Goal: Information Seeking & Learning: Learn about a topic

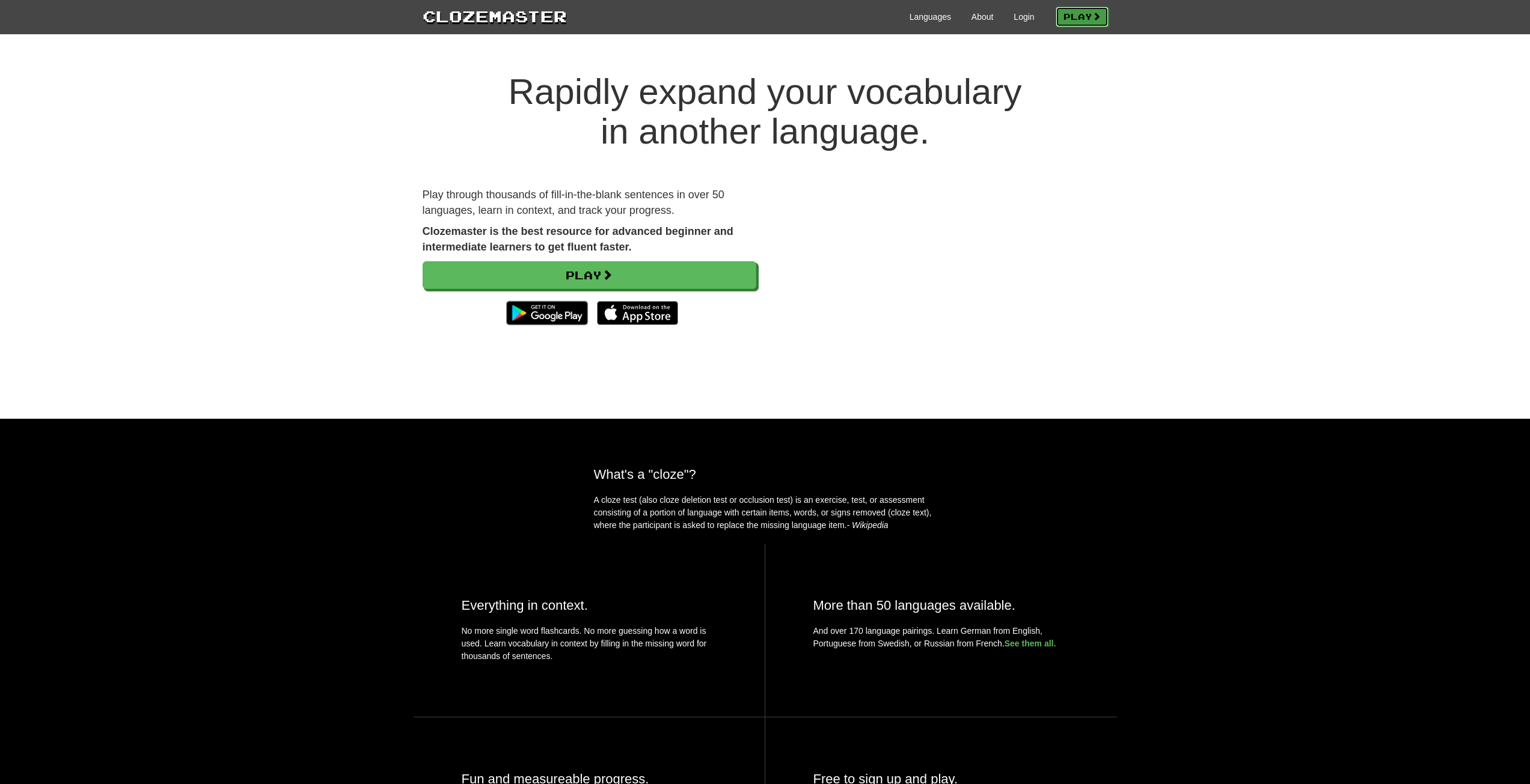
click at [1071, 16] on link "Play" at bounding box center [1082, 17] width 53 height 20
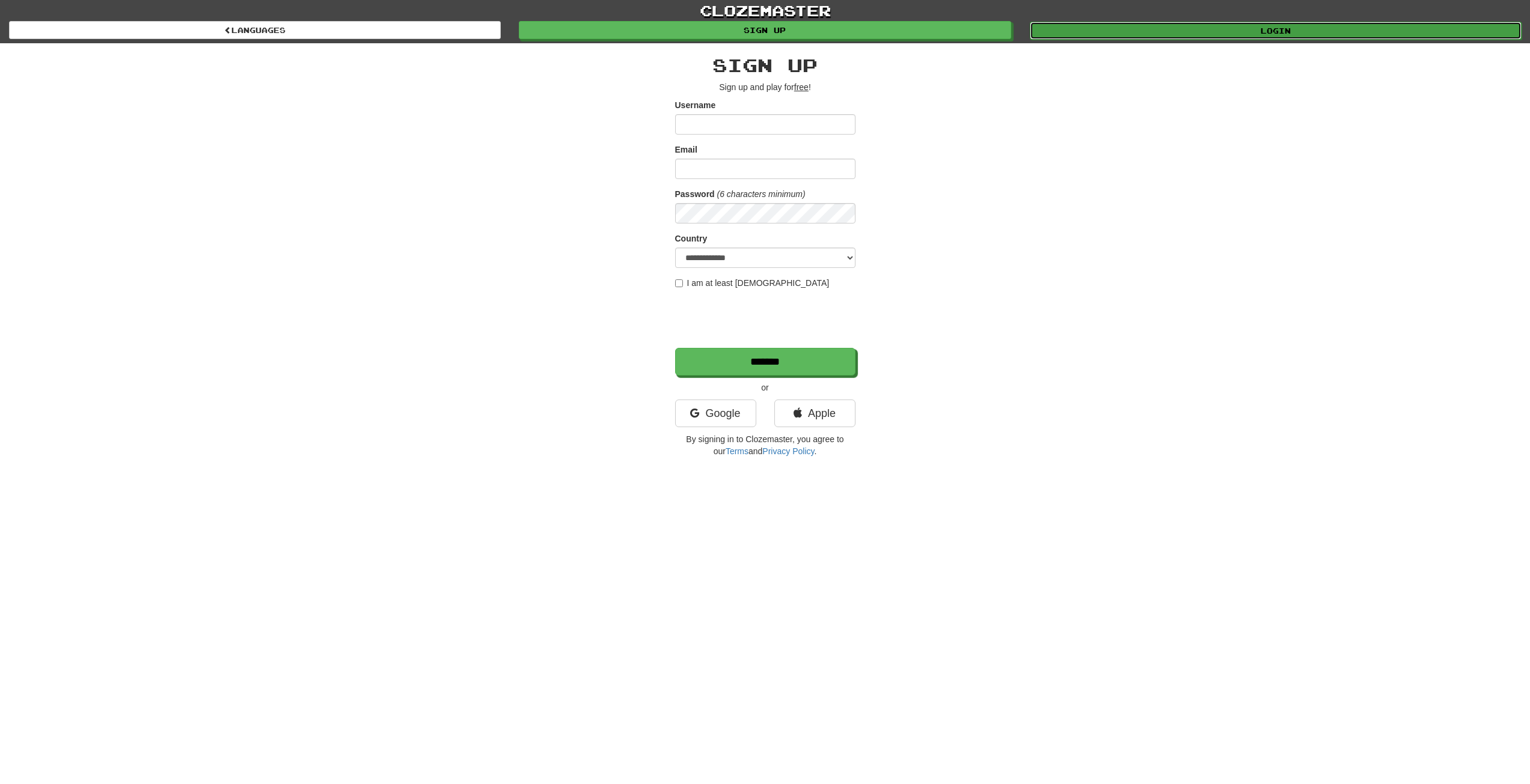
click at [1096, 30] on link "Login" at bounding box center [1276, 31] width 492 height 18
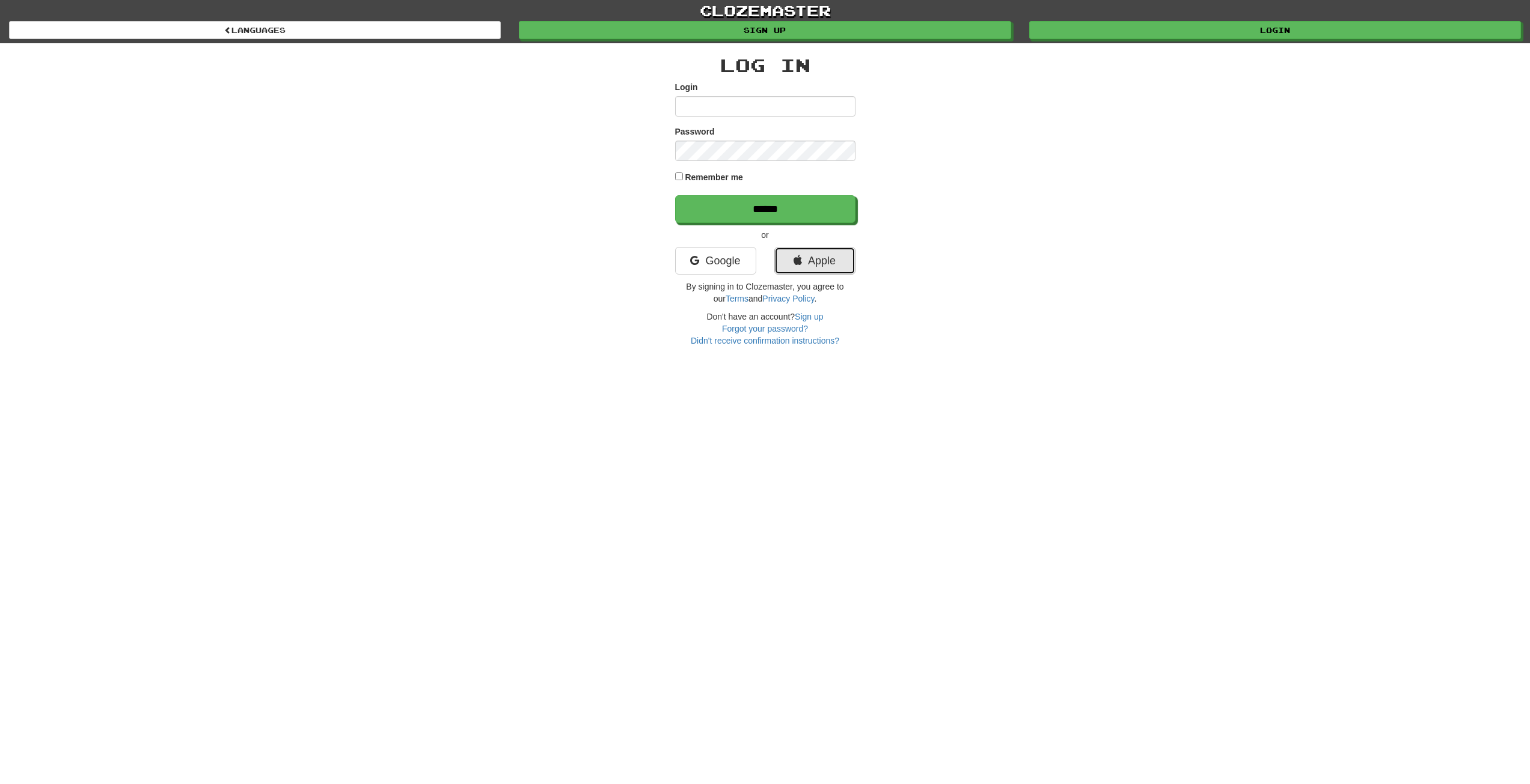
click at [789, 261] on link "Apple" at bounding box center [814, 260] width 81 height 28
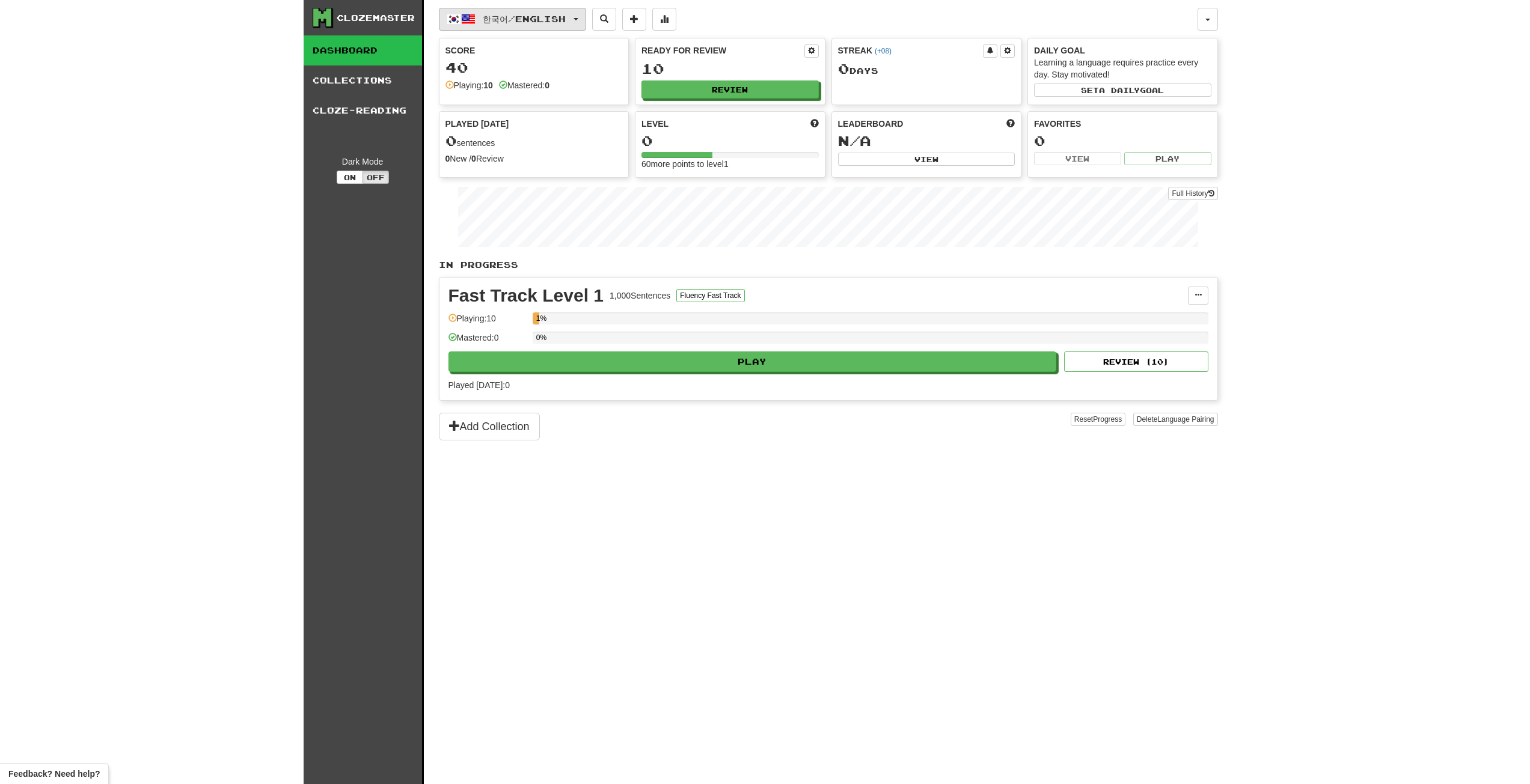
click at [586, 22] on button "한국어 / English" at bounding box center [512, 19] width 148 height 23
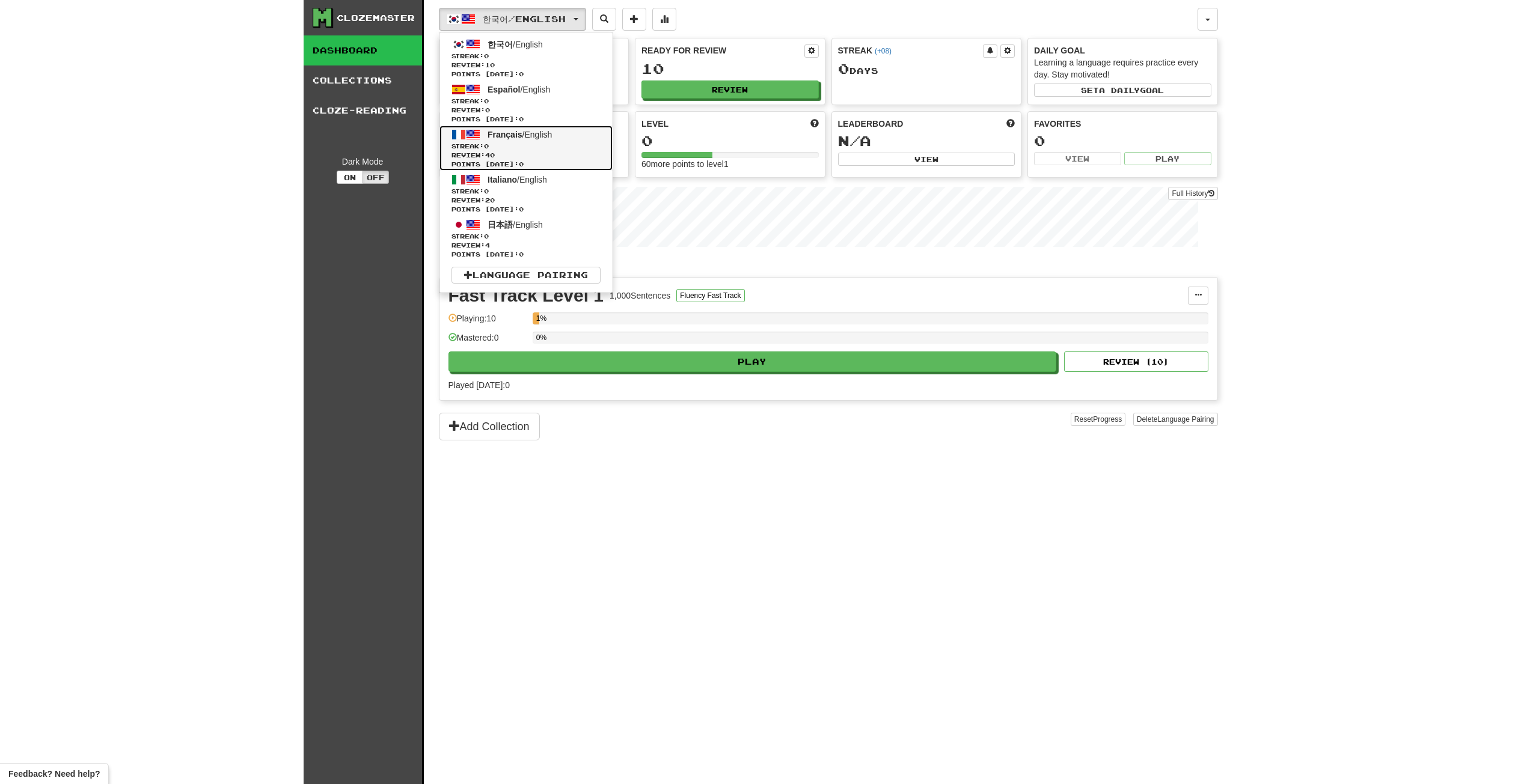
click at [520, 132] on span "Français" at bounding box center [505, 135] width 35 height 10
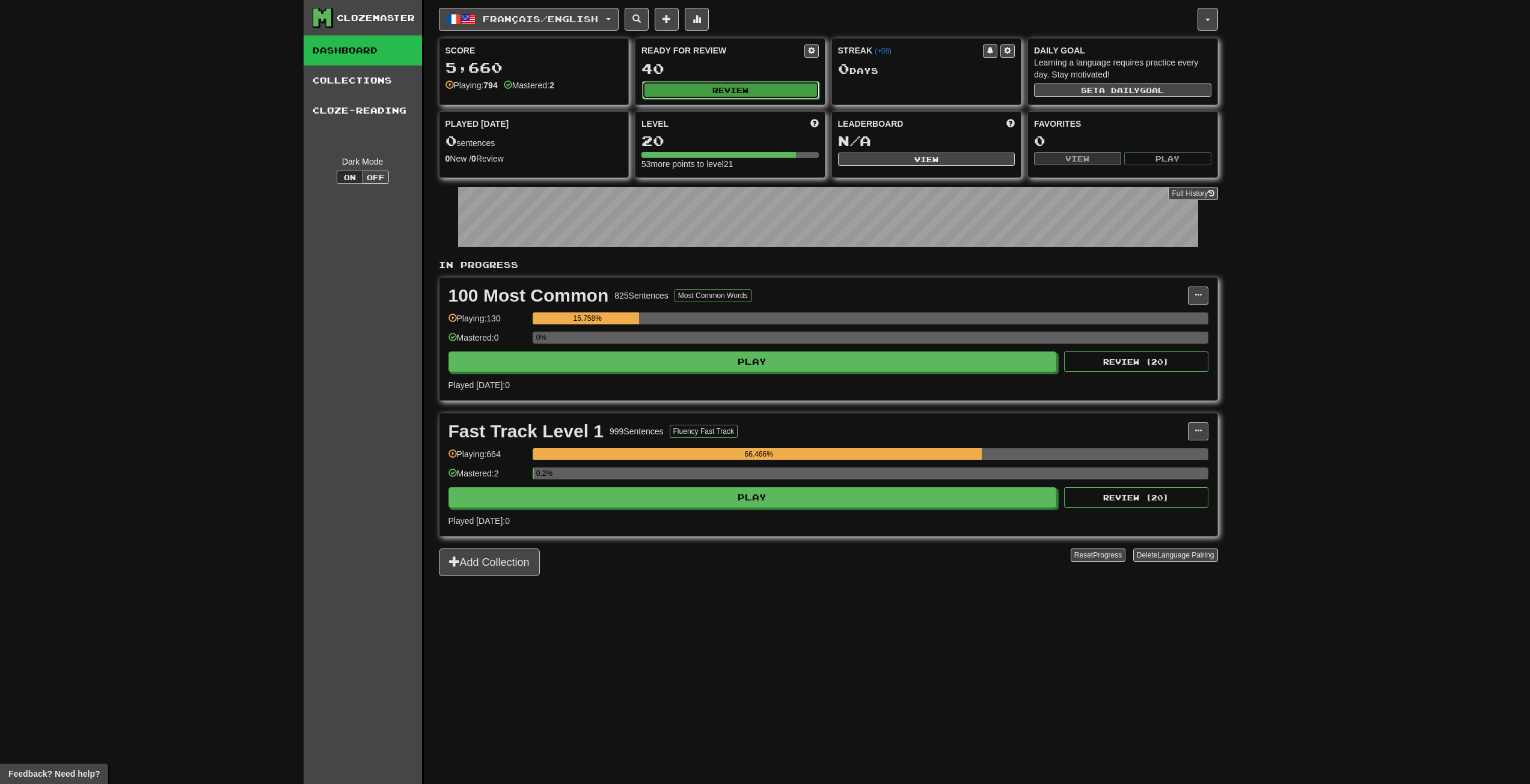
click at [695, 86] on button "Review" at bounding box center [731, 90] width 178 height 18
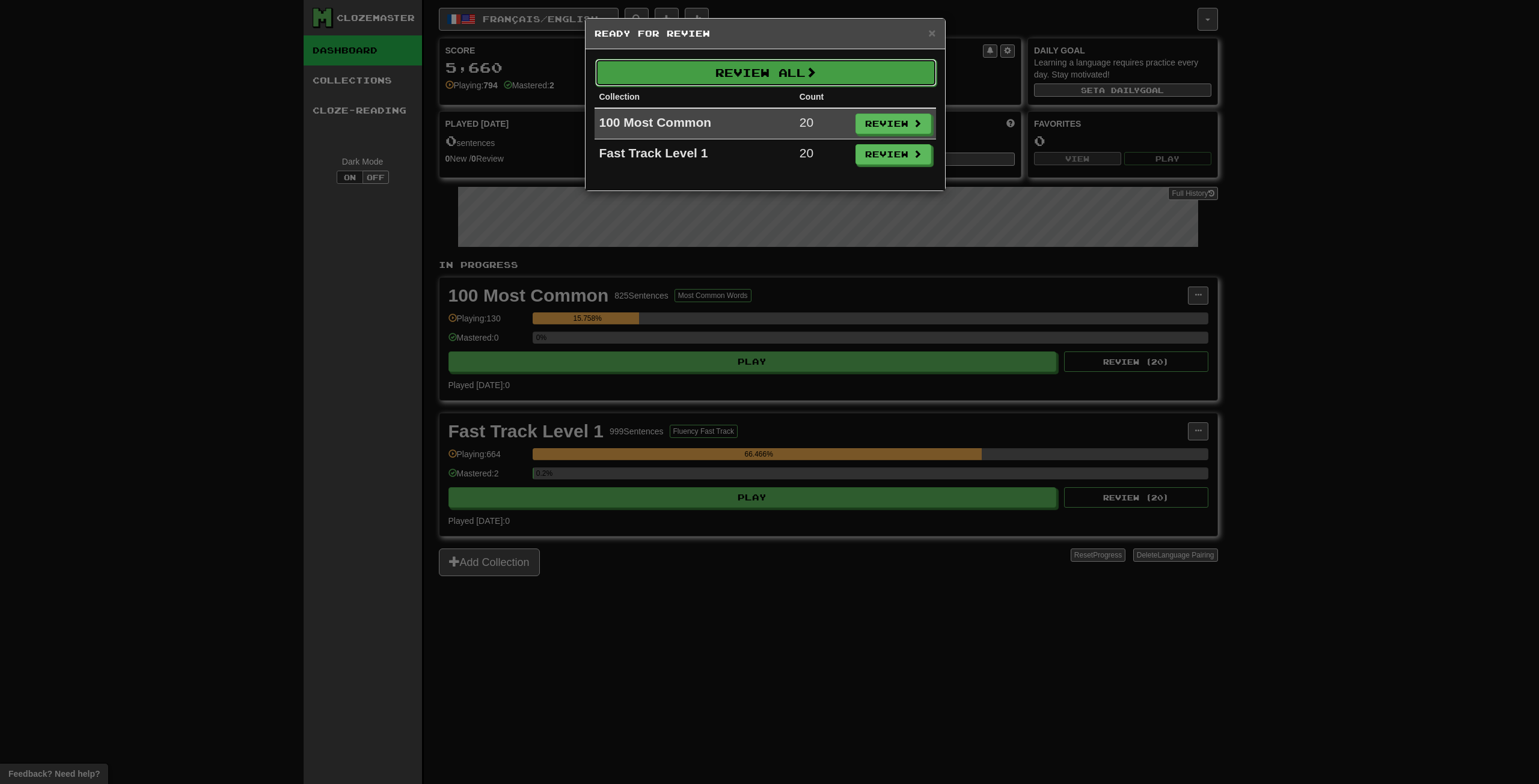
click at [791, 73] on button "Review All" at bounding box center [766, 73] width 341 height 28
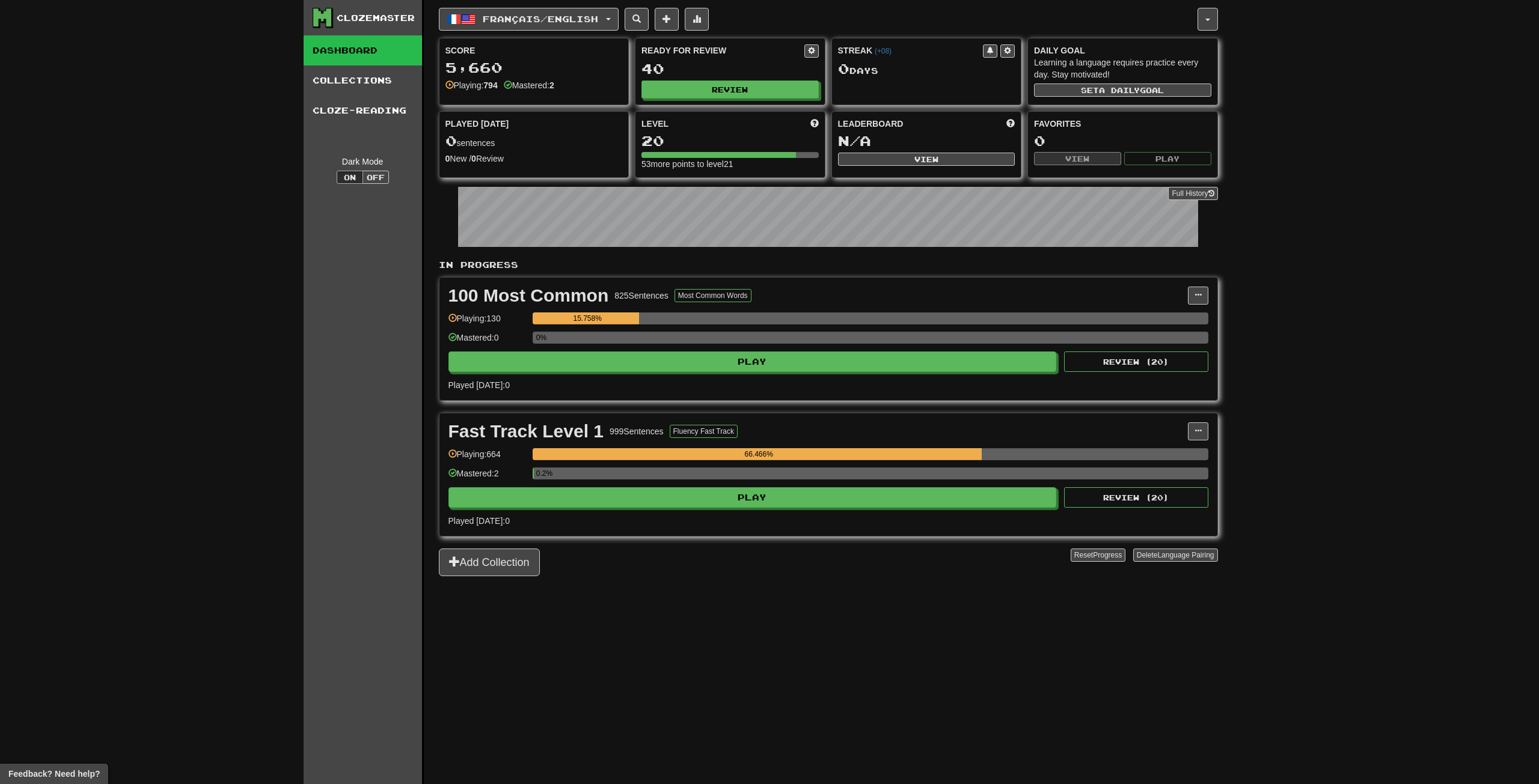
select select "**"
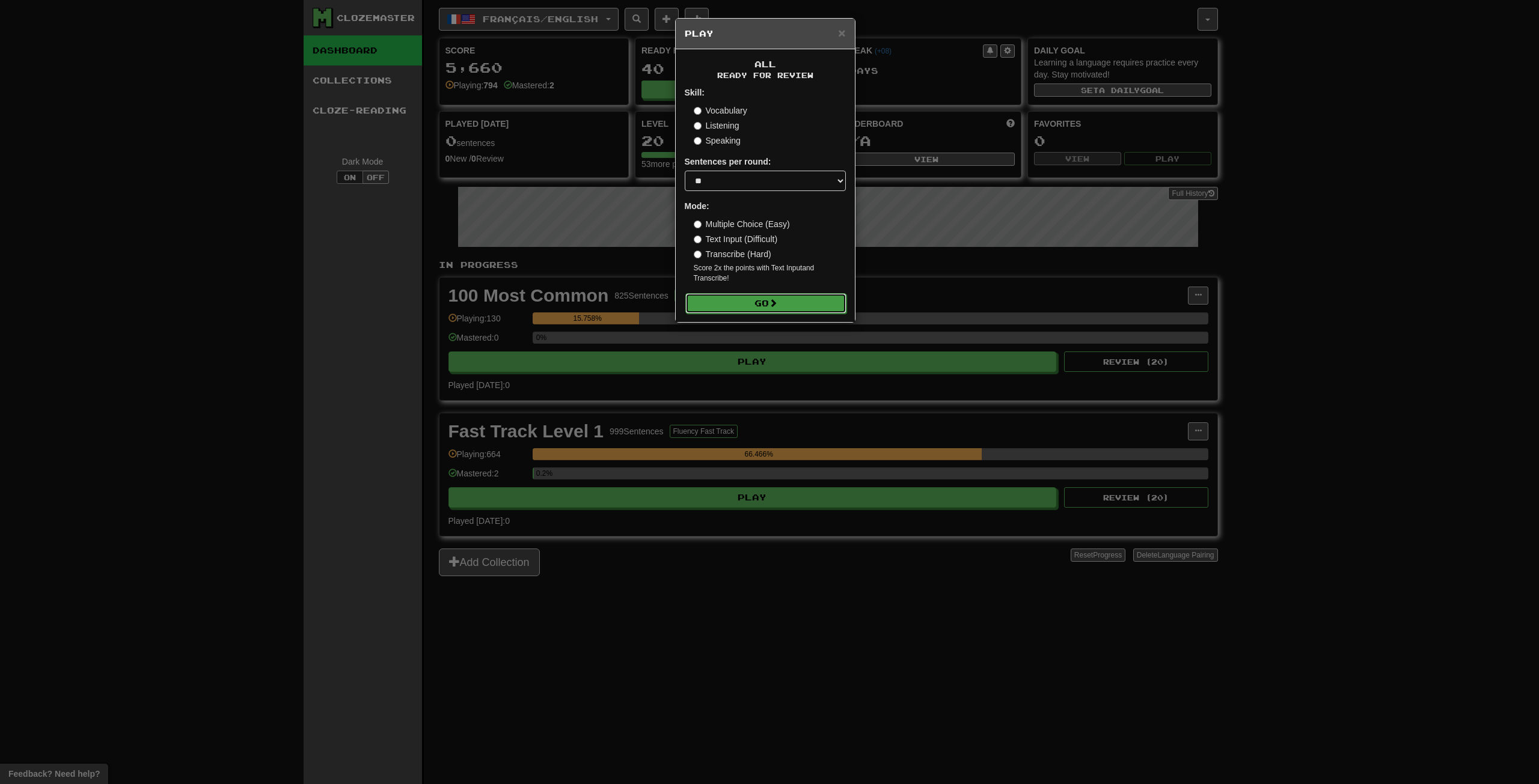
click at [750, 301] on button "Go" at bounding box center [766, 303] width 161 height 20
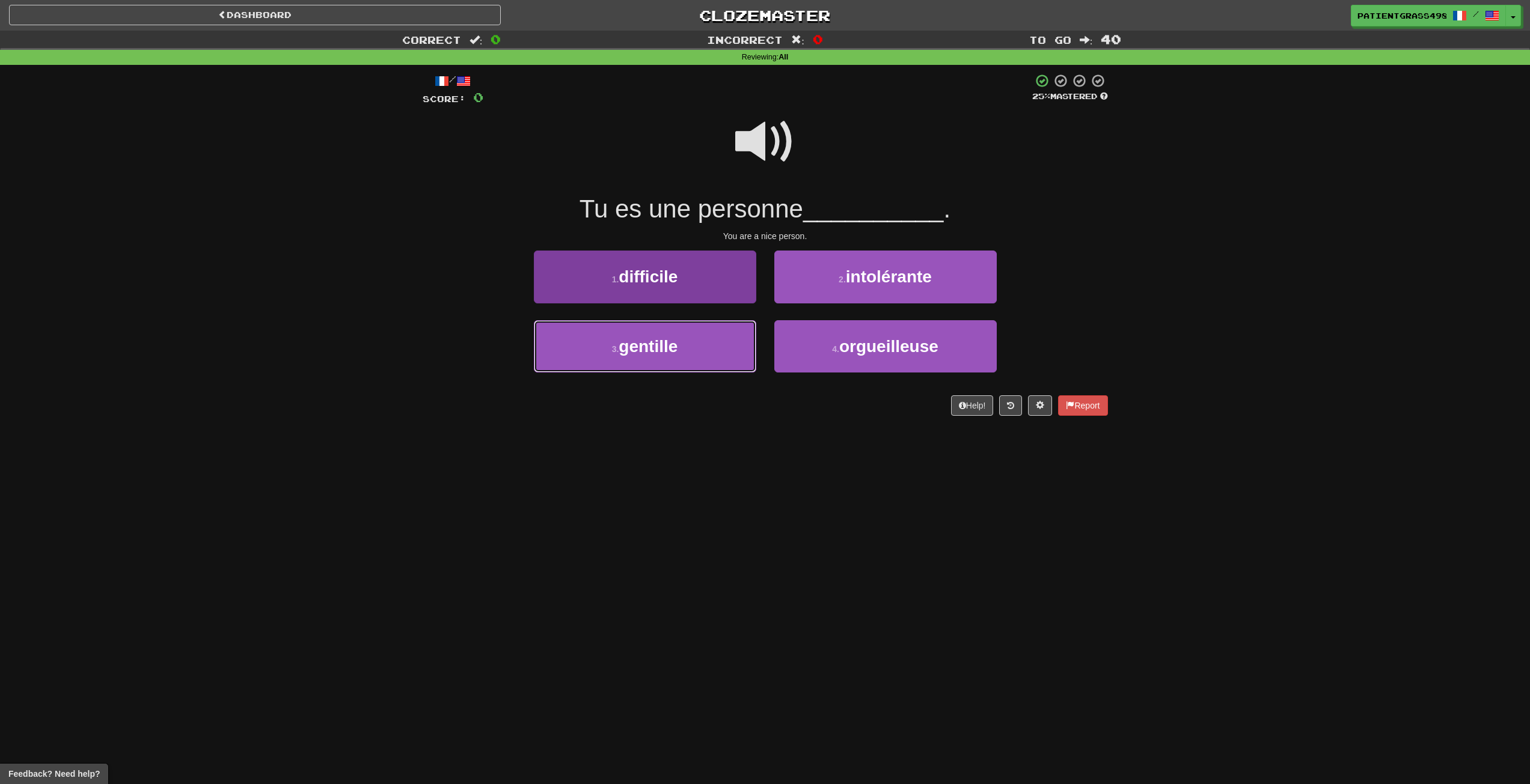
click at [692, 334] on button "3 . [GEOGRAPHIC_DATA]" at bounding box center [645, 346] width 222 height 52
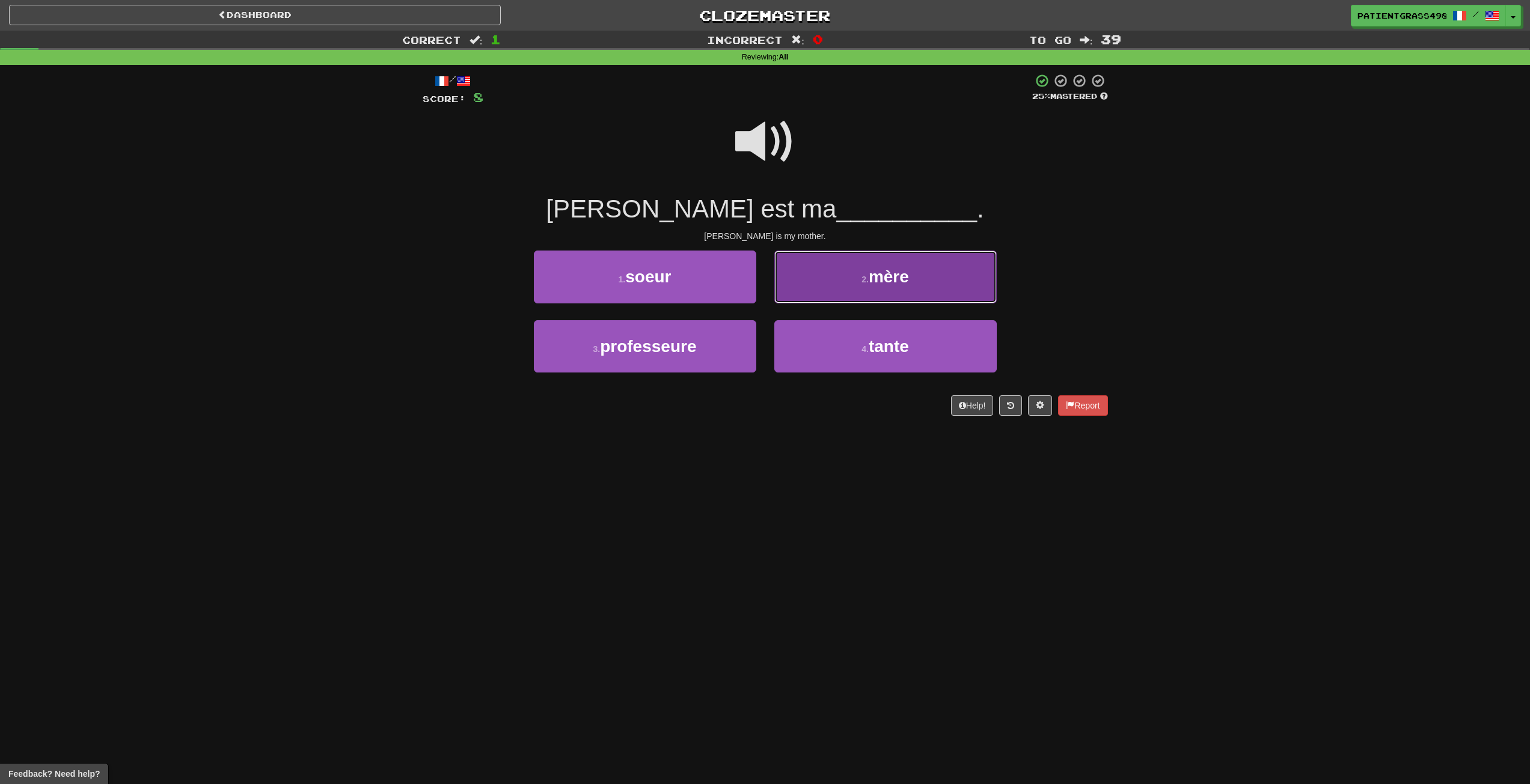
click at [893, 301] on button "2 . mère" at bounding box center [885, 277] width 222 height 52
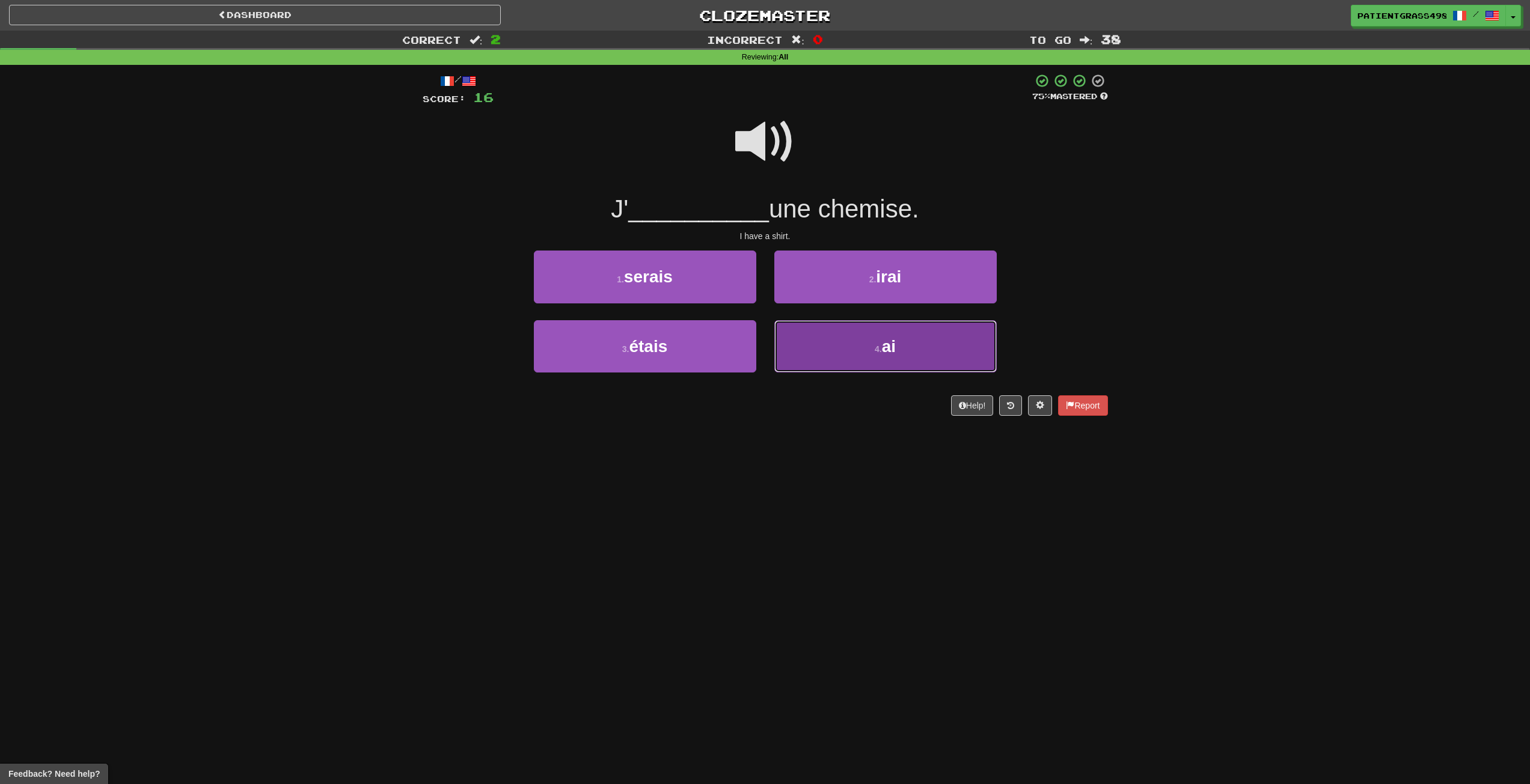
click at [871, 348] on button "4 . ai" at bounding box center [885, 346] width 222 height 52
click at [849, 328] on button "4 . Tu" at bounding box center [885, 346] width 222 height 52
click at [828, 326] on button "4 . Non" at bounding box center [885, 346] width 222 height 52
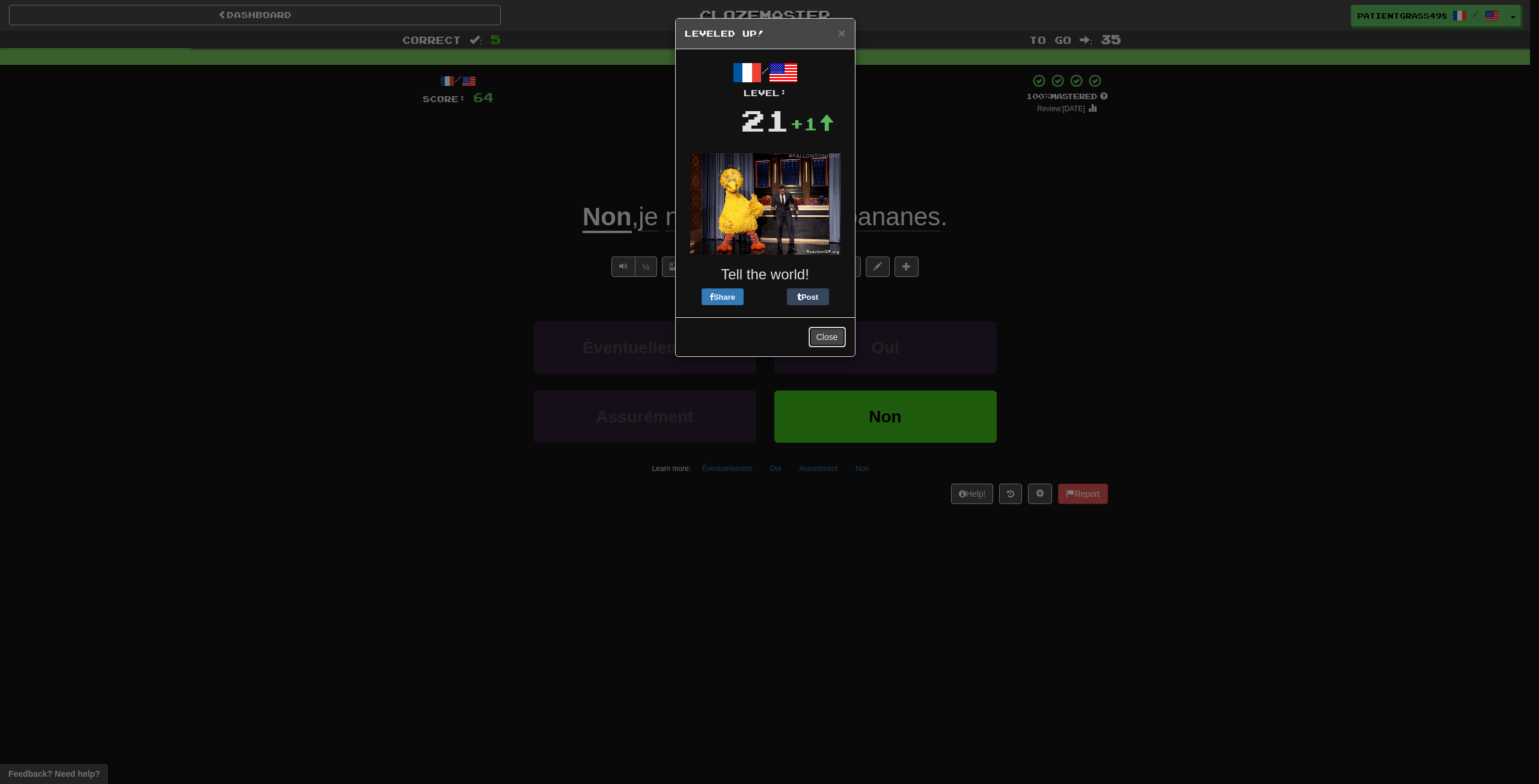
click at [830, 337] on button "Close" at bounding box center [827, 337] width 37 height 20
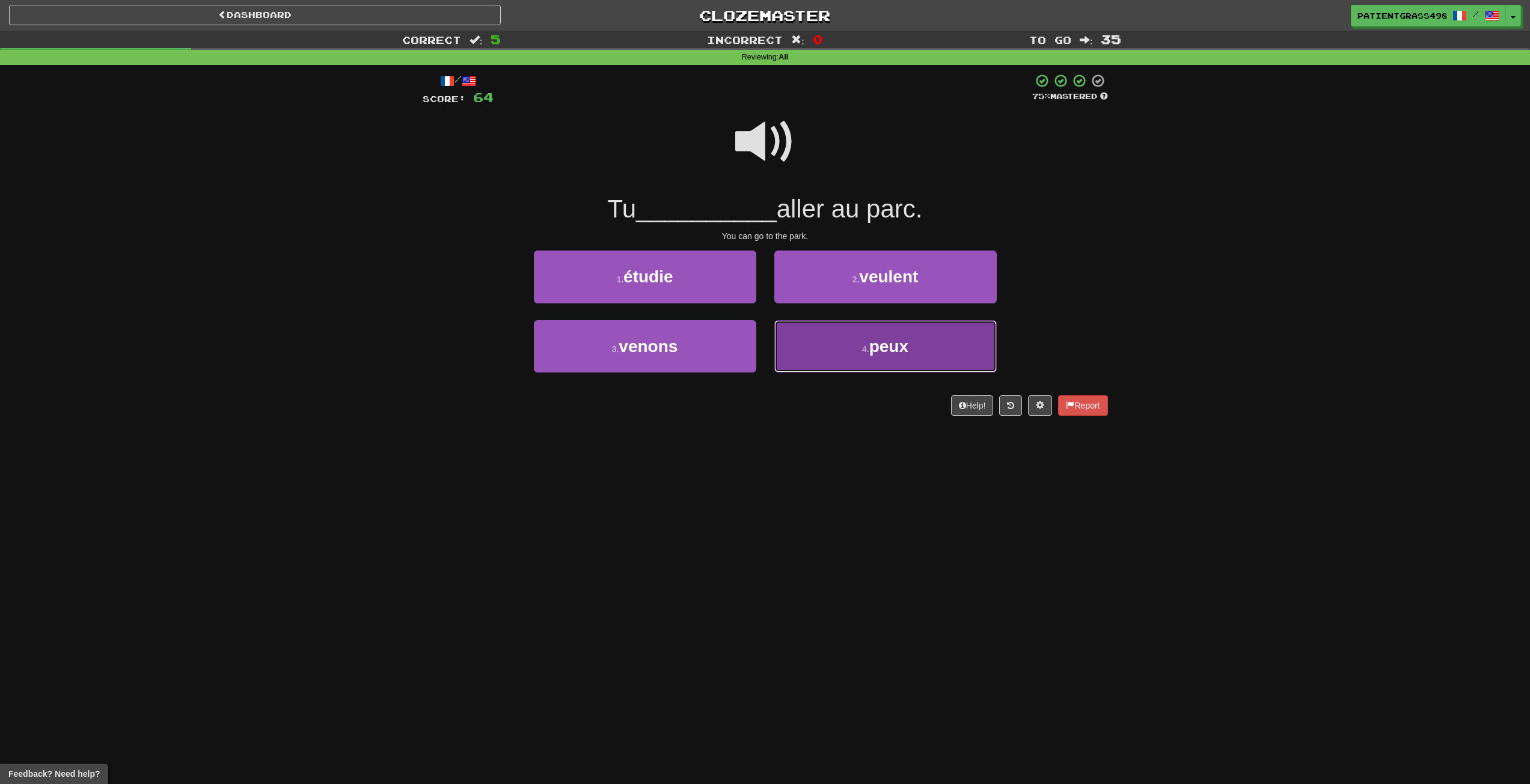
click at [835, 337] on button "4 . peux" at bounding box center [885, 346] width 222 height 52
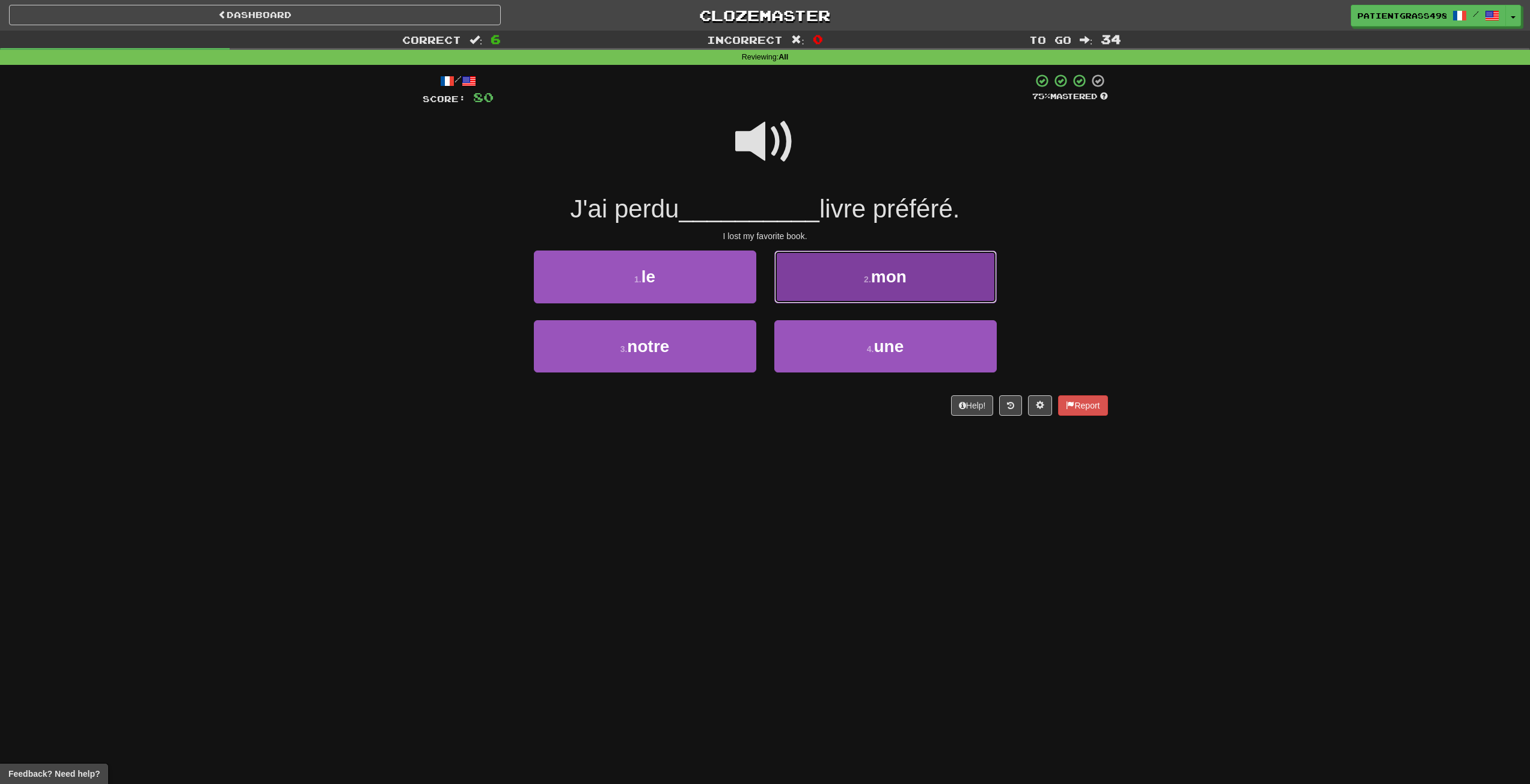
click at [861, 281] on button "2 . mon" at bounding box center [885, 277] width 222 height 52
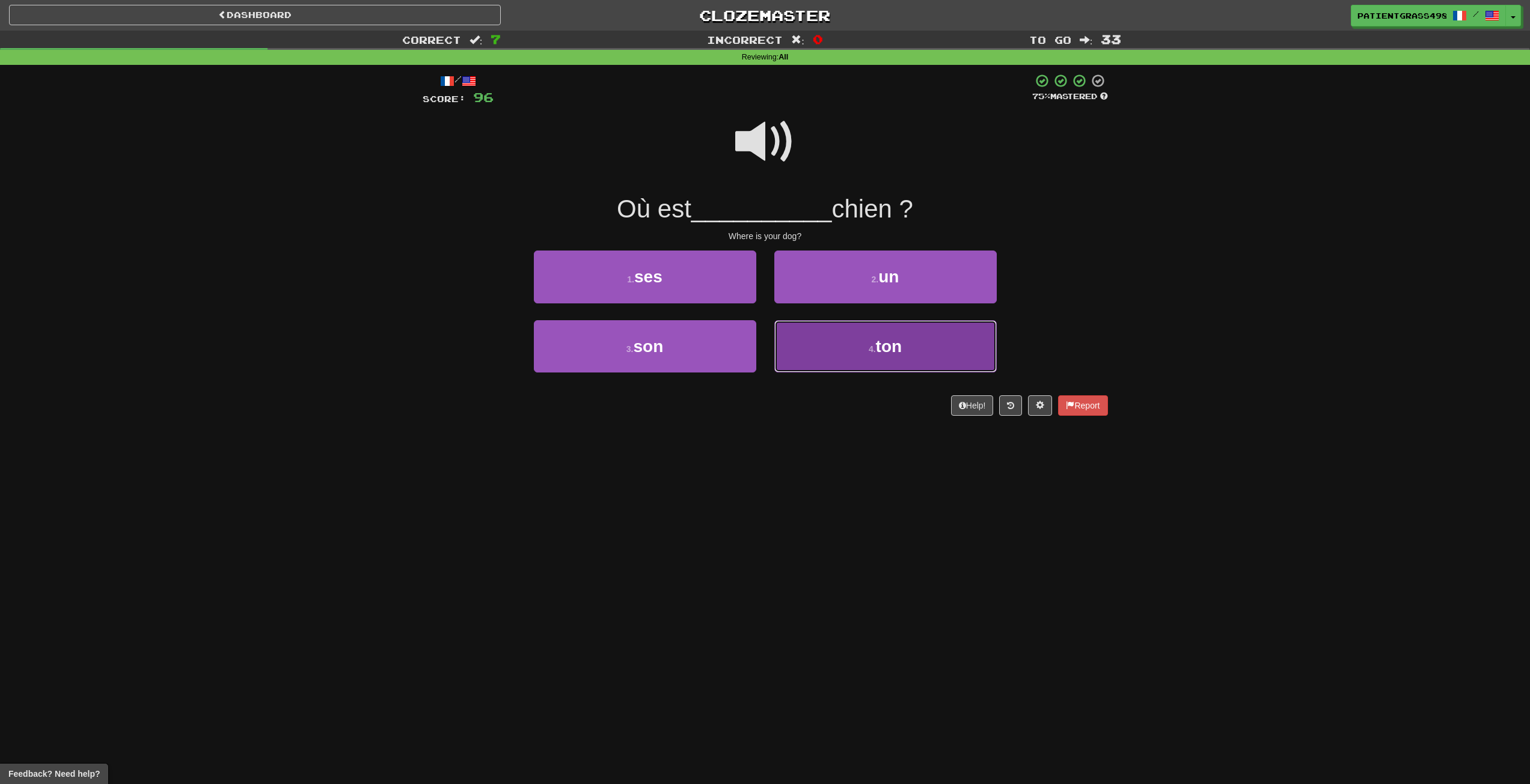
click at [844, 331] on button "4 . ton" at bounding box center [885, 346] width 222 height 52
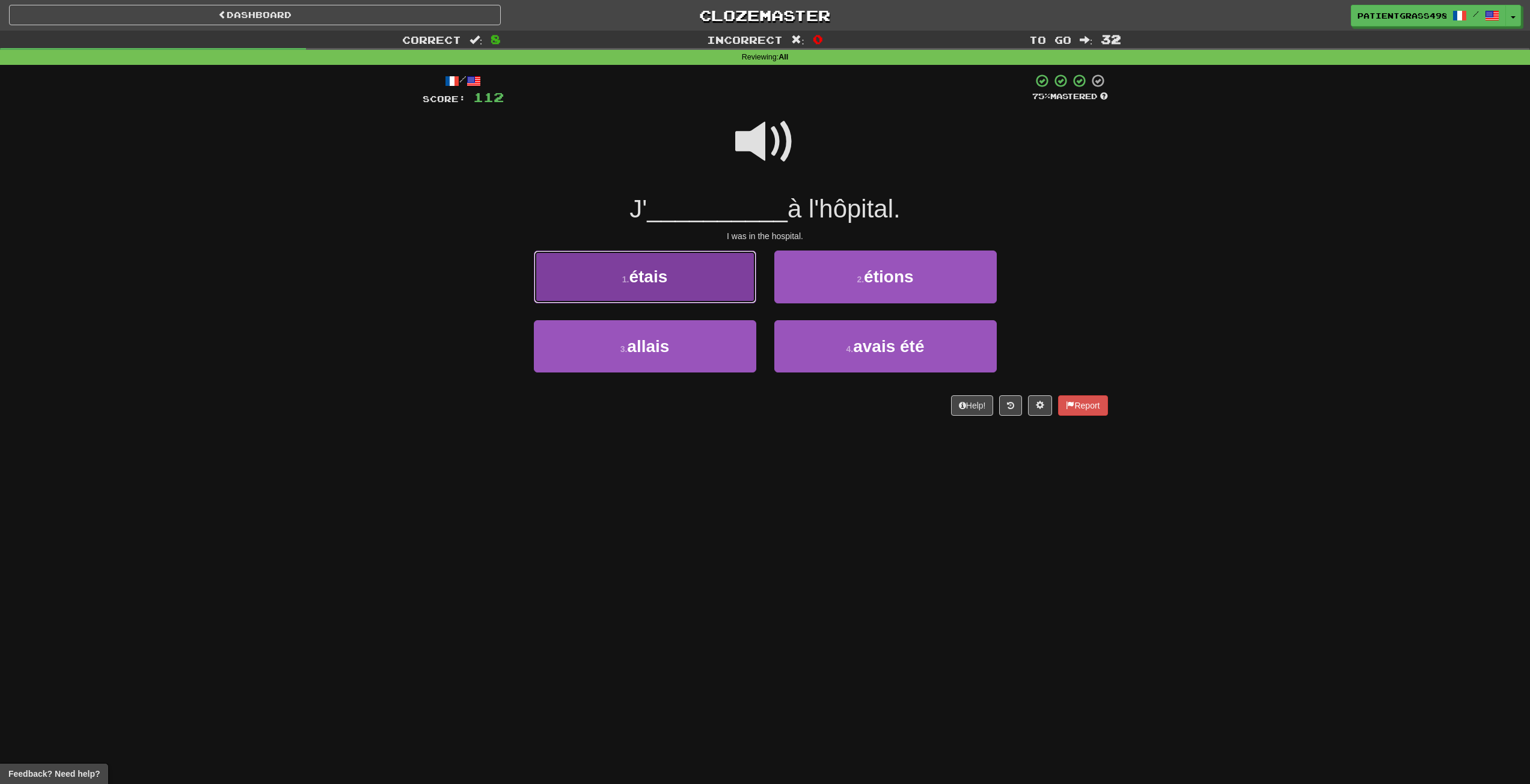
click at [725, 284] on button "1 . étais" at bounding box center [645, 277] width 222 height 52
click at [706, 271] on button "1 . mais" at bounding box center [645, 277] width 222 height 52
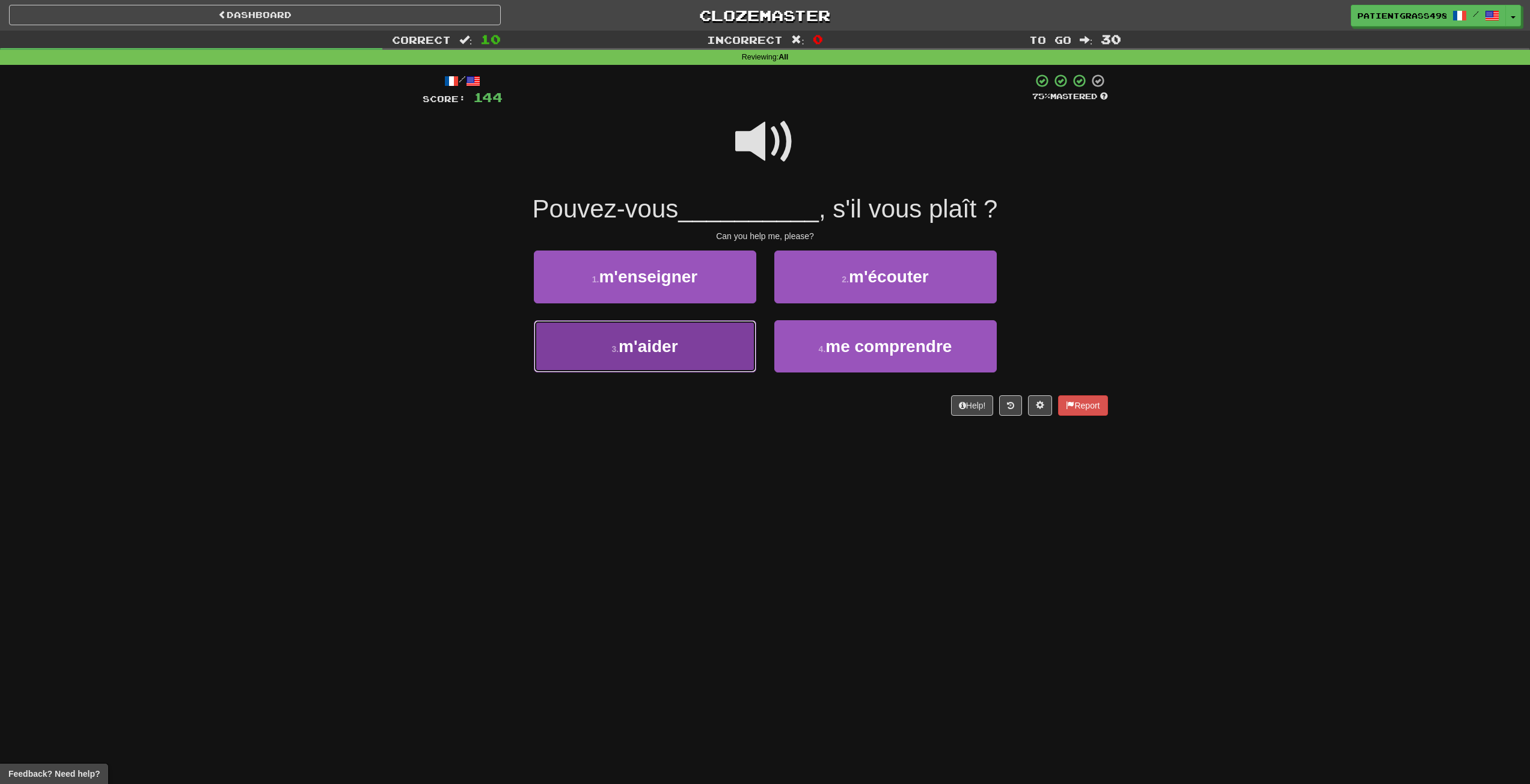
click at [629, 325] on button "3 . m'aider" at bounding box center [645, 346] width 222 height 52
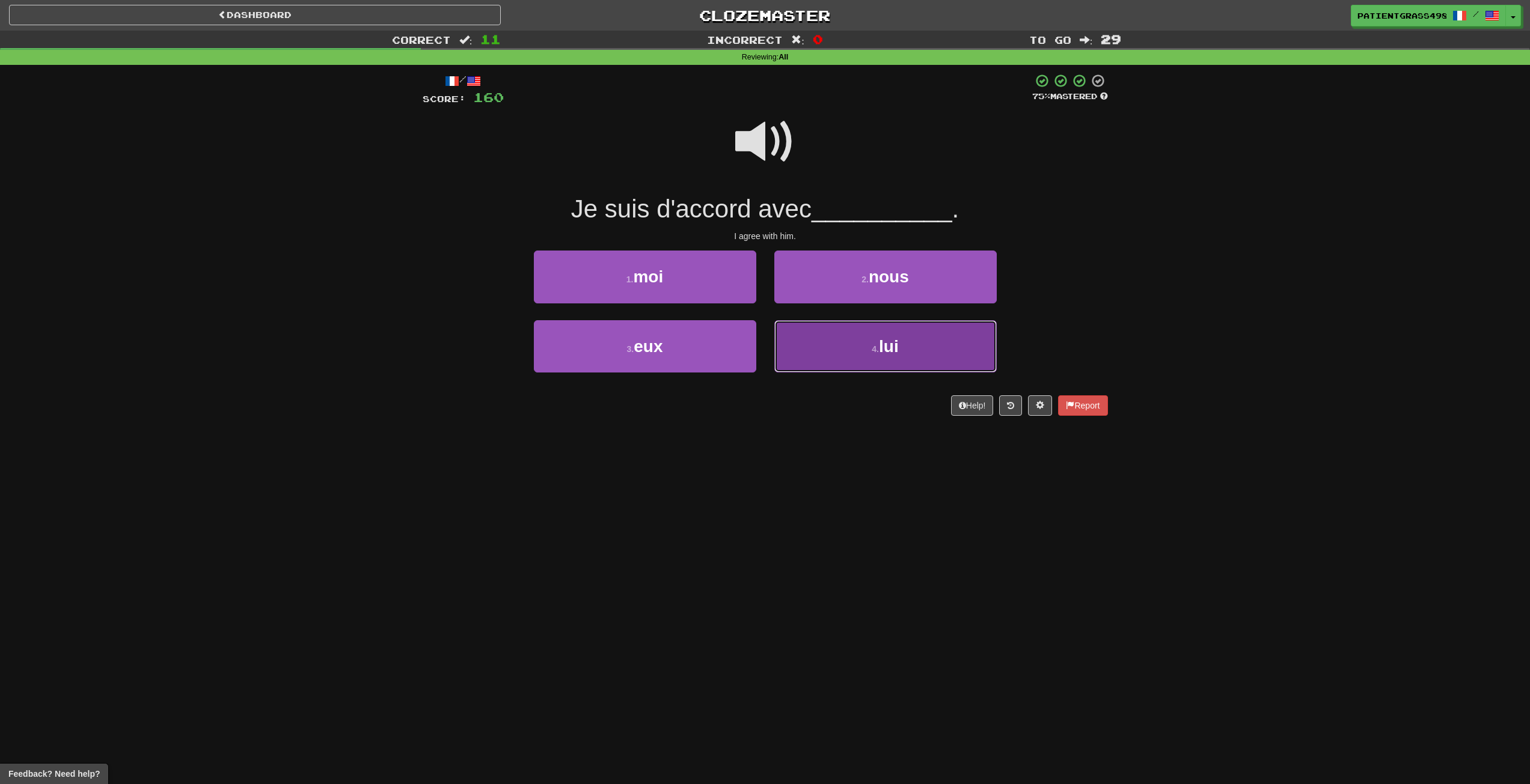
click at [809, 344] on button "4 . lui" at bounding box center [885, 346] width 222 height 52
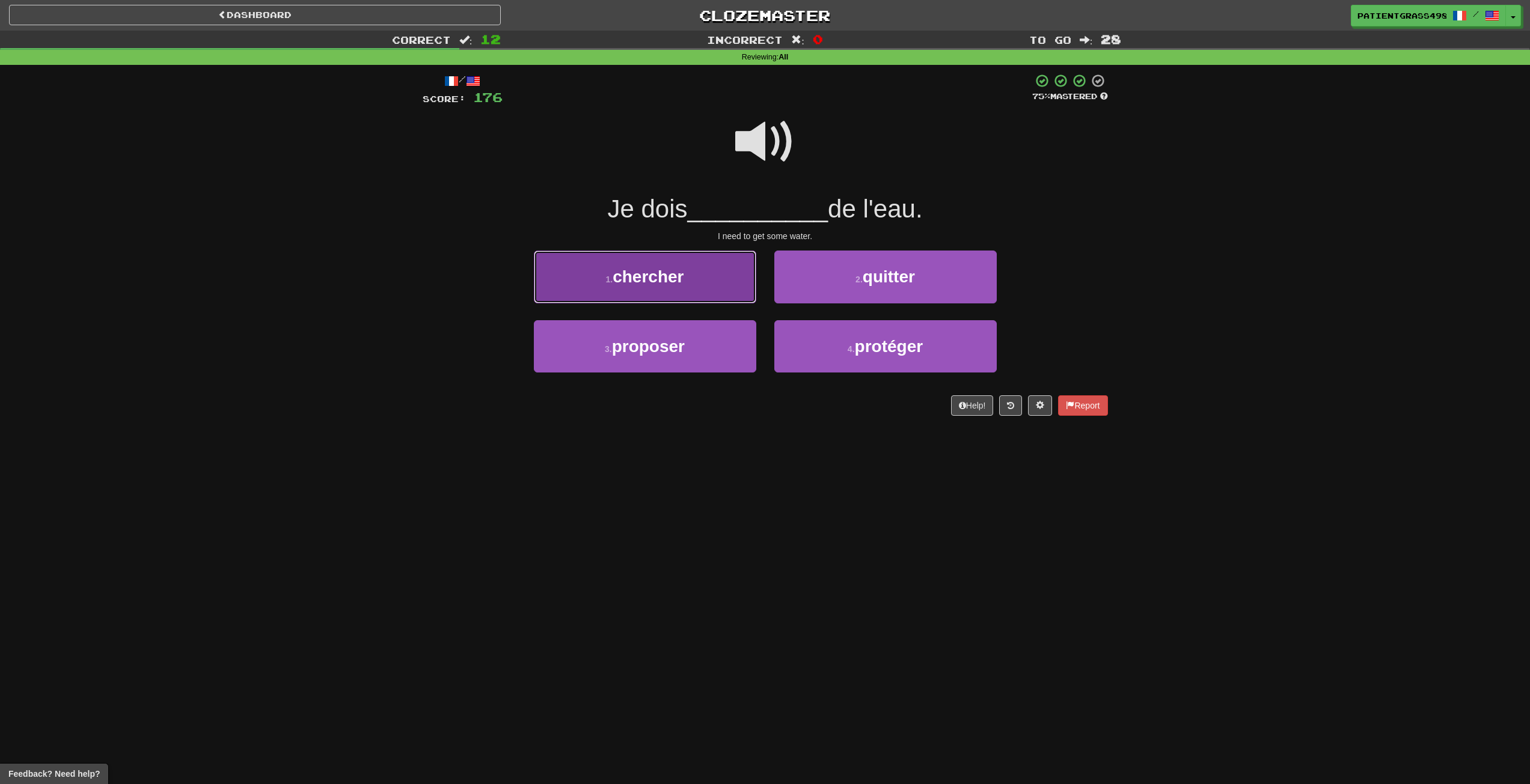
click at [711, 281] on button "1 . chercher" at bounding box center [645, 277] width 222 height 52
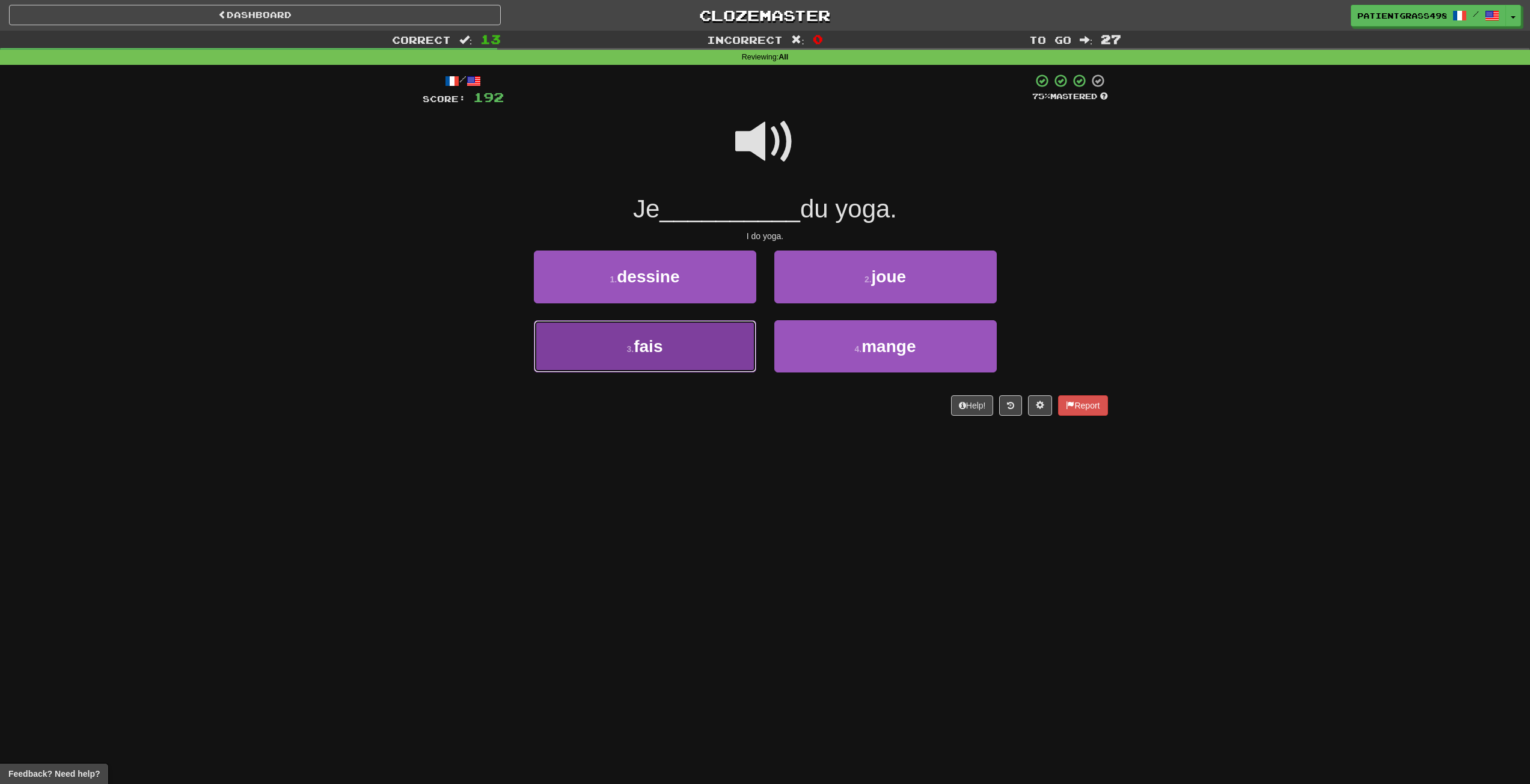
click at [731, 354] on button "3 . fais" at bounding box center [645, 346] width 222 height 52
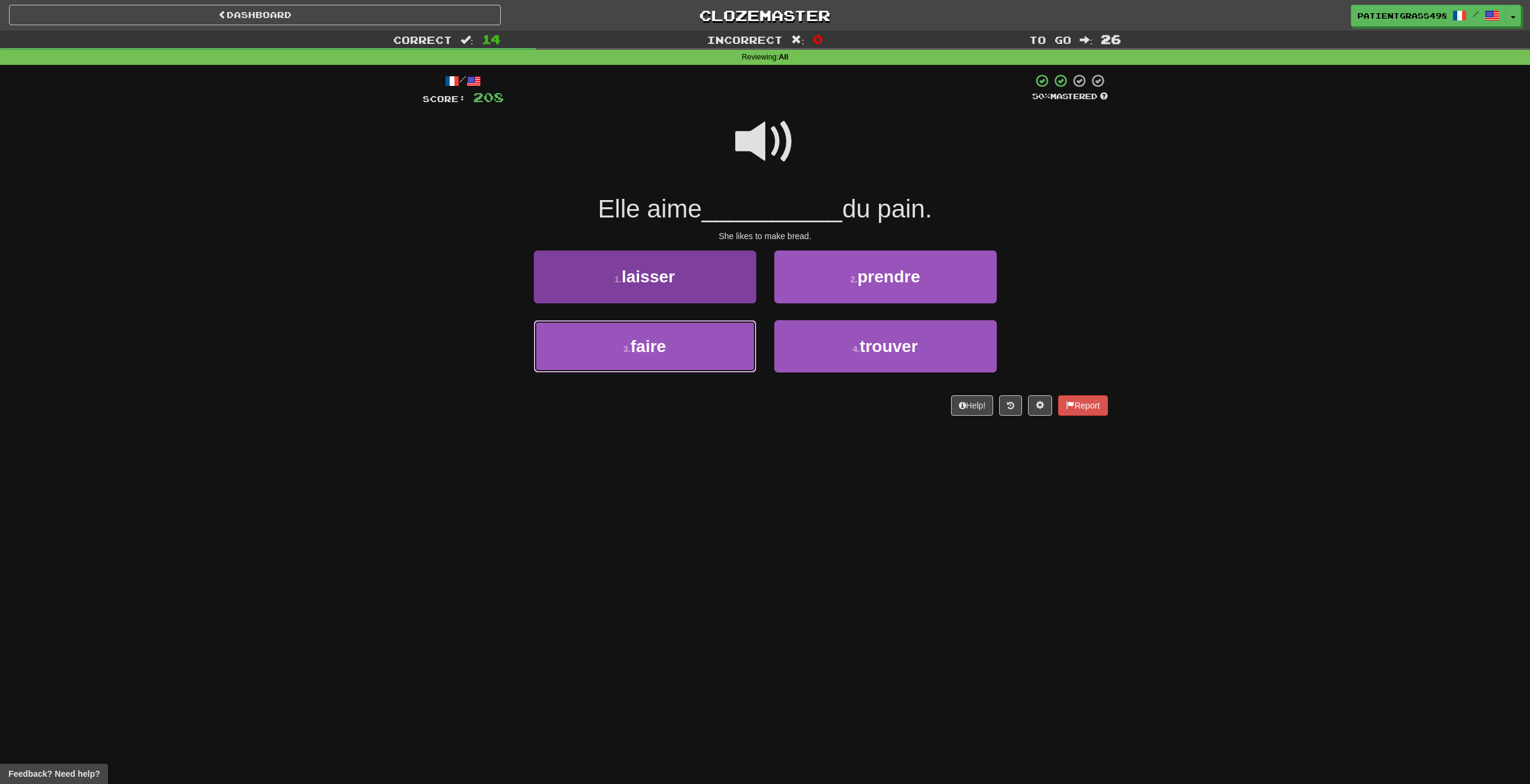
click at [724, 326] on button "3 . faire" at bounding box center [645, 346] width 222 height 52
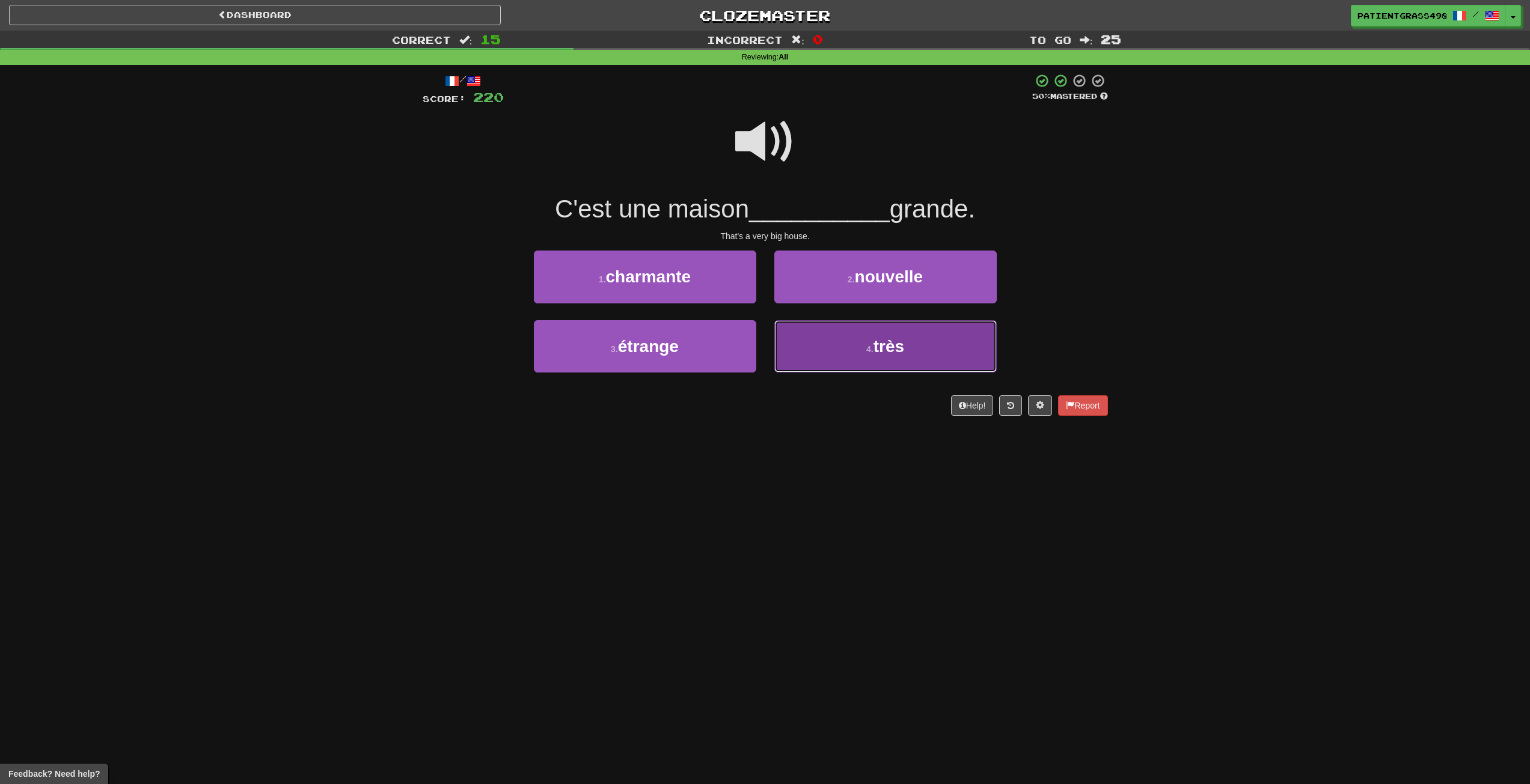
click at [855, 356] on button "4 . très" at bounding box center [885, 346] width 222 height 52
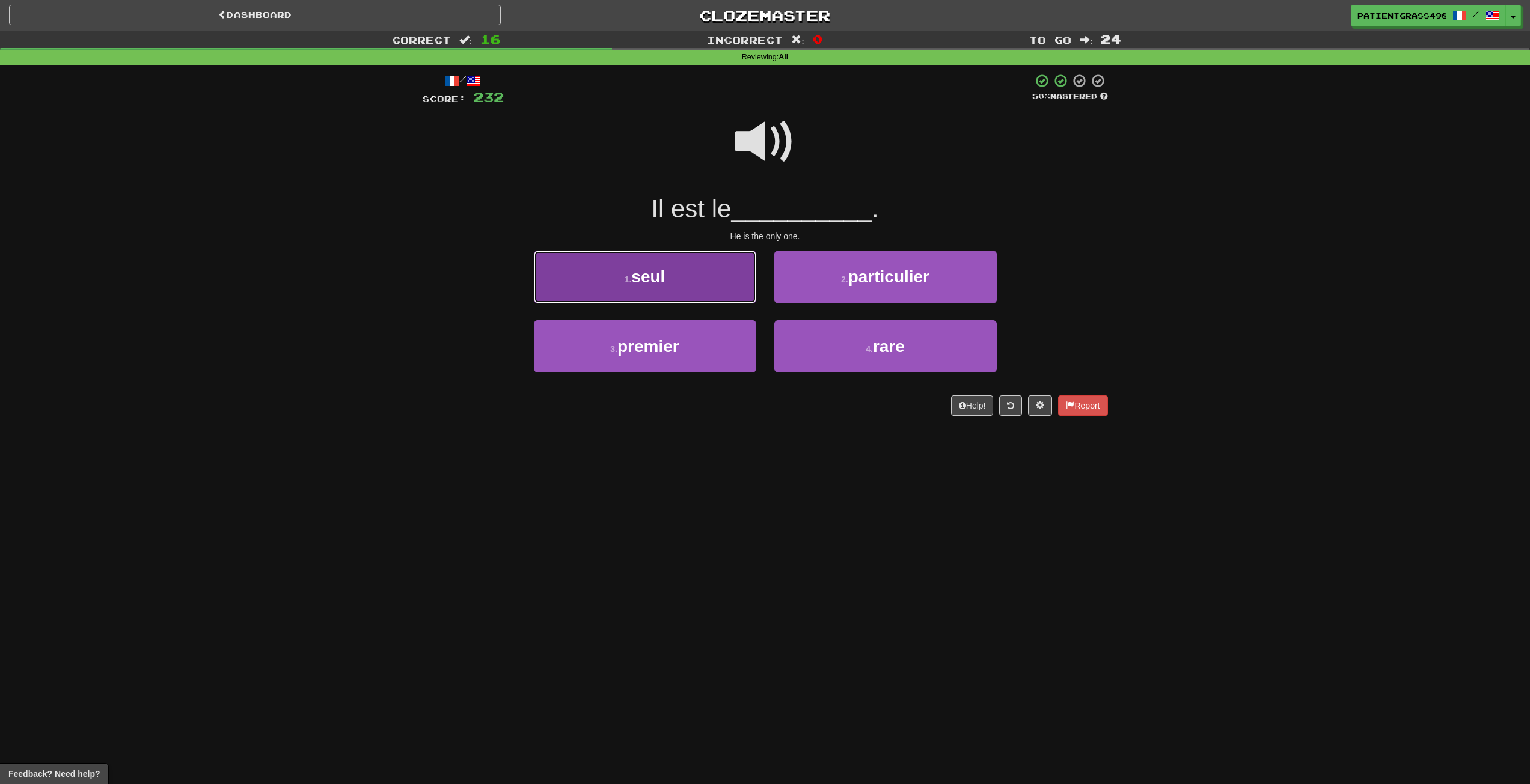
click at [629, 269] on button "1 . seul" at bounding box center [645, 277] width 222 height 52
click at [734, 269] on button "1 . Elle" at bounding box center [645, 277] width 222 height 52
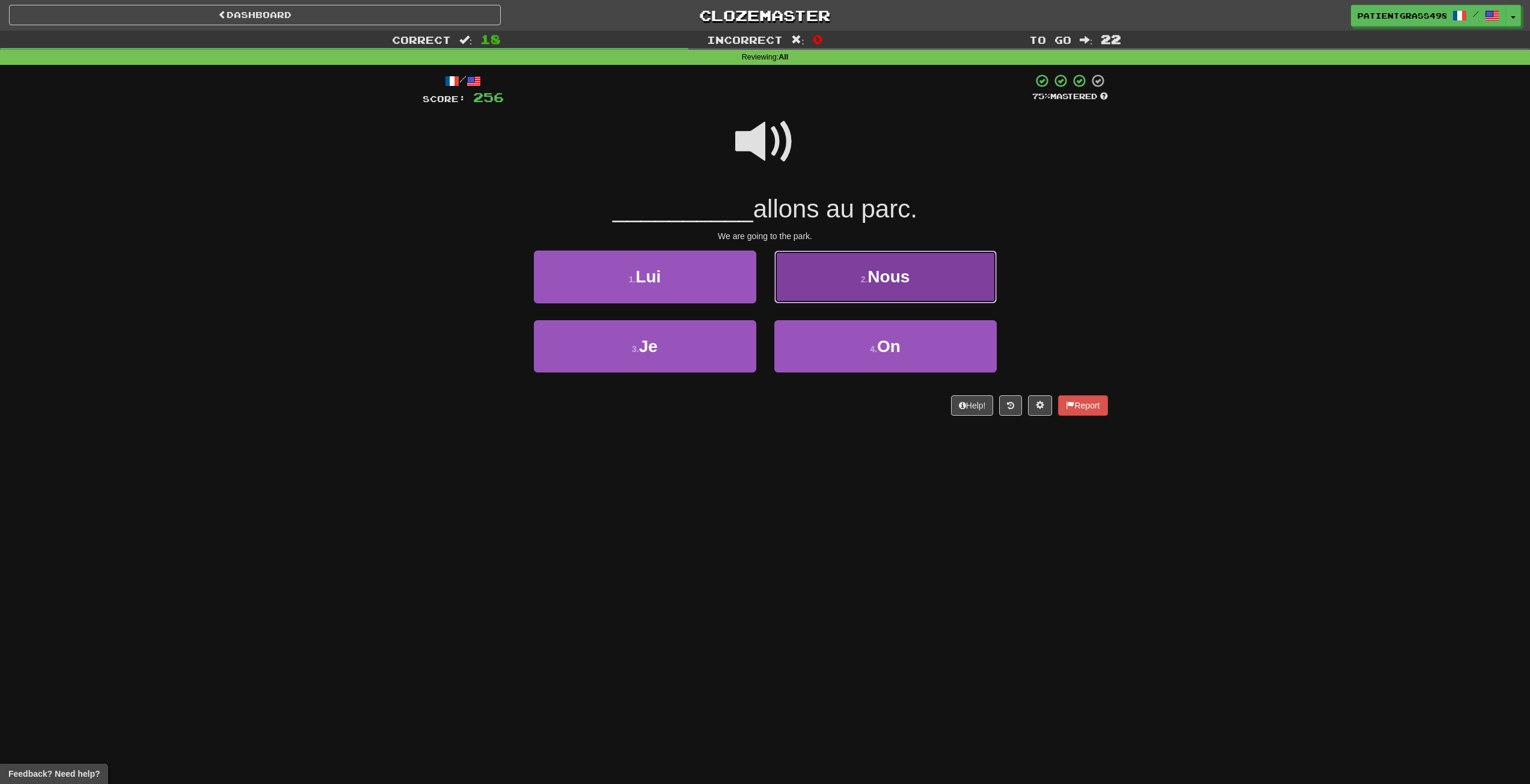
click at [848, 292] on button "2 . Nous" at bounding box center [885, 277] width 222 height 52
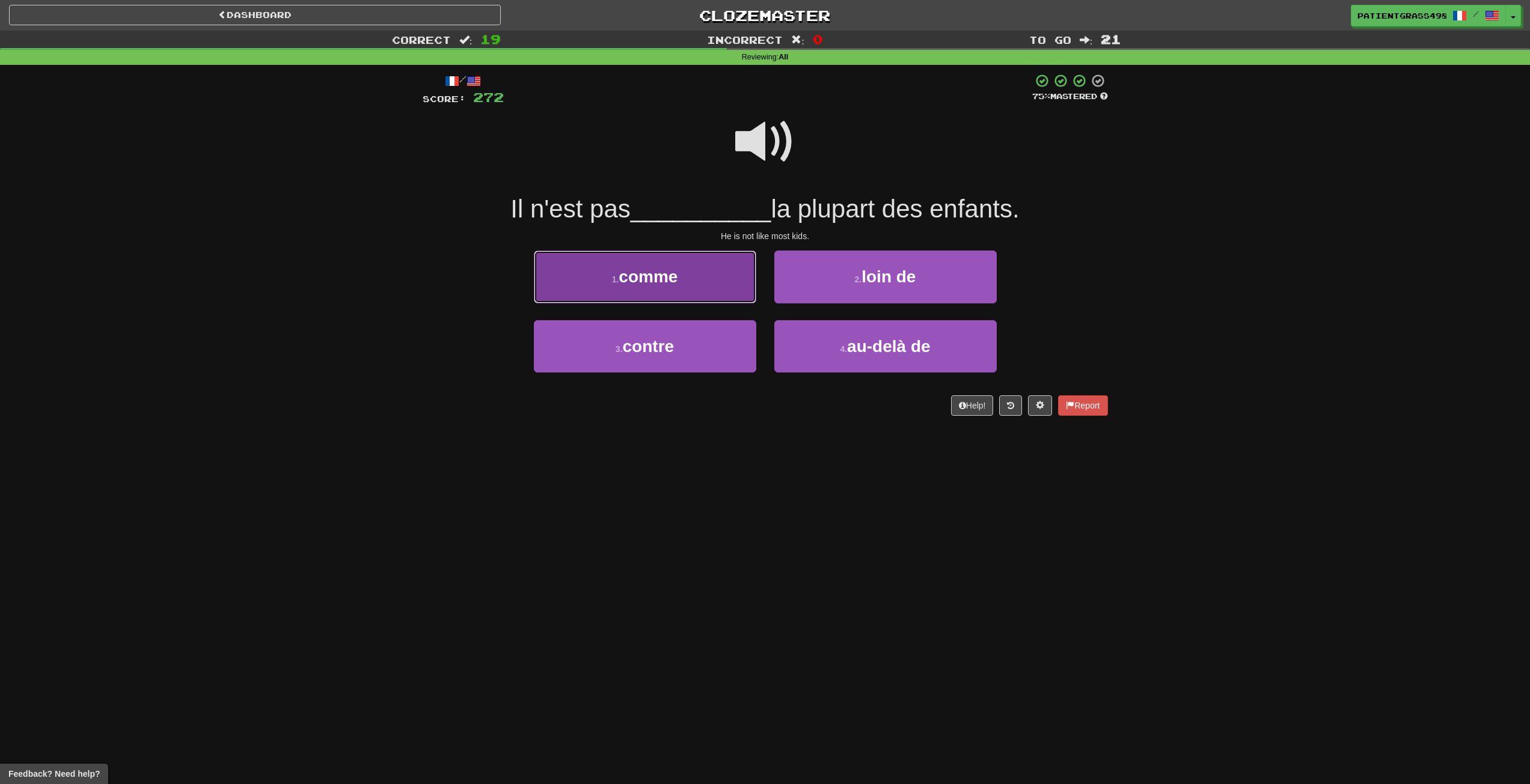
click at [712, 268] on button "1 . comme" at bounding box center [645, 277] width 222 height 52
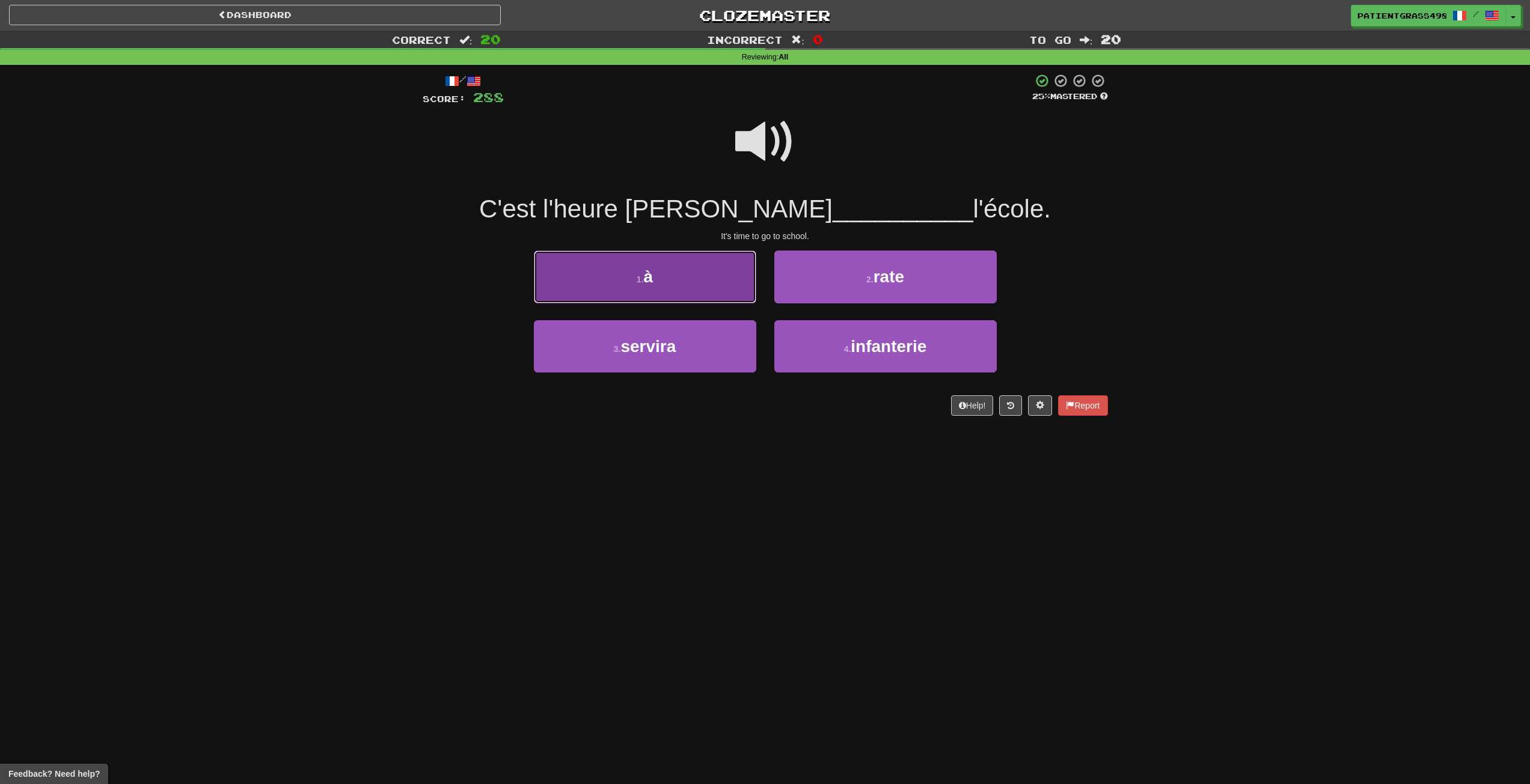
click at [696, 267] on button "1 . à" at bounding box center [645, 277] width 222 height 52
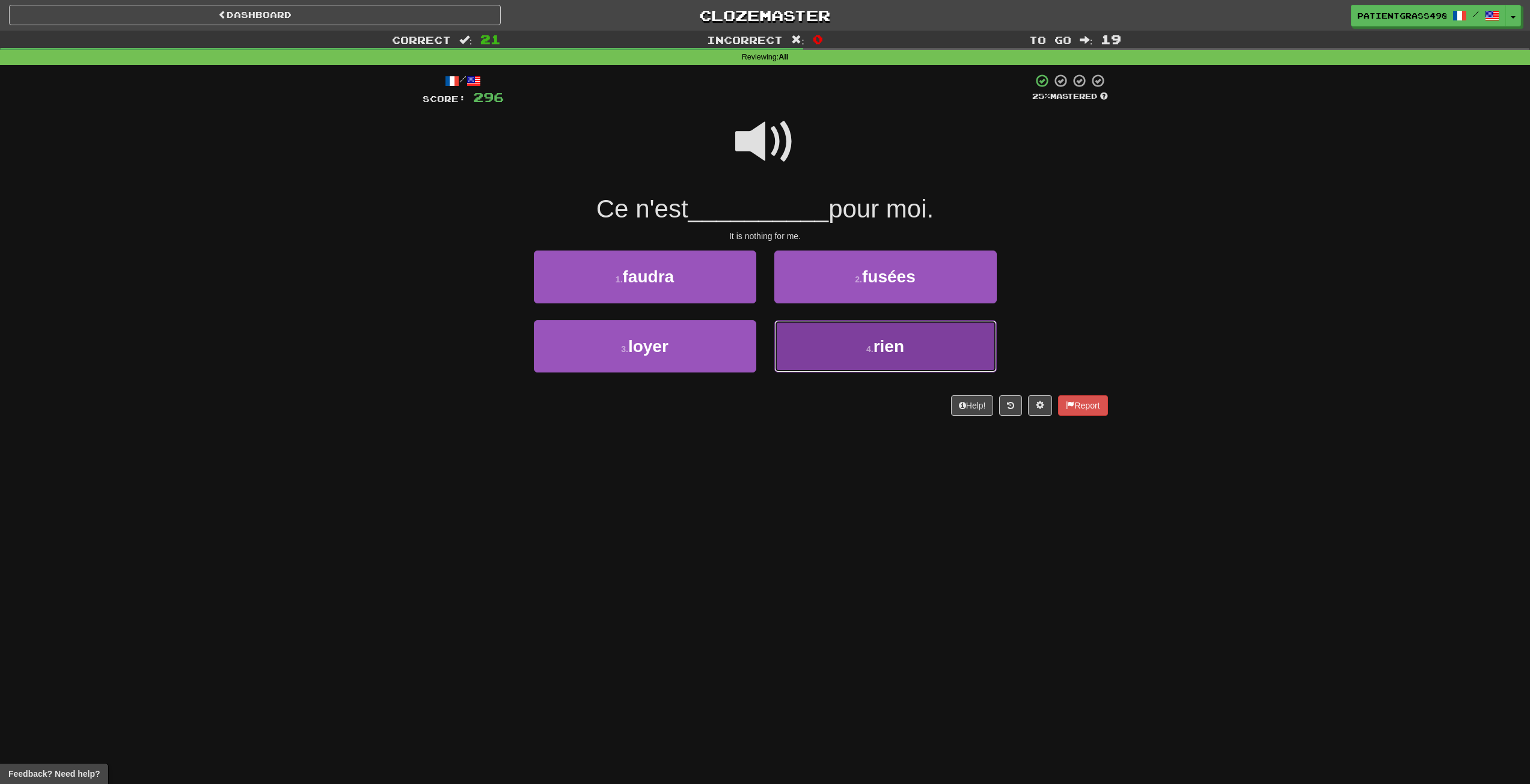
click at [805, 352] on button "4 . rien" at bounding box center [885, 346] width 222 height 52
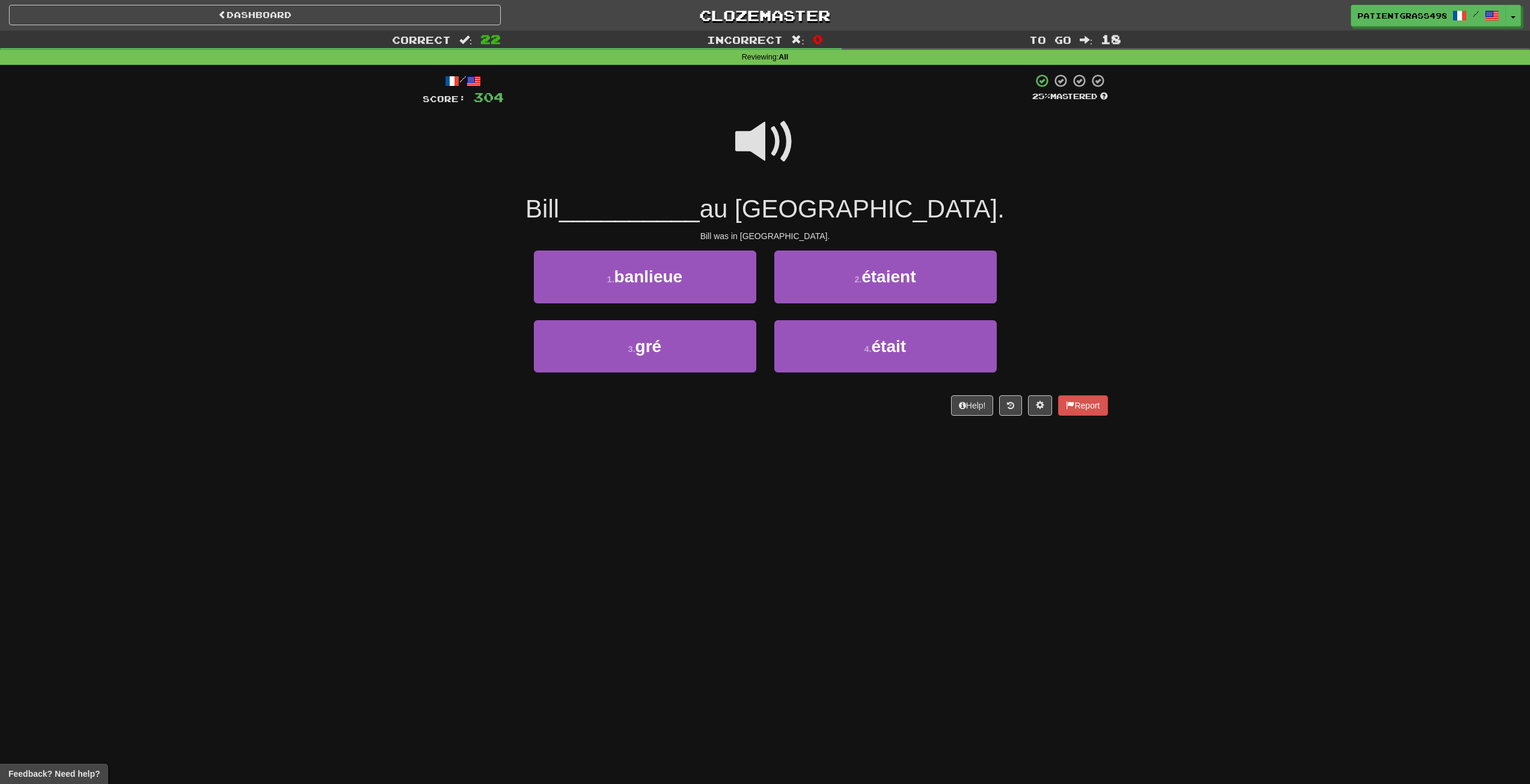
click at [748, 129] on span at bounding box center [765, 141] width 60 height 60
click at [844, 354] on button "4 . était" at bounding box center [885, 346] width 222 height 52
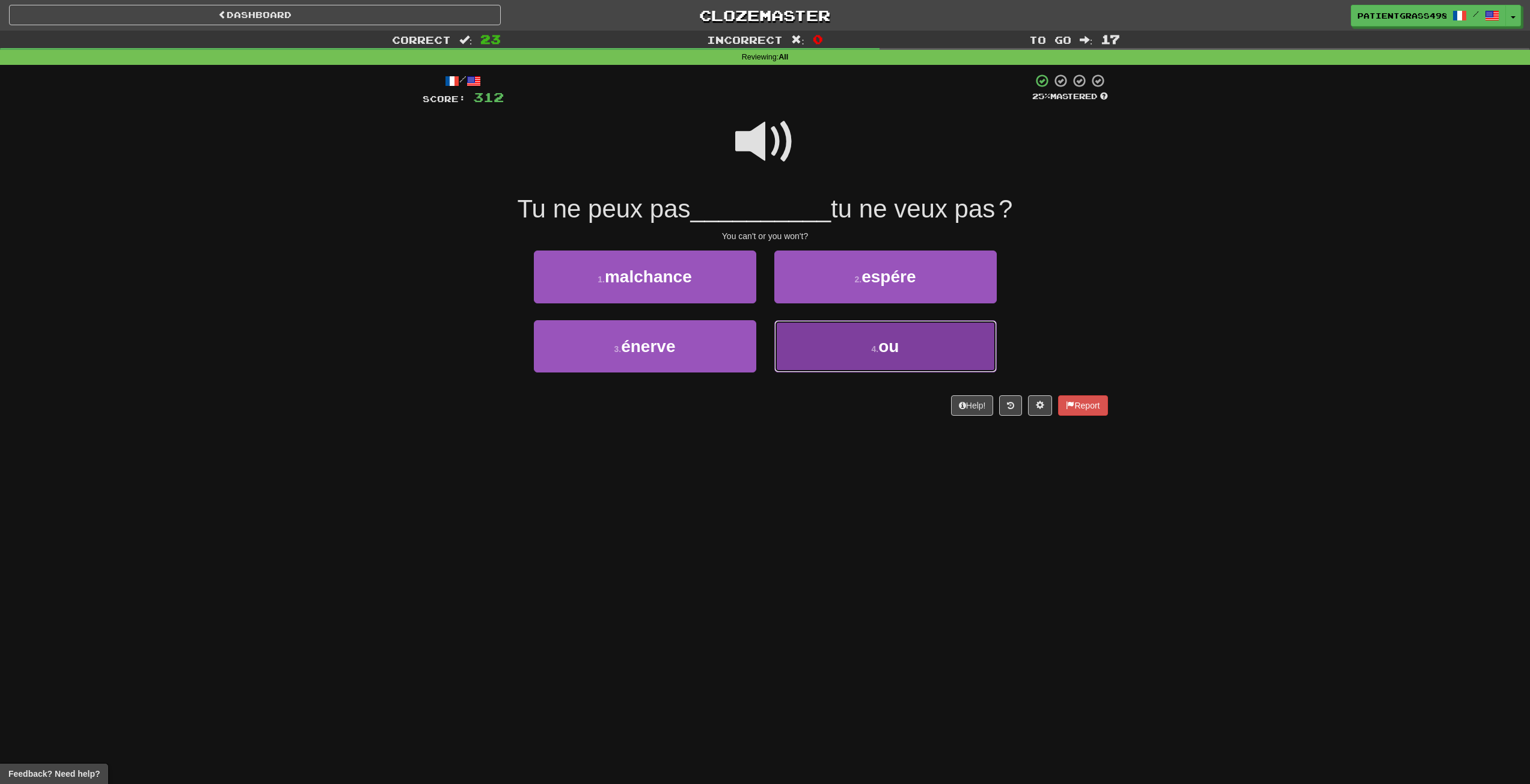
click at [829, 360] on button "4 . ou" at bounding box center [885, 346] width 222 height 52
click at [860, 362] on button "4 . vais" at bounding box center [885, 346] width 222 height 52
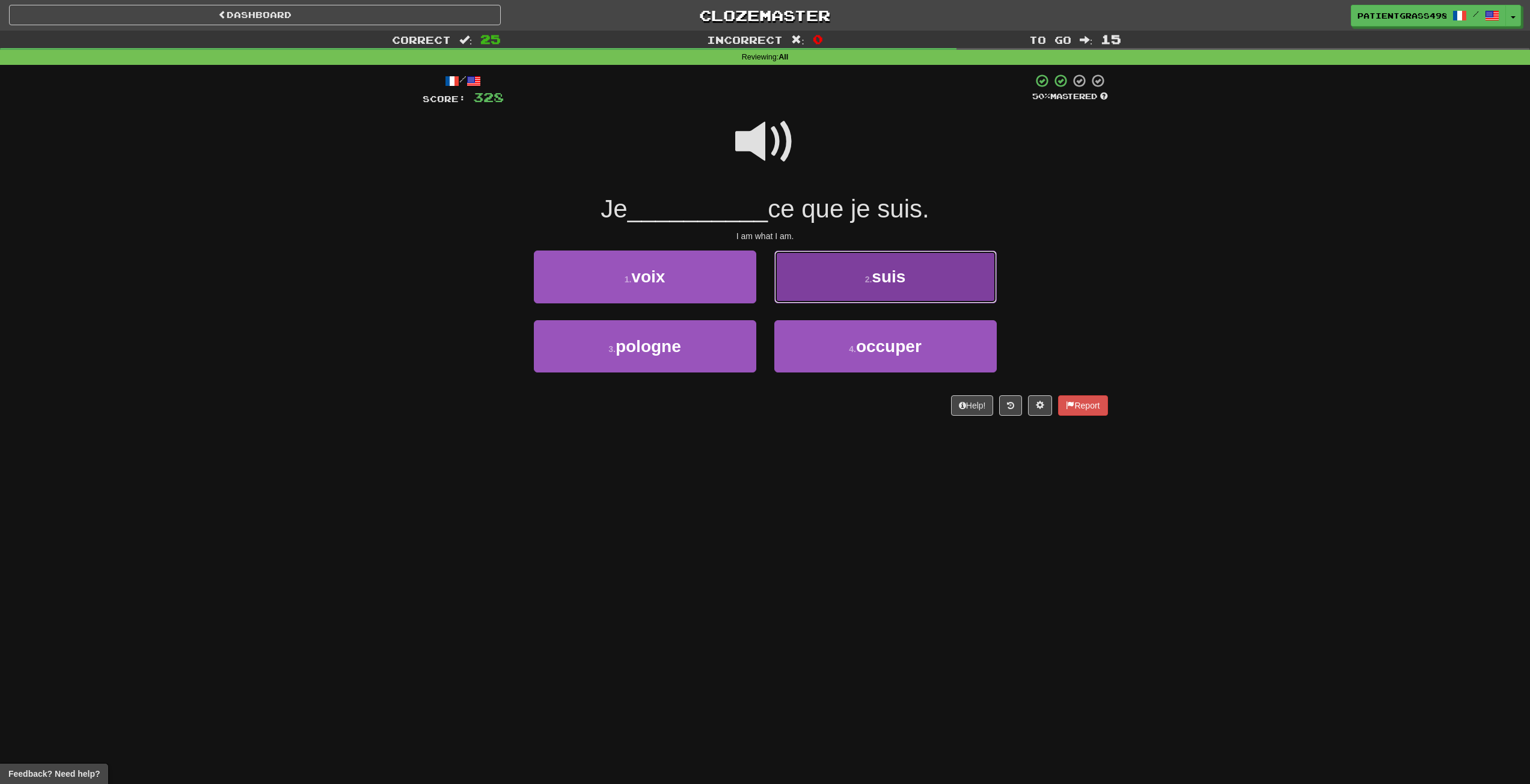
click at [898, 269] on span "suis" at bounding box center [888, 276] width 33 height 18
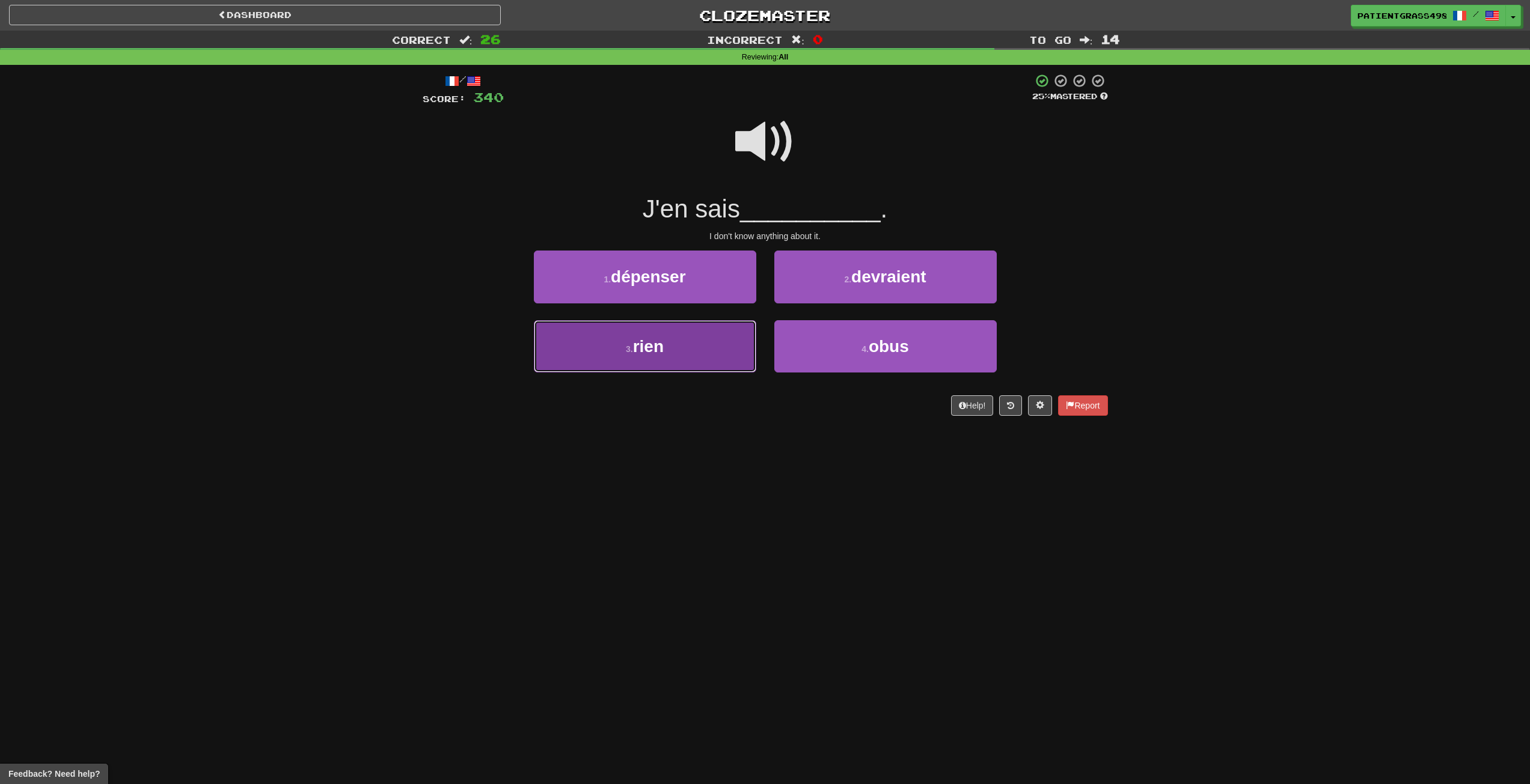
click at [732, 336] on button "3 . rien" at bounding box center [645, 346] width 222 height 52
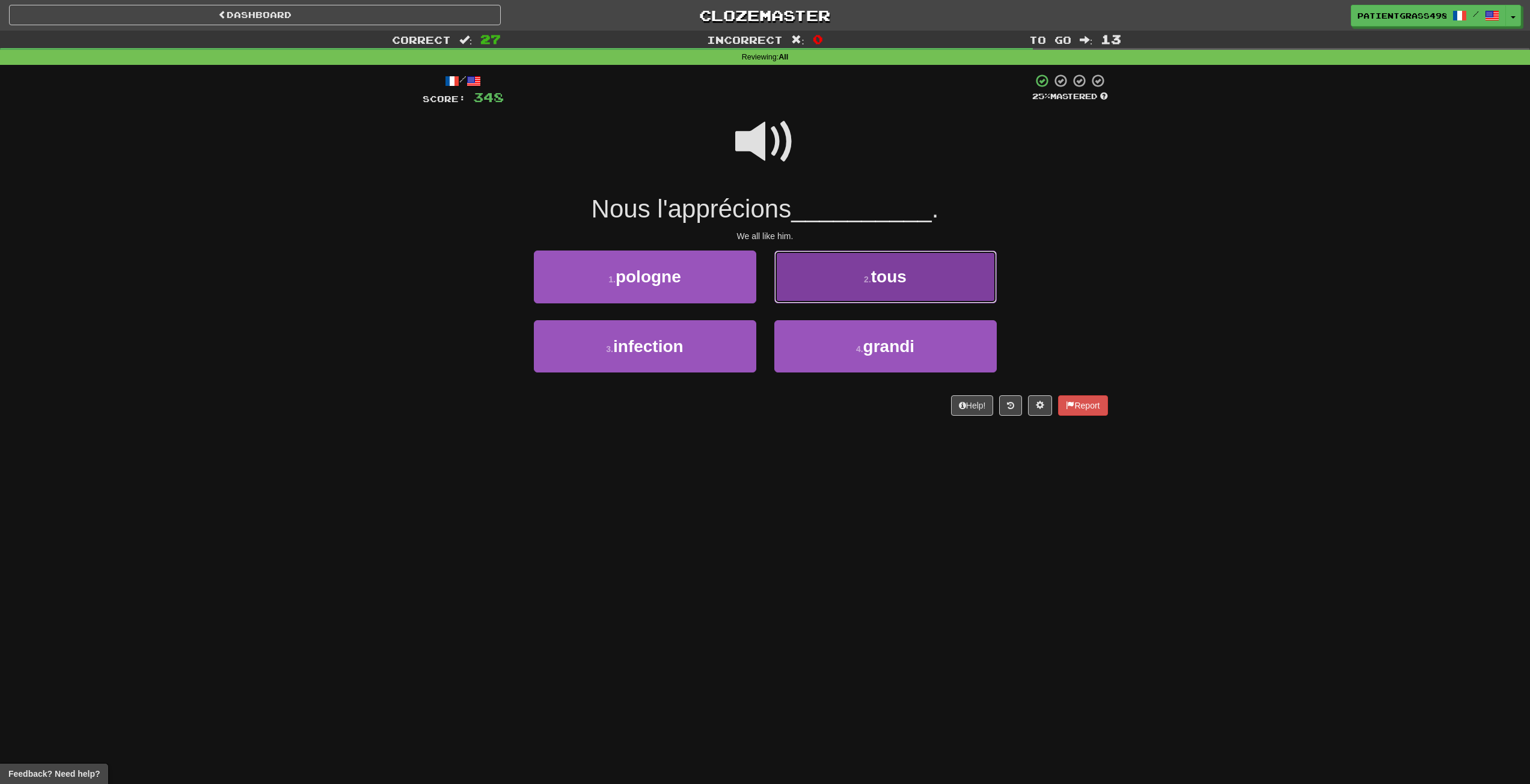
click at [822, 282] on button "2 . tous" at bounding box center [885, 277] width 222 height 52
click at [854, 288] on button "2 . avec" at bounding box center [885, 277] width 222 height 52
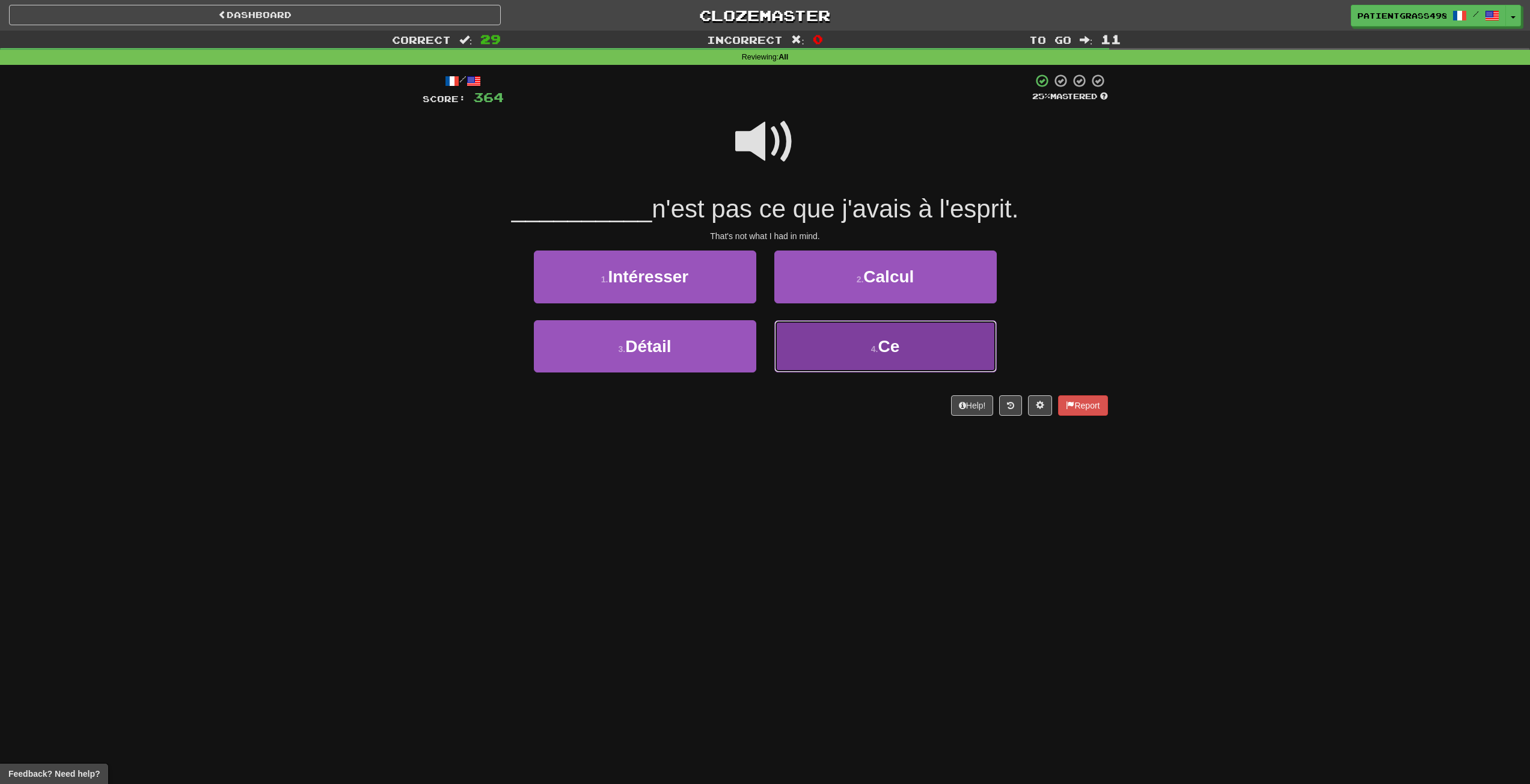
click at [875, 347] on small "4 ." at bounding box center [875, 349] width 7 height 10
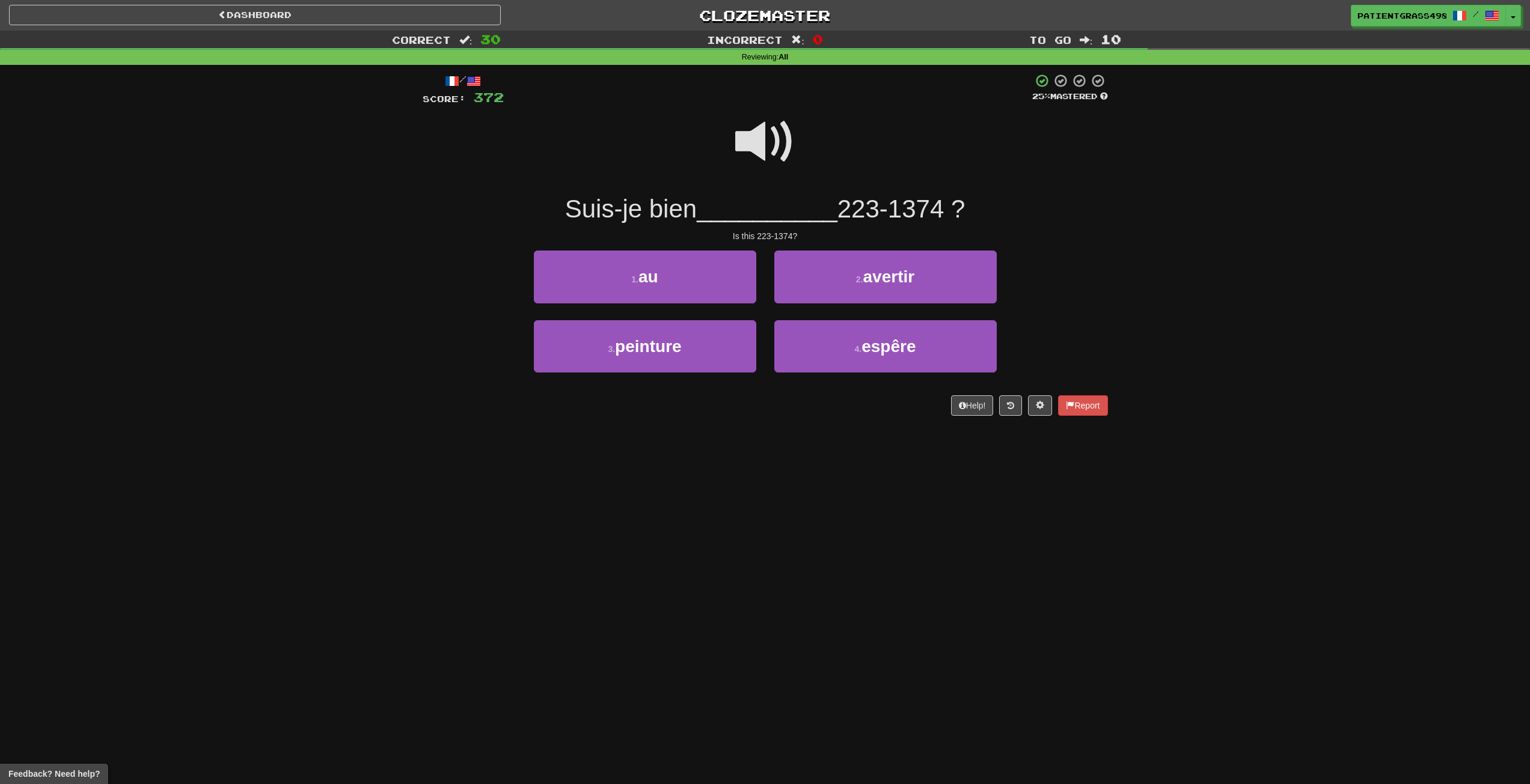
click at [756, 146] on span at bounding box center [765, 141] width 60 height 60
click at [738, 254] on button "1 . au" at bounding box center [645, 277] width 222 height 52
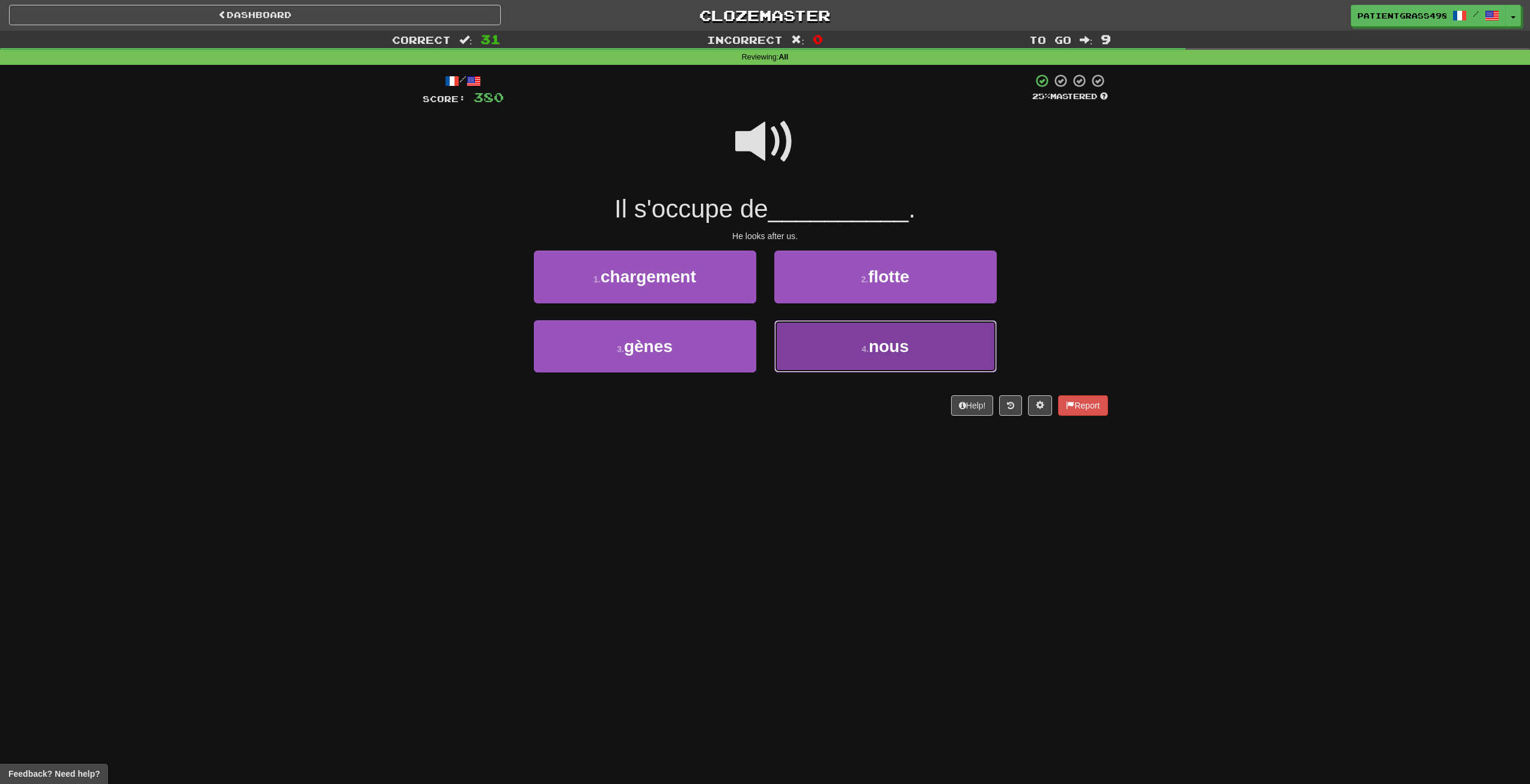
click at [805, 354] on button "4 . nous" at bounding box center [885, 346] width 222 height 52
click at [977, 328] on button "4 . toi" at bounding box center [885, 346] width 222 height 52
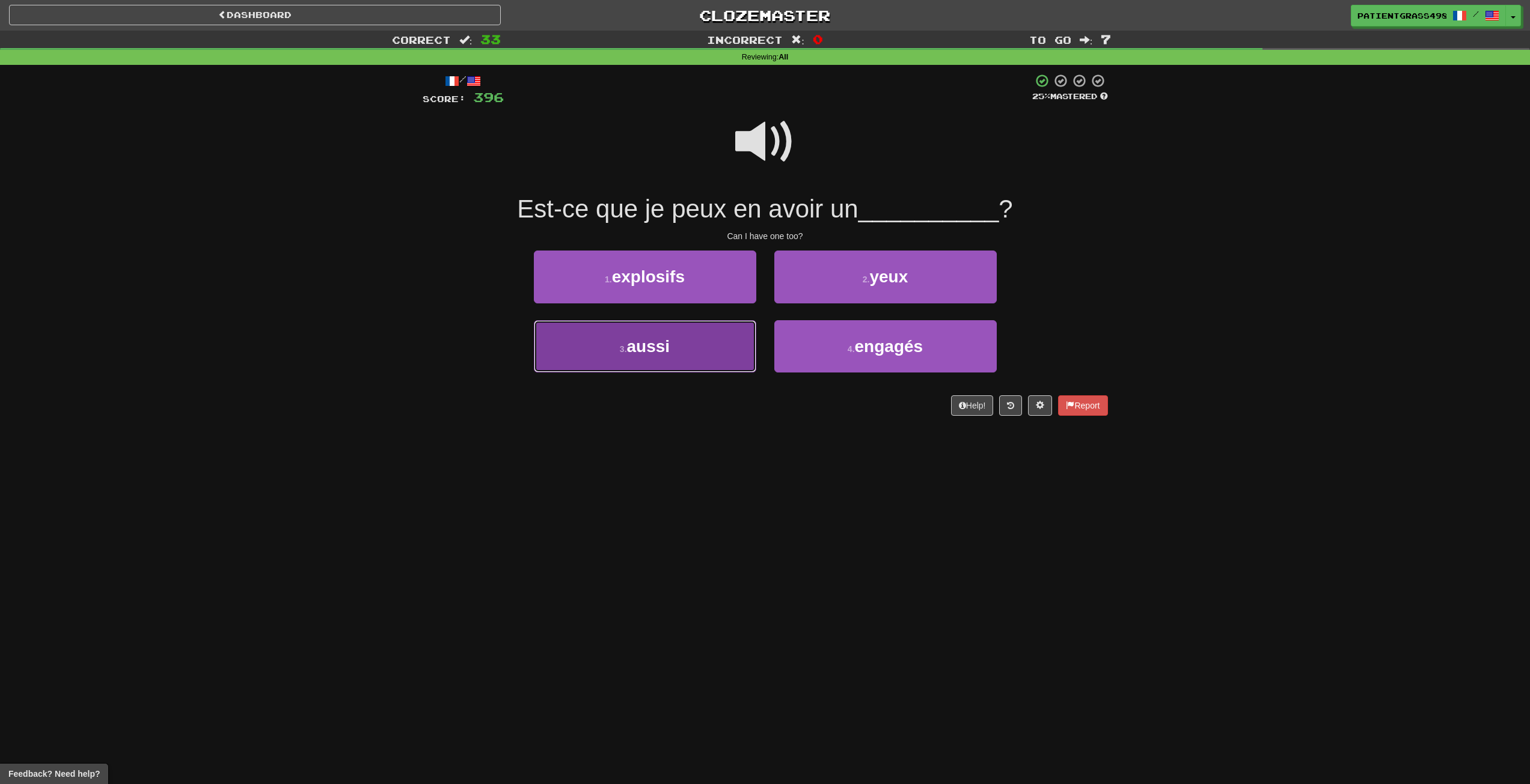
click at [629, 334] on button "3 . aussi" at bounding box center [645, 346] width 222 height 52
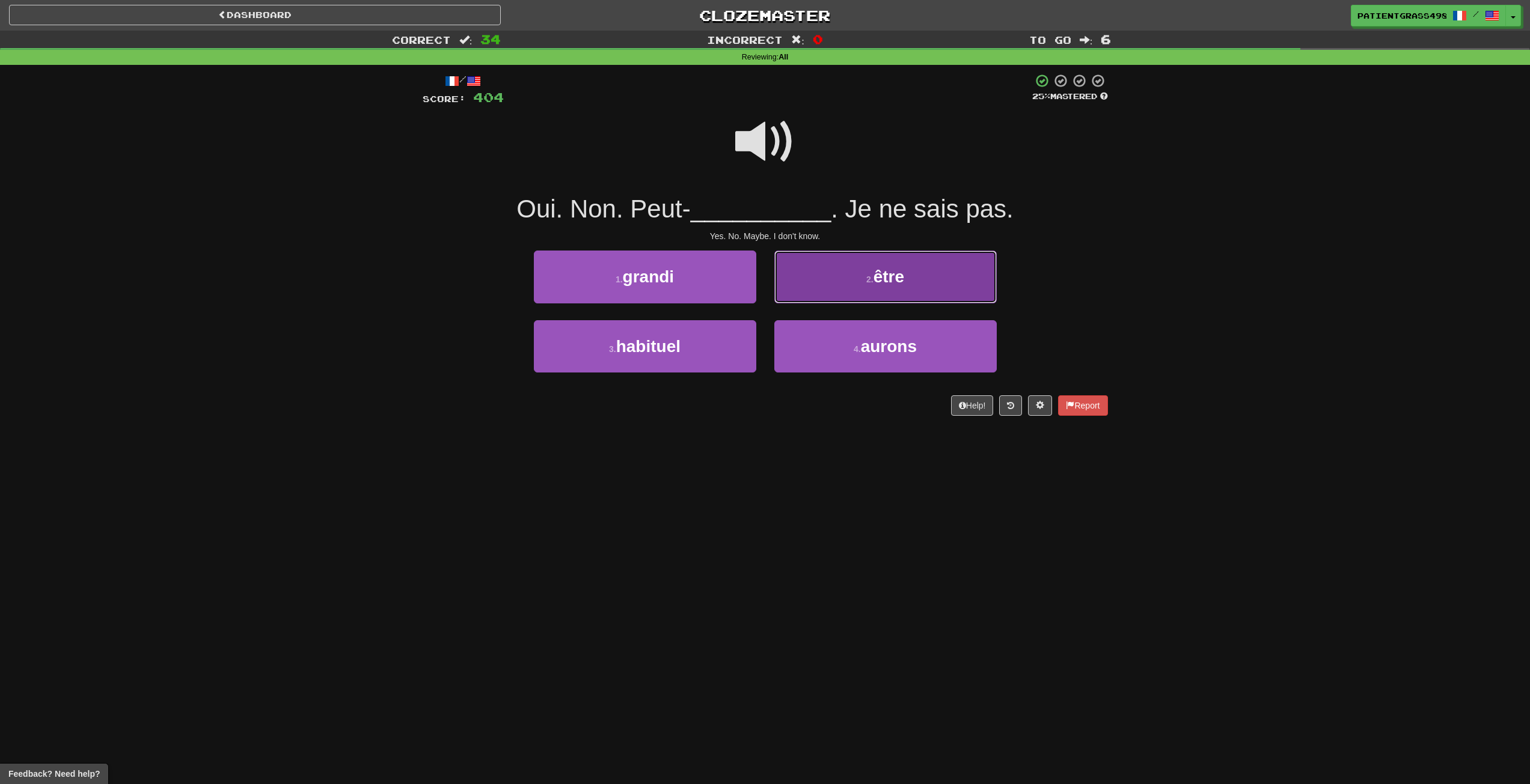
click at [805, 272] on button "2 . être" at bounding box center [885, 277] width 222 height 52
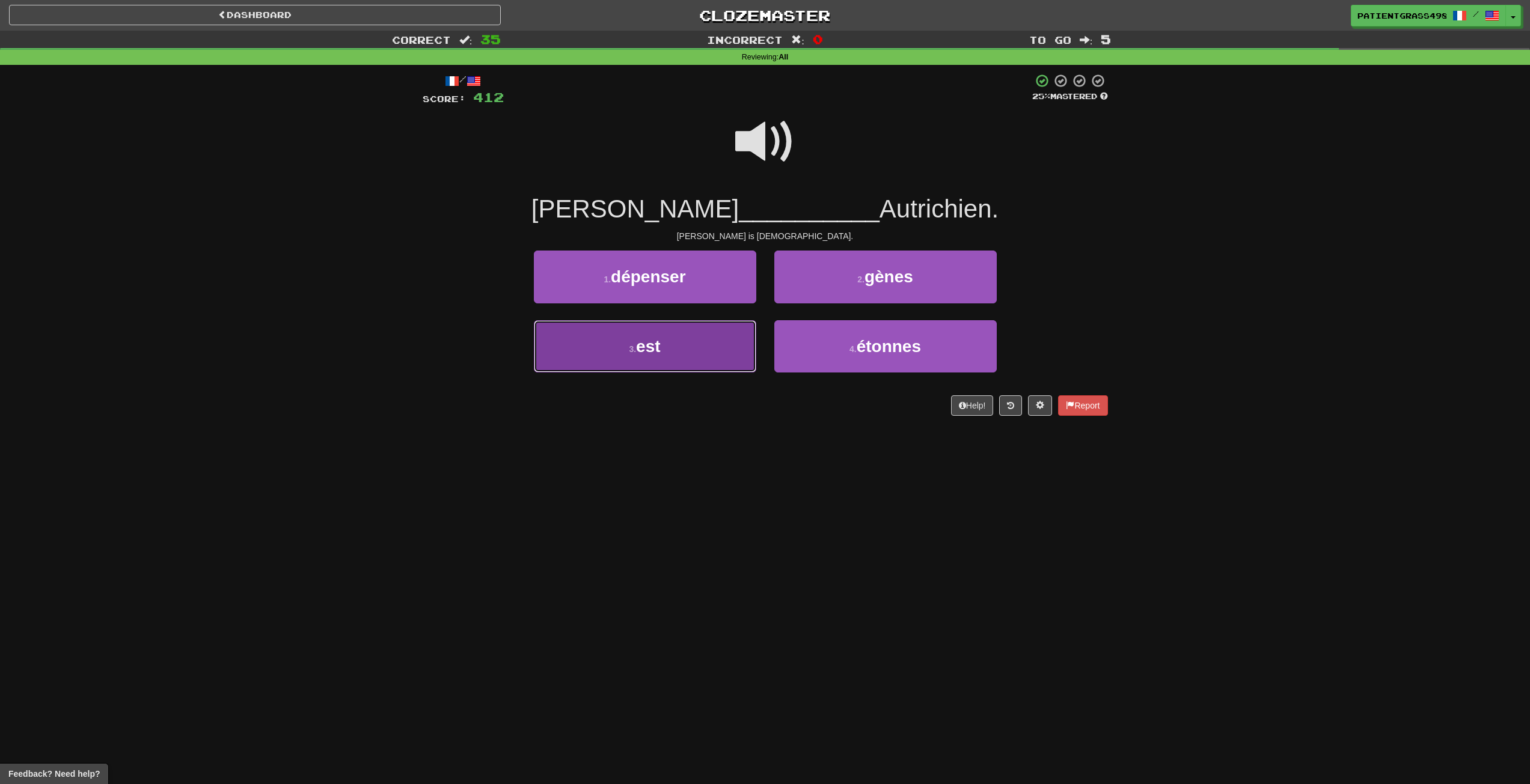
click at [745, 343] on button "3 . est" at bounding box center [645, 346] width 222 height 52
click at [699, 355] on button "3 . le" at bounding box center [645, 346] width 222 height 52
click at [698, 330] on button "3 . lui" at bounding box center [645, 346] width 222 height 52
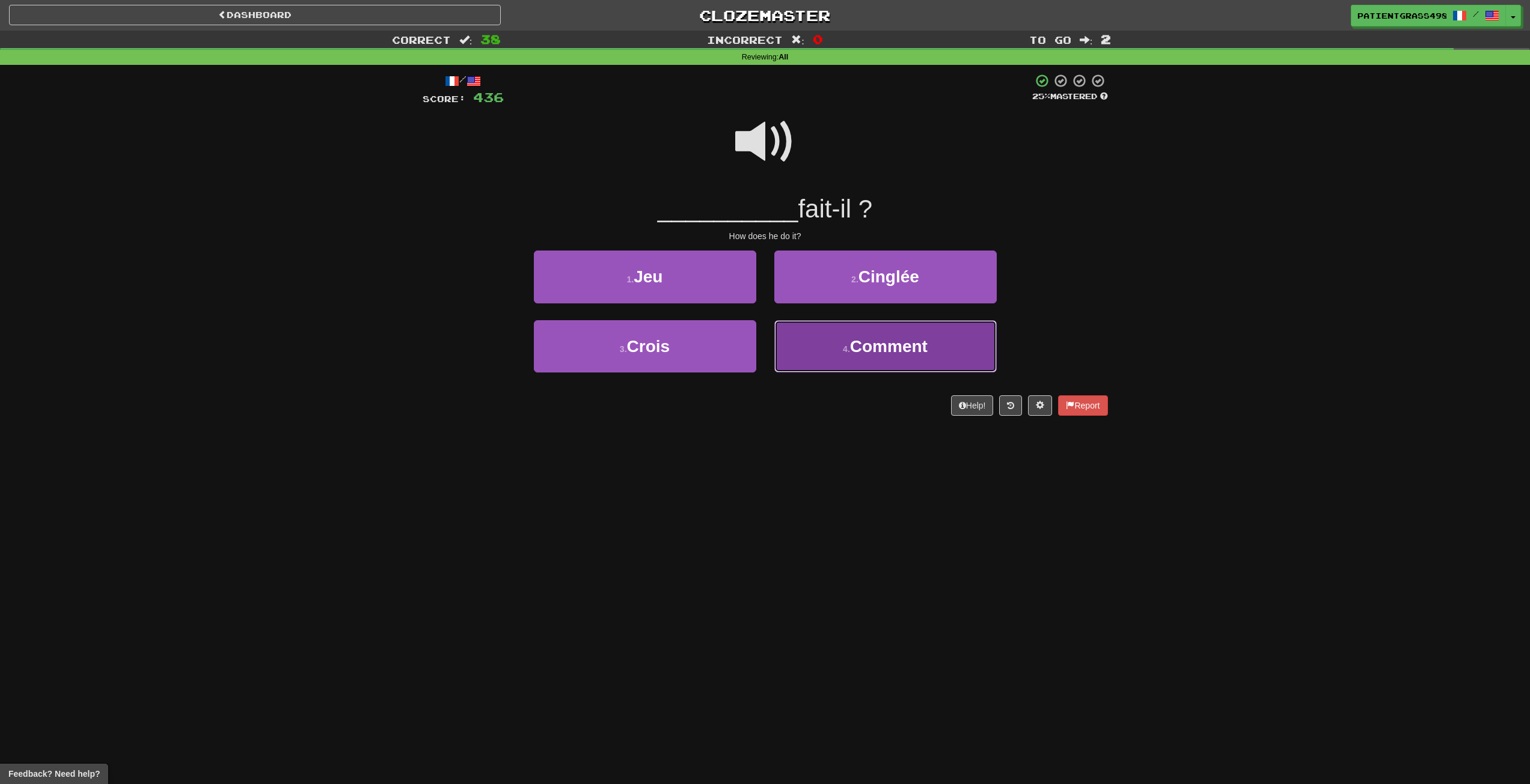
click at [803, 332] on button "4 . Comment" at bounding box center [885, 346] width 222 height 52
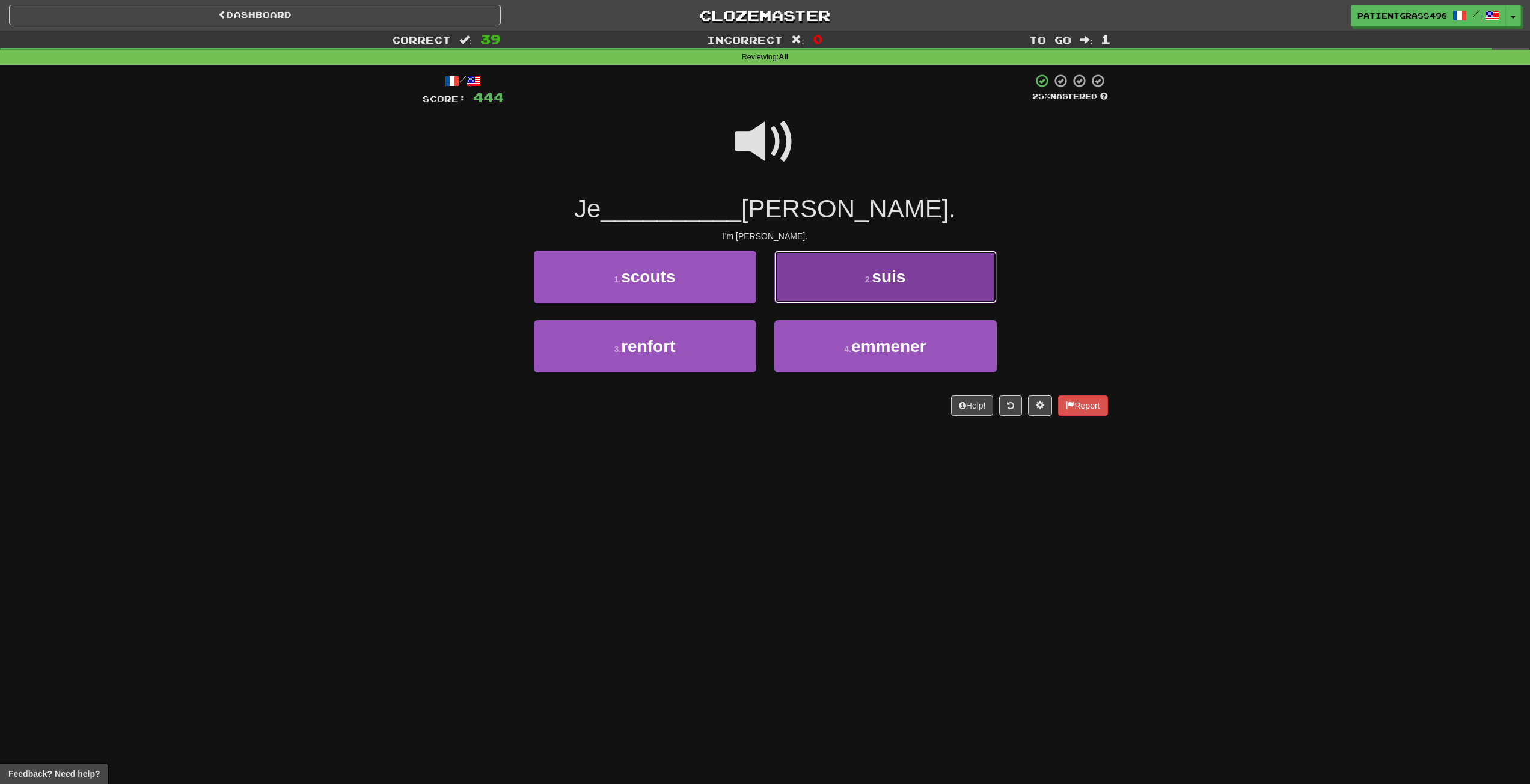
click at [821, 282] on button "2 . suis" at bounding box center [885, 277] width 222 height 52
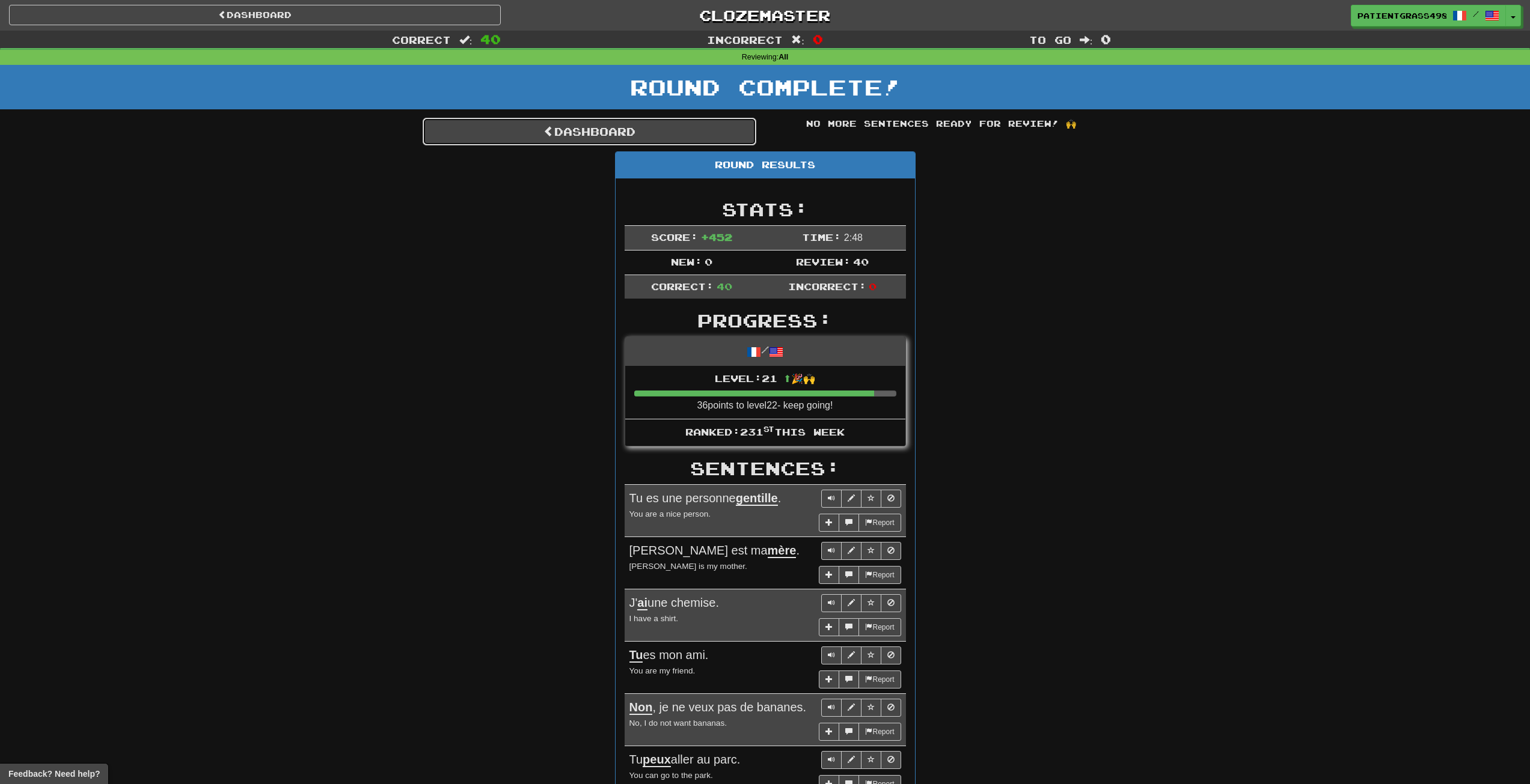
click at [527, 120] on link "Dashboard" at bounding box center [589, 131] width 334 height 28
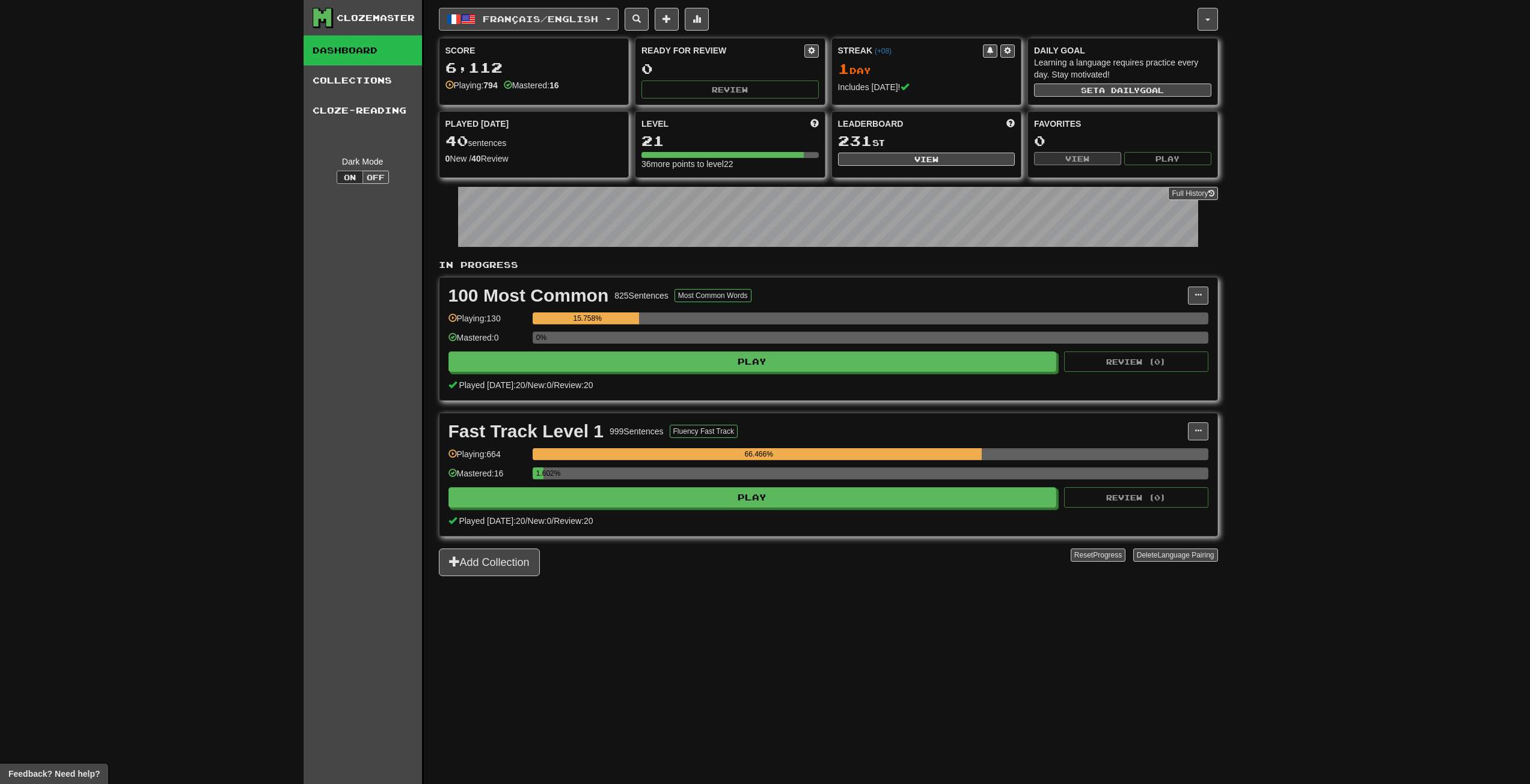
click at [524, 16] on span "Français / English" at bounding box center [541, 18] width 116 height 10
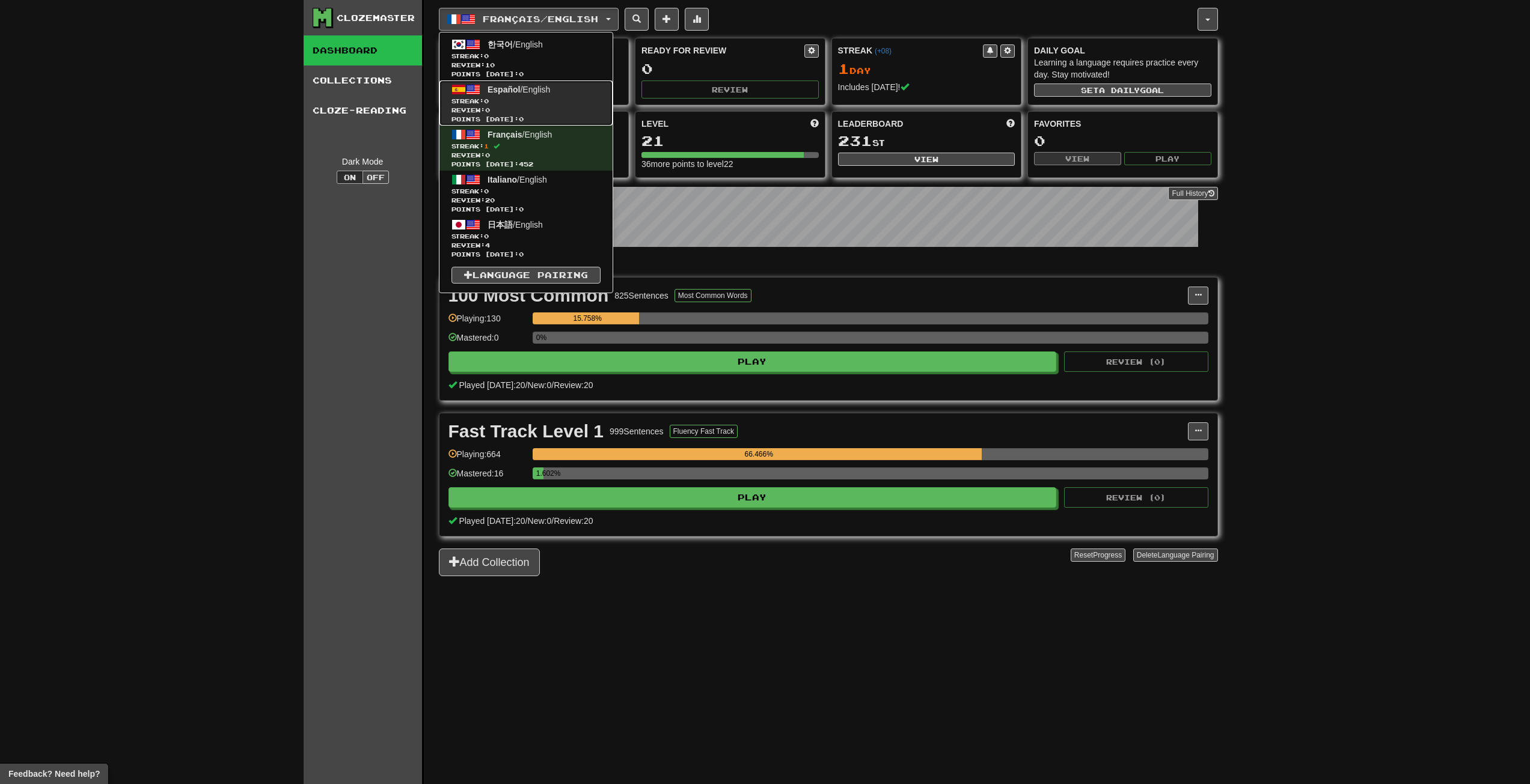
click at [550, 92] on span "Español / English" at bounding box center [519, 90] width 63 height 10
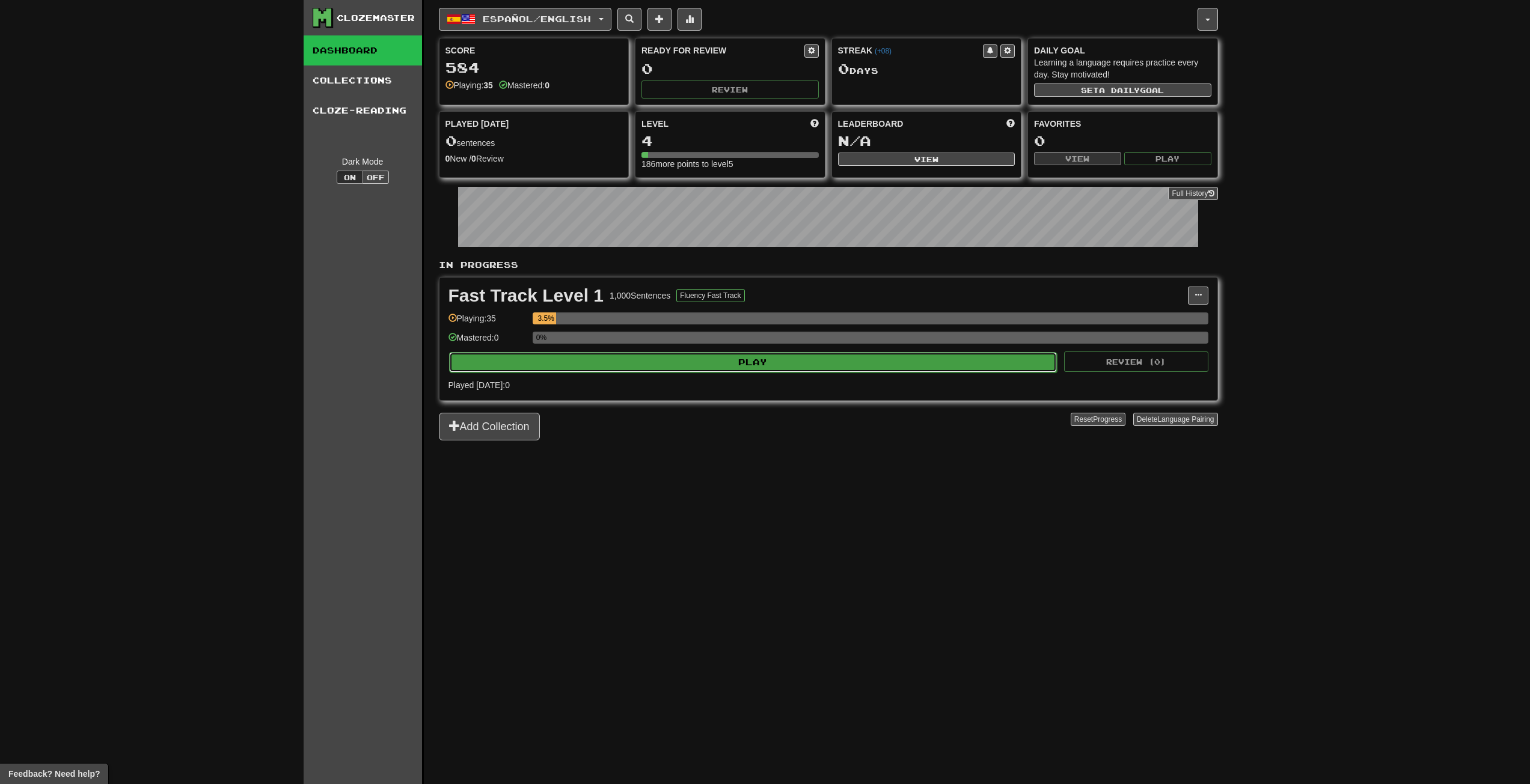
click at [676, 354] on button "Play" at bounding box center [753, 362] width 608 height 20
select select "**"
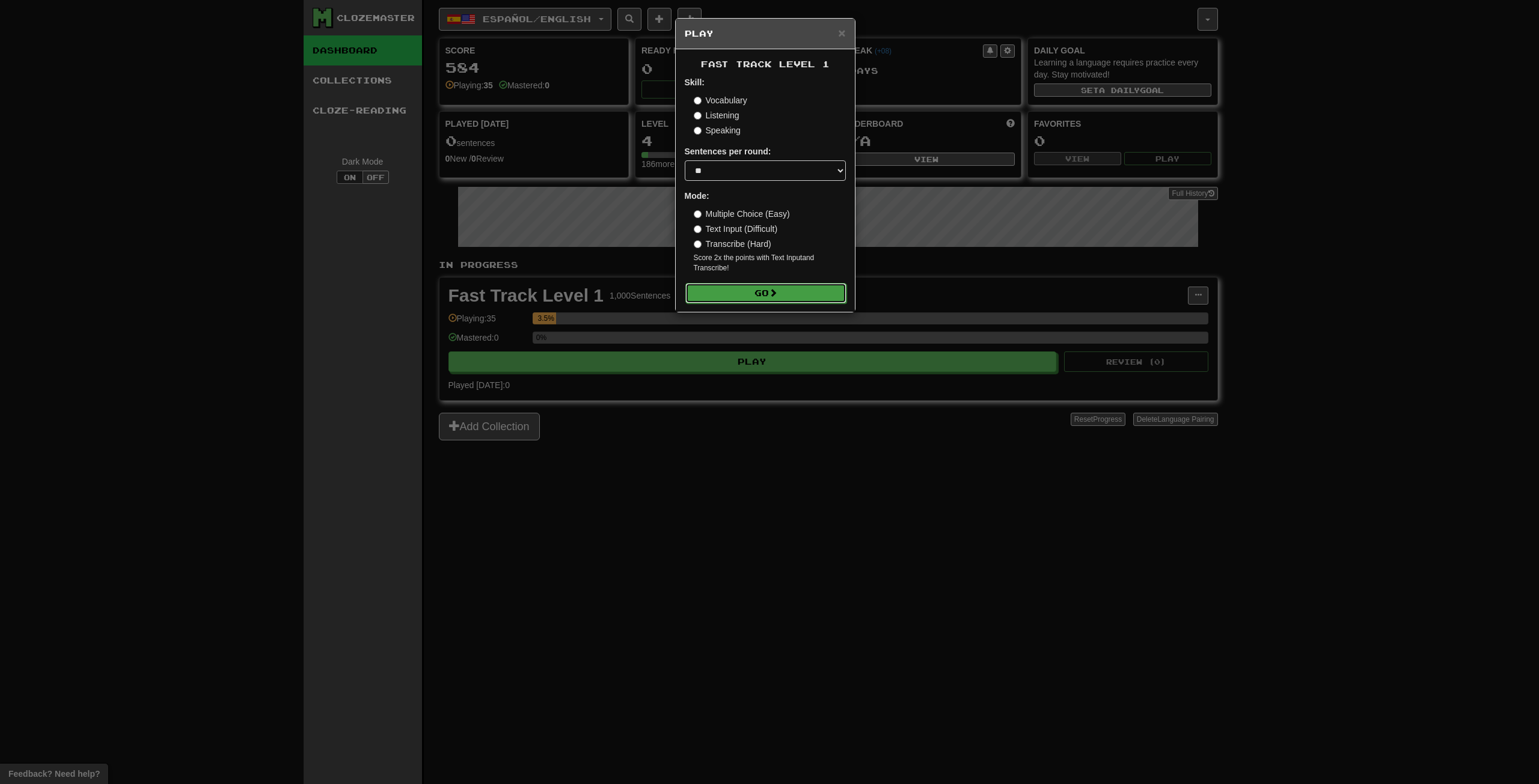
click at [751, 294] on button "Go" at bounding box center [766, 293] width 161 height 20
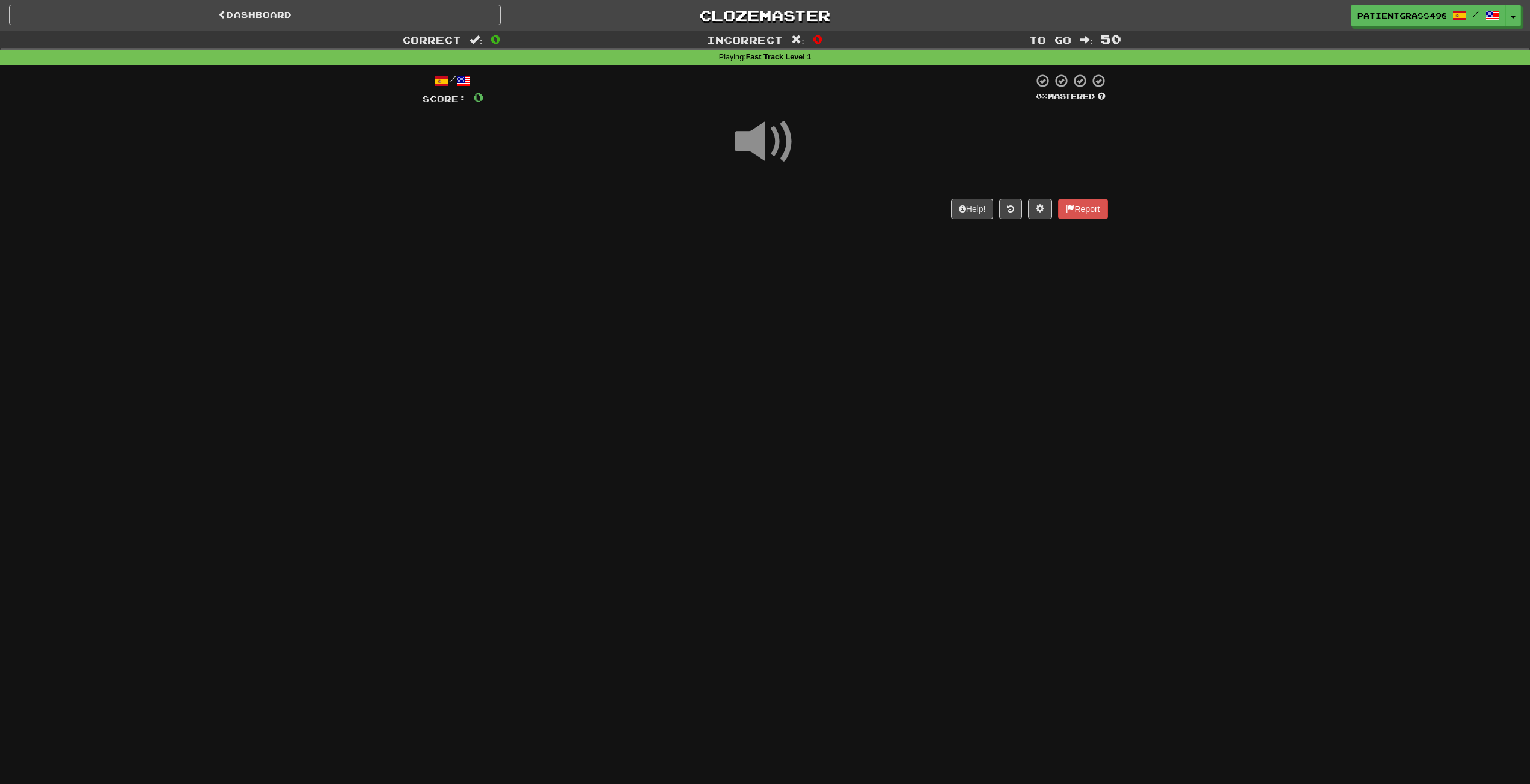
click at [740, 148] on span at bounding box center [765, 141] width 60 height 60
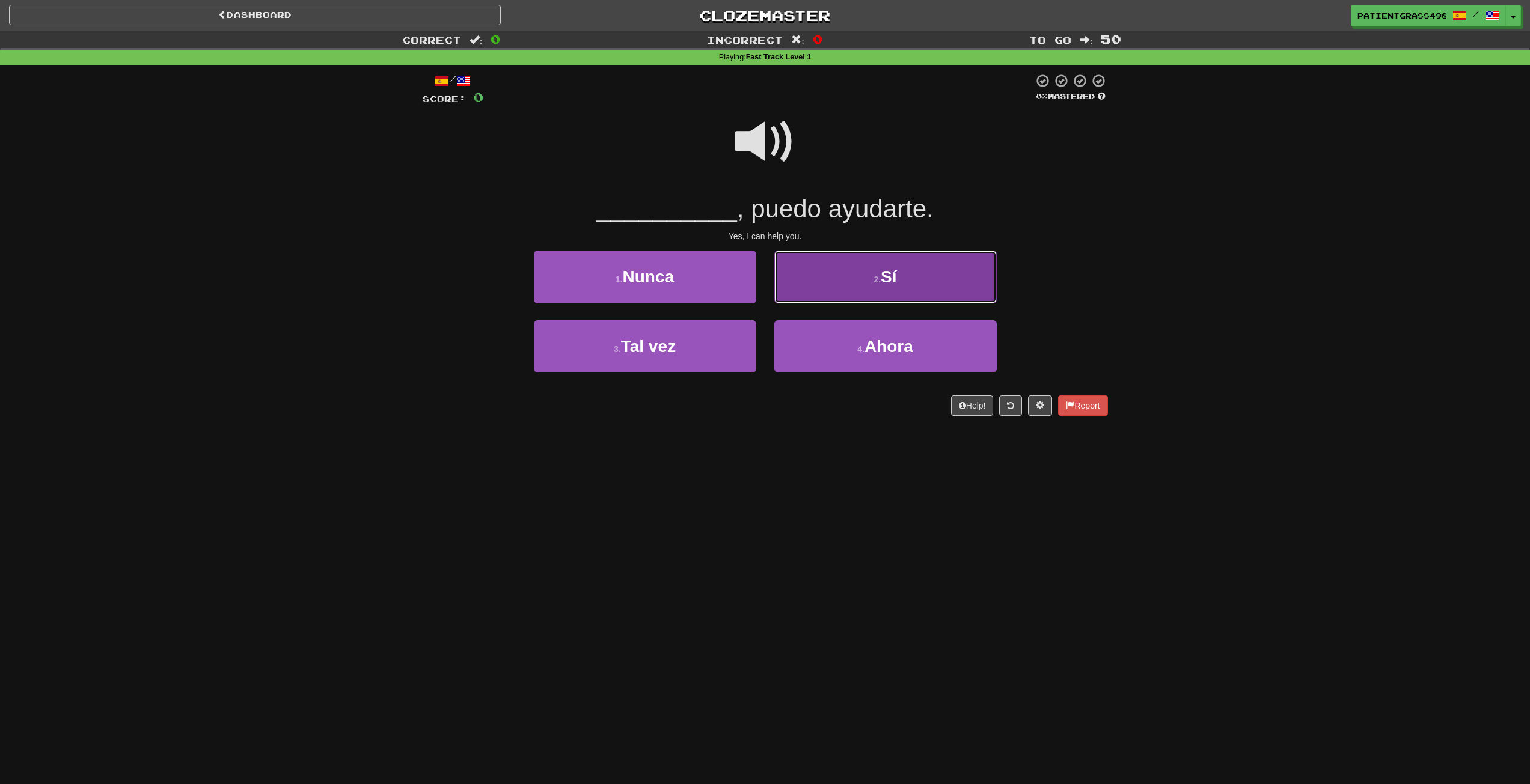
click at [818, 269] on button "2 . Sí" at bounding box center [885, 277] width 222 height 52
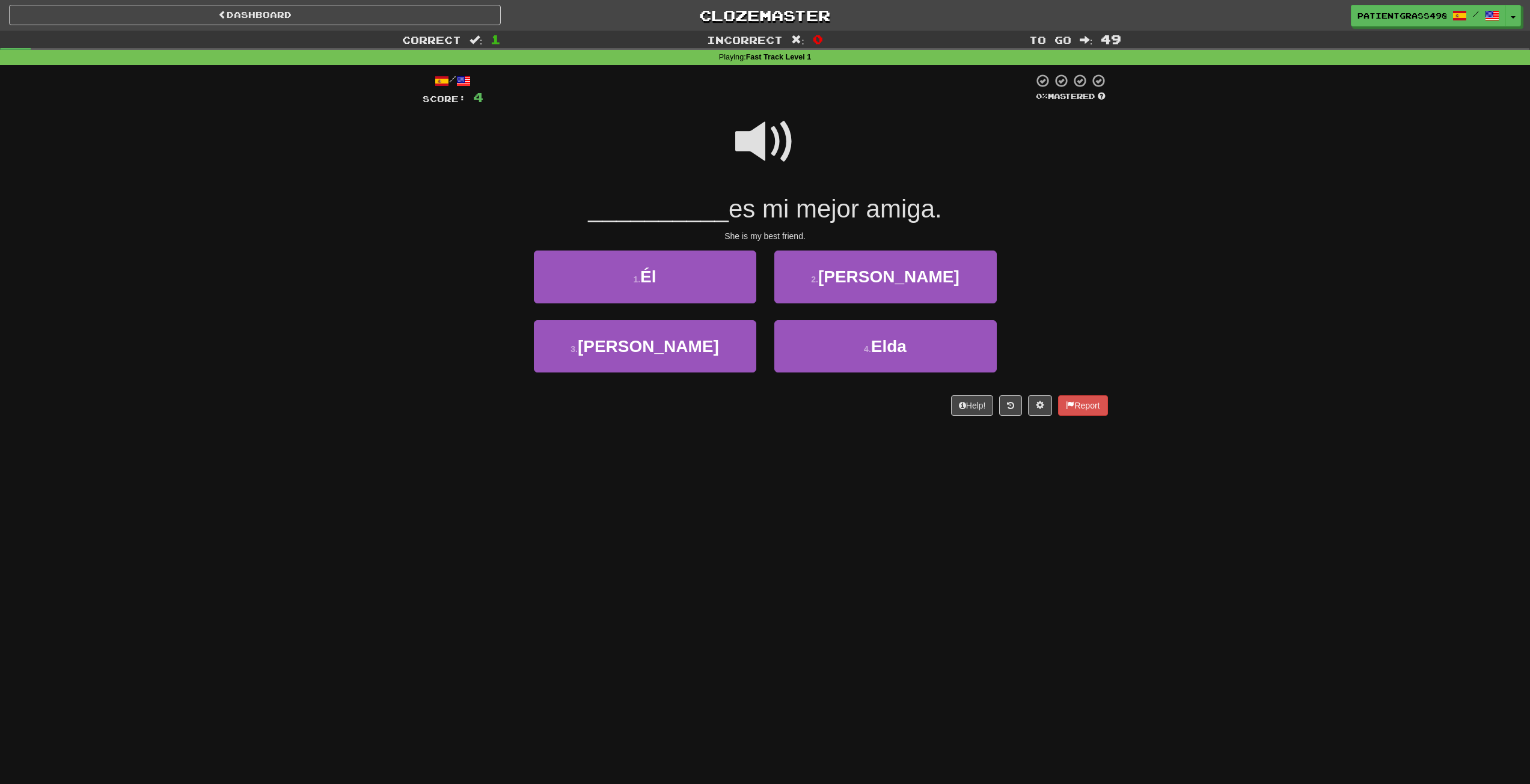
click at [745, 140] on span at bounding box center [765, 141] width 60 height 60
click at [696, 282] on button "1 . Él" at bounding box center [645, 277] width 222 height 52
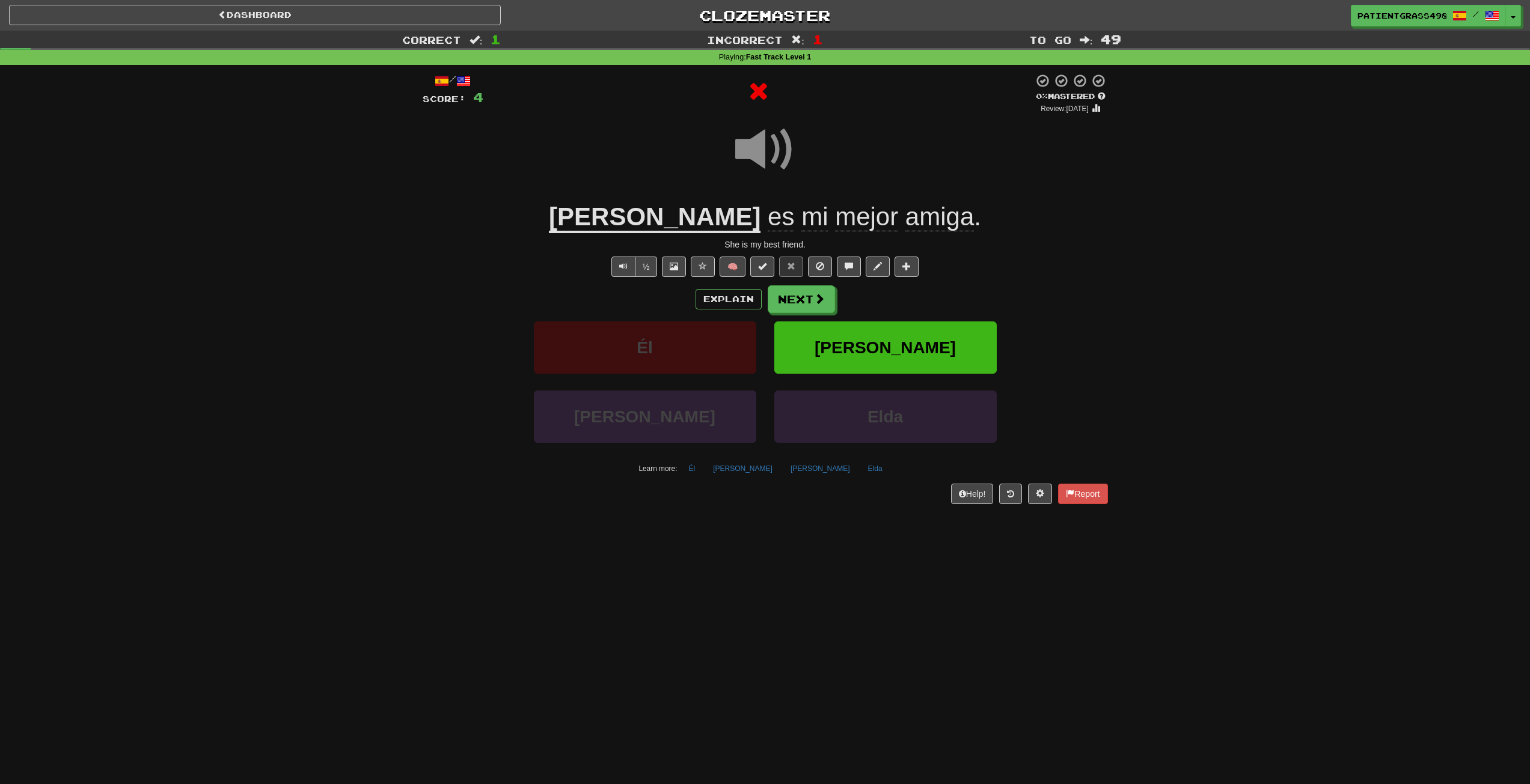
click at [769, 135] on span at bounding box center [765, 150] width 60 height 60
click at [753, 143] on span at bounding box center [765, 150] width 60 height 60
click at [646, 265] on button "½" at bounding box center [646, 267] width 23 height 20
click at [650, 222] on u "Ella" at bounding box center [654, 218] width 212 height 31
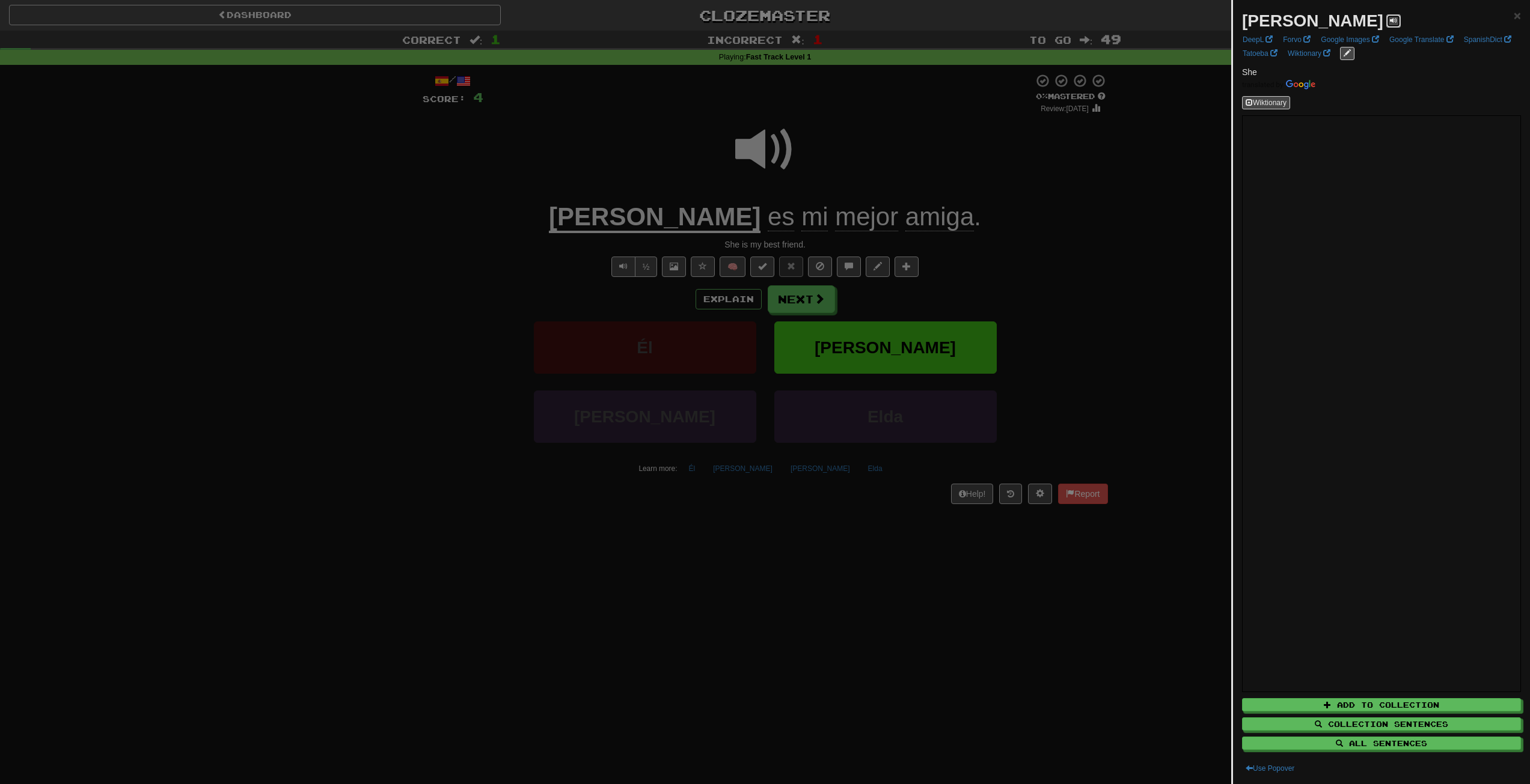
click at [1390, 21] on span at bounding box center [1393, 20] width 7 height 7
click at [1087, 148] on div at bounding box center [765, 392] width 1530 height 784
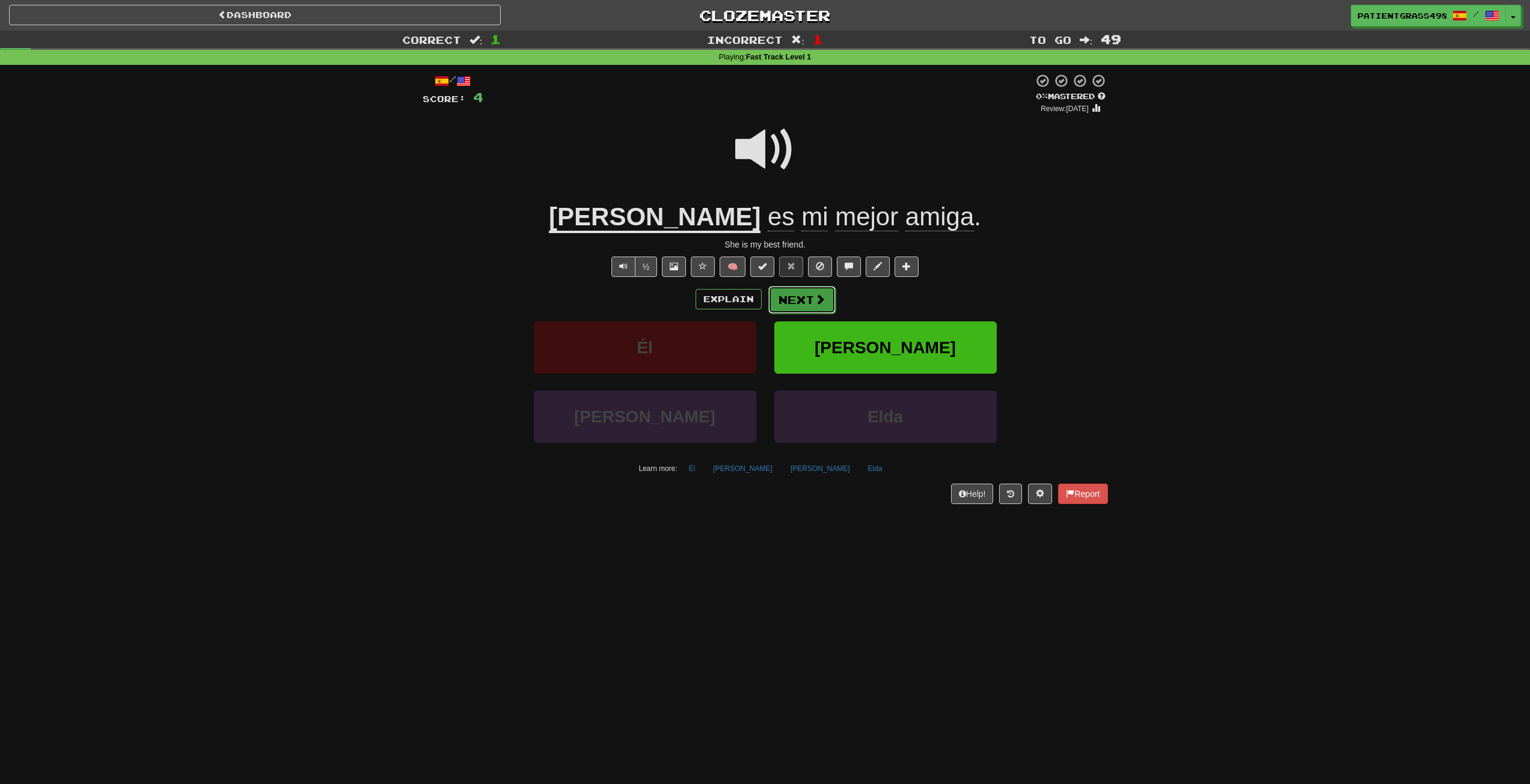
click at [825, 297] on button "Next" at bounding box center [802, 300] width 67 height 28
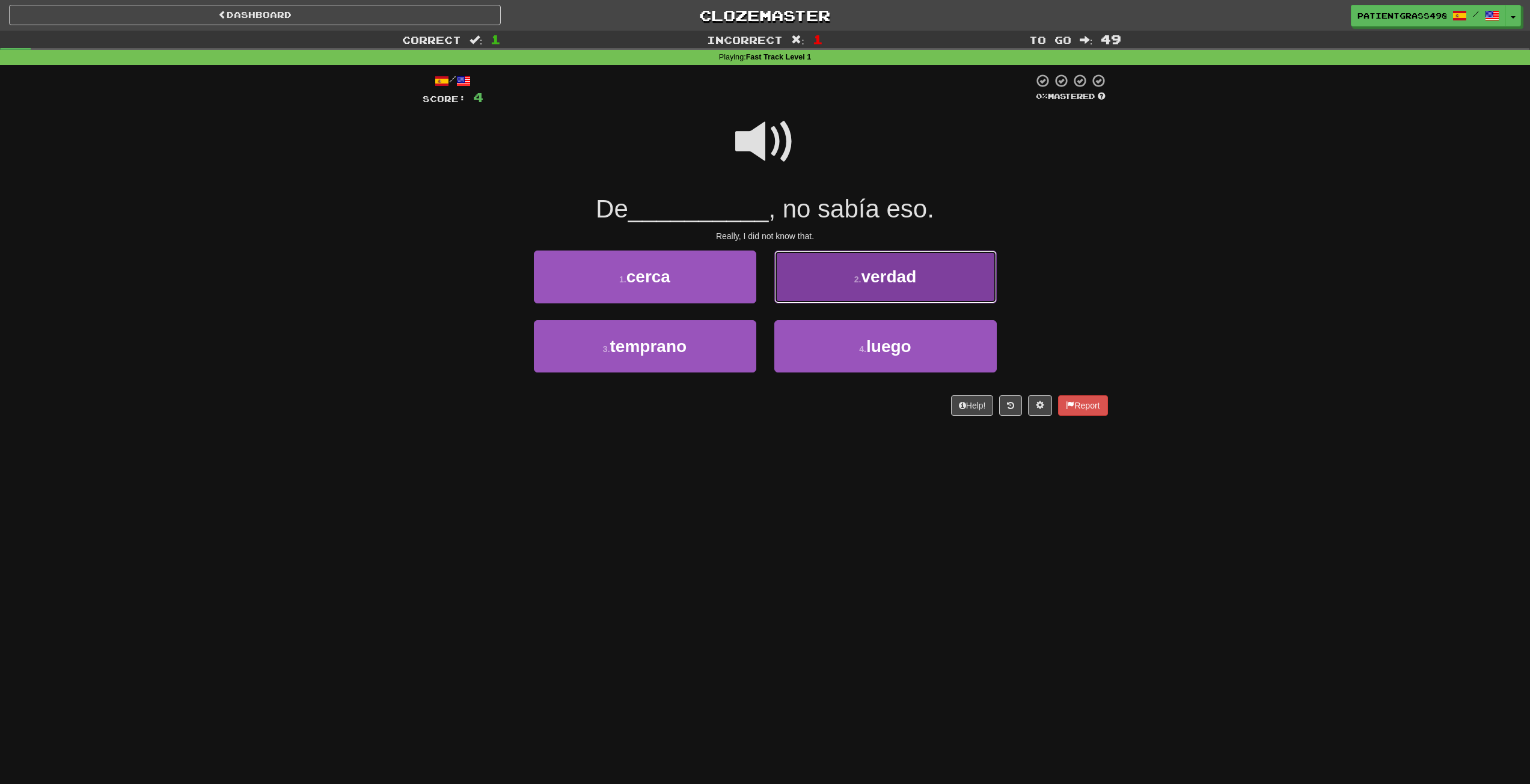
click at [843, 279] on button "2 . verdad" at bounding box center [885, 277] width 222 height 52
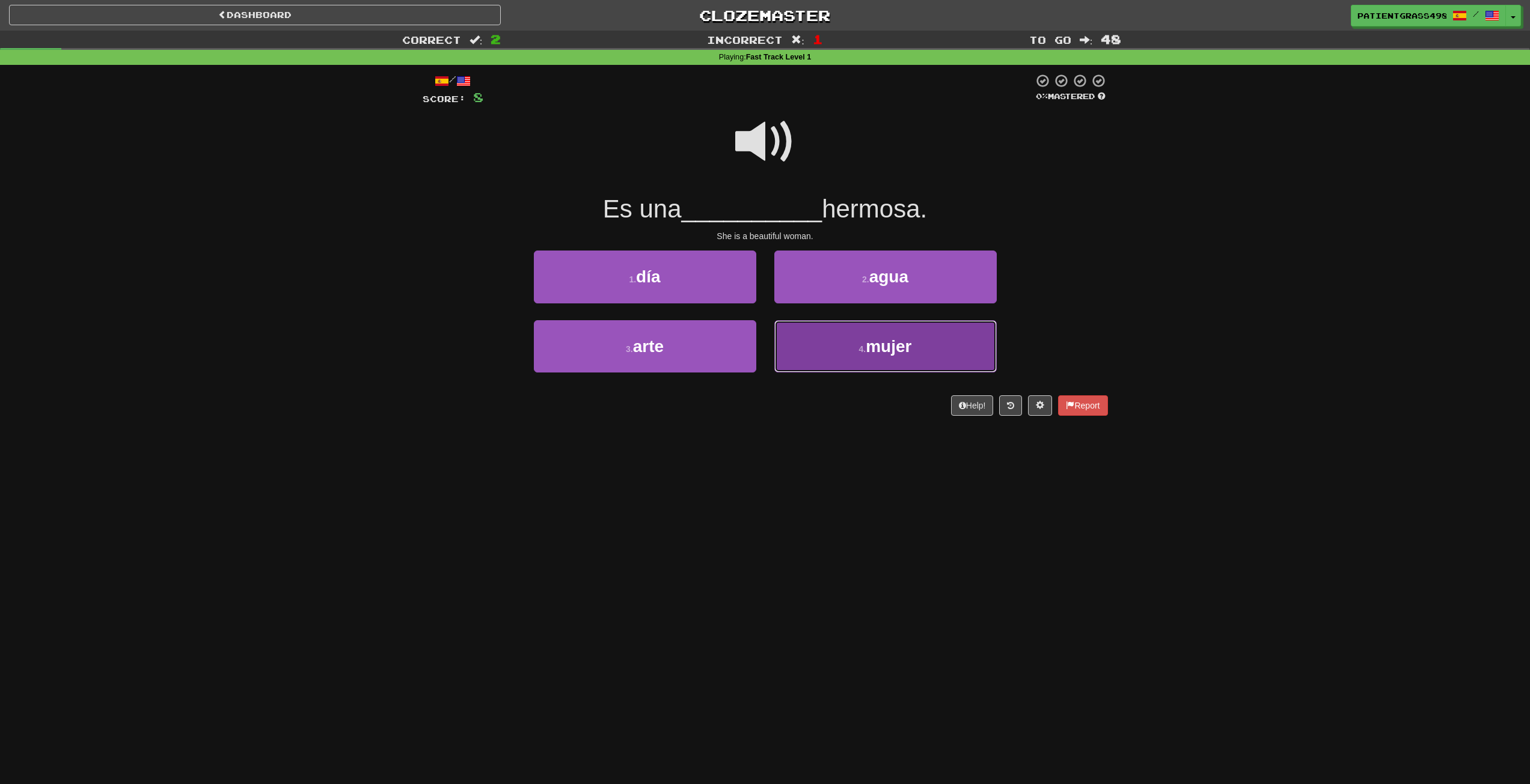
click at [837, 361] on button "4 . mujer" at bounding box center [885, 346] width 222 height 52
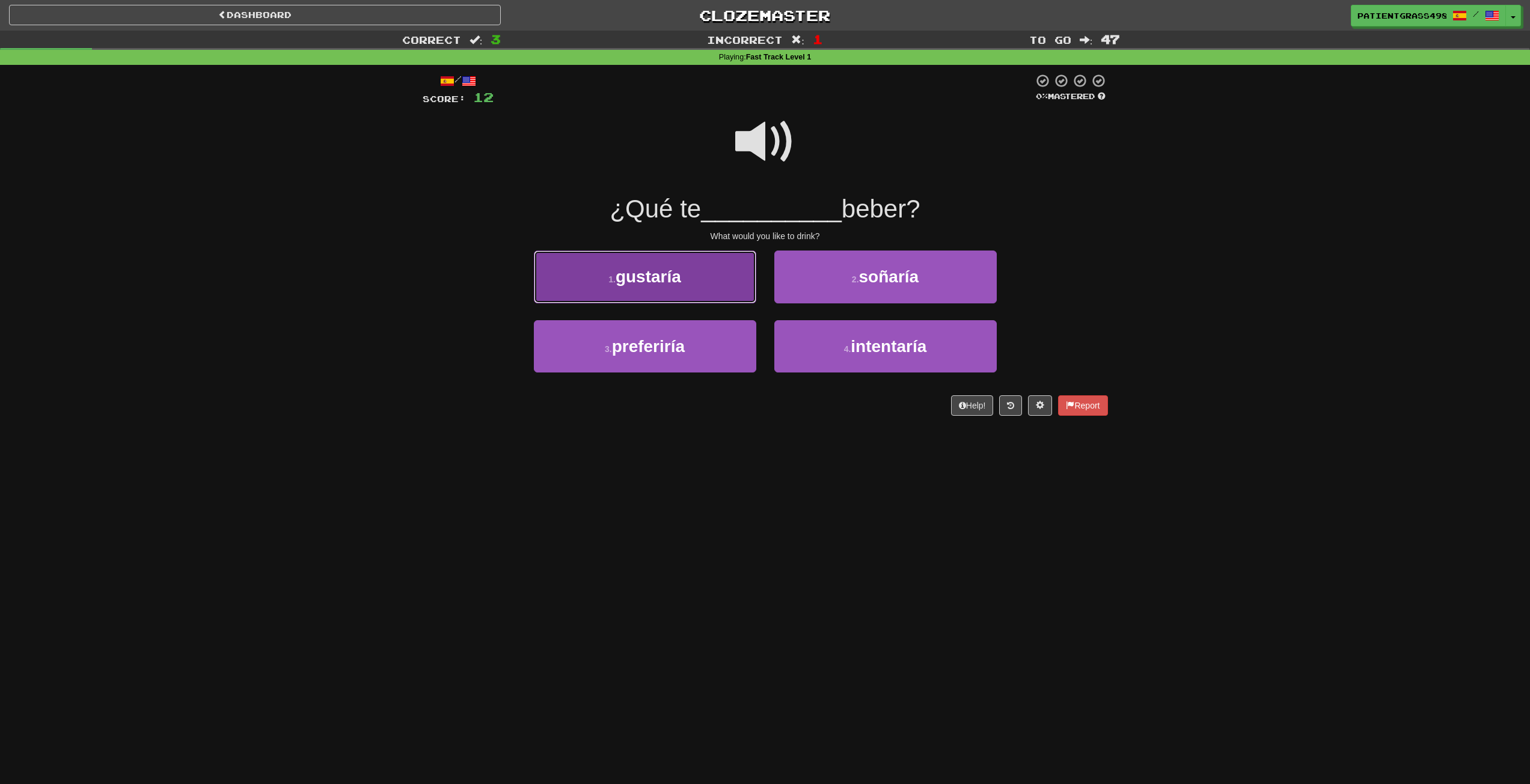
click at [713, 261] on button "1 . gustaría" at bounding box center [645, 277] width 222 height 52
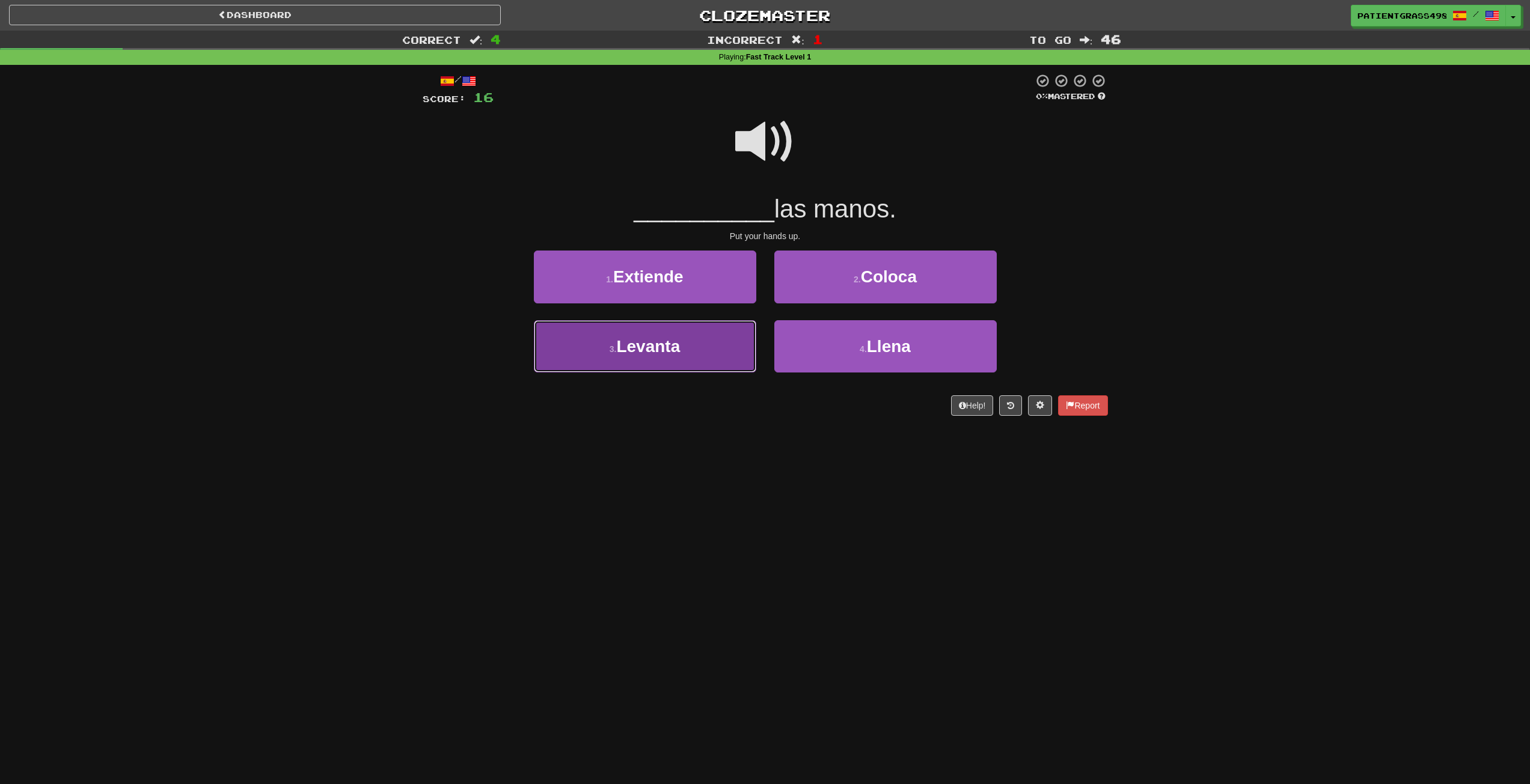
click at [683, 360] on button "3 . Levanta" at bounding box center [645, 346] width 222 height 52
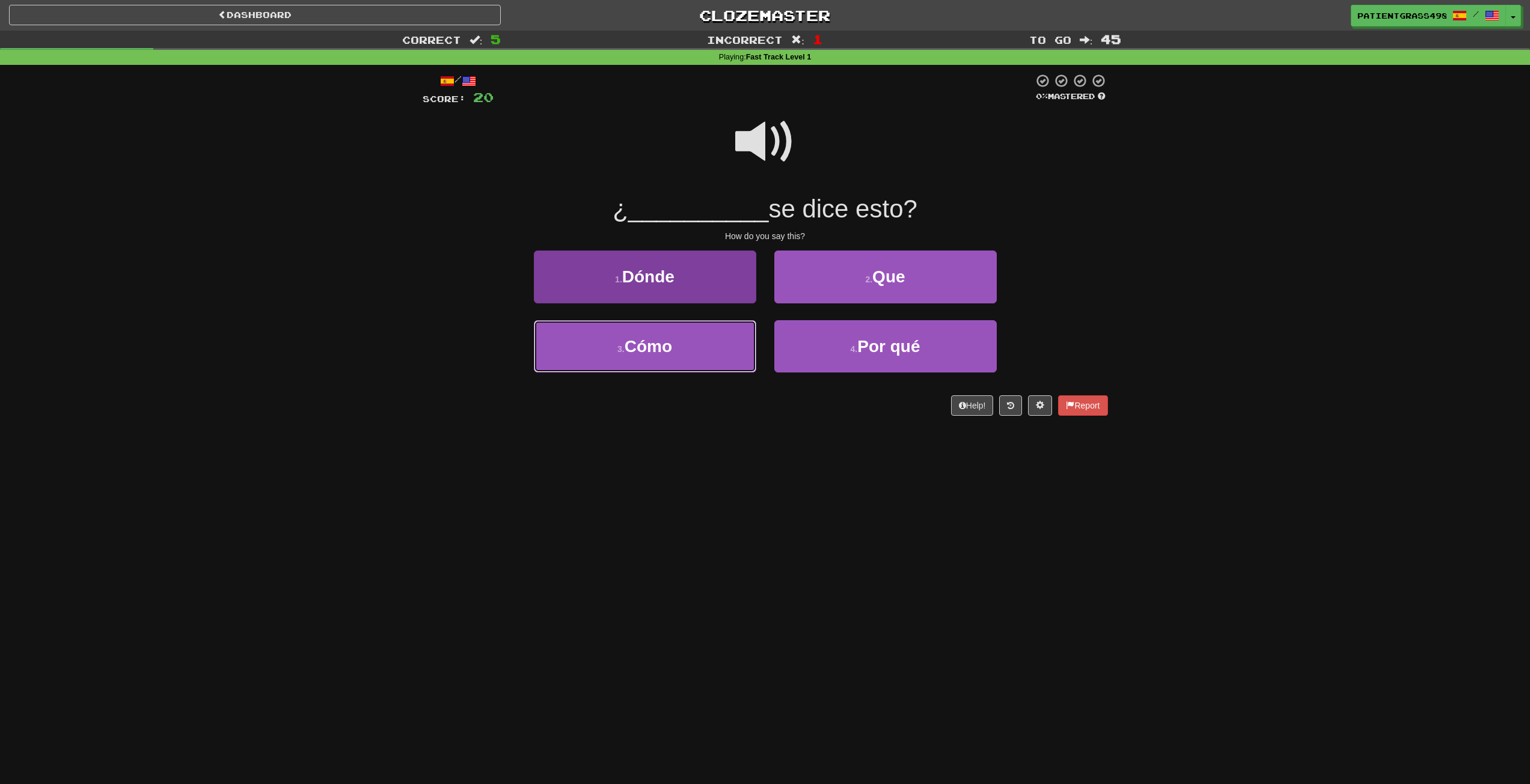
click at [669, 365] on button "3 . Cómo" at bounding box center [645, 346] width 222 height 52
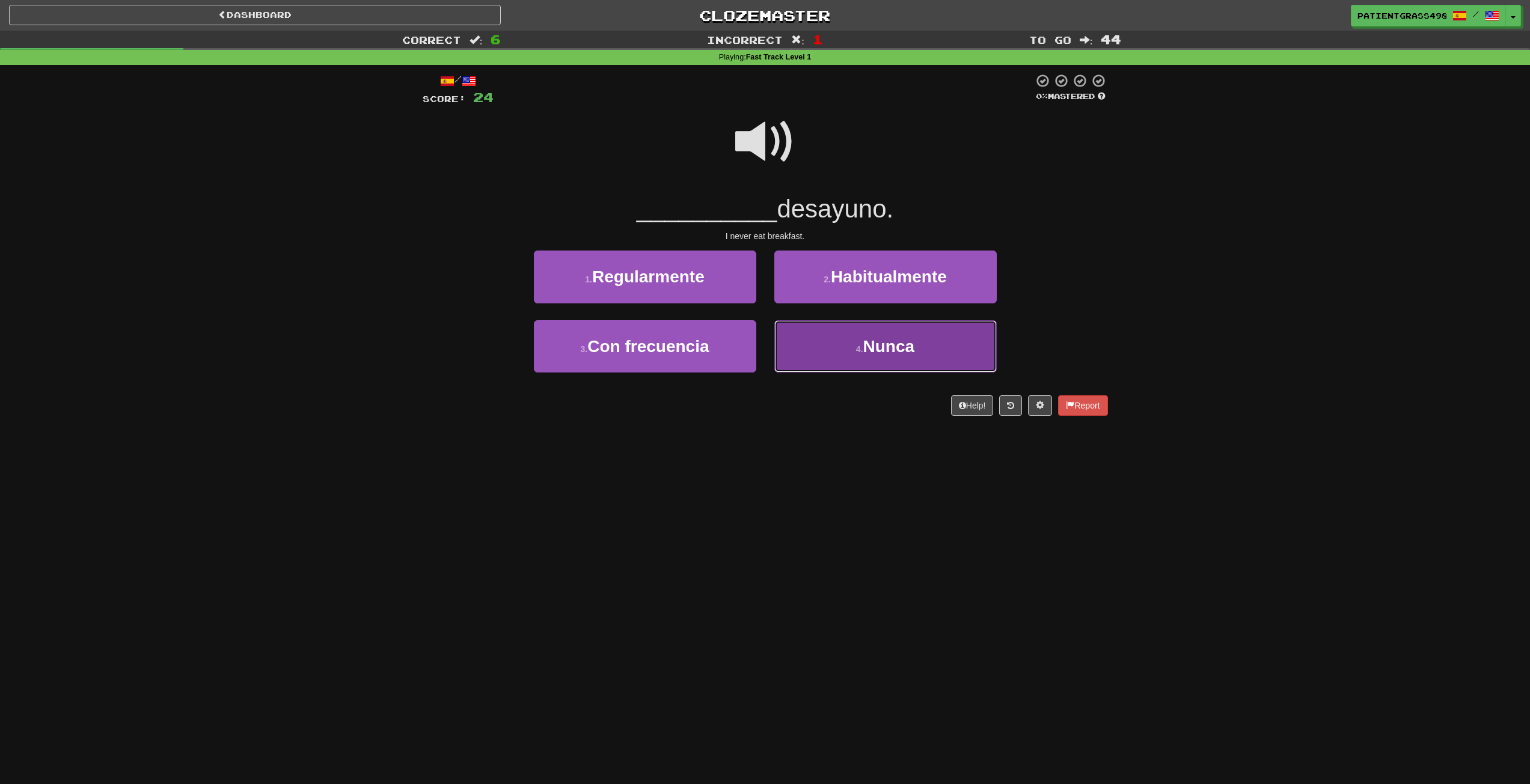
click at [802, 361] on button "4 . Nunca" at bounding box center [885, 346] width 222 height 52
click at [846, 369] on button "4 . único" at bounding box center [885, 346] width 222 height 52
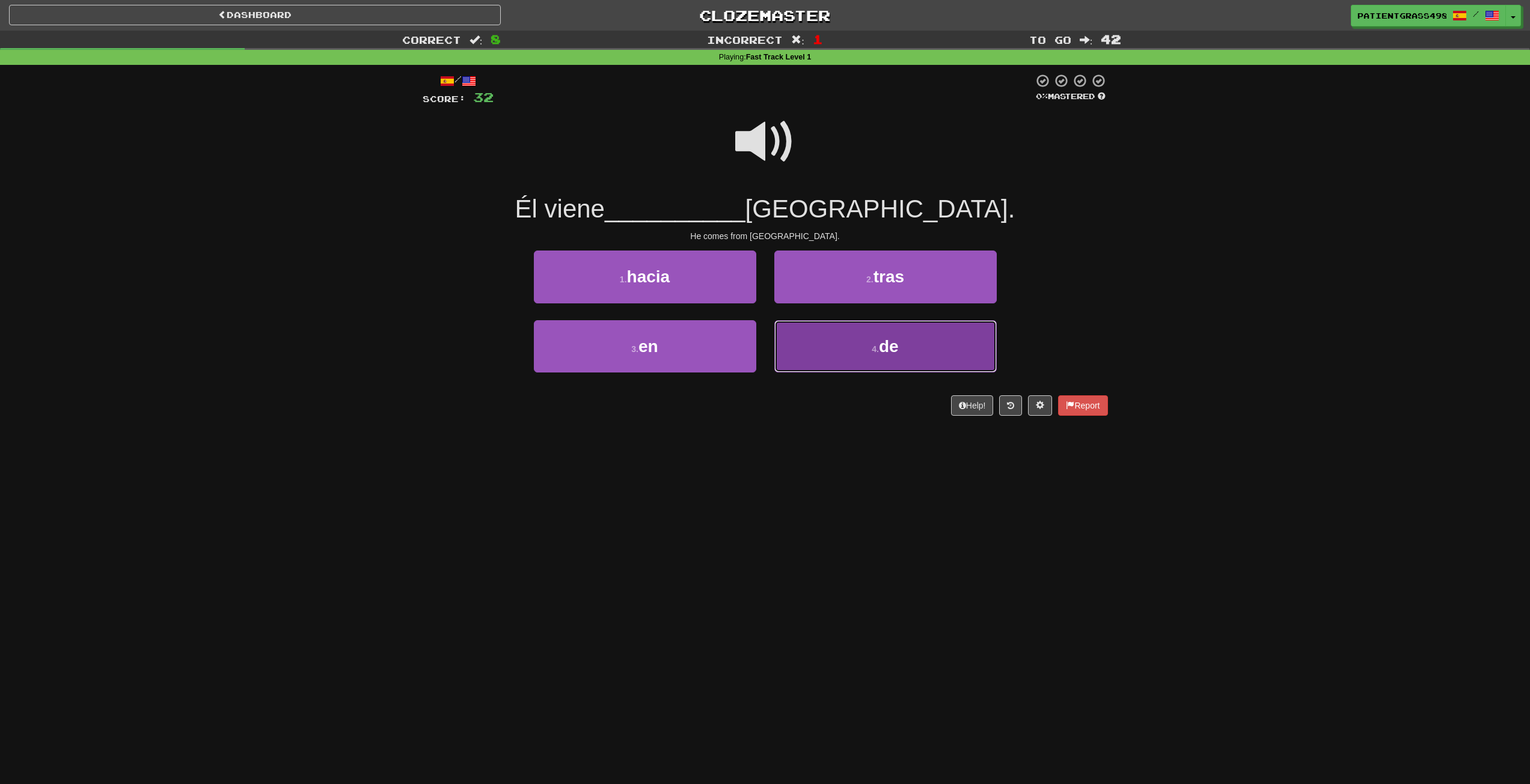
click at [888, 343] on span "de" at bounding box center [888, 346] width 20 height 18
click at [803, 364] on button "4 . algo" at bounding box center [885, 346] width 222 height 52
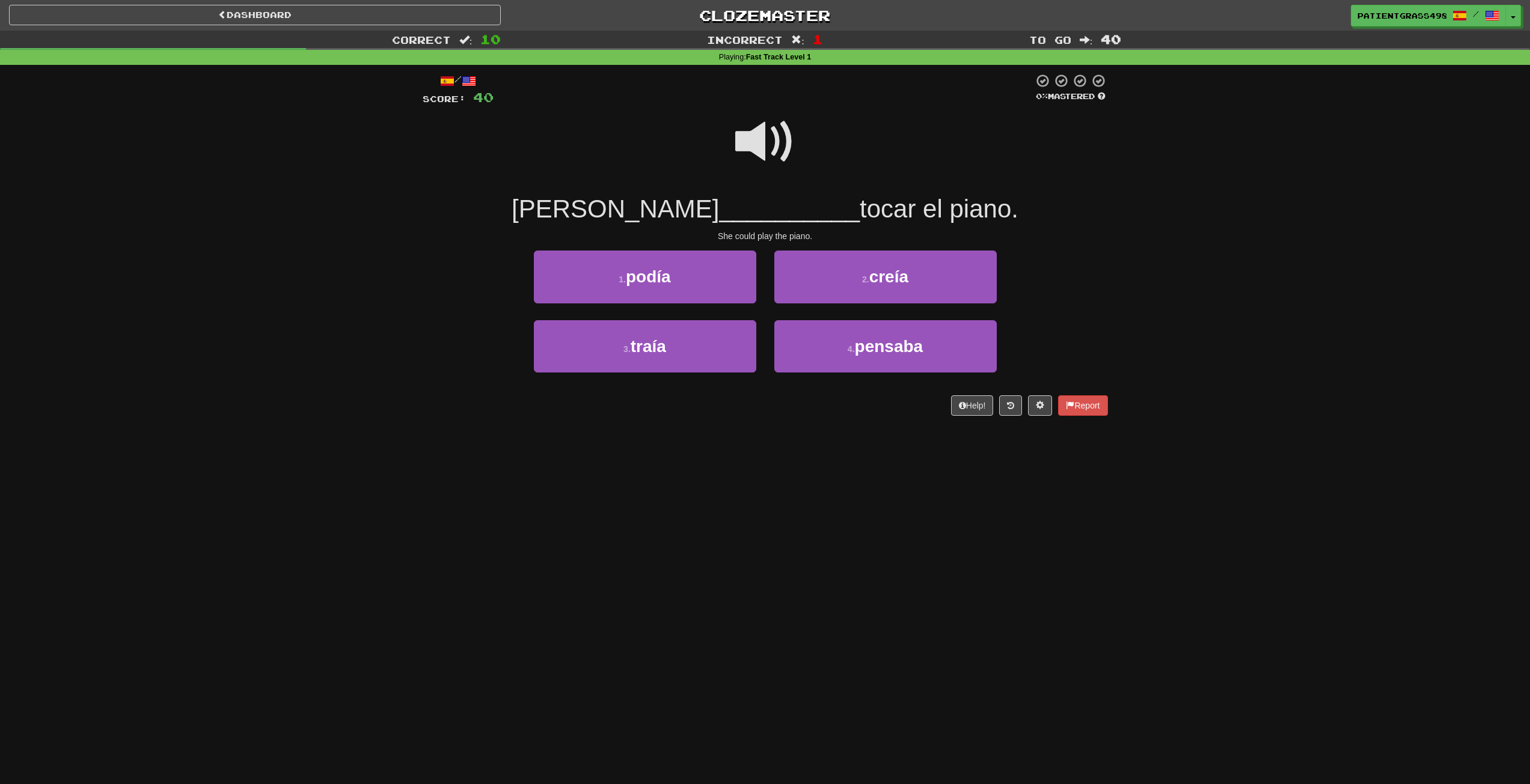
click at [767, 143] on span at bounding box center [765, 141] width 60 height 60
click at [722, 271] on button "1 . podía" at bounding box center [645, 277] width 222 height 52
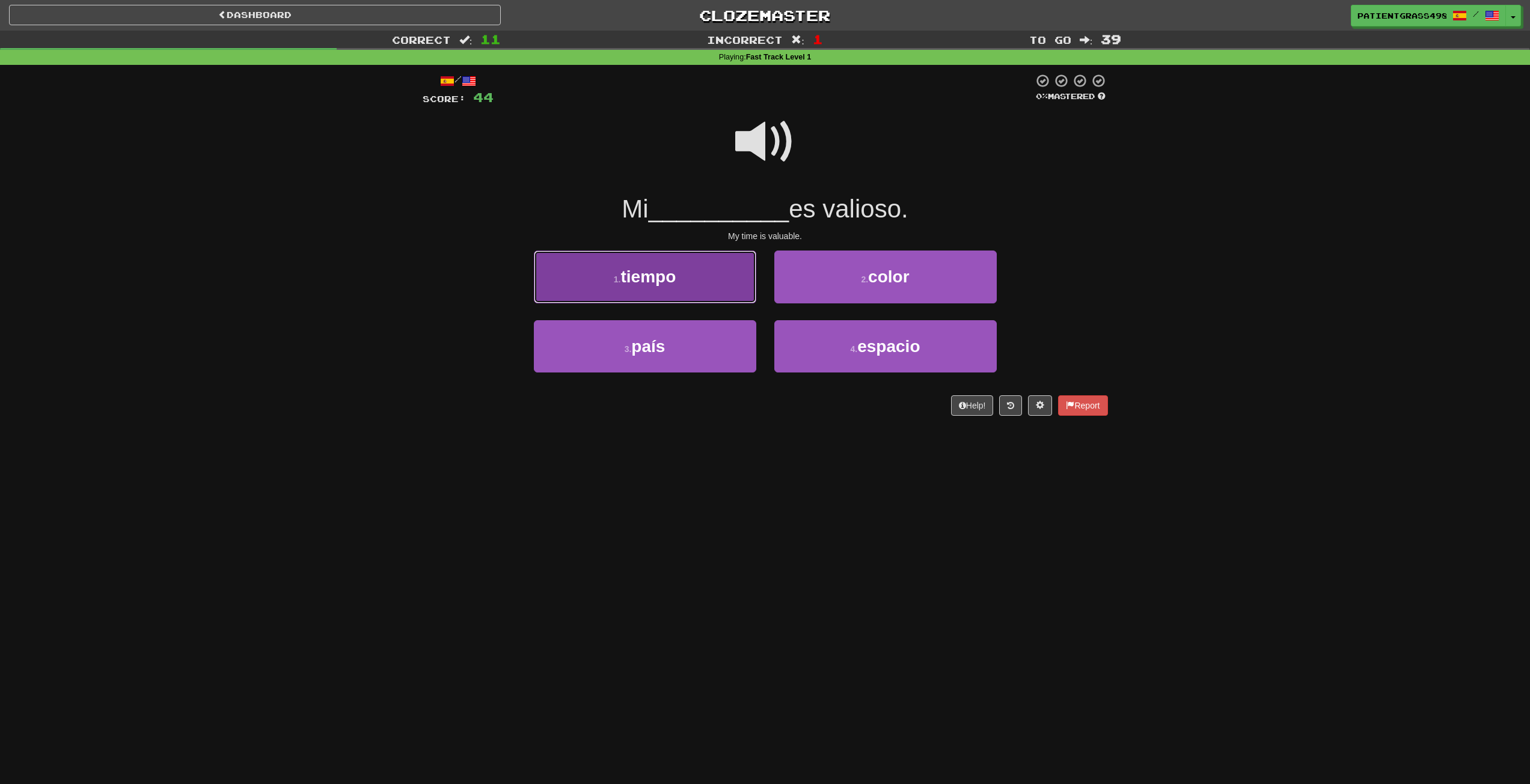
click at [628, 255] on button "1 . tiempo" at bounding box center [645, 277] width 222 height 52
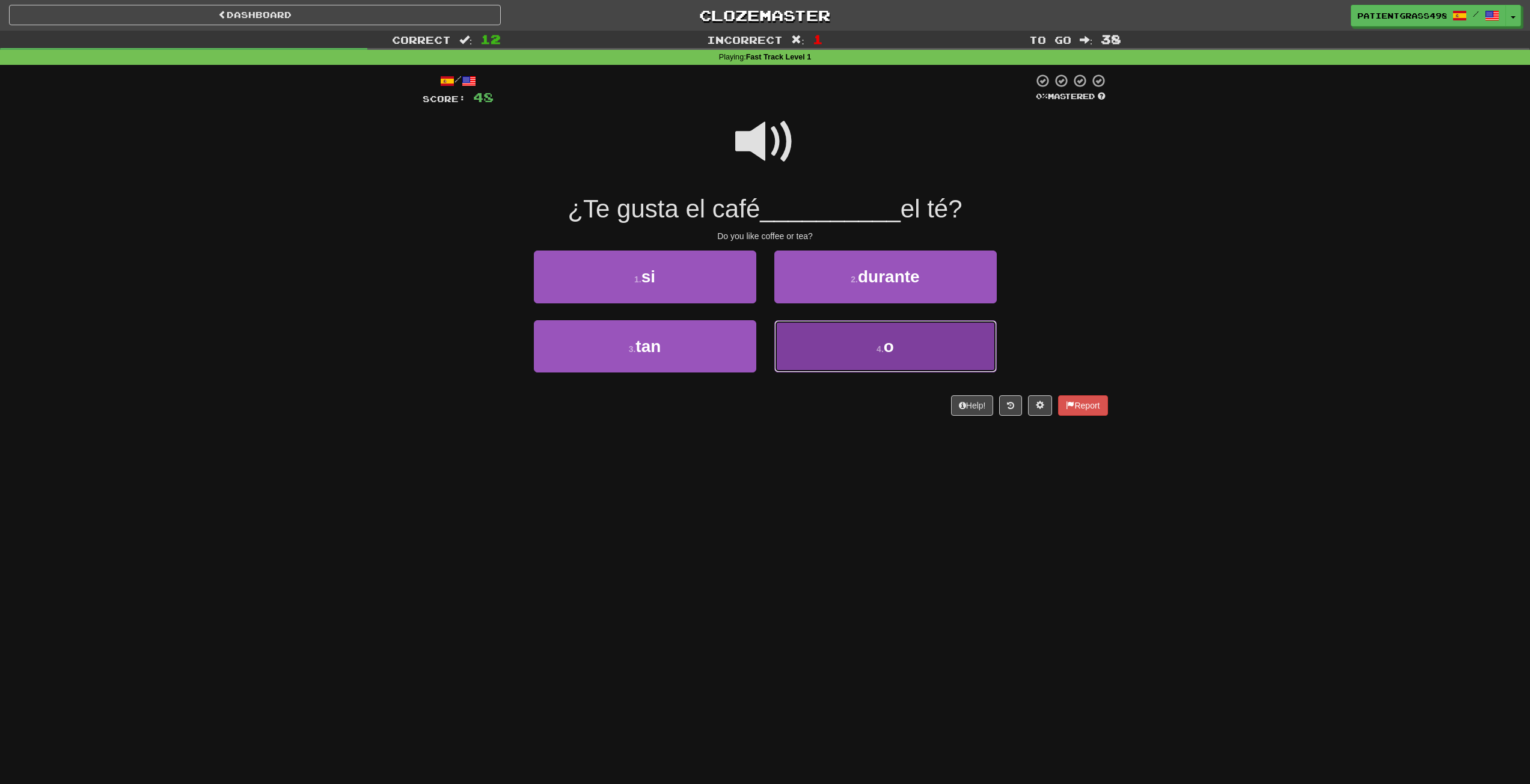
click at [822, 368] on button "4 . o" at bounding box center [885, 346] width 222 height 52
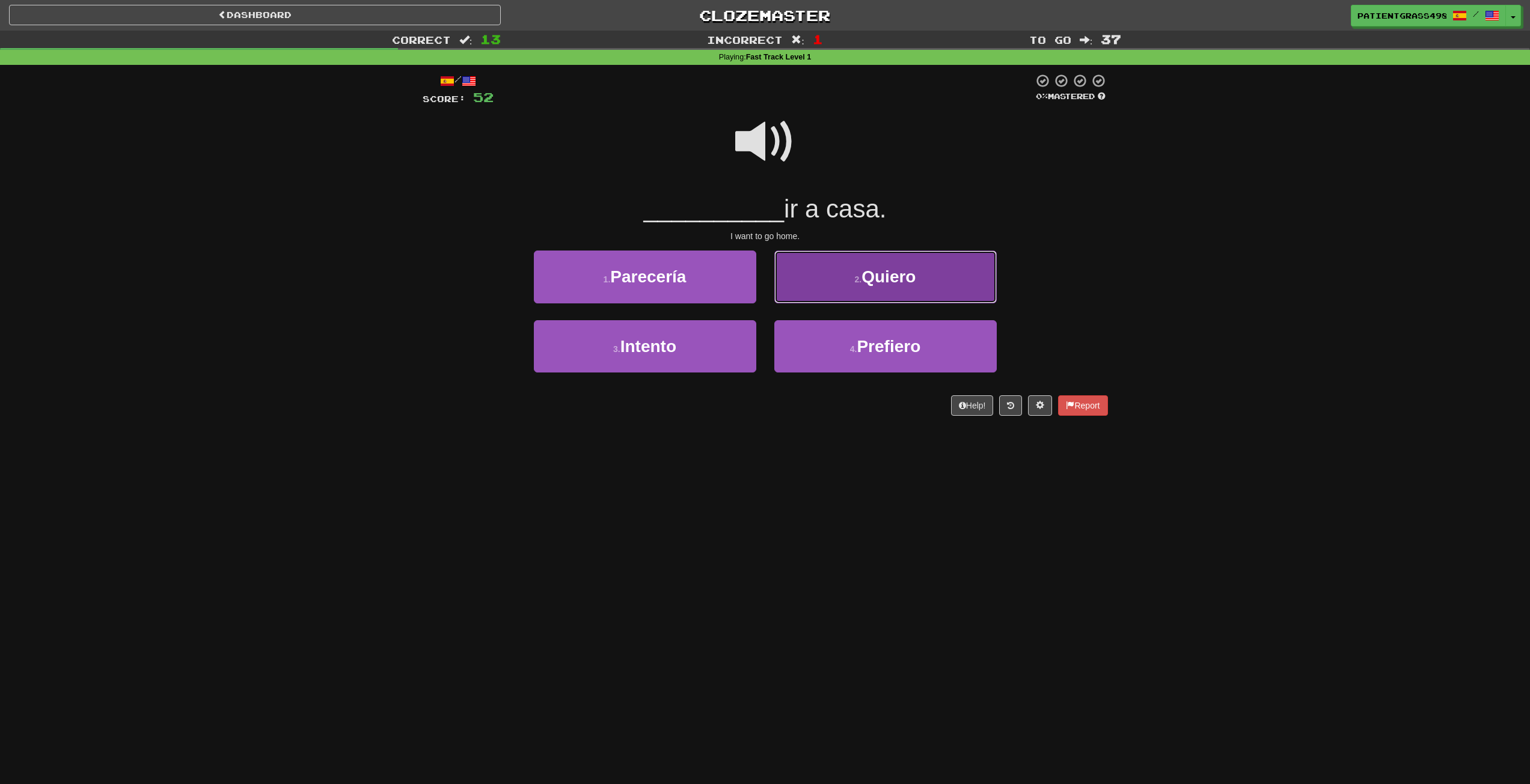
click at [872, 256] on button "2 . Quiero" at bounding box center [885, 277] width 222 height 52
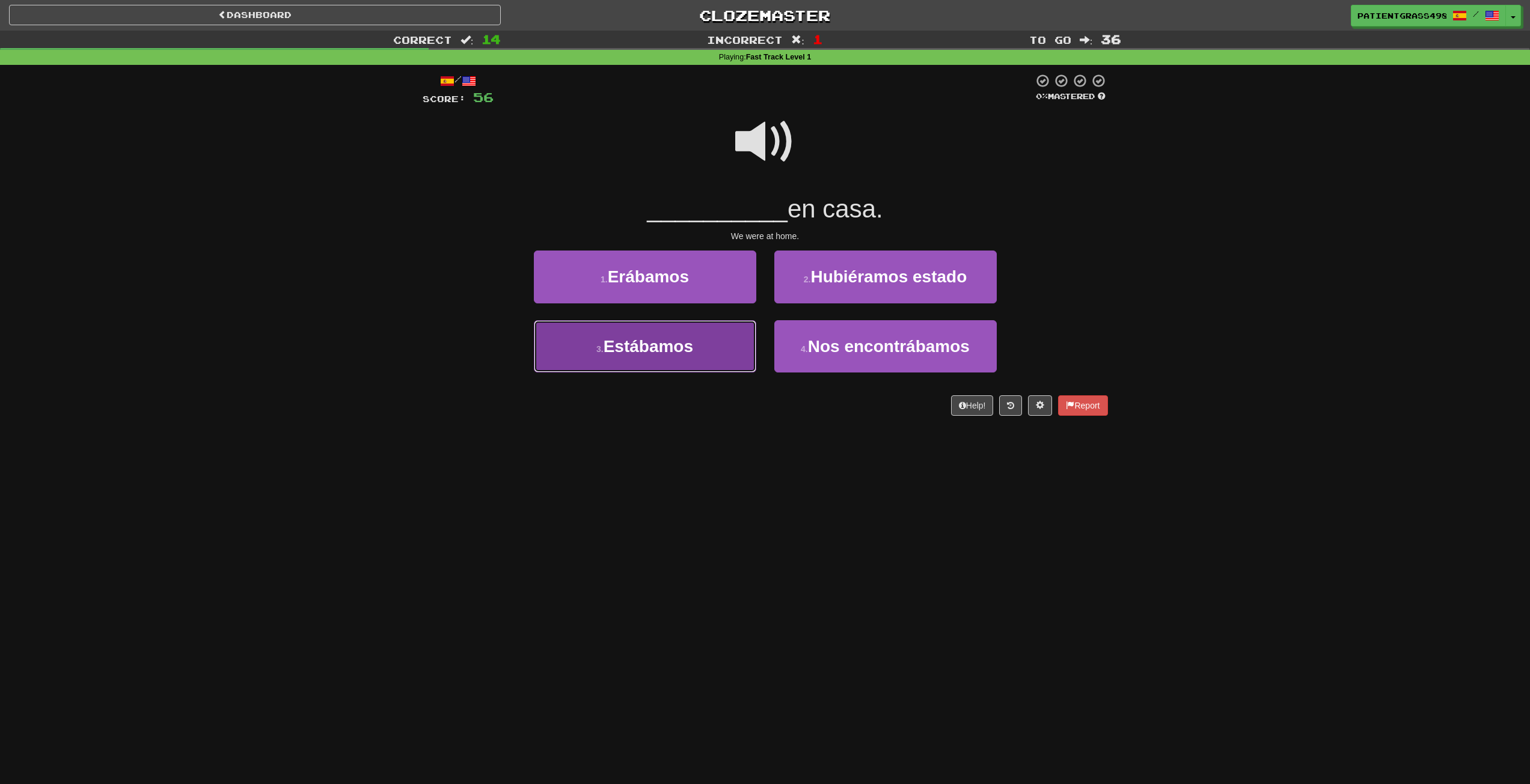
click at [720, 350] on button "3 . Estábamos" at bounding box center [645, 346] width 222 height 52
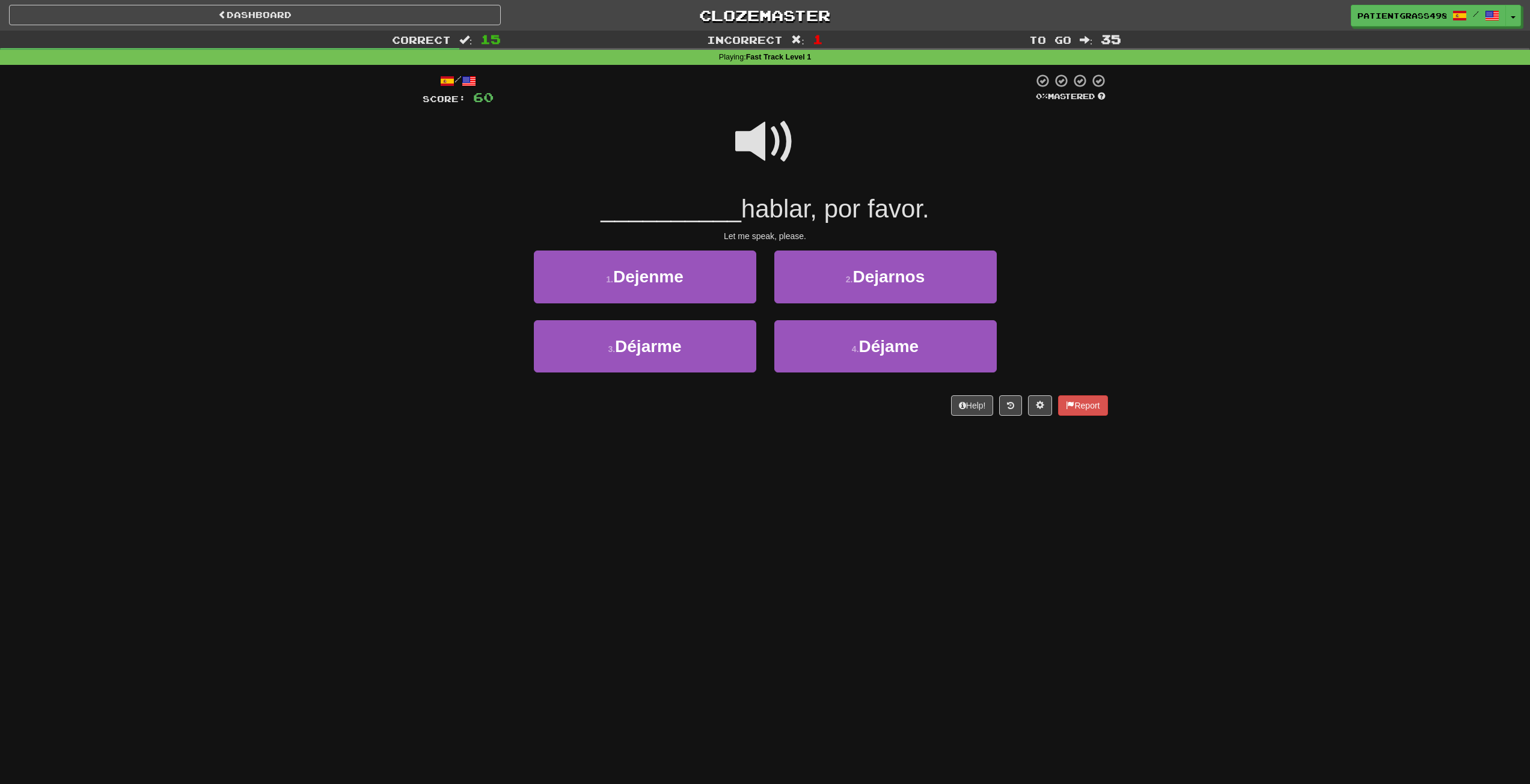
click at [758, 338] on div "3 . Déjarme" at bounding box center [646, 355] width 241 height 69
click at [751, 339] on button "3 . Déjarme" at bounding box center [645, 346] width 222 height 52
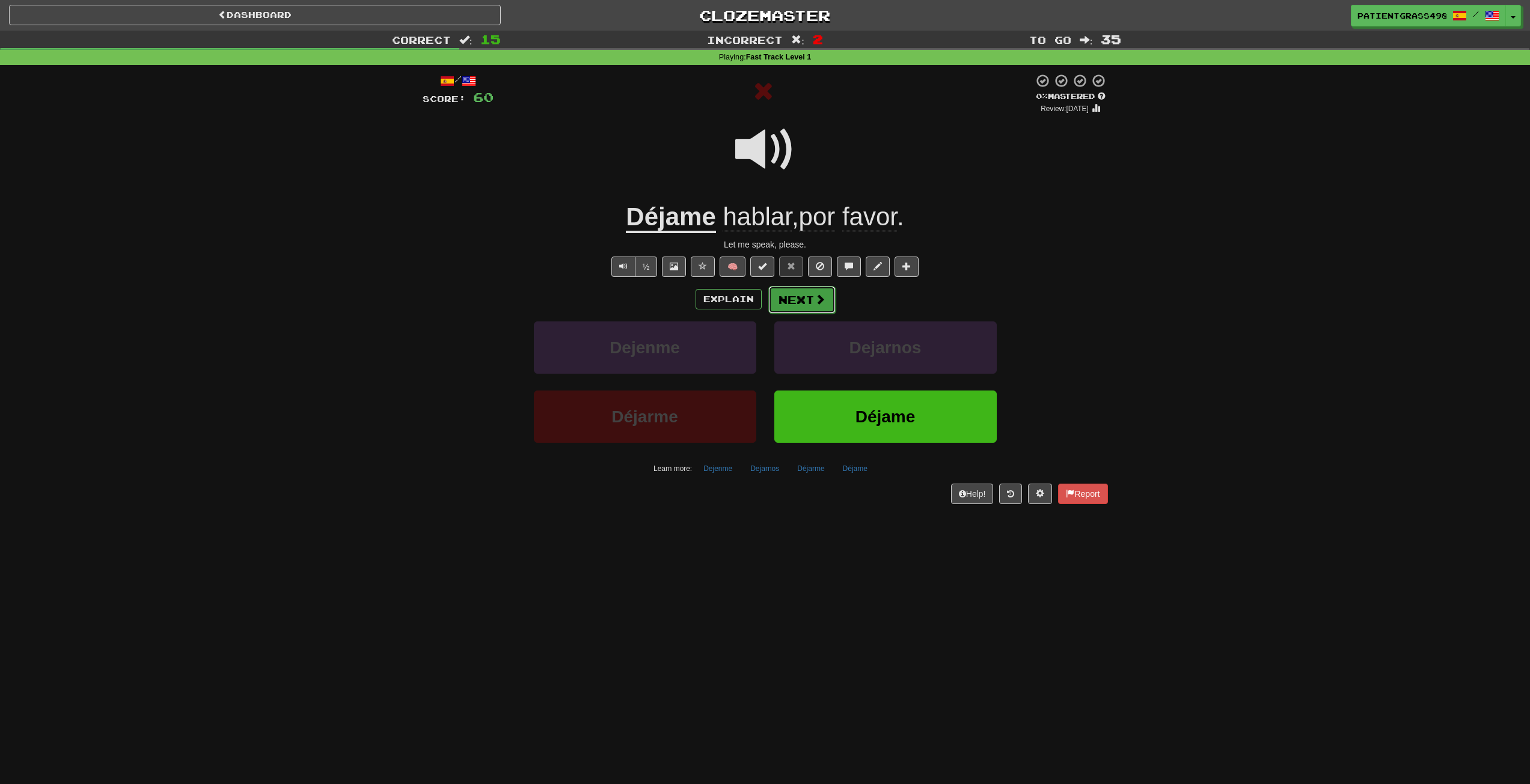
click at [815, 294] on span at bounding box center [820, 299] width 11 height 11
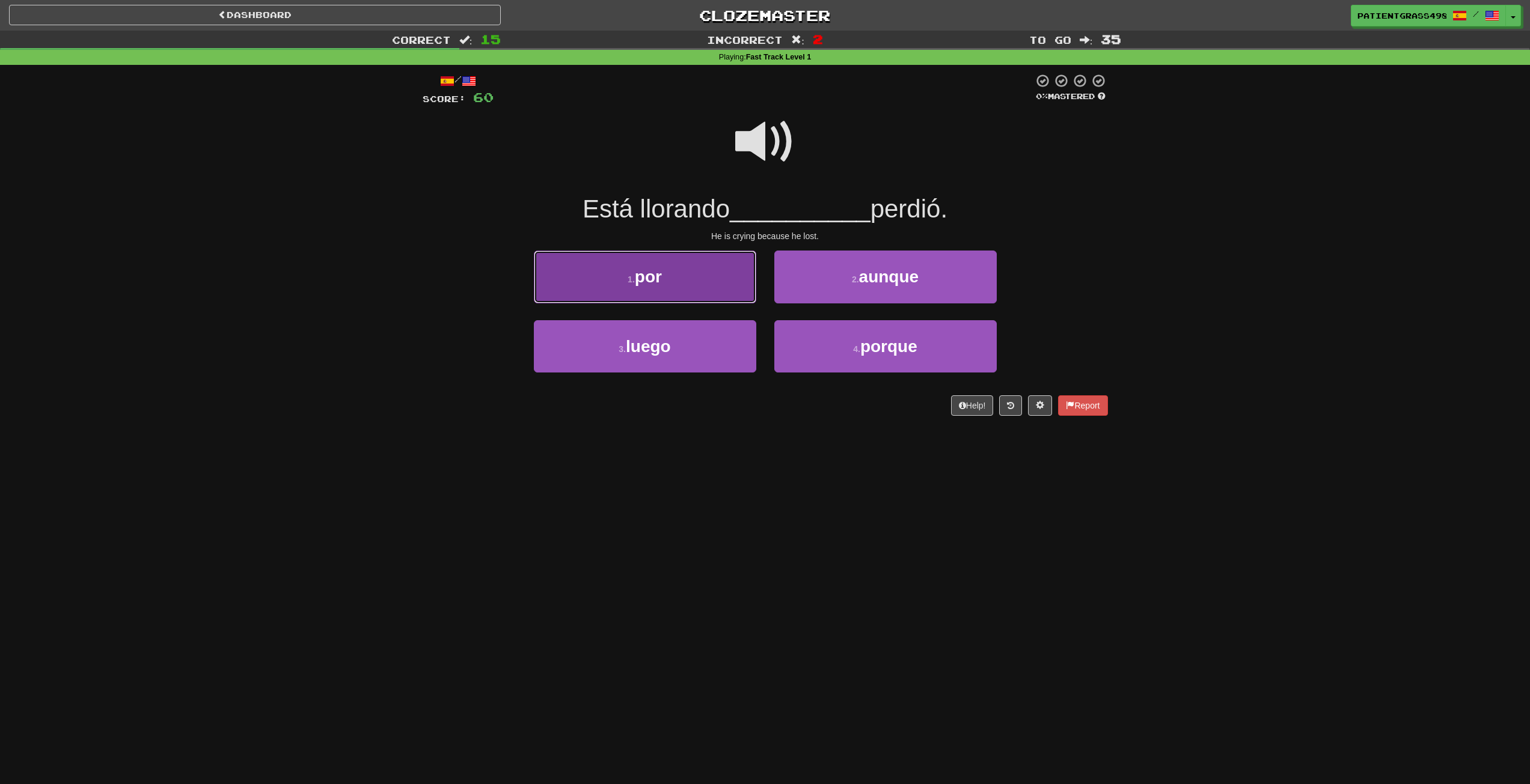
click at [750, 279] on button "1 . por" at bounding box center [645, 277] width 222 height 52
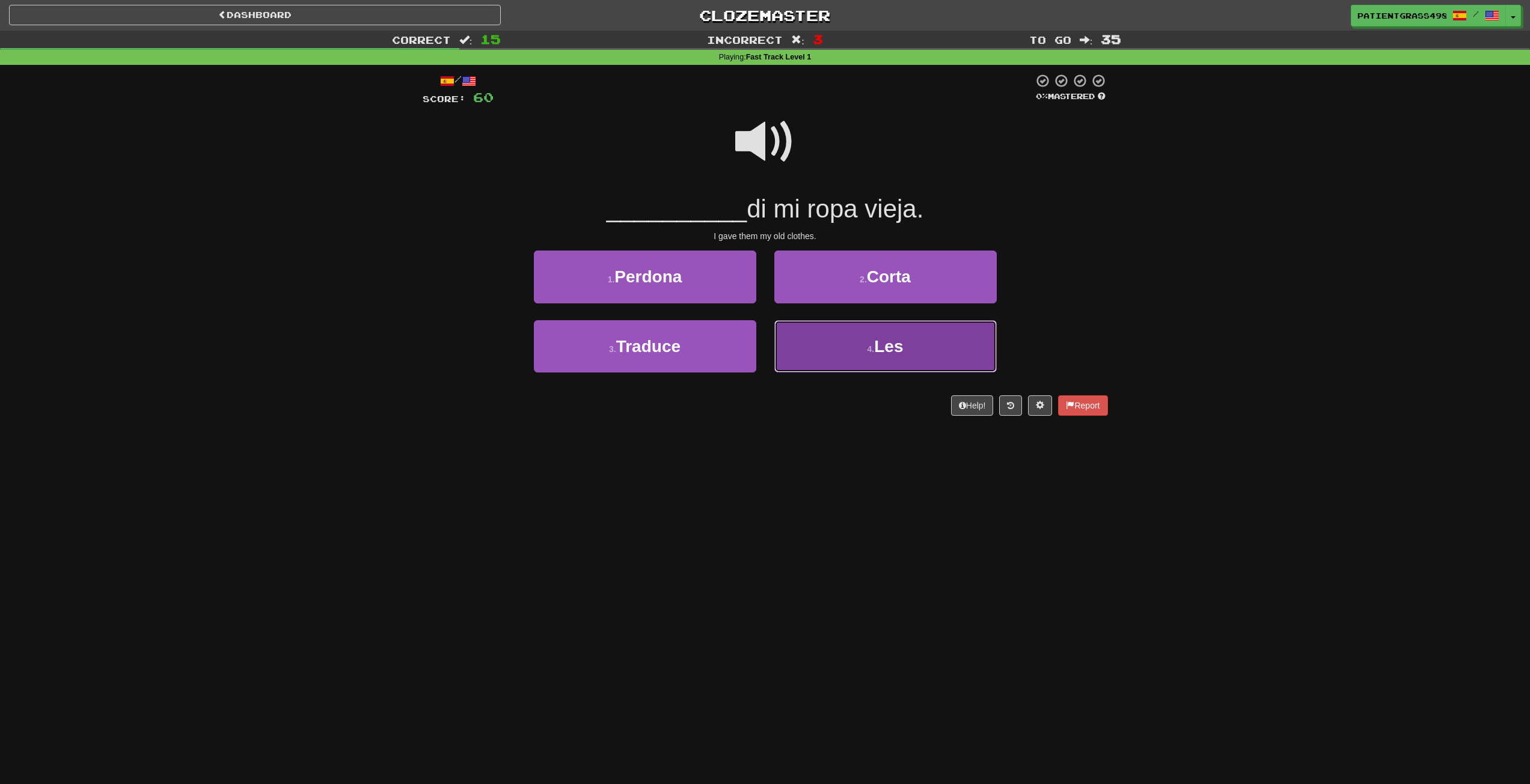
click at [846, 347] on button "4 . Les" at bounding box center [885, 346] width 222 height 52
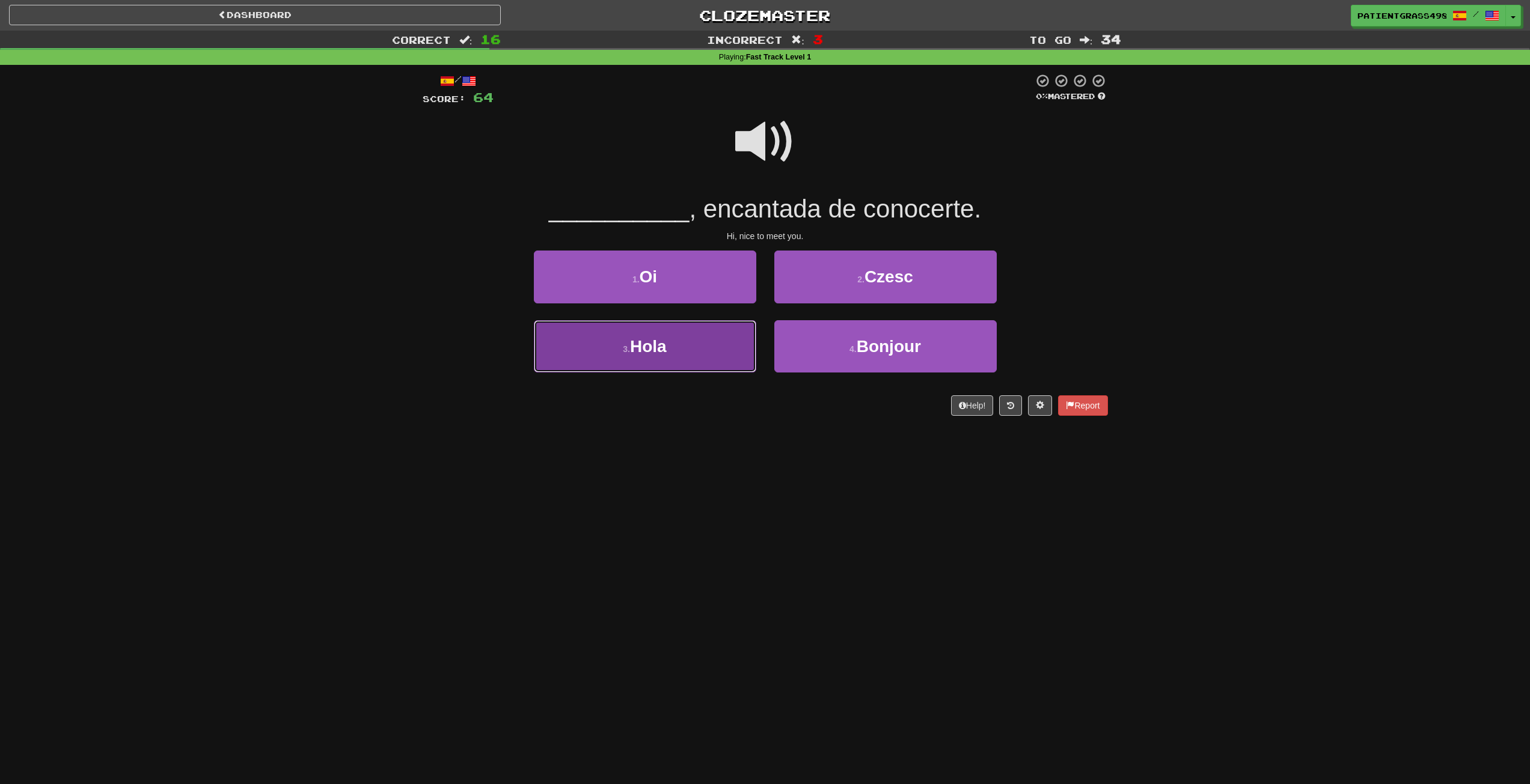
click at [731, 335] on button "3 . Hola" at bounding box center [645, 346] width 222 height 52
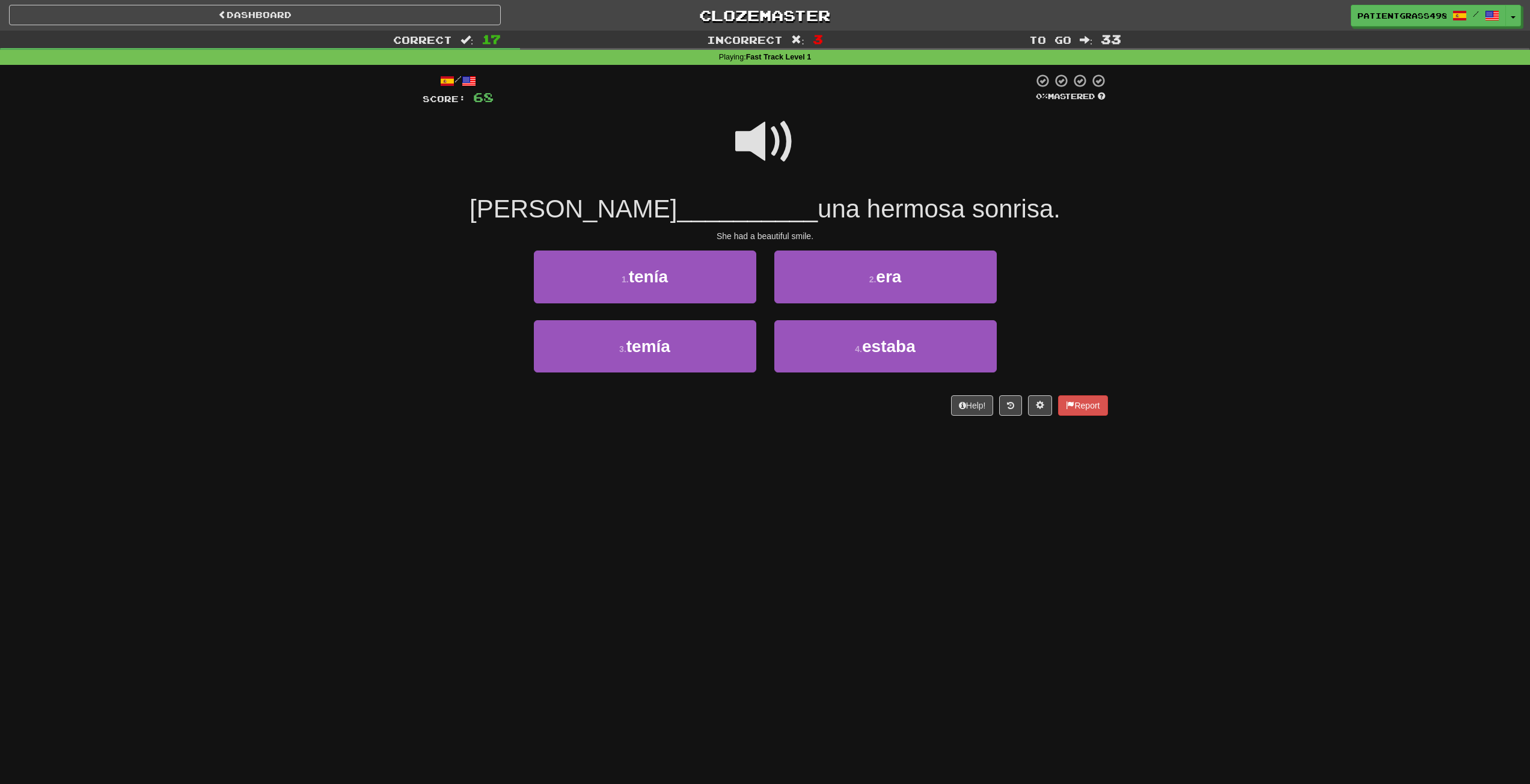
click at [766, 167] on span at bounding box center [765, 141] width 60 height 60
click at [714, 286] on button "1 . tenía" at bounding box center [645, 277] width 222 height 52
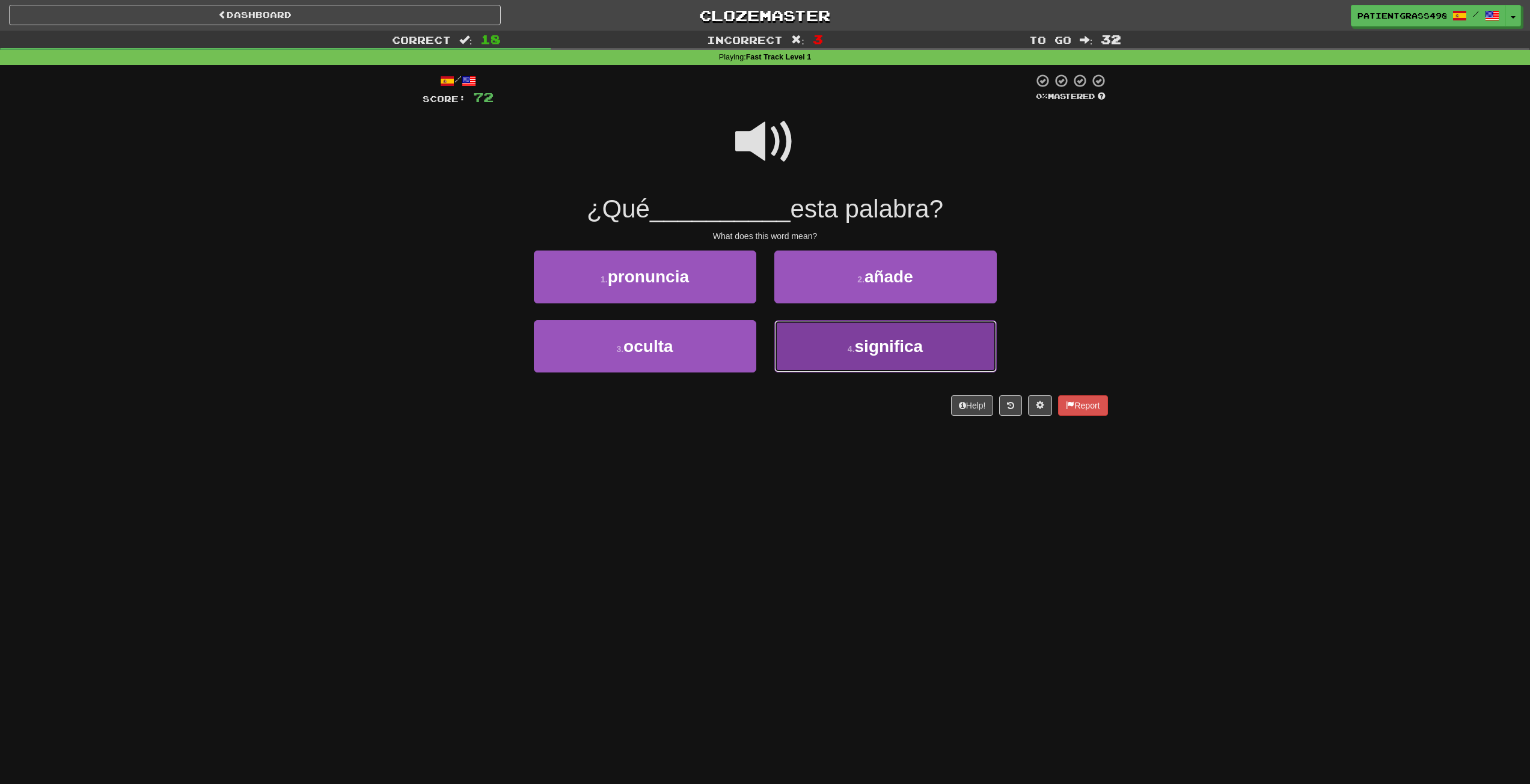
click at [812, 340] on button "4 . significa" at bounding box center [885, 346] width 222 height 52
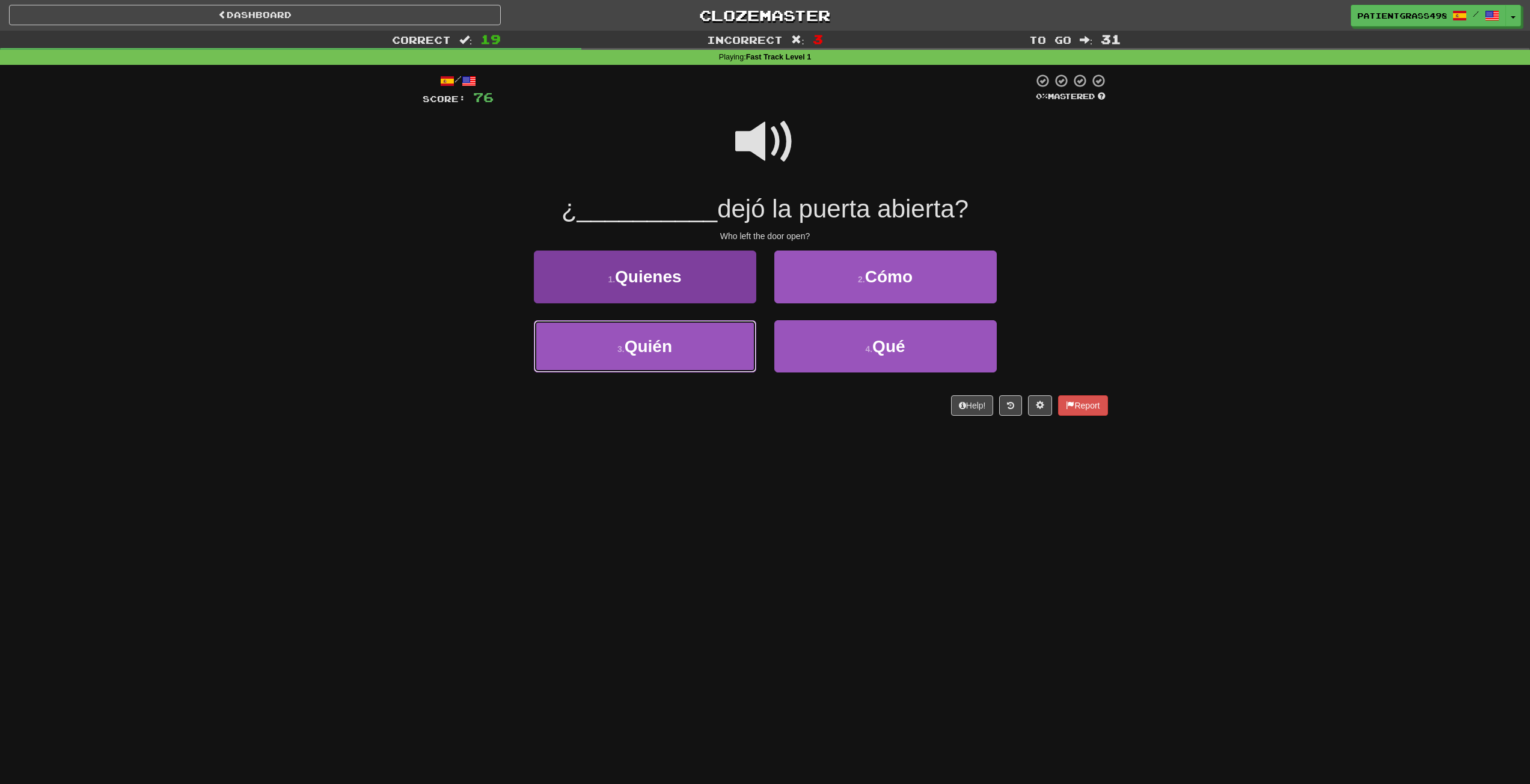
click at [726, 333] on button "3 . Quién" at bounding box center [645, 346] width 222 height 52
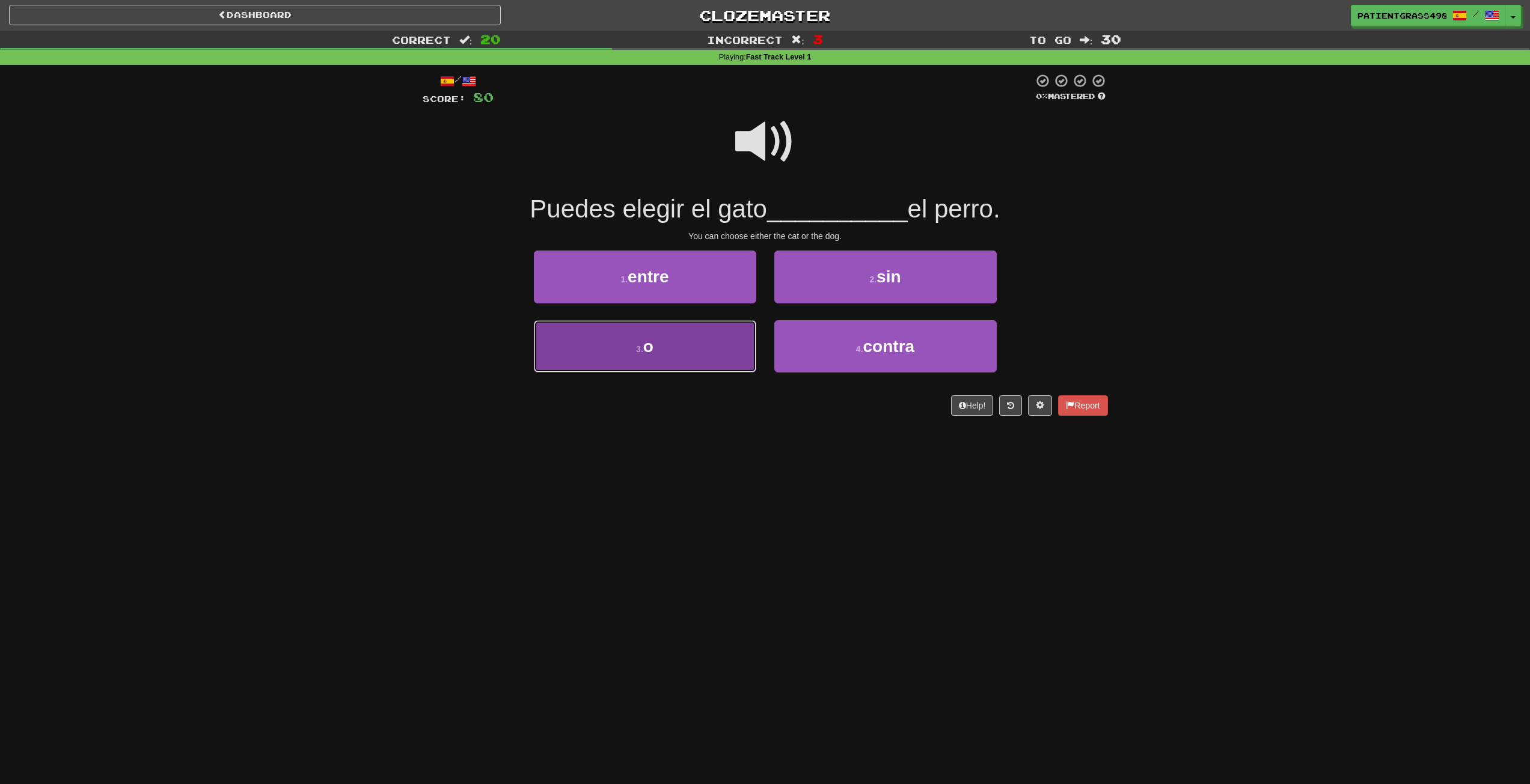
click at [681, 330] on button "3 . o" at bounding box center [645, 346] width 222 height 52
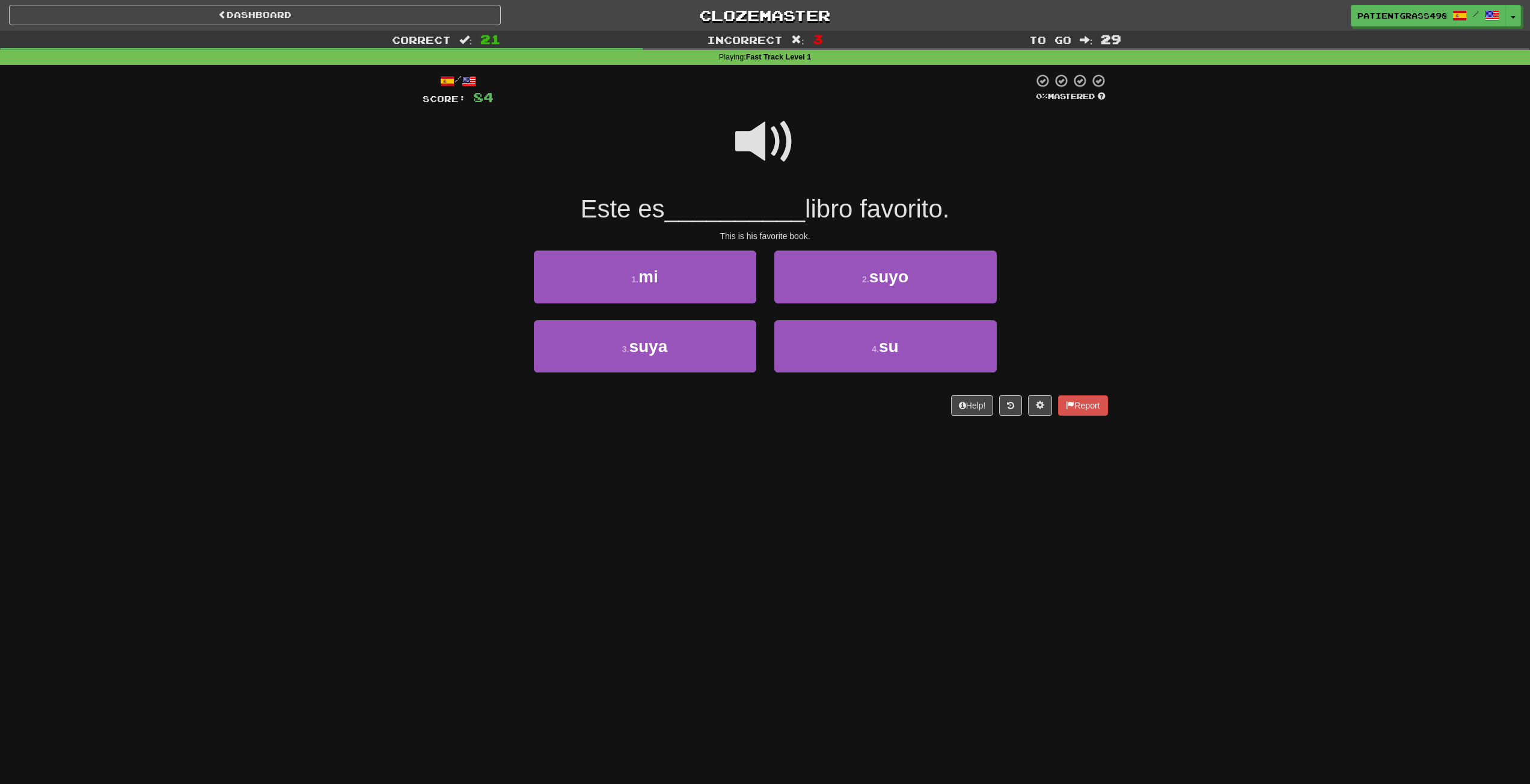
click at [768, 143] on span at bounding box center [765, 141] width 60 height 60
click at [833, 358] on button "4 . su" at bounding box center [885, 346] width 222 height 52
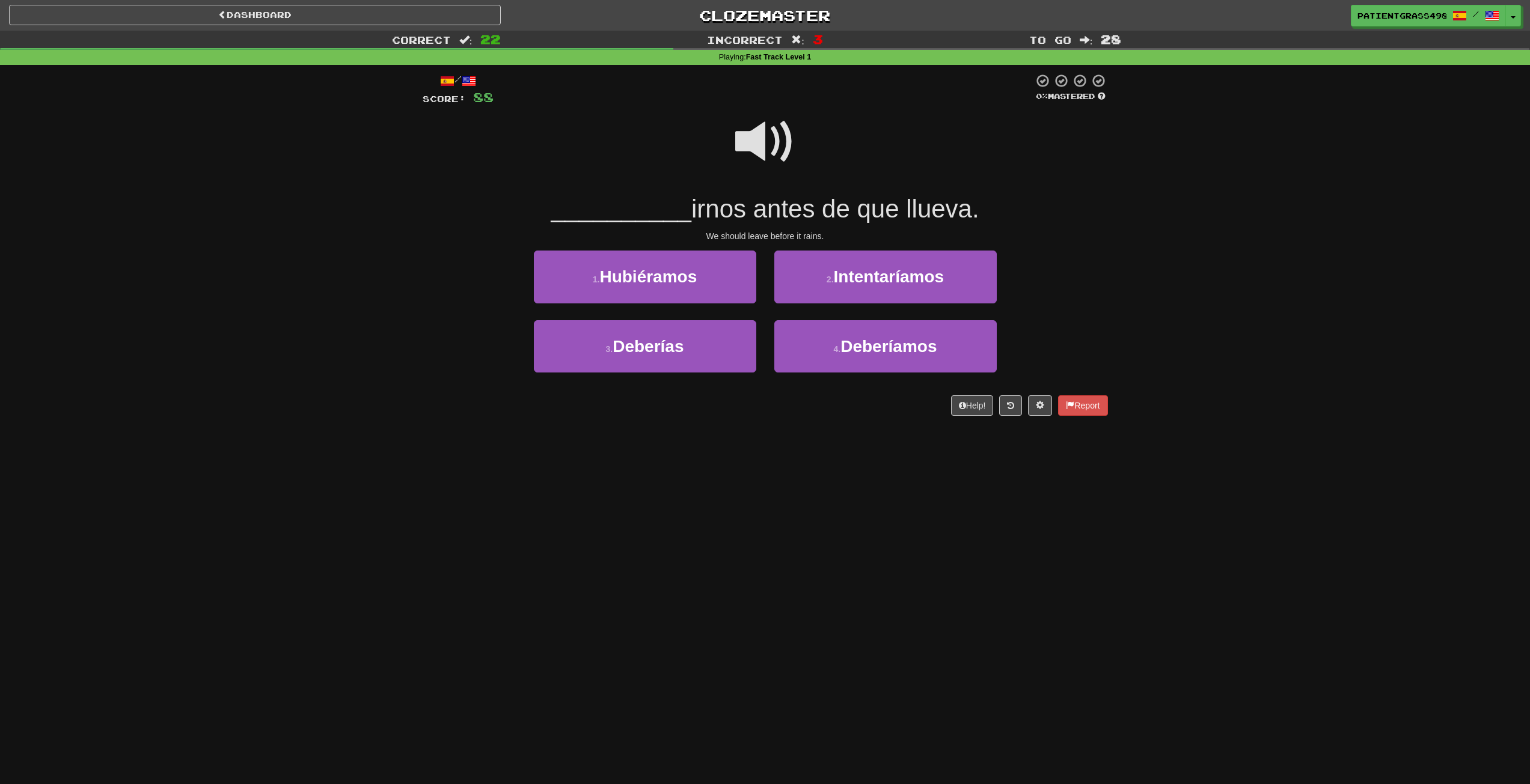
click at [805, 159] on div at bounding box center [765, 150] width 686 height 86
click at [743, 182] on div at bounding box center [765, 150] width 686 height 86
click at [858, 351] on span "Deberíamos" at bounding box center [888, 346] width 96 height 18
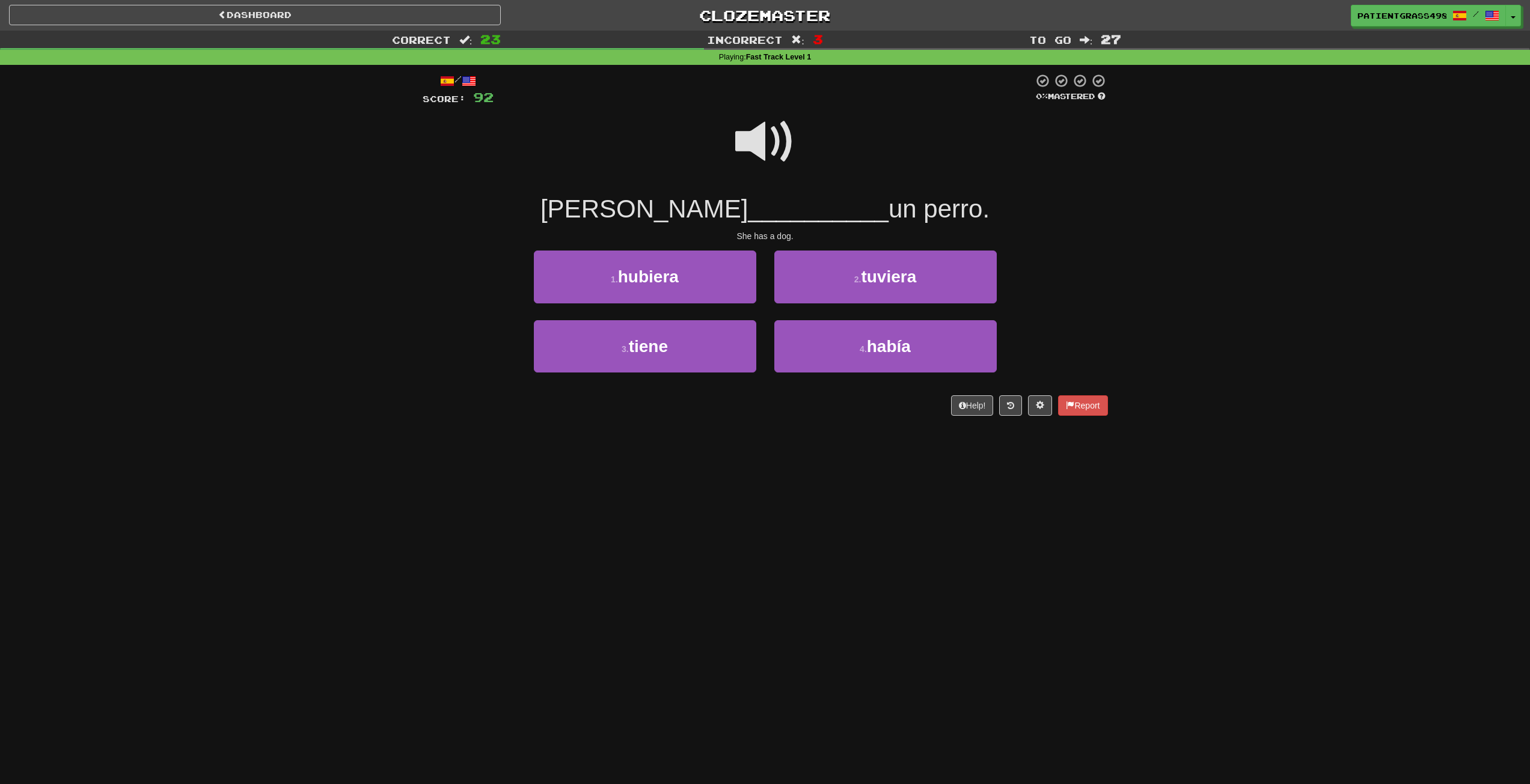
click at [776, 178] on div at bounding box center [765, 150] width 686 height 86
click at [765, 133] on span at bounding box center [765, 141] width 60 height 60
click at [720, 329] on button "3 . tiene" at bounding box center [645, 346] width 222 height 52
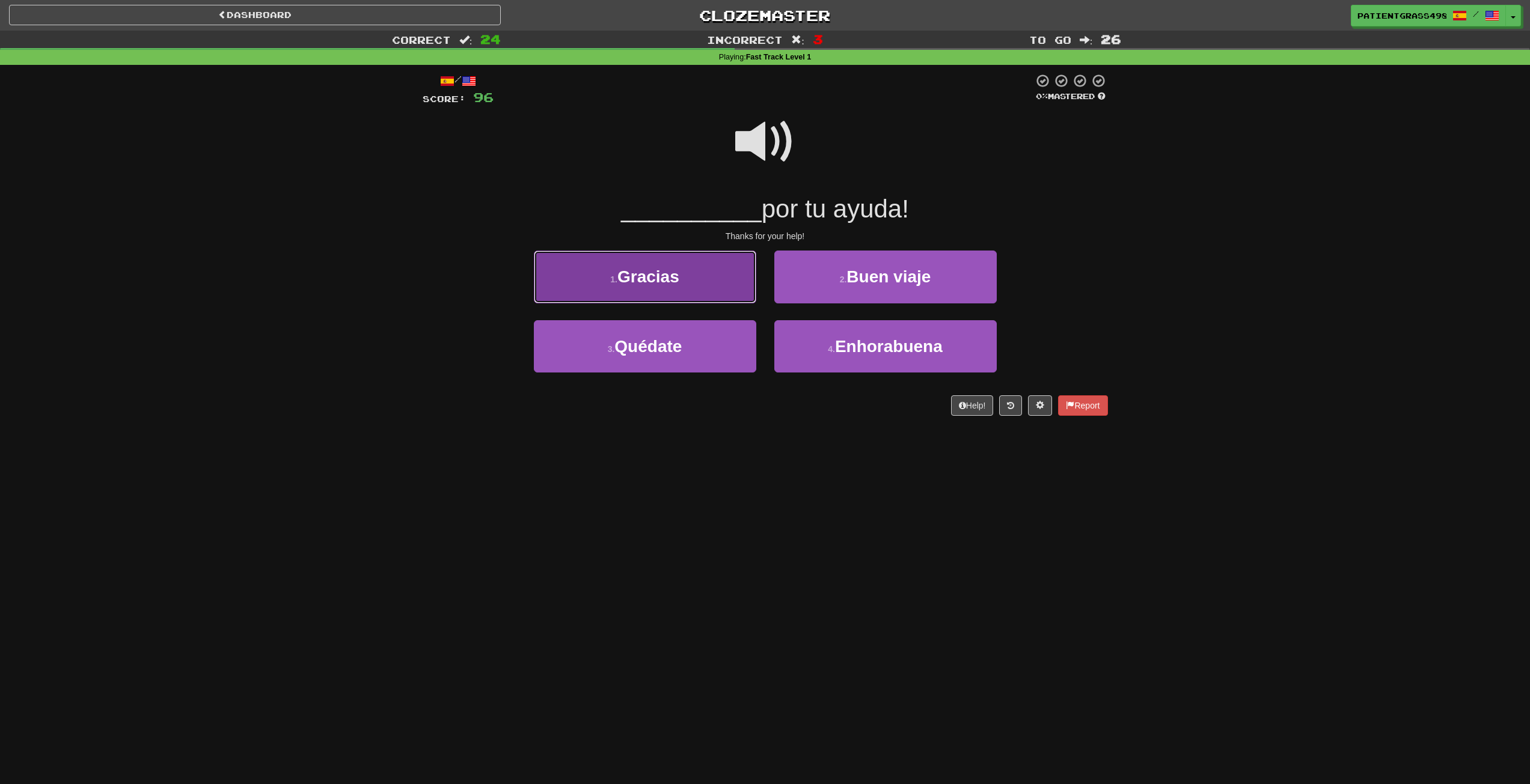
click at [718, 269] on button "1 . Gracias" at bounding box center [645, 277] width 222 height 52
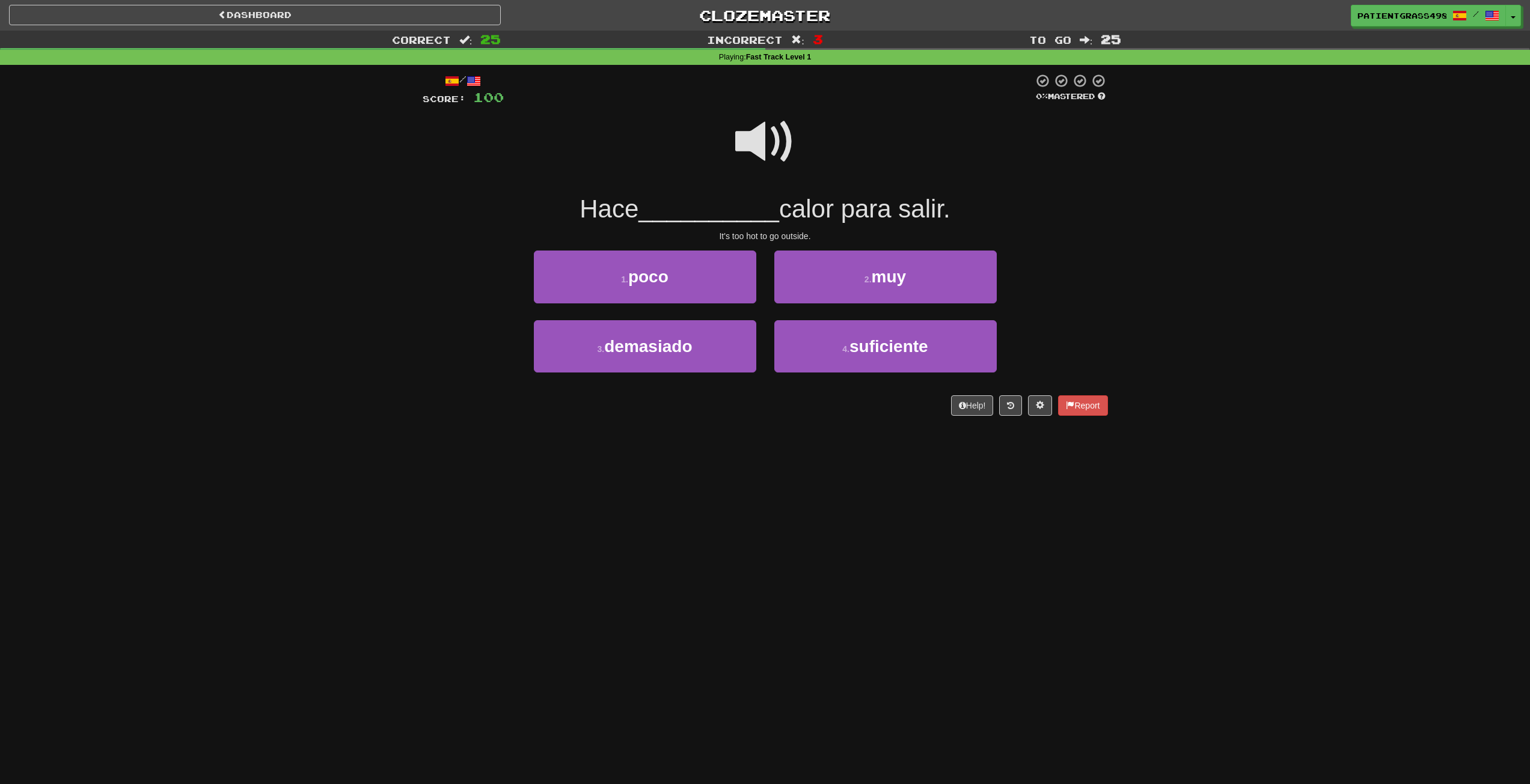
click at [728, 156] on div at bounding box center [765, 150] width 686 height 86
click at [748, 158] on span at bounding box center [765, 141] width 60 height 60
click at [688, 338] on span "demasiado" at bounding box center [648, 346] width 88 height 18
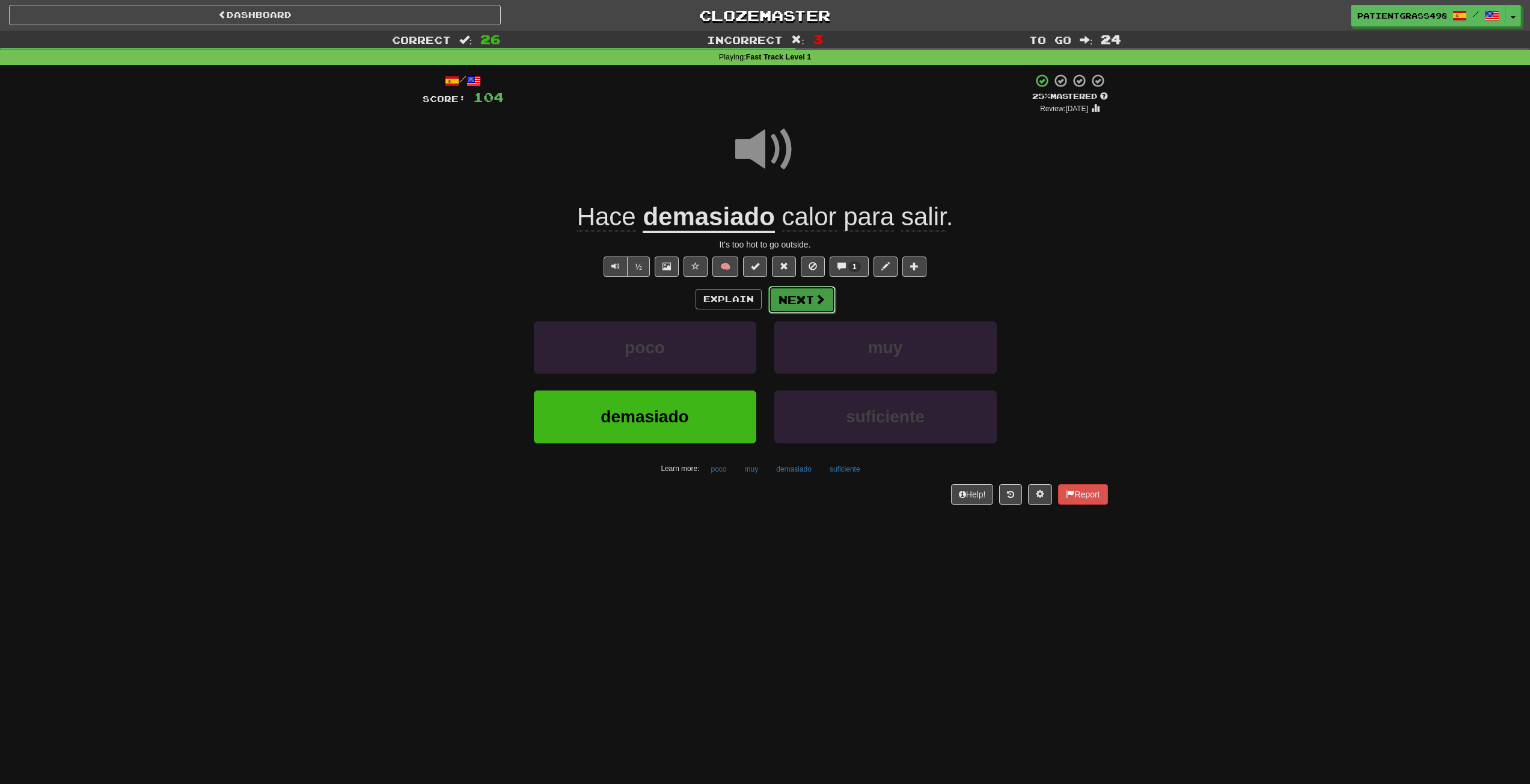
click at [812, 301] on button "Next" at bounding box center [802, 300] width 67 height 28
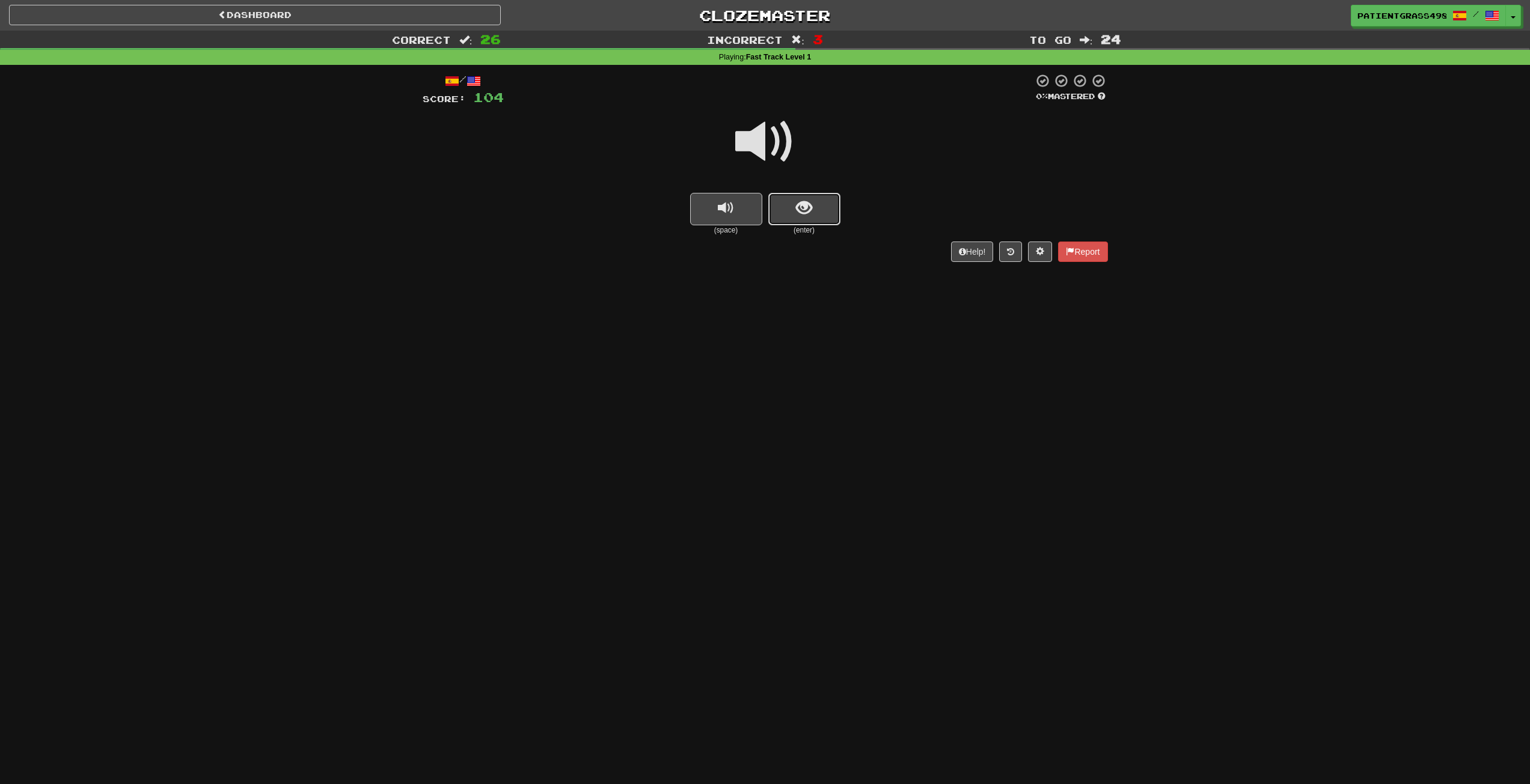
click at [788, 211] on button "show sentence" at bounding box center [805, 209] width 72 height 33
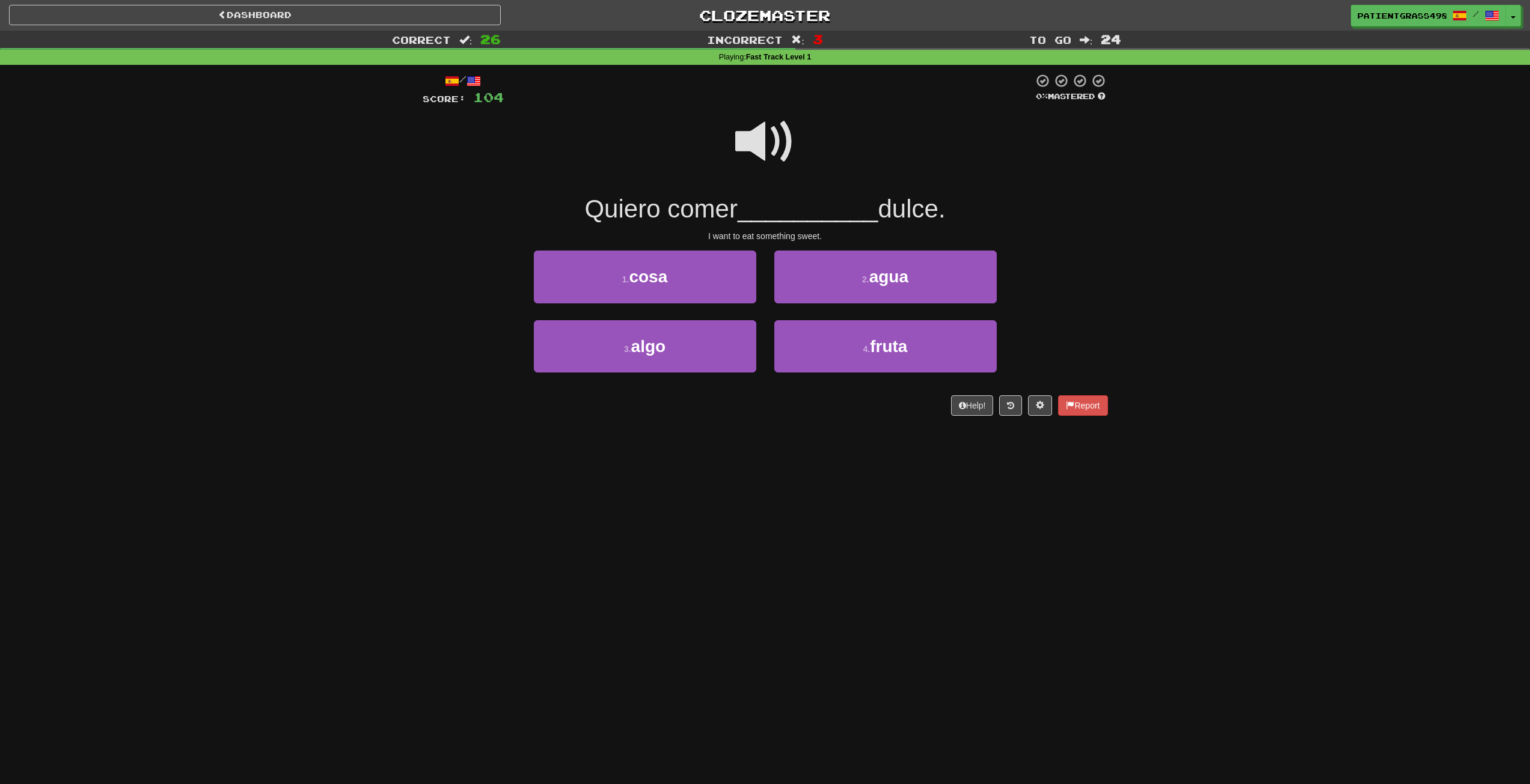
click at [754, 153] on span at bounding box center [765, 141] width 60 height 60
click at [731, 333] on button "3 . algo" at bounding box center [645, 346] width 222 height 52
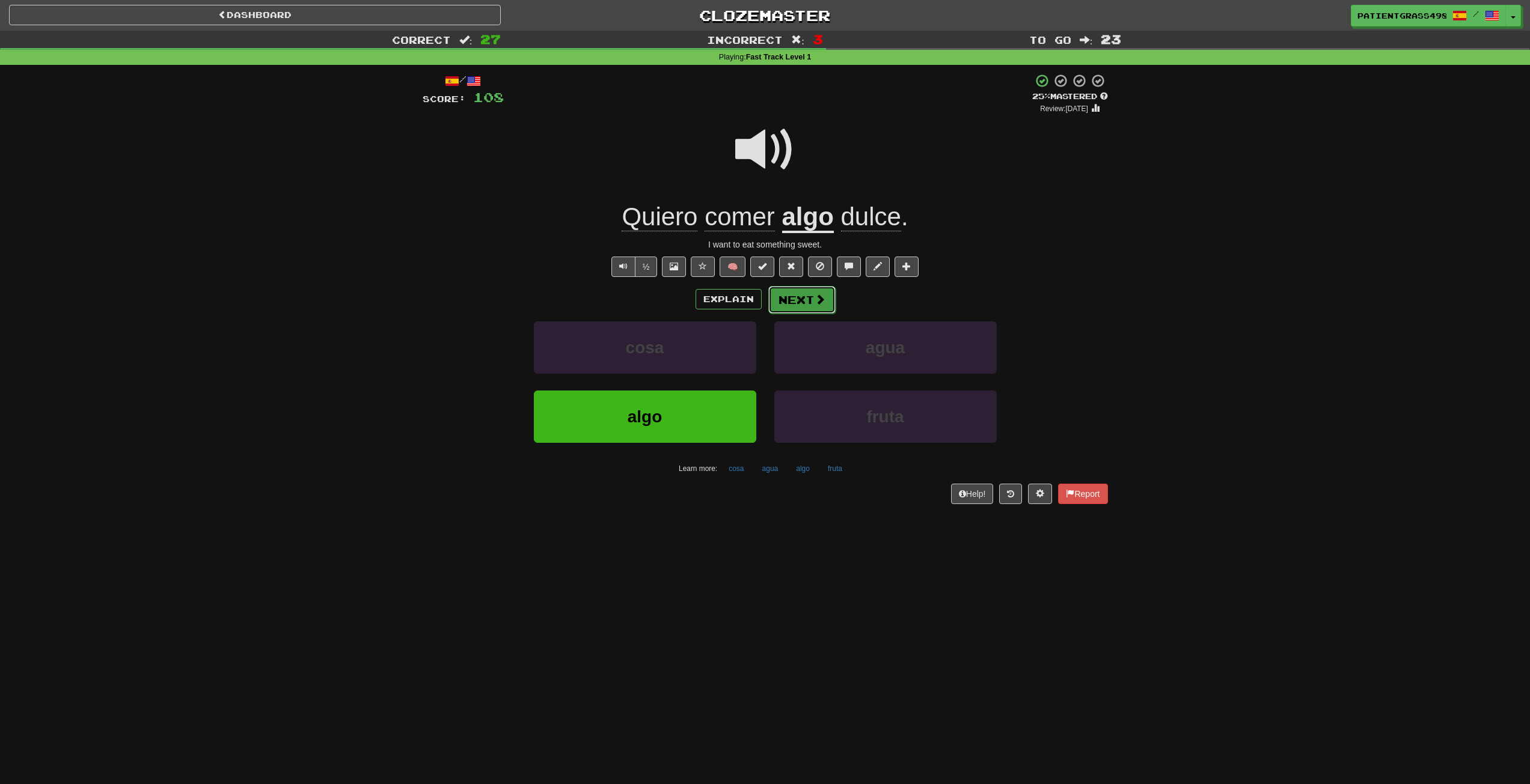
click at [832, 301] on button "Next" at bounding box center [802, 300] width 67 height 28
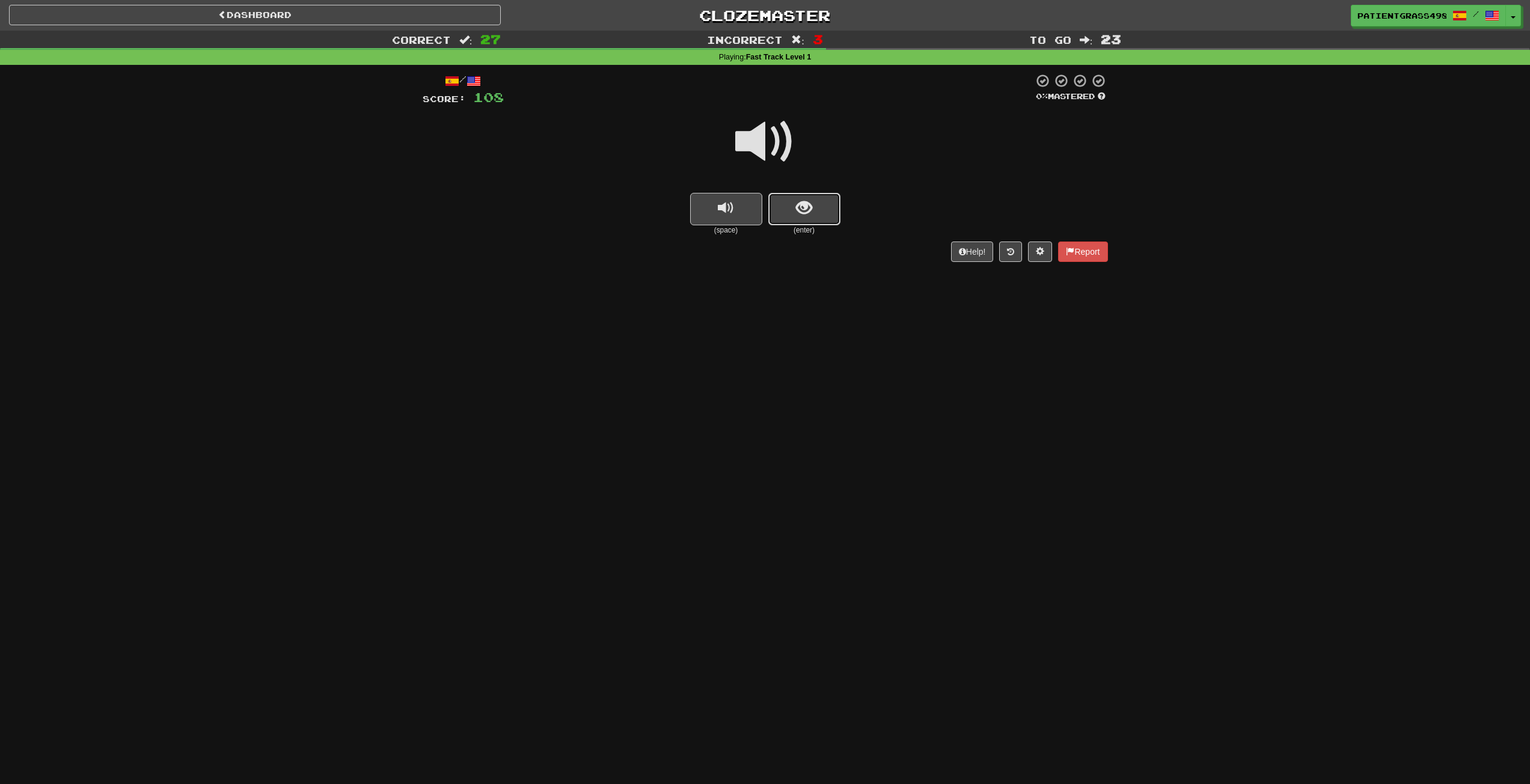
click at [805, 197] on button "show sentence" at bounding box center [805, 209] width 72 height 33
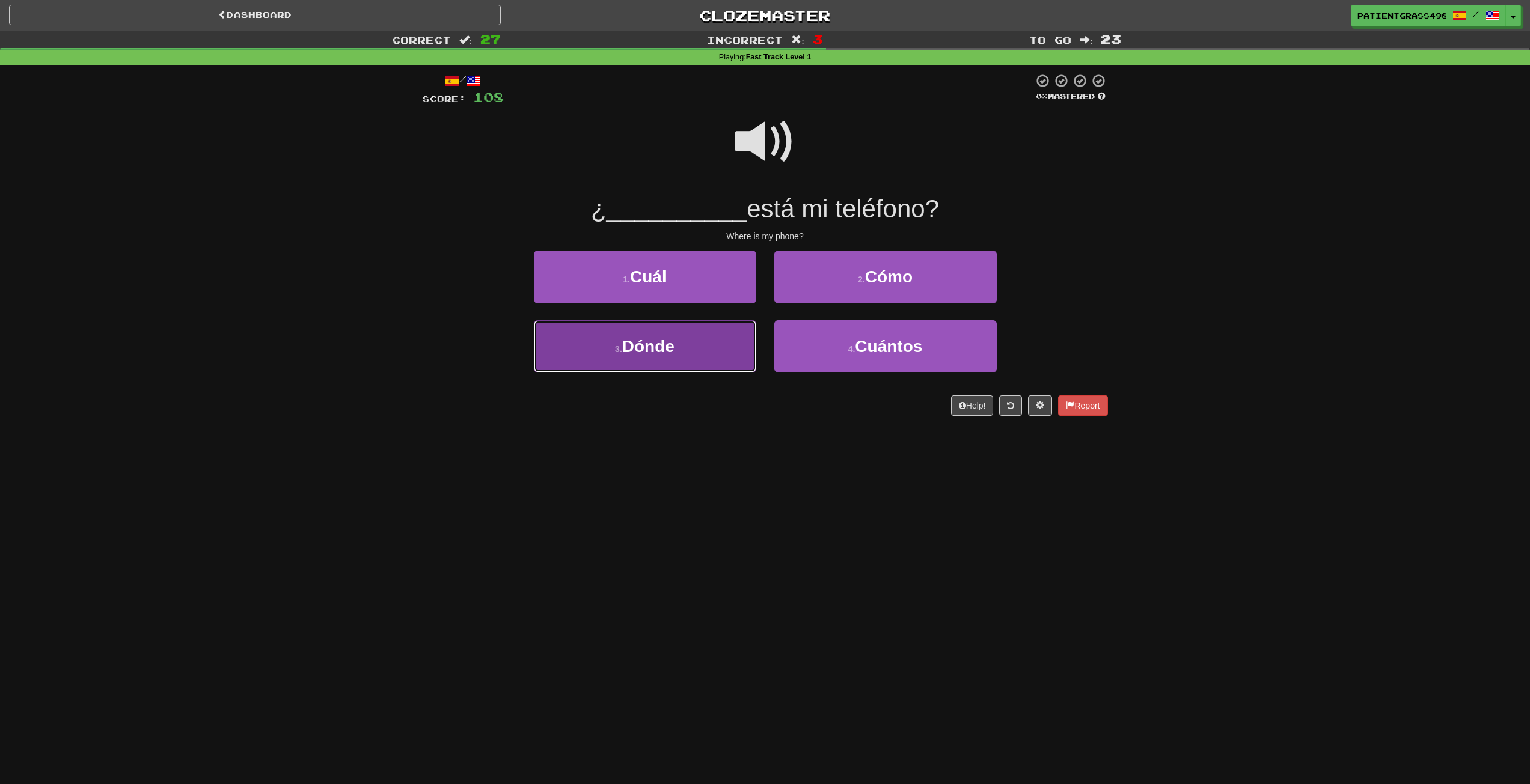
click at [725, 339] on button "3 . Dónde" at bounding box center [645, 346] width 222 height 52
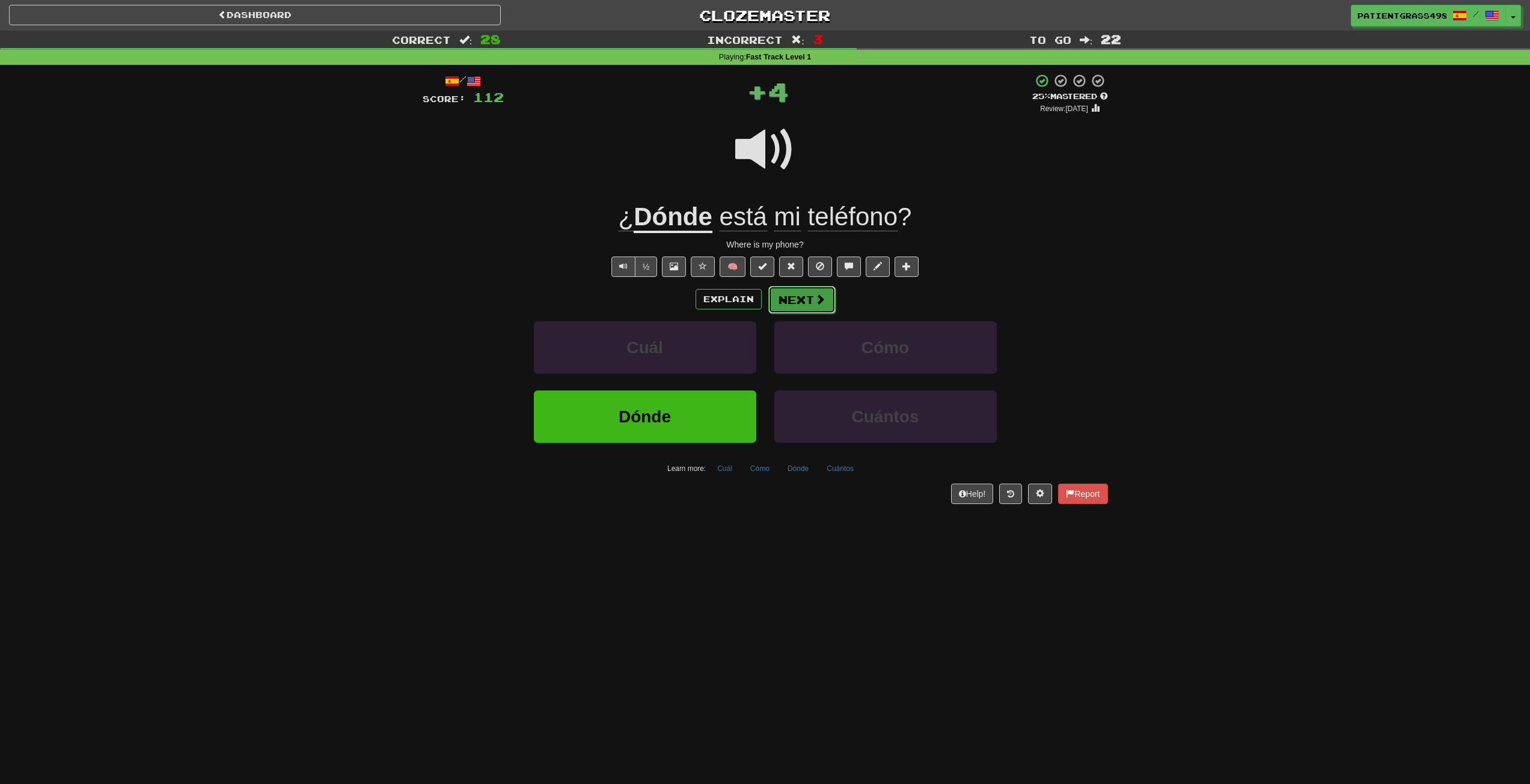
click at [831, 309] on button "Next" at bounding box center [802, 300] width 67 height 28
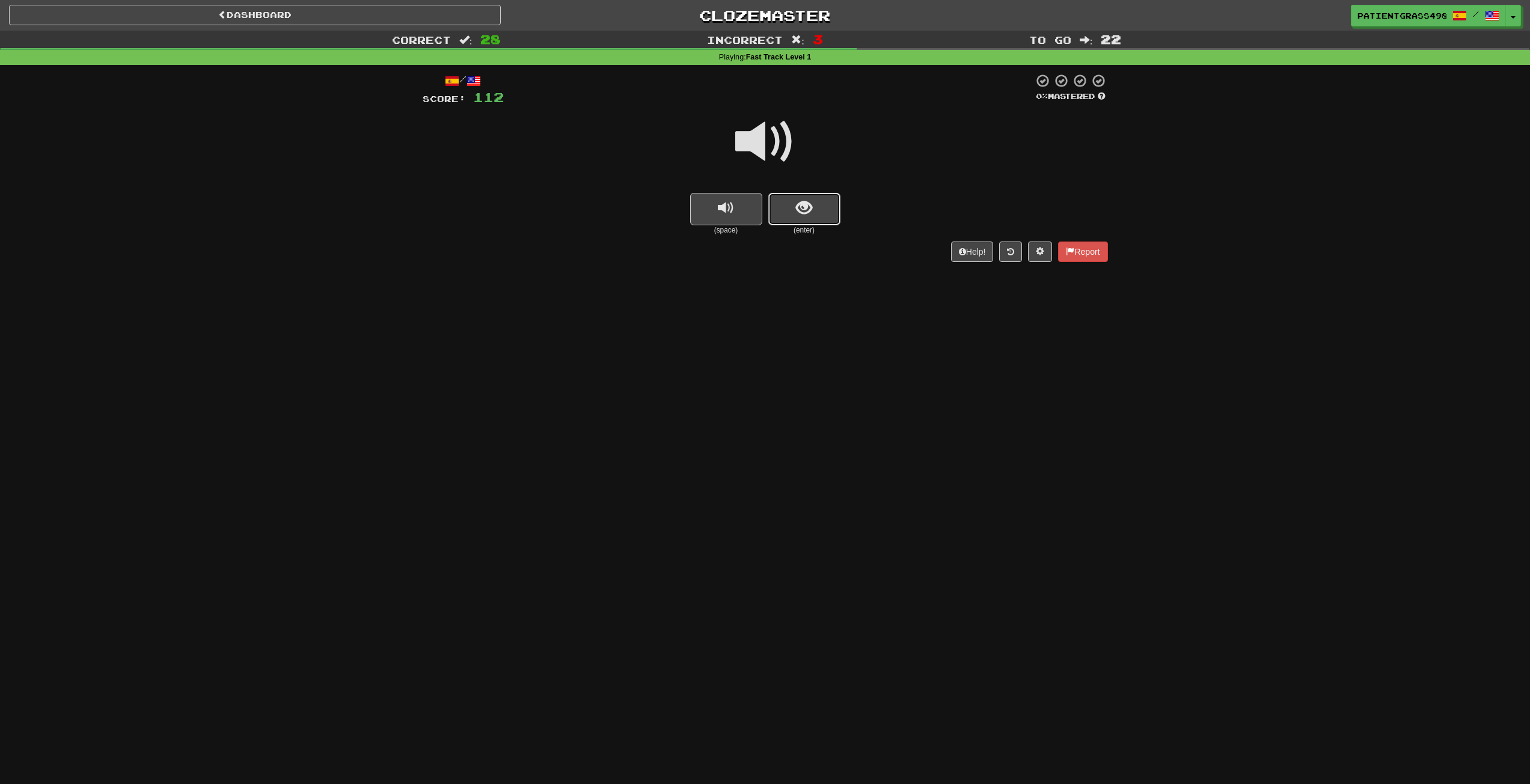
click at [786, 205] on button "show sentence" at bounding box center [805, 209] width 72 height 33
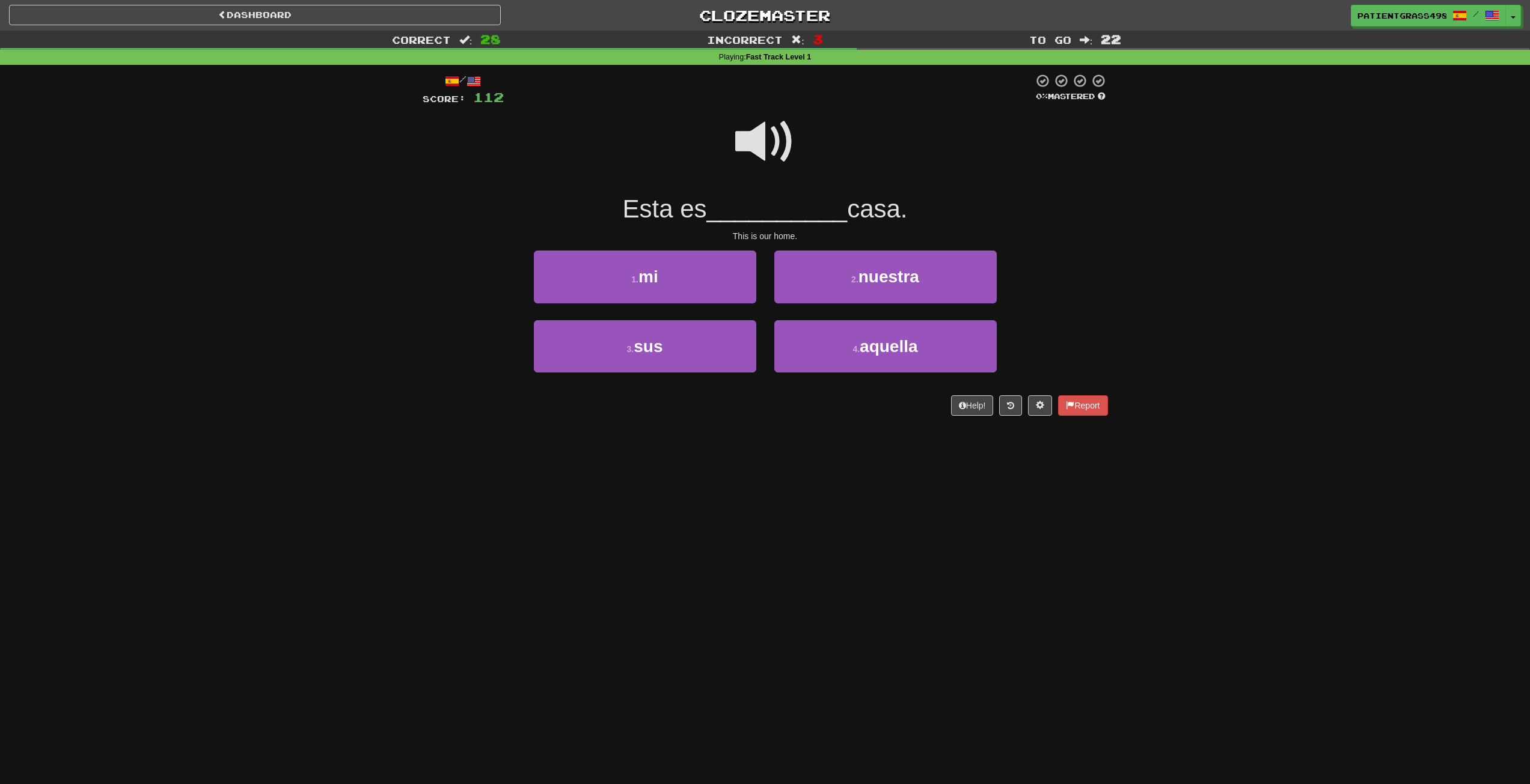
click at [786, 140] on span at bounding box center [765, 141] width 60 height 60
click at [784, 133] on span at bounding box center [765, 141] width 60 height 60
click at [856, 279] on small "2 ." at bounding box center [855, 279] width 7 height 10
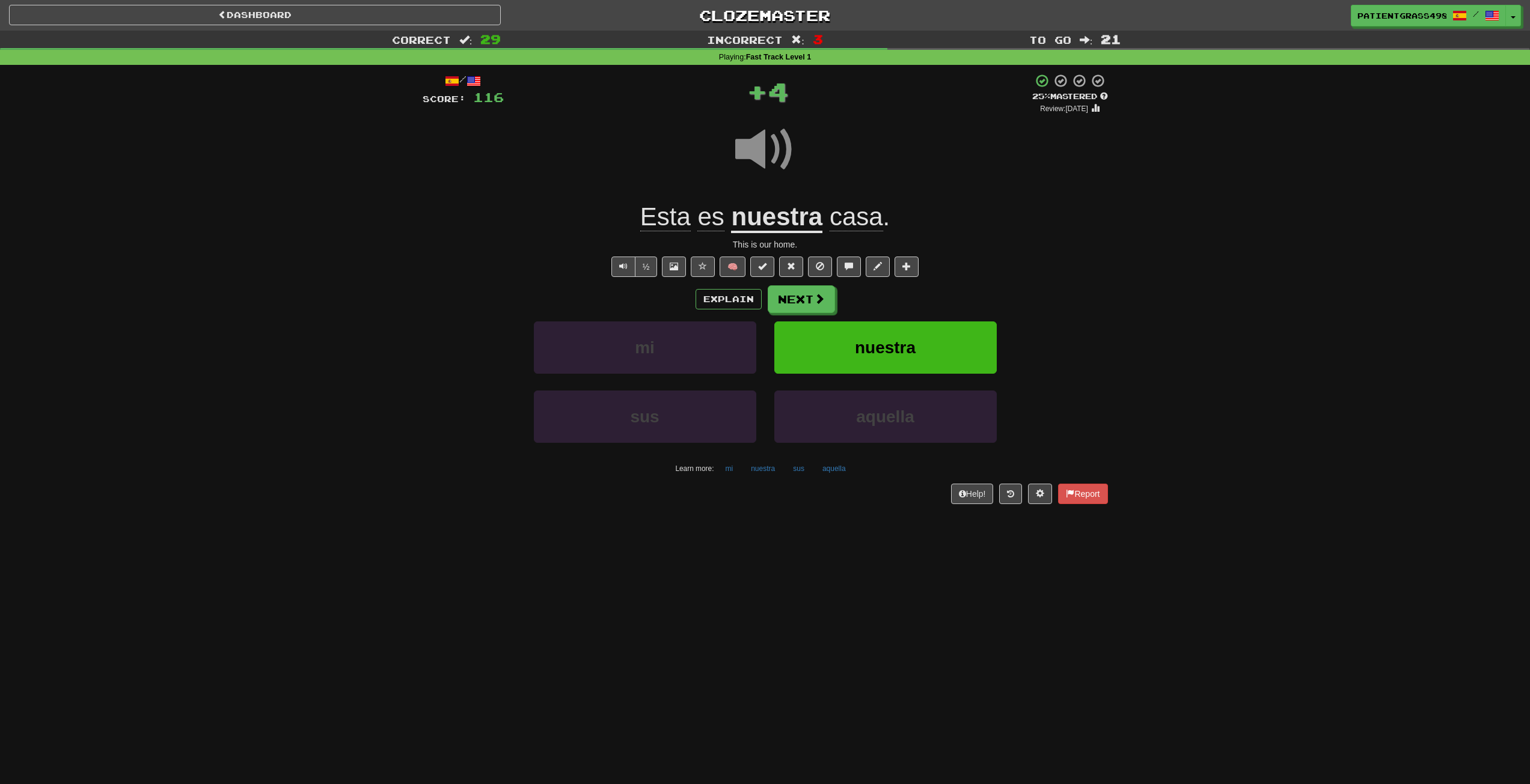
click at [834, 299] on div "Explain Next" at bounding box center [765, 299] width 686 height 28
click at [826, 299] on button "Next" at bounding box center [802, 300] width 67 height 28
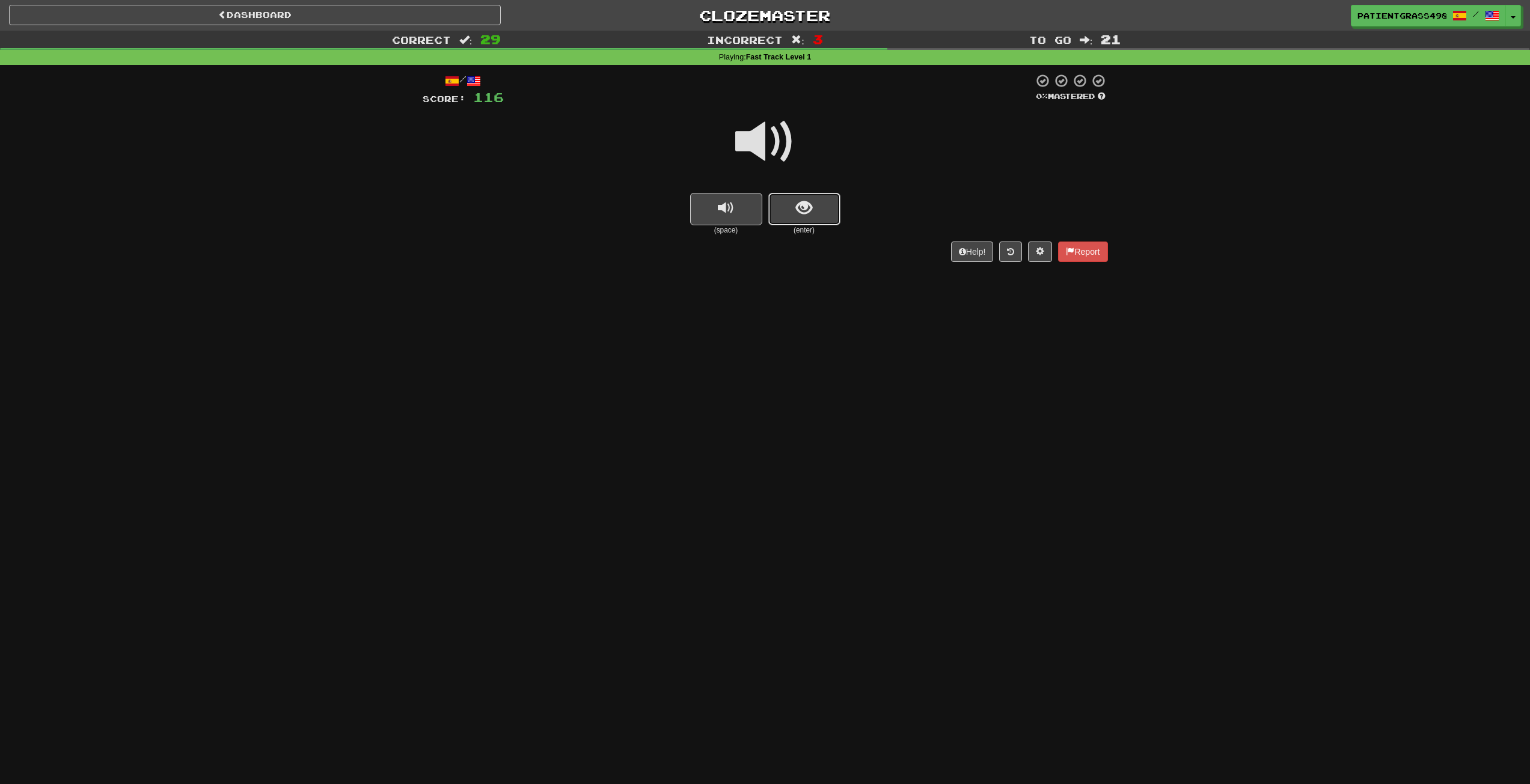
click at [782, 201] on button "show sentence" at bounding box center [805, 209] width 72 height 33
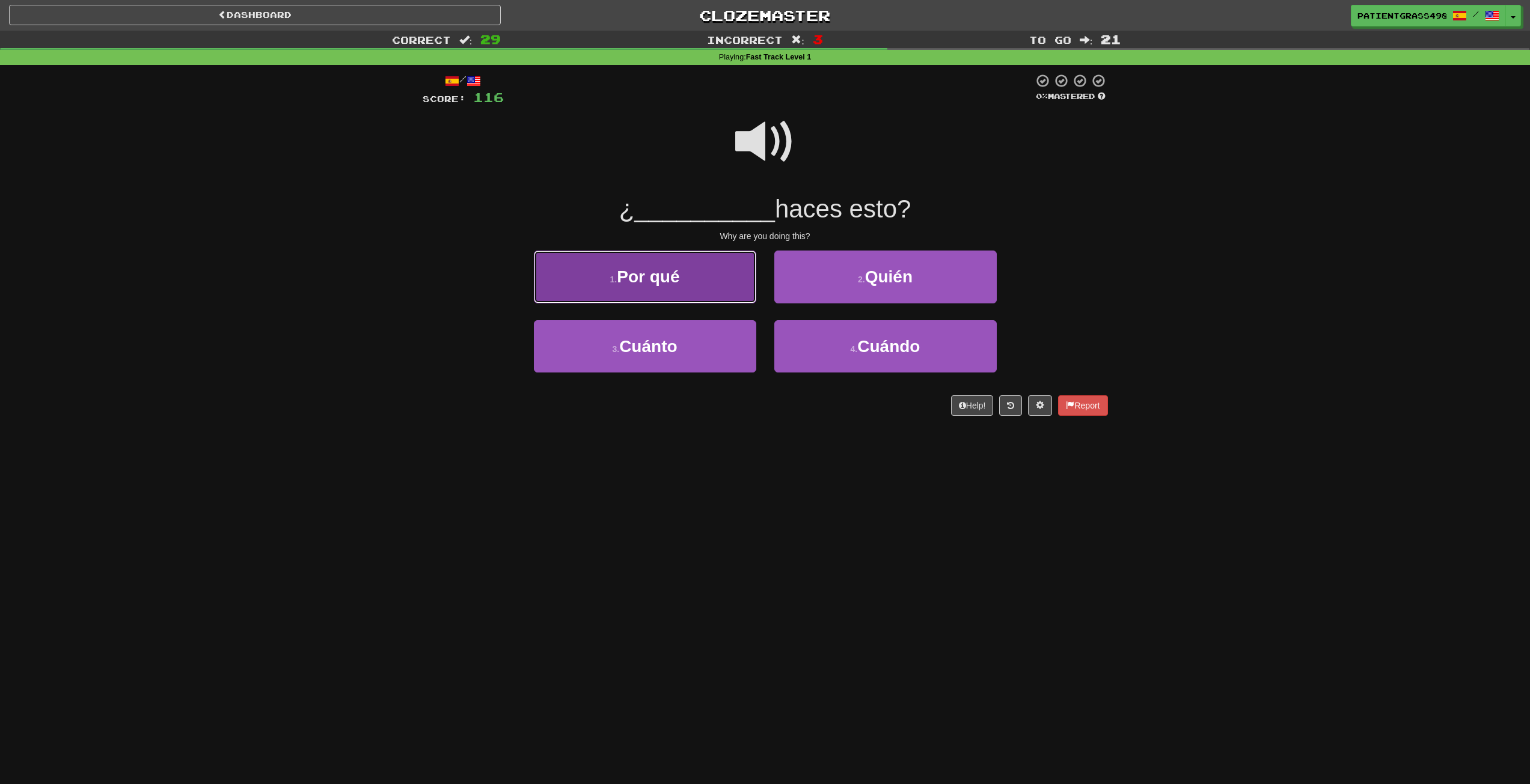
click at [744, 273] on button "1 . Por qué" at bounding box center [645, 277] width 222 height 52
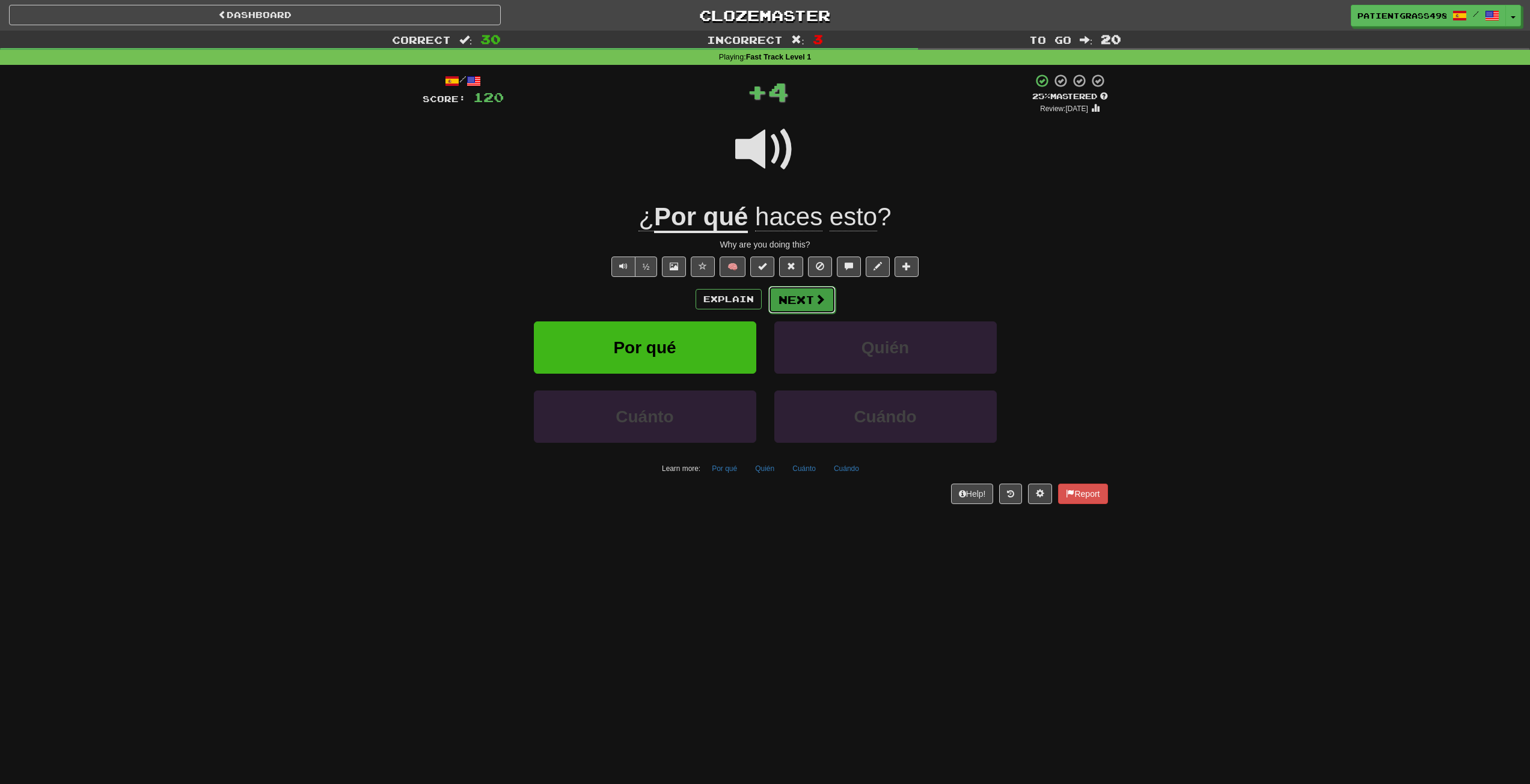
click at [829, 300] on button "Next" at bounding box center [802, 300] width 67 height 28
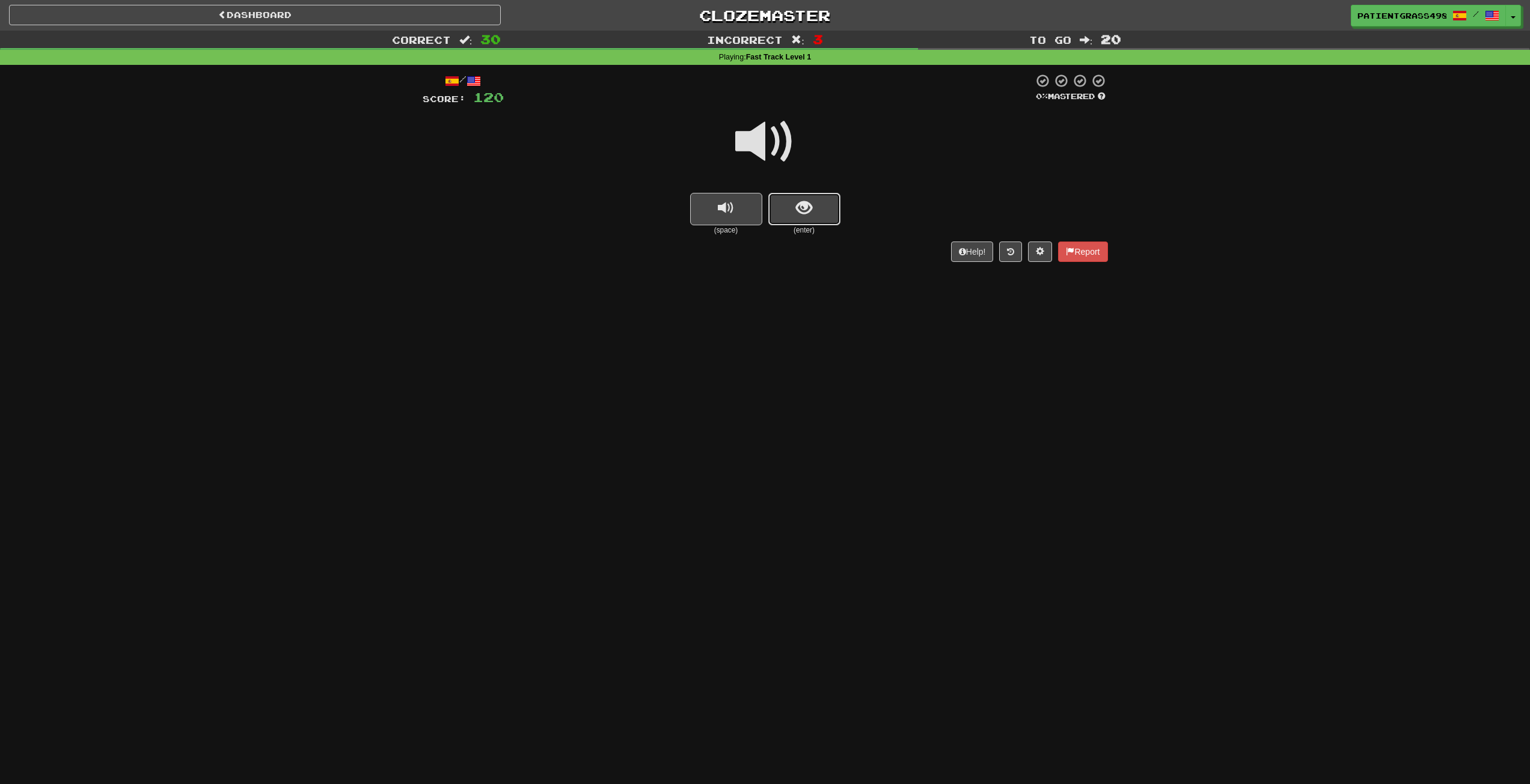
click at [795, 199] on button "show sentence" at bounding box center [805, 209] width 72 height 33
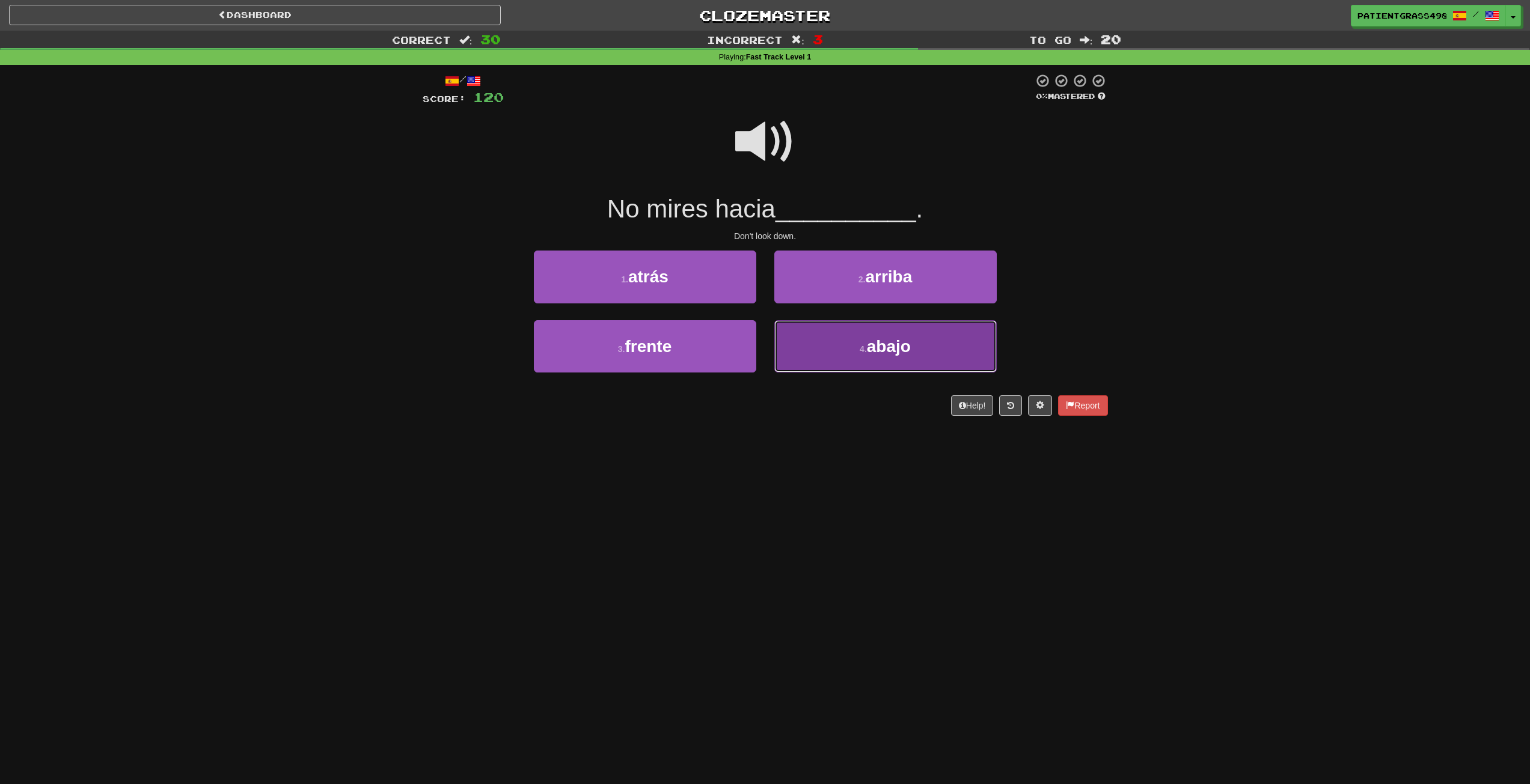
click at [808, 332] on button "4 . abajo" at bounding box center [885, 346] width 222 height 52
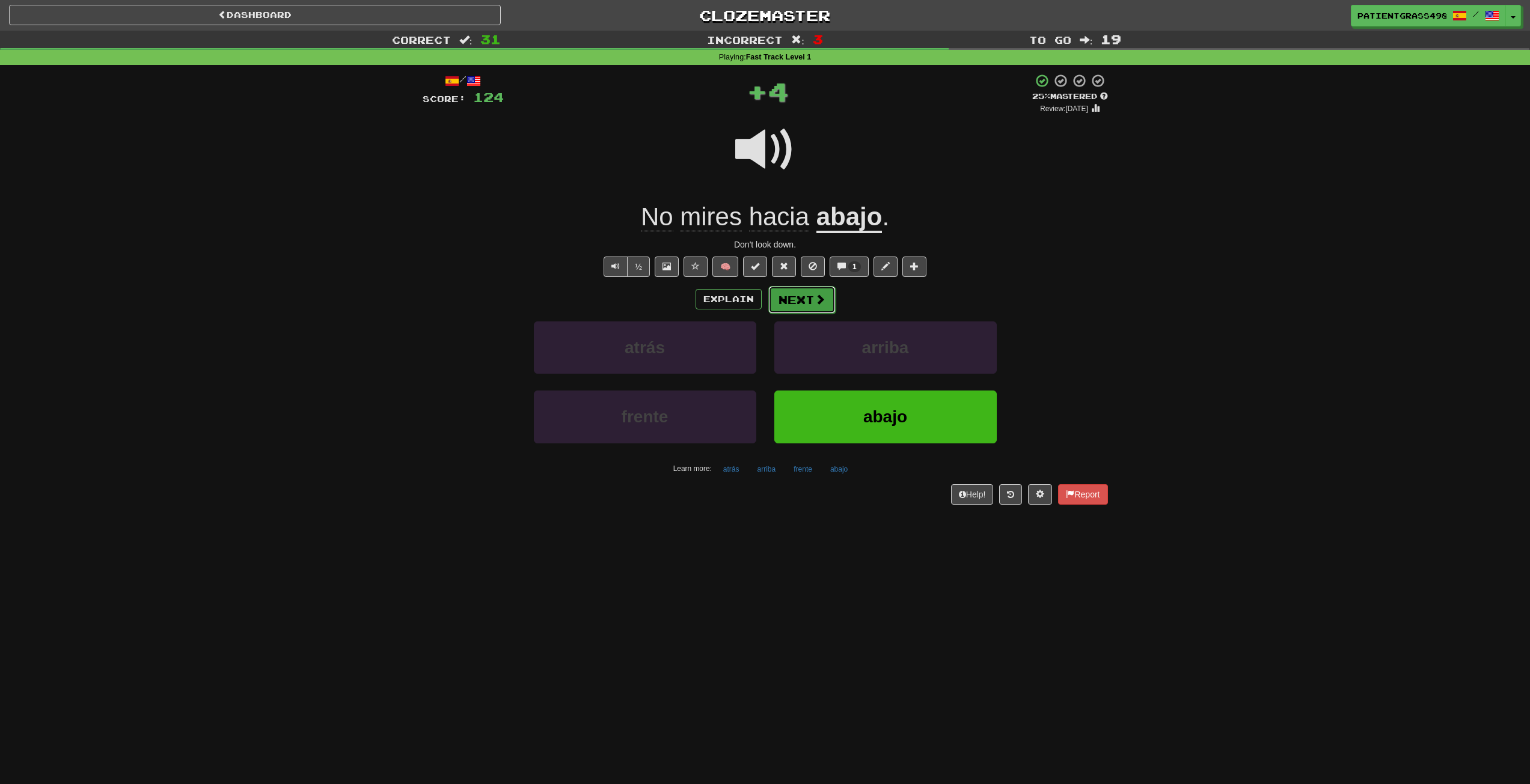
click at [825, 301] on button "Next" at bounding box center [802, 300] width 67 height 28
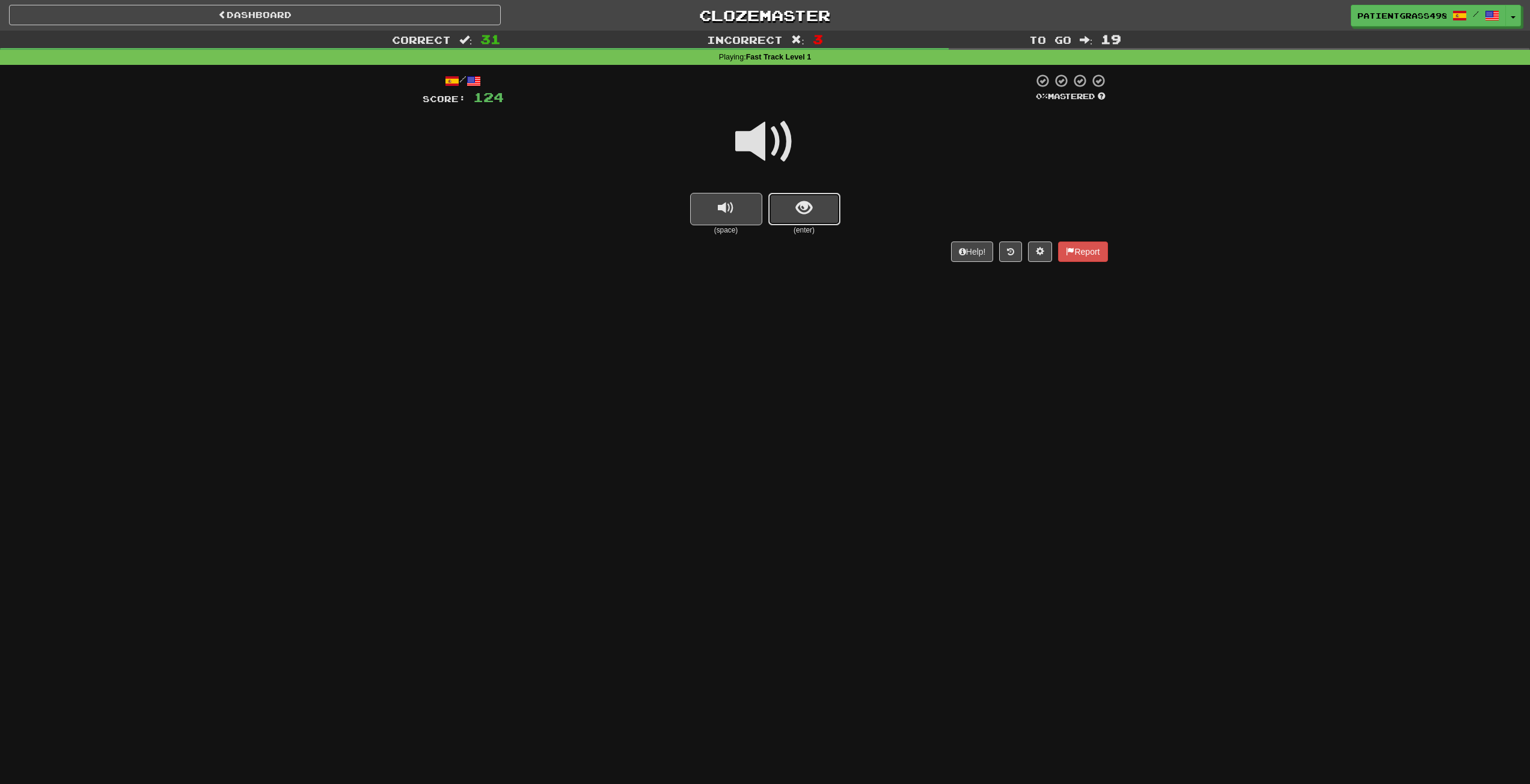
click at [831, 221] on button "show sentence" at bounding box center [805, 209] width 72 height 33
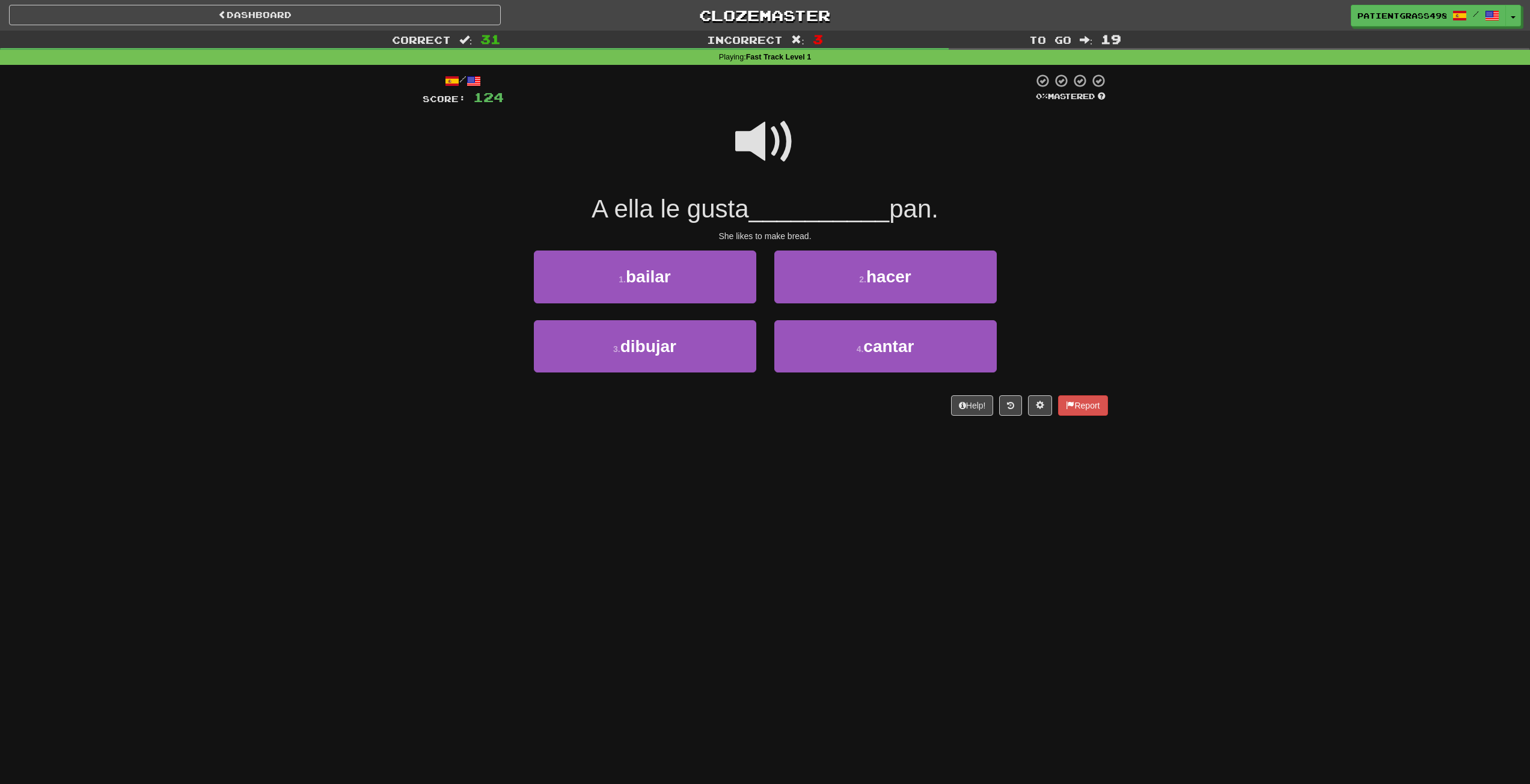
click at [779, 146] on span at bounding box center [765, 141] width 60 height 60
click at [788, 147] on span at bounding box center [765, 141] width 60 height 60
click at [789, 149] on span at bounding box center [765, 141] width 60 height 60
click at [815, 268] on button "2 . hacer" at bounding box center [885, 277] width 222 height 52
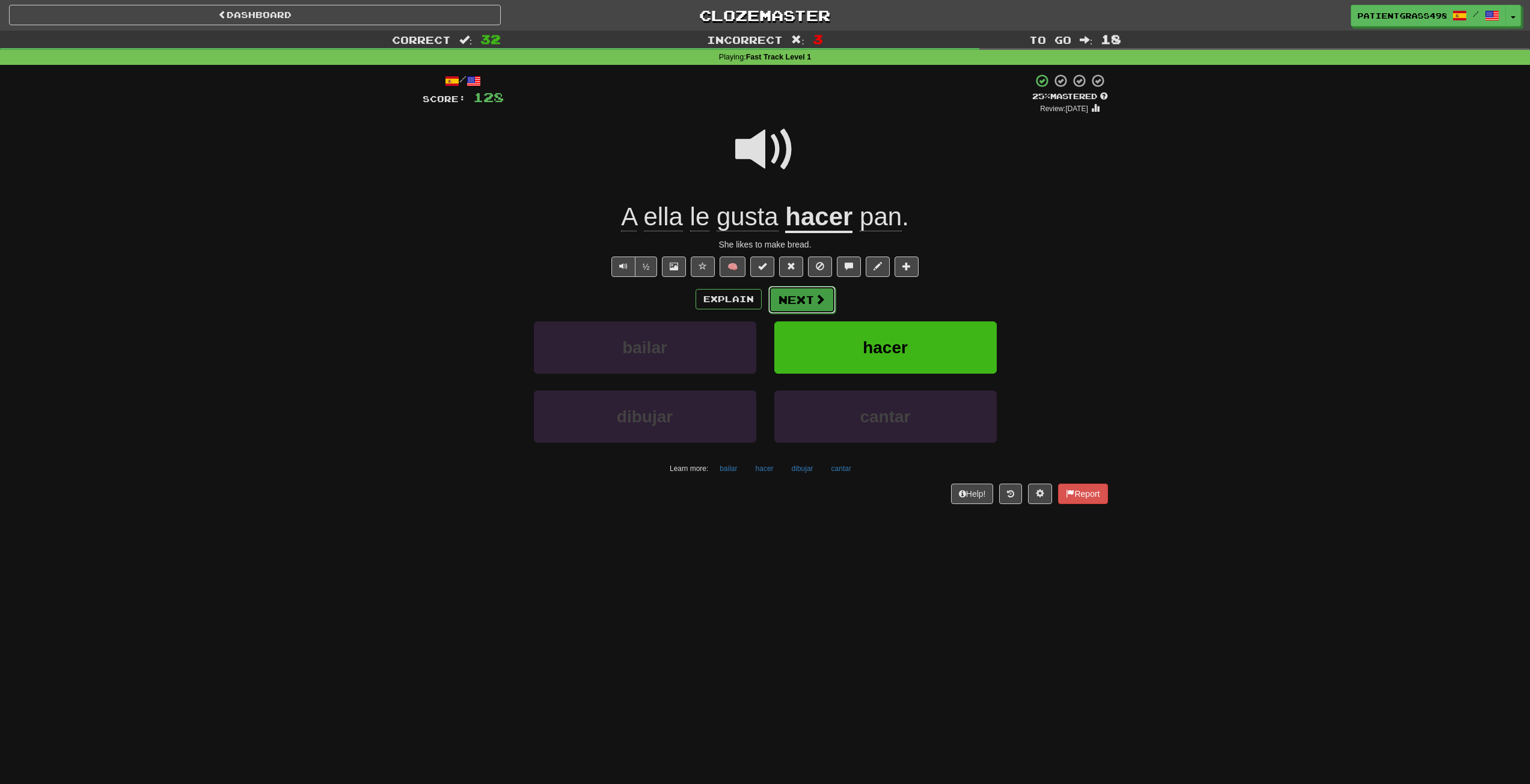
click at [815, 303] on span at bounding box center [820, 299] width 11 height 11
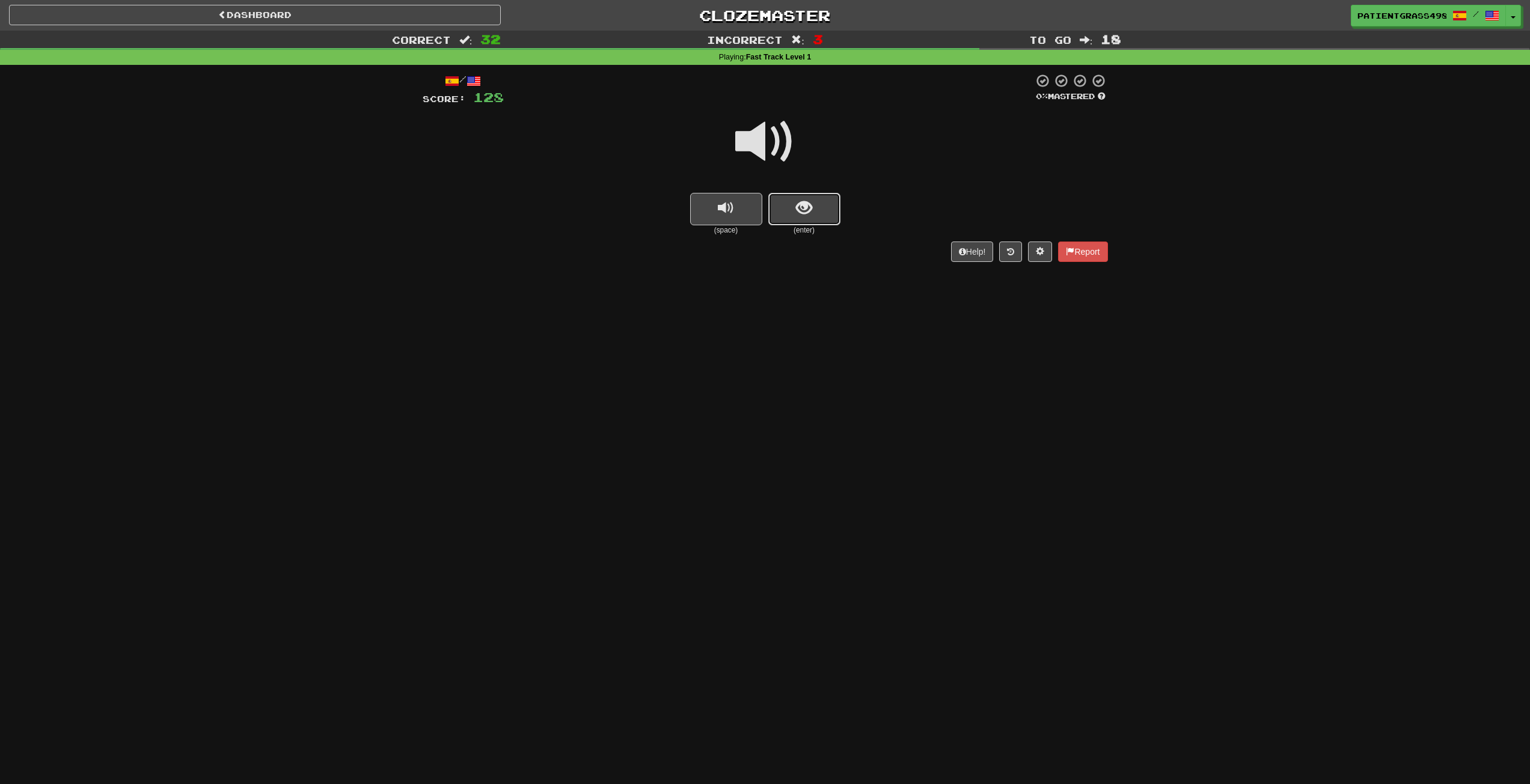
click at [795, 193] on button "show sentence" at bounding box center [805, 209] width 72 height 33
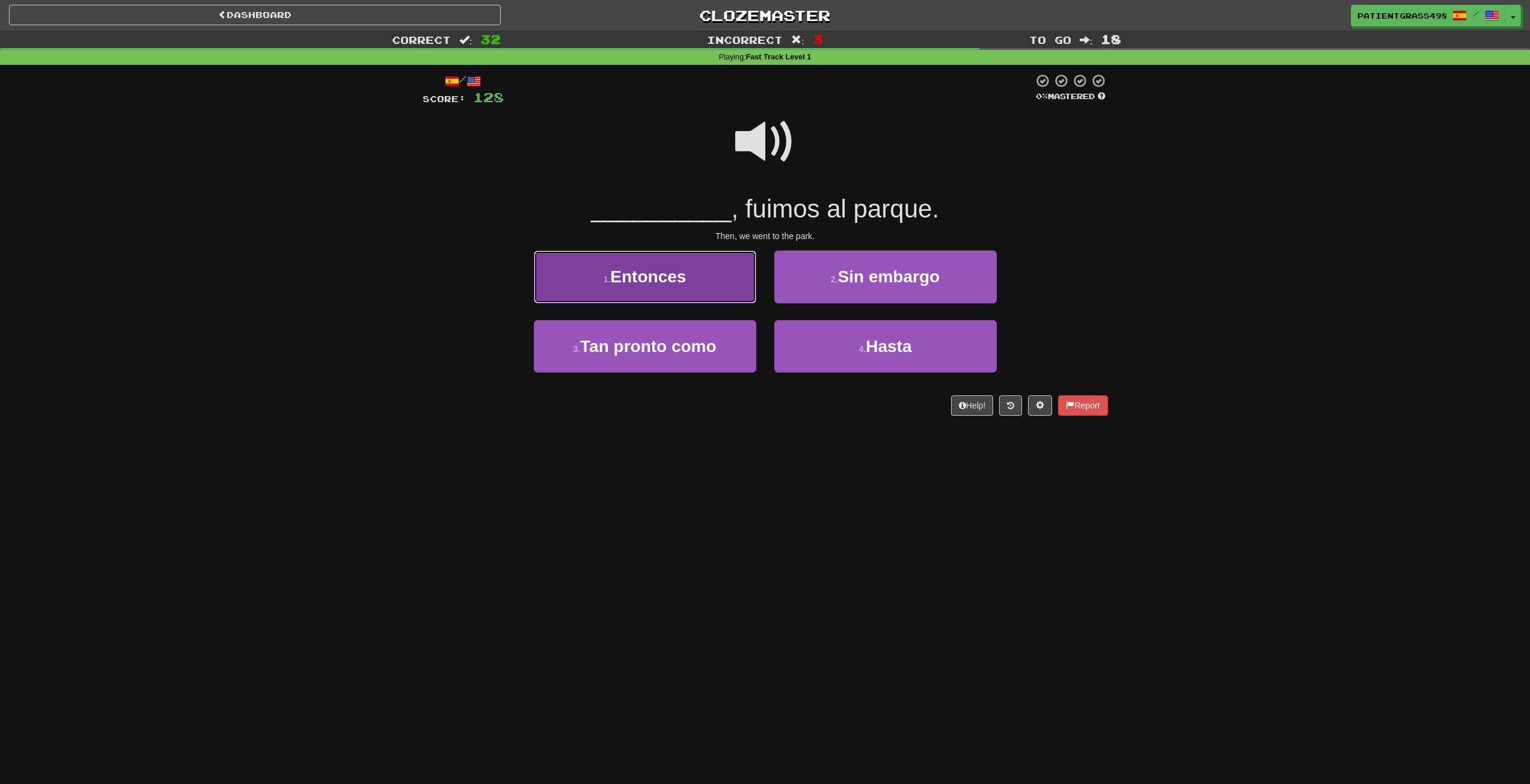
click at [711, 259] on button "1 . Entonces" at bounding box center [645, 277] width 222 height 52
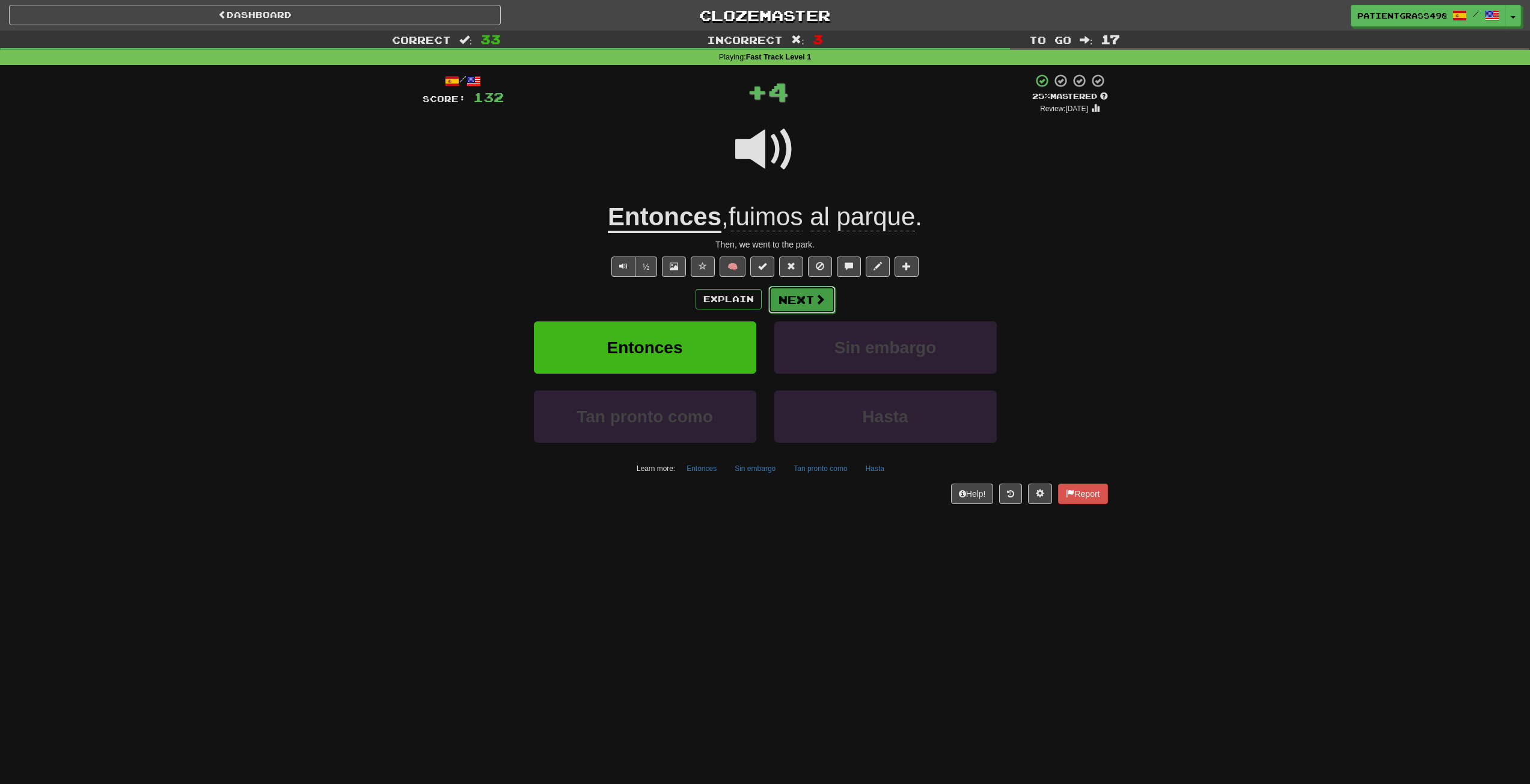
click at [831, 303] on button "Next" at bounding box center [802, 300] width 67 height 28
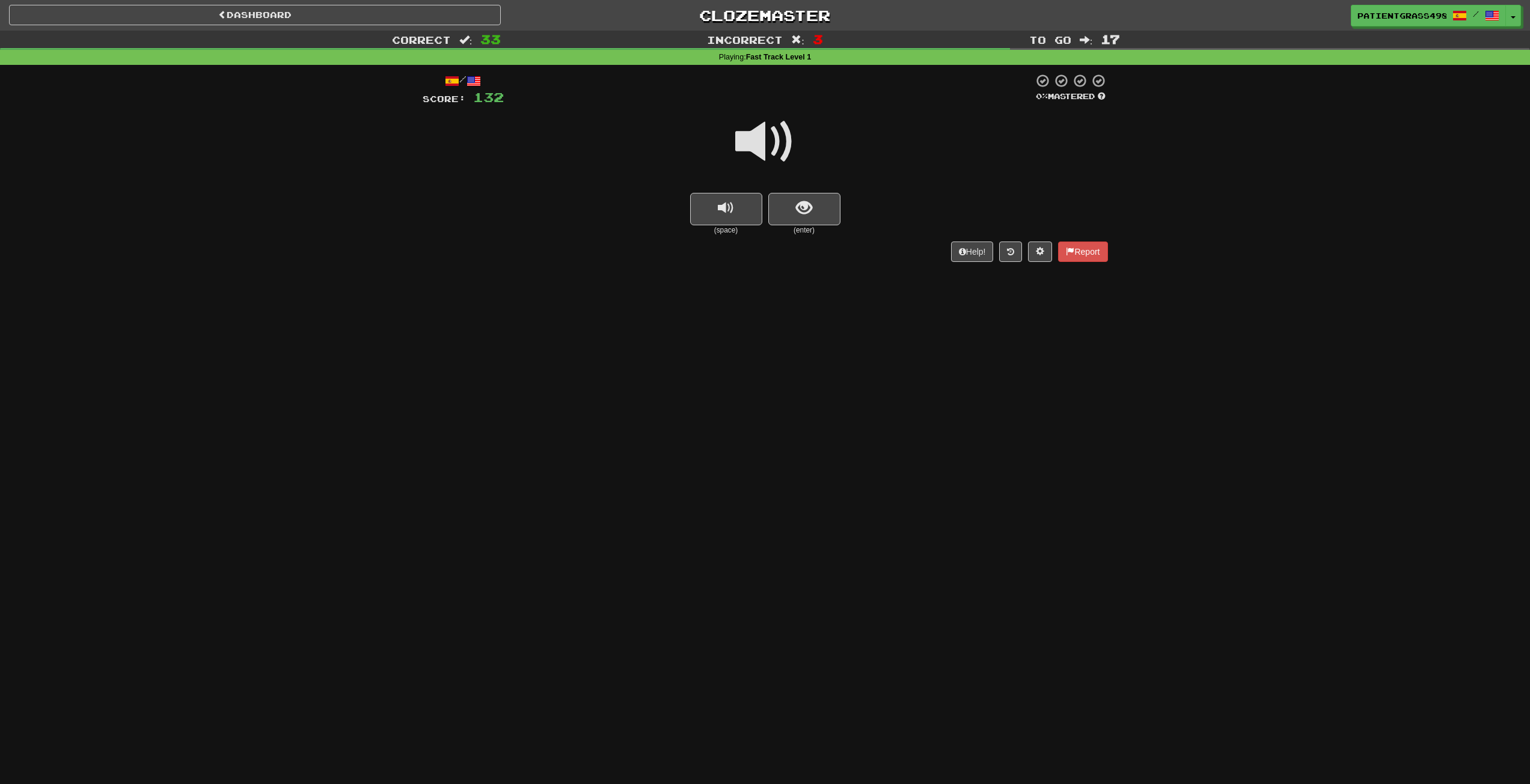
click at [784, 189] on div at bounding box center [765, 150] width 686 height 86
click at [786, 203] on button "show sentence" at bounding box center [805, 209] width 72 height 33
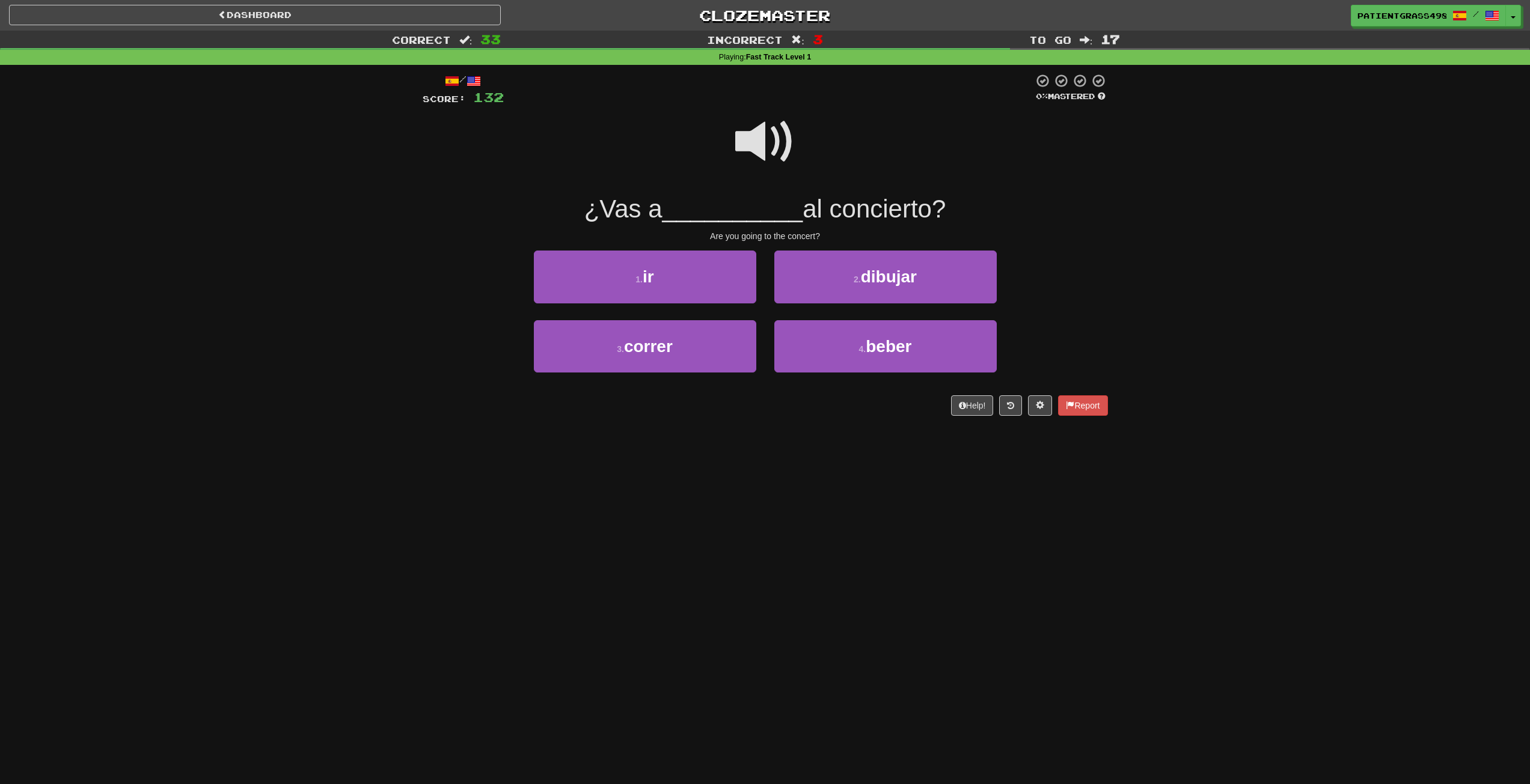
click at [769, 133] on span at bounding box center [765, 141] width 60 height 60
click at [770, 137] on span at bounding box center [765, 141] width 60 height 60
click at [725, 264] on button "1 . ir" at bounding box center [645, 277] width 222 height 52
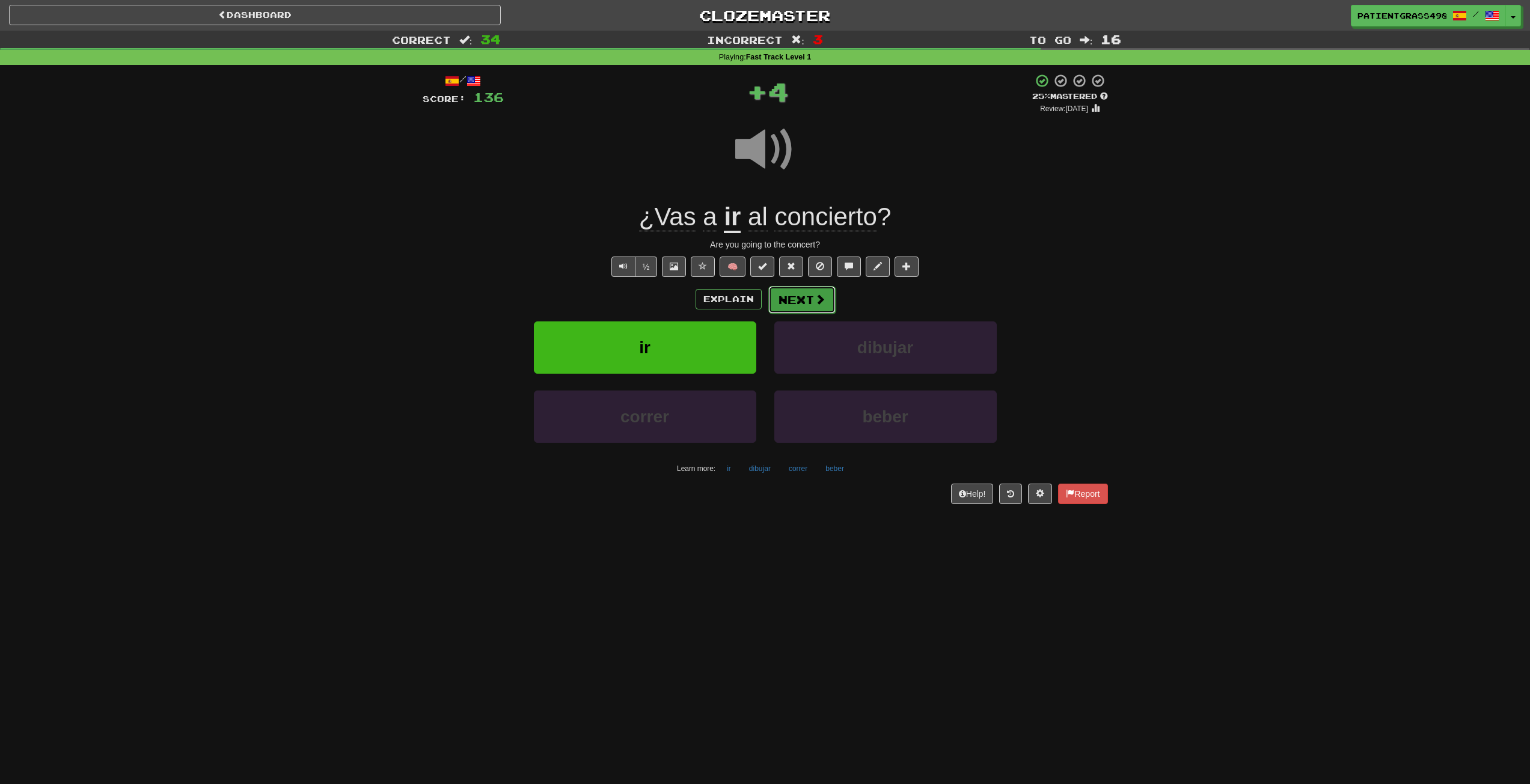
click at [830, 306] on button "Next" at bounding box center [802, 300] width 67 height 28
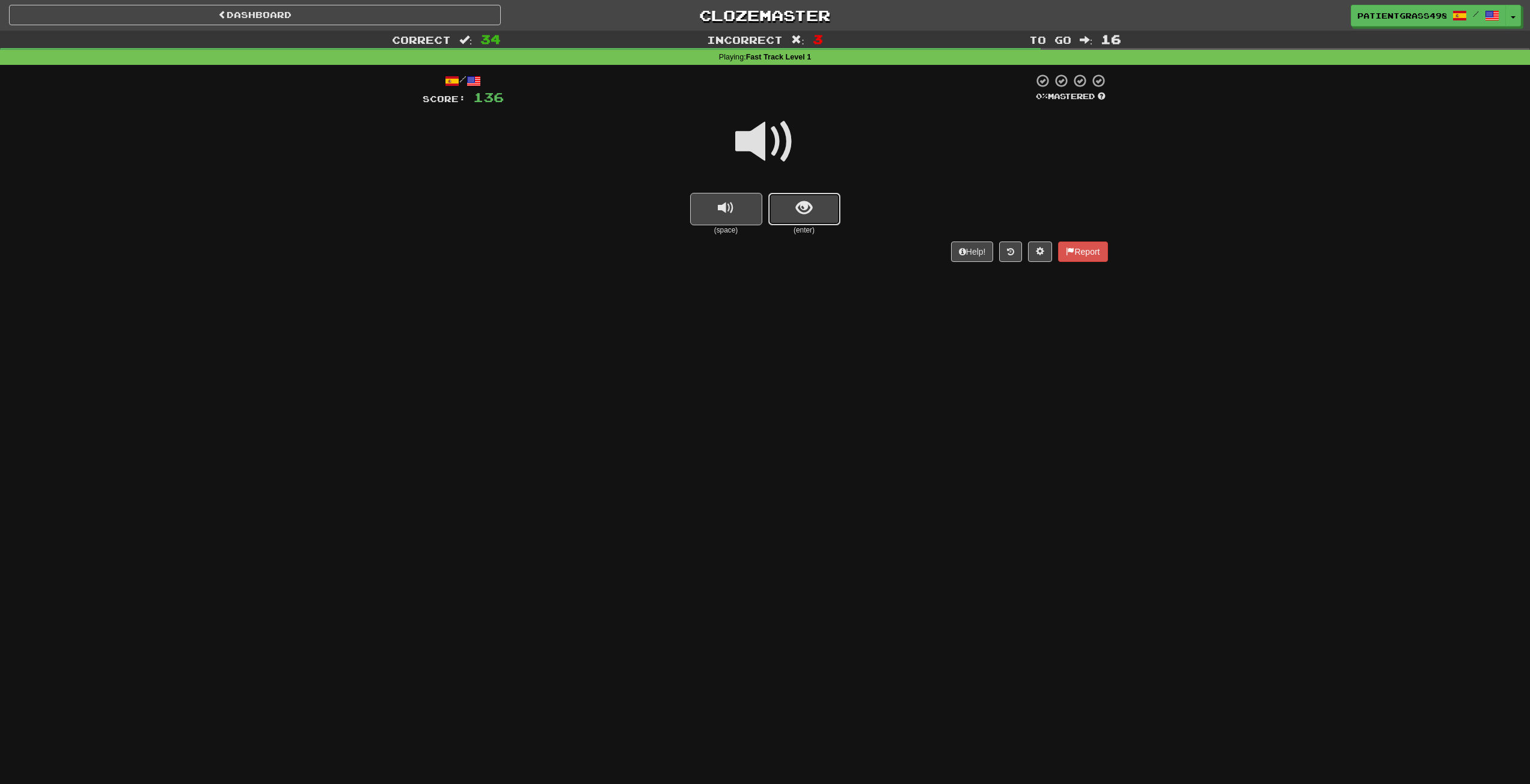
click at [793, 194] on button "show sentence" at bounding box center [805, 209] width 72 height 33
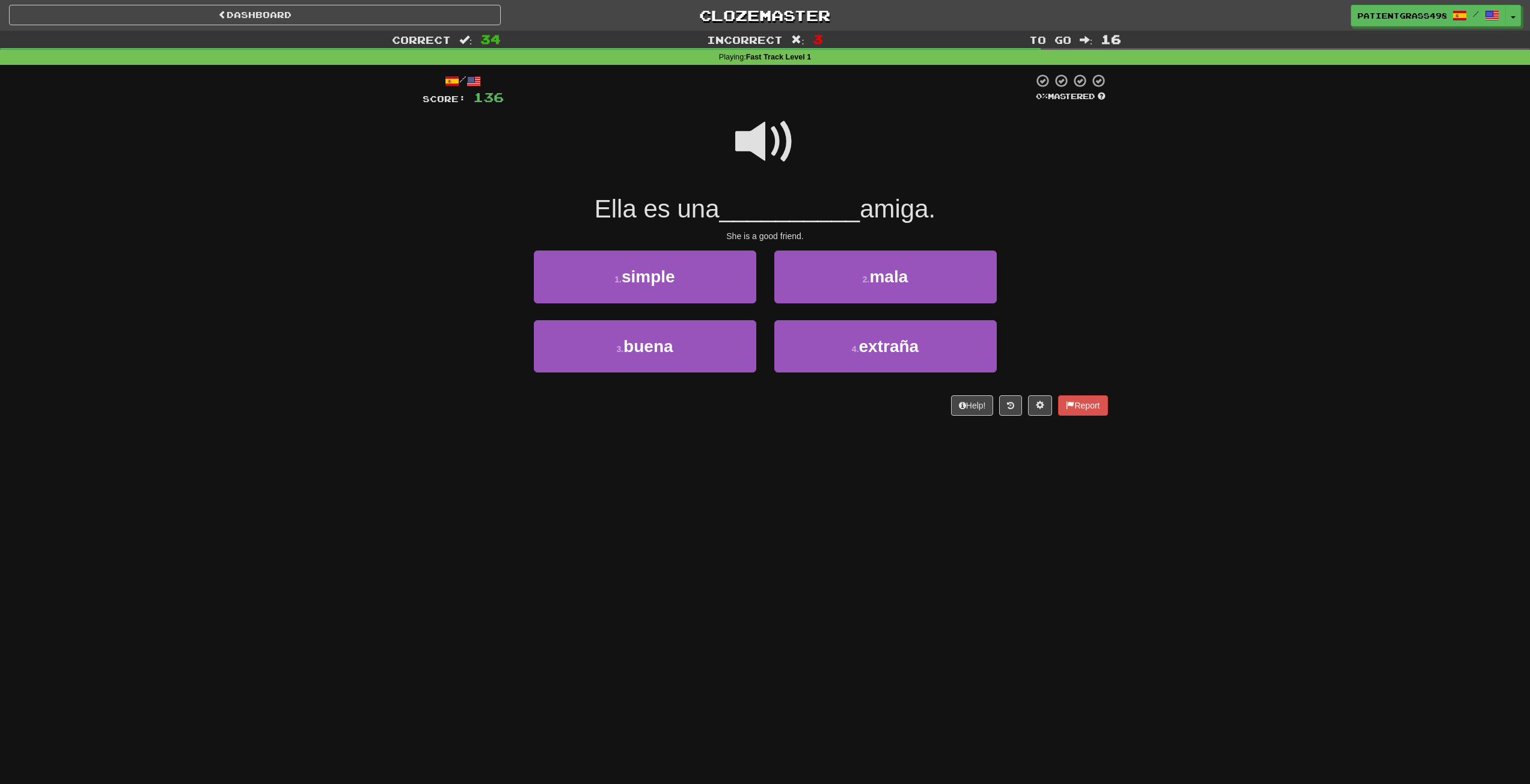
click at [771, 148] on span at bounding box center [765, 141] width 60 height 60
click at [705, 357] on button "3 . buena" at bounding box center [645, 346] width 222 height 52
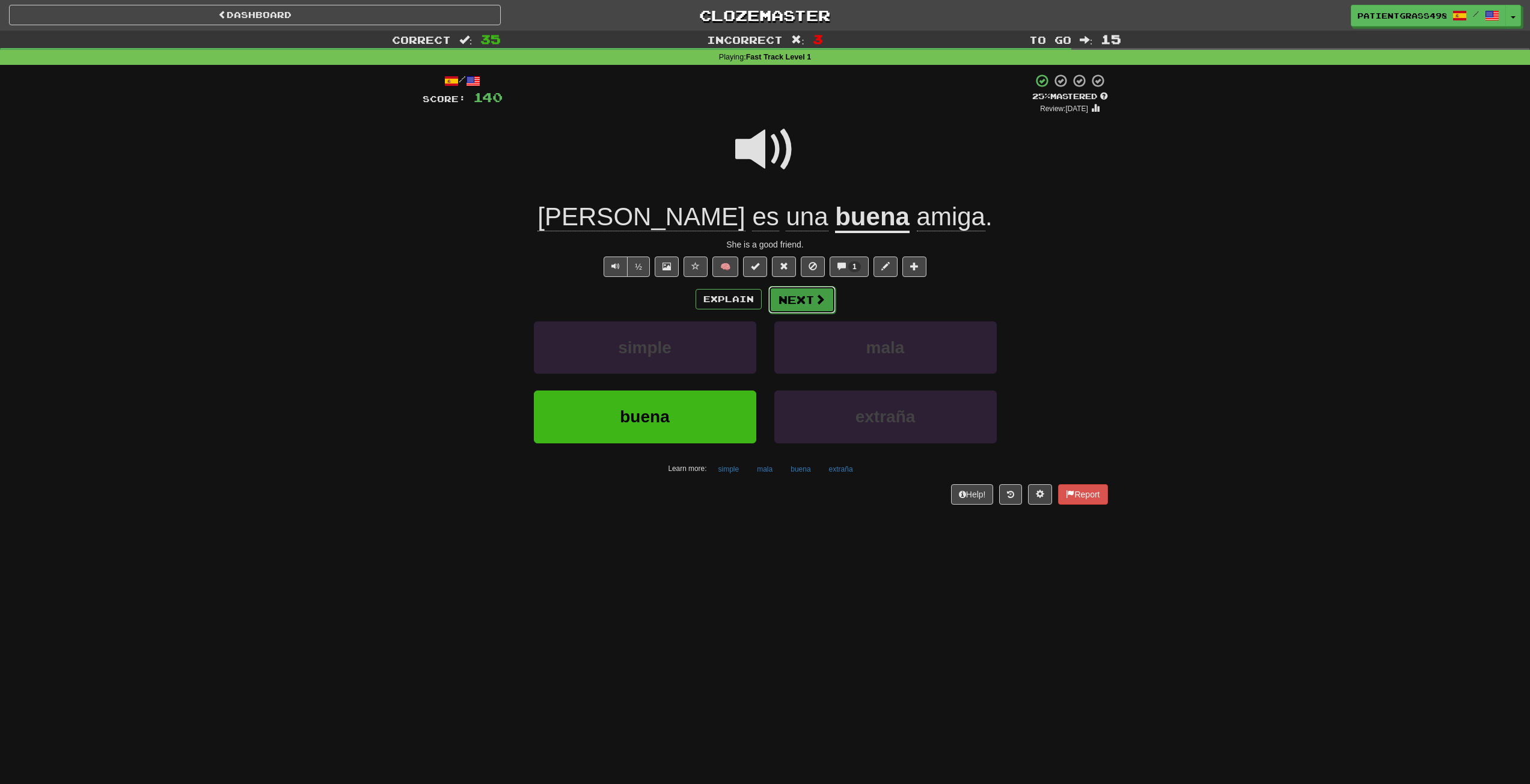
click at [826, 307] on button "Next" at bounding box center [802, 300] width 67 height 28
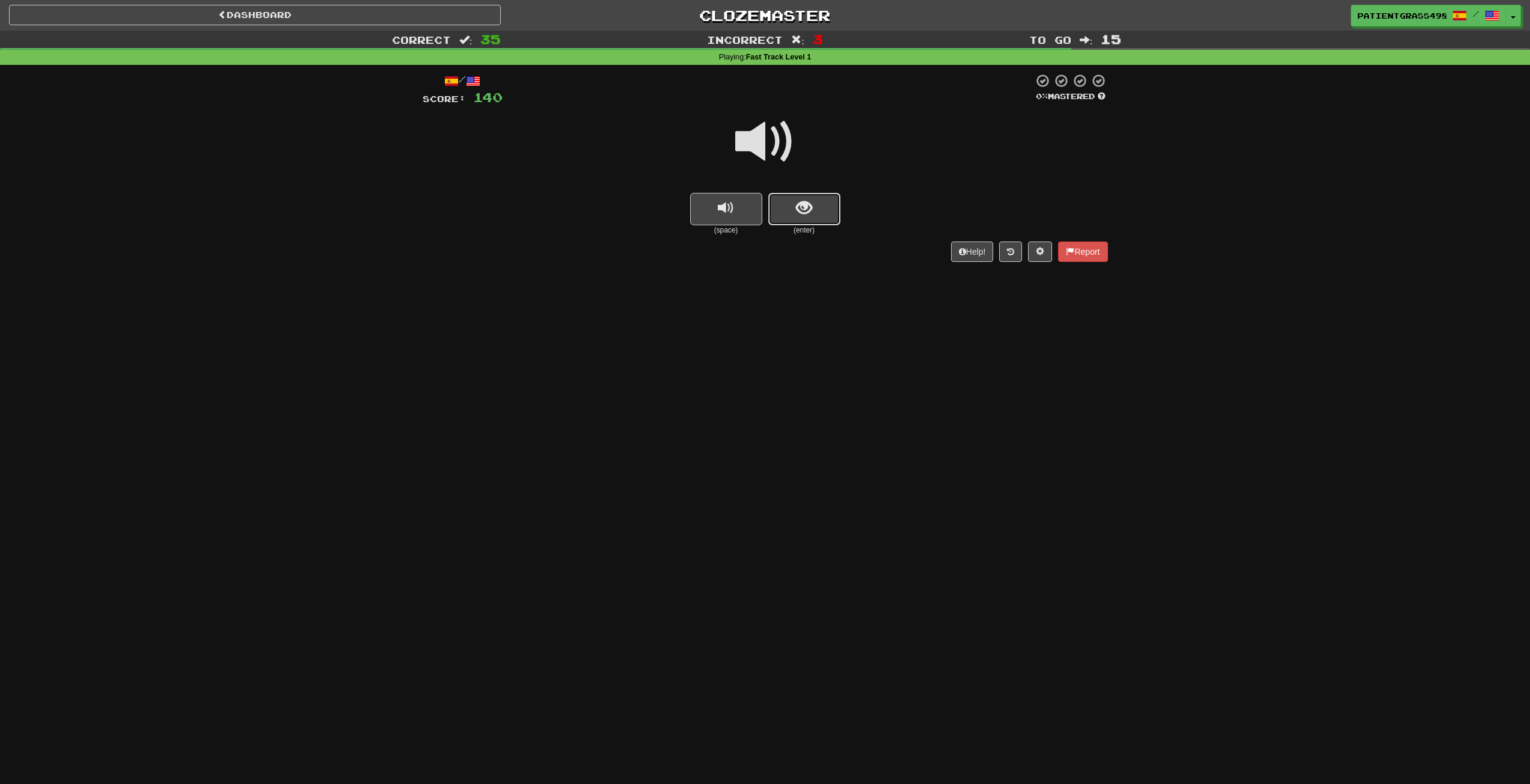
click at [801, 200] on span "show sentence" at bounding box center [804, 208] width 16 height 16
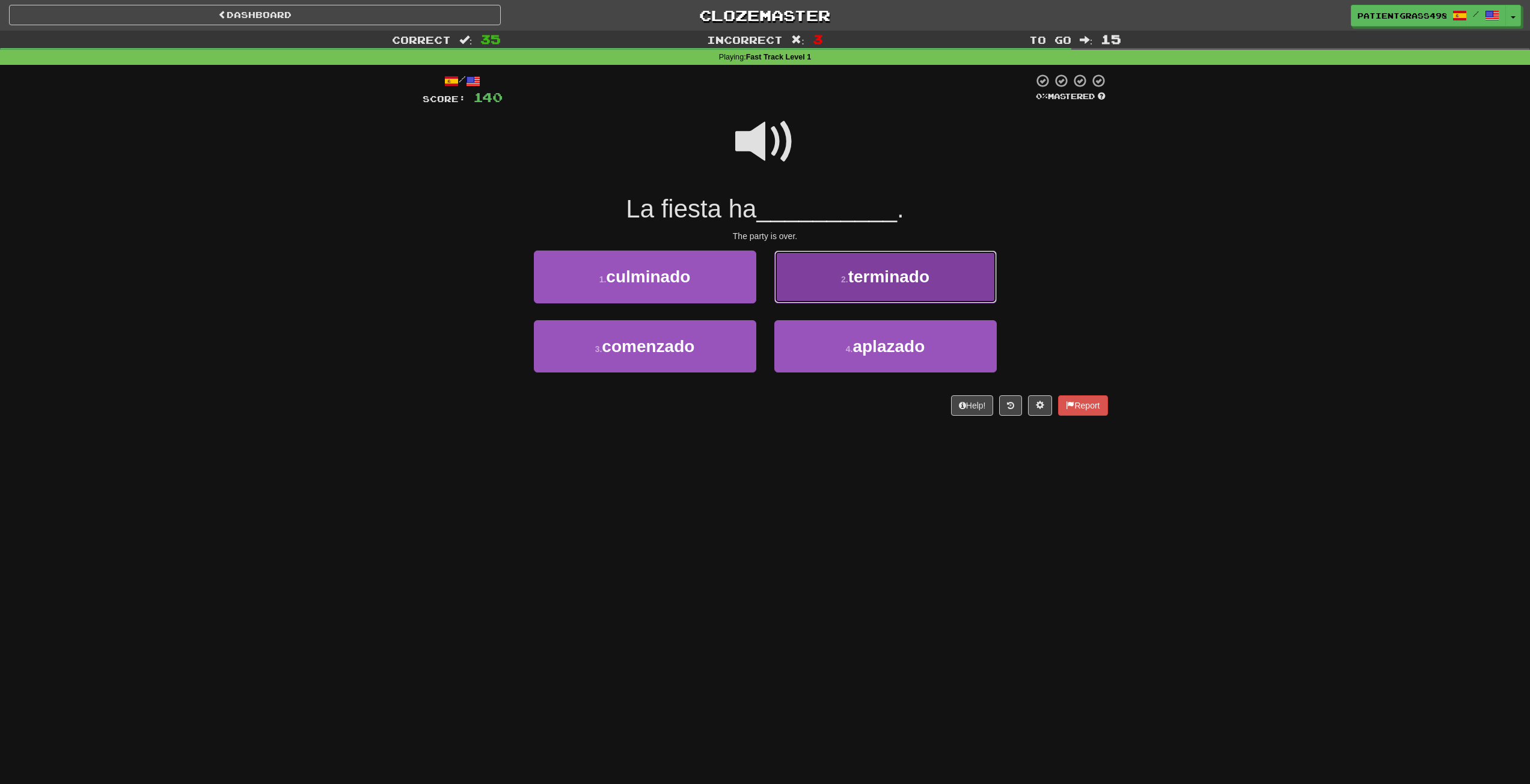
click at [865, 282] on span "terminado" at bounding box center [888, 276] width 81 height 18
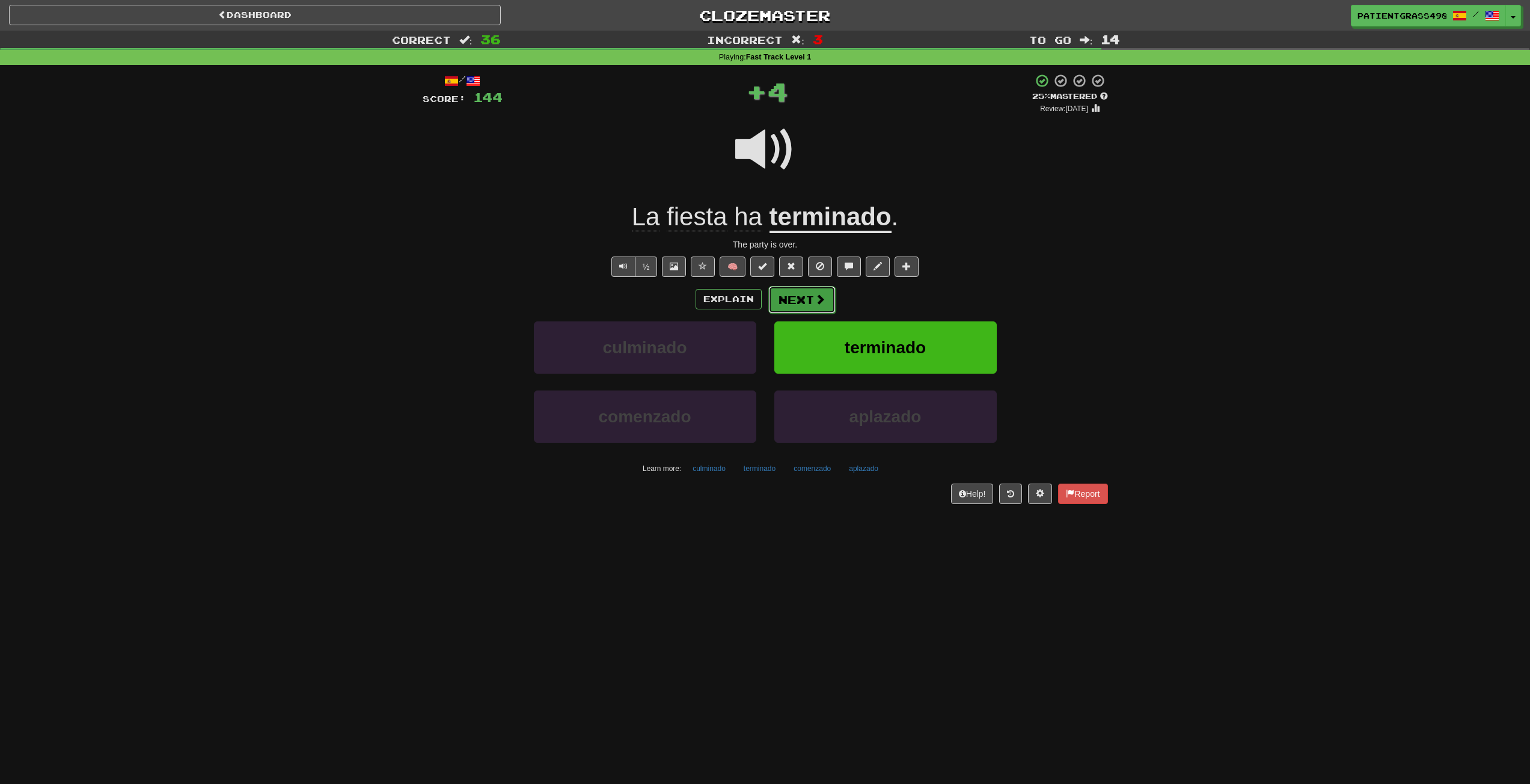
click at [829, 301] on button "Next" at bounding box center [802, 300] width 67 height 28
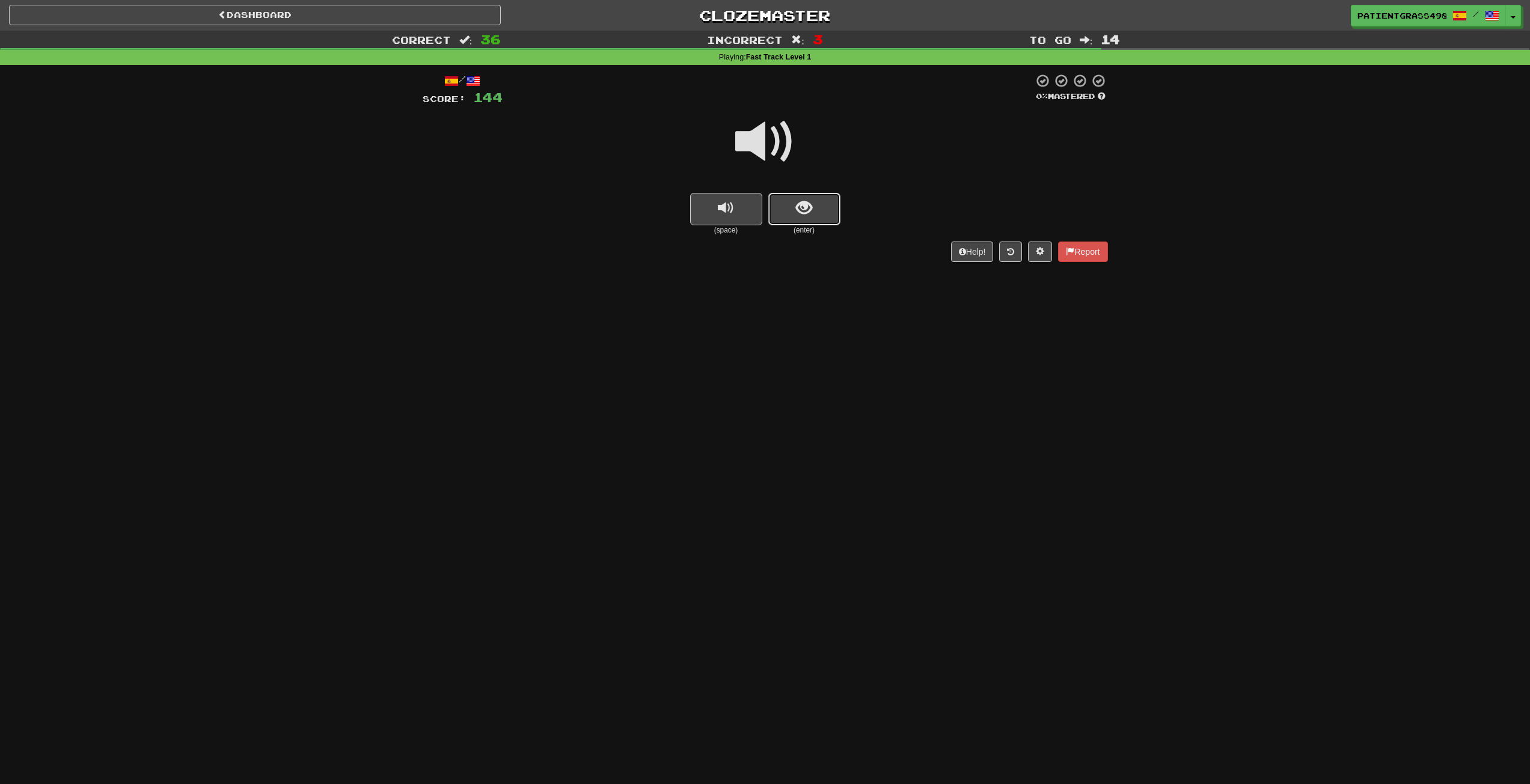
click at [789, 200] on button "show sentence" at bounding box center [805, 209] width 72 height 33
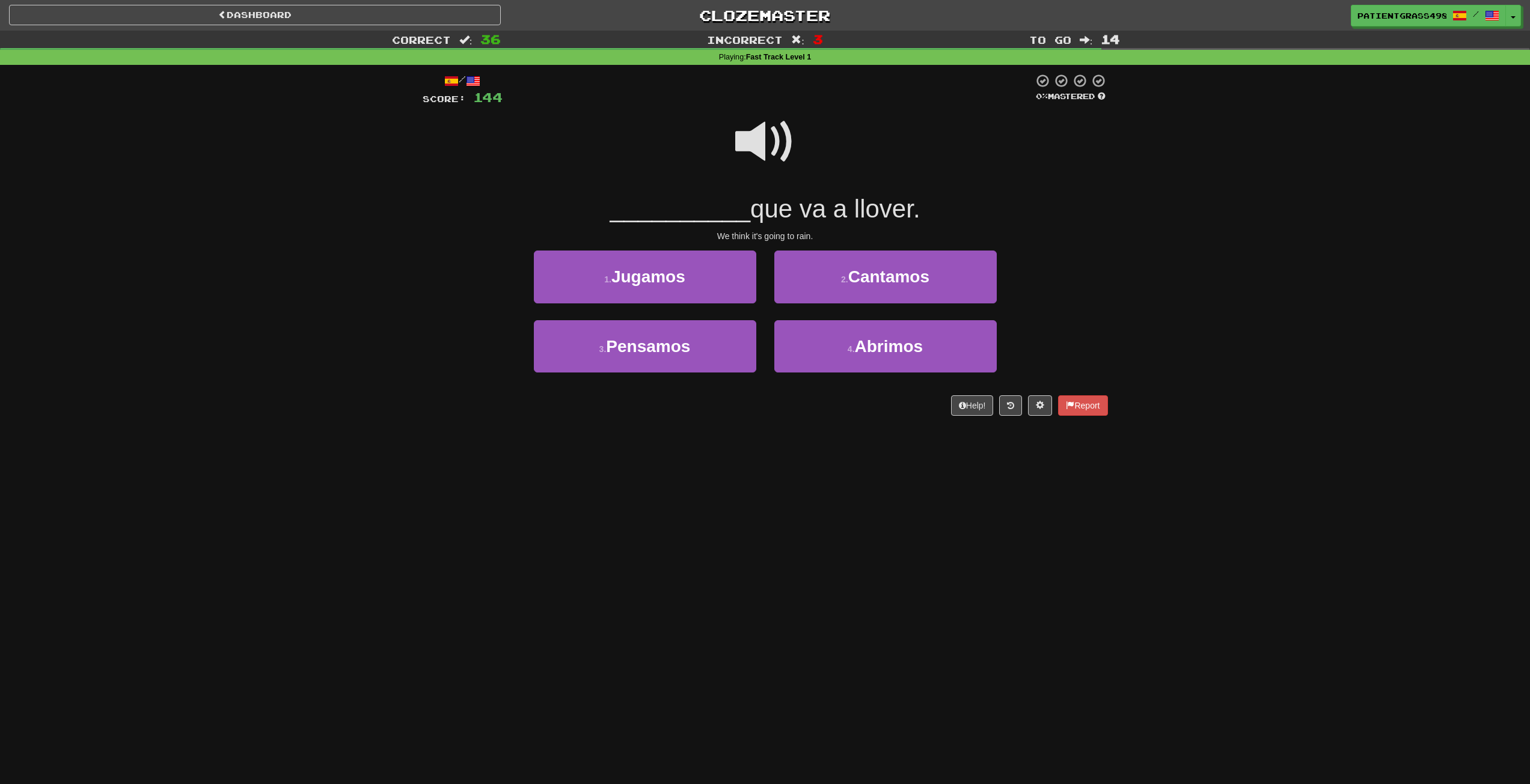
click at [756, 150] on span at bounding box center [765, 141] width 60 height 60
click at [759, 145] on span at bounding box center [765, 141] width 60 height 60
click at [721, 339] on button "3 . Pensamos" at bounding box center [645, 346] width 222 height 52
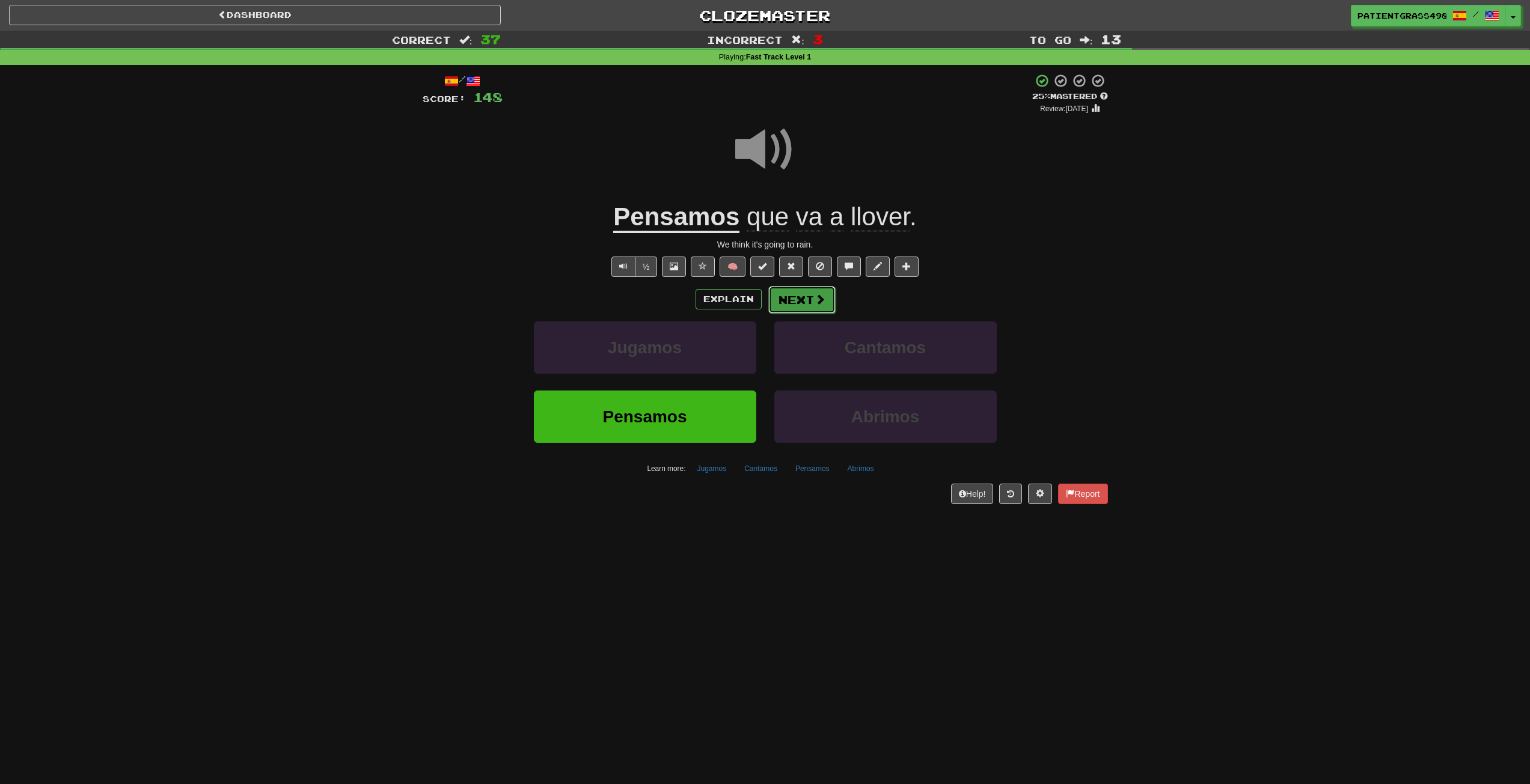
click at [818, 294] on span at bounding box center [820, 299] width 11 height 11
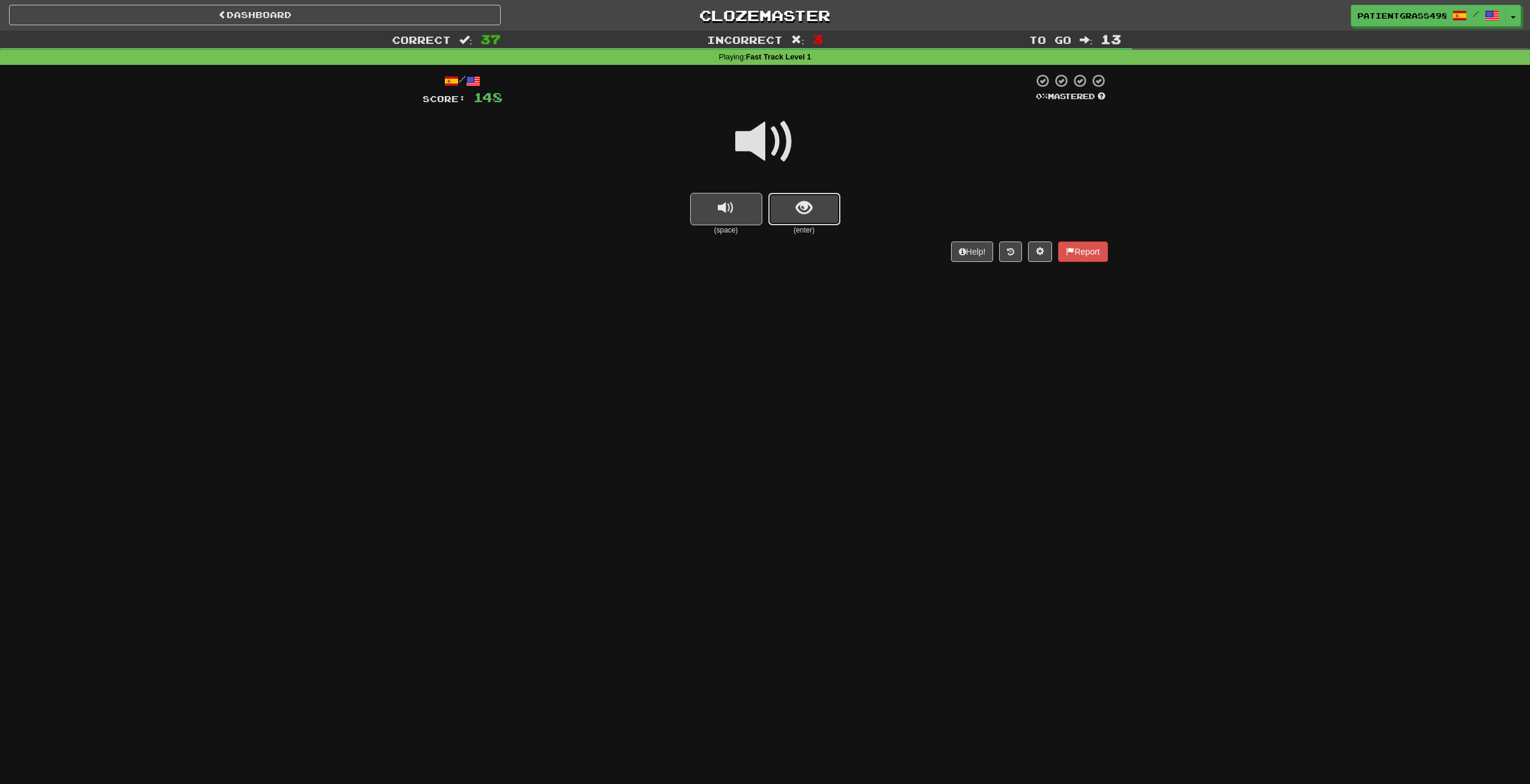
click at [808, 218] on button "show sentence" at bounding box center [805, 209] width 72 height 33
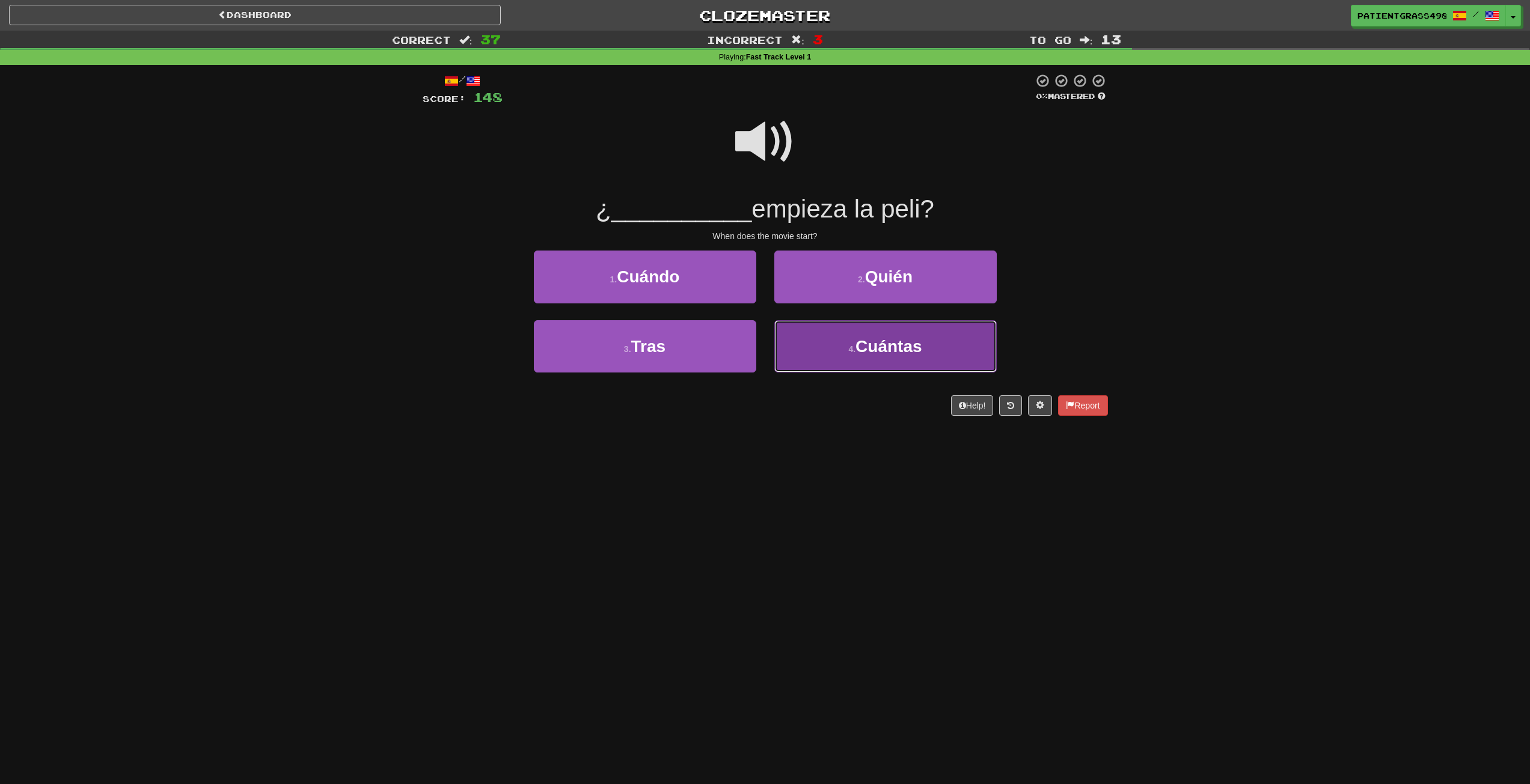
click at [803, 335] on button "4 . Cuántas" at bounding box center [885, 346] width 222 height 52
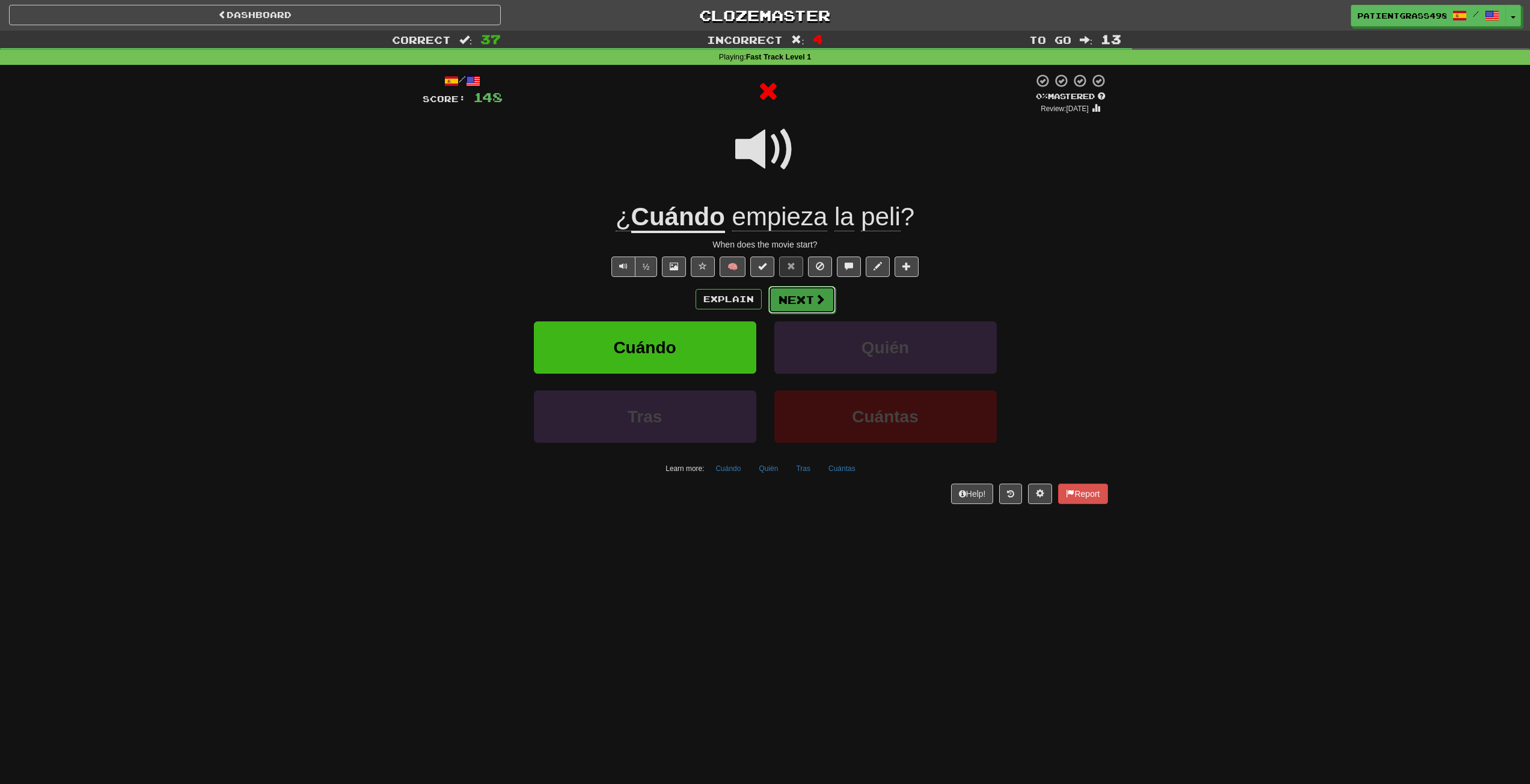
click at [818, 297] on span at bounding box center [820, 299] width 11 height 11
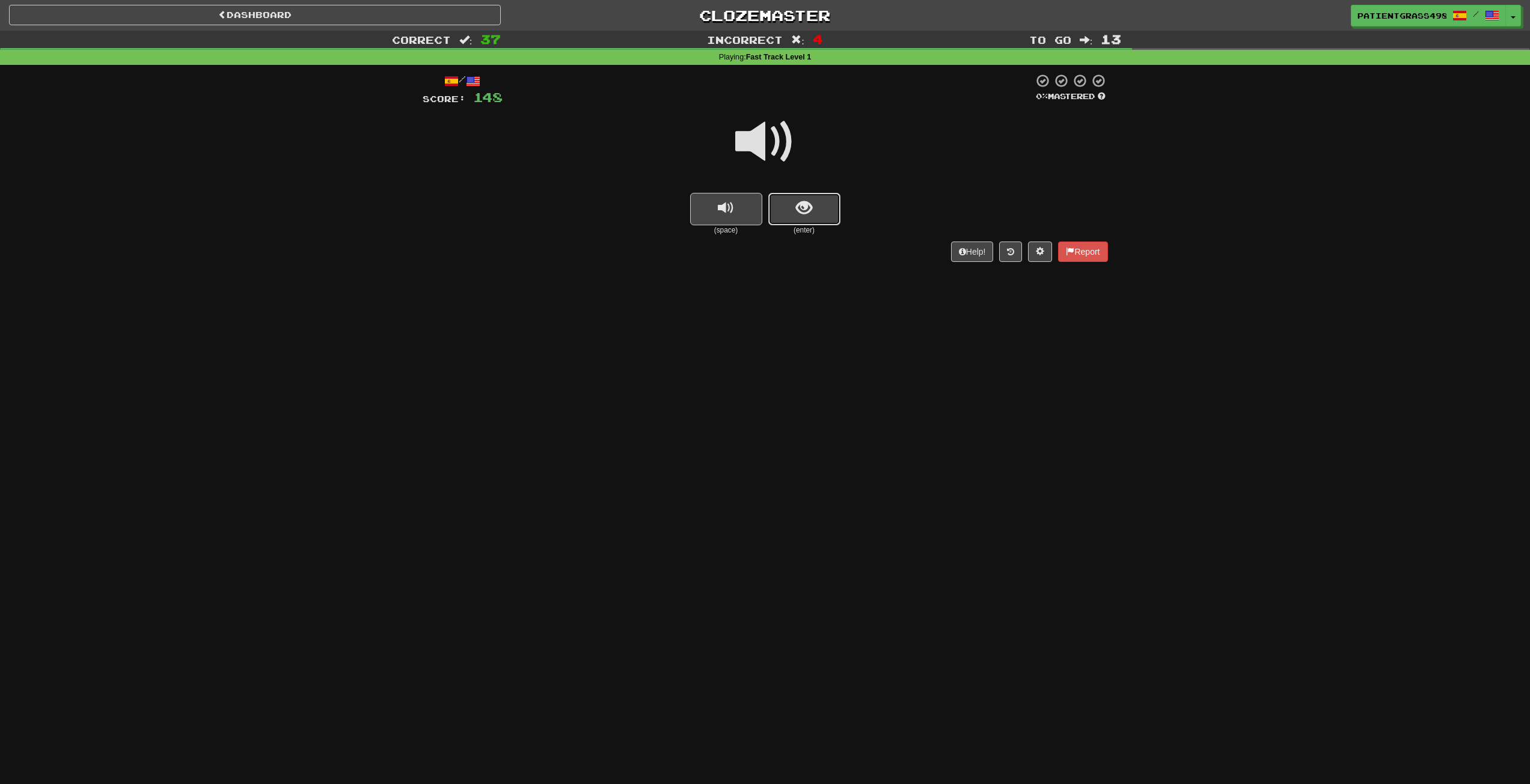
click at [789, 197] on button "show sentence" at bounding box center [805, 209] width 72 height 33
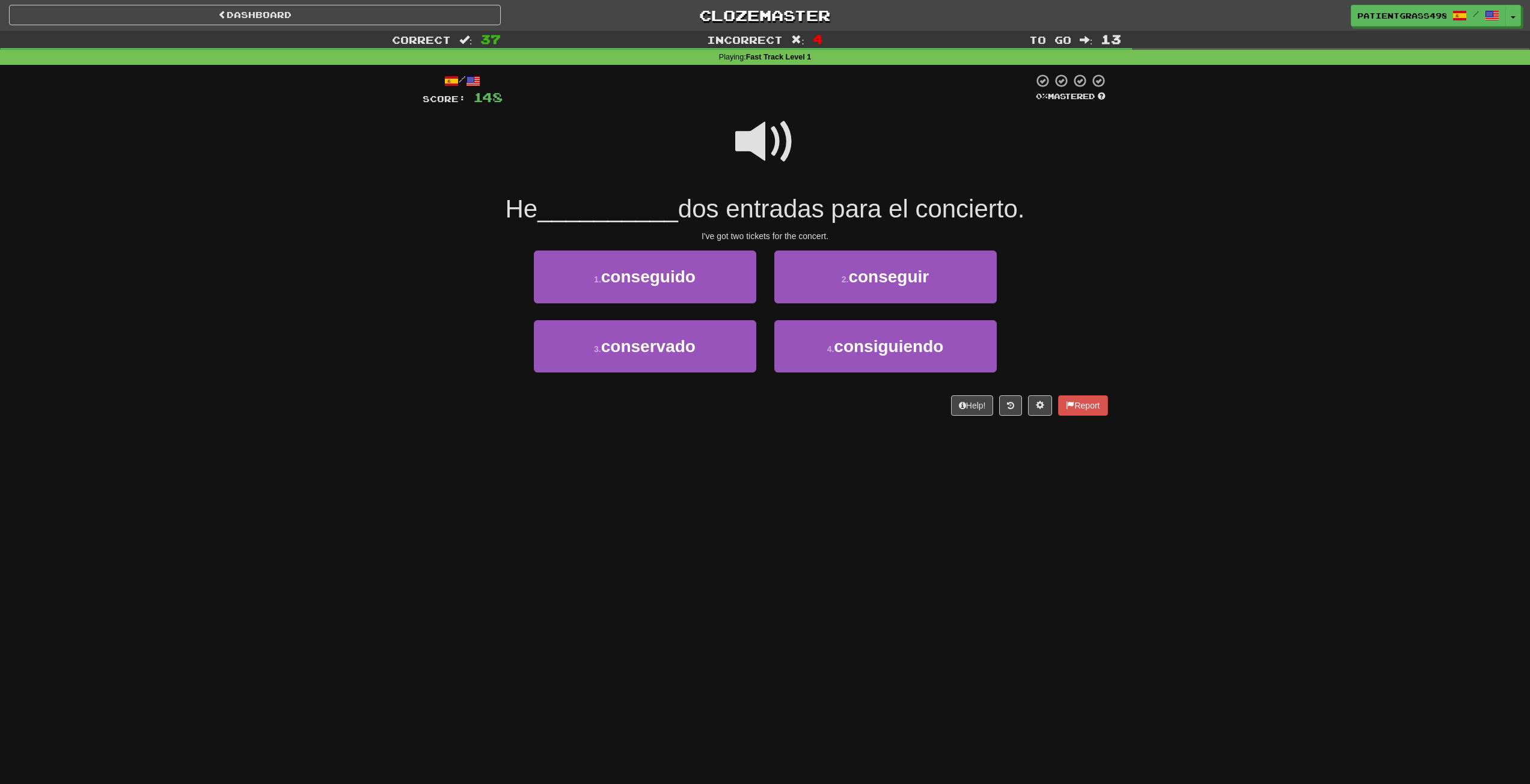
click at [789, 156] on span at bounding box center [765, 141] width 60 height 60
click at [747, 273] on button "1 . conseguido" at bounding box center [645, 277] width 222 height 52
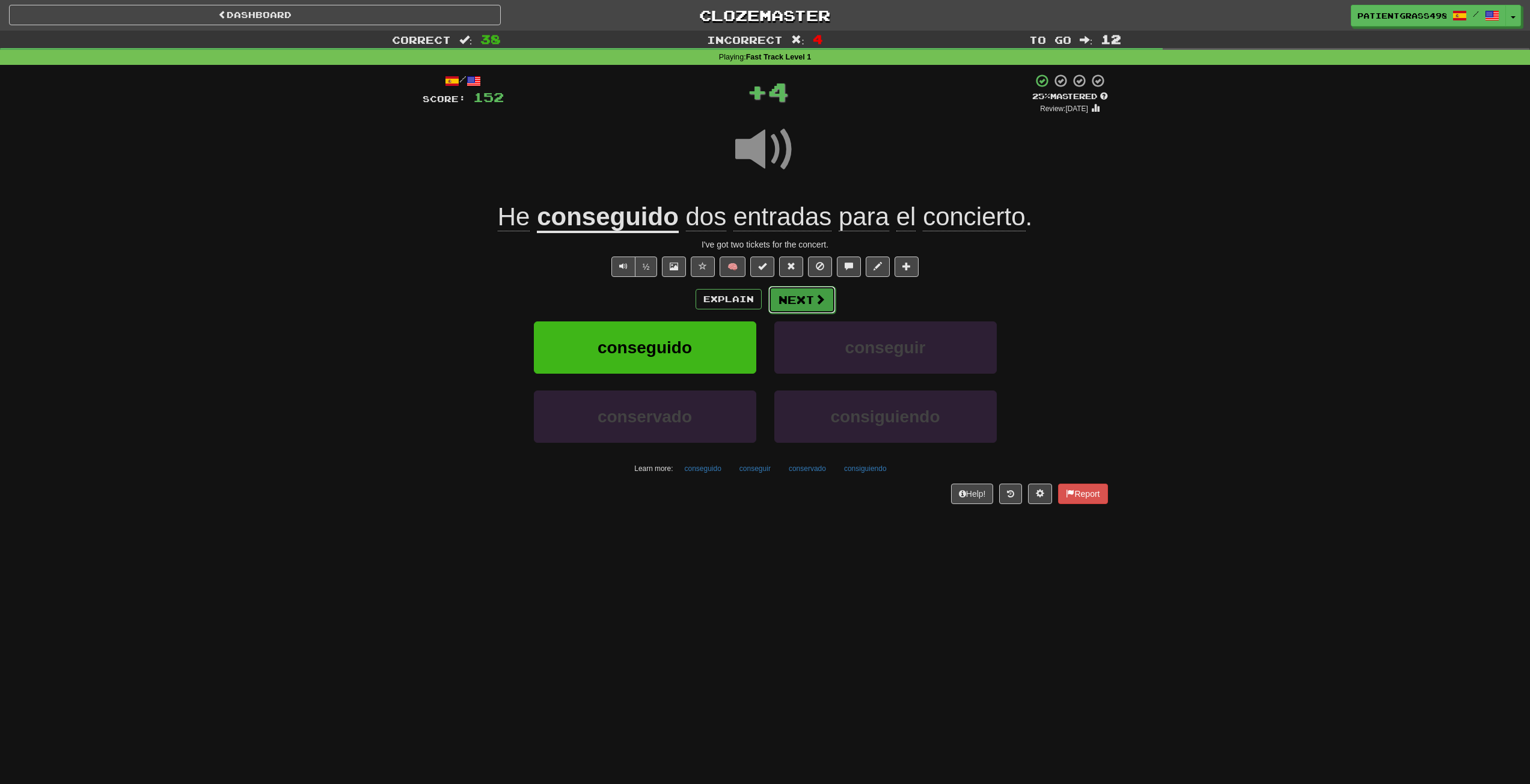
click at [793, 305] on button "Next" at bounding box center [802, 300] width 67 height 28
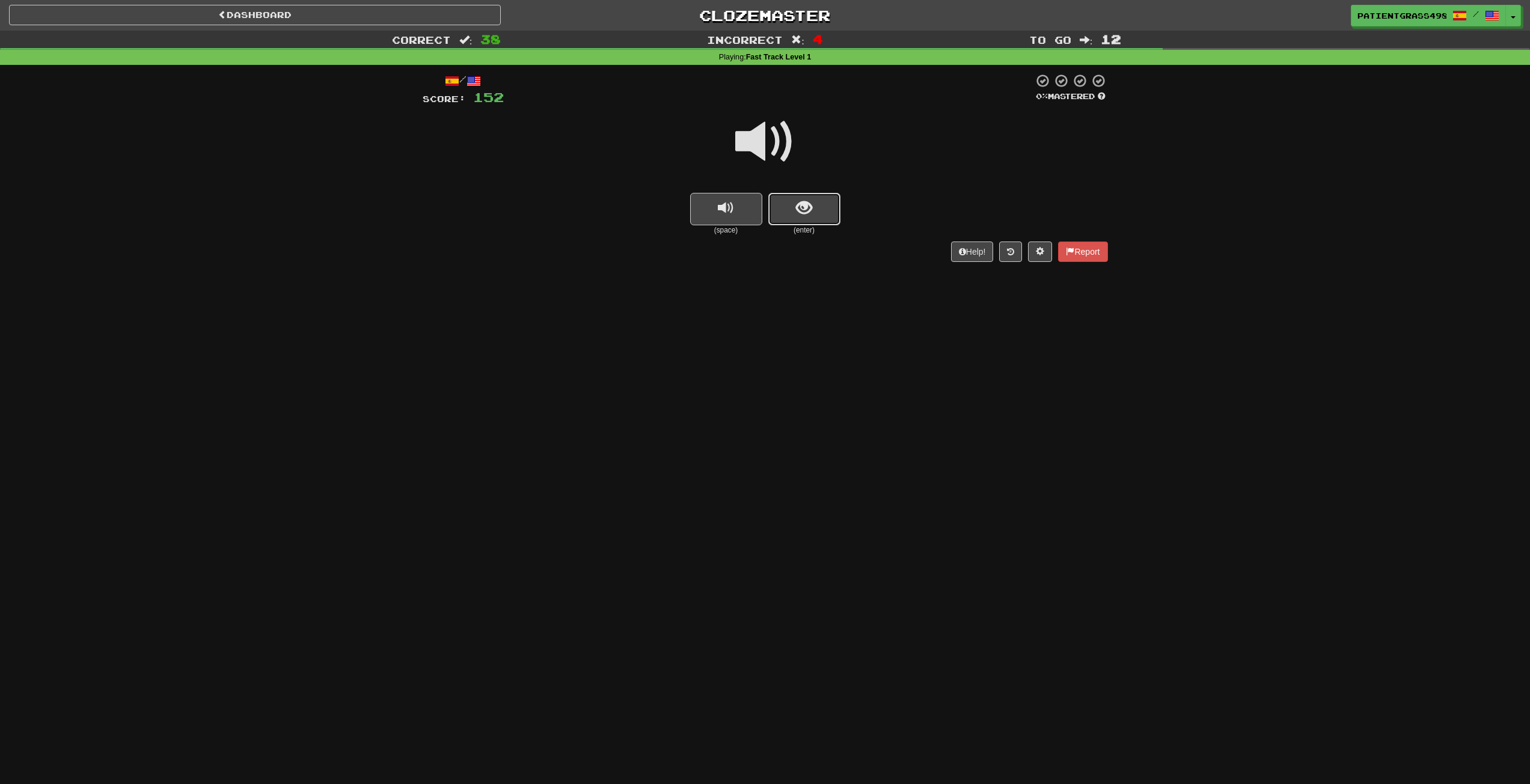
click at [815, 211] on button "show sentence" at bounding box center [805, 209] width 72 height 33
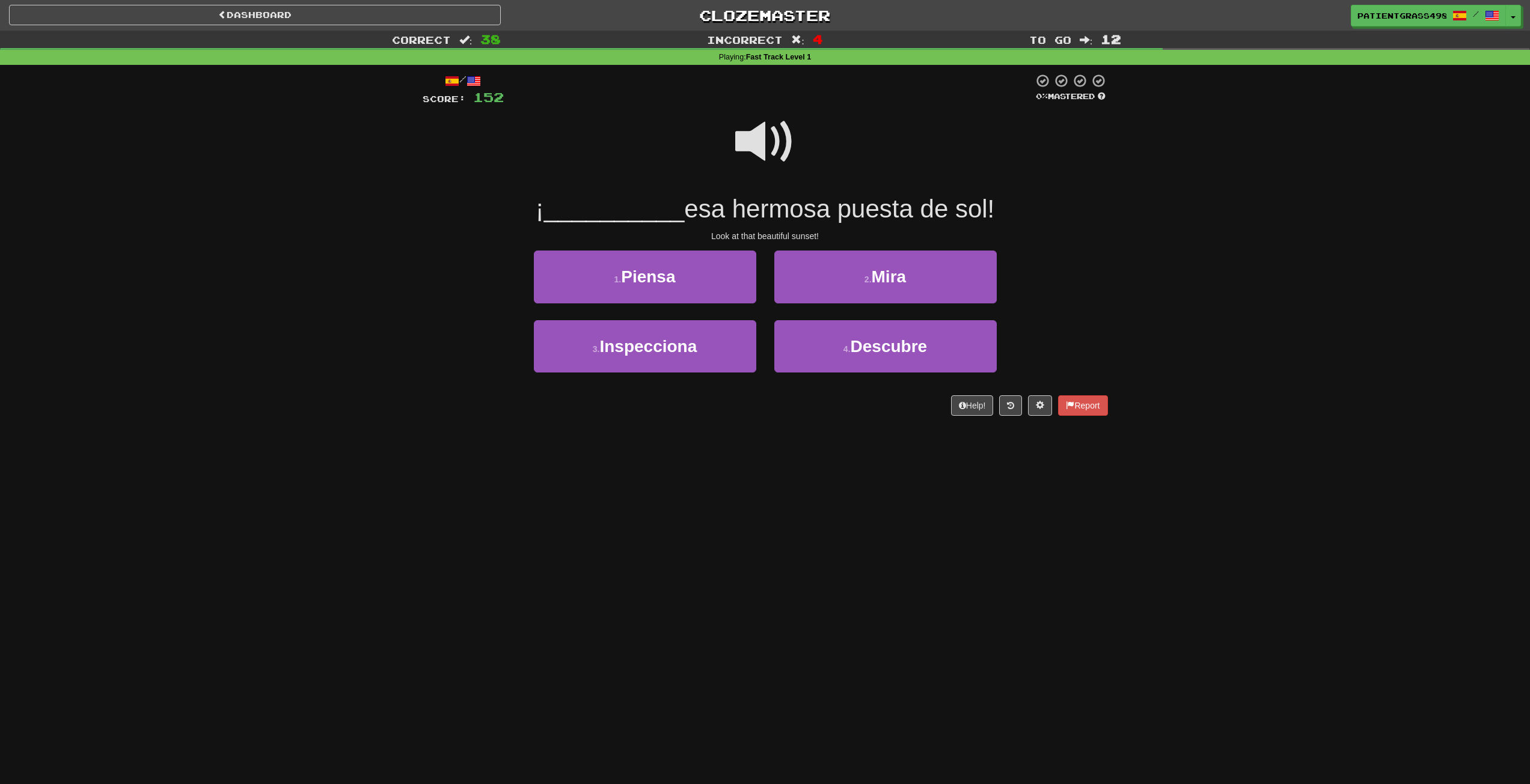
click at [789, 151] on span at bounding box center [765, 141] width 60 height 60
click at [819, 269] on button "2 . Mira" at bounding box center [885, 277] width 222 height 52
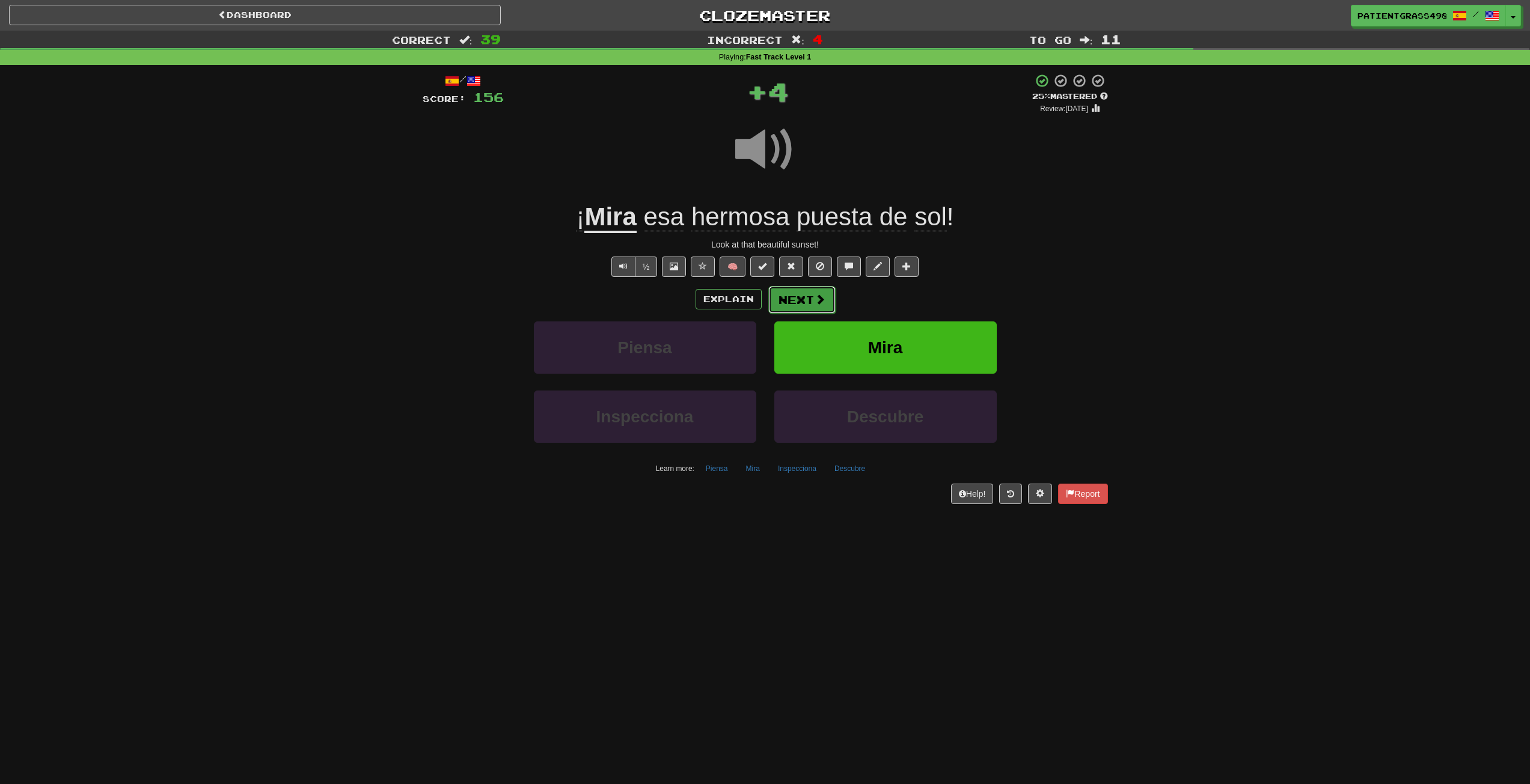
click at [819, 296] on span at bounding box center [820, 299] width 11 height 11
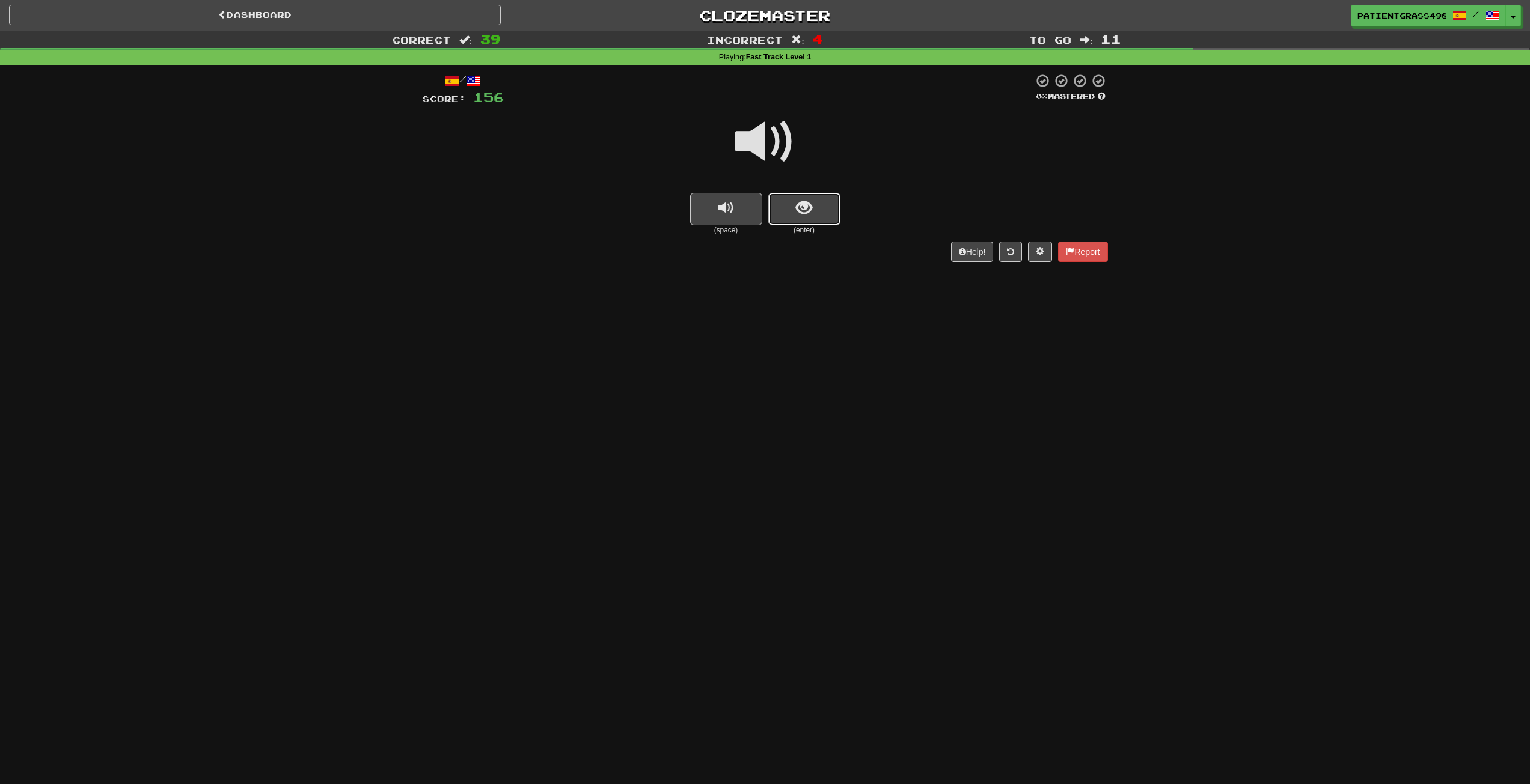
click at [826, 215] on button "show sentence" at bounding box center [805, 209] width 72 height 33
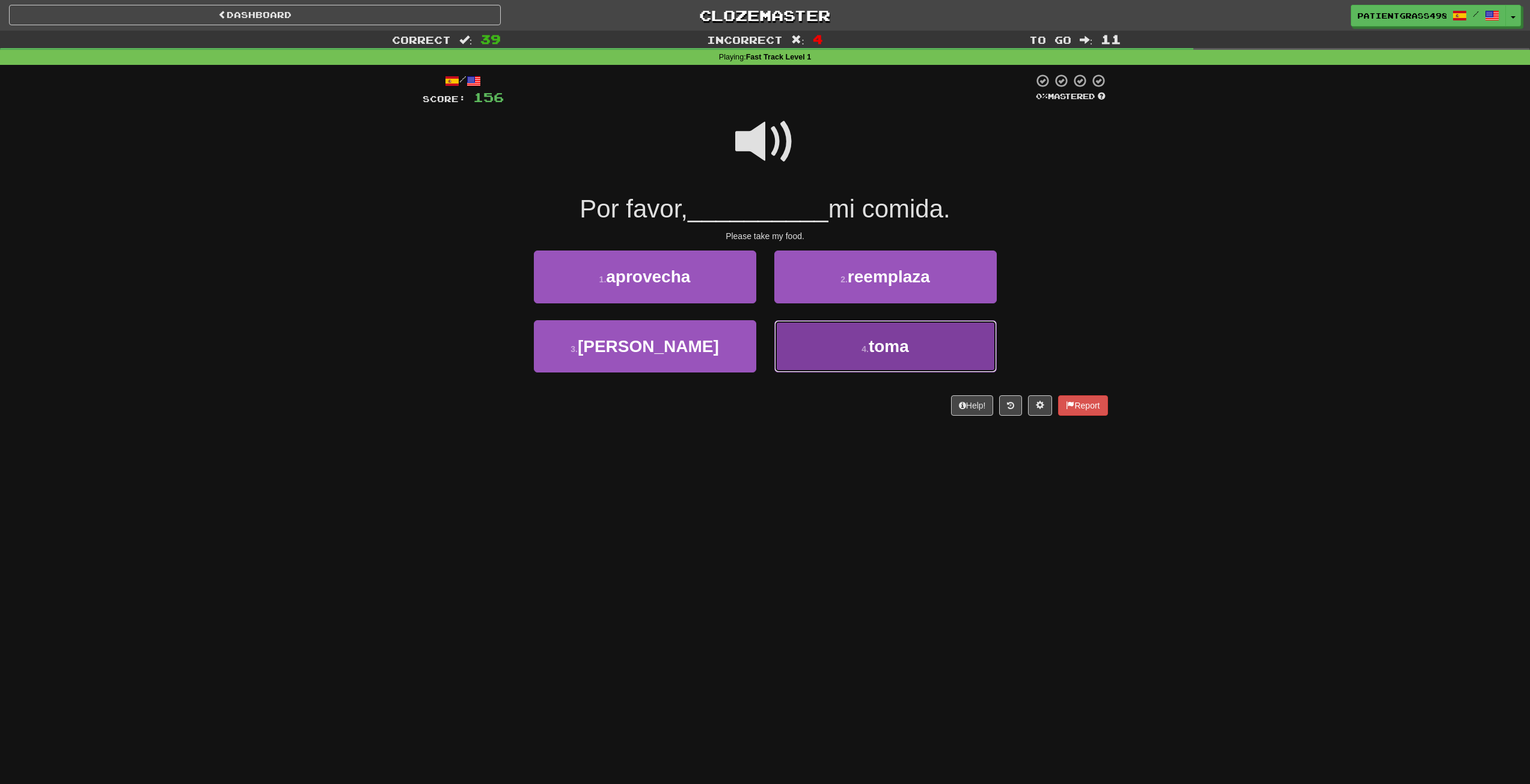
click at [843, 333] on button "4 . toma" at bounding box center [885, 346] width 222 height 52
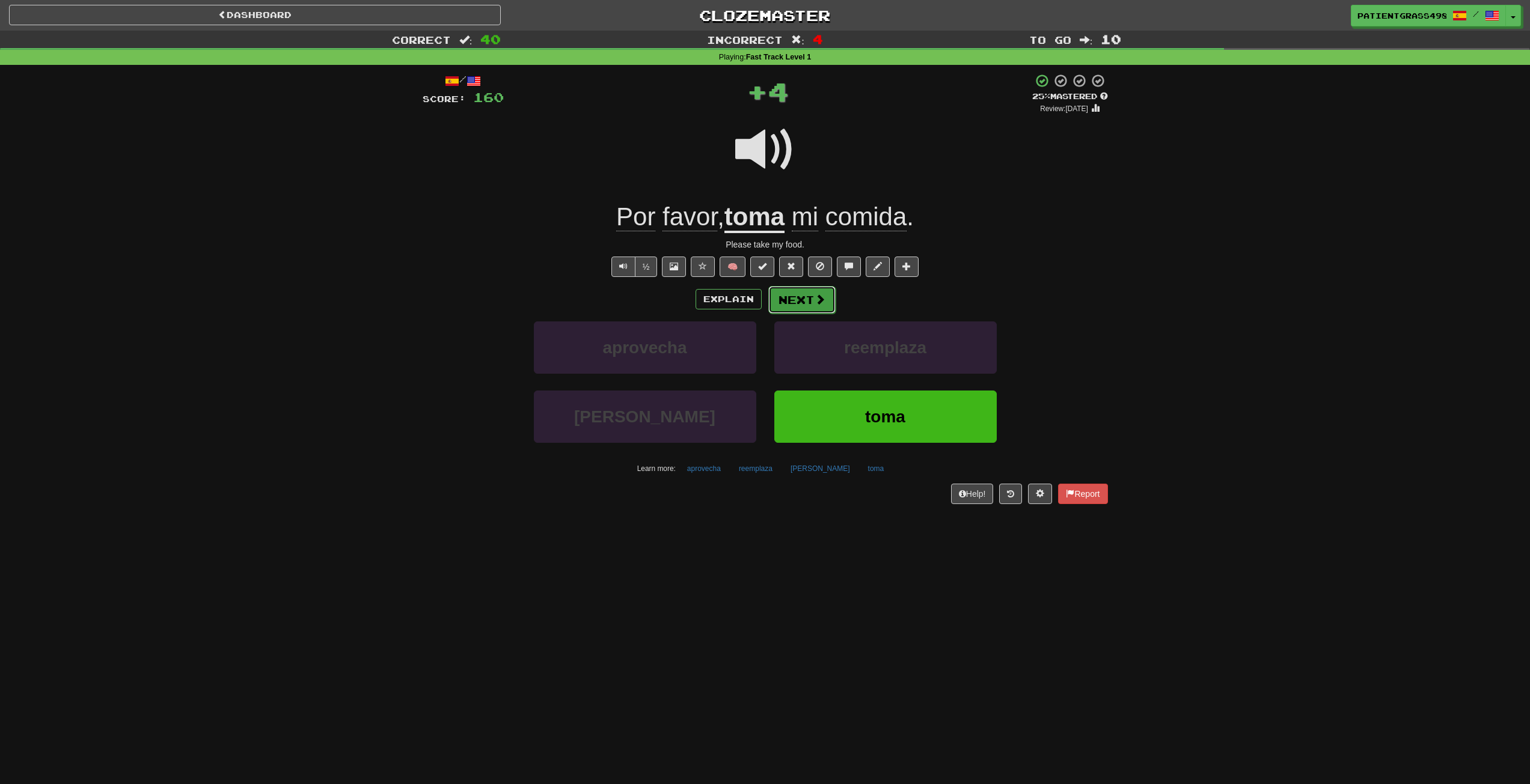
click at [826, 305] on button "Next" at bounding box center [802, 300] width 67 height 28
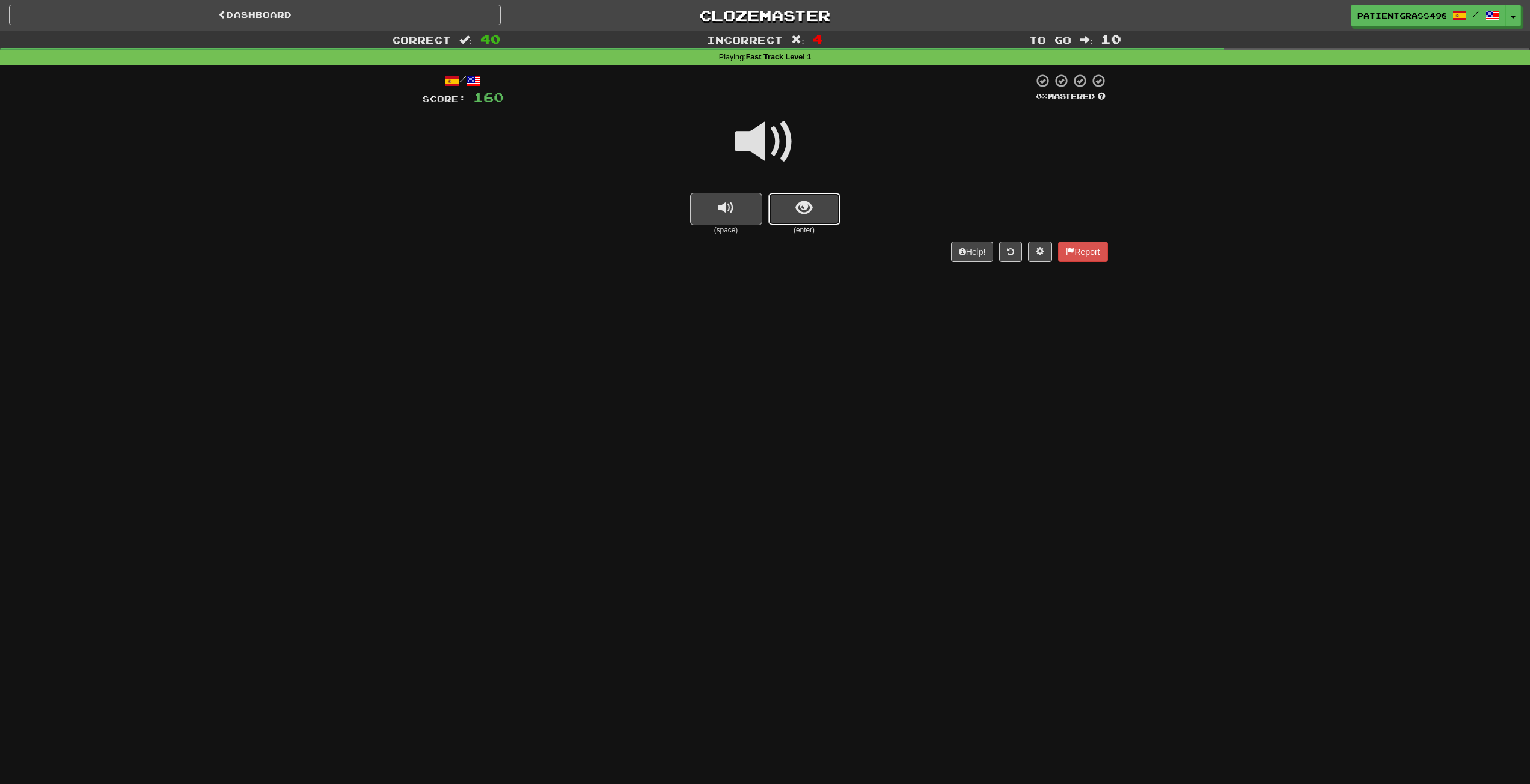
click at [801, 195] on button "show sentence" at bounding box center [805, 209] width 72 height 33
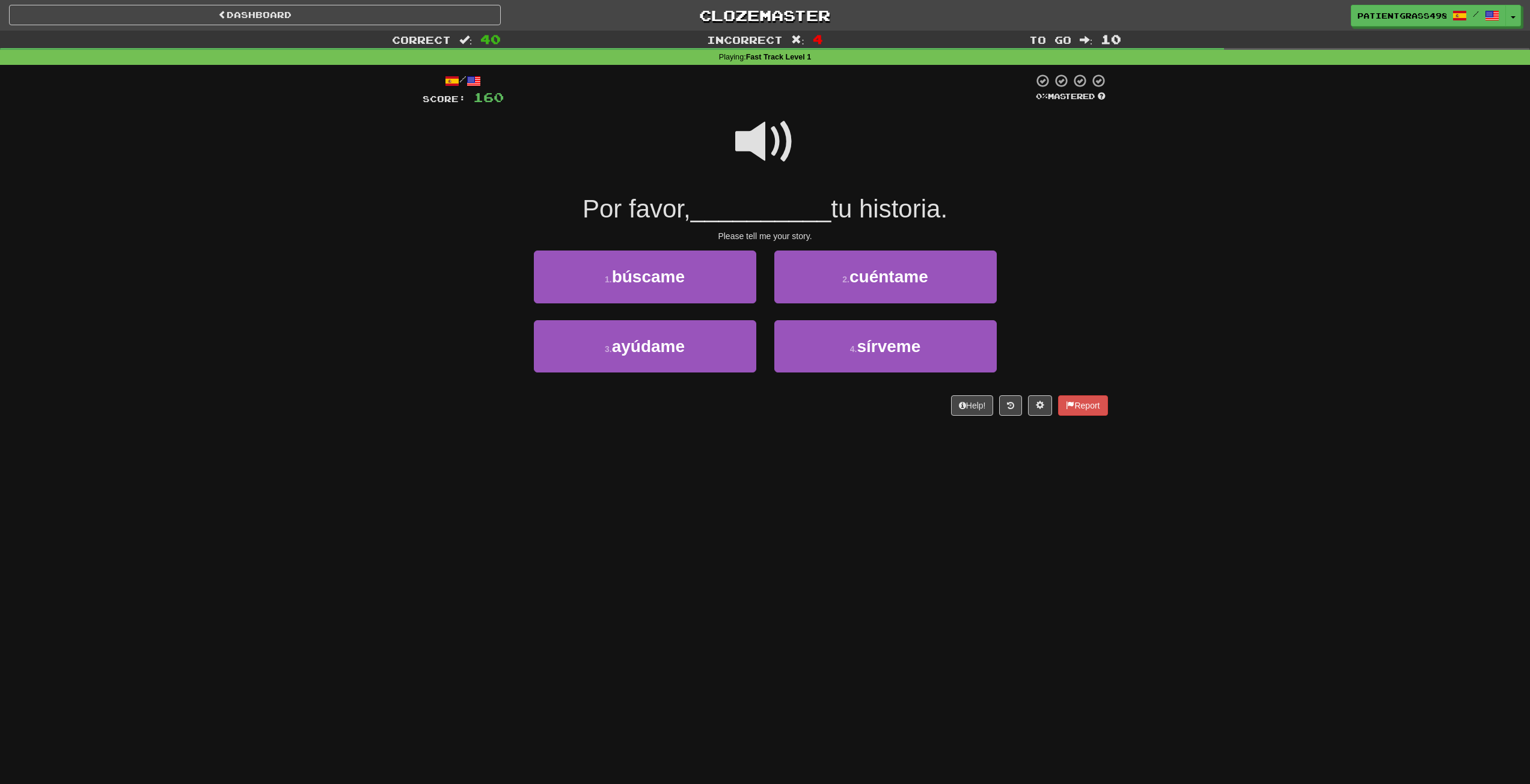
click at [773, 152] on span at bounding box center [765, 141] width 60 height 60
click at [826, 286] on button "2 . cuéntame" at bounding box center [885, 277] width 222 height 52
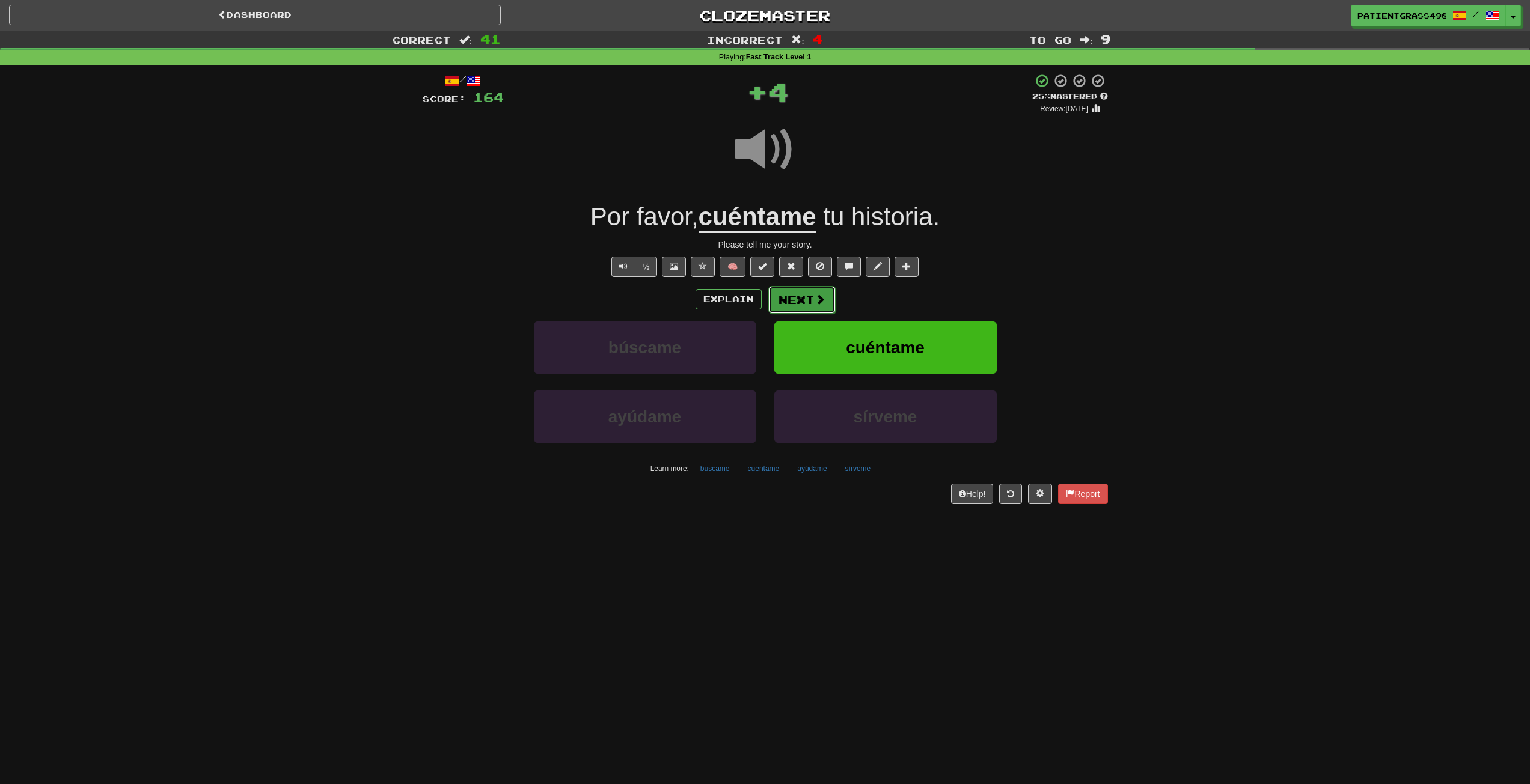
click at [815, 304] on span at bounding box center [820, 299] width 11 height 11
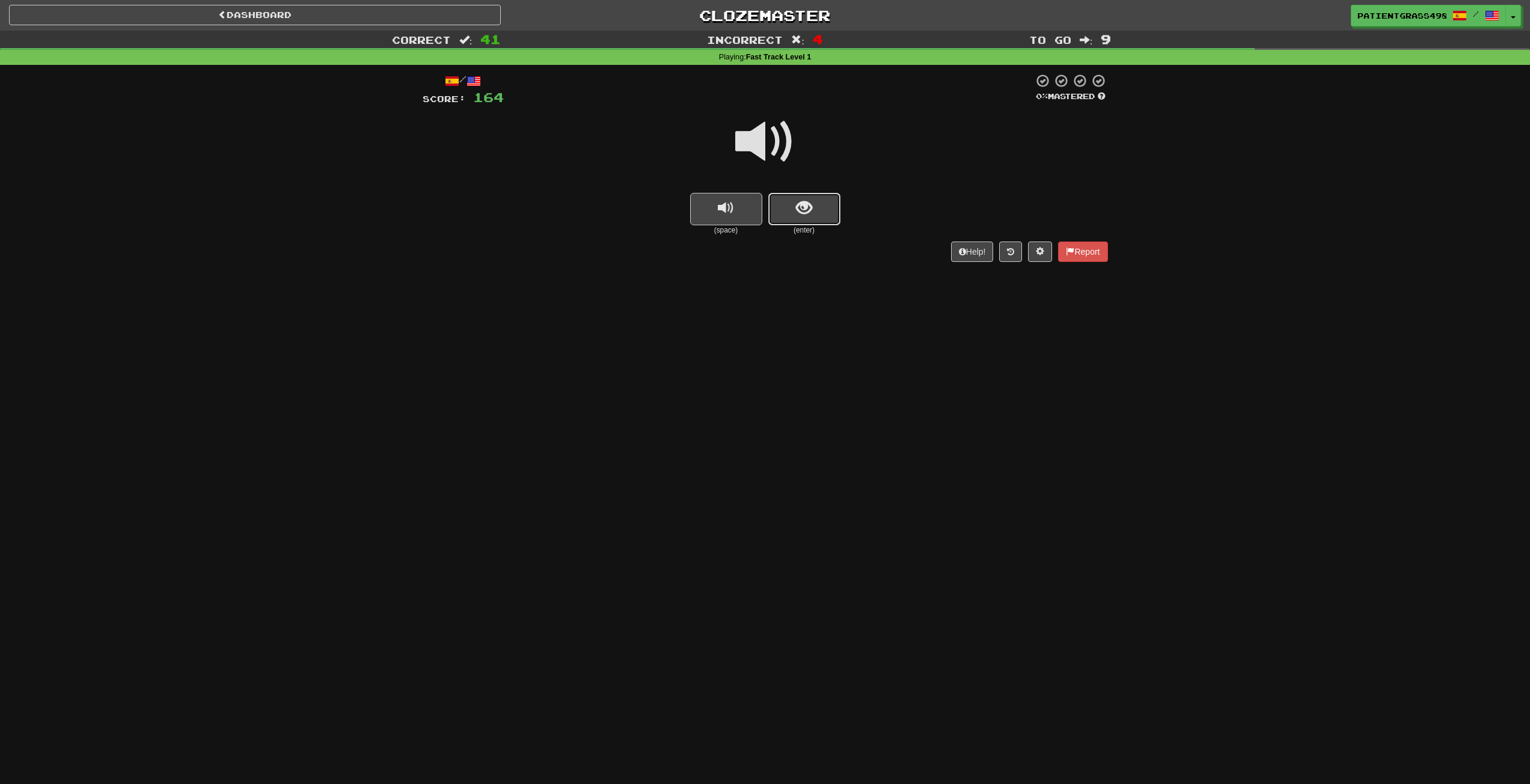
click at [800, 193] on button "show sentence" at bounding box center [805, 209] width 72 height 33
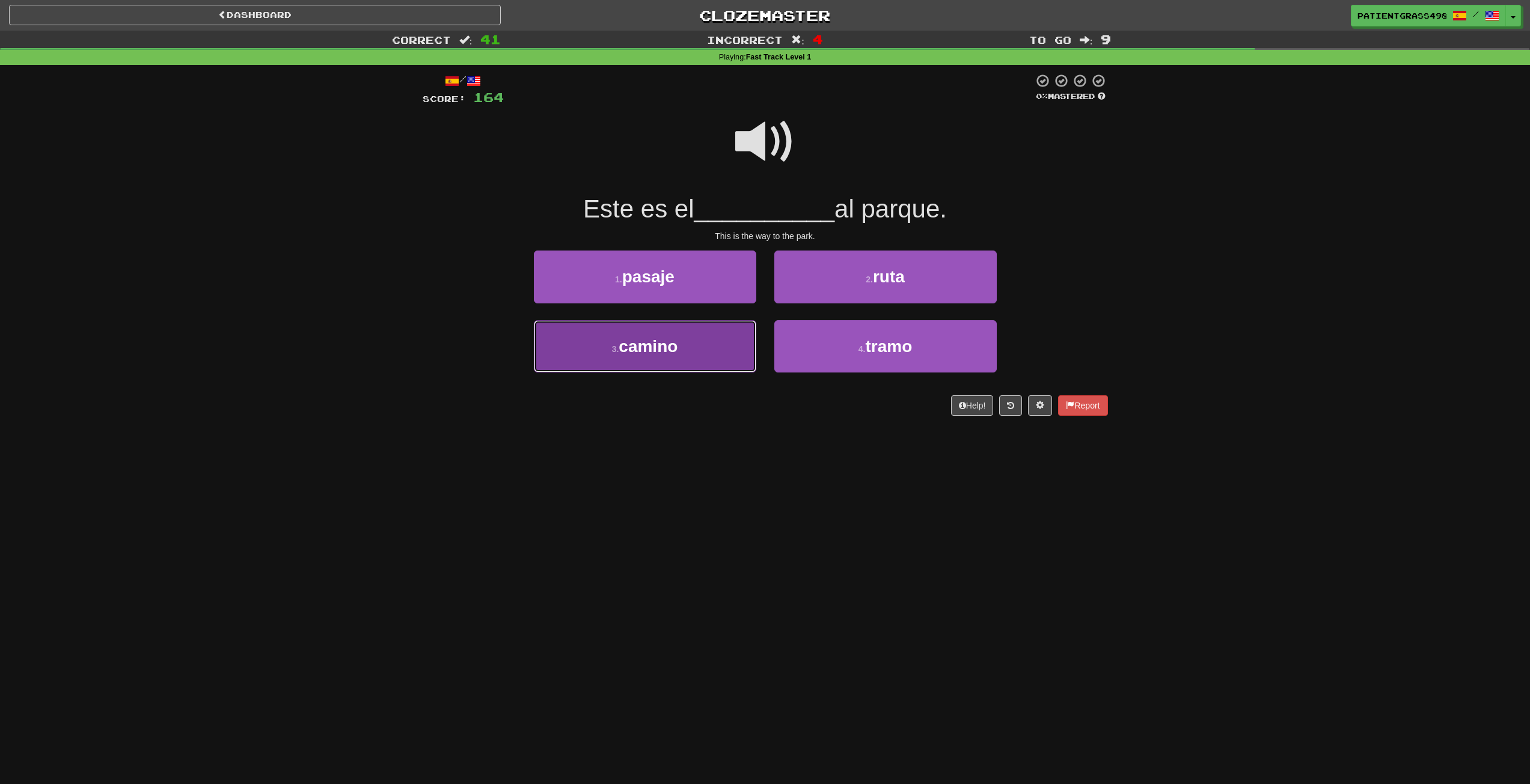
click at [686, 339] on button "3 . camino" at bounding box center [645, 346] width 222 height 52
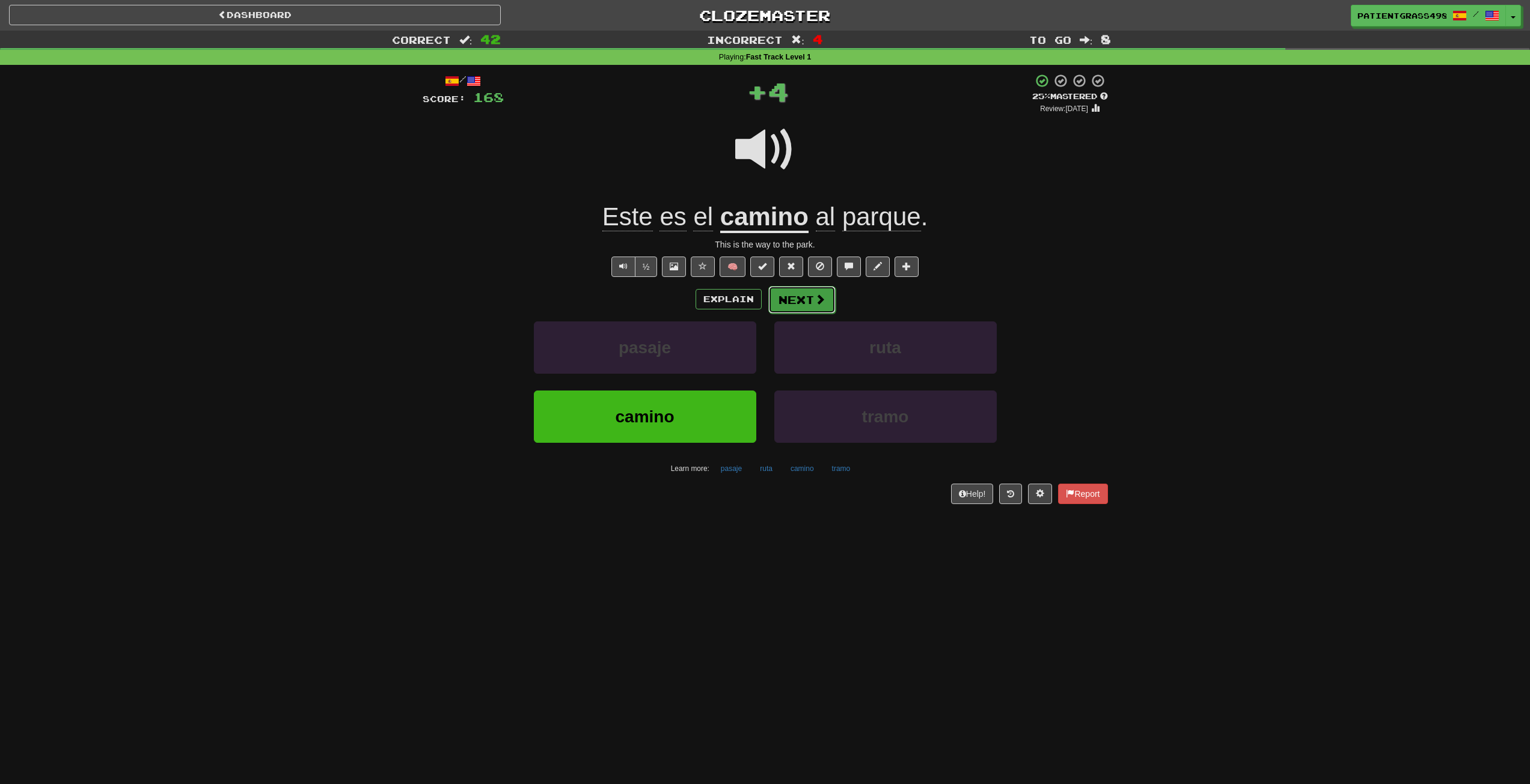
click at [828, 305] on button "Next" at bounding box center [802, 300] width 67 height 28
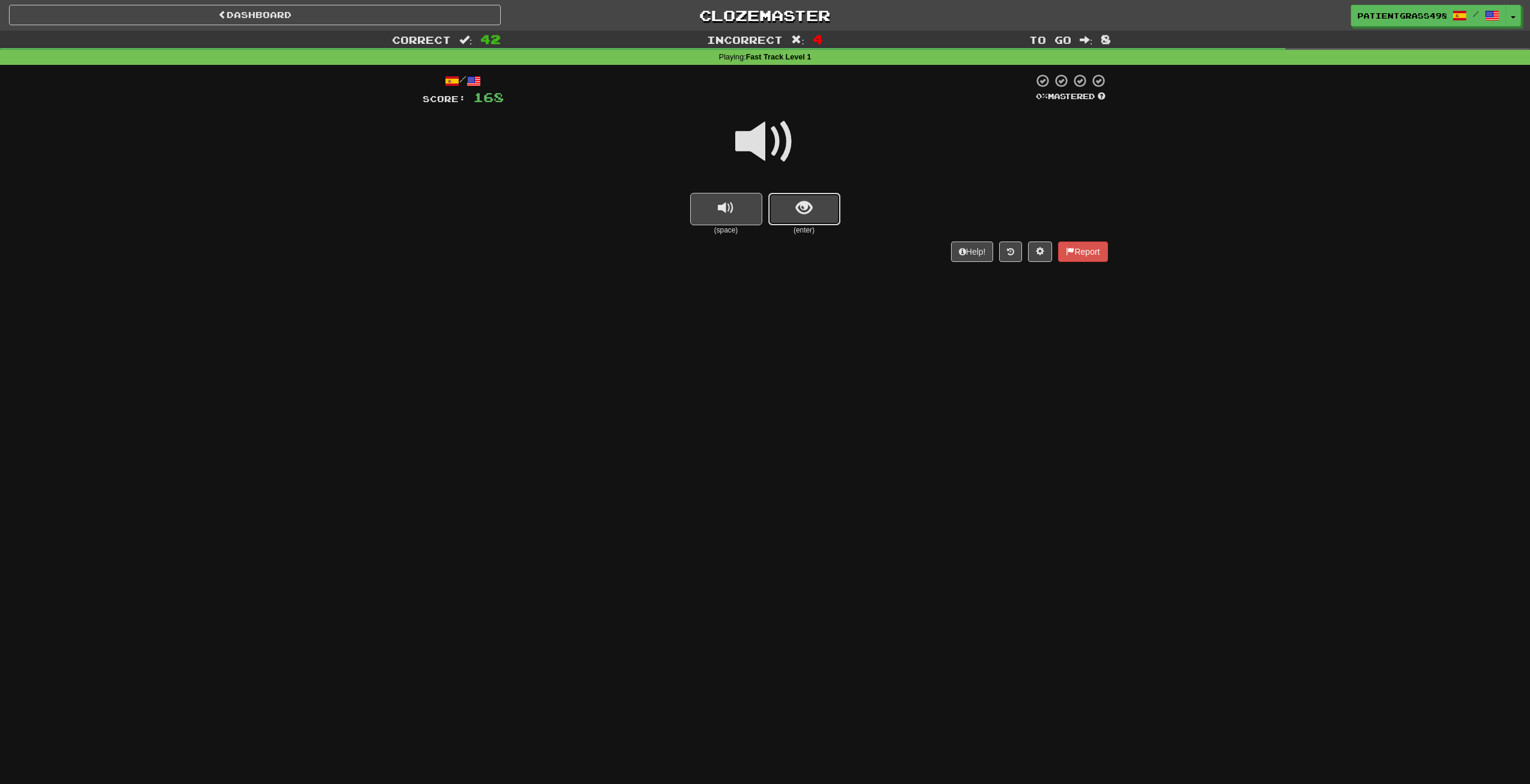
click at [799, 207] on span "show sentence" at bounding box center [804, 208] width 16 height 16
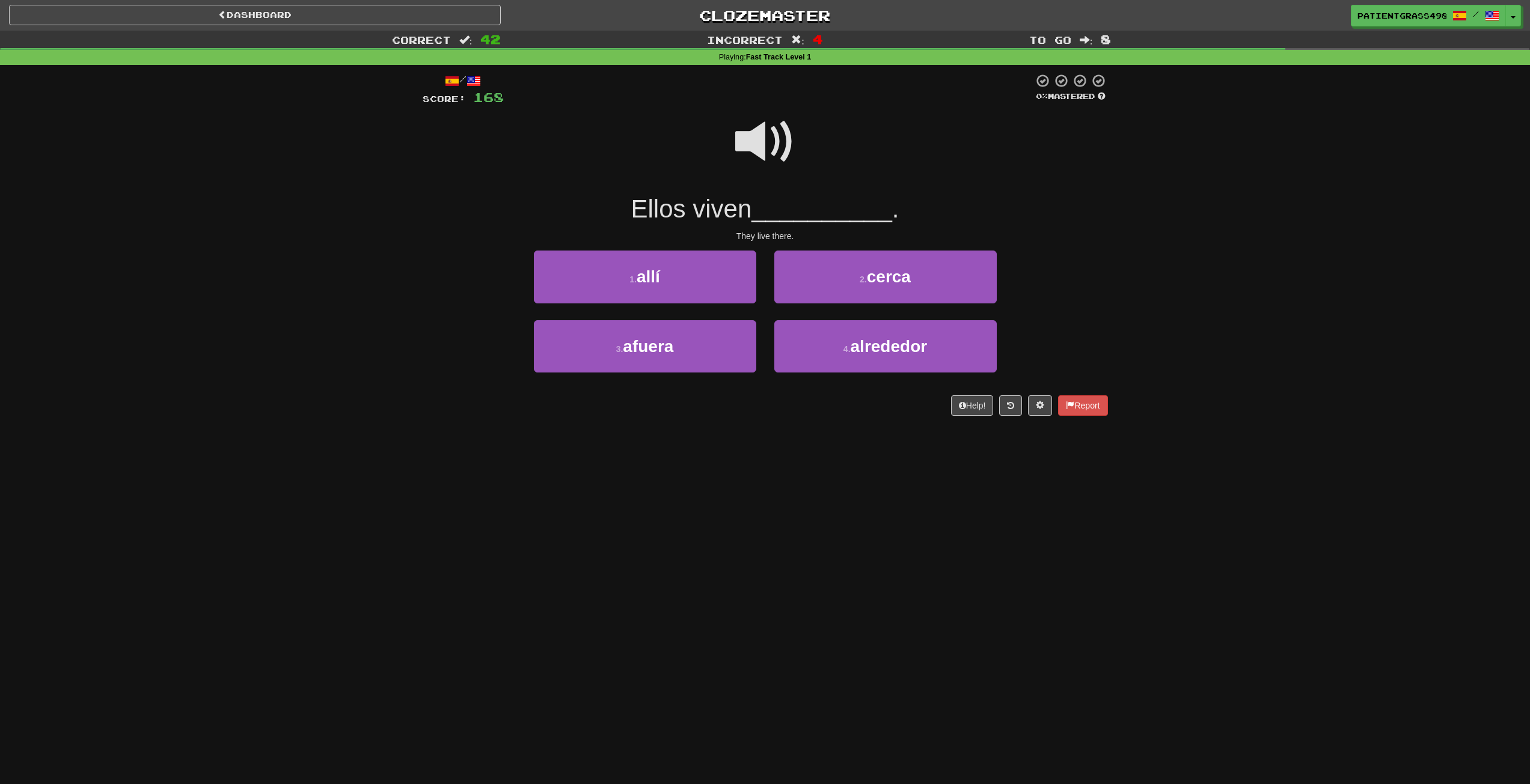
click at [766, 136] on span at bounding box center [765, 141] width 60 height 60
click at [714, 287] on button "1 . allí" at bounding box center [645, 277] width 222 height 52
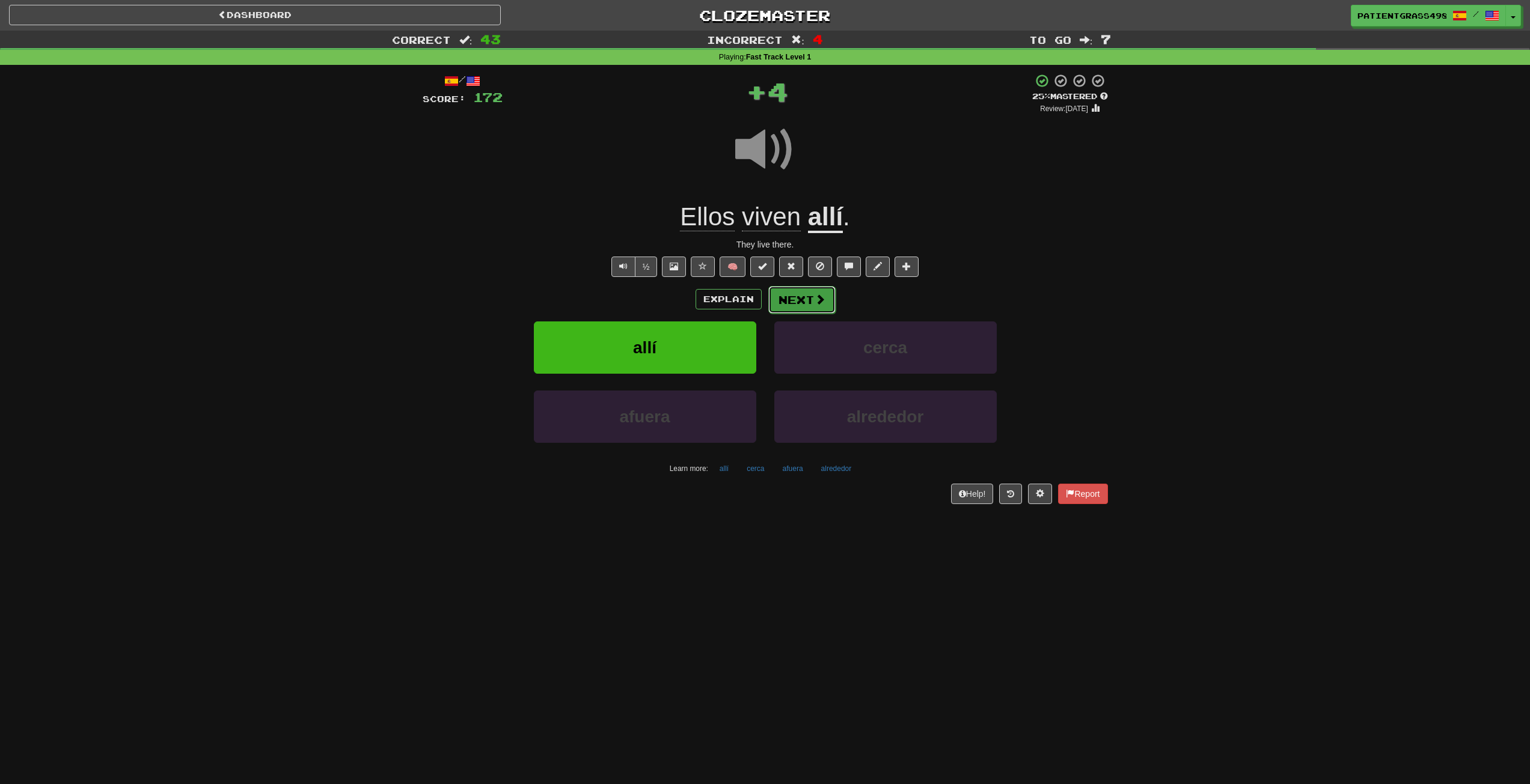
click at [791, 301] on button "Next" at bounding box center [802, 300] width 67 height 28
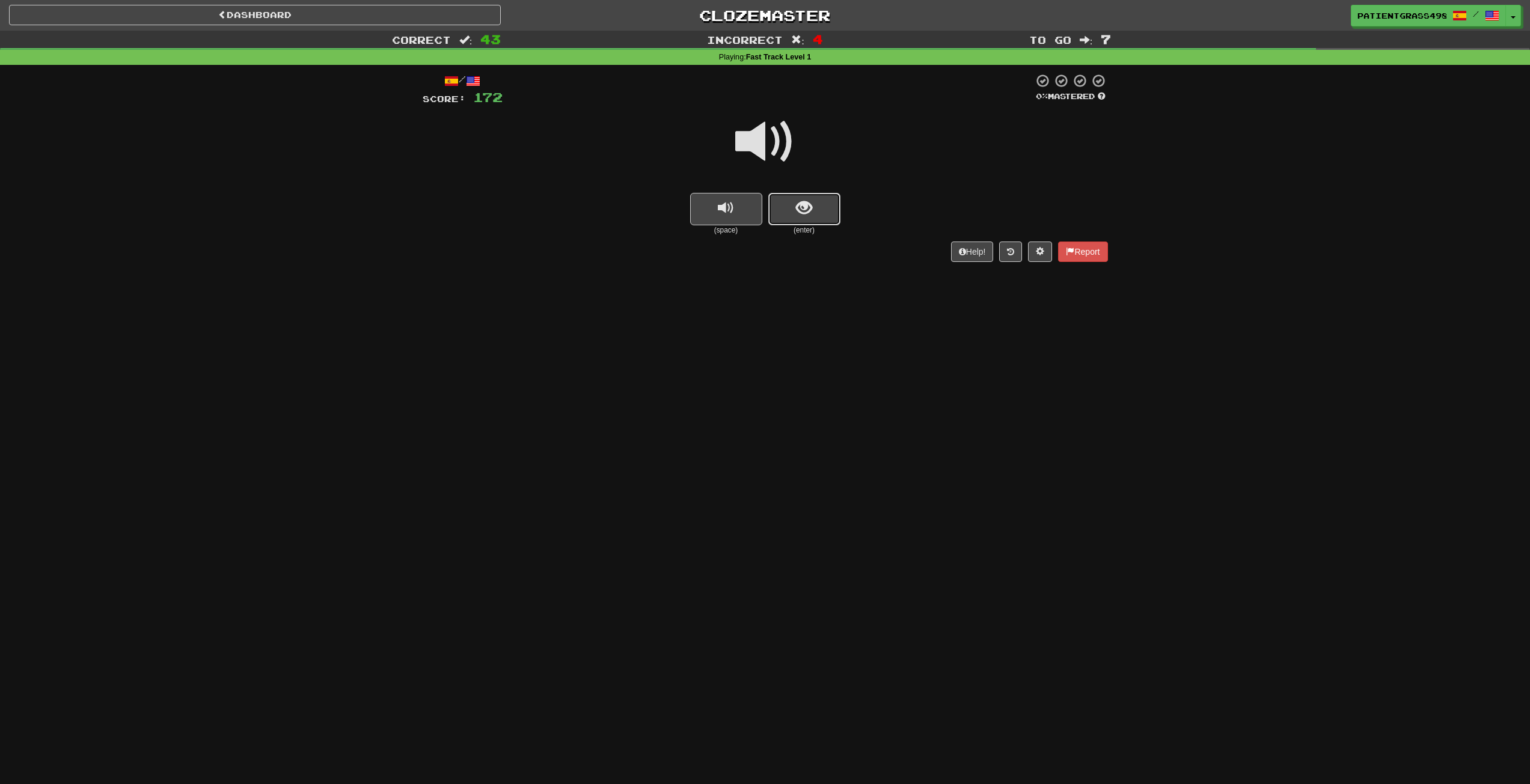
click at [789, 202] on button "show sentence" at bounding box center [805, 209] width 72 height 33
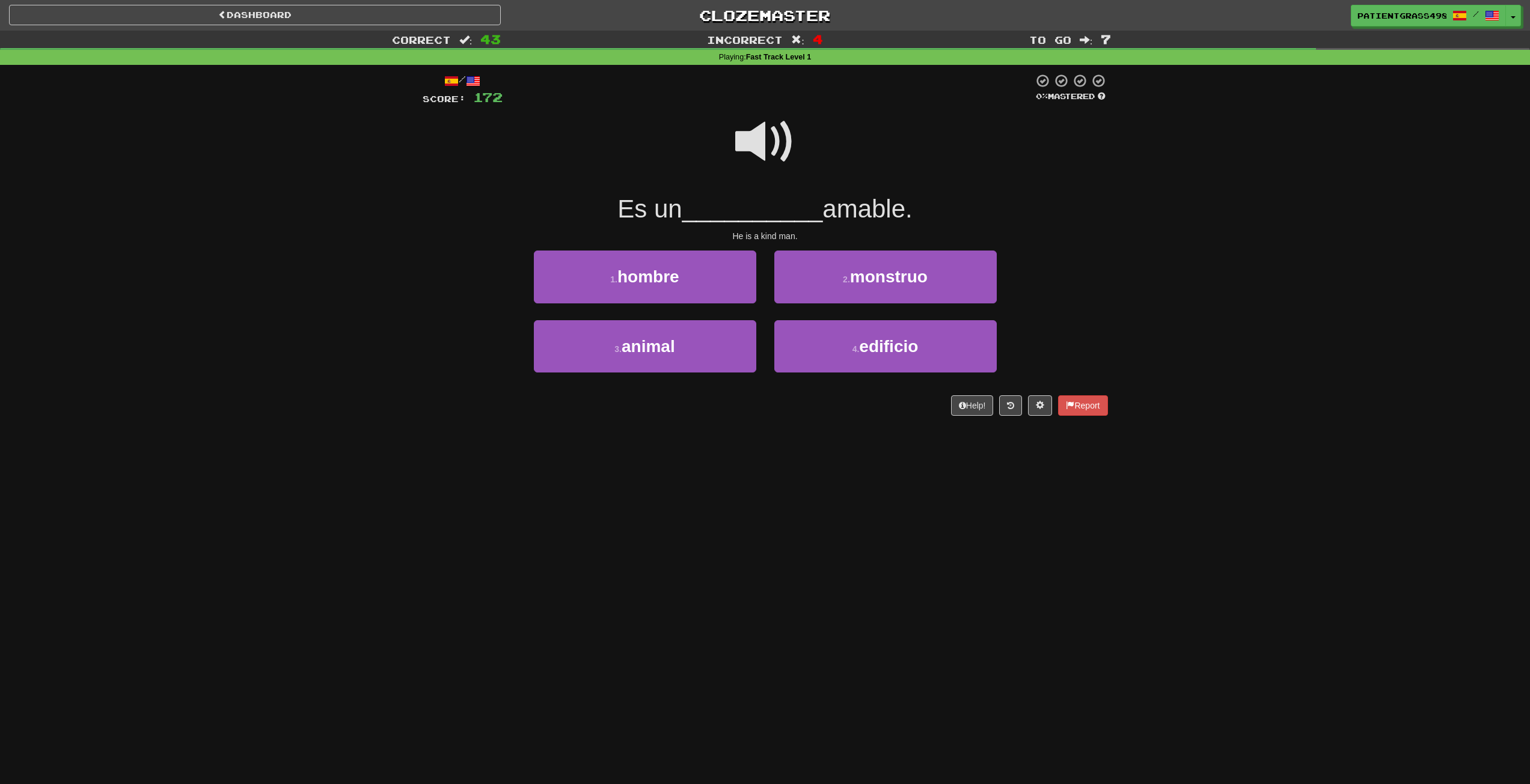
click at [774, 152] on span at bounding box center [765, 141] width 60 height 60
click at [722, 277] on button "1 . hombre" at bounding box center [645, 277] width 222 height 52
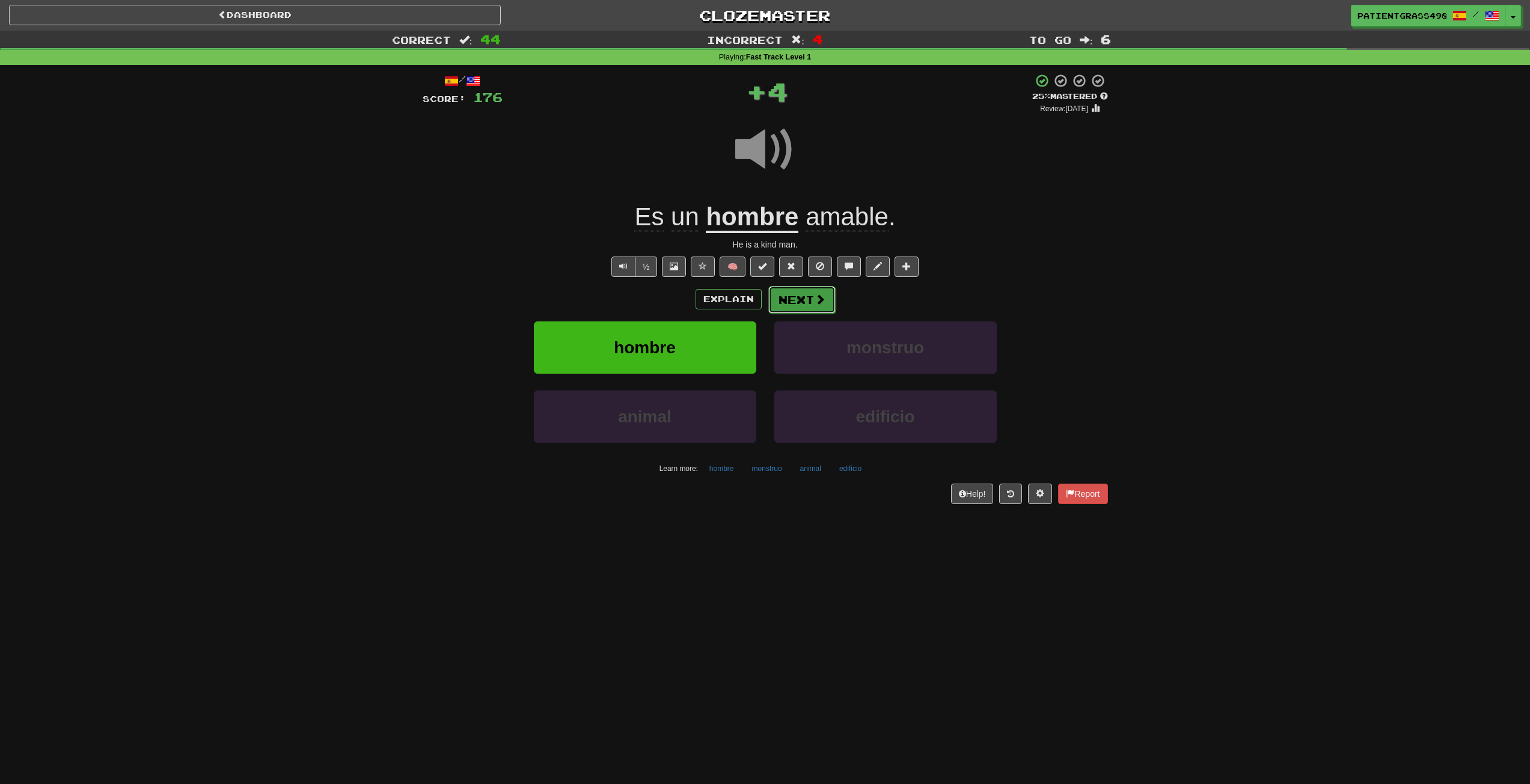
click at [820, 295] on span at bounding box center [820, 299] width 11 height 11
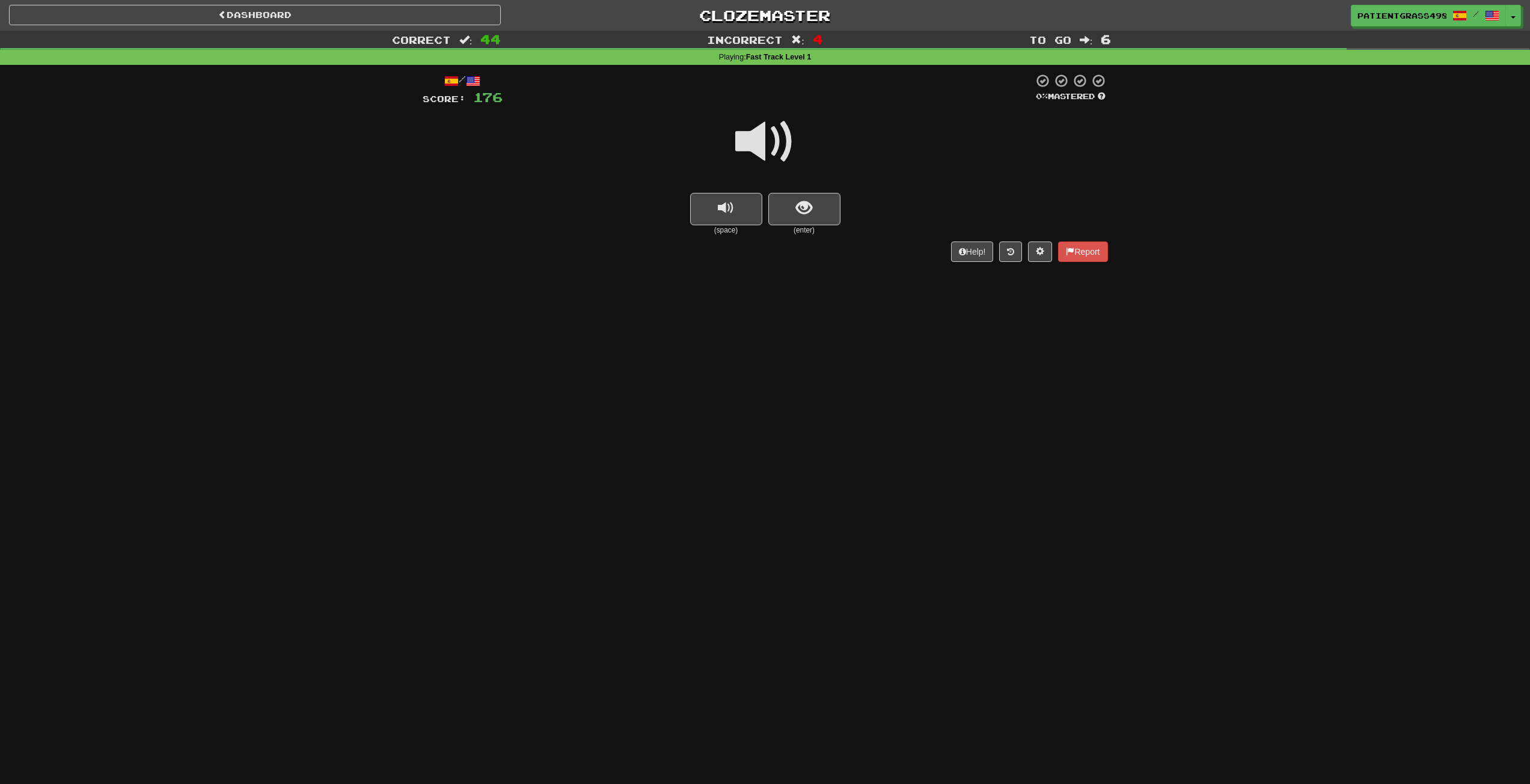
click at [810, 228] on small "(enter)" at bounding box center [805, 230] width 72 height 10
click at [809, 214] on span "show sentence" at bounding box center [804, 208] width 16 height 16
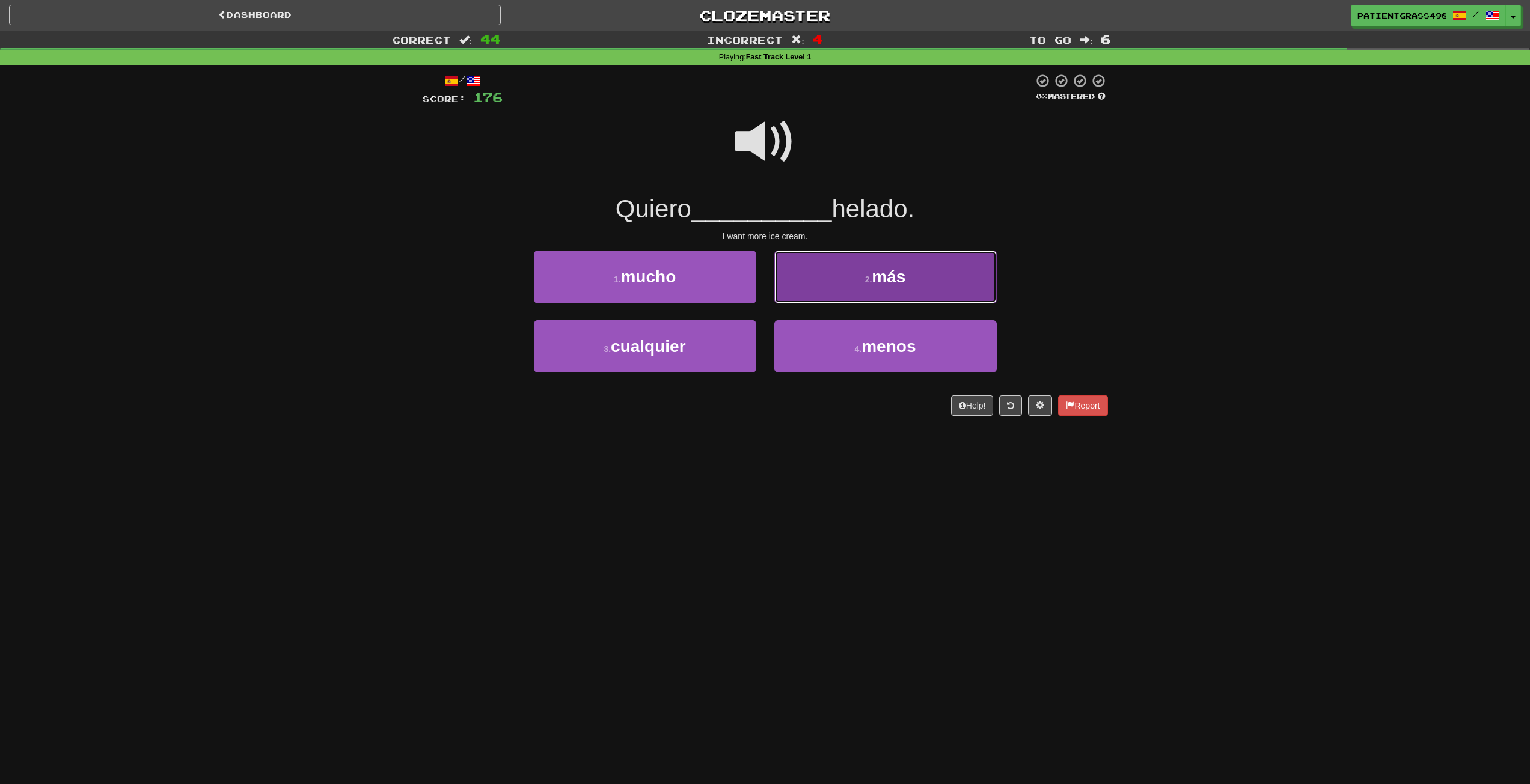
click at [816, 278] on button "2 . más" at bounding box center [885, 277] width 222 height 52
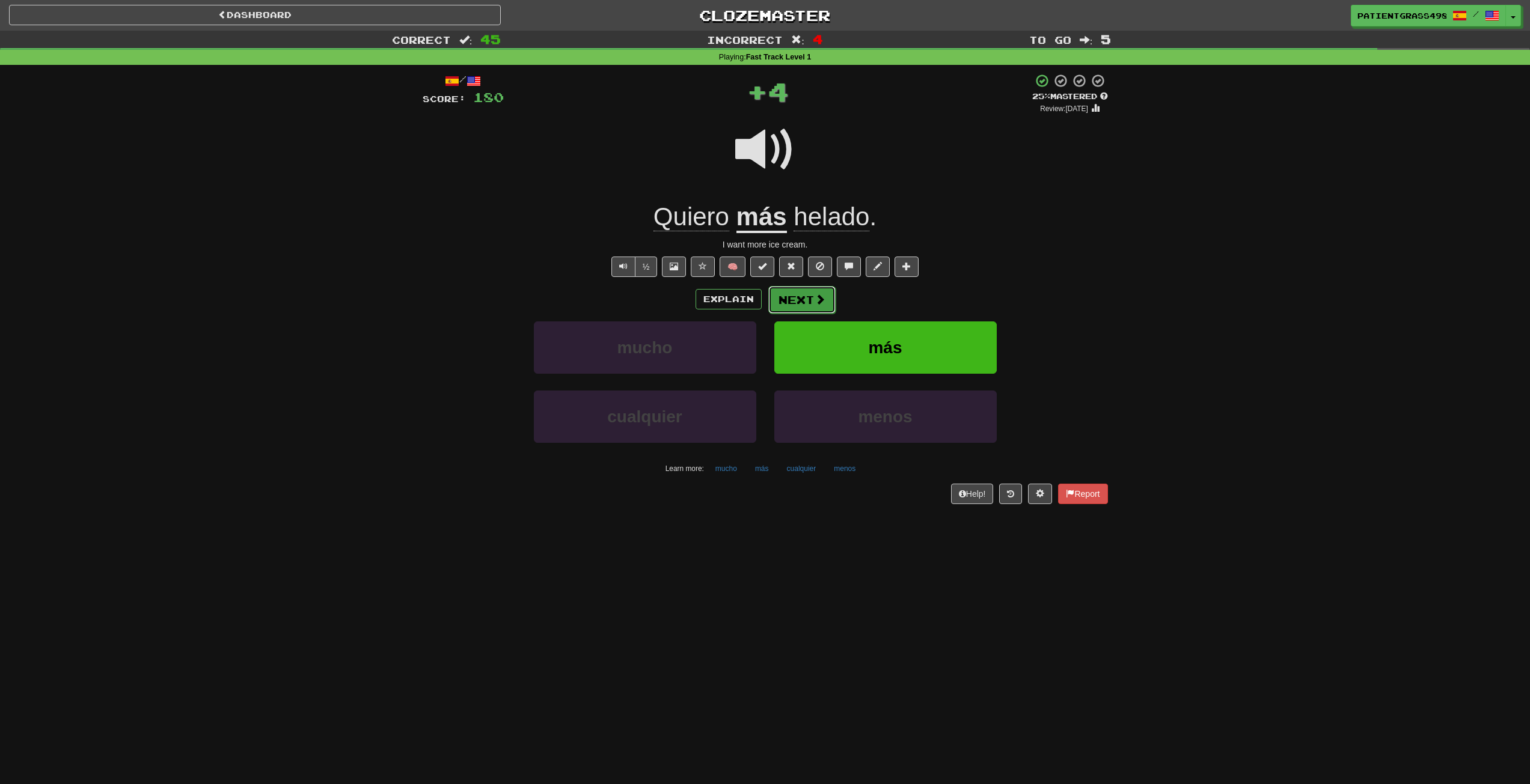
click at [826, 292] on button "Next" at bounding box center [802, 300] width 67 height 28
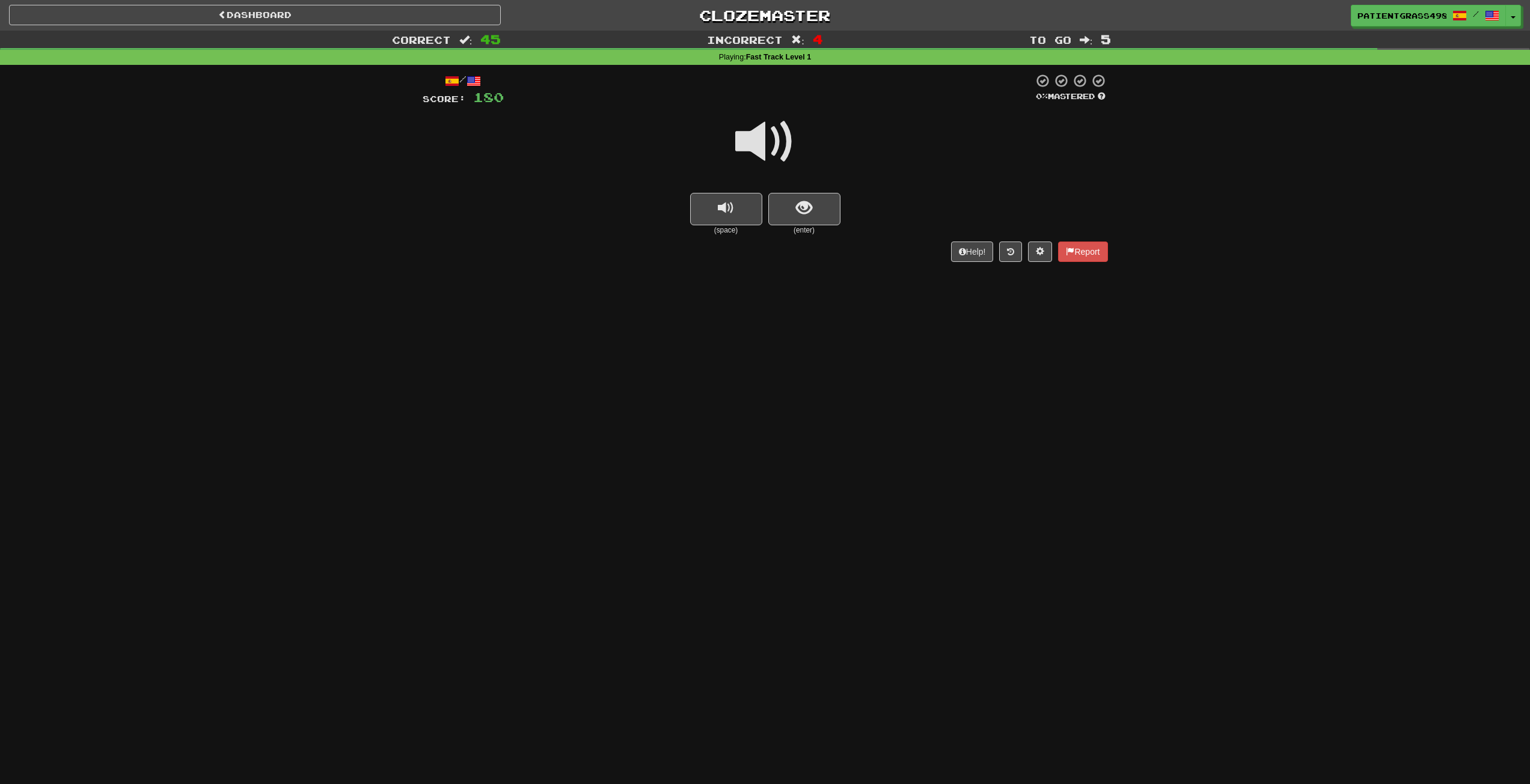
click at [804, 192] on div at bounding box center [765, 150] width 686 height 86
click at [809, 205] on span "show sentence" at bounding box center [804, 208] width 16 height 16
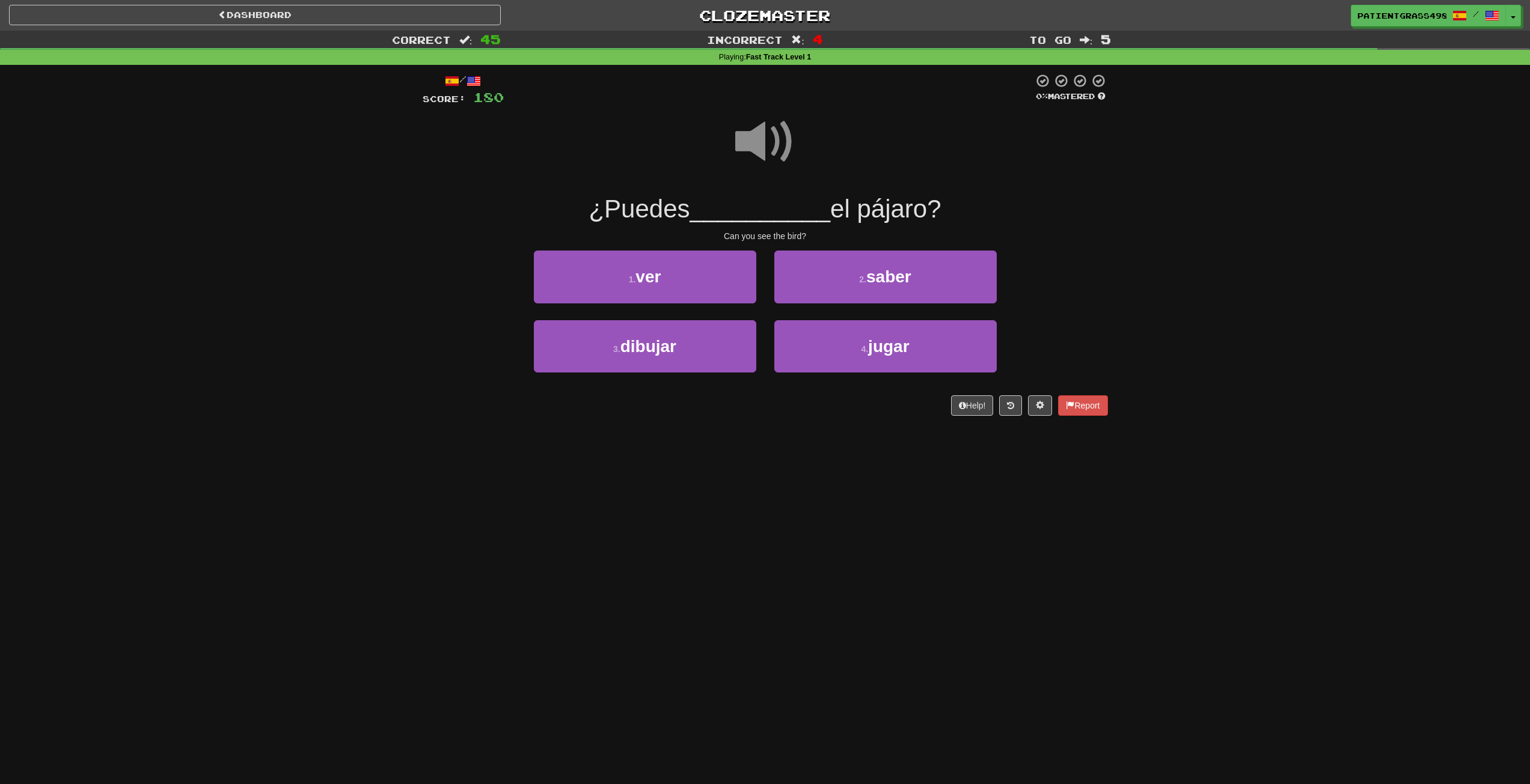
click at [779, 150] on span at bounding box center [765, 141] width 60 height 60
click at [729, 276] on button "1 . ver" at bounding box center [645, 277] width 222 height 52
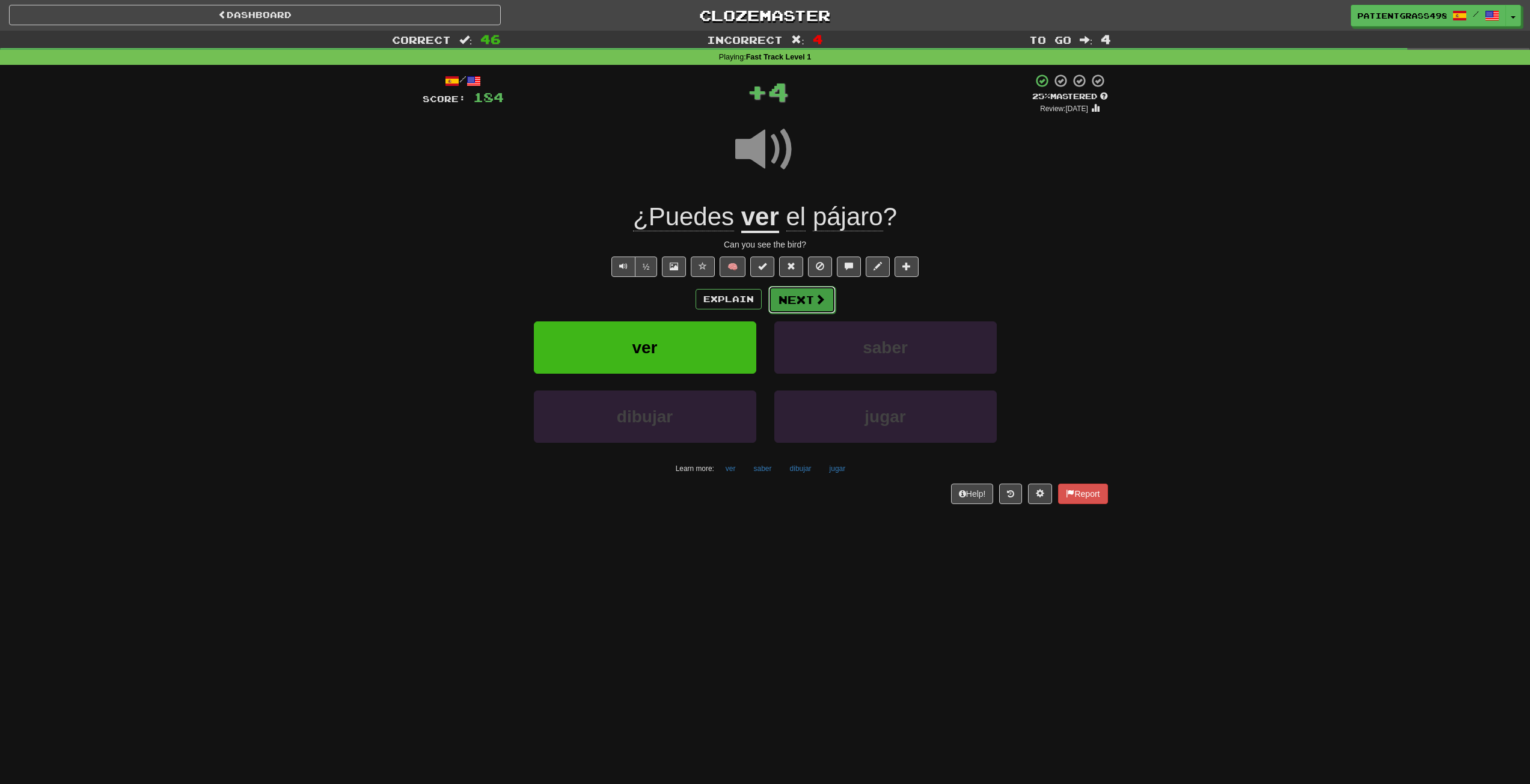
click at [812, 301] on button "Next" at bounding box center [802, 300] width 67 height 28
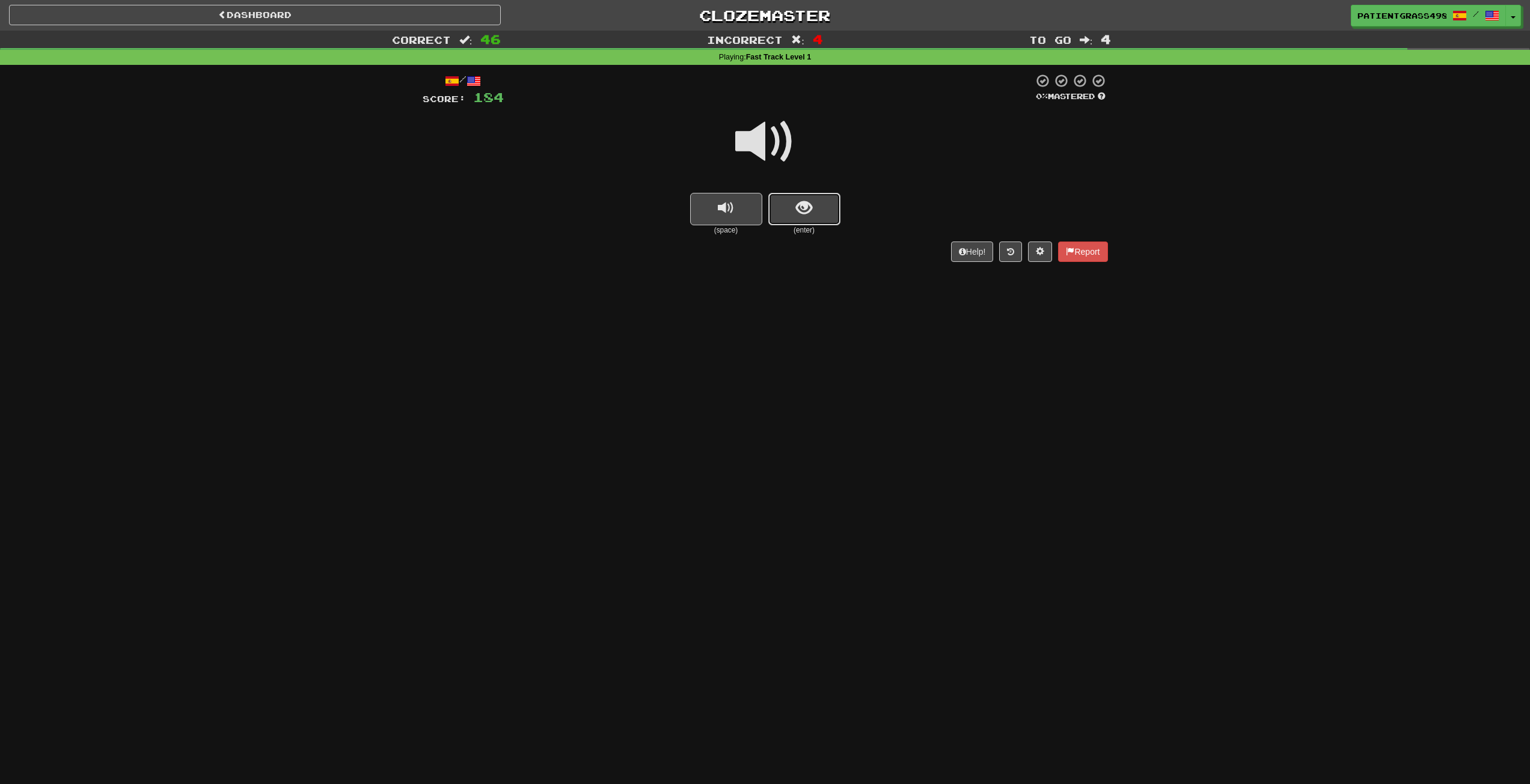
click at [793, 203] on button "show sentence" at bounding box center [805, 209] width 72 height 33
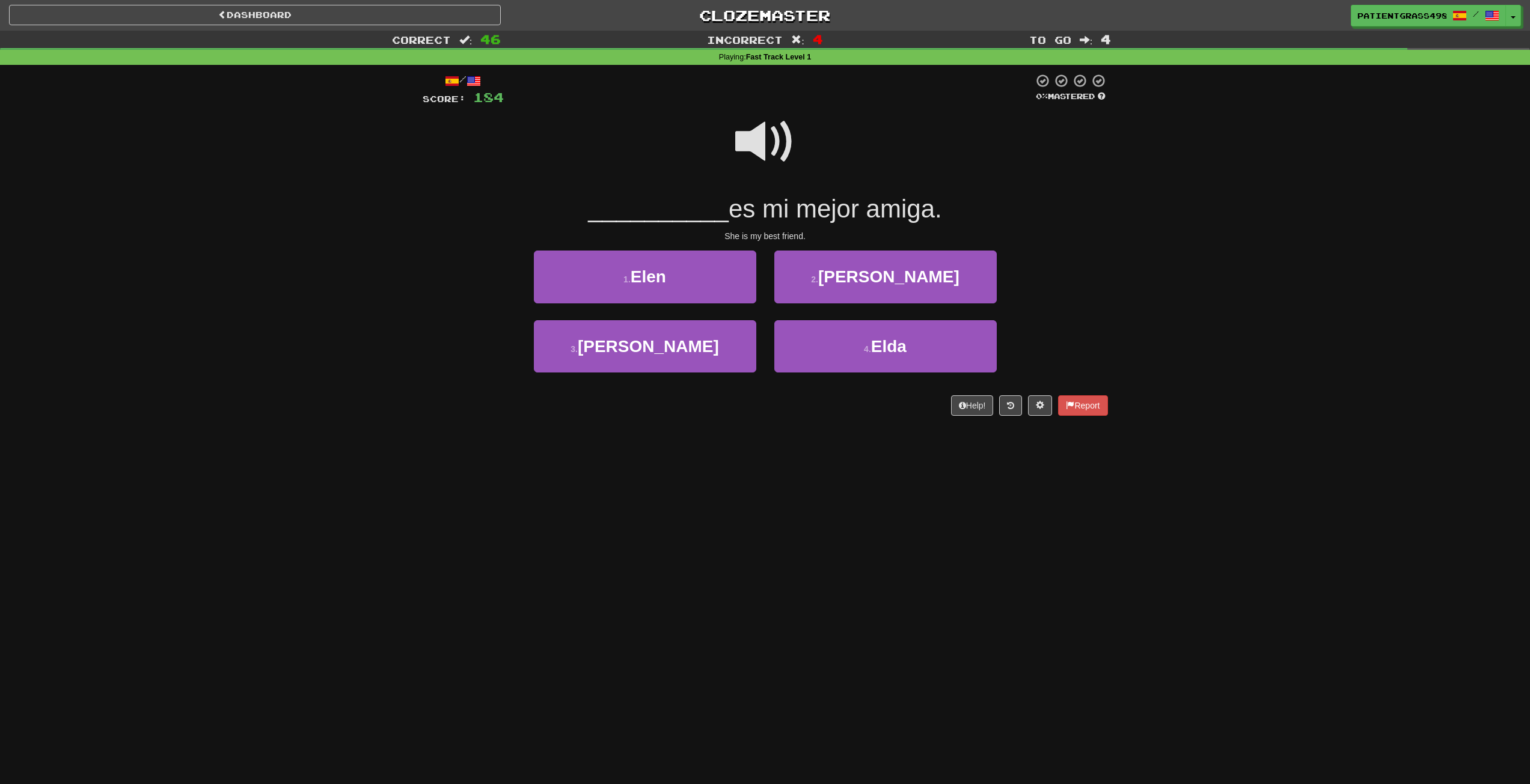
click at [770, 156] on span at bounding box center [765, 141] width 60 height 60
click at [822, 287] on button "2 . Ella" at bounding box center [885, 277] width 222 height 52
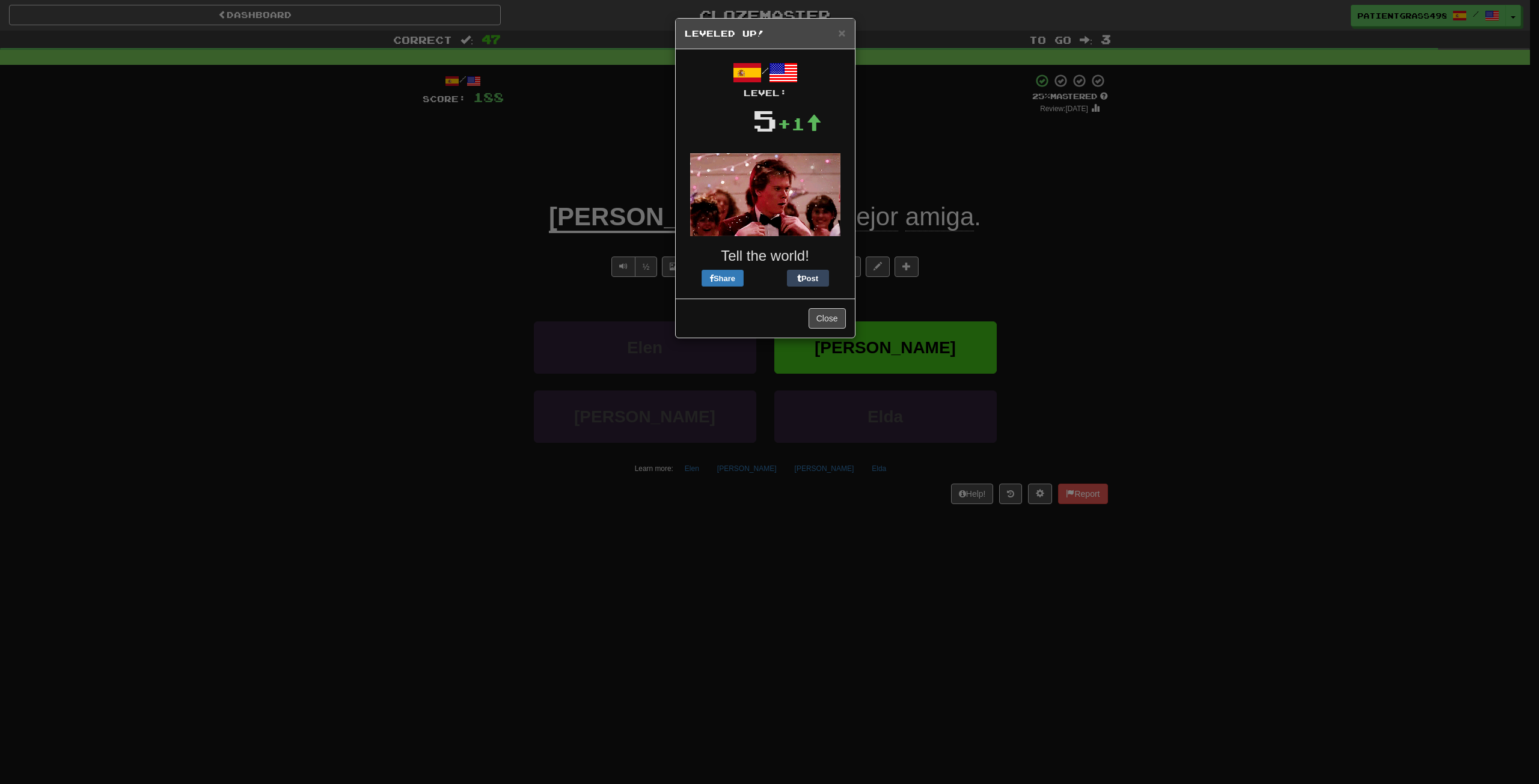
click at [826, 308] on div "Close" at bounding box center [764, 318] width 179 height 39
click at [826, 310] on button "Close" at bounding box center [827, 318] width 37 height 20
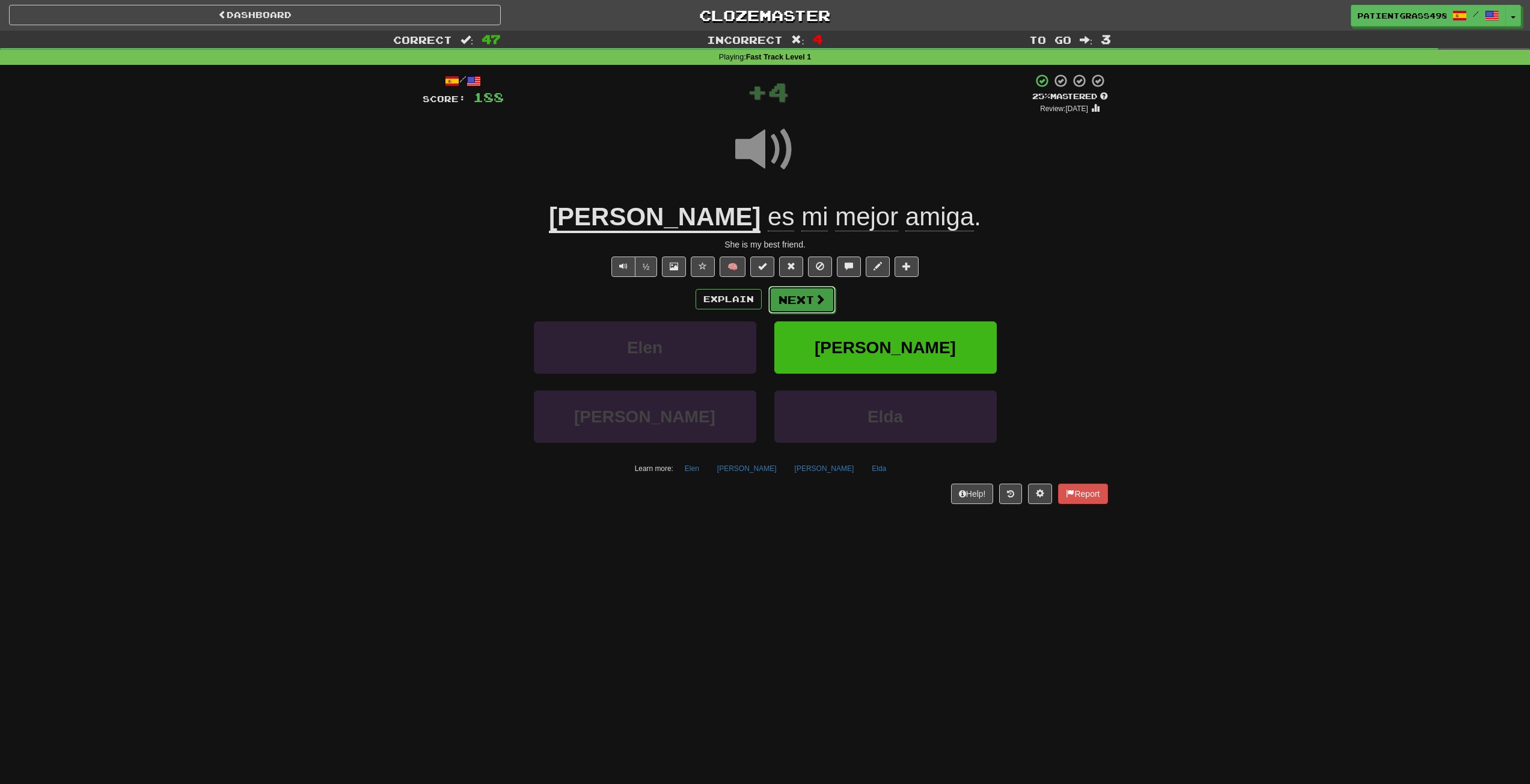
click at [823, 299] on span at bounding box center [820, 299] width 11 height 11
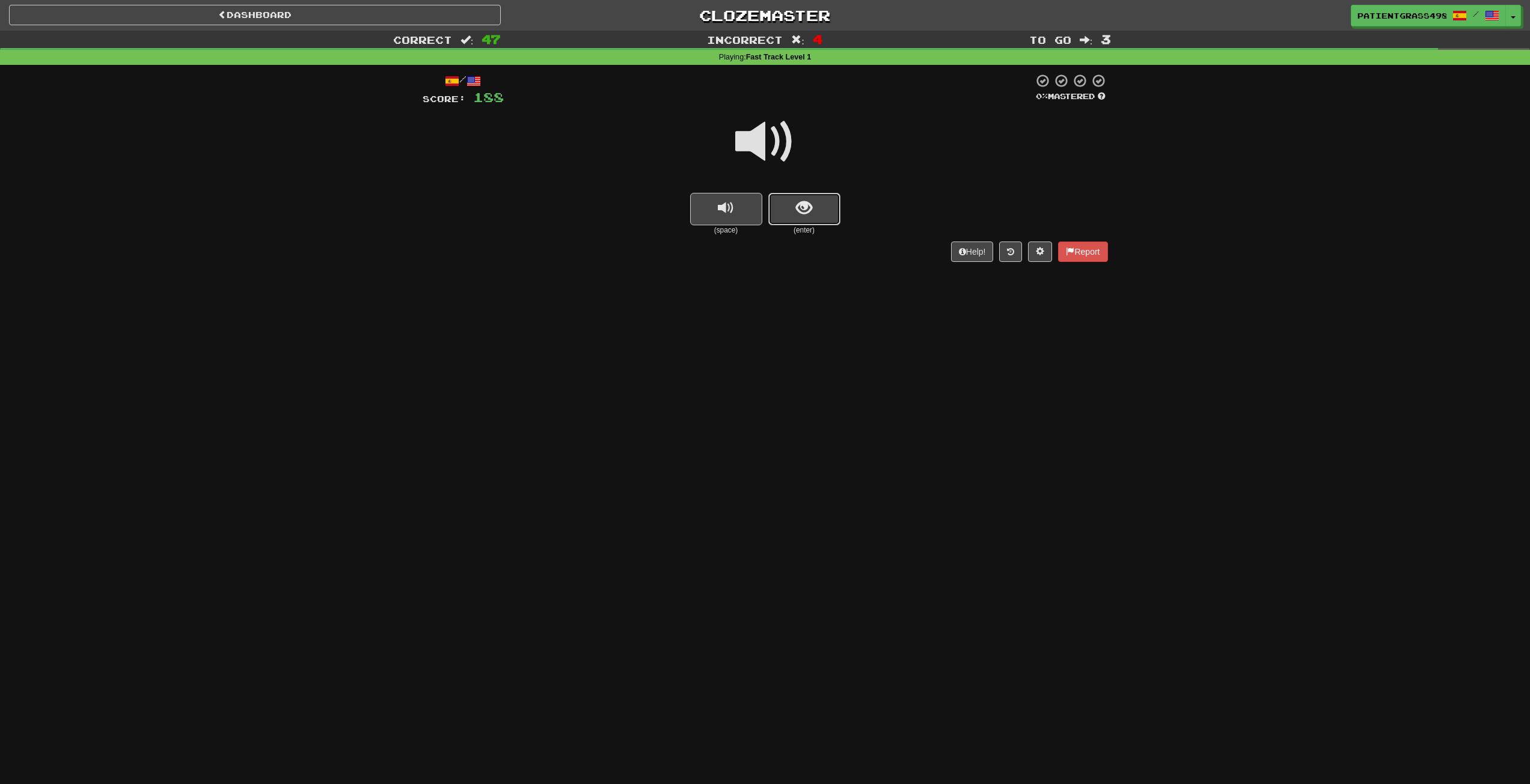
click at [826, 210] on button "show sentence" at bounding box center [805, 209] width 72 height 33
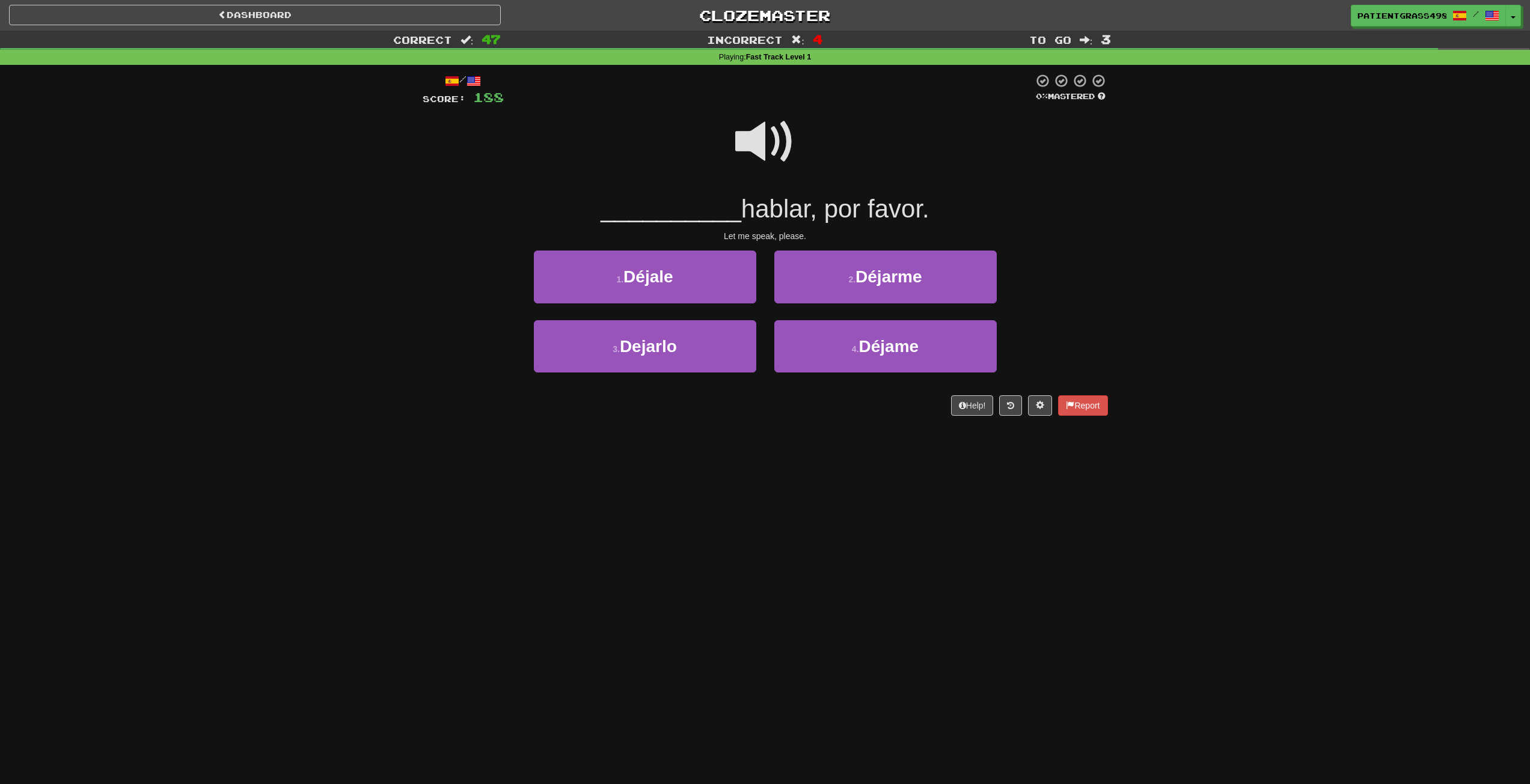
click at [780, 149] on span at bounding box center [765, 141] width 60 height 60
click at [866, 288] on button "2 . Déjarme" at bounding box center [885, 277] width 222 height 52
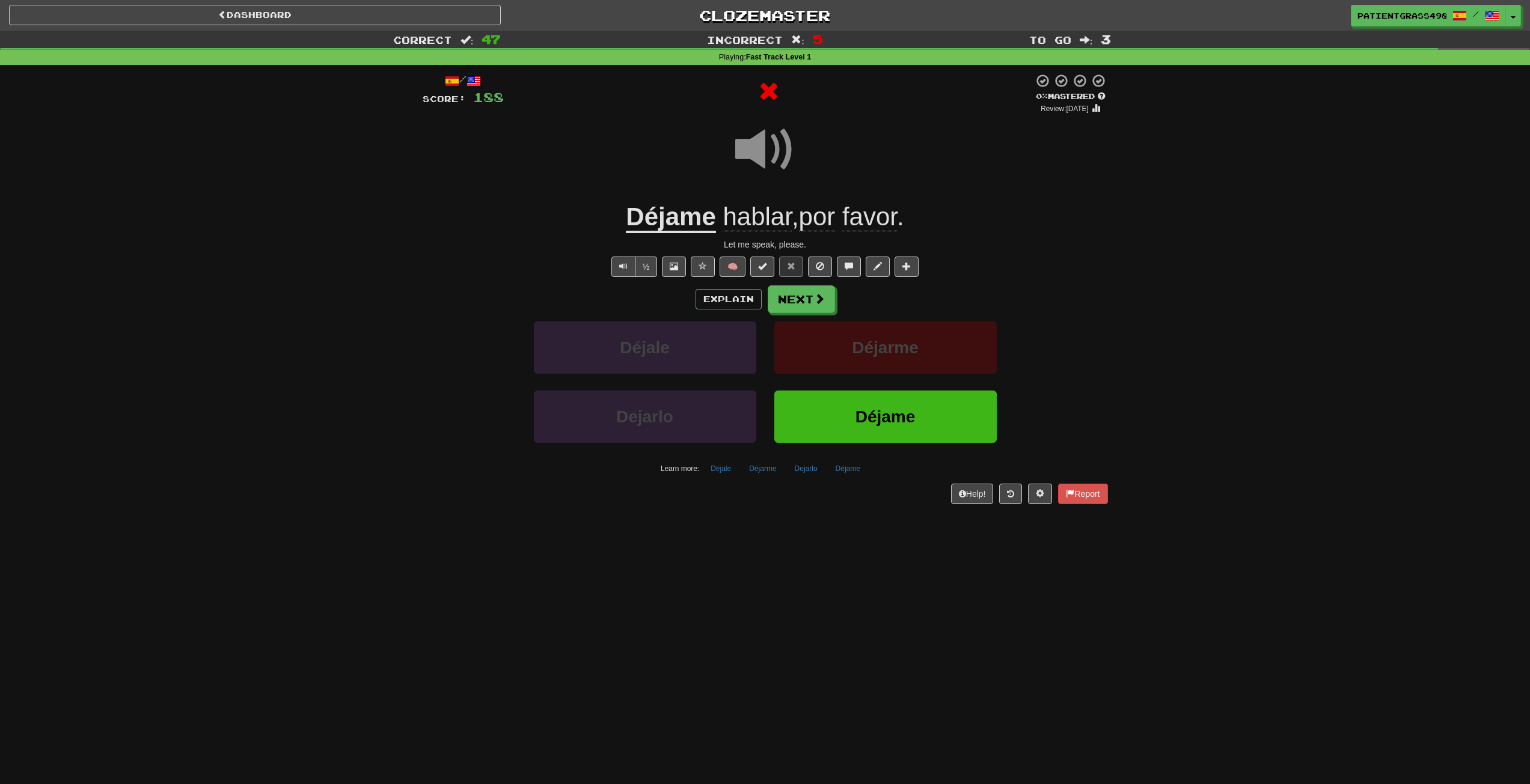
click at [827, 280] on div "/ Score: 188 0 % Mastered Review: 2025-08-19 Déjame hablar , por favor . Let me…" at bounding box center [765, 289] width 686 height 431
click at [822, 290] on button "Next" at bounding box center [801, 299] width 67 height 28
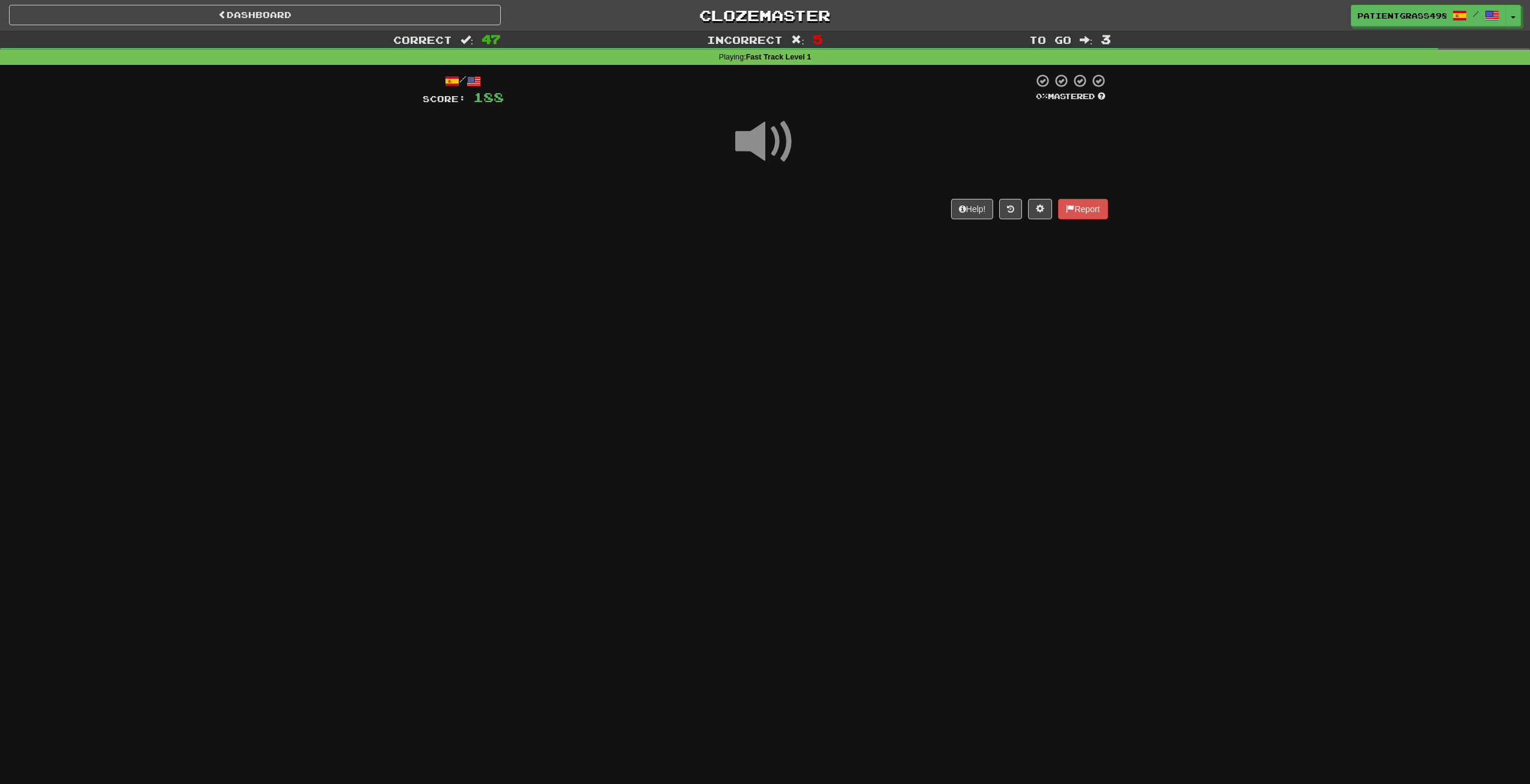
click at [825, 276] on div "Dashboard Clozemaster PatientGrass4981 / Toggle Dropdown Dashboard Leaderboard …" at bounding box center [765, 392] width 1530 height 784
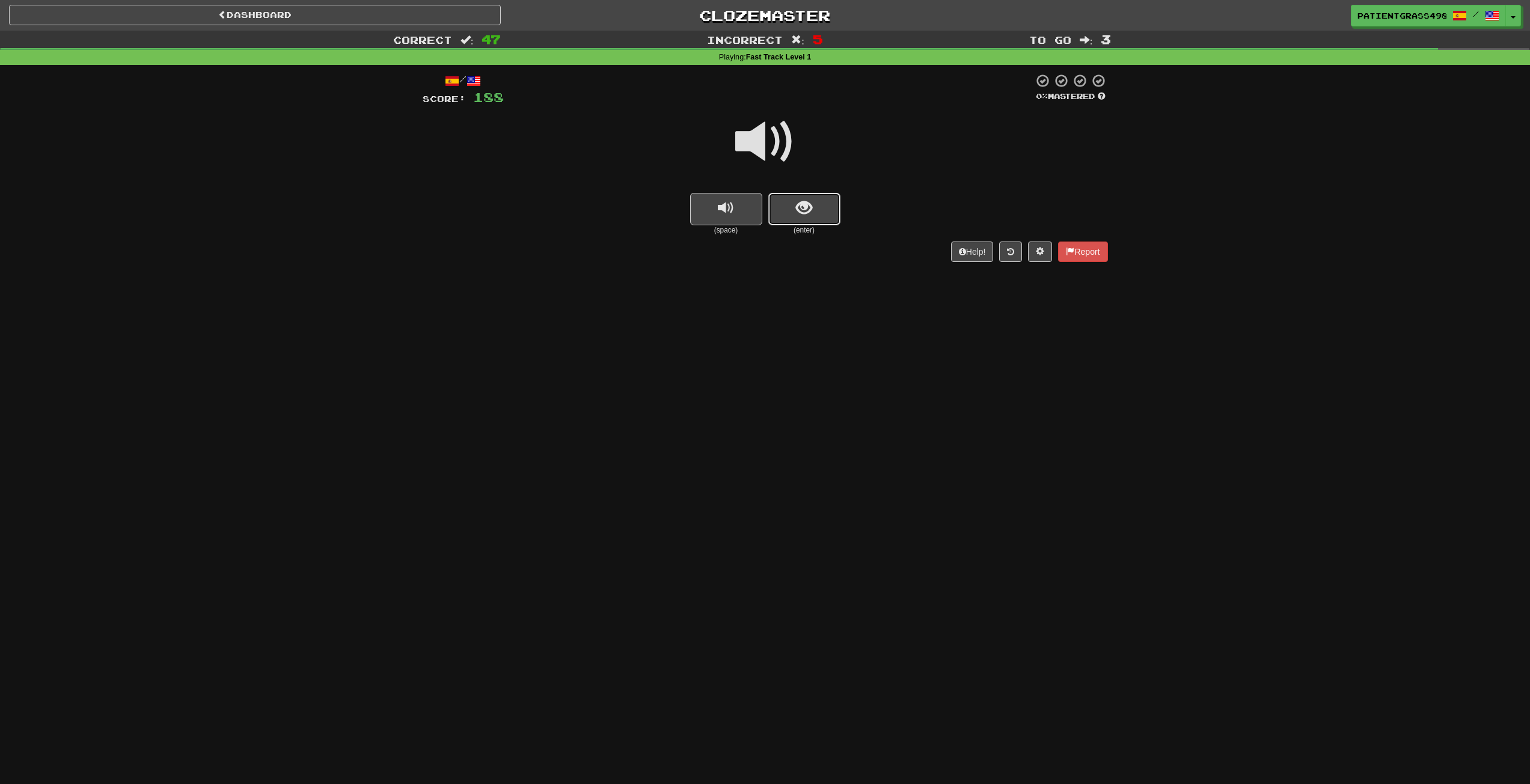
click at [789, 209] on button "show sentence" at bounding box center [805, 209] width 72 height 33
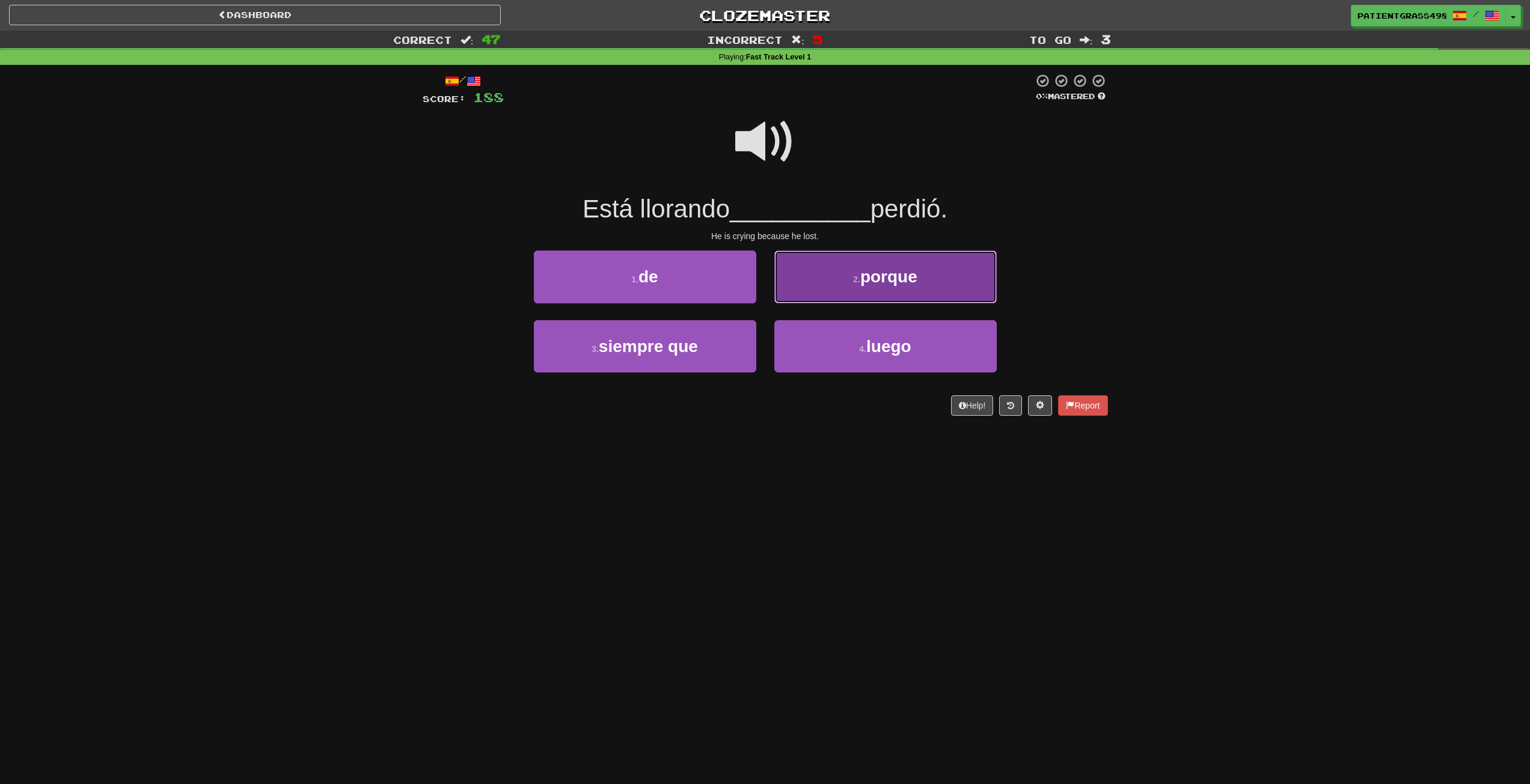
click at [826, 252] on button "2 . porque" at bounding box center [885, 277] width 222 height 52
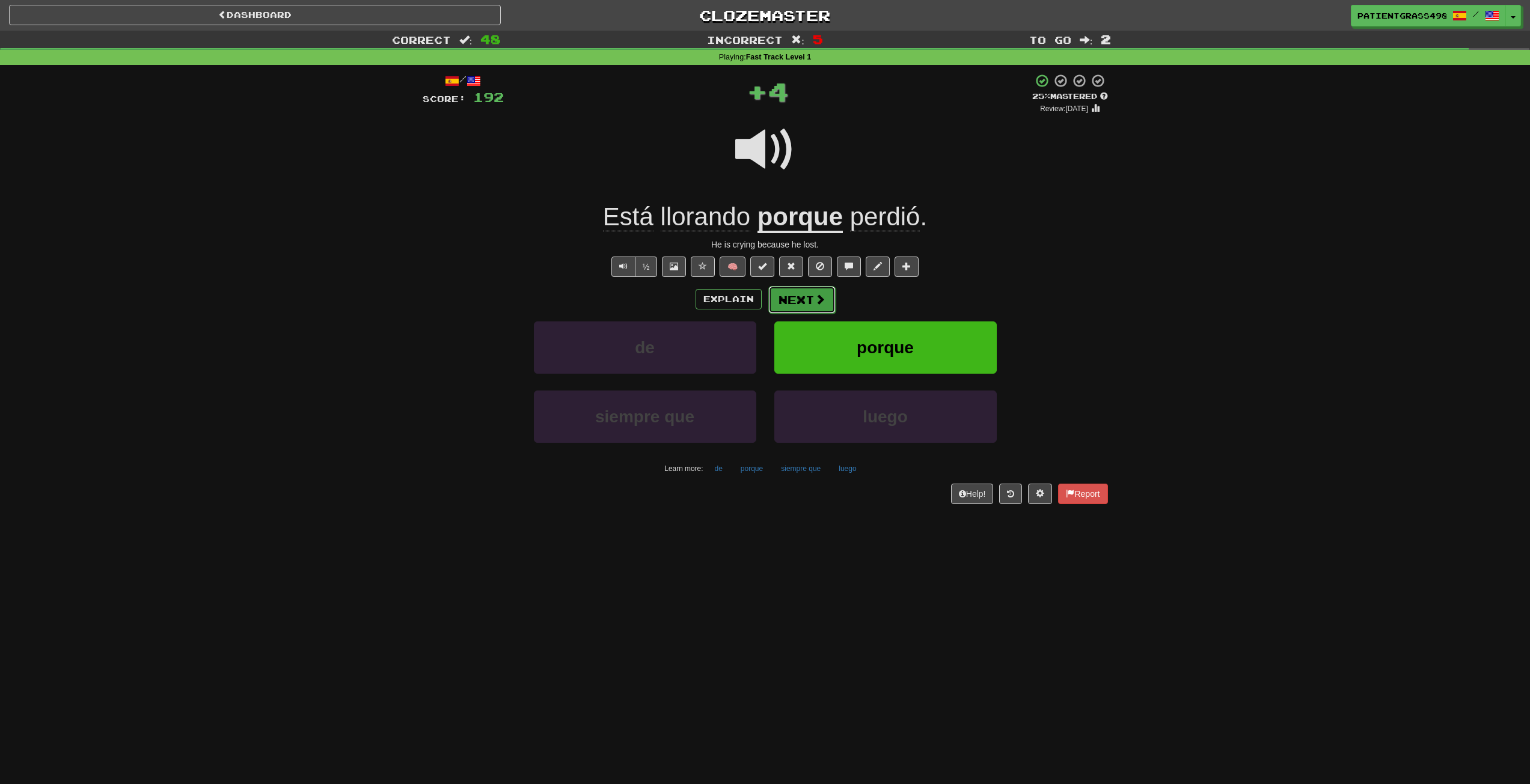
click at [810, 301] on button "Next" at bounding box center [802, 300] width 67 height 28
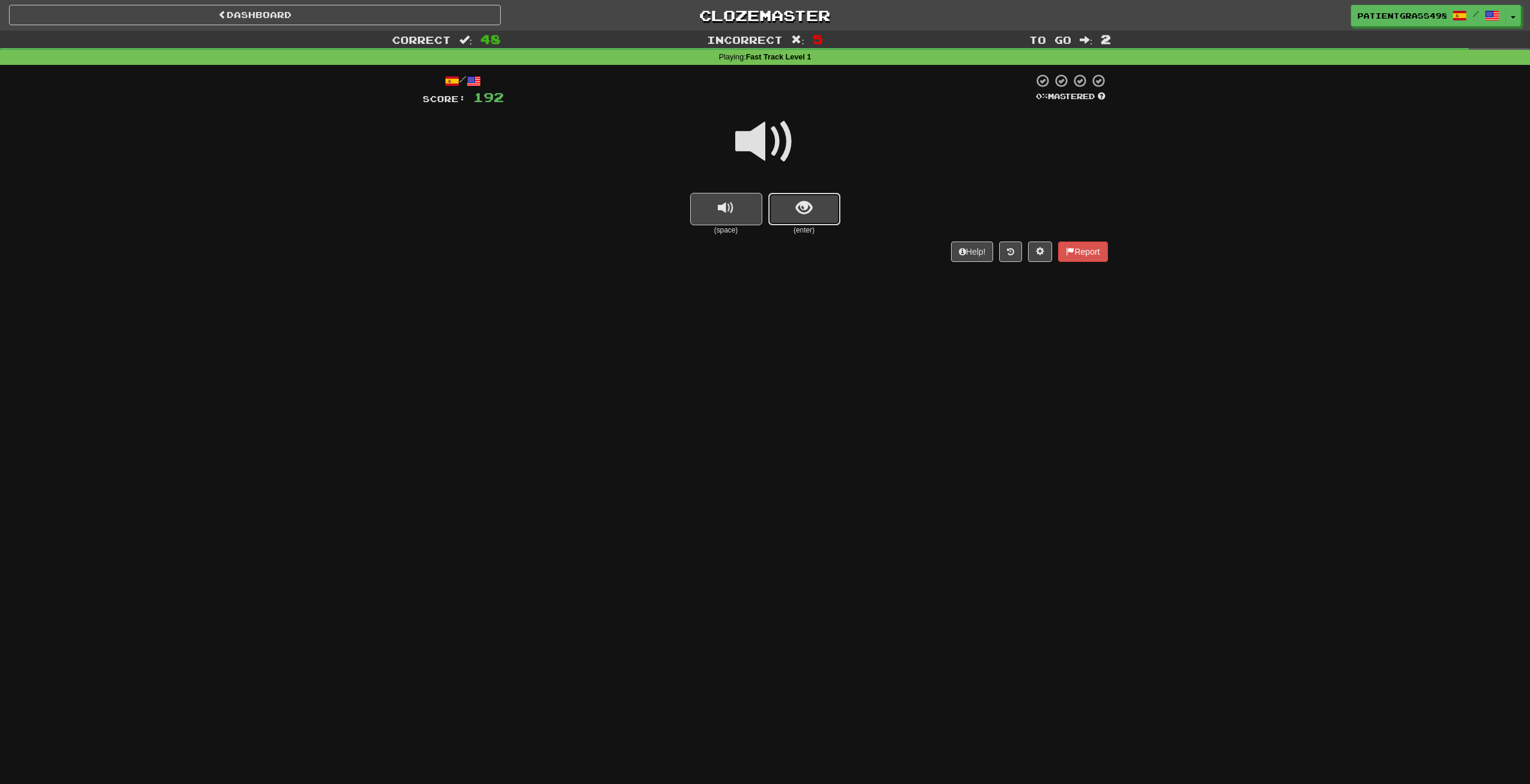
click at [810, 209] on span "show sentence" at bounding box center [804, 208] width 16 height 16
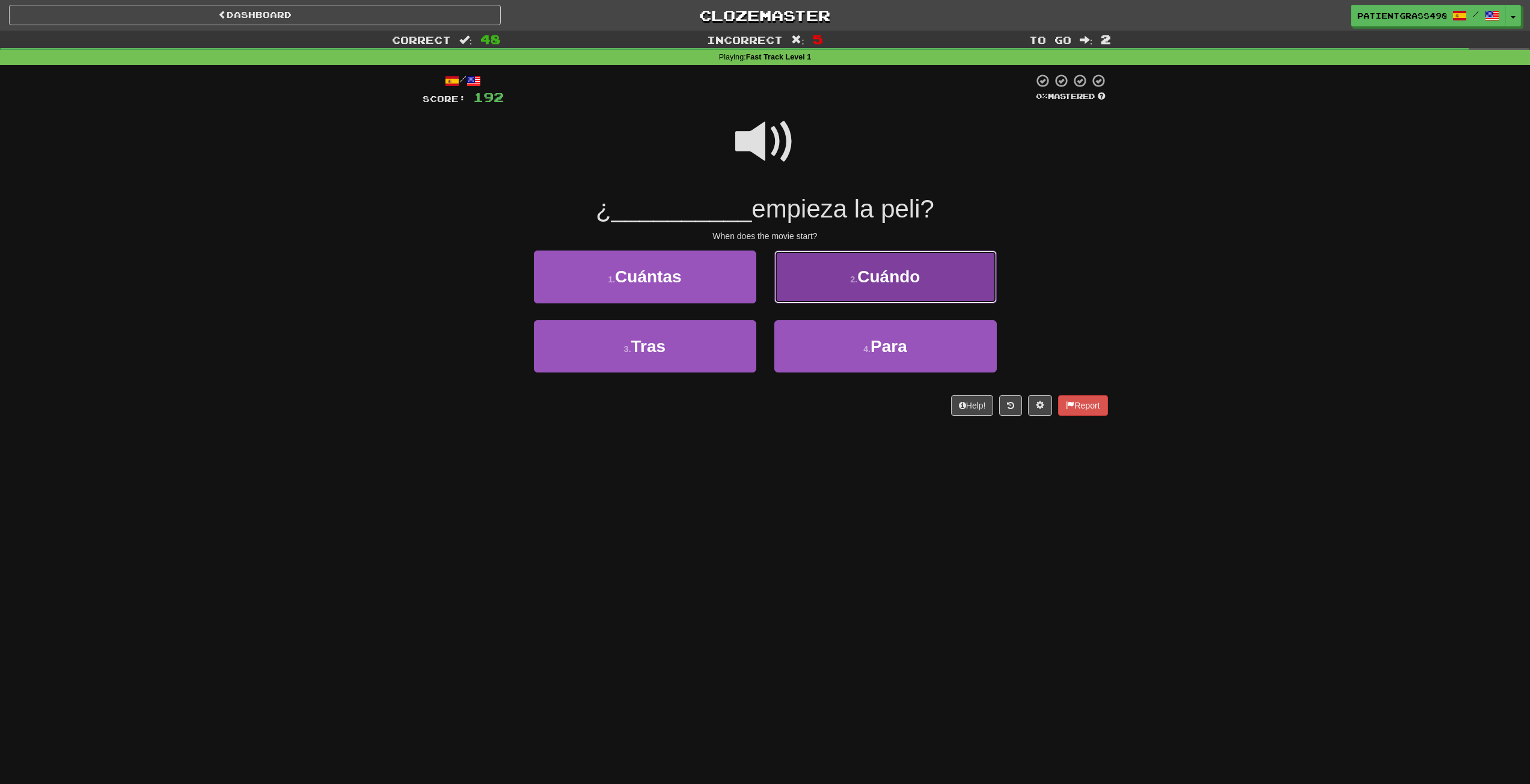
click at [818, 277] on button "2 . Cuándo" at bounding box center [885, 277] width 222 height 52
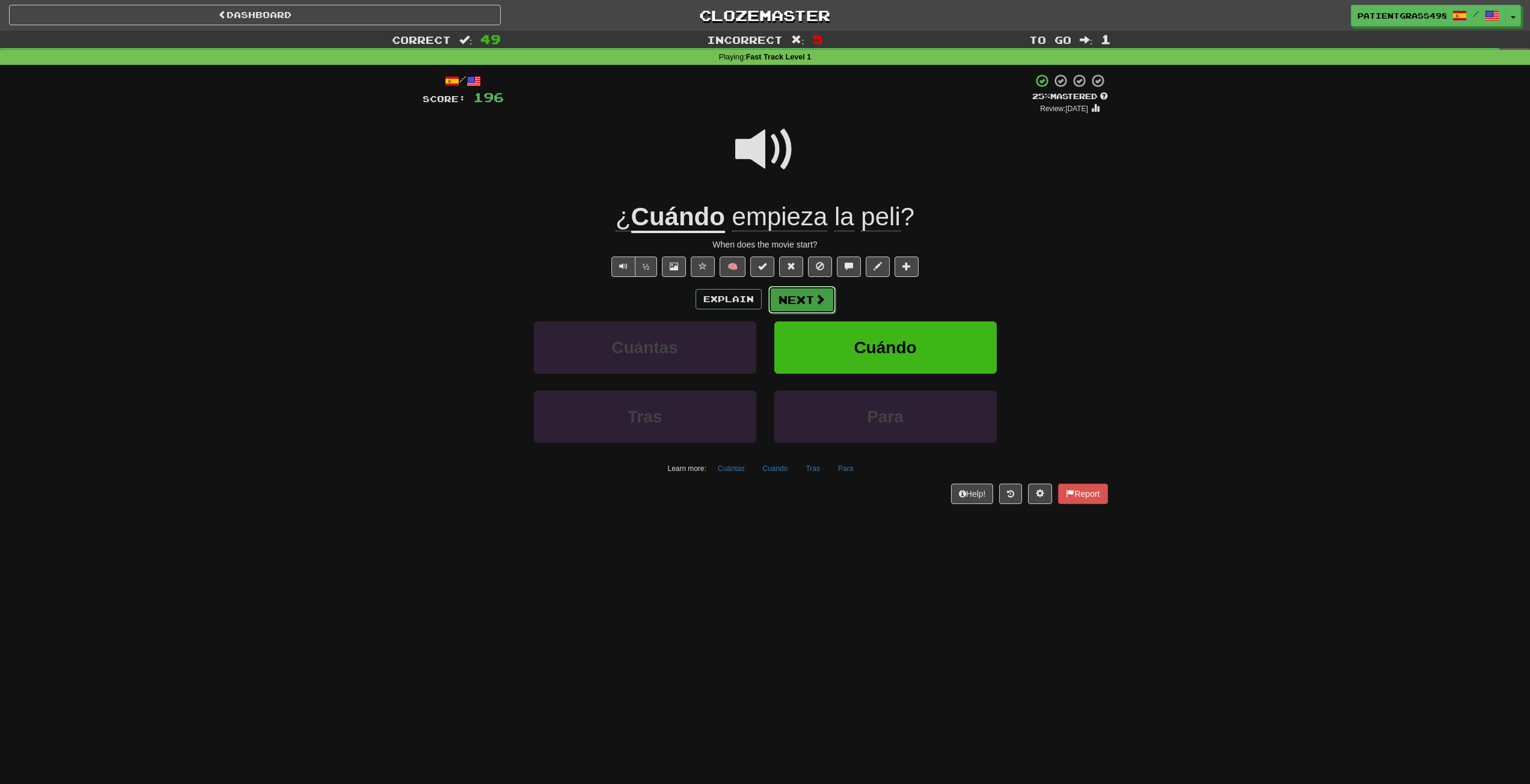
click at [816, 300] on span at bounding box center [820, 299] width 11 height 11
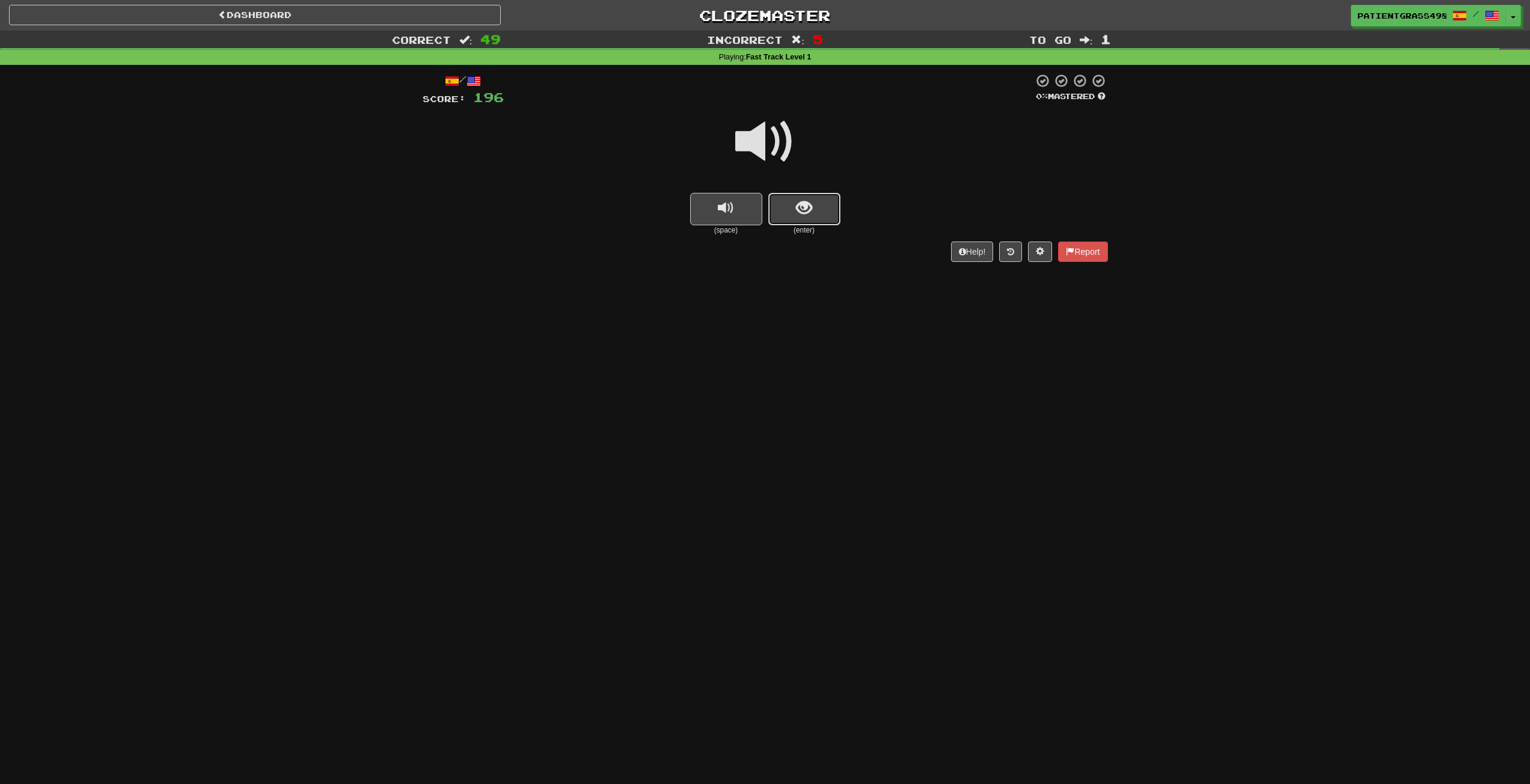
click at [793, 207] on button "show sentence" at bounding box center [805, 209] width 72 height 33
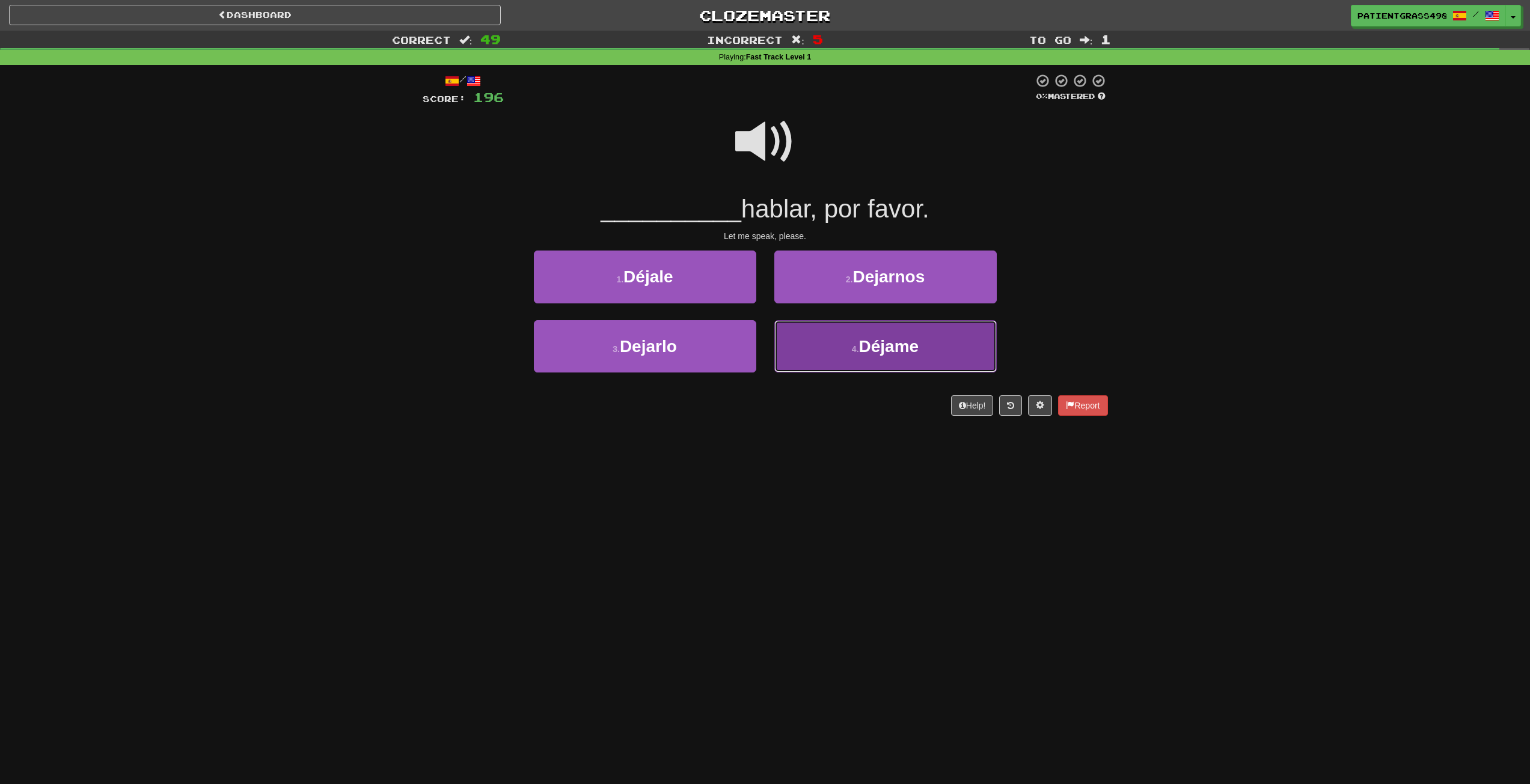
click at [901, 347] on span "Déjame" at bounding box center [889, 346] width 60 height 18
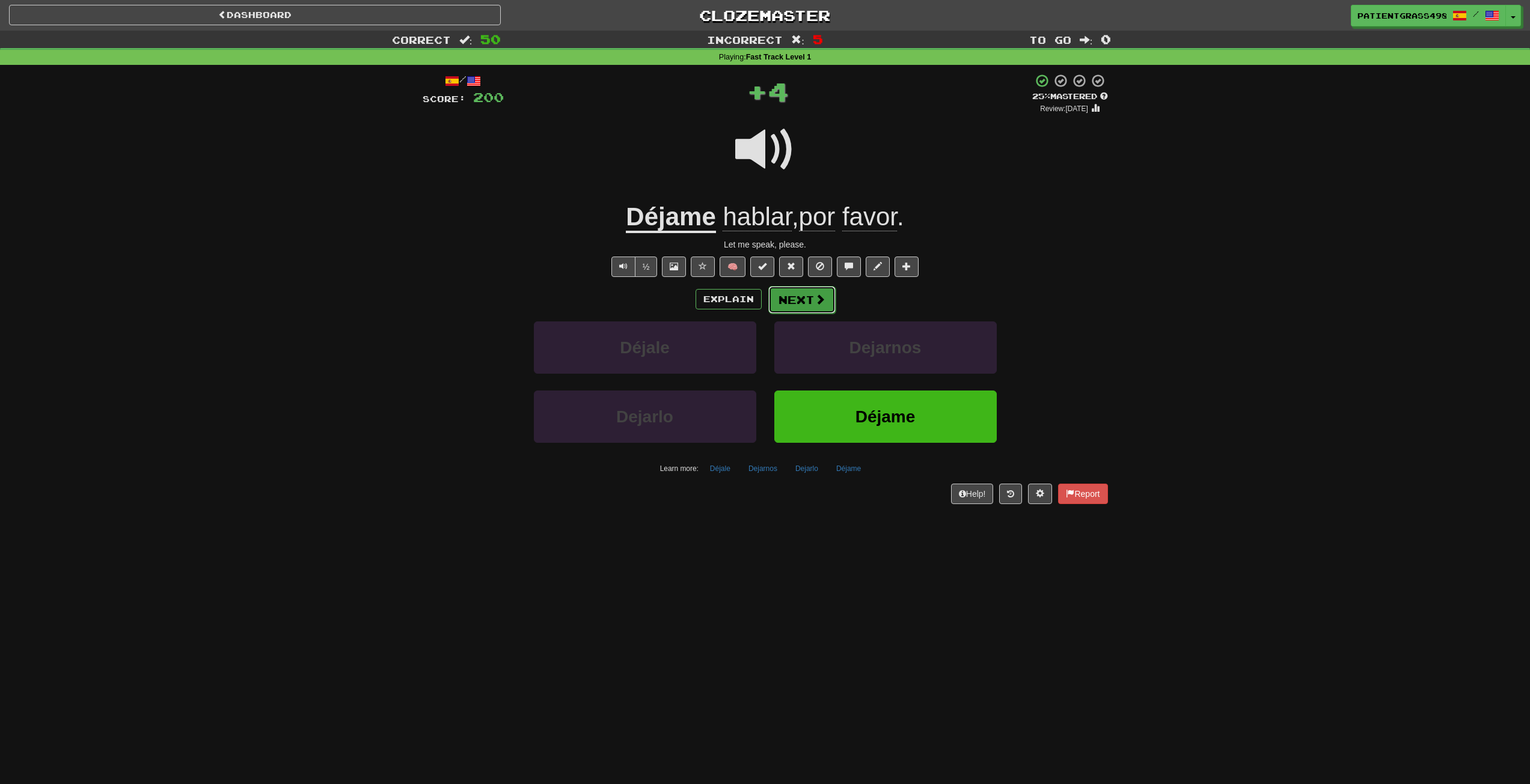
click at [826, 306] on button "Next" at bounding box center [802, 300] width 67 height 28
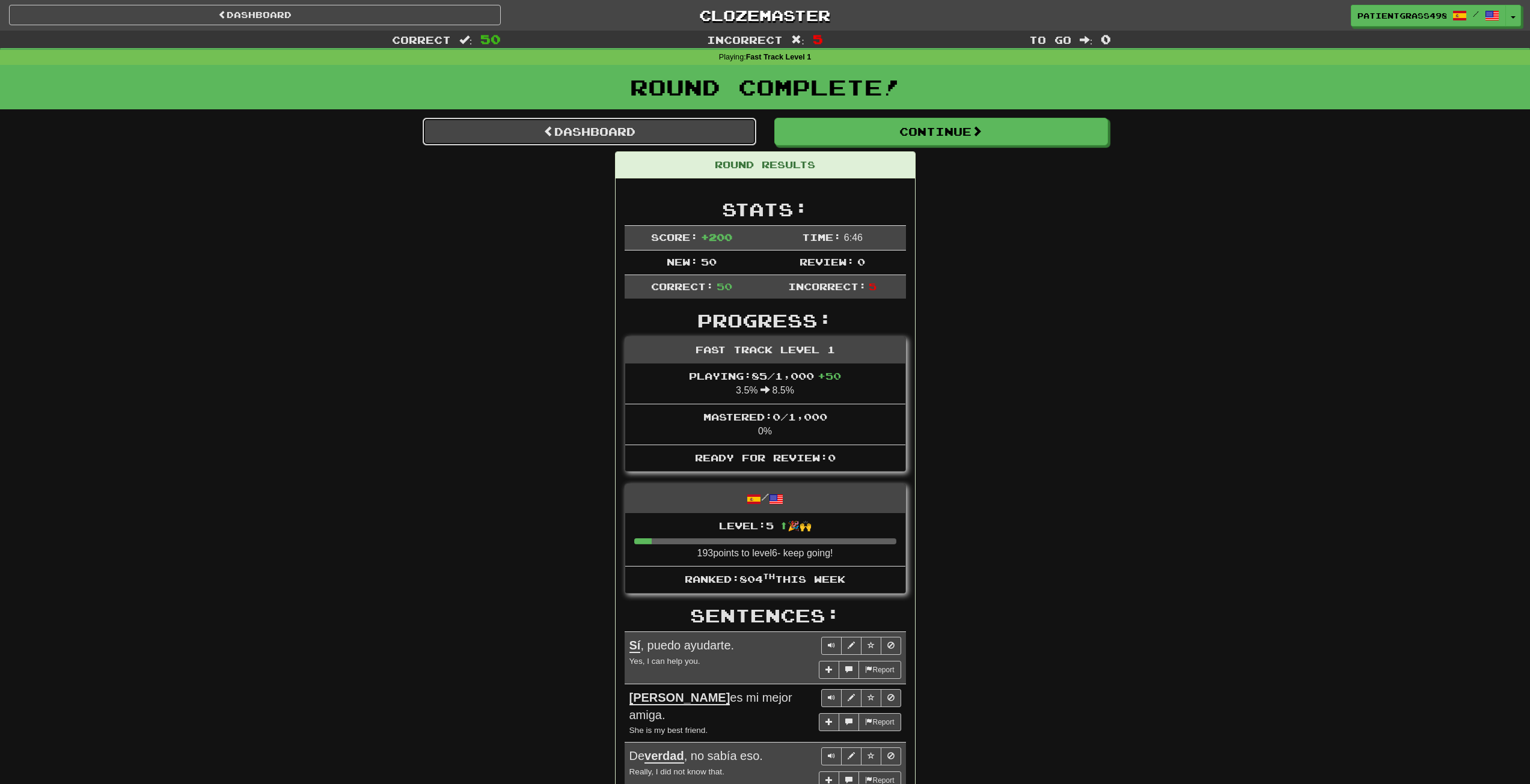
click at [640, 132] on link "Dashboard" at bounding box center [589, 131] width 334 height 28
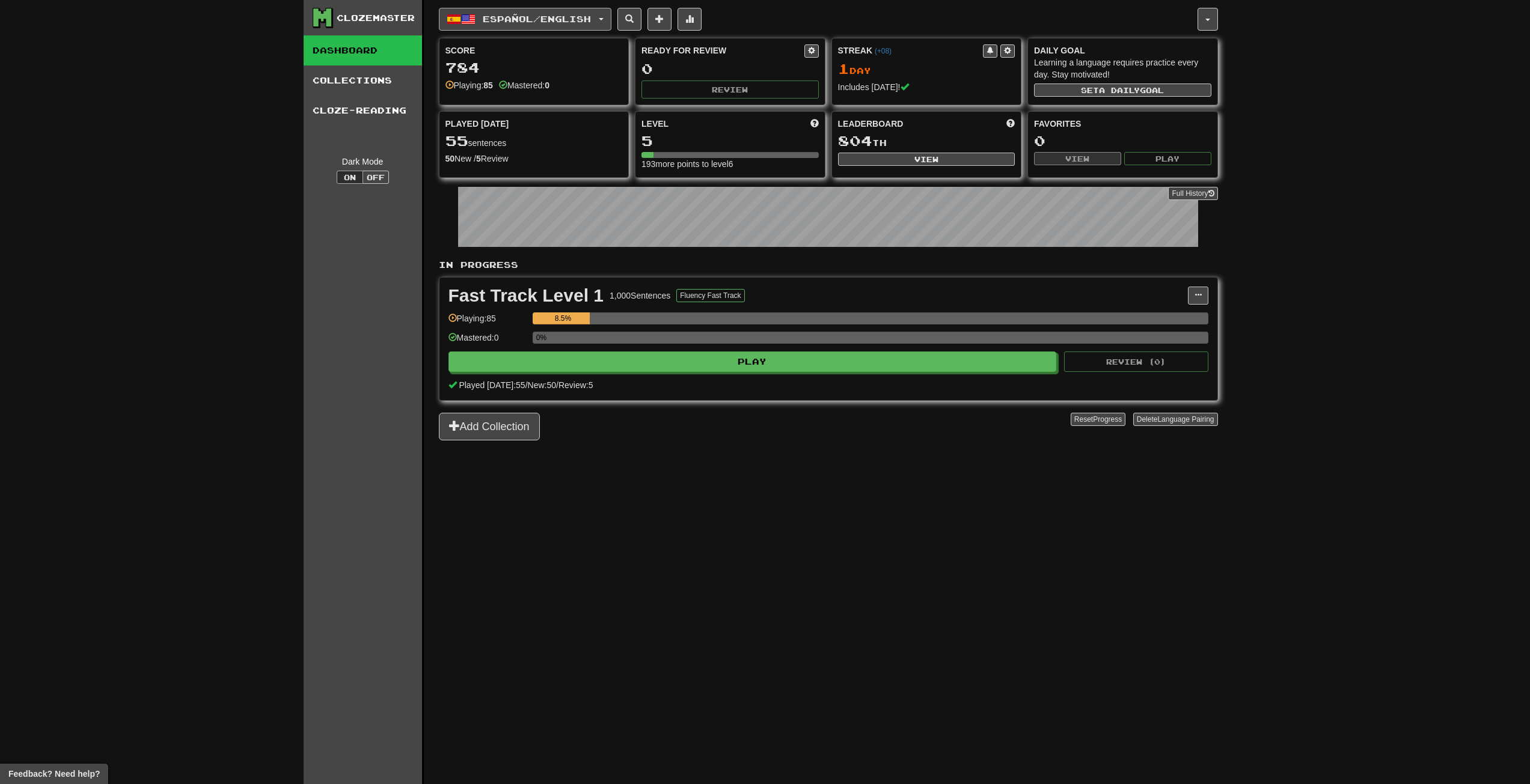
click at [490, 8] on button "Español / English" at bounding box center [525, 19] width 173 height 23
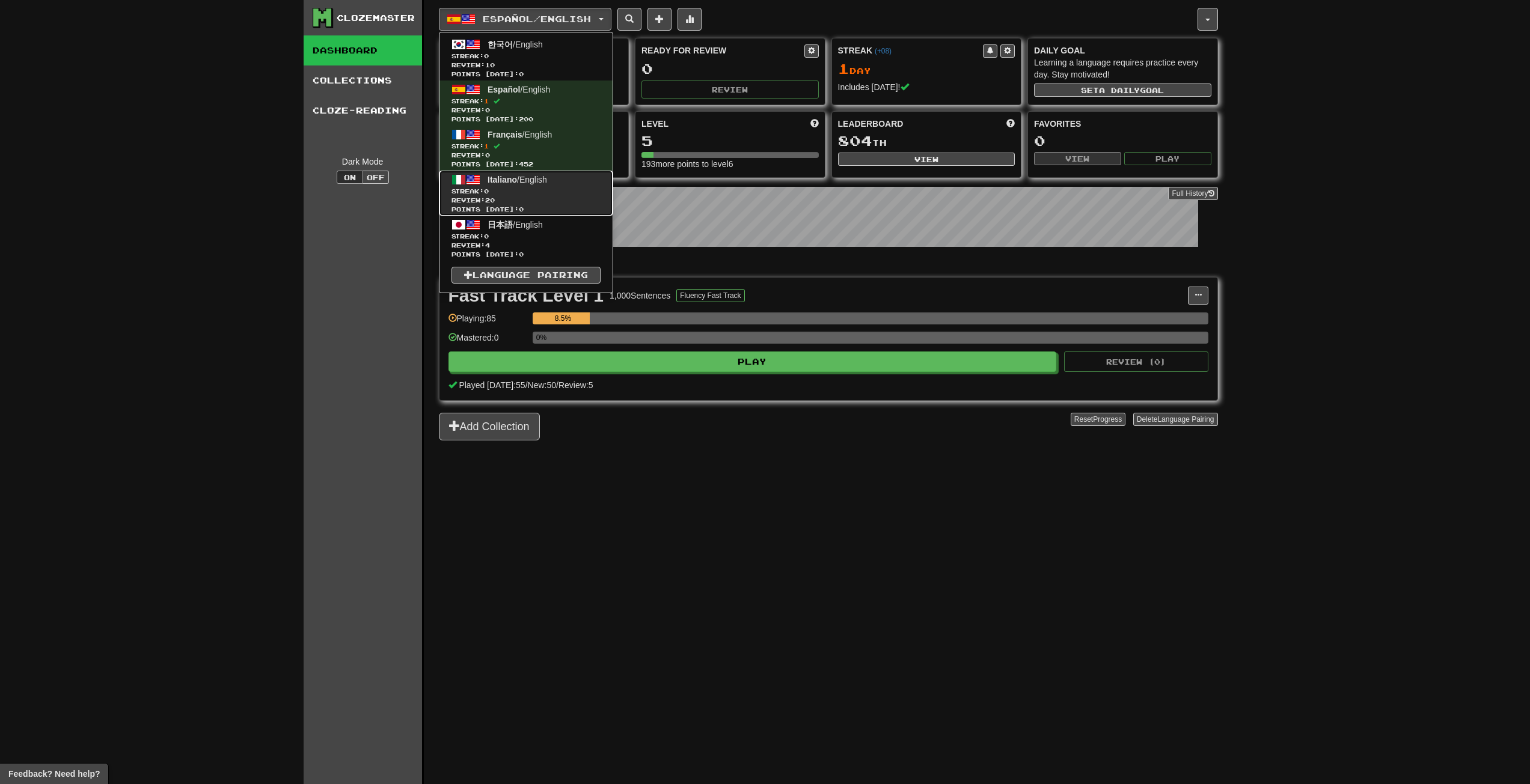
click at [546, 187] on span "Streak: 0" at bounding box center [526, 191] width 149 height 9
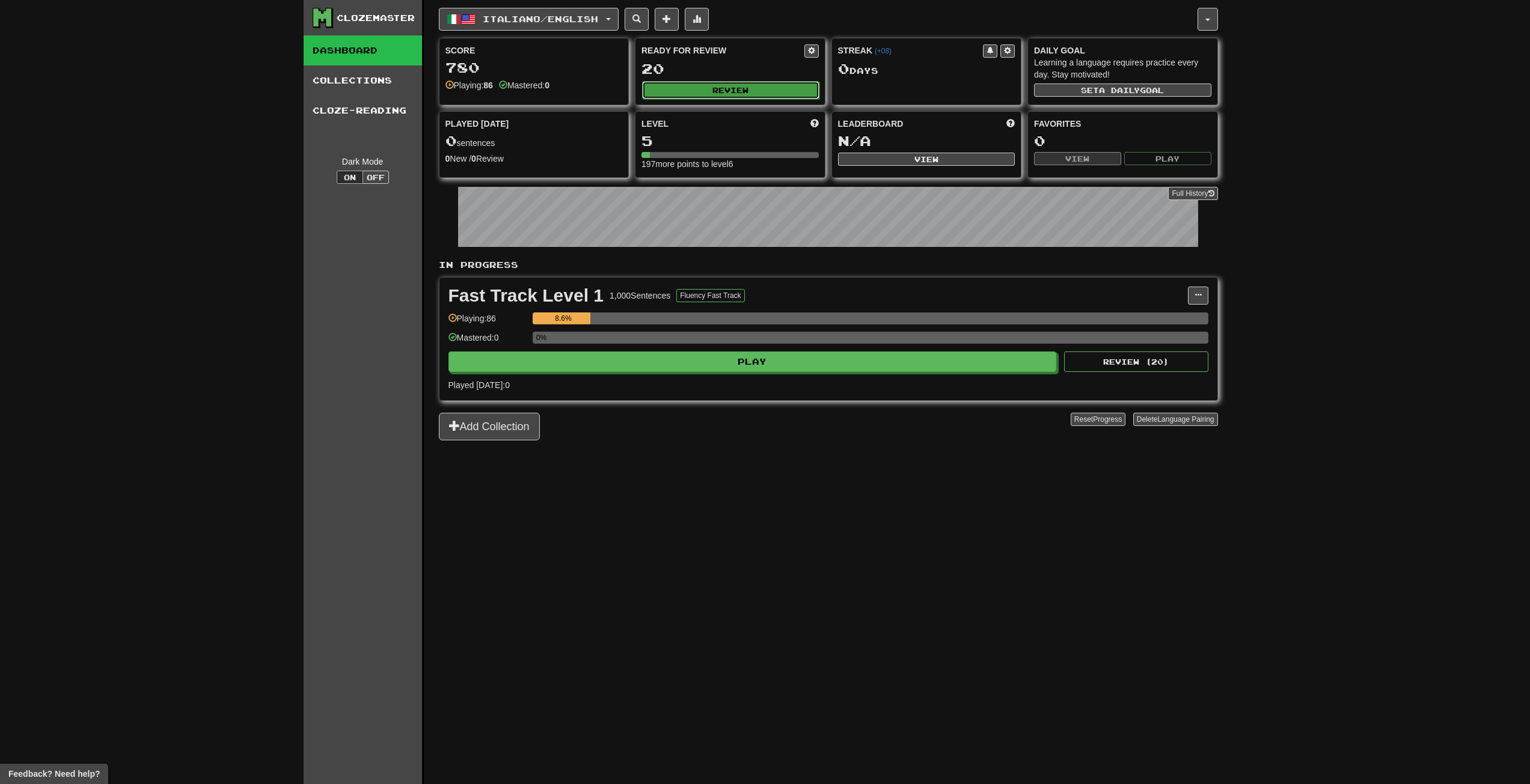
click at [742, 85] on button "Review" at bounding box center [731, 90] width 178 height 18
select select "**"
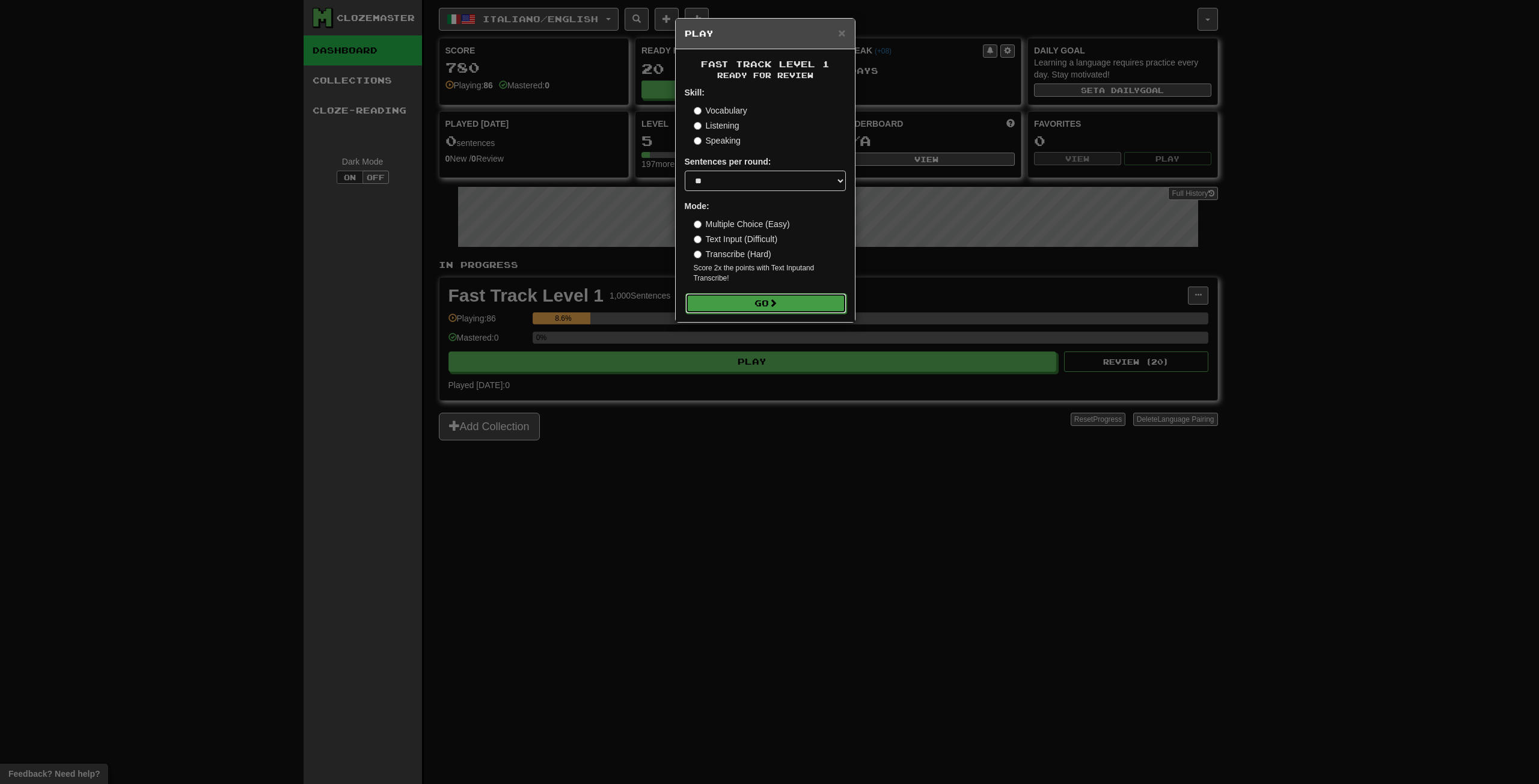
click at [751, 299] on button "Go" at bounding box center [766, 303] width 161 height 20
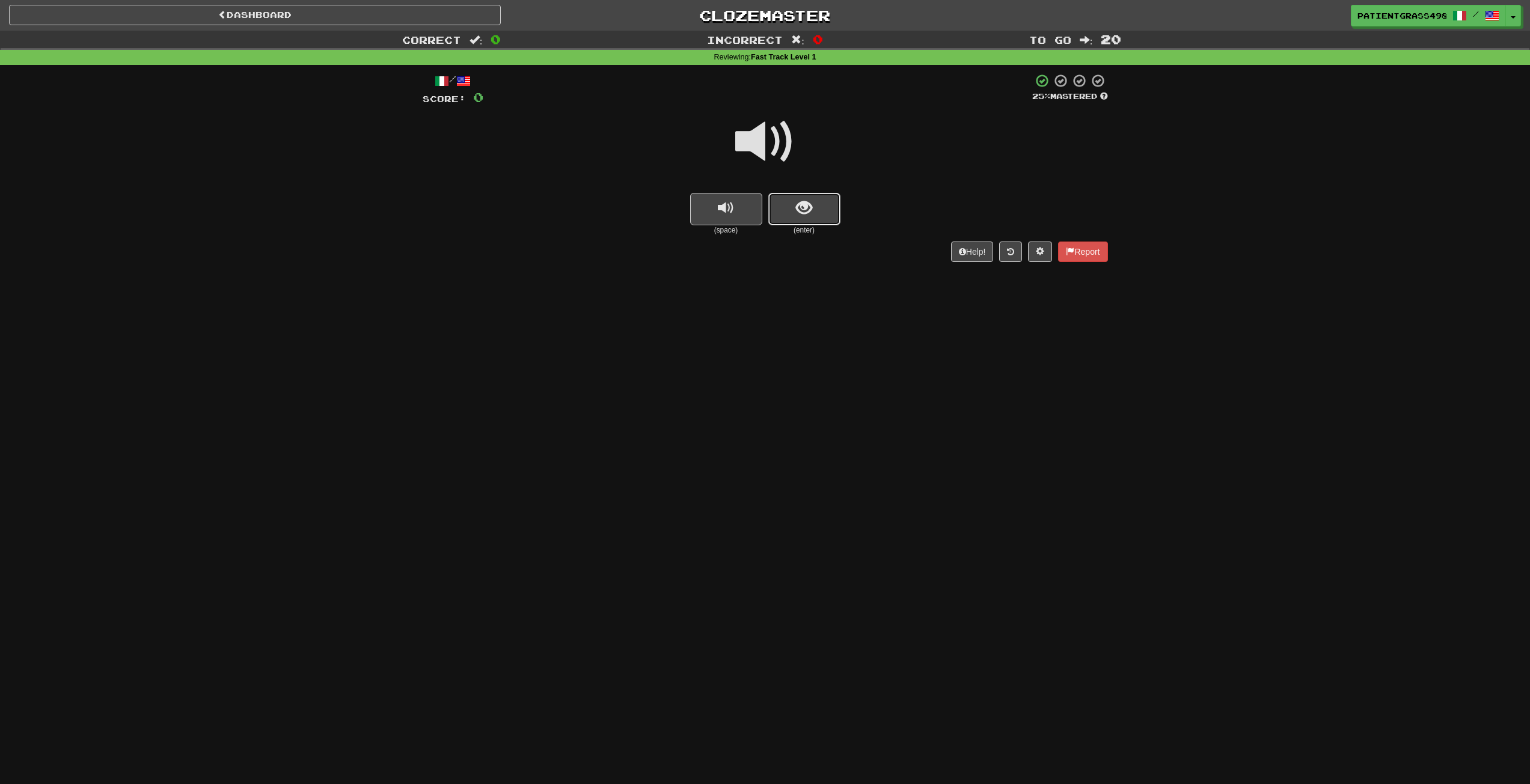
click at [805, 201] on span "show sentence" at bounding box center [804, 208] width 16 height 16
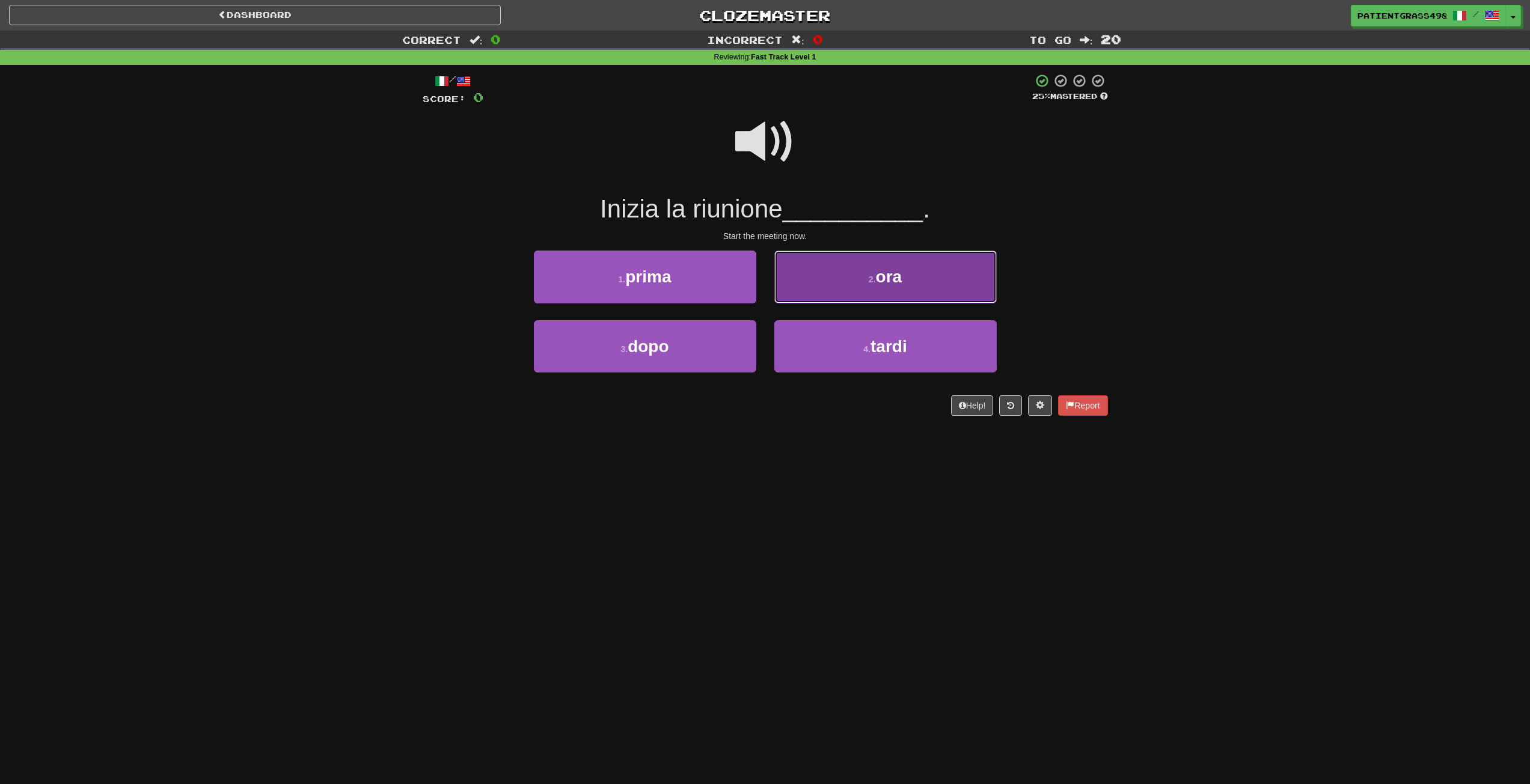
click at [810, 261] on button "2 . ora" at bounding box center [885, 277] width 222 height 52
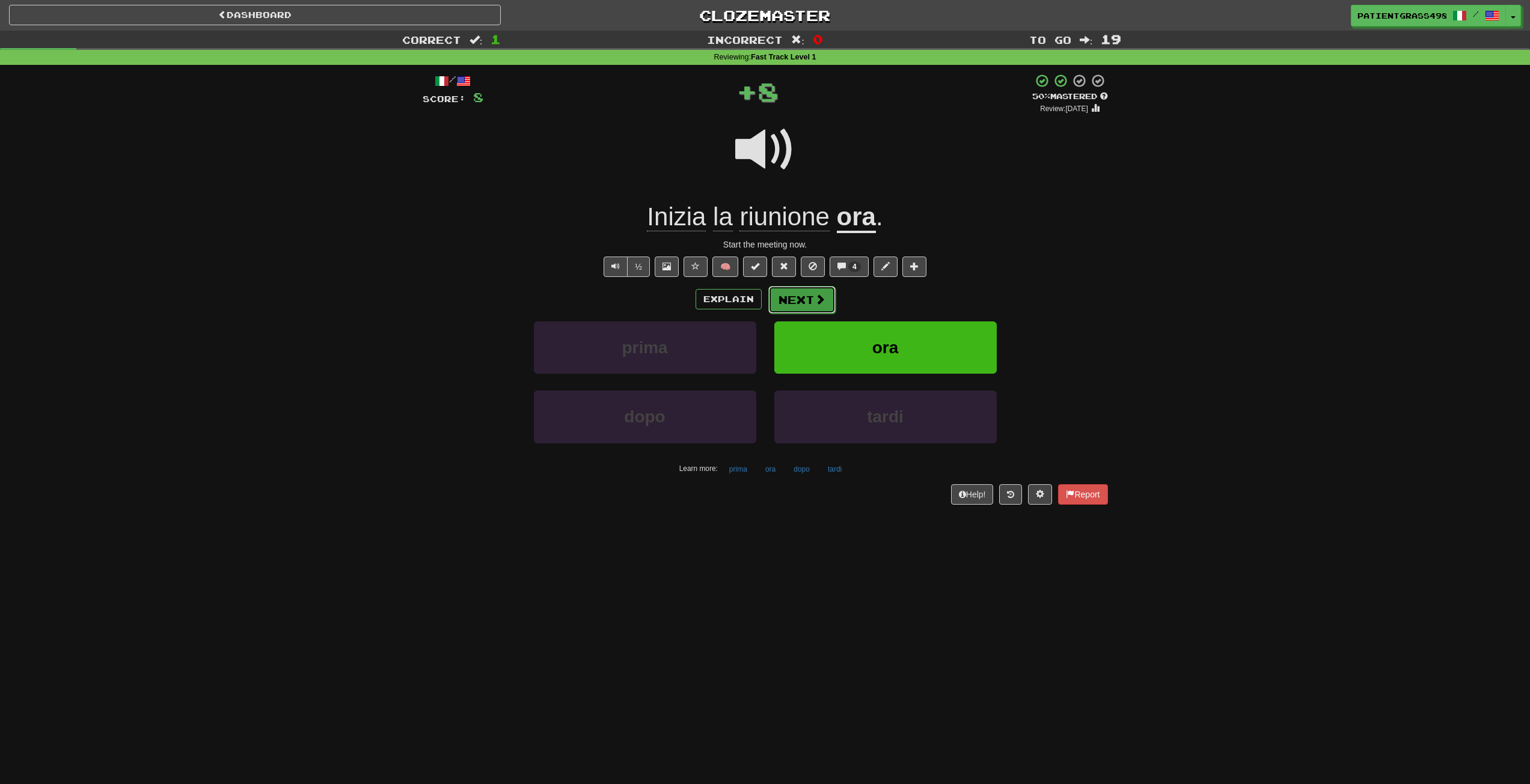
click at [825, 305] on button "Next" at bounding box center [802, 300] width 67 height 28
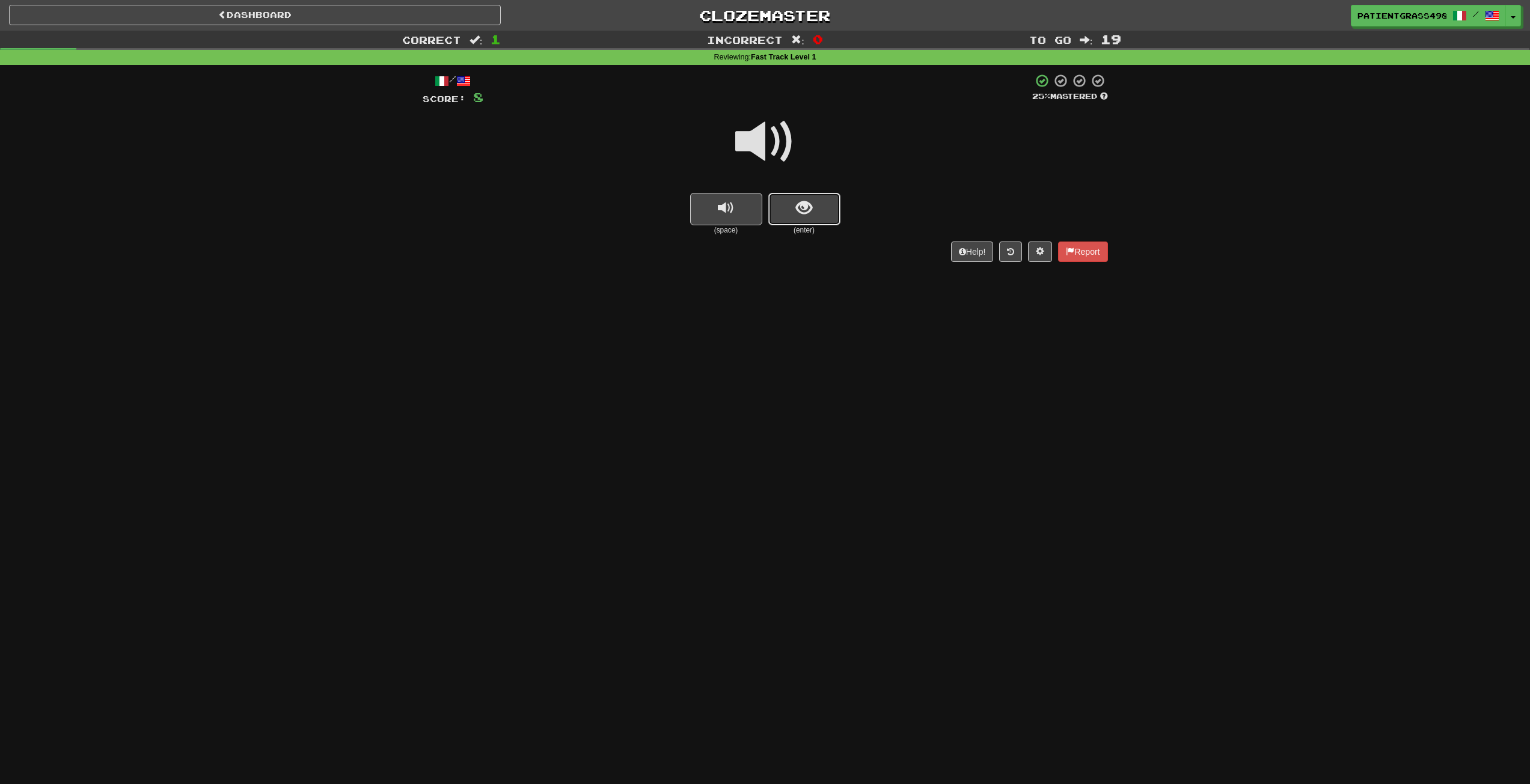
click at [778, 202] on button "show sentence" at bounding box center [805, 209] width 72 height 33
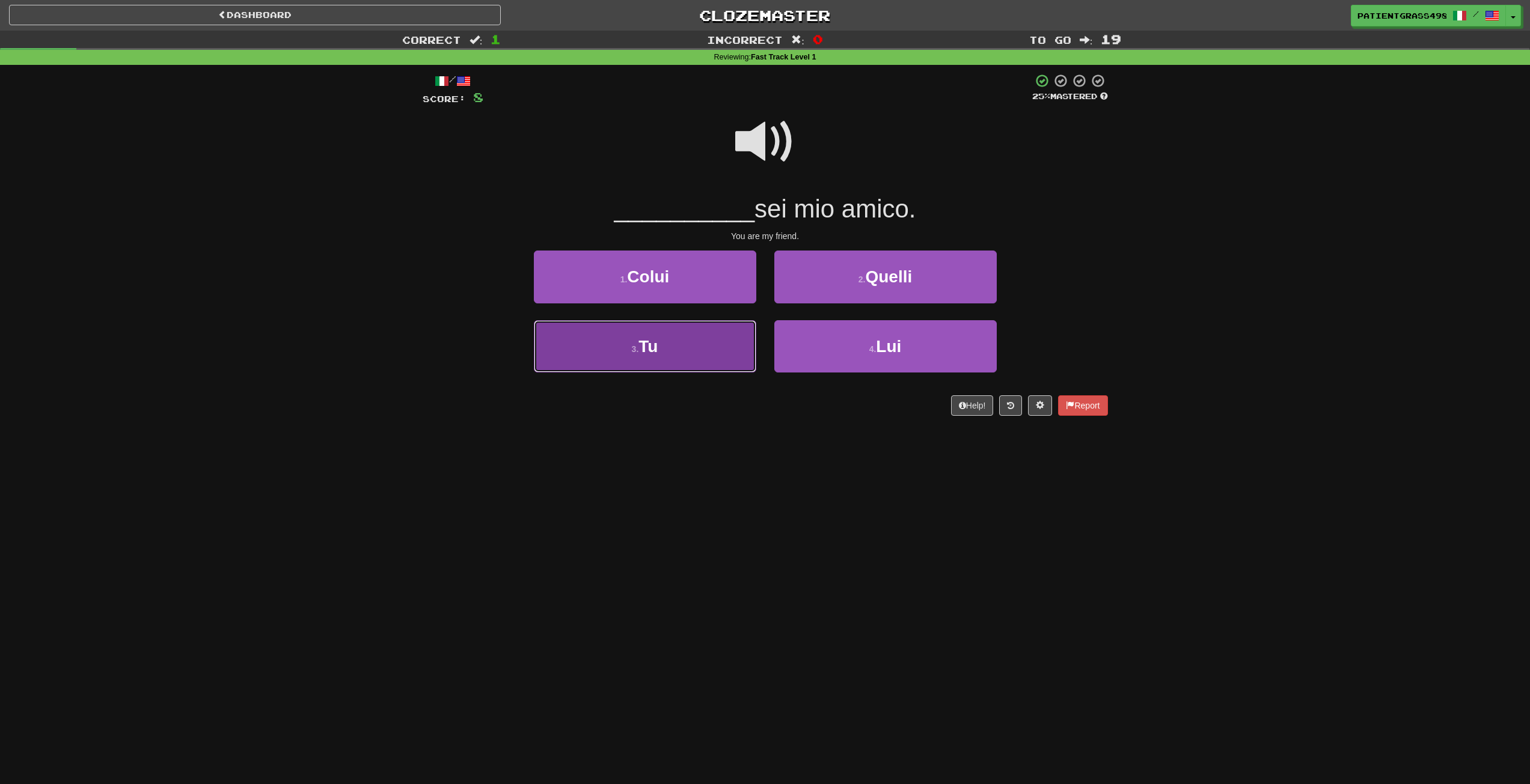
click at [741, 339] on button "3 . Tu" at bounding box center [645, 346] width 222 height 52
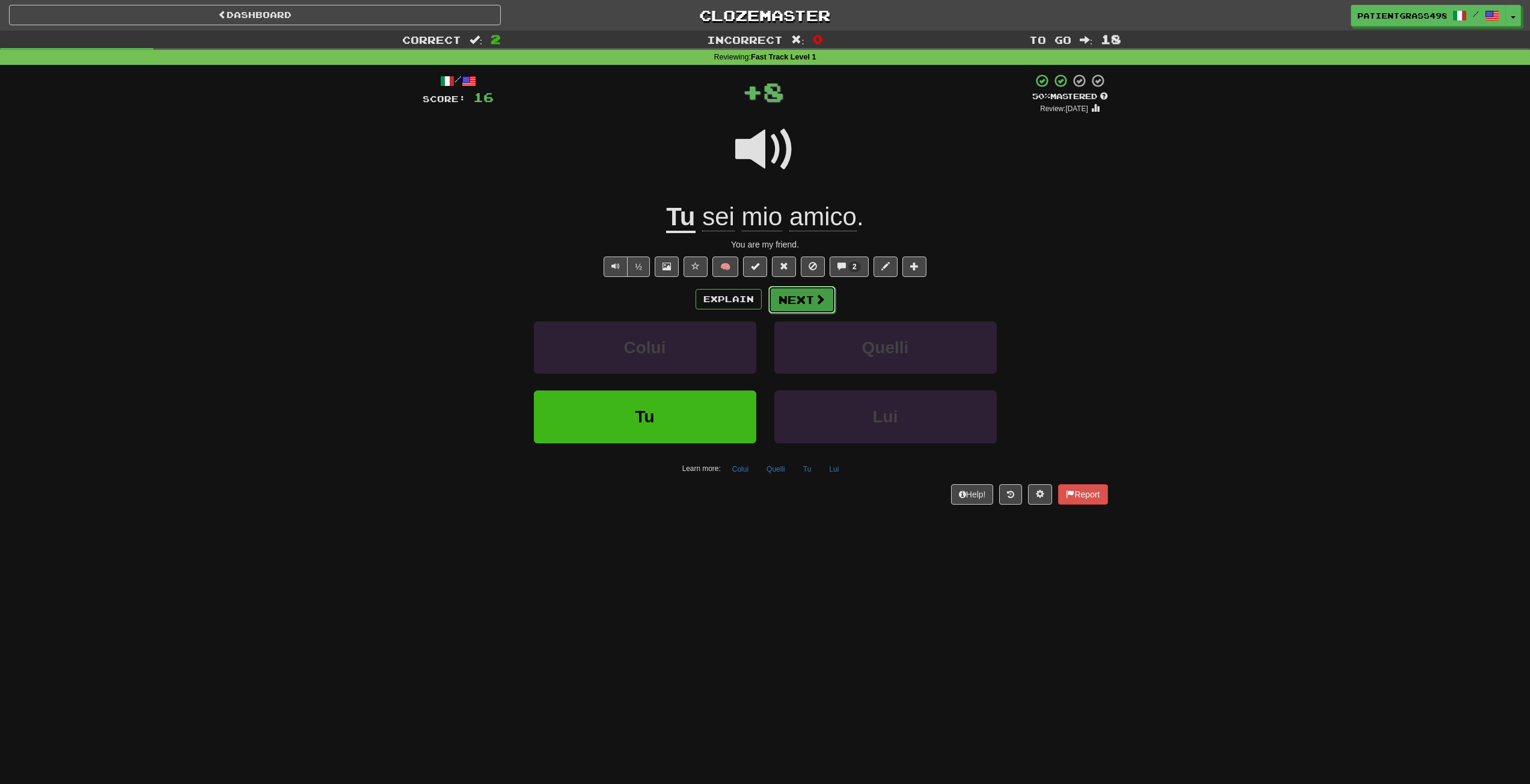
click at [821, 308] on button "Next" at bounding box center [802, 300] width 67 height 28
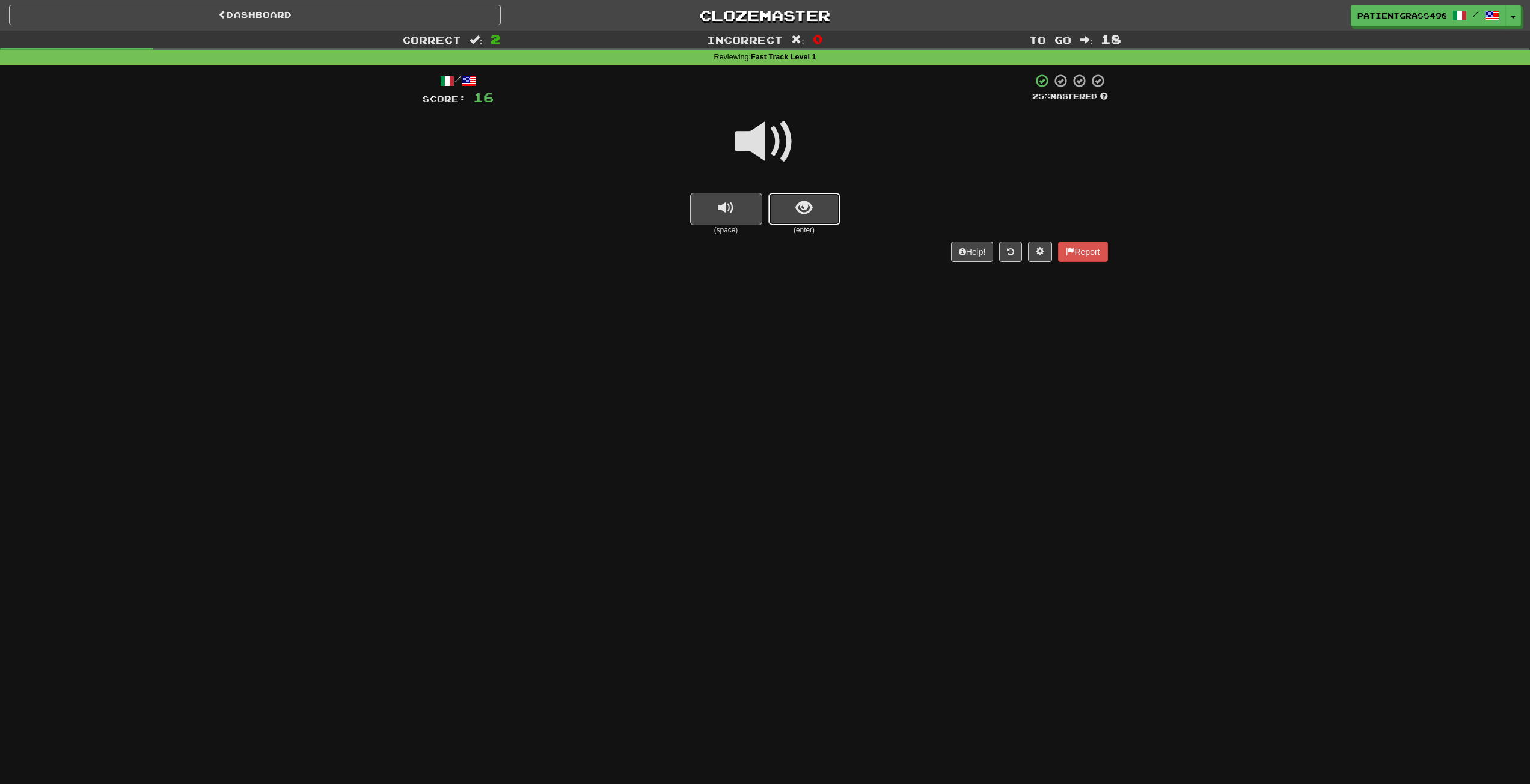
click at [820, 213] on button "show sentence" at bounding box center [805, 209] width 72 height 33
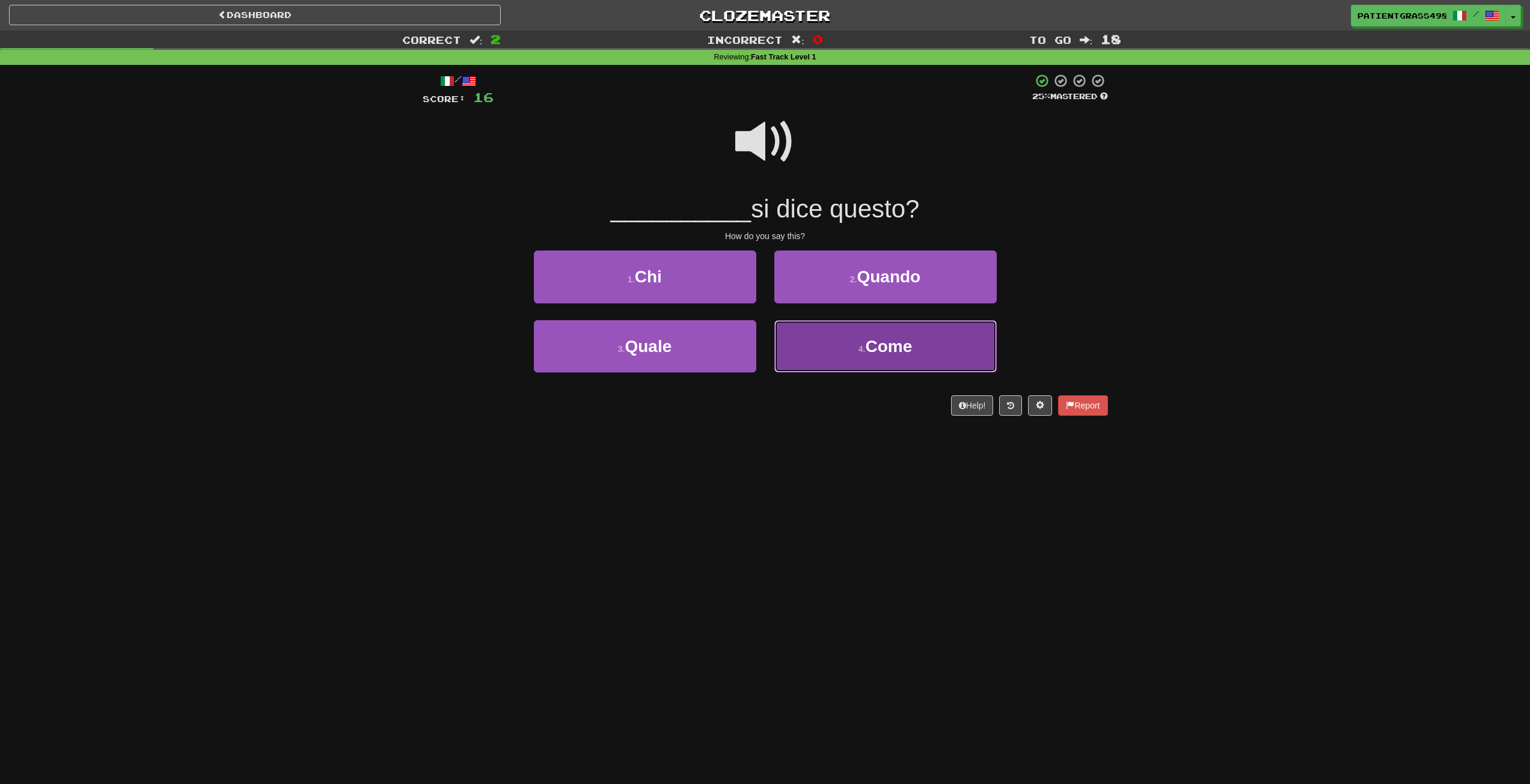
click at [814, 328] on button "4 . Come" at bounding box center [885, 346] width 222 height 52
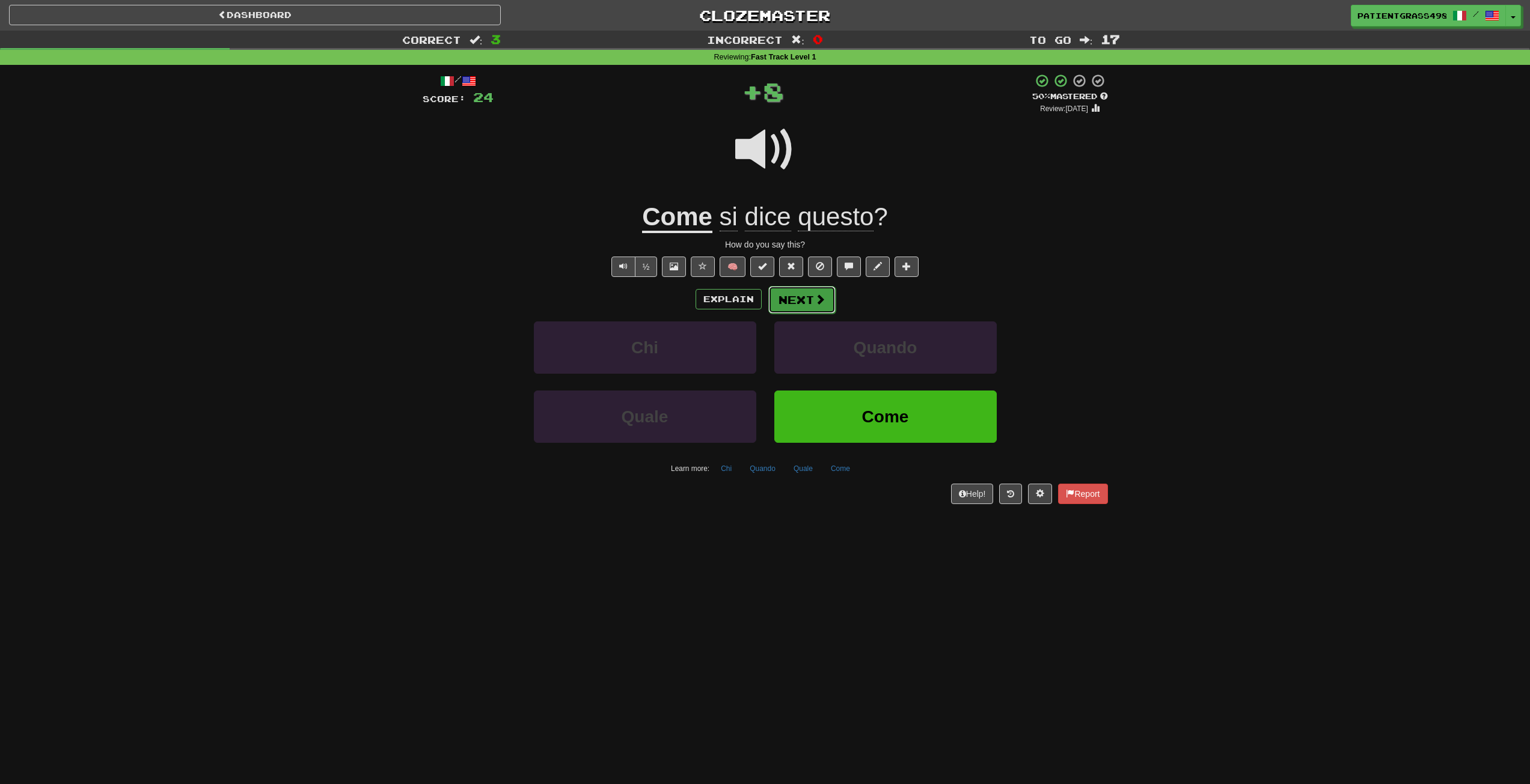
click at [821, 303] on span at bounding box center [820, 299] width 11 height 11
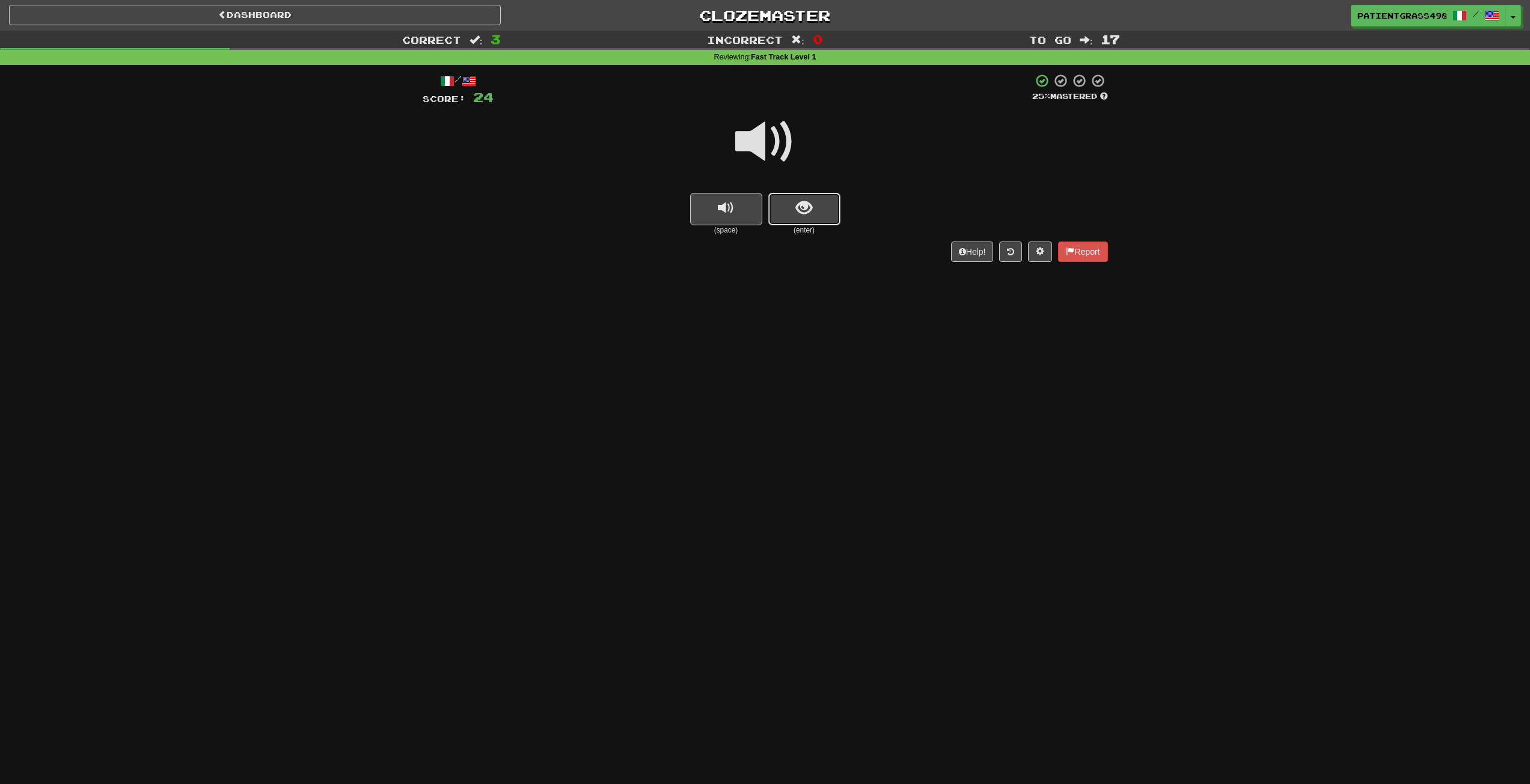
click at [797, 213] on span "show sentence" at bounding box center [804, 208] width 16 height 16
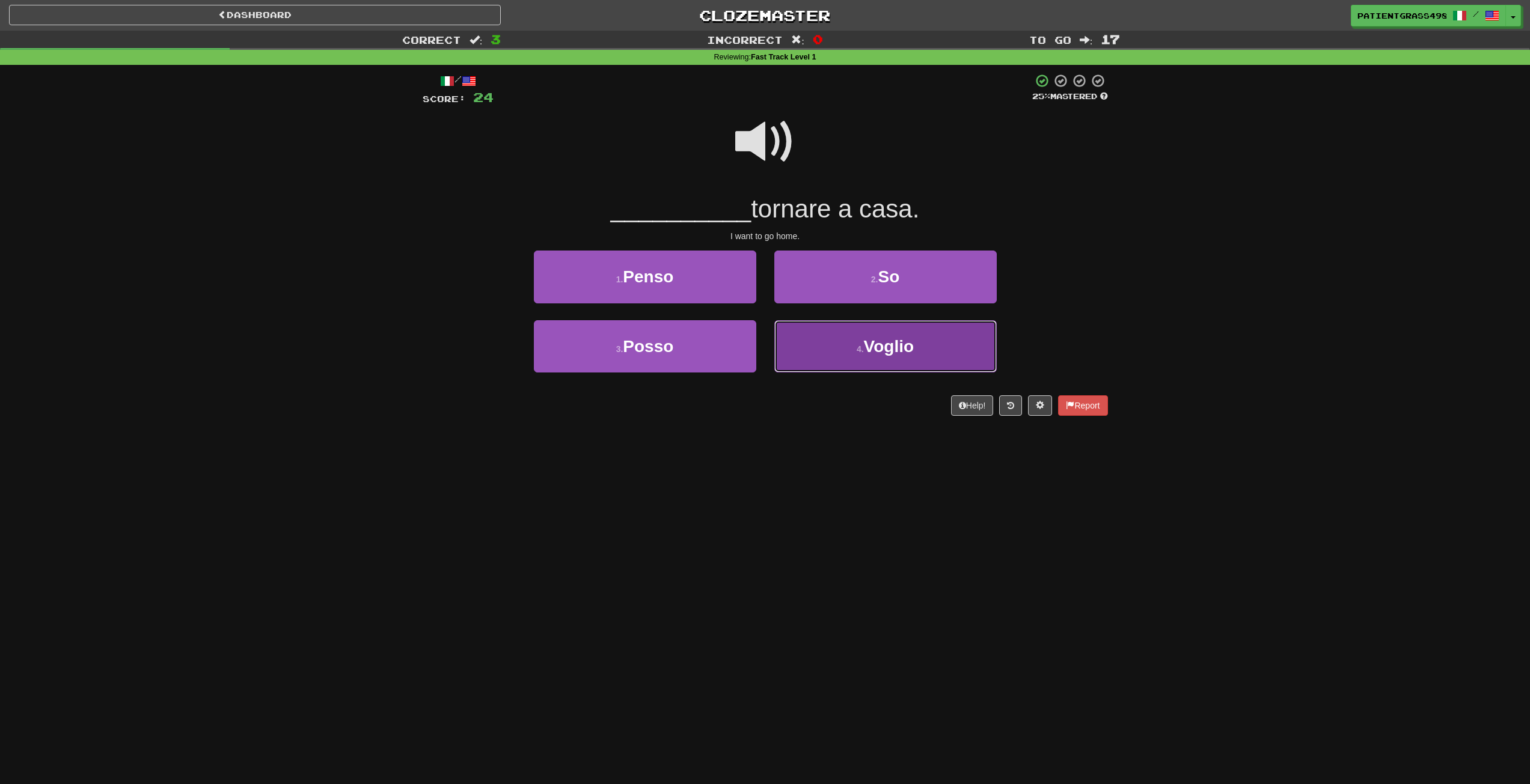
click at [839, 337] on button "4 . Voglio" at bounding box center [885, 346] width 222 height 52
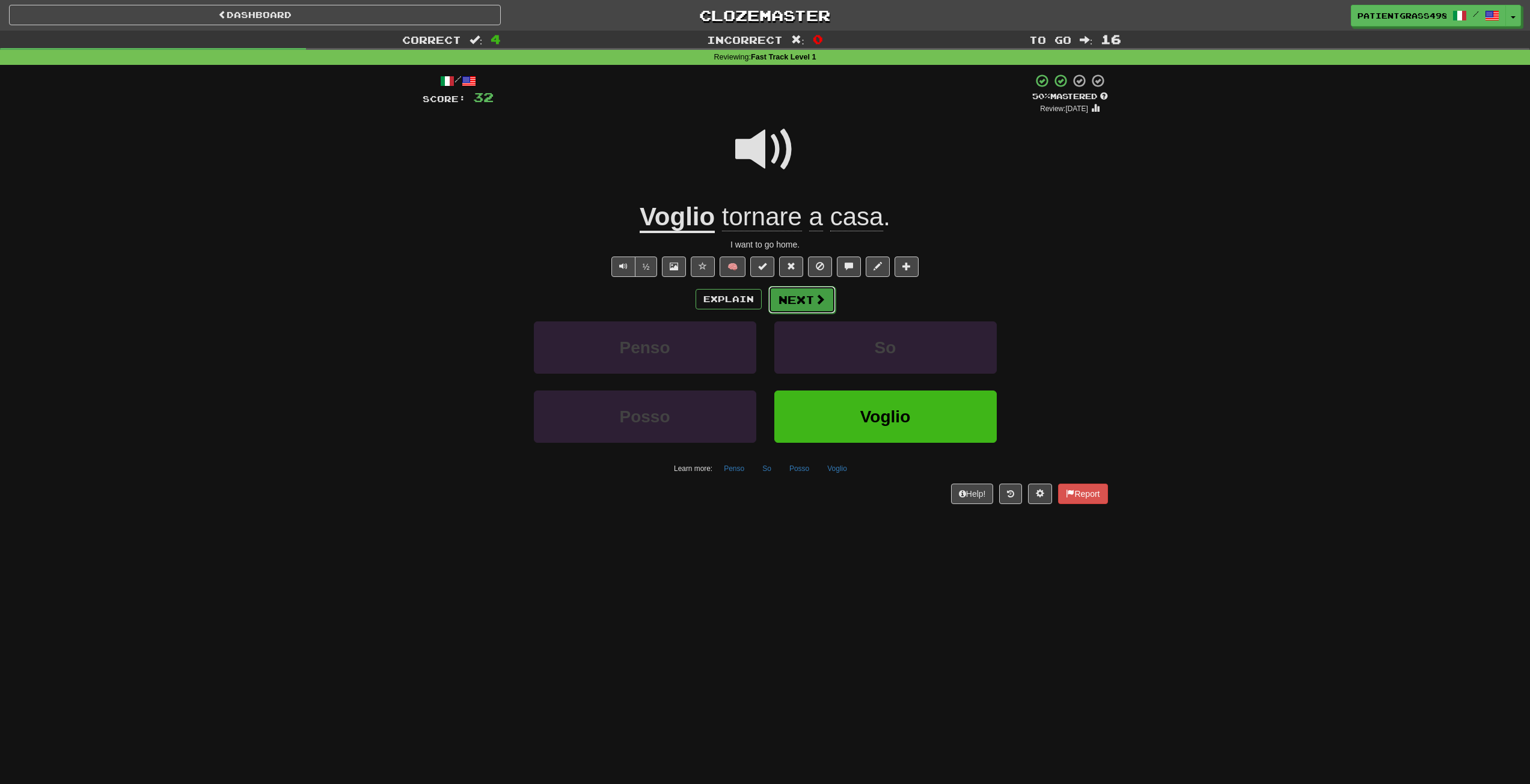
click at [829, 303] on button "Next" at bounding box center [802, 300] width 67 height 28
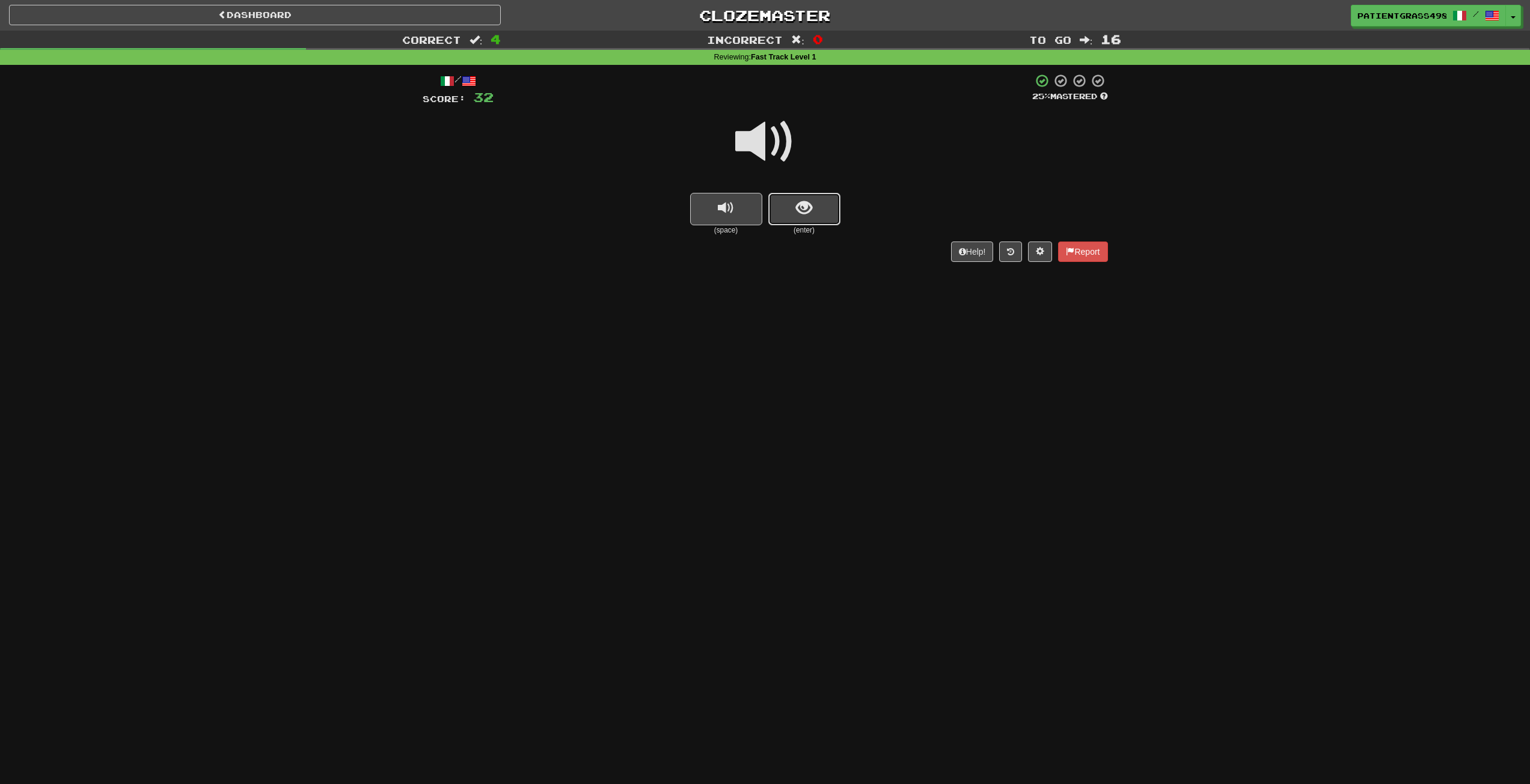
click at [828, 219] on button "show sentence" at bounding box center [805, 209] width 72 height 33
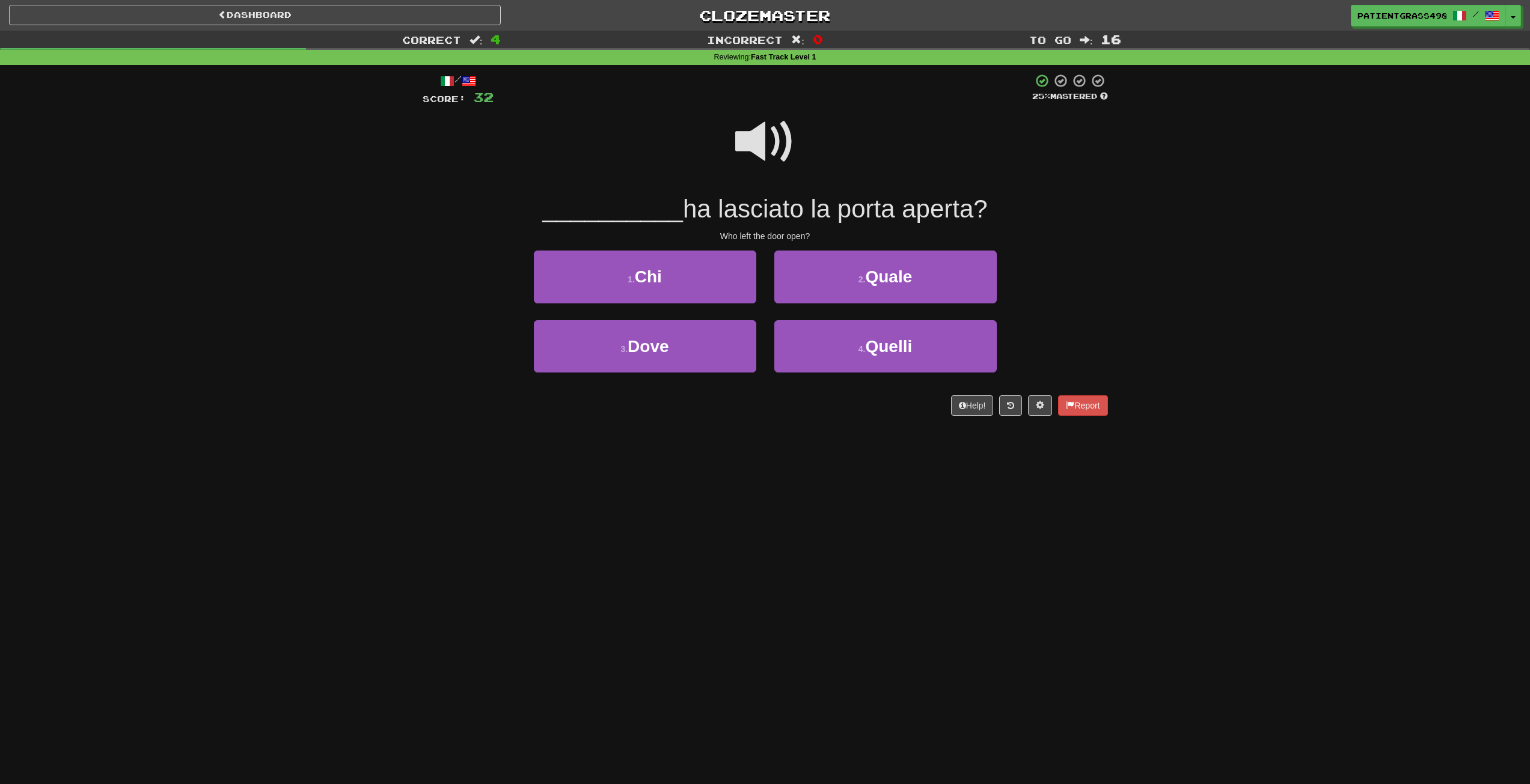
click at [780, 154] on span at bounding box center [765, 141] width 60 height 60
click at [787, 142] on span at bounding box center [765, 141] width 60 height 60
click at [763, 144] on span at bounding box center [765, 141] width 60 height 60
click at [714, 265] on button "1 . Chi" at bounding box center [645, 277] width 222 height 52
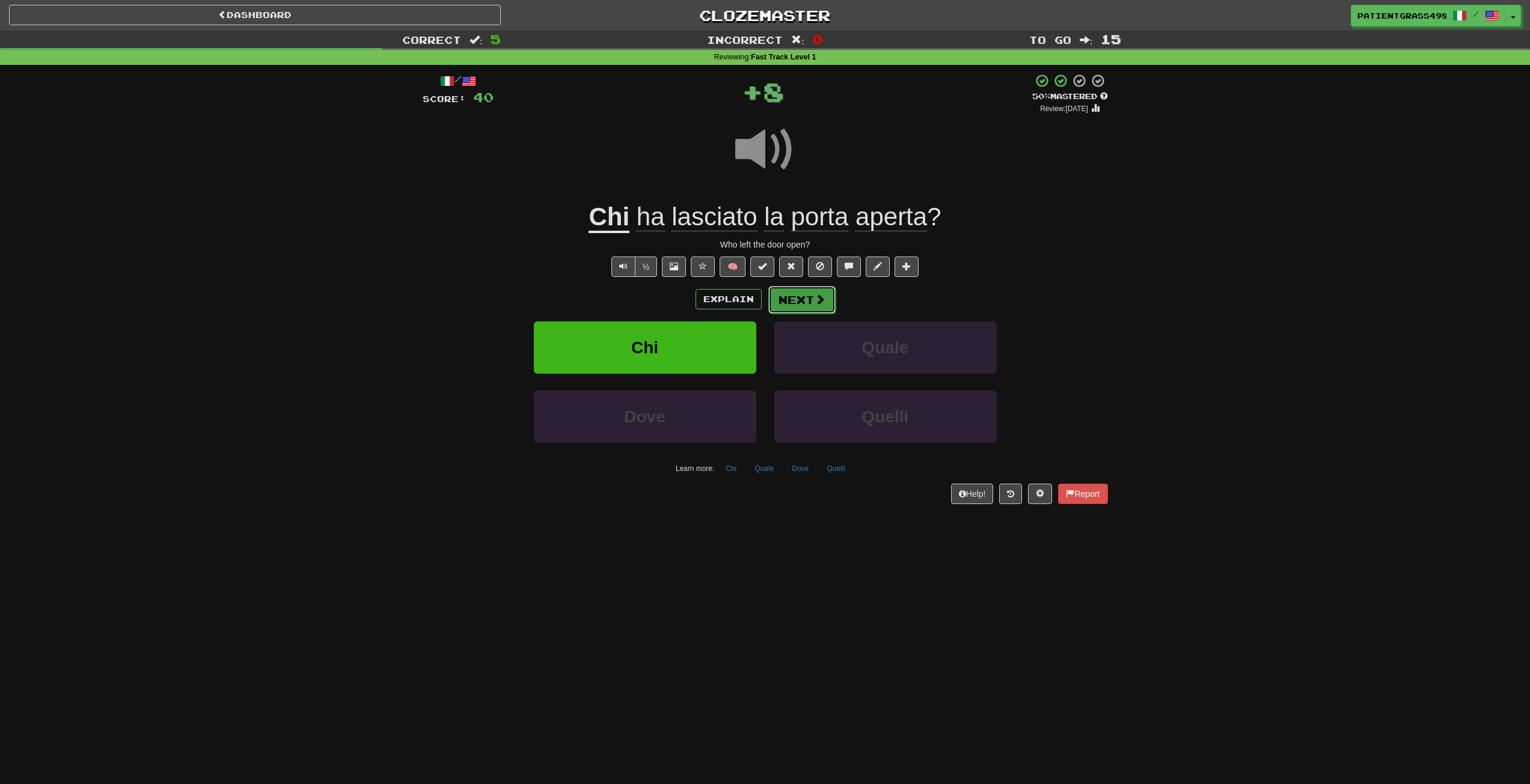
click at [831, 299] on button "Next" at bounding box center [802, 300] width 67 height 28
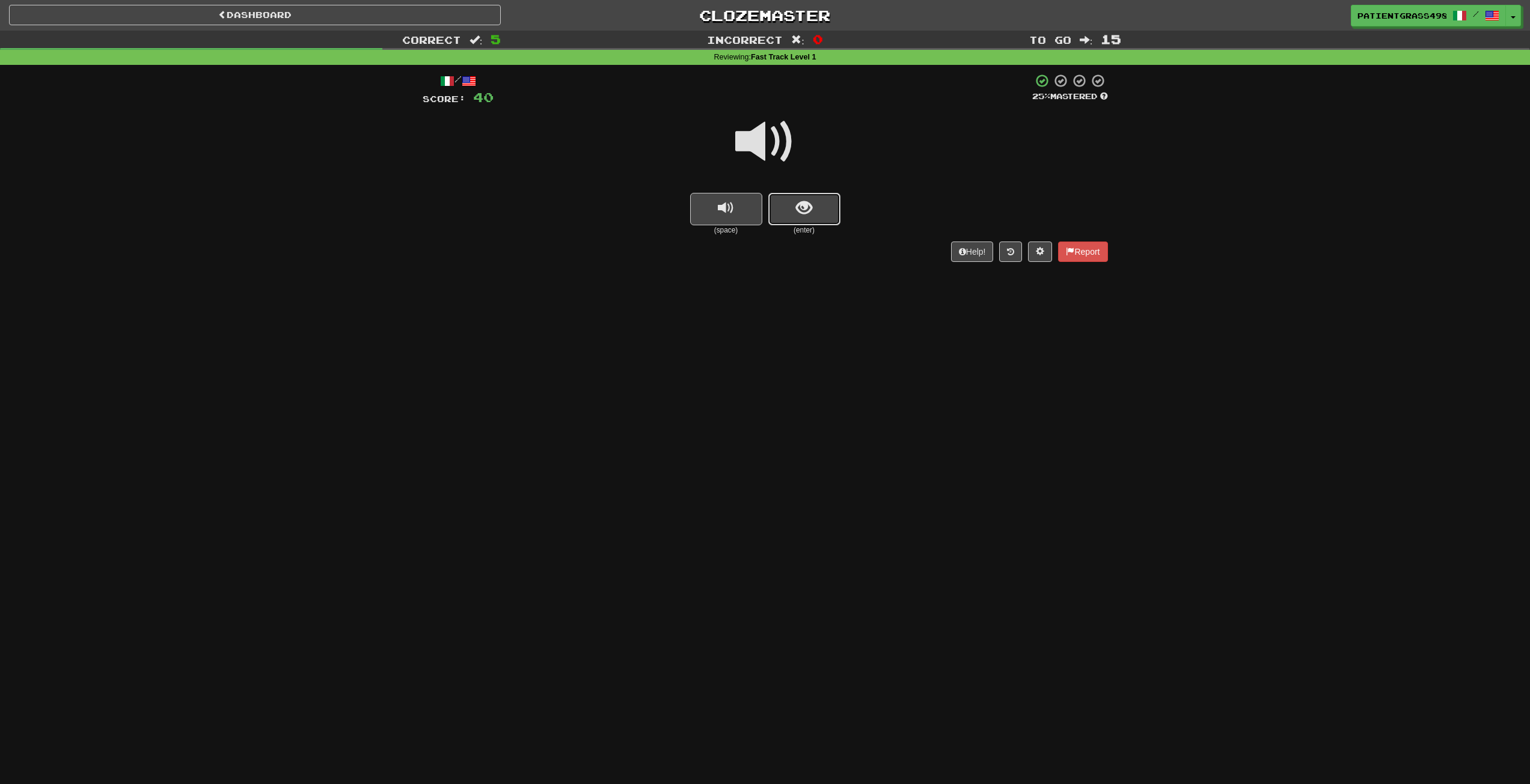
click at [797, 200] on span "show sentence" at bounding box center [804, 208] width 16 height 16
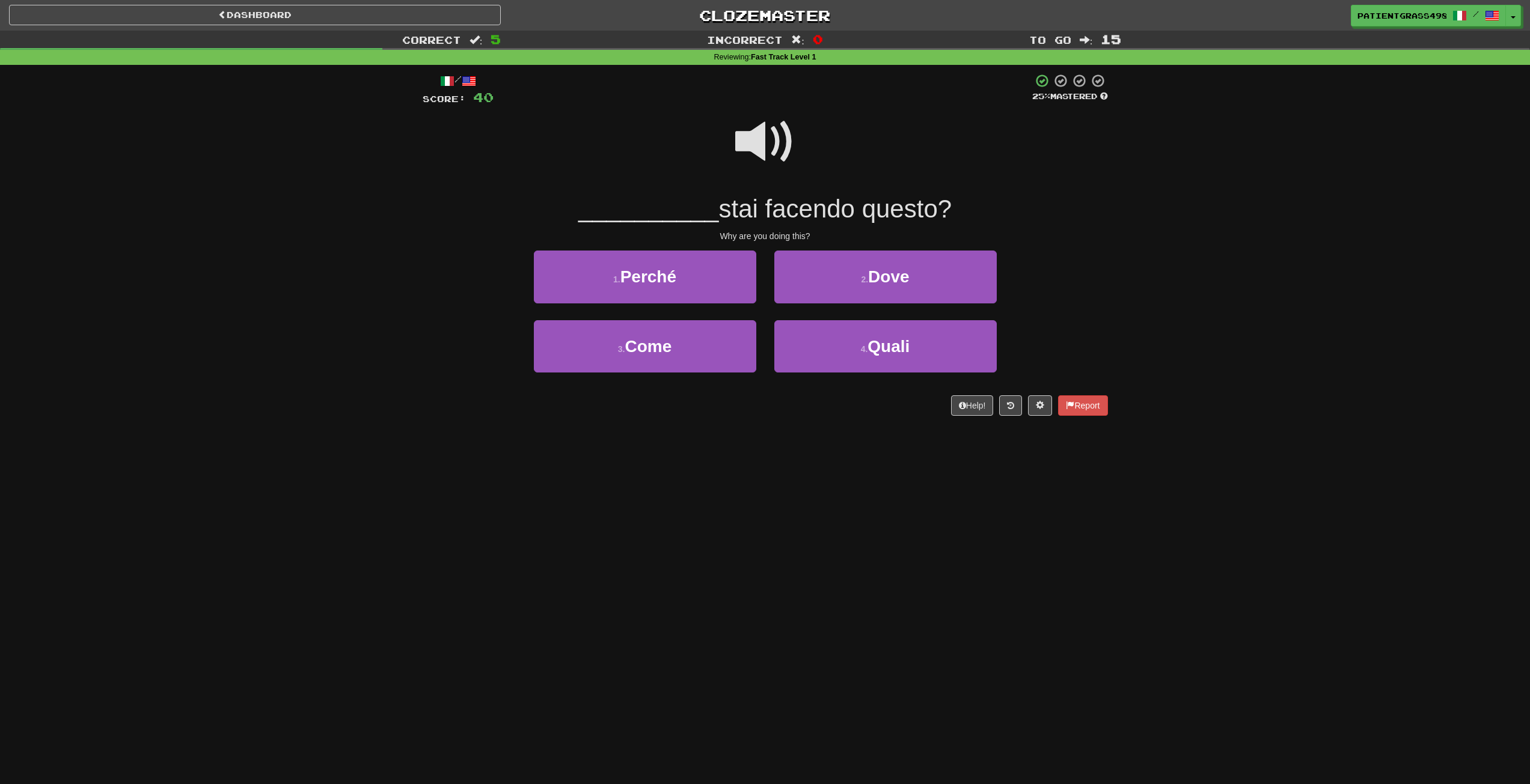
click at [776, 146] on span at bounding box center [765, 141] width 60 height 60
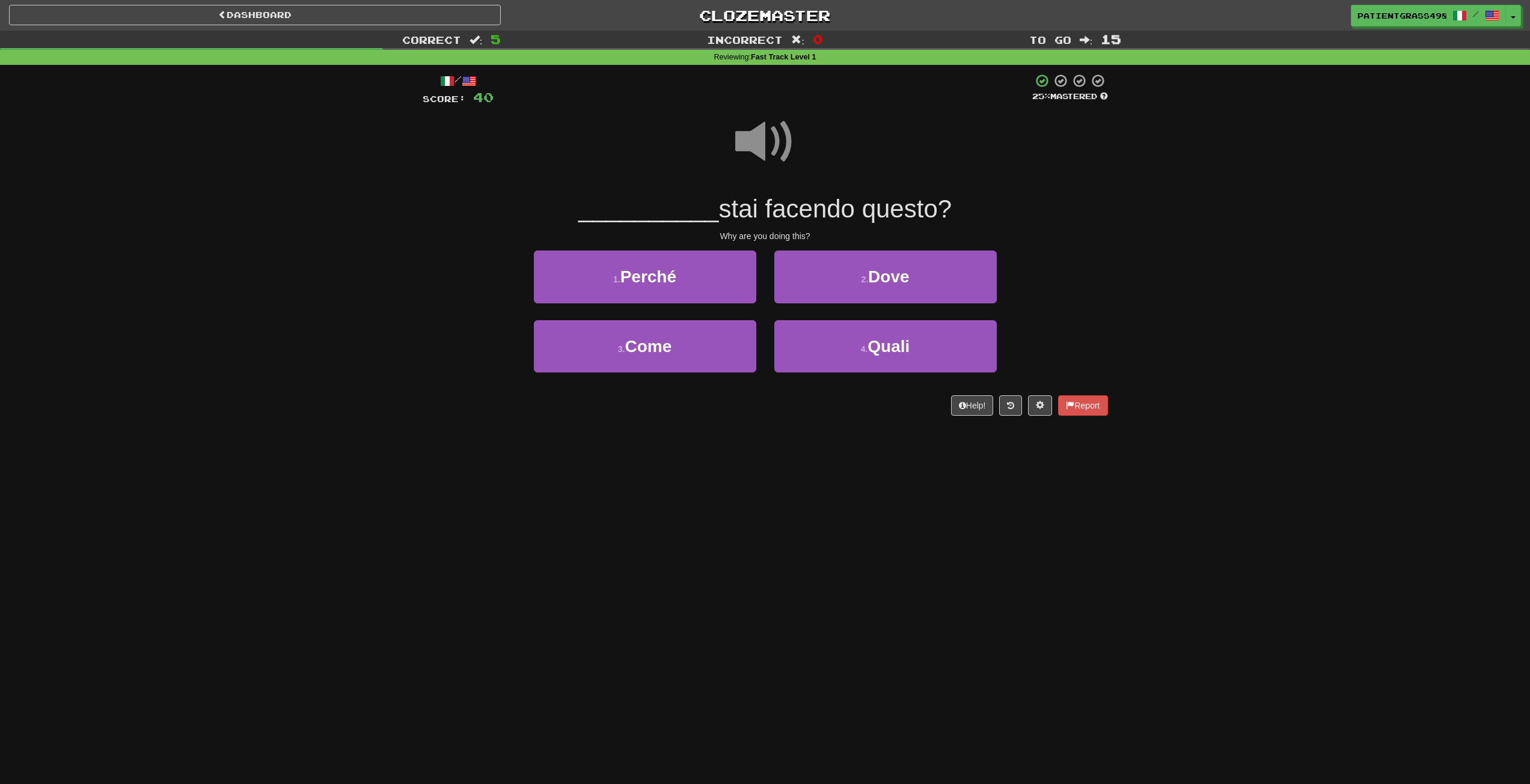
click at [776, 146] on span at bounding box center [765, 141] width 60 height 60
click at [703, 284] on button "1 . Perché" at bounding box center [645, 277] width 222 height 52
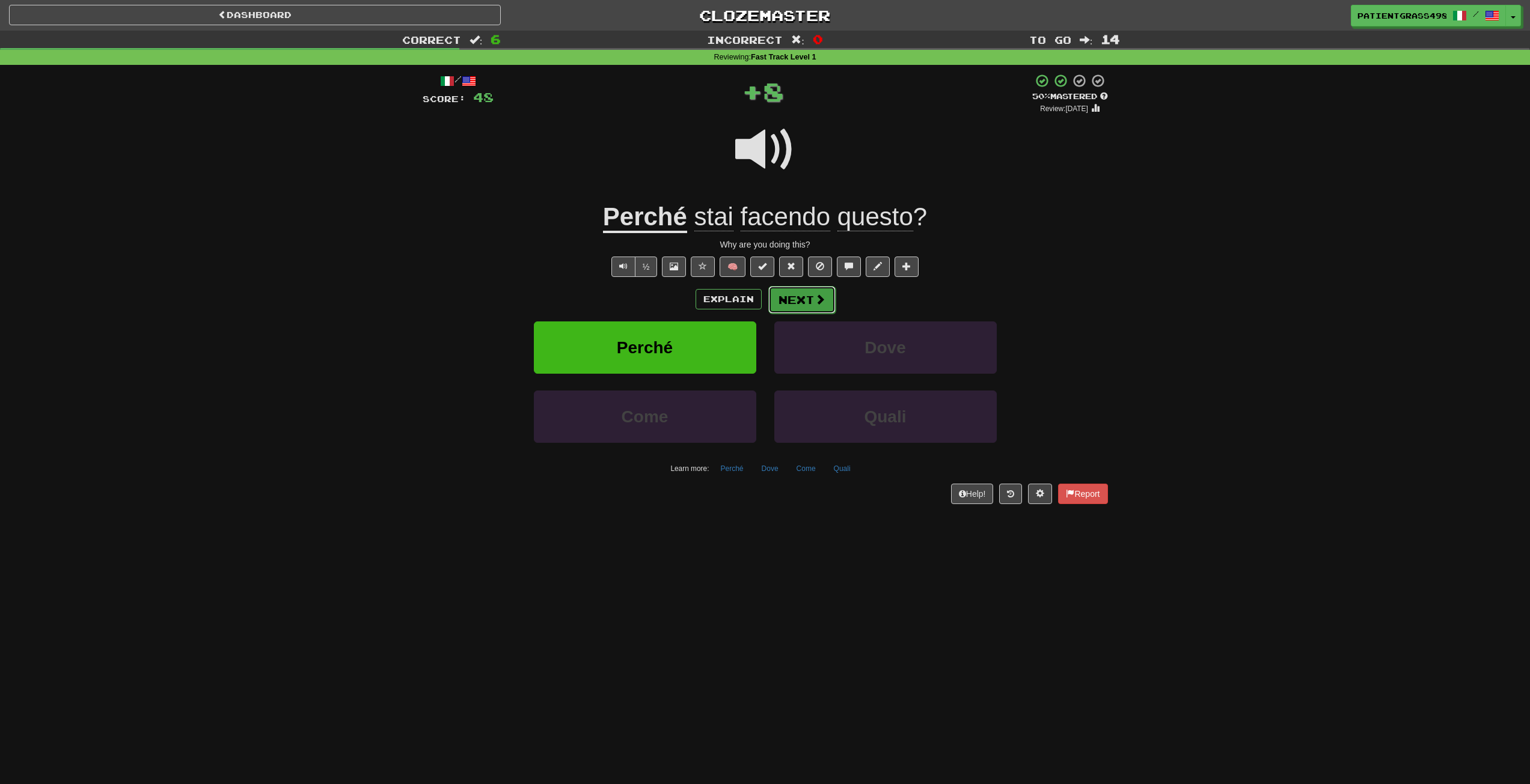
click at [825, 303] on button "Next" at bounding box center [802, 300] width 67 height 28
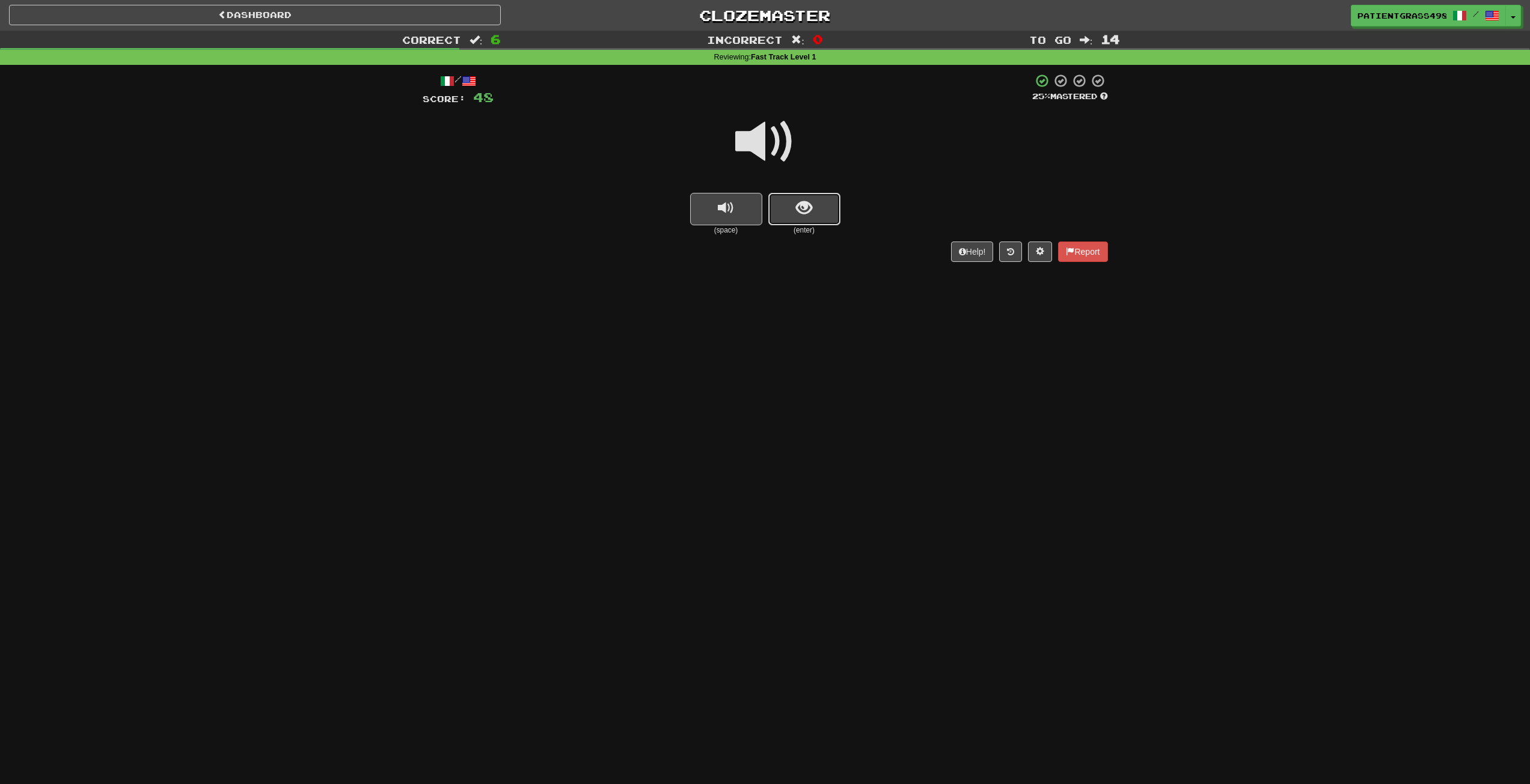
click at [786, 207] on button "show sentence" at bounding box center [805, 209] width 72 height 33
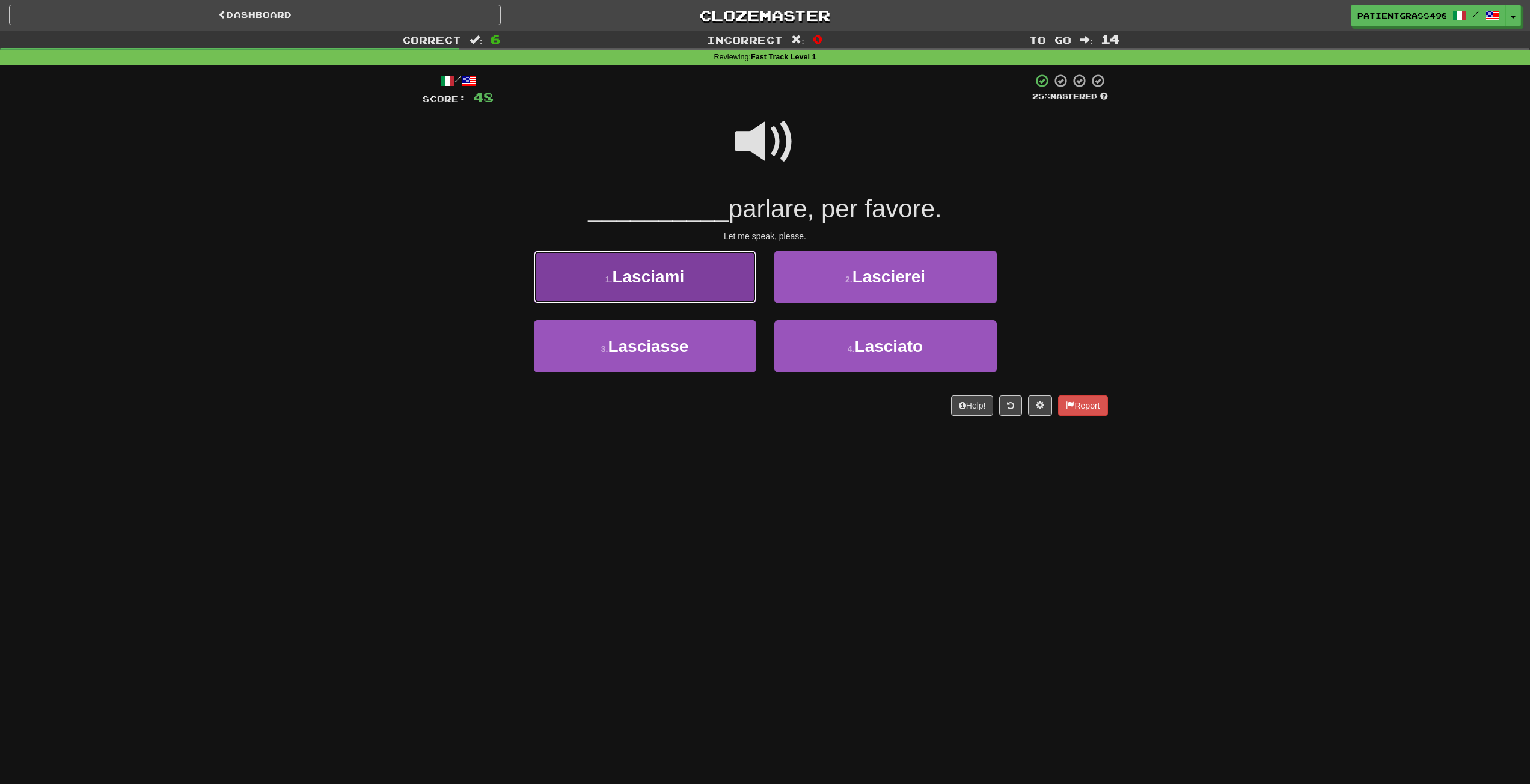
click at [720, 276] on button "1 . Lasciami" at bounding box center [645, 277] width 222 height 52
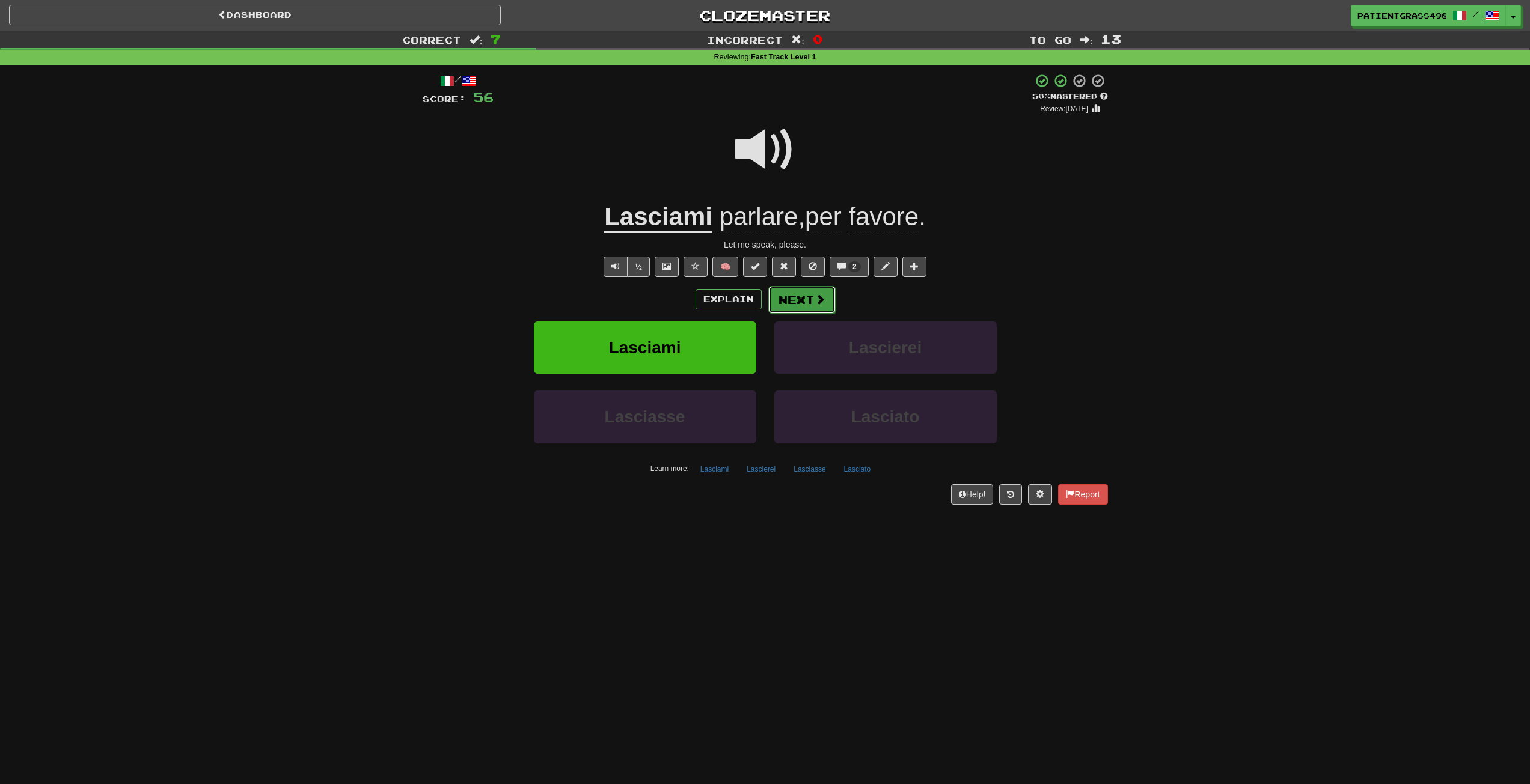
click at [820, 299] on span at bounding box center [820, 299] width 11 height 11
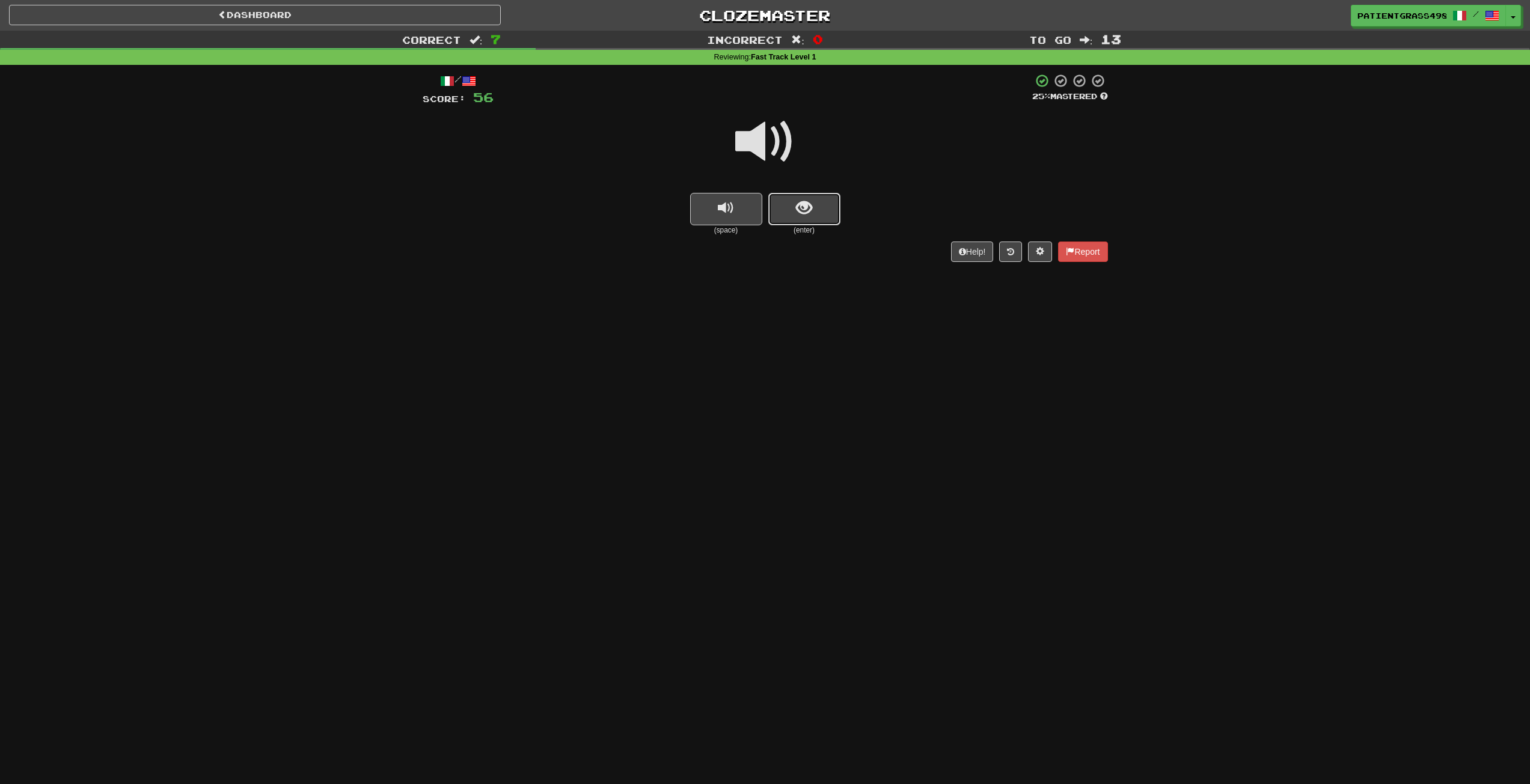
click at [810, 200] on span "show sentence" at bounding box center [804, 208] width 16 height 16
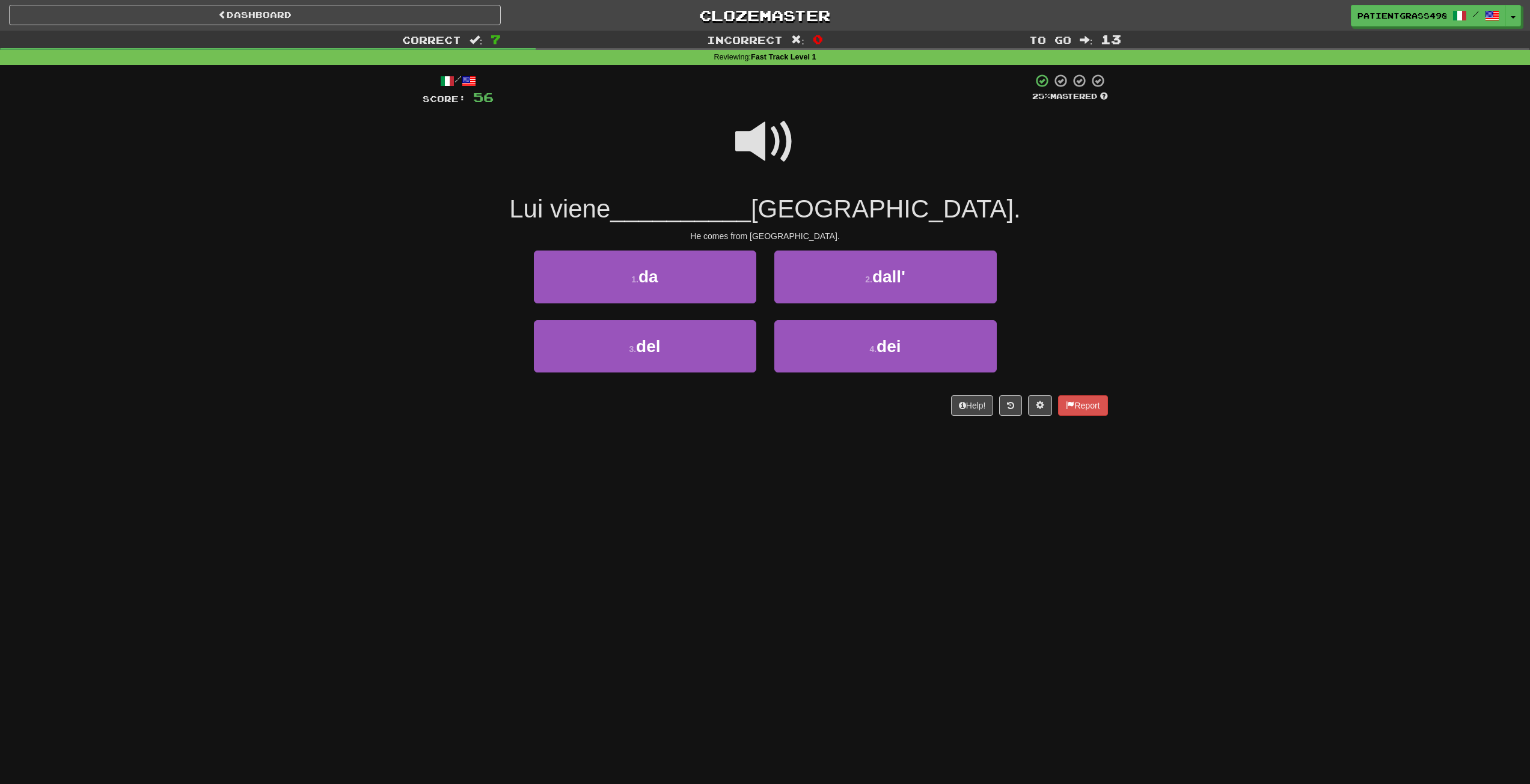
click at [779, 122] on span at bounding box center [765, 141] width 60 height 60
click at [778, 116] on span at bounding box center [765, 141] width 60 height 60
click at [774, 124] on span at bounding box center [765, 141] width 60 height 60
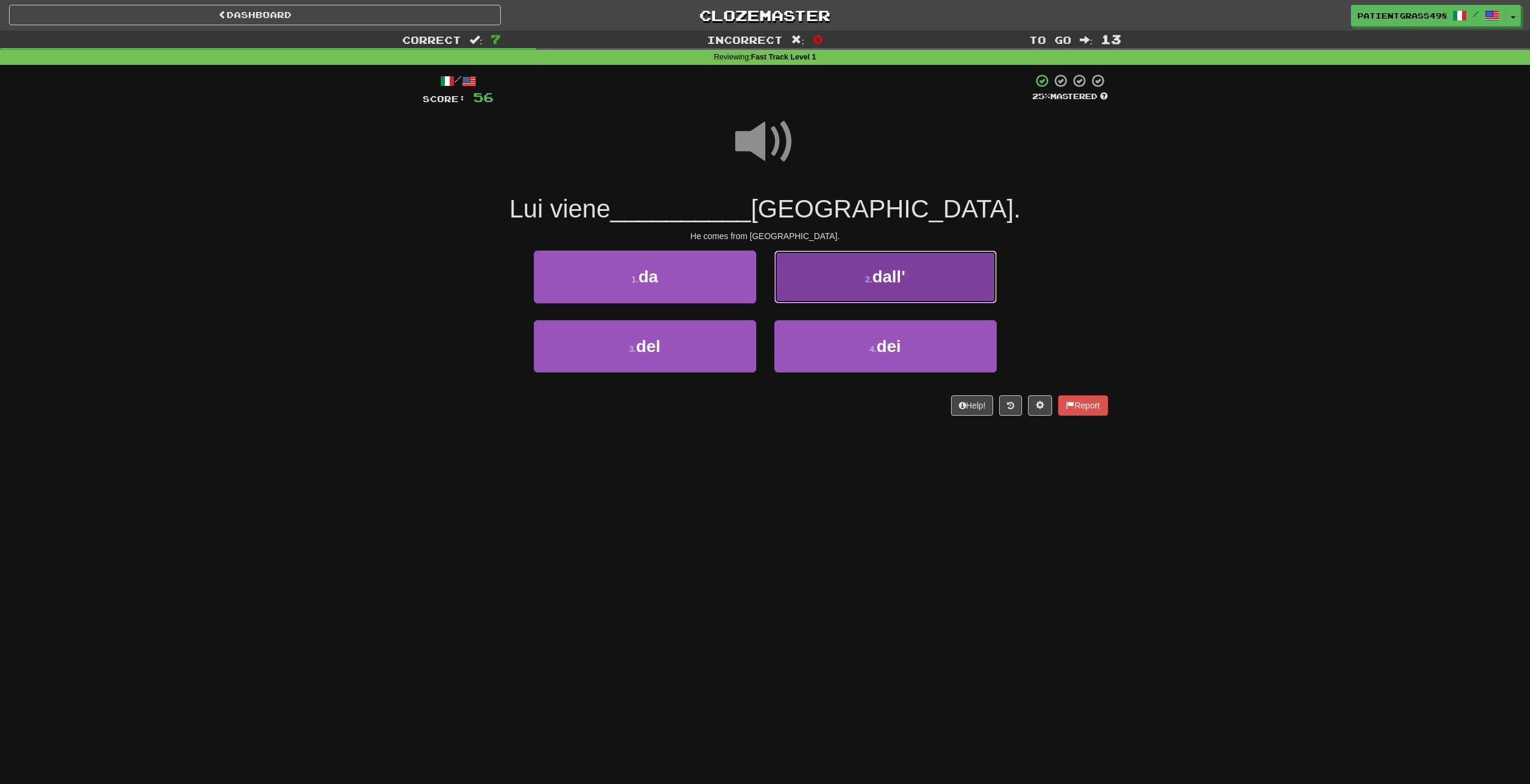
click at [854, 286] on button "2 . dall'" at bounding box center [885, 277] width 222 height 52
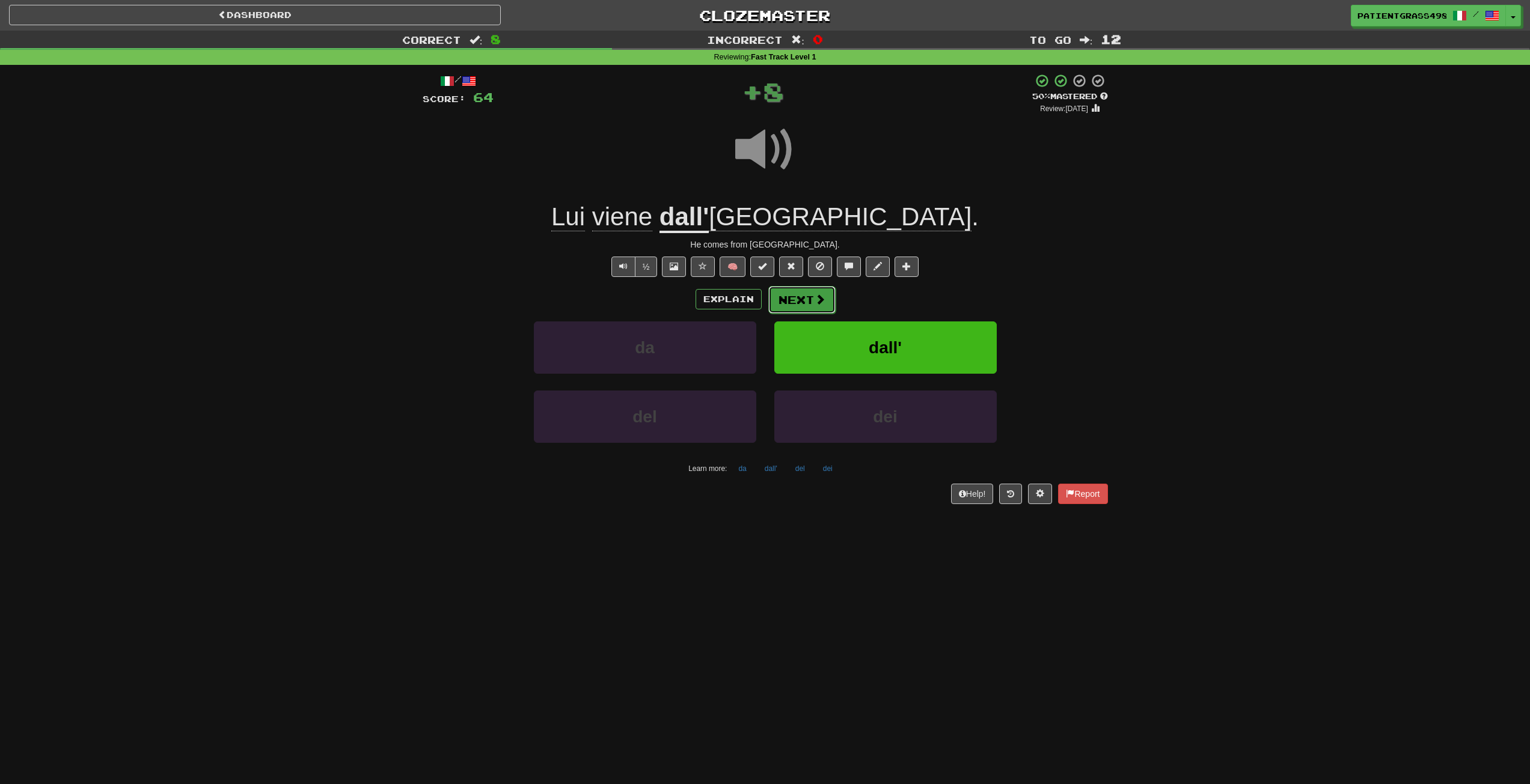
click at [818, 301] on span at bounding box center [820, 299] width 11 height 11
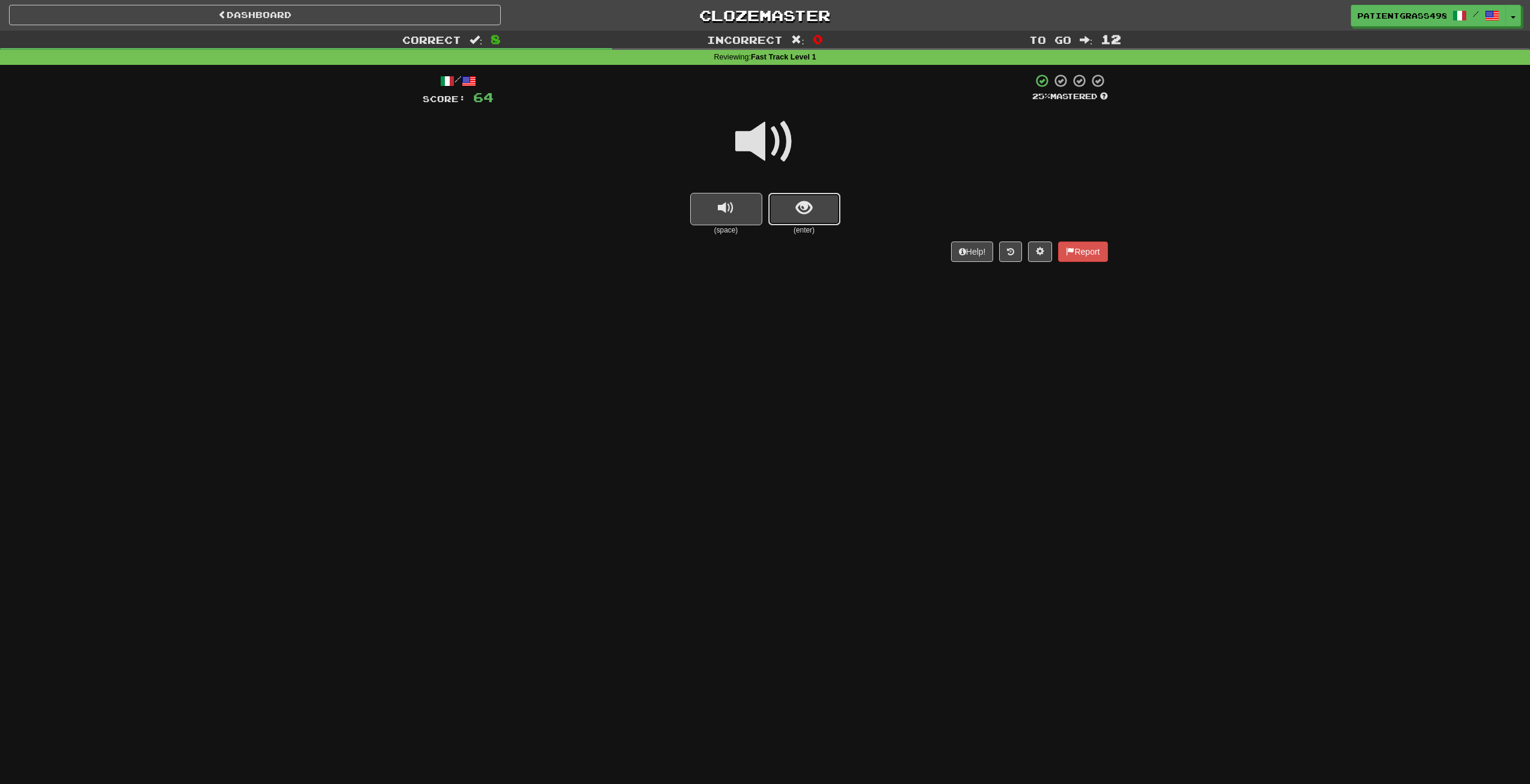
click at [792, 211] on button "show sentence" at bounding box center [805, 209] width 72 height 33
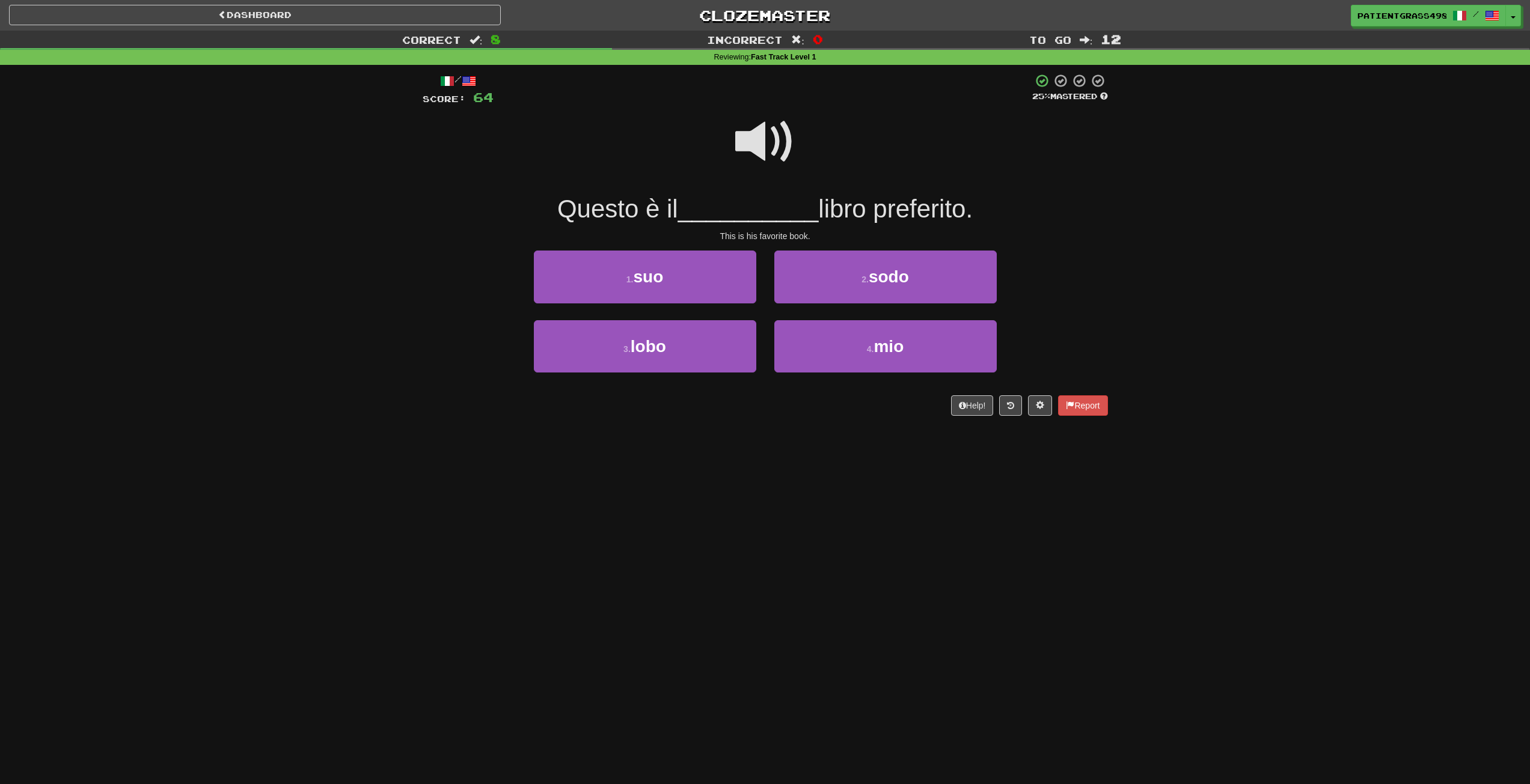
click at [768, 125] on span at bounding box center [765, 141] width 60 height 60
click at [795, 140] on div at bounding box center [765, 150] width 686 height 86
click at [789, 152] on span at bounding box center [765, 141] width 60 height 60
click at [772, 148] on span at bounding box center [765, 141] width 60 height 60
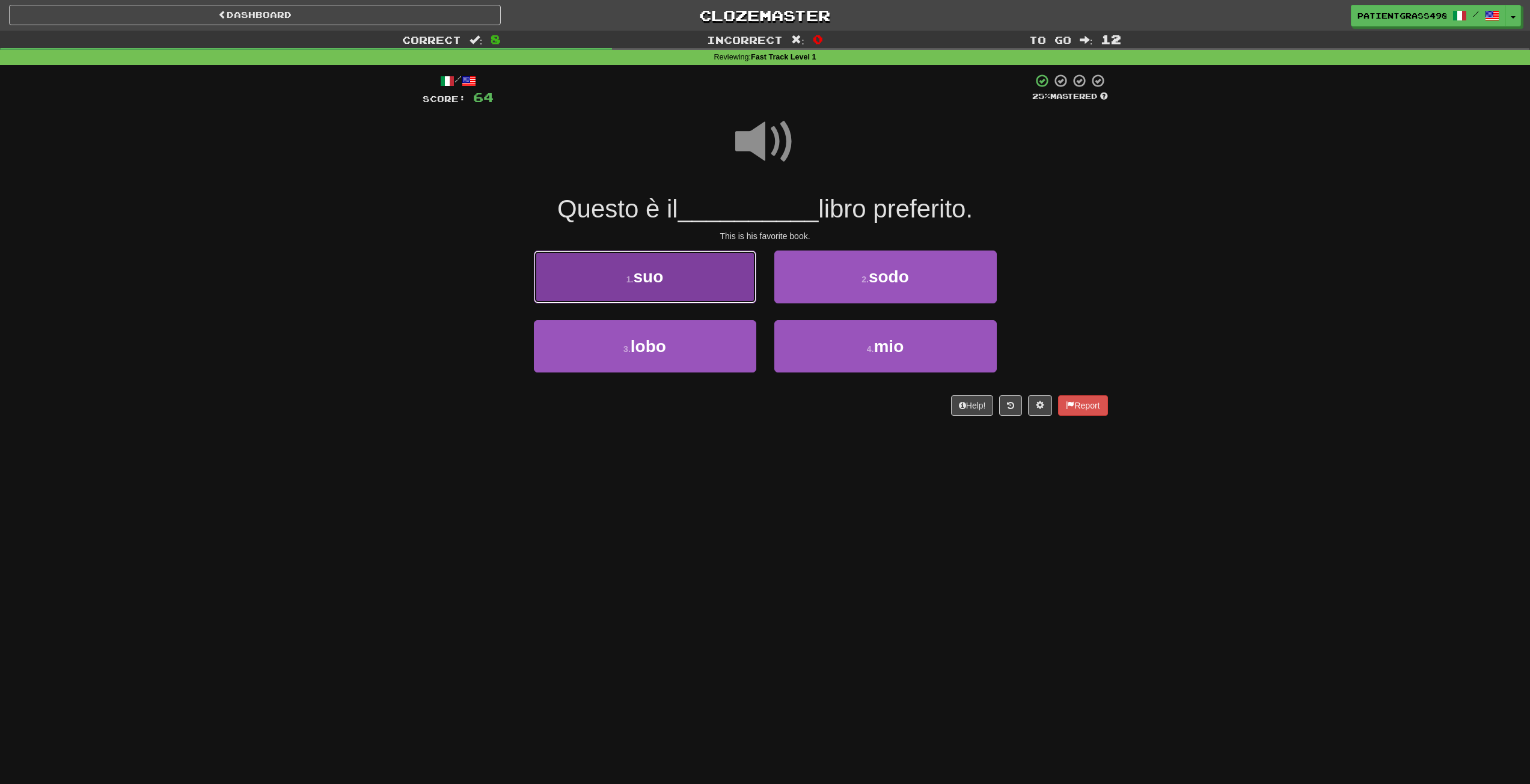
click at [705, 263] on button "1 . suo" at bounding box center [645, 277] width 222 height 52
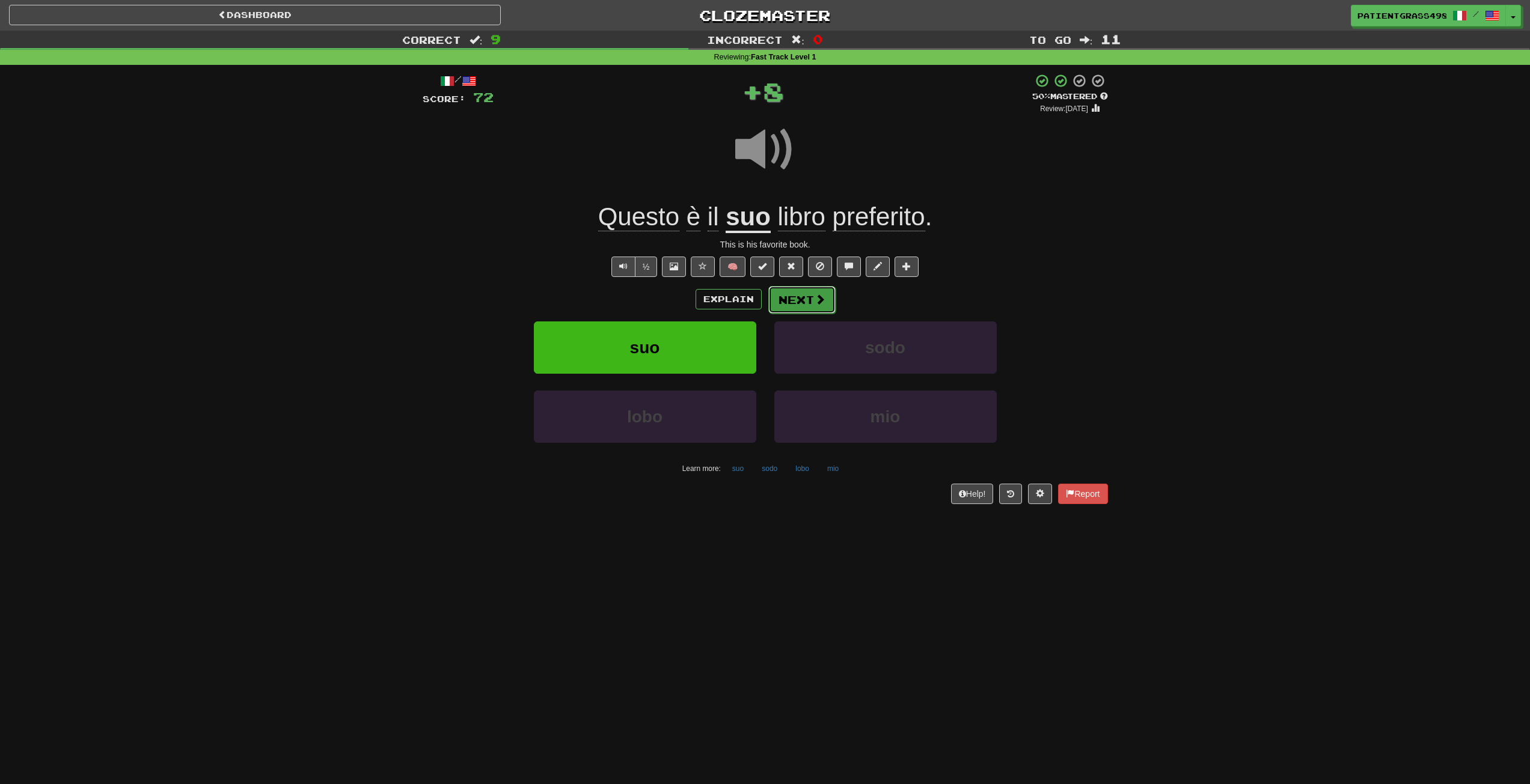
click at [801, 299] on button "Next" at bounding box center [802, 300] width 67 height 28
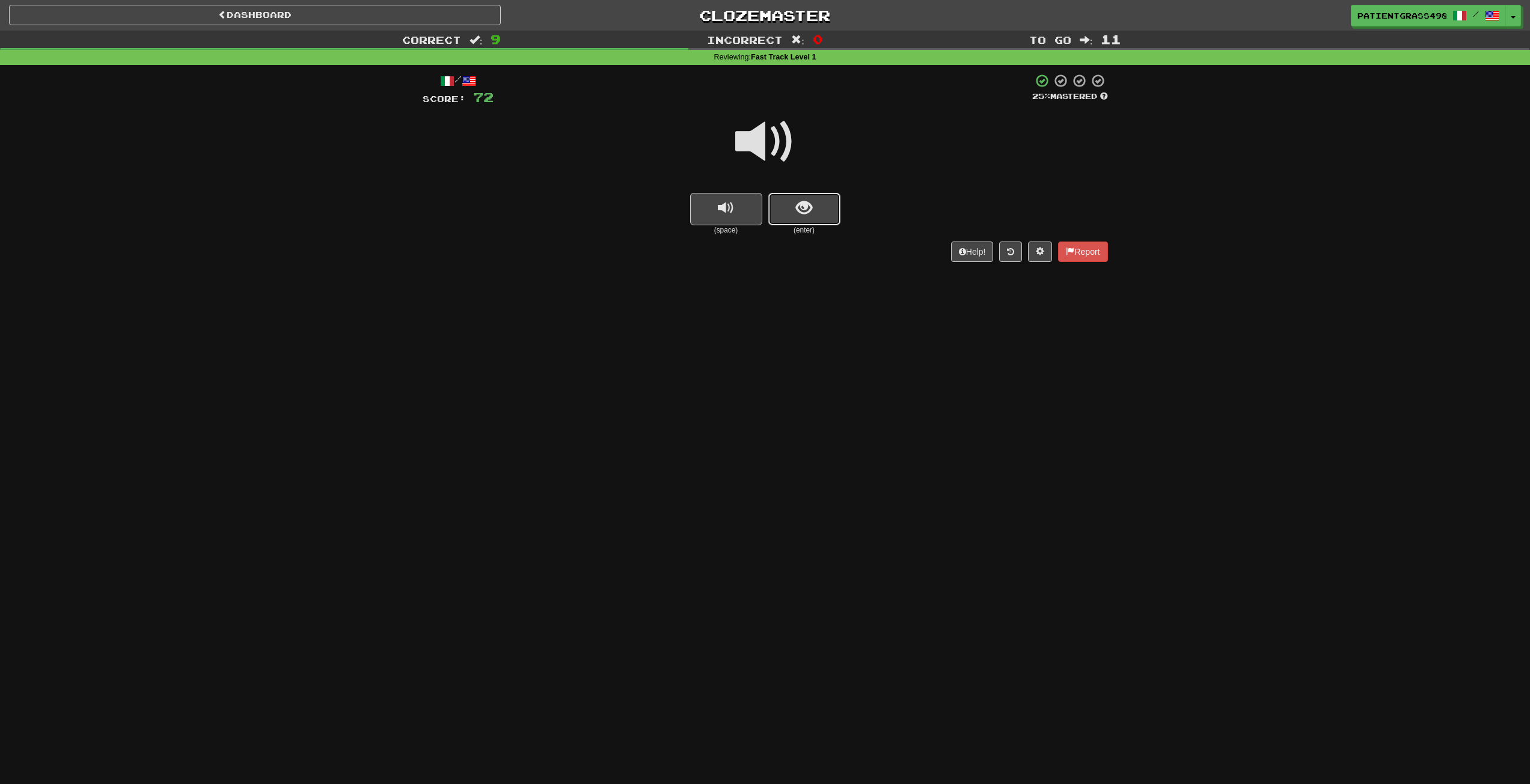
click at [796, 211] on span "show sentence" at bounding box center [804, 208] width 16 height 16
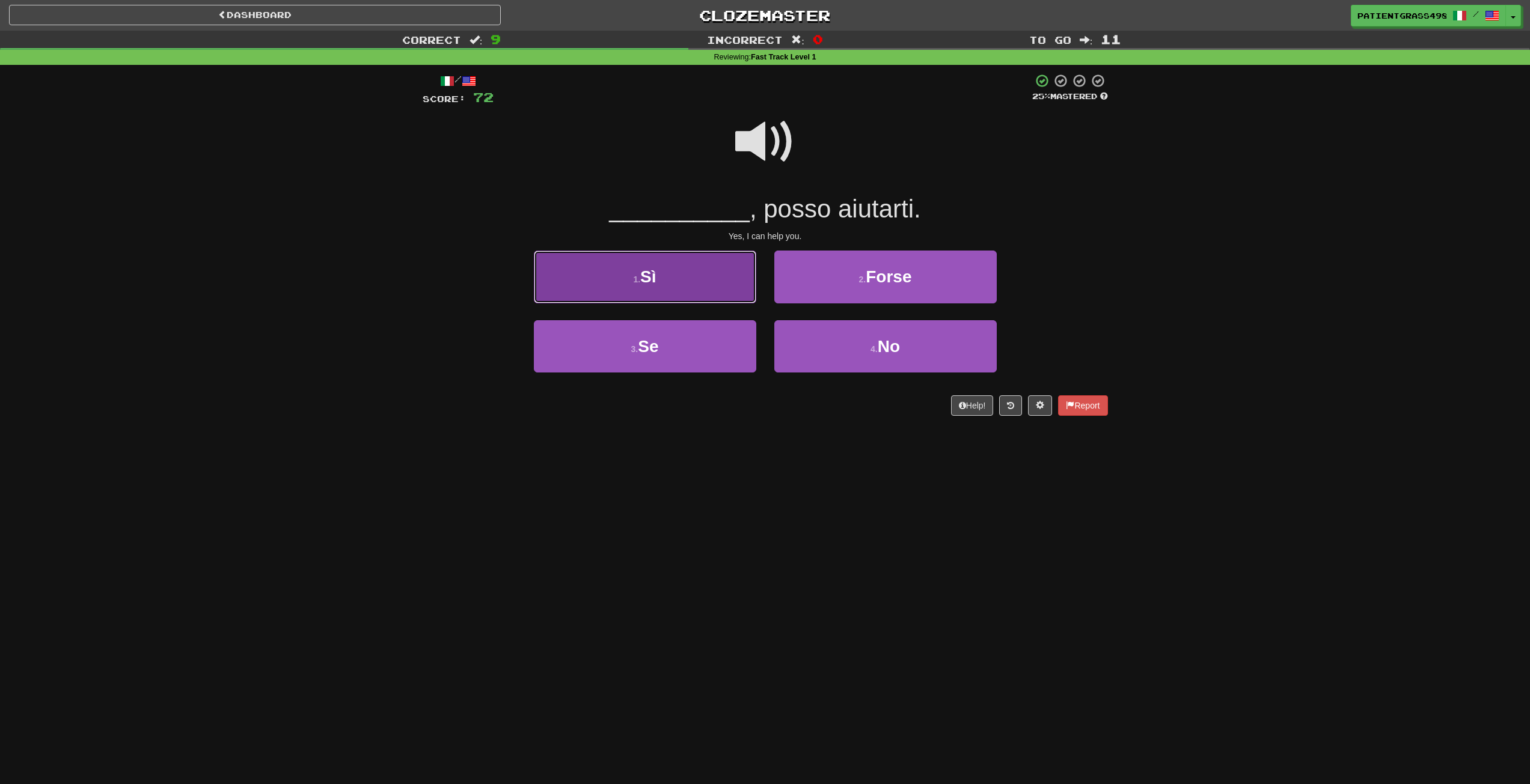
click at [714, 282] on button "1 . Sì" at bounding box center [645, 277] width 222 height 52
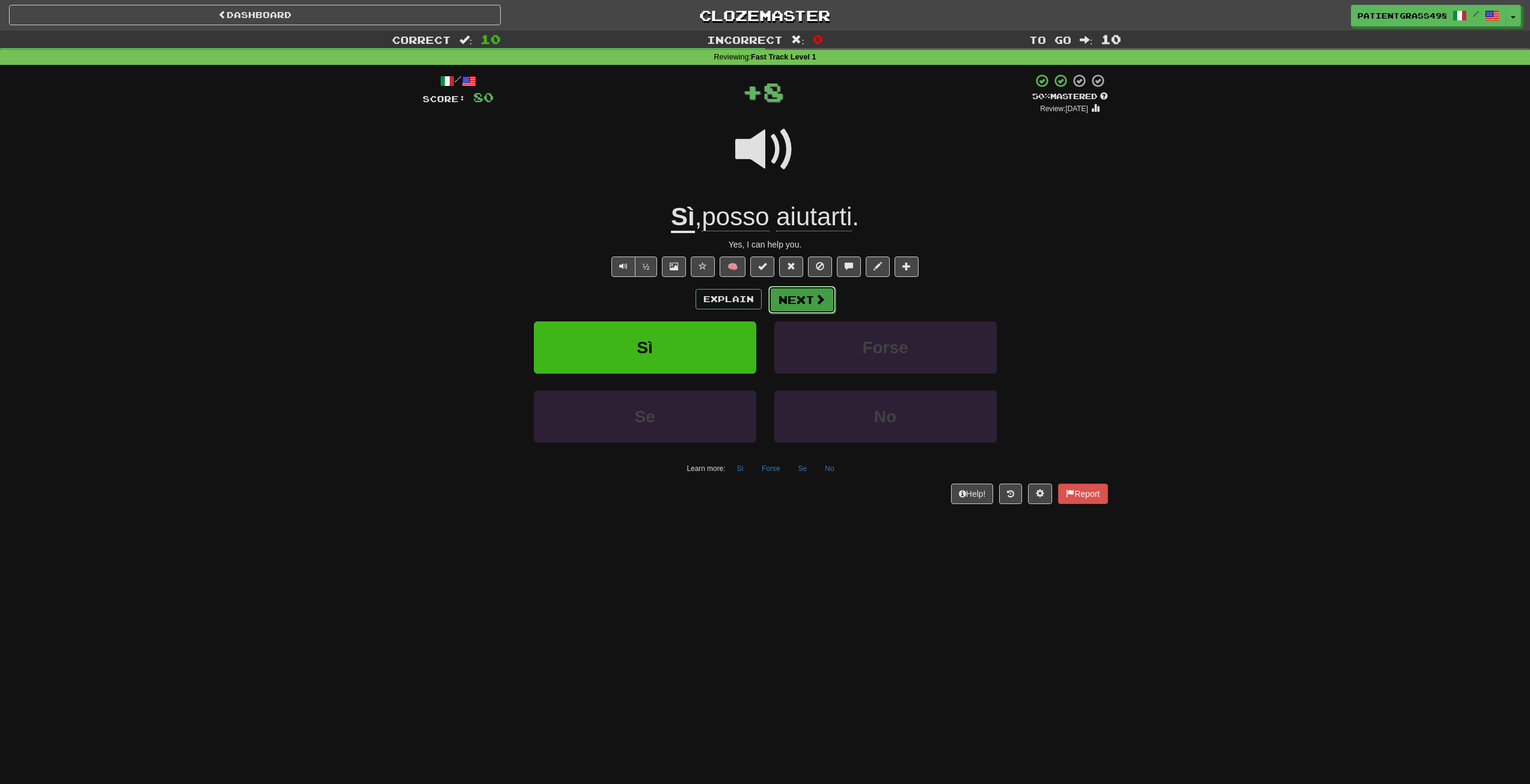
click at [819, 299] on span at bounding box center [820, 299] width 11 height 11
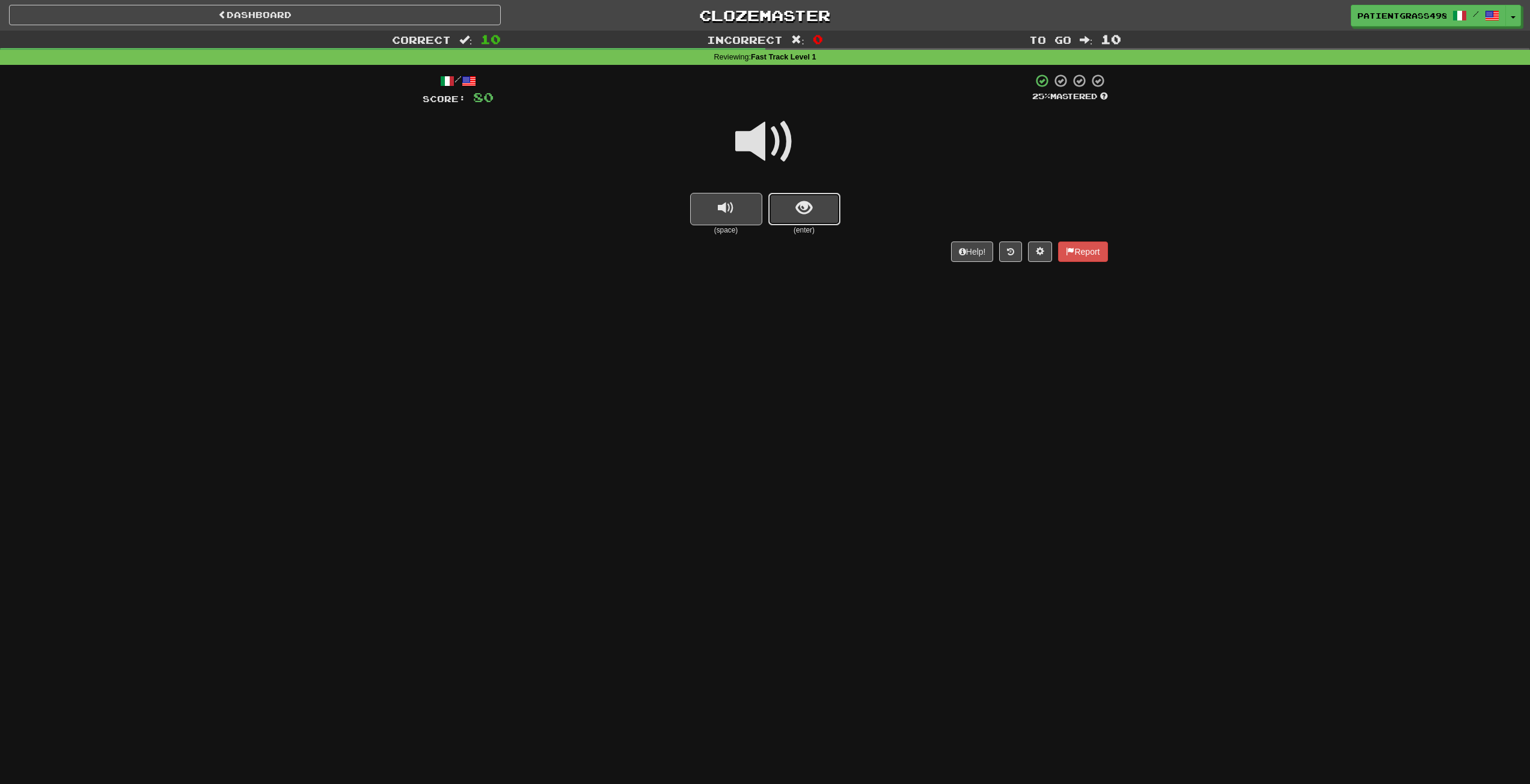
click at [793, 197] on button "show sentence" at bounding box center [805, 209] width 72 height 33
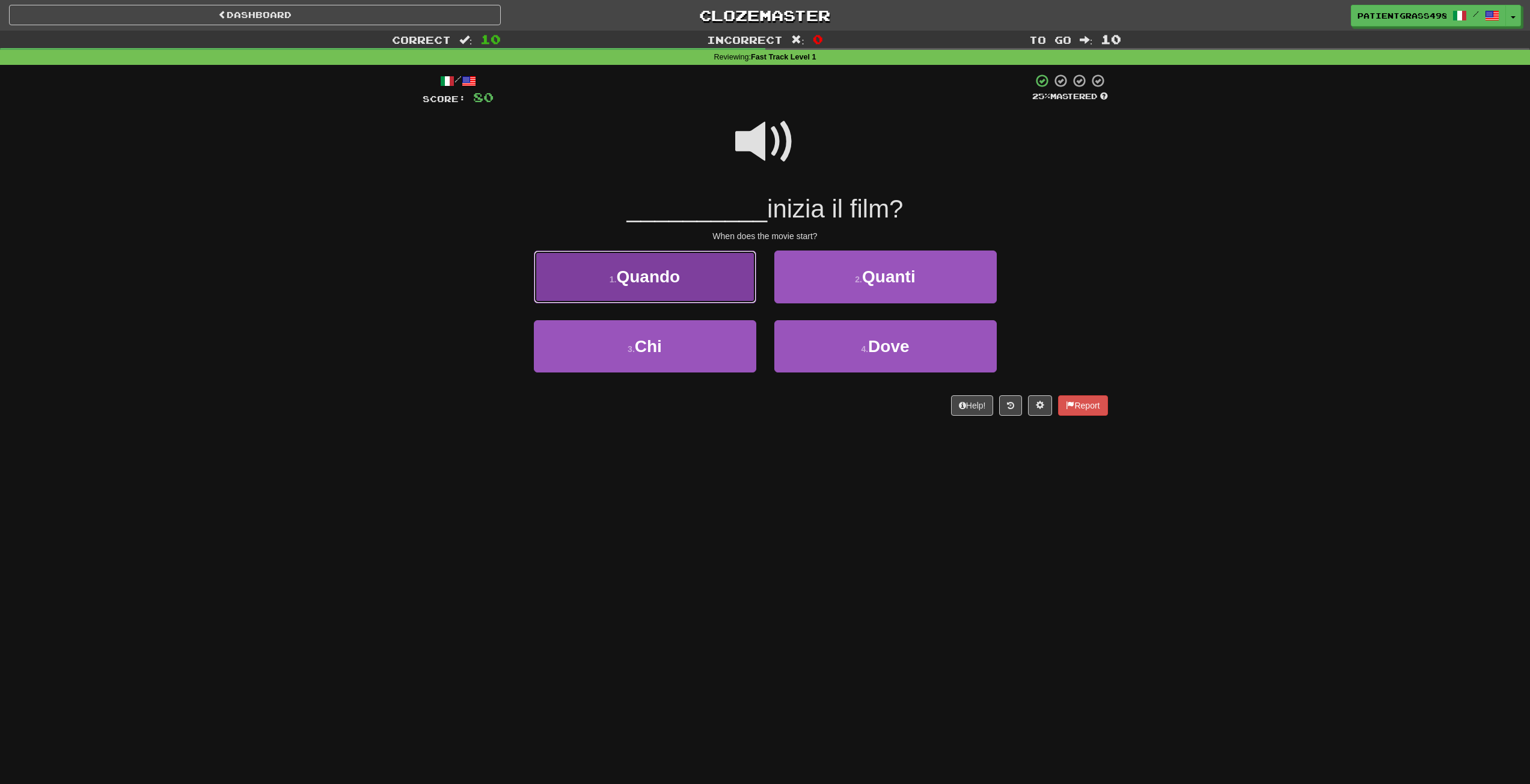
click at [704, 282] on button "1 . Quando" at bounding box center [645, 277] width 222 height 52
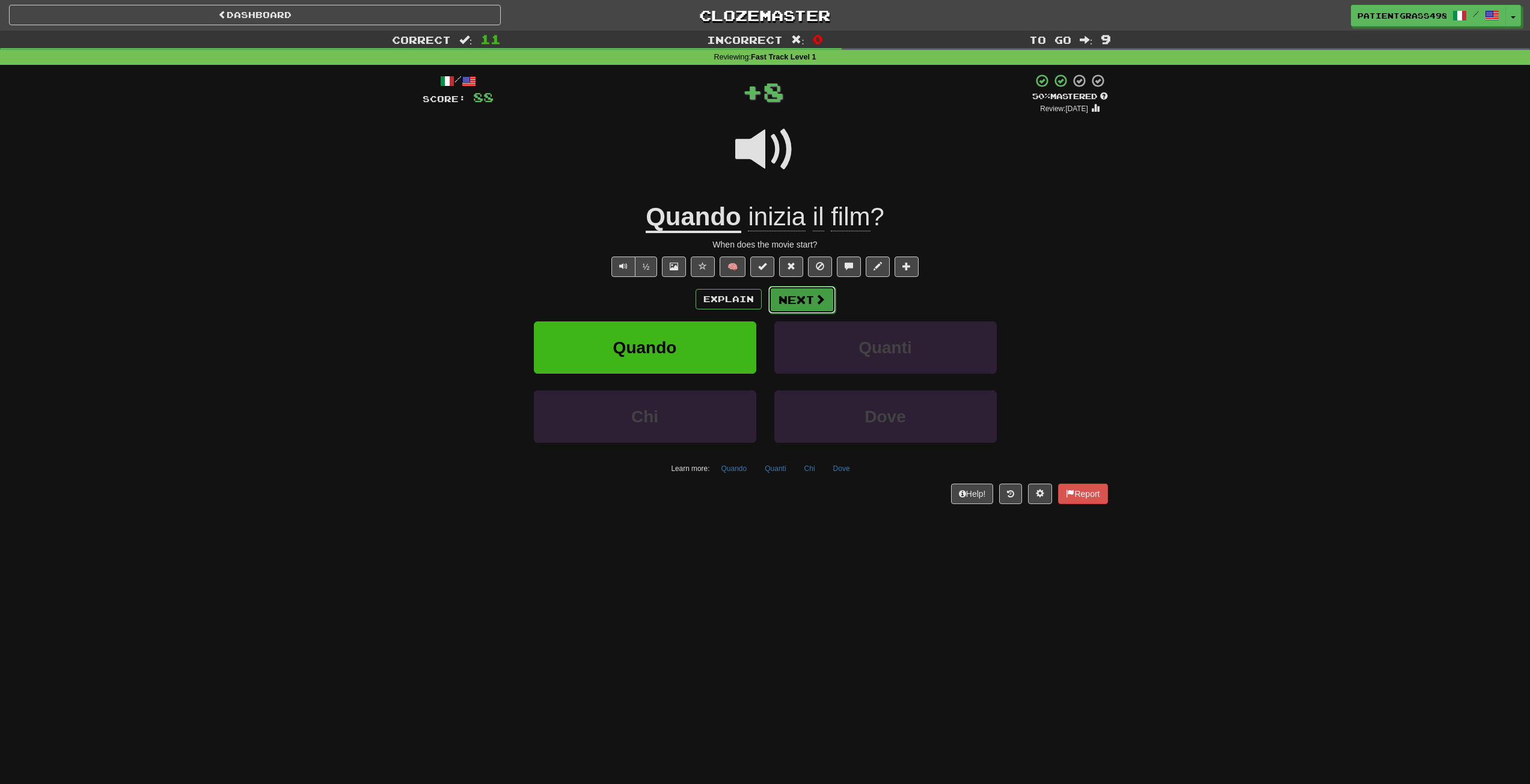
click at [822, 302] on span at bounding box center [820, 299] width 11 height 11
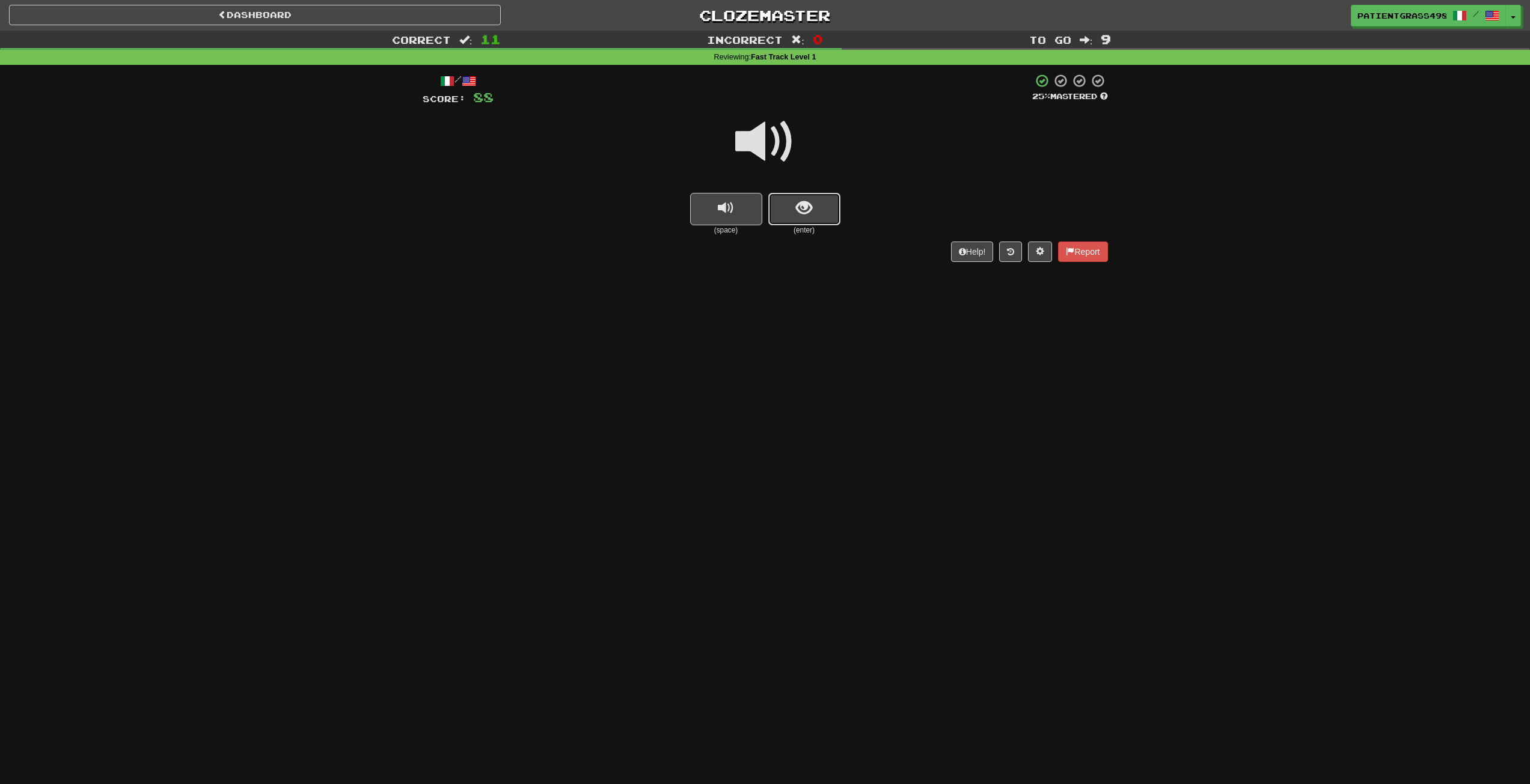
click at [779, 202] on button "show sentence" at bounding box center [805, 209] width 72 height 33
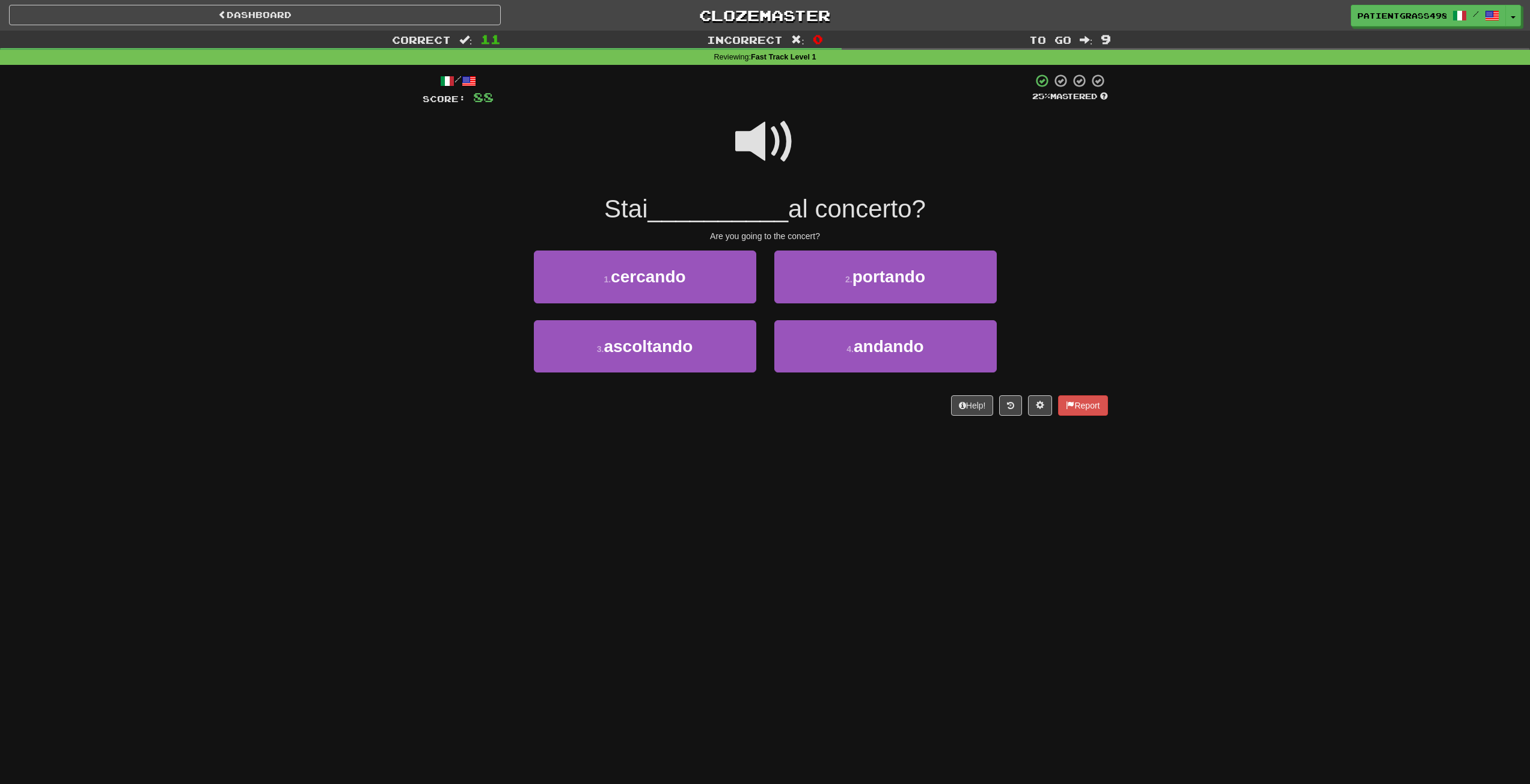
click at [756, 151] on span at bounding box center [765, 141] width 60 height 60
click at [837, 338] on button "4 . andando" at bounding box center [885, 346] width 222 height 52
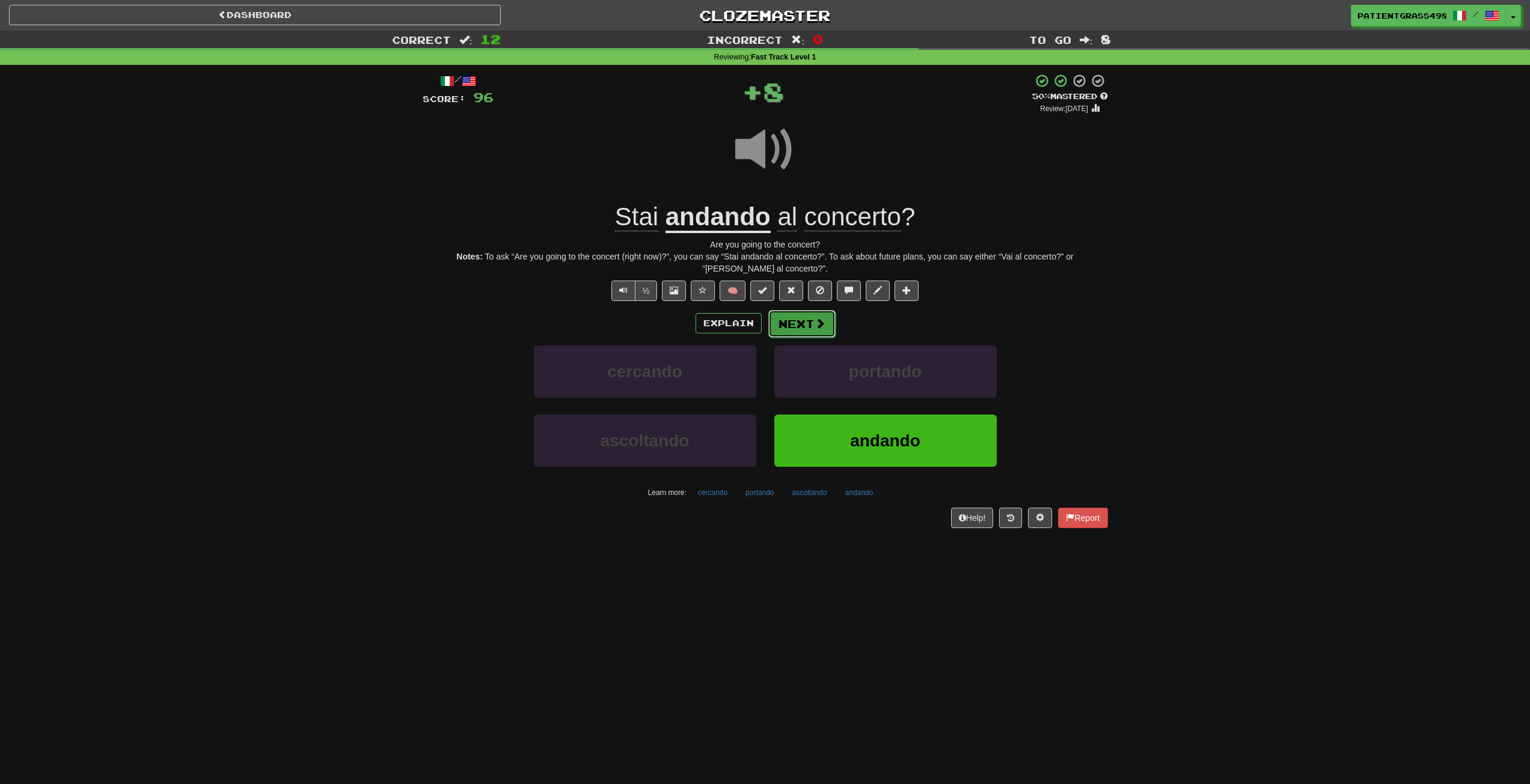
click at [815, 328] on span at bounding box center [820, 324] width 11 height 11
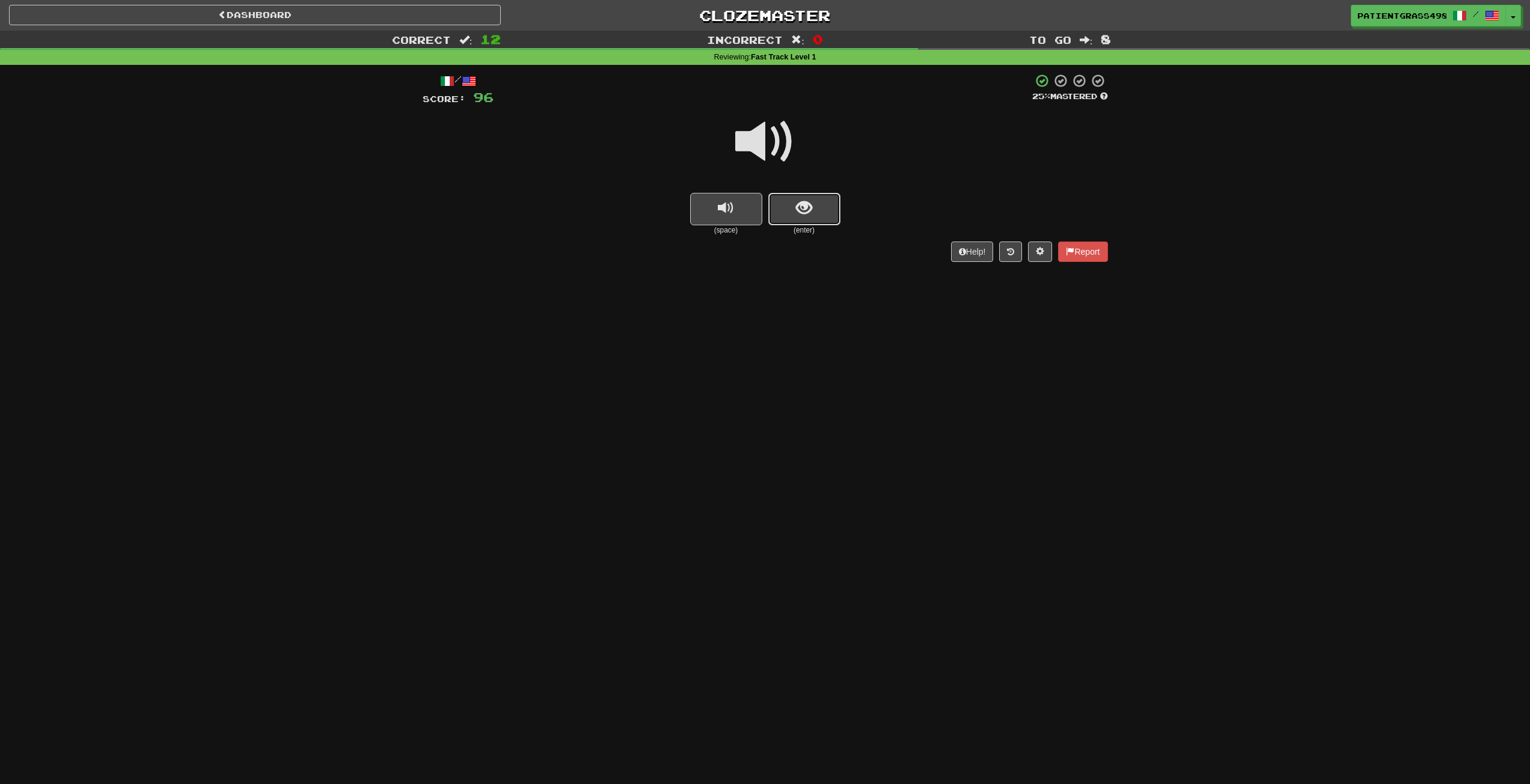
click at [784, 205] on button "show sentence" at bounding box center [805, 209] width 72 height 33
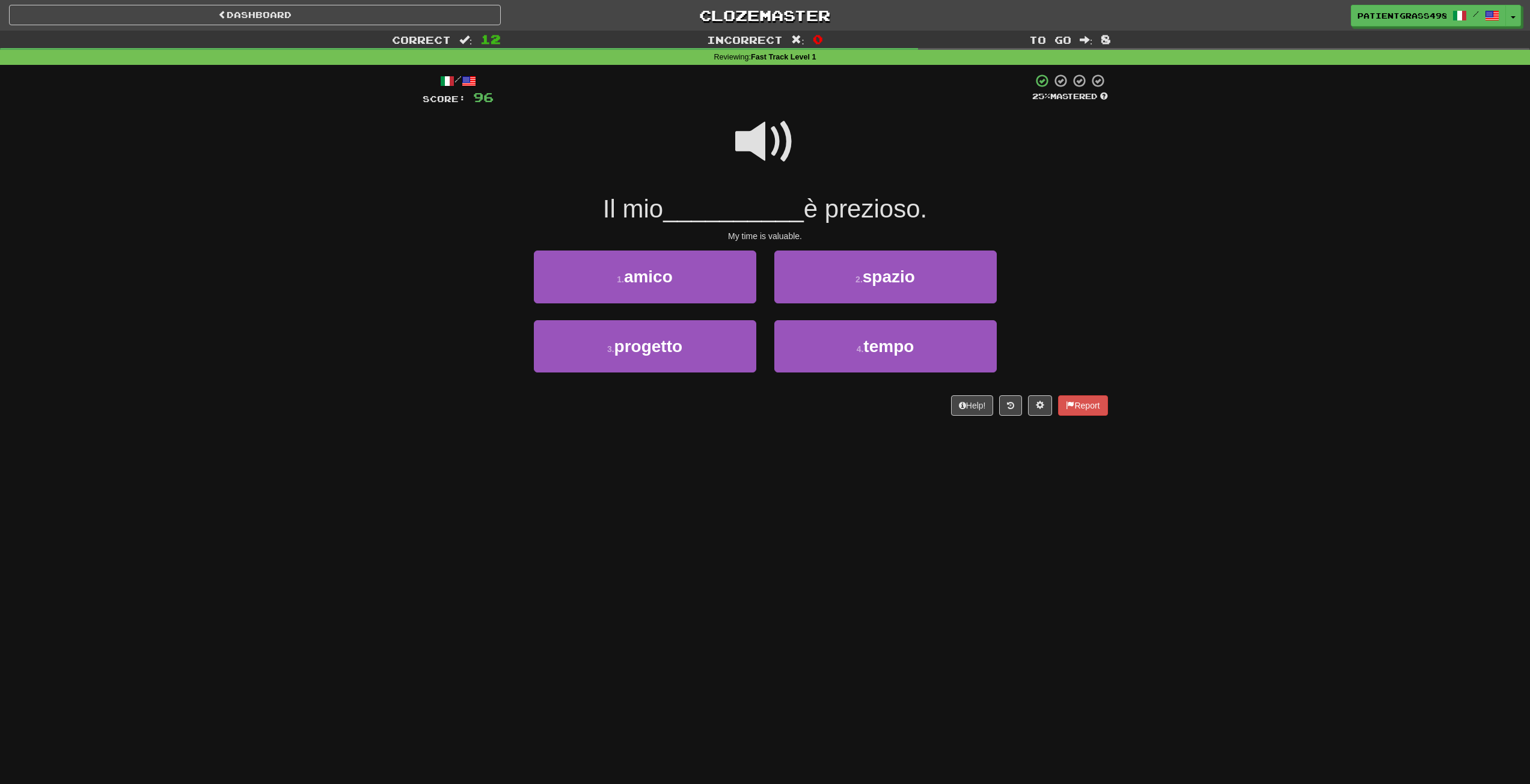
click at [776, 163] on span at bounding box center [765, 141] width 60 height 60
click at [822, 341] on button "4 . tempo" at bounding box center [885, 346] width 222 height 52
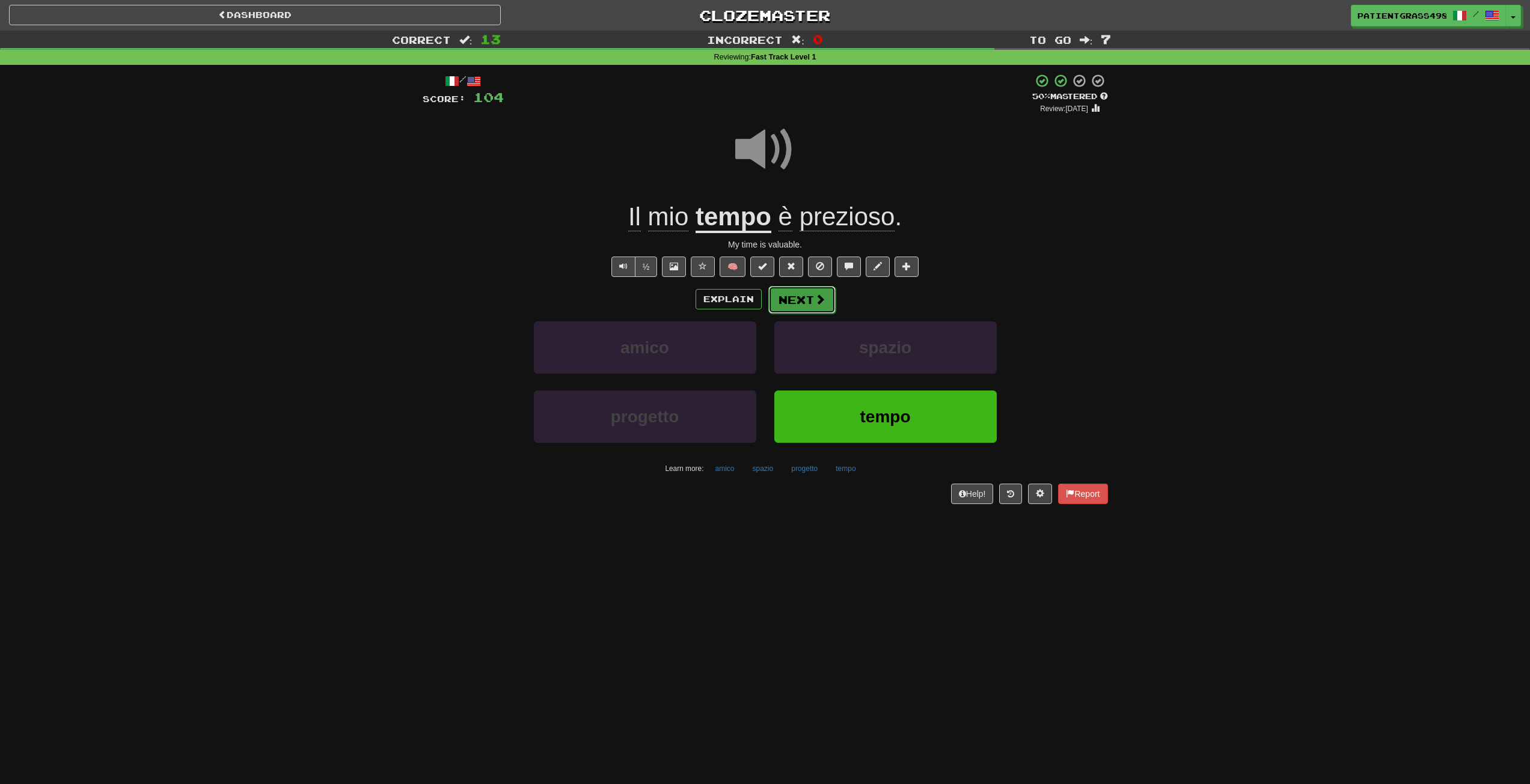
click at [820, 304] on span at bounding box center [820, 299] width 11 height 11
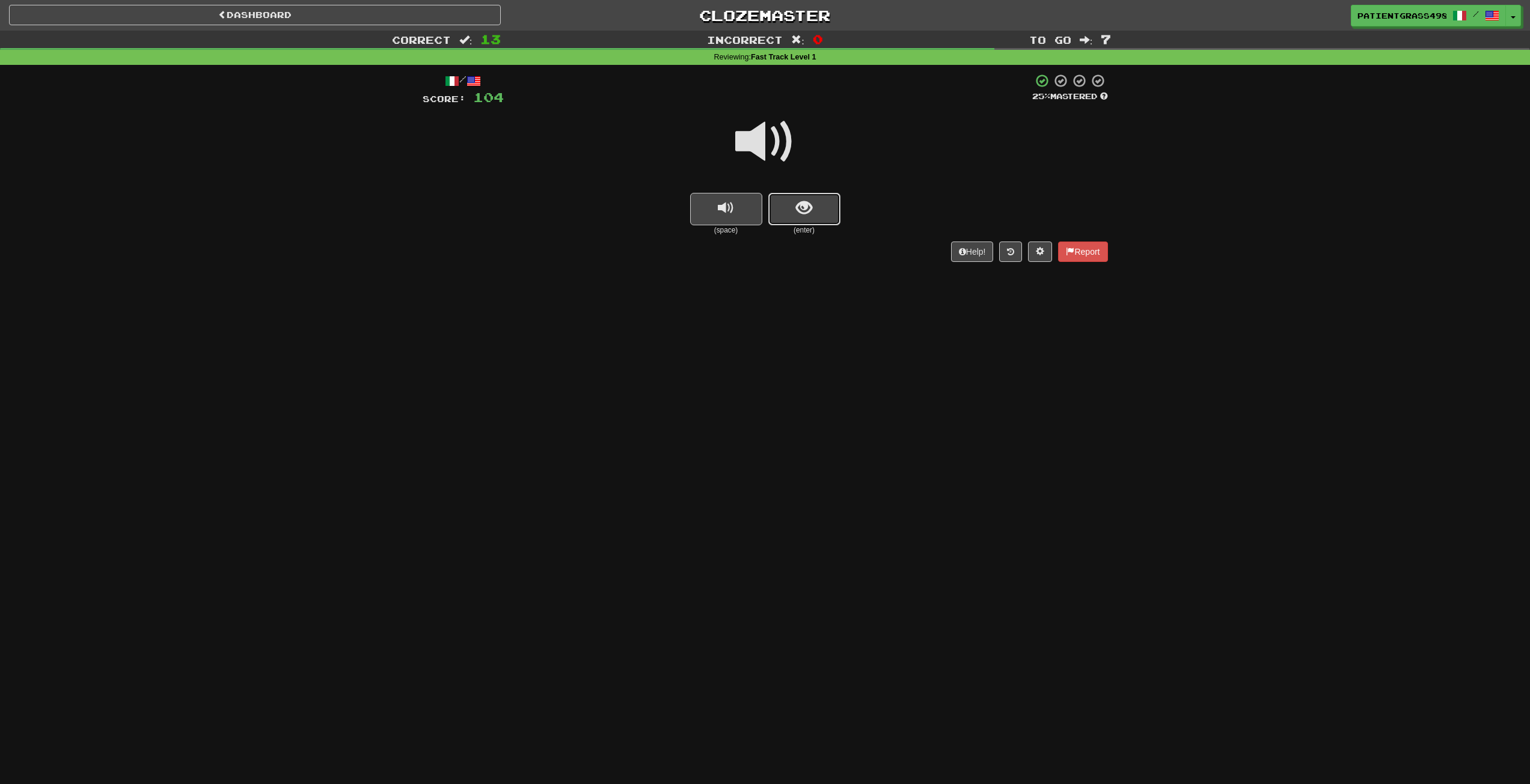
click at [809, 201] on span "show sentence" at bounding box center [804, 208] width 16 height 16
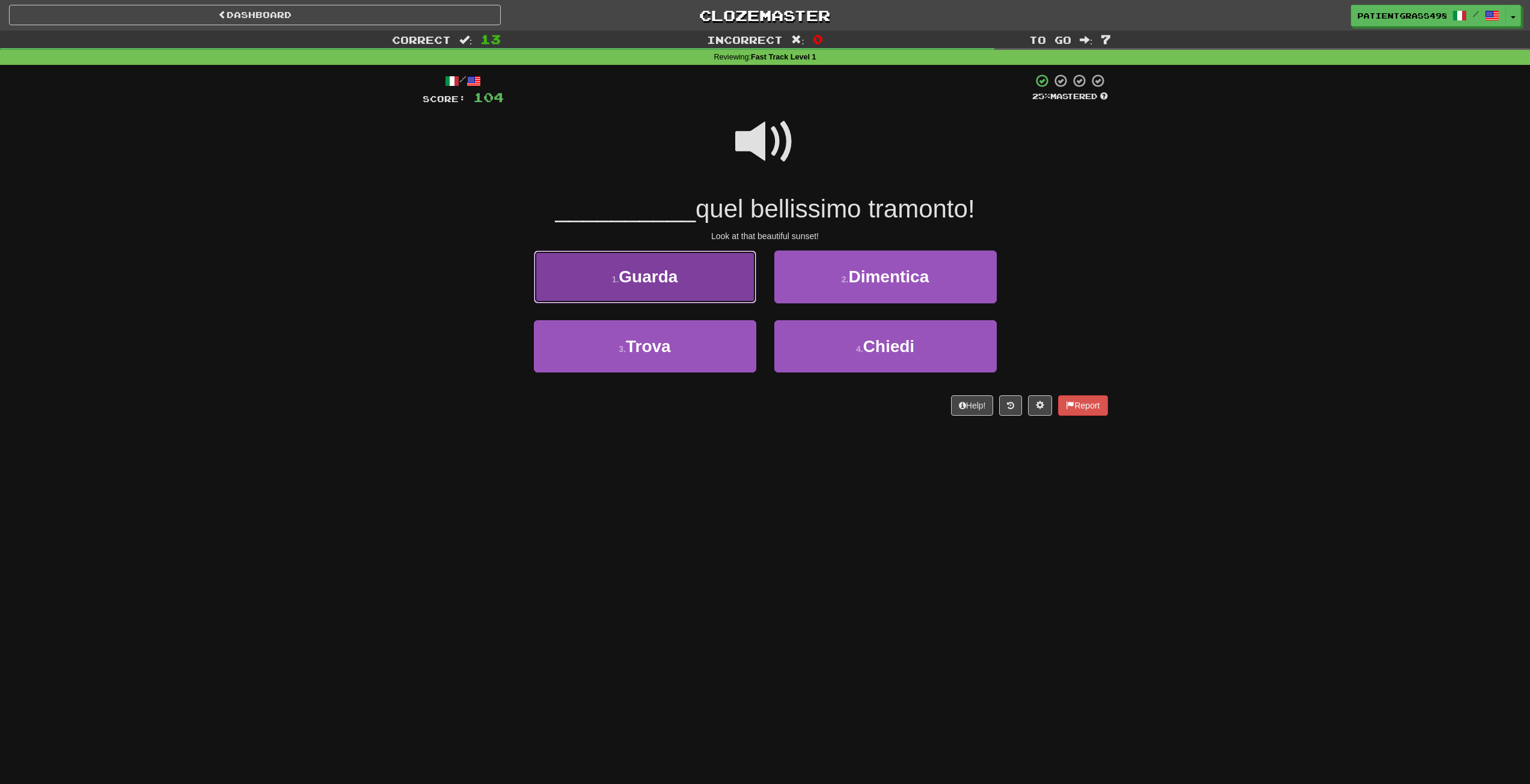
click at [727, 267] on button "1 . Guarda" at bounding box center [645, 277] width 222 height 52
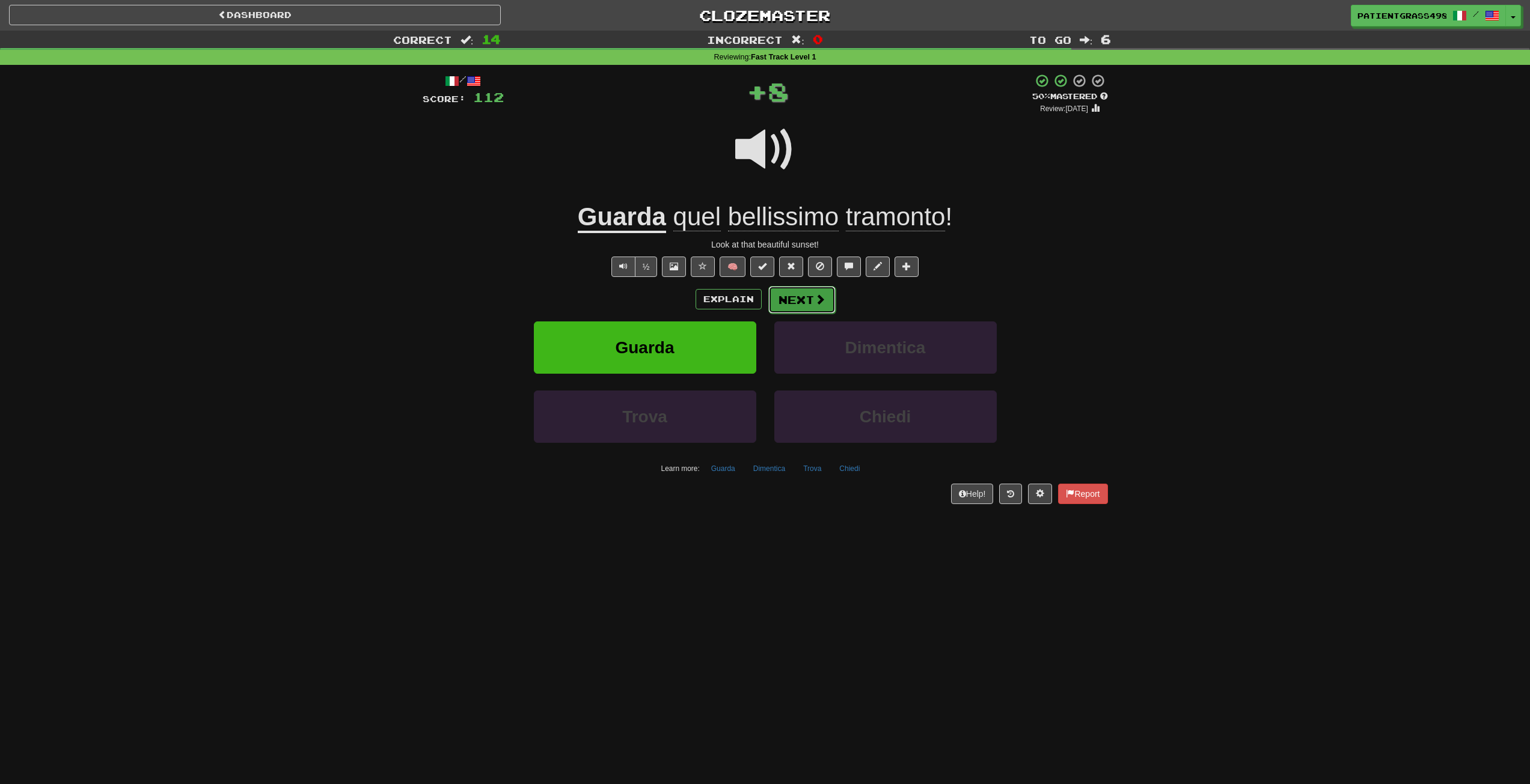
click at [821, 290] on button "Next" at bounding box center [802, 300] width 67 height 28
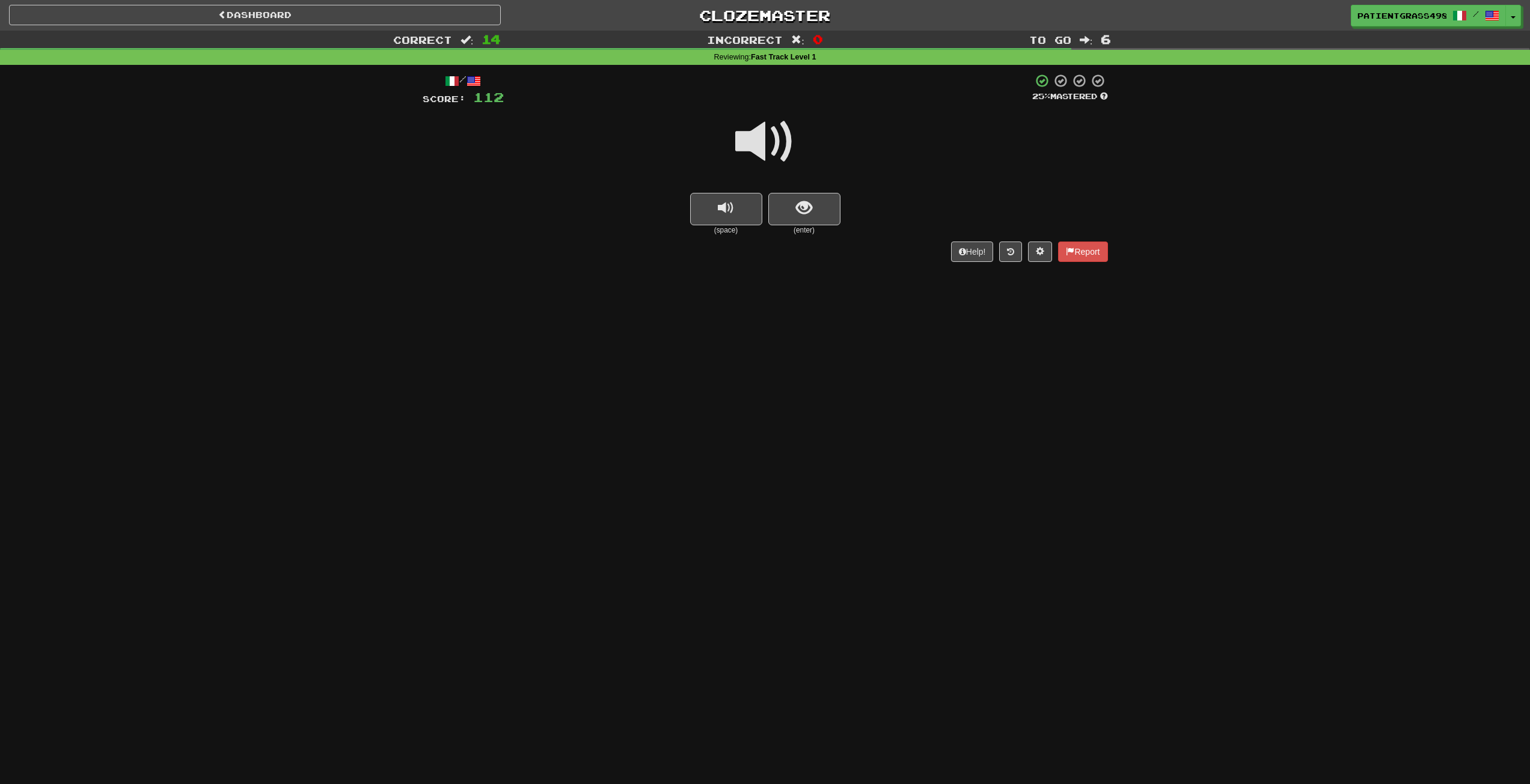
click at [792, 192] on div at bounding box center [765, 150] width 686 height 86
click at [810, 208] on span "show sentence" at bounding box center [804, 208] width 16 height 16
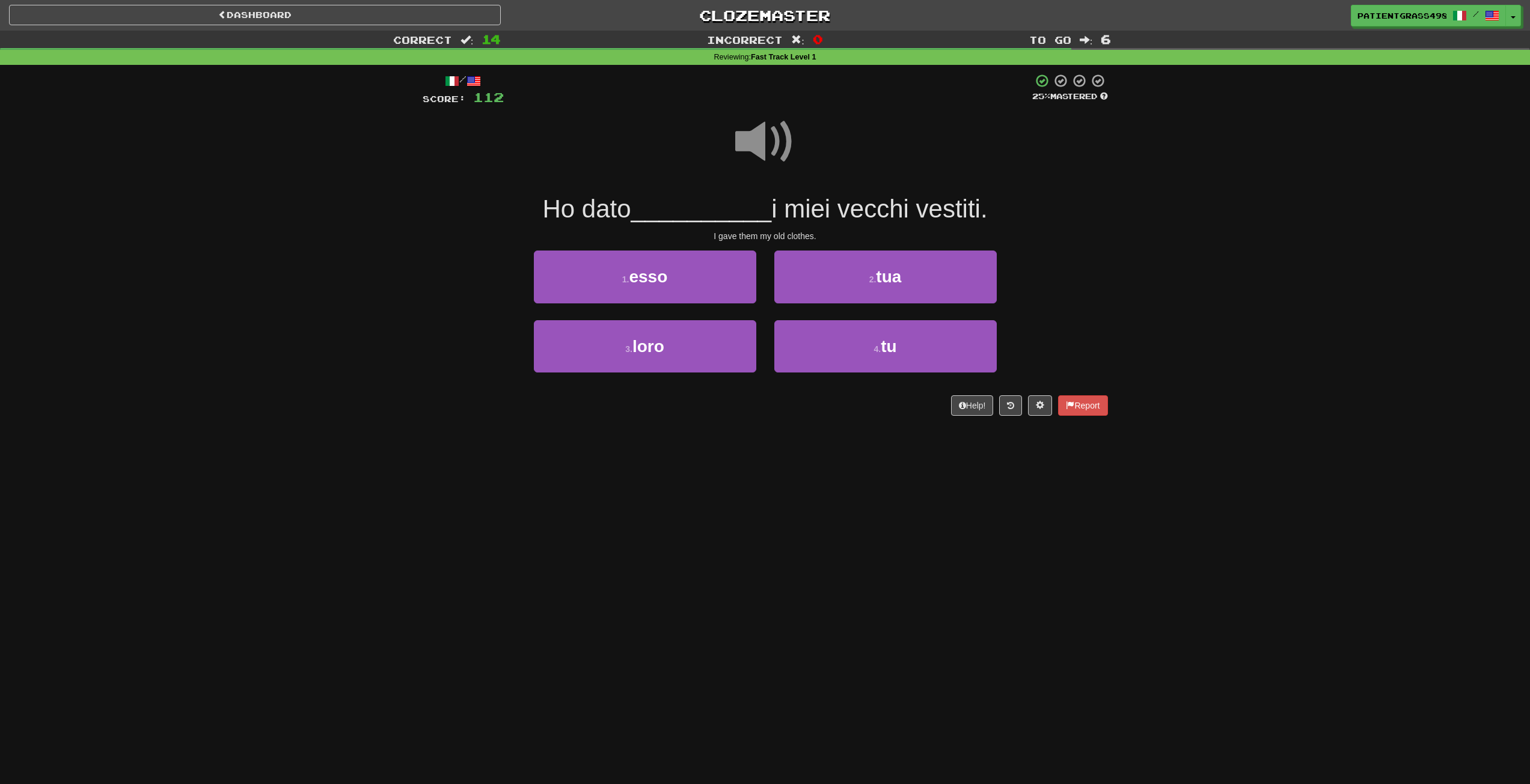
click at [774, 145] on span at bounding box center [765, 141] width 60 height 60
click at [790, 146] on span at bounding box center [765, 141] width 60 height 60
click at [729, 349] on button "3 . loro" at bounding box center [645, 346] width 222 height 52
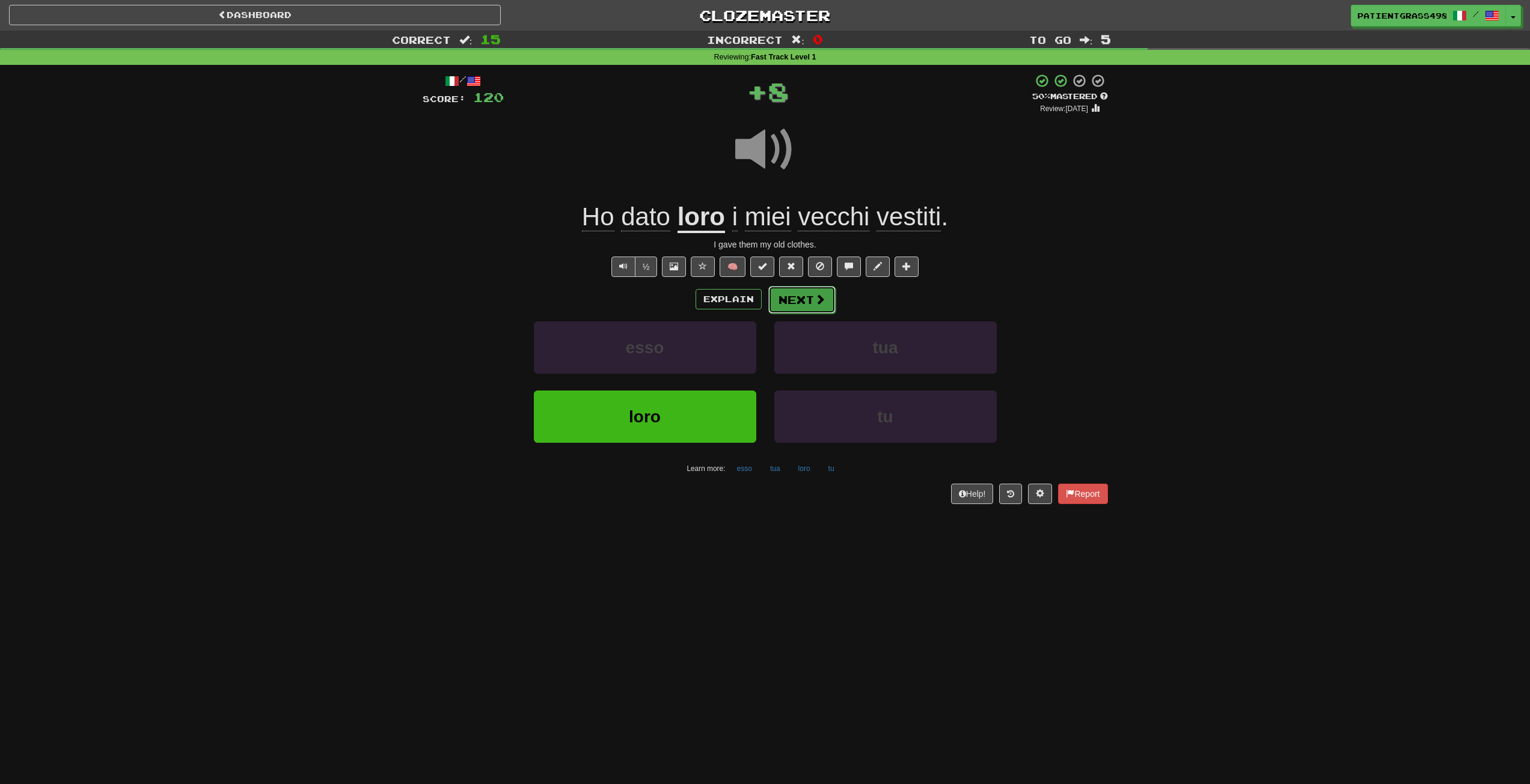
click at [825, 303] on button "Next" at bounding box center [802, 300] width 67 height 28
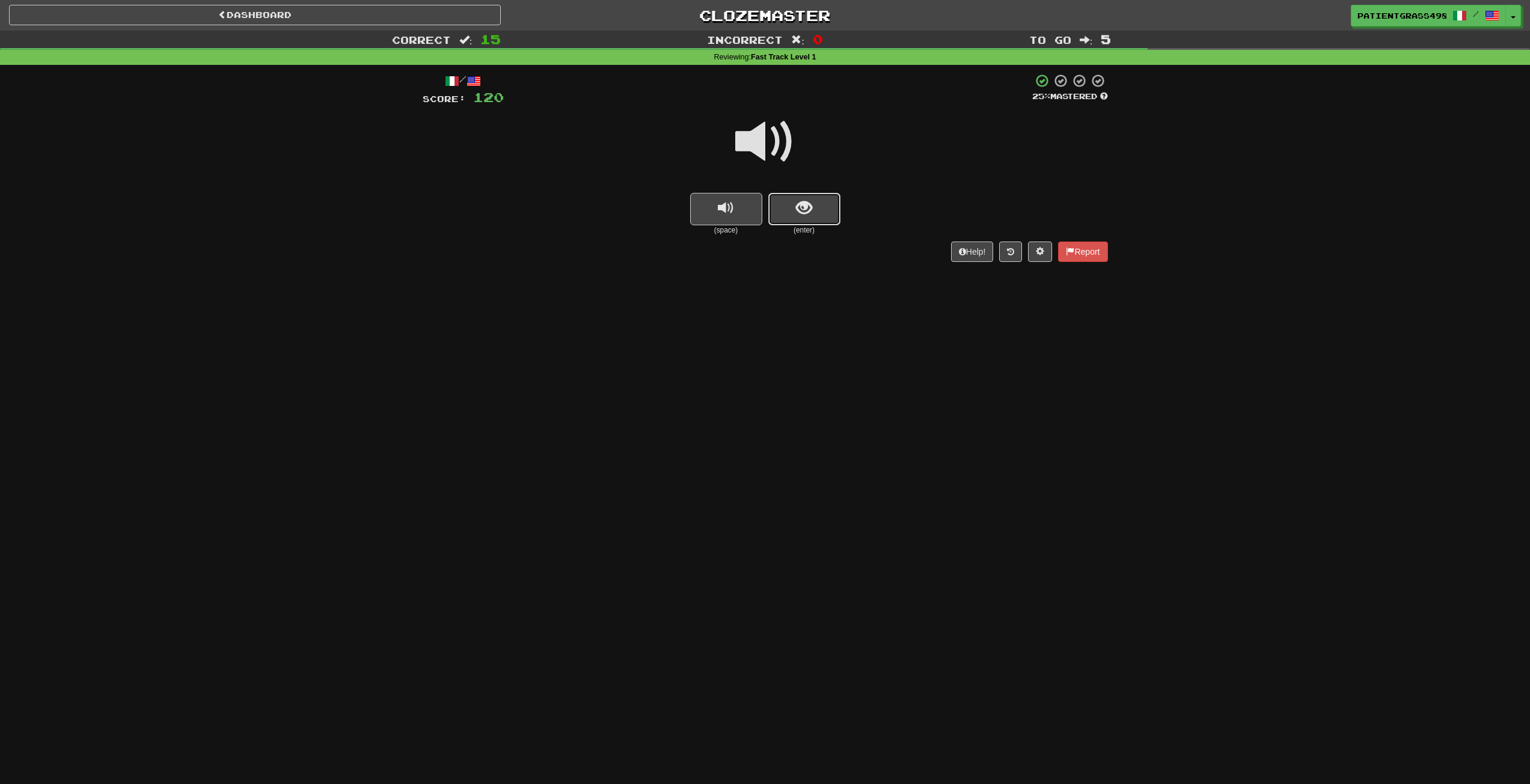
click at [774, 203] on button "show sentence" at bounding box center [805, 209] width 72 height 33
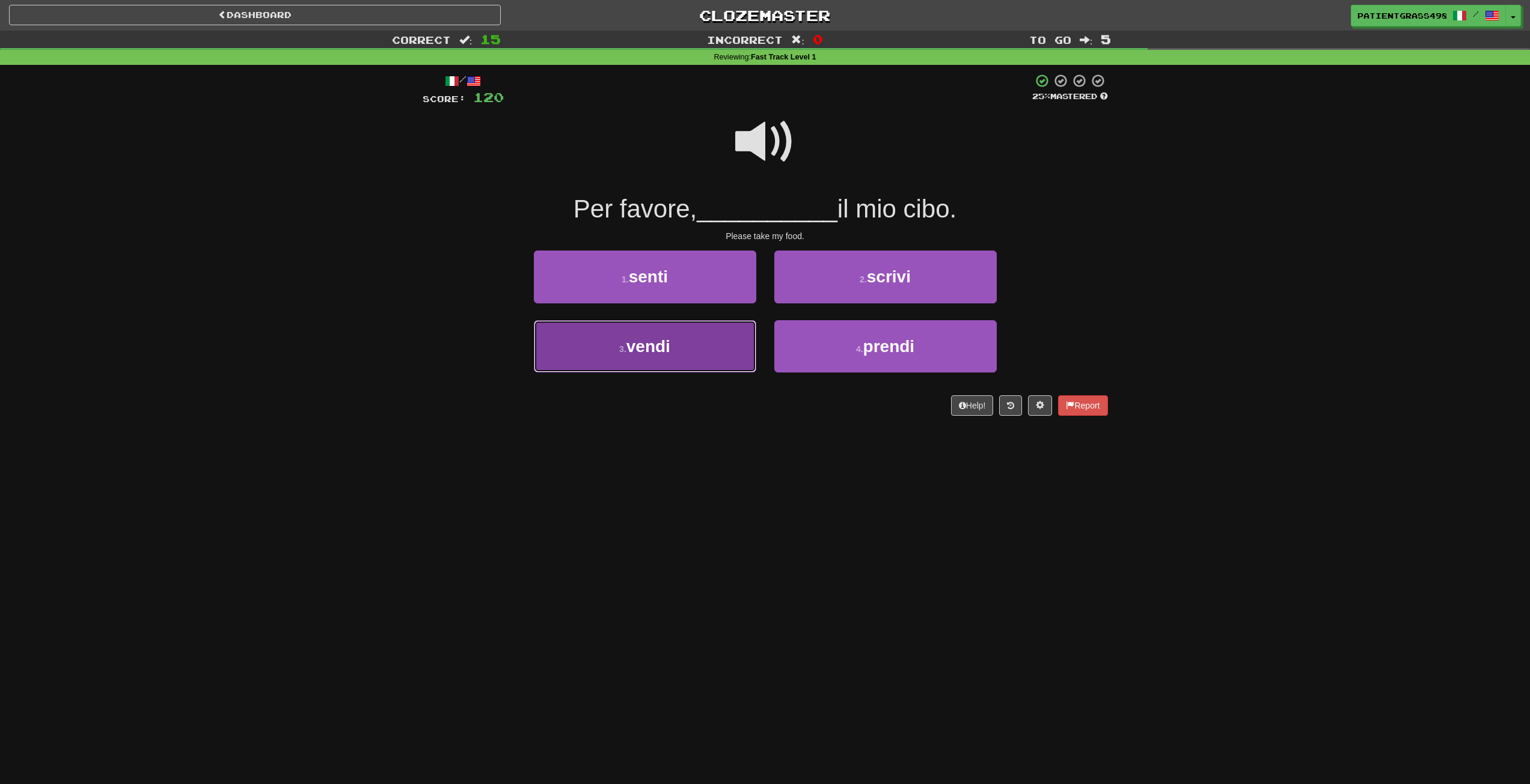
click at [712, 341] on button "3 . vendi" at bounding box center [645, 346] width 222 height 52
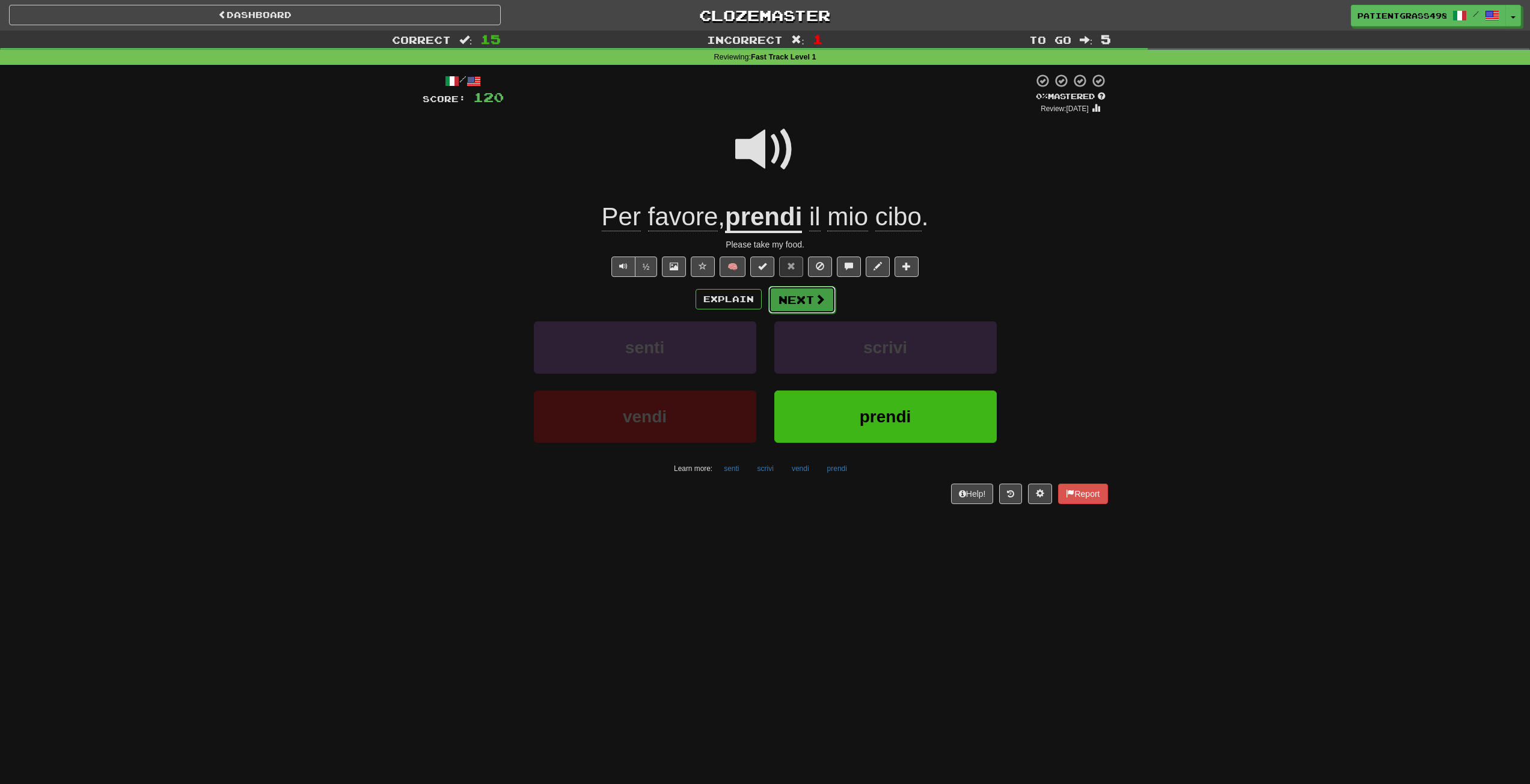
click at [808, 296] on button "Next" at bounding box center [802, 300] width 67 height 28
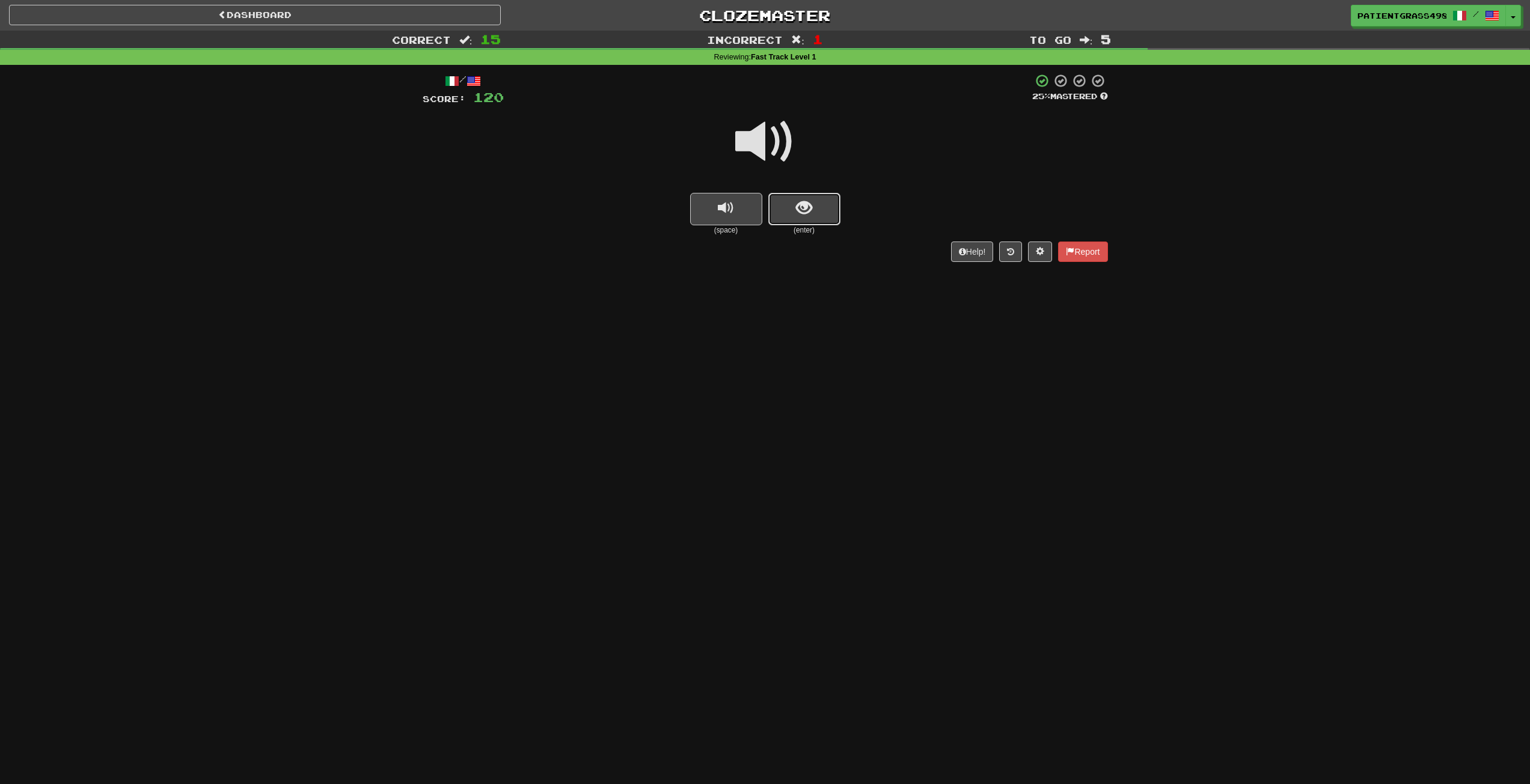
click at [789, 201] on button "show sentence" at bounding box center [805, 209] width 72 height 33
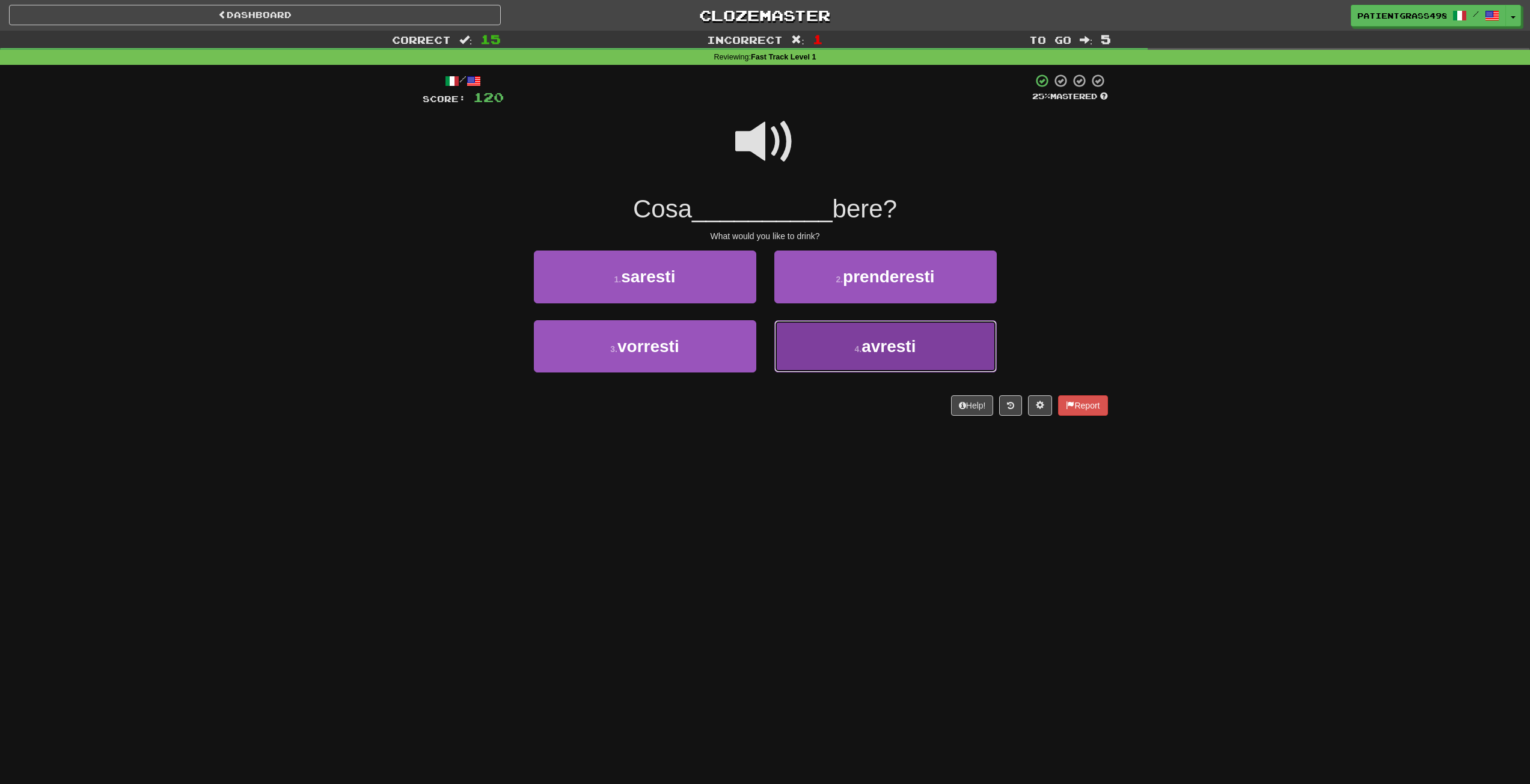
click at [829, 356] on button "4 . avresti" at bounding box center [885, 346] width 222 height 52
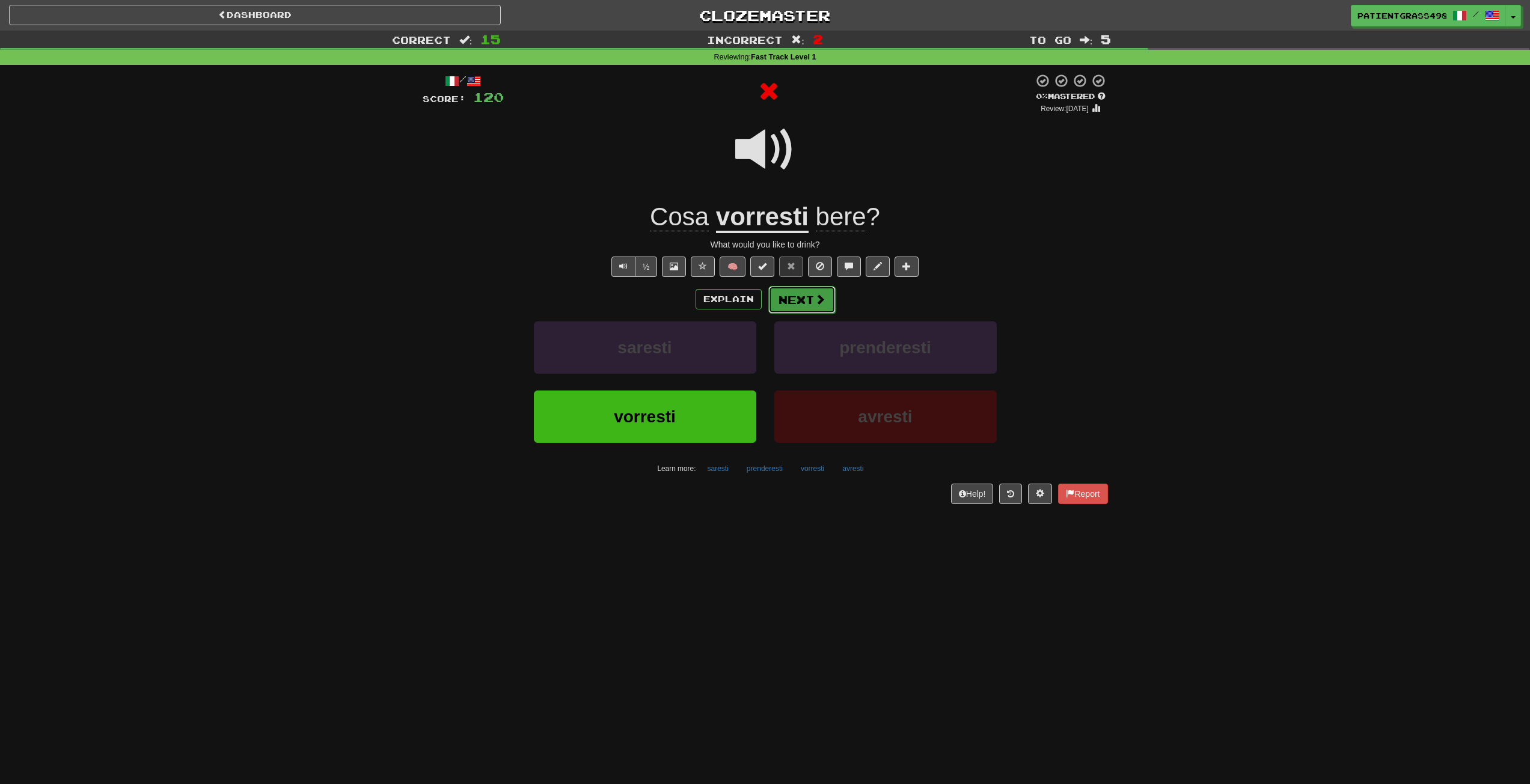
click at [815, 297] on span at bounding box center [820, 299] width 11 height 11
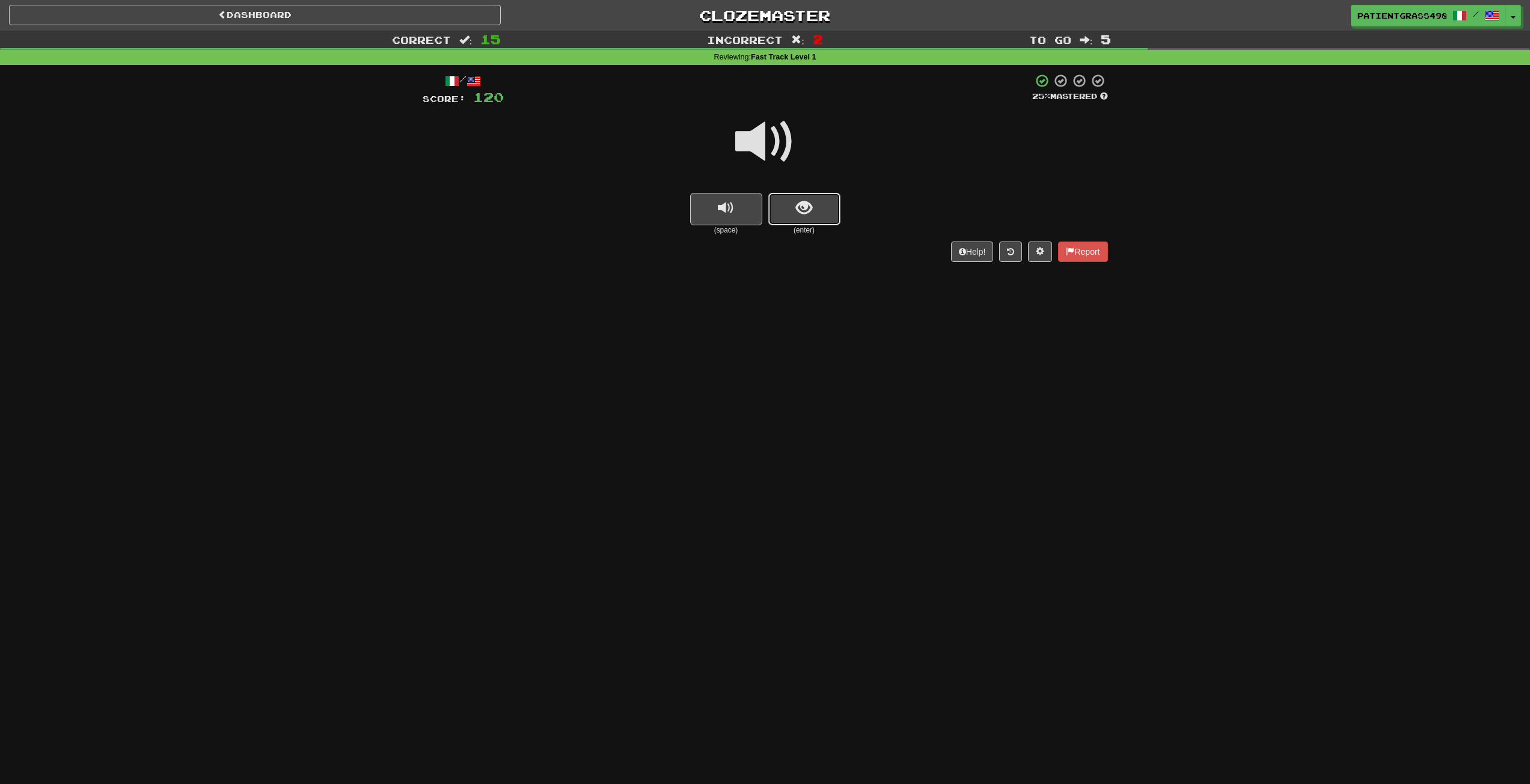
click at [803, 209] on span "show sentence" at bounding box center [804, 208] width 16 height 16
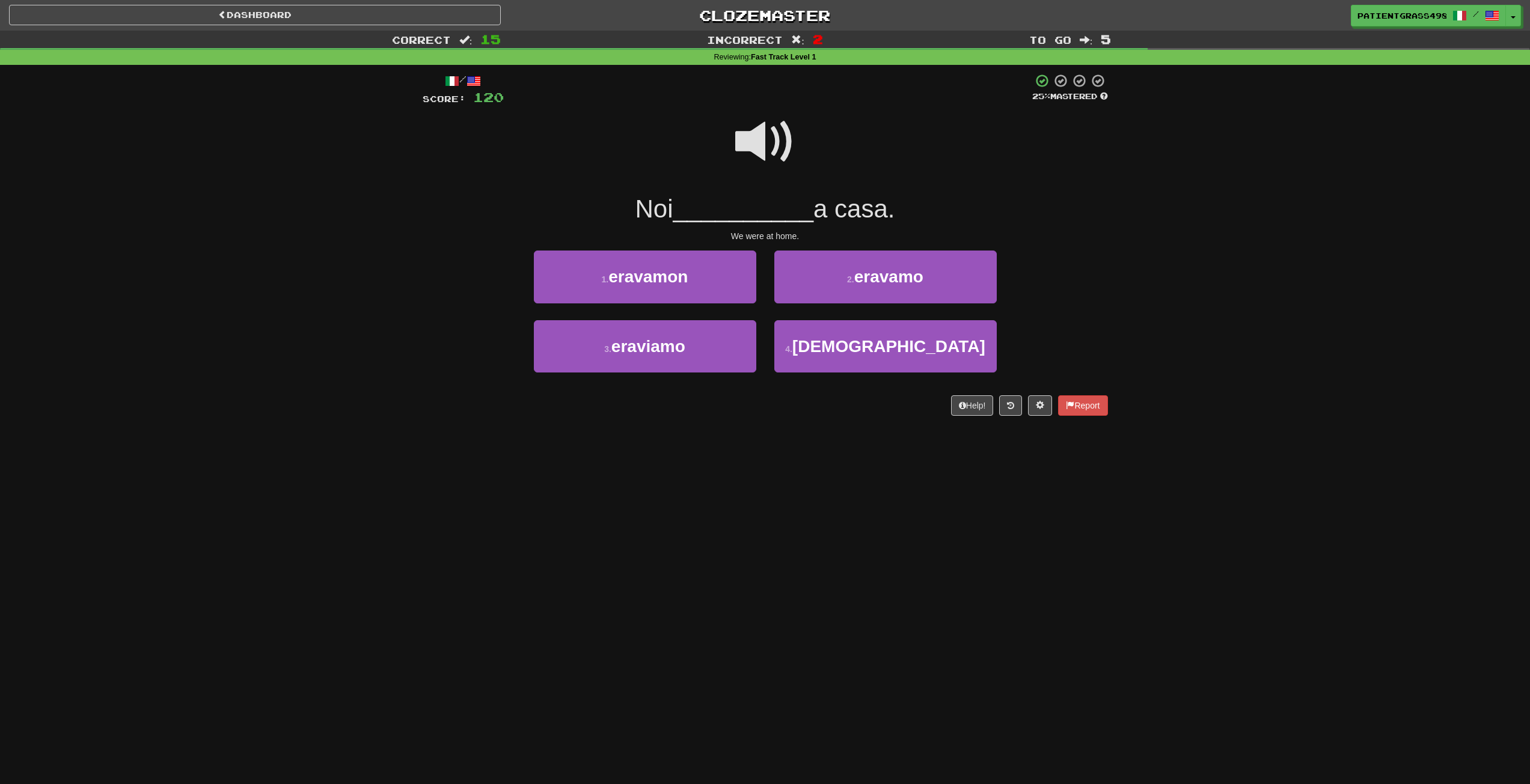
click at [797, 143] on div at bounding box center [765, 150] width 686 height 86
click at [815, 148] on div at bounding box center [765, 150] width 686 height 86
click at [883, 266] on button "2 . eravamo" at bounding box center [885, 277] width 222 height 52
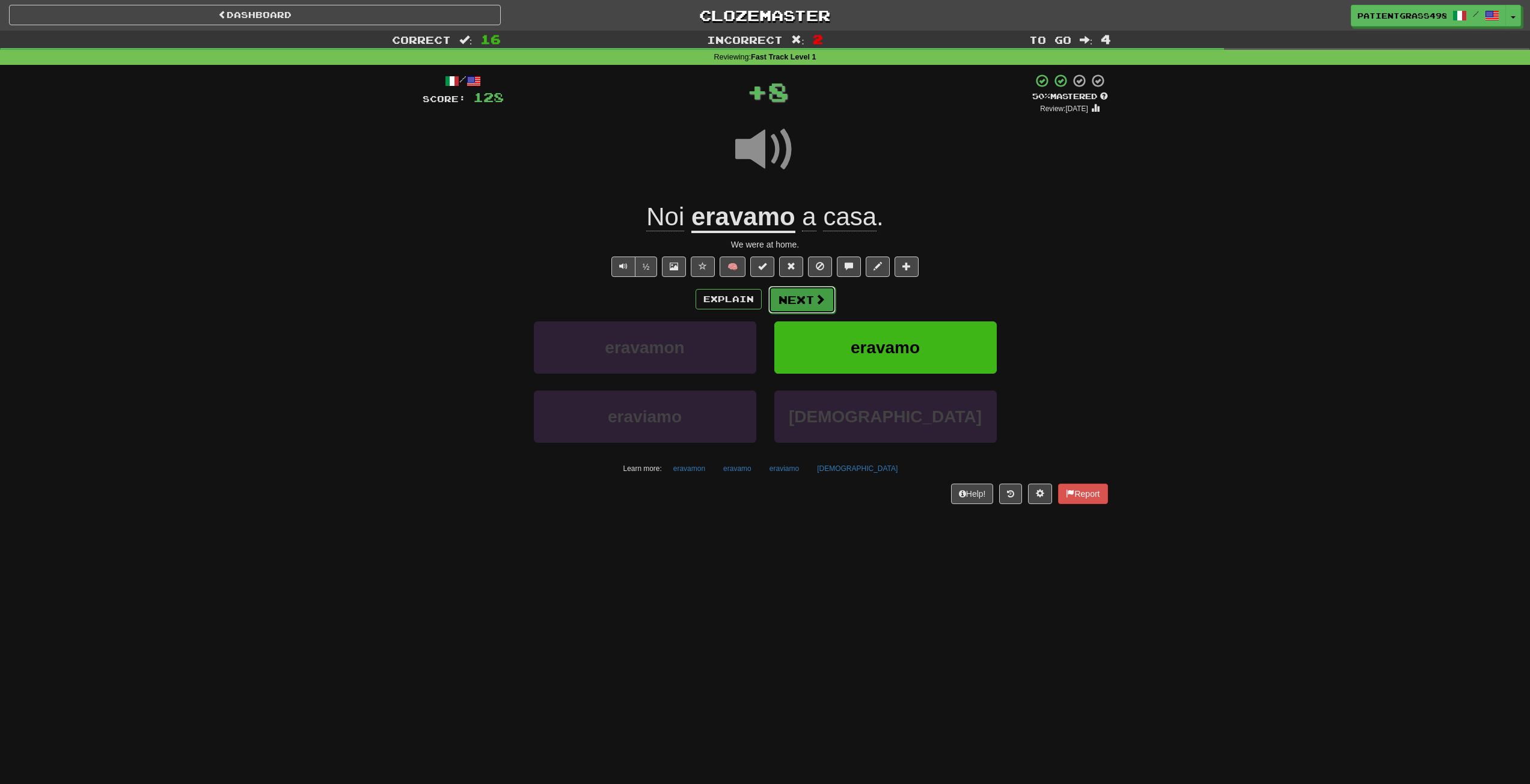
click at [822, 302] on span at bounding box center [820, 299] width 11 height 11
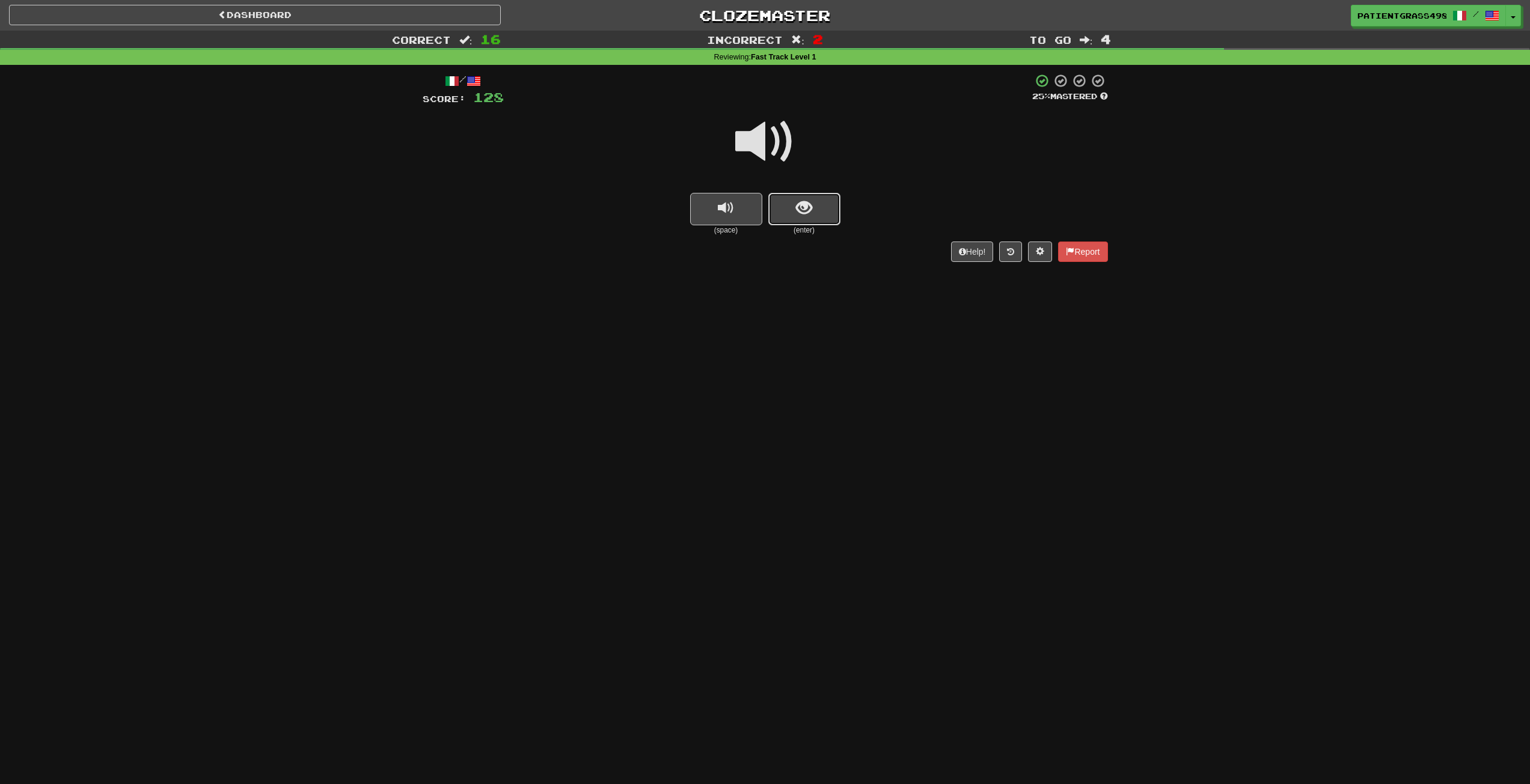
click at [814, 205] on button "show sentence" at bounding box center [805, 209] width 72 height 33
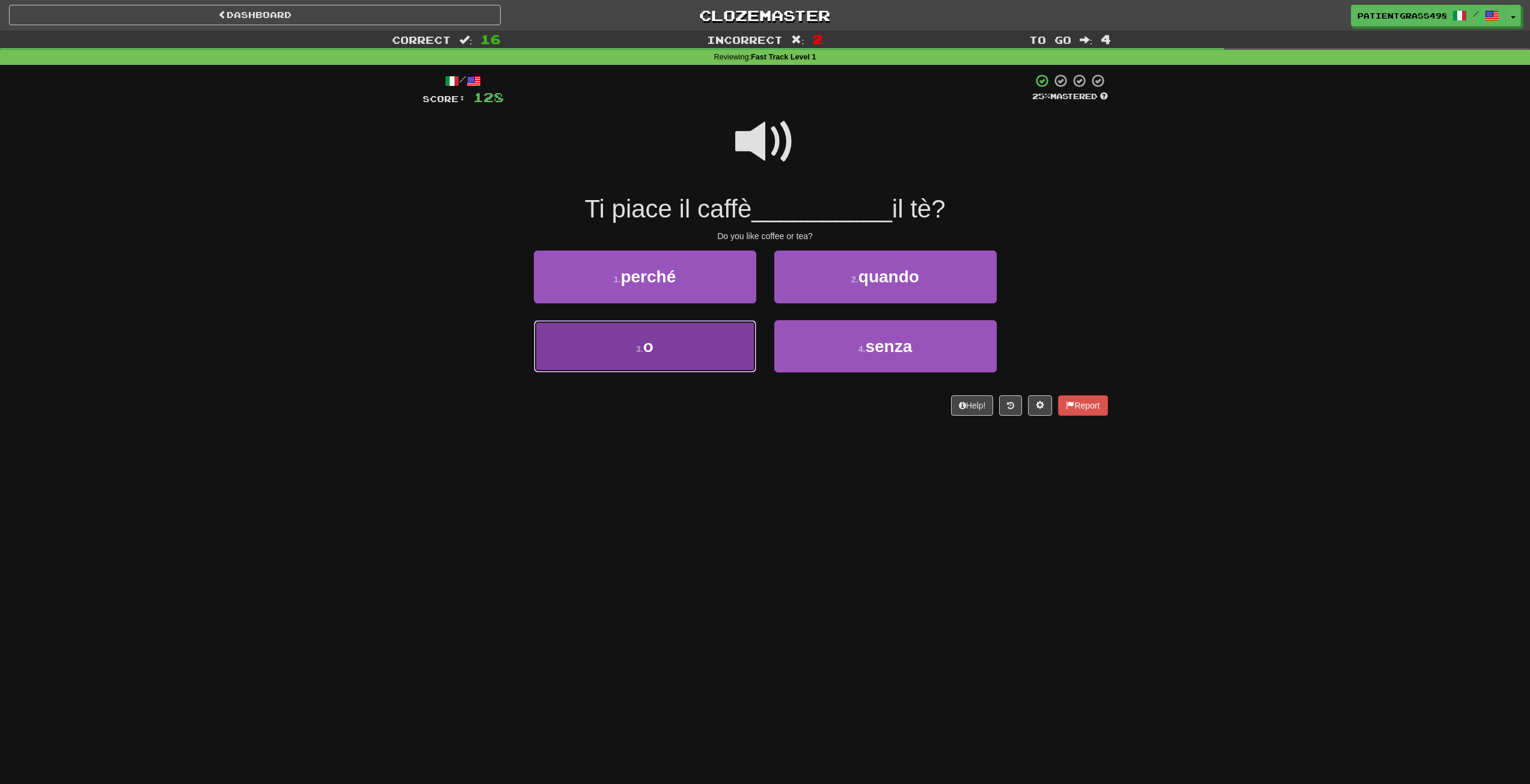
click at [719, 356] on button "3 . o" at bounding box center [645, 346] width 222 height 52
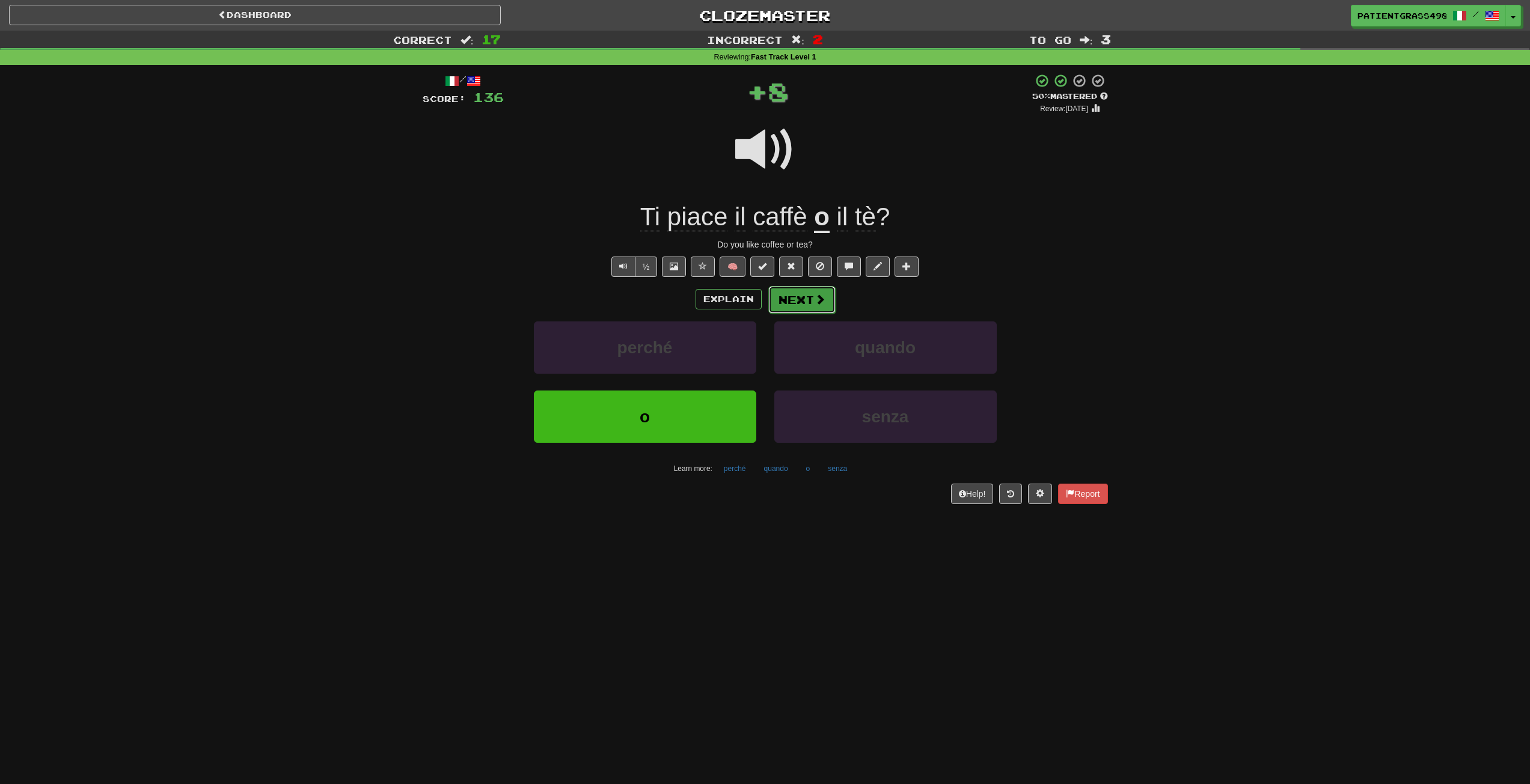
click at [811, 310] on button "Next" at bounding box center [802, 300] width 67 height 28
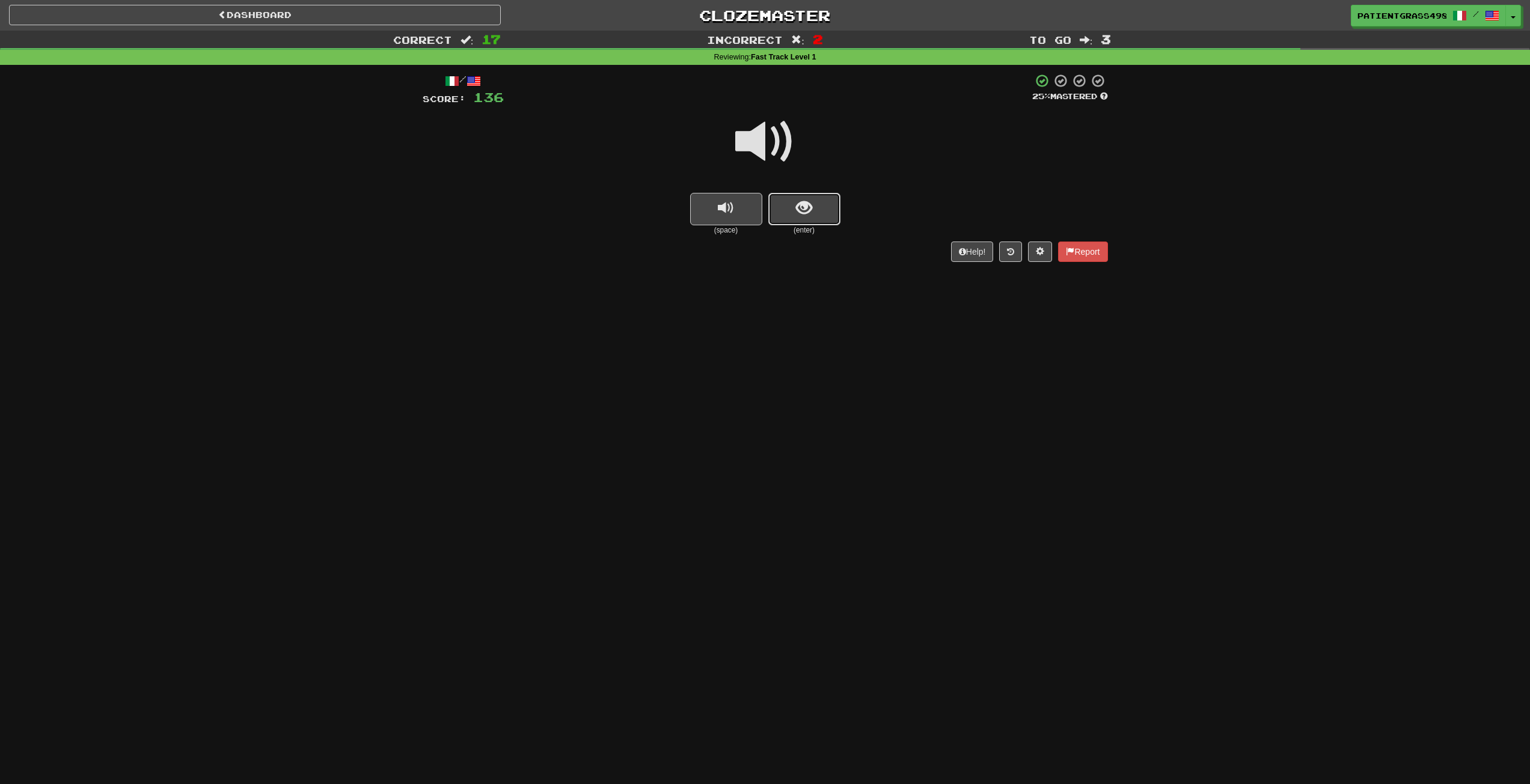
click at [820, 205] on button "show sentence" at bounding box center [805, 209] width 72 height 33
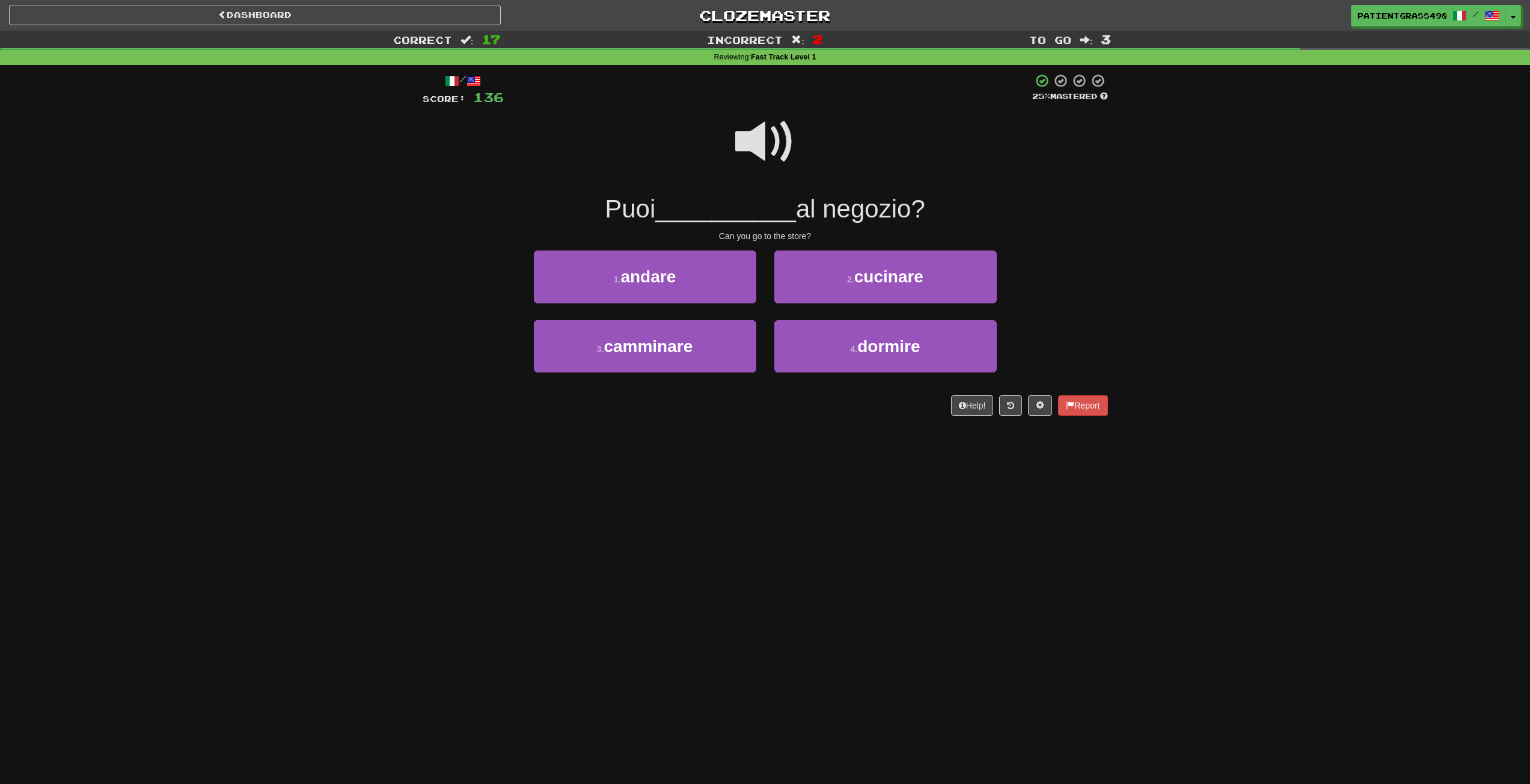
click at [777, 147] on span at bounding box center [765, 141] width 60 height 60
click at [731, 262] on button "1 . andare" at bounding box center [645, 277] width 222 height 52
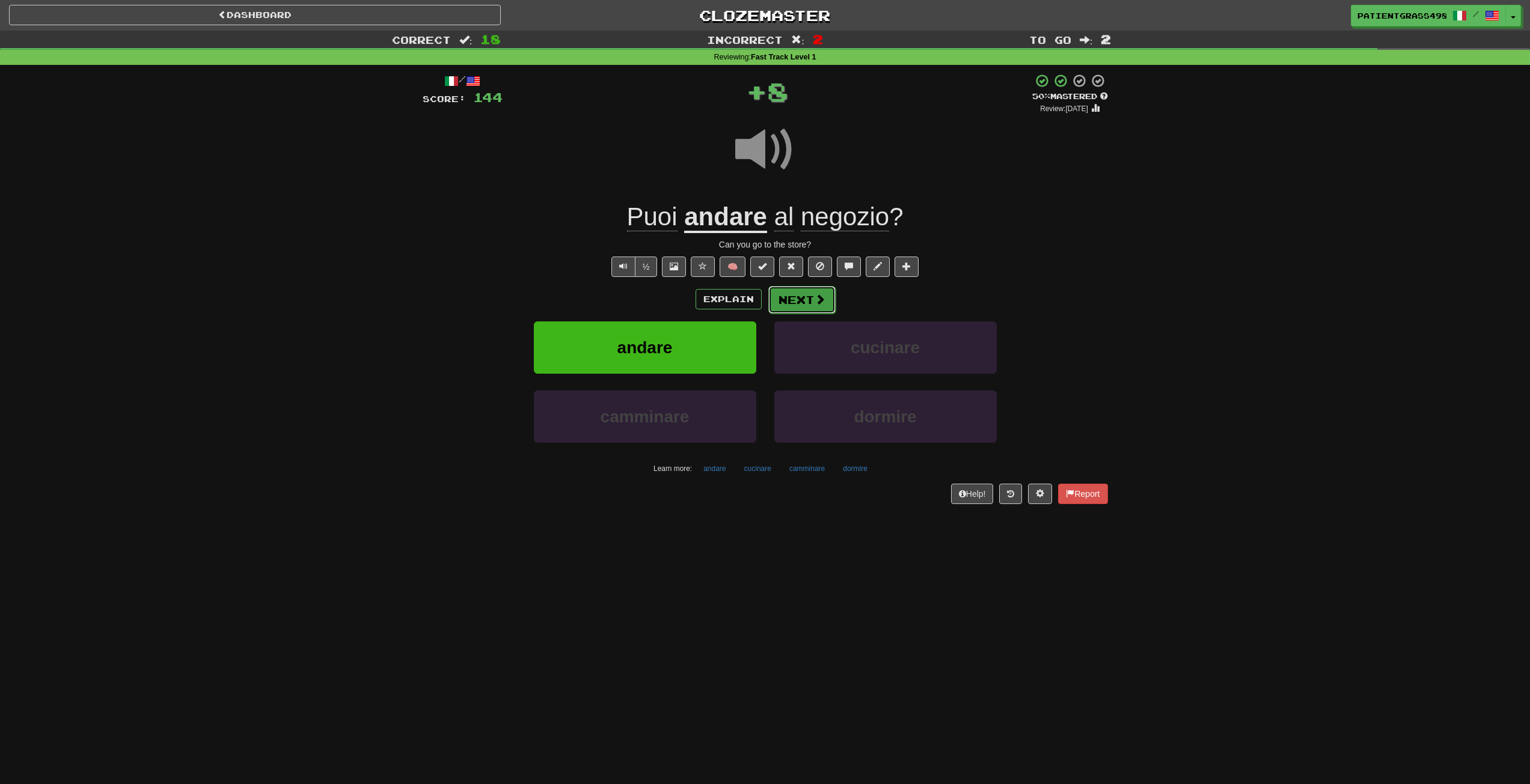
click at [812, 306] on button "Next" at bounding box center [802, 300] width 67 height 28
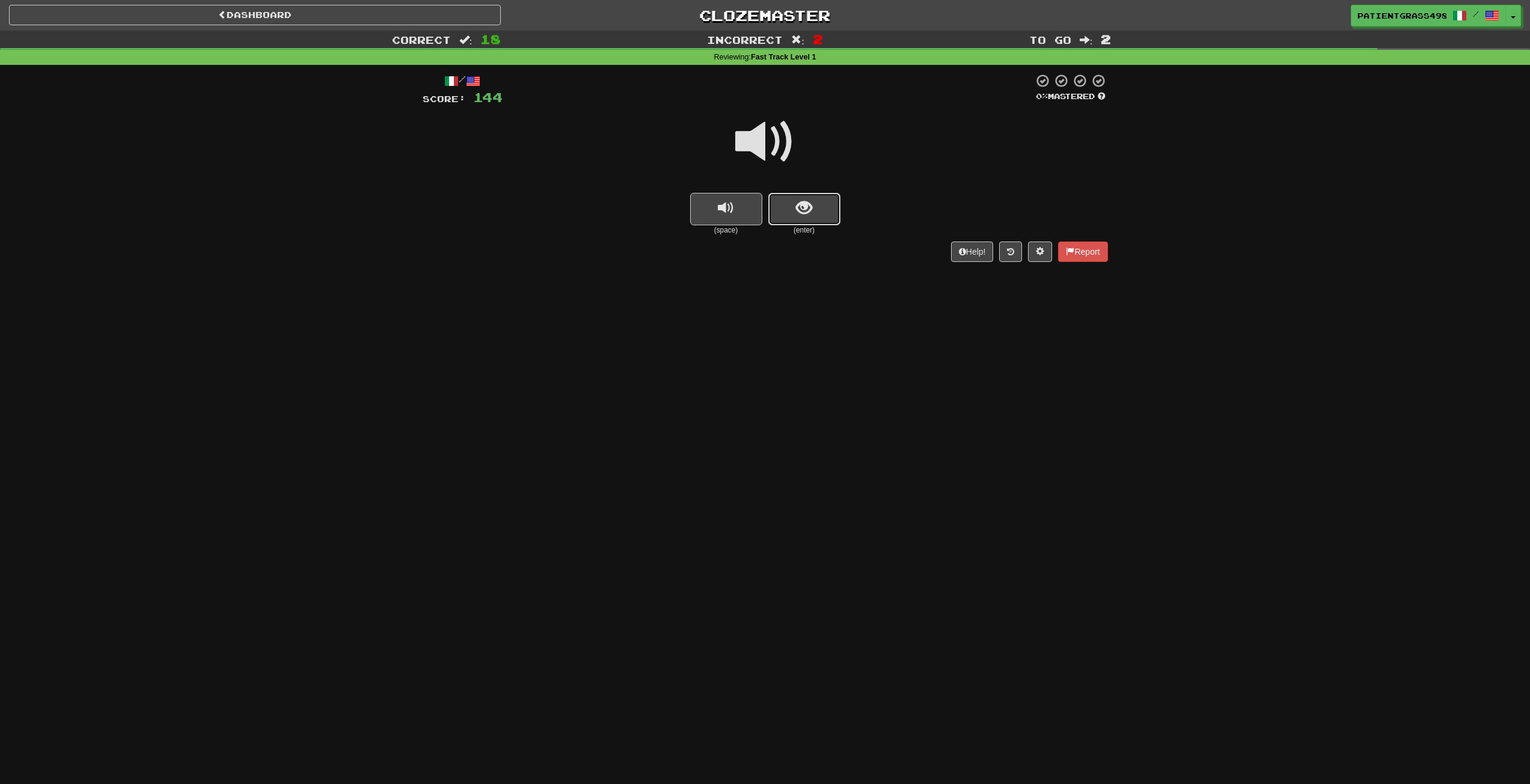
click at [810, 201] on span "show sentence" at bounding box center [804, 208] width 16 height 16
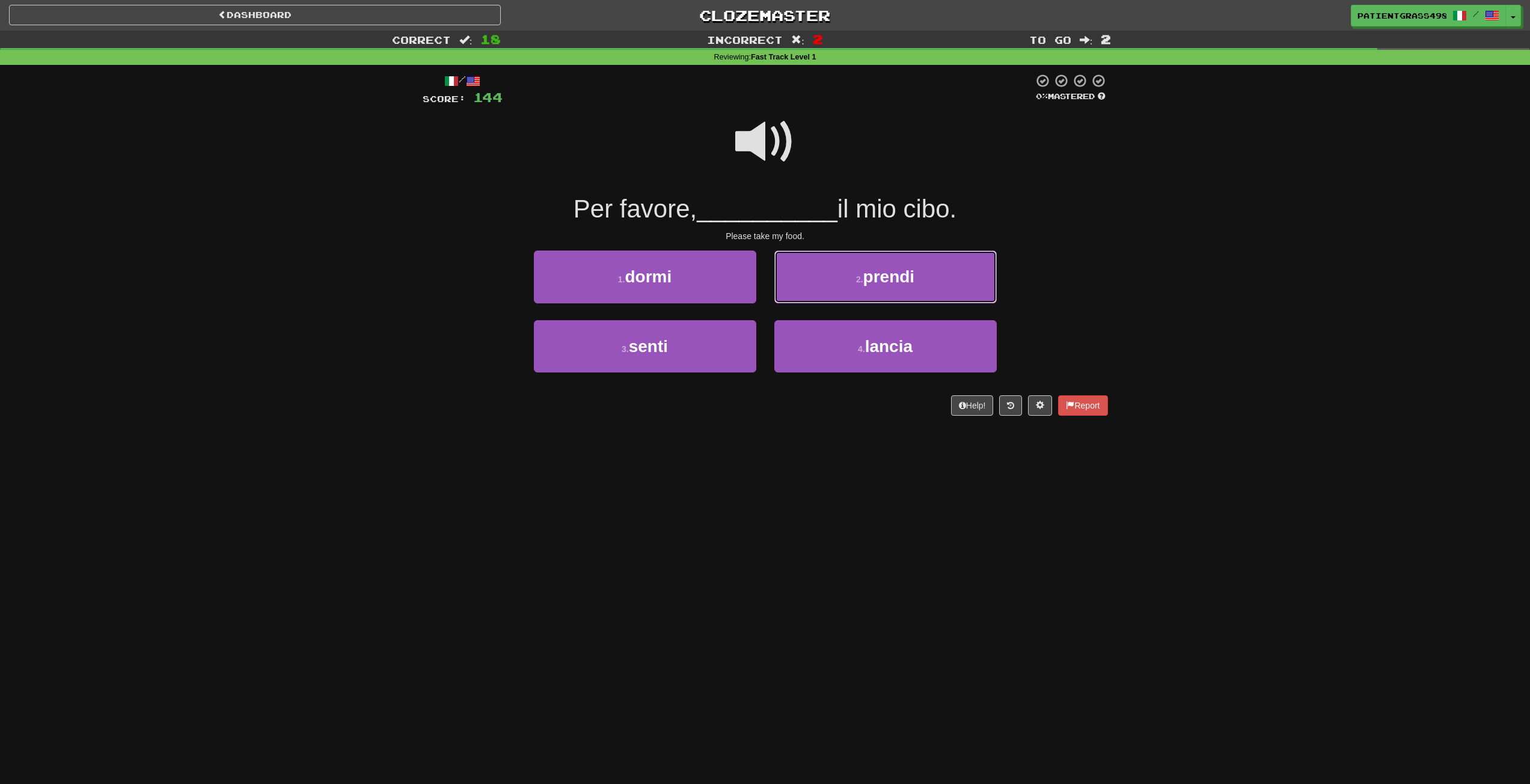
click at [826, 282] on button "2 . prendi" at bounding box center [885, 277] width 222 height 52
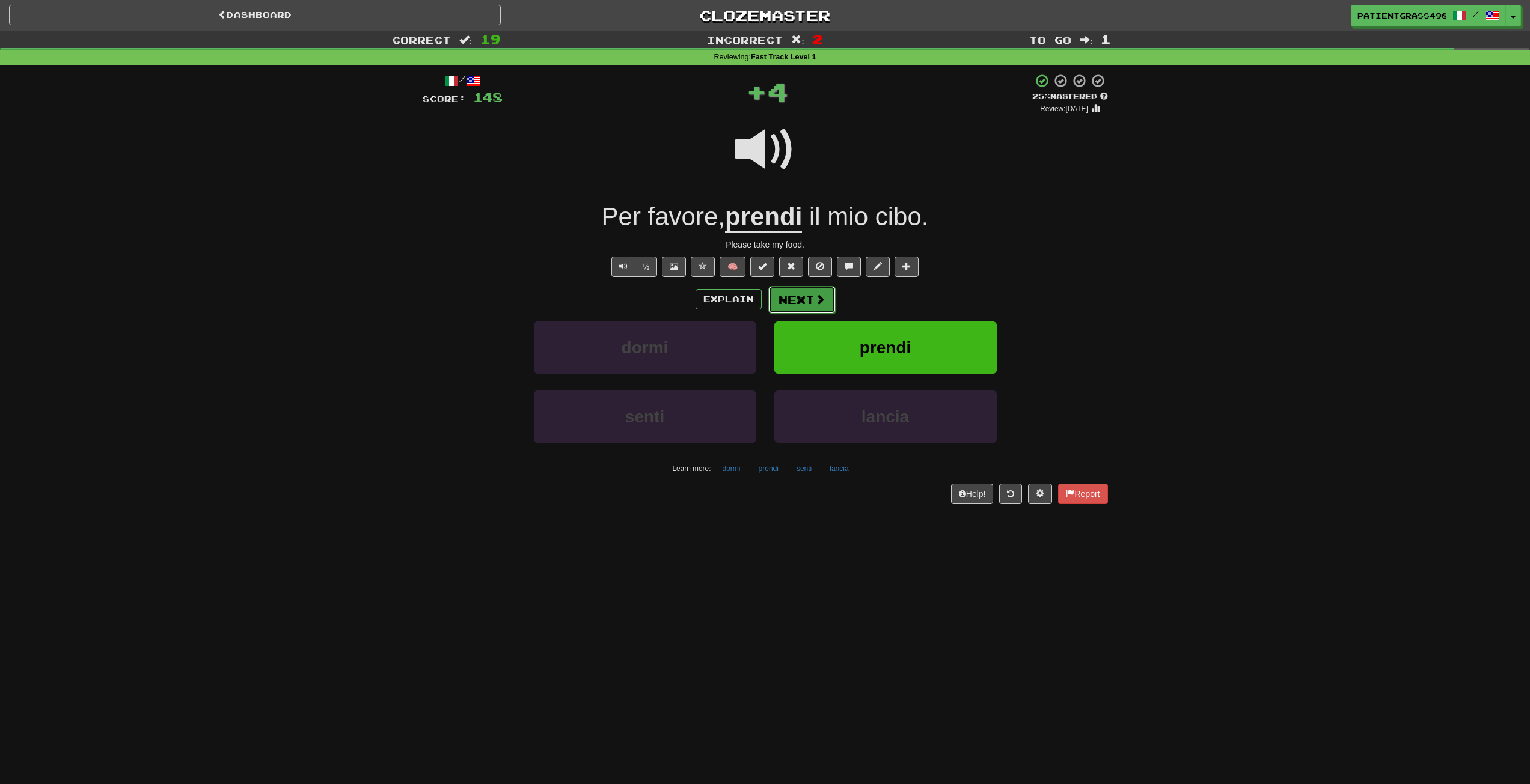
click at [817, 294] on span at bounding box center [820, 299] width 11 height 11
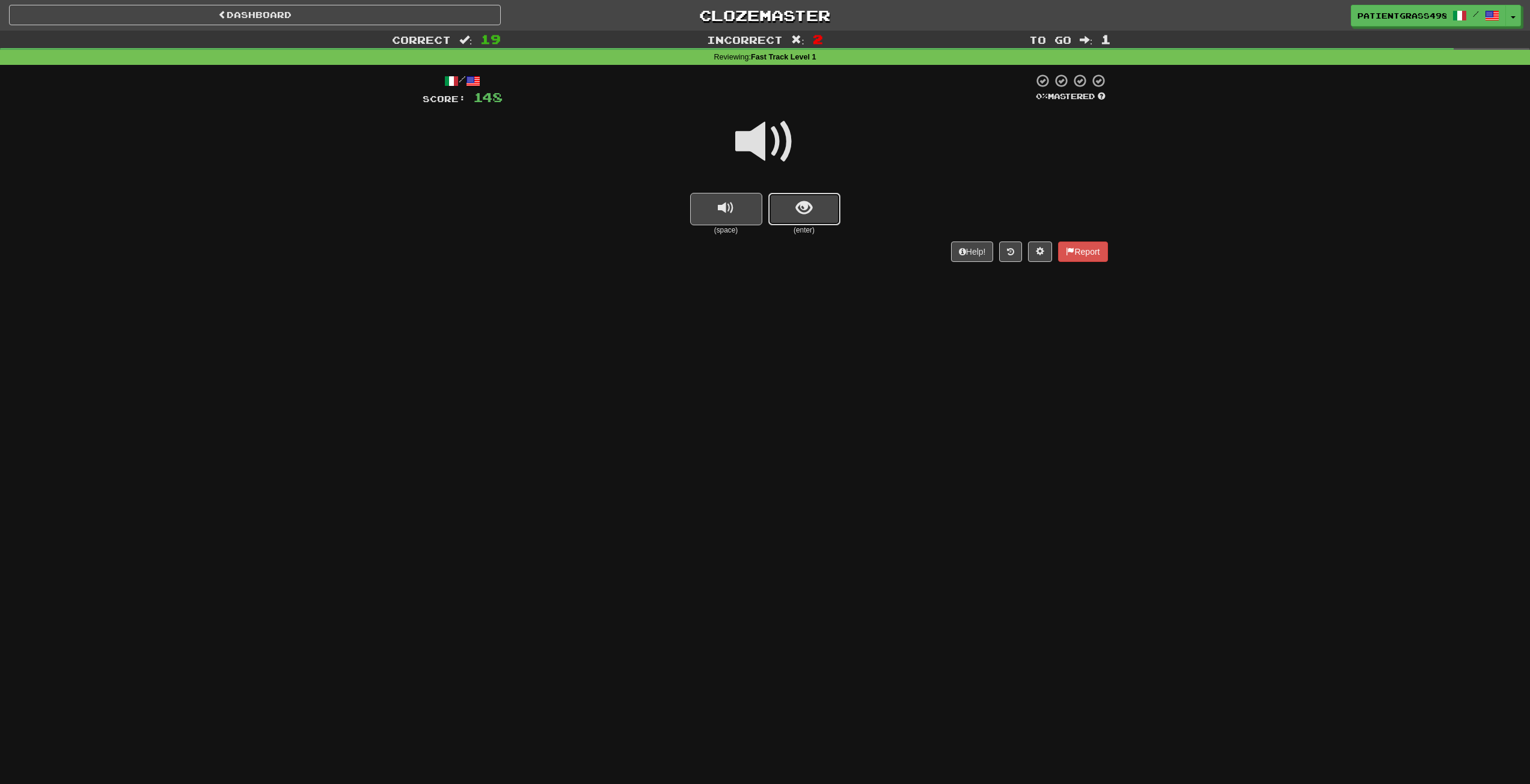
click at [787, 207] on button "show sentence" at bounding box center [805, 209] width 72 height 33
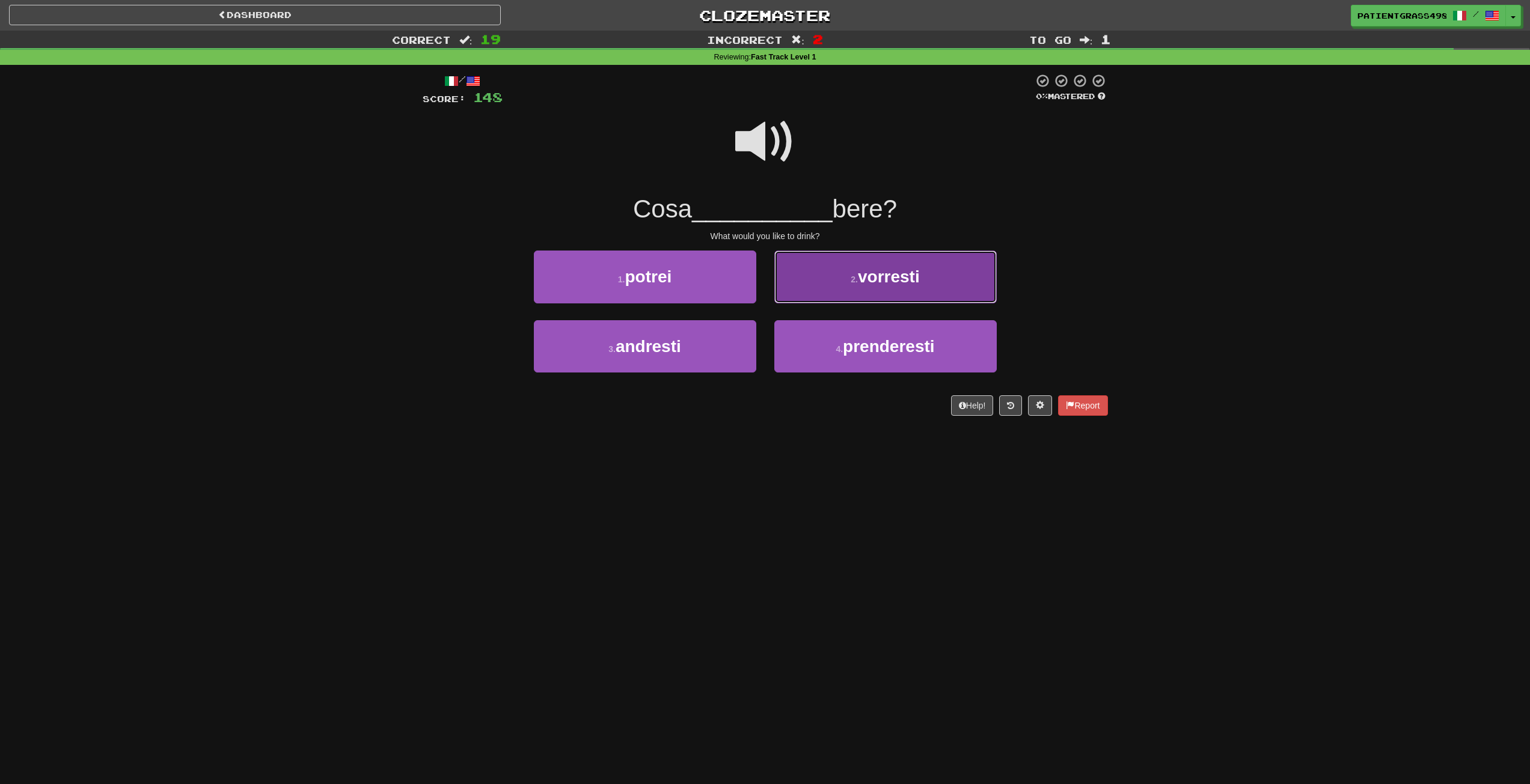
click at [882, 265] on button "2 . vorresti" at bounding box center [885, 277] width 222 height 52
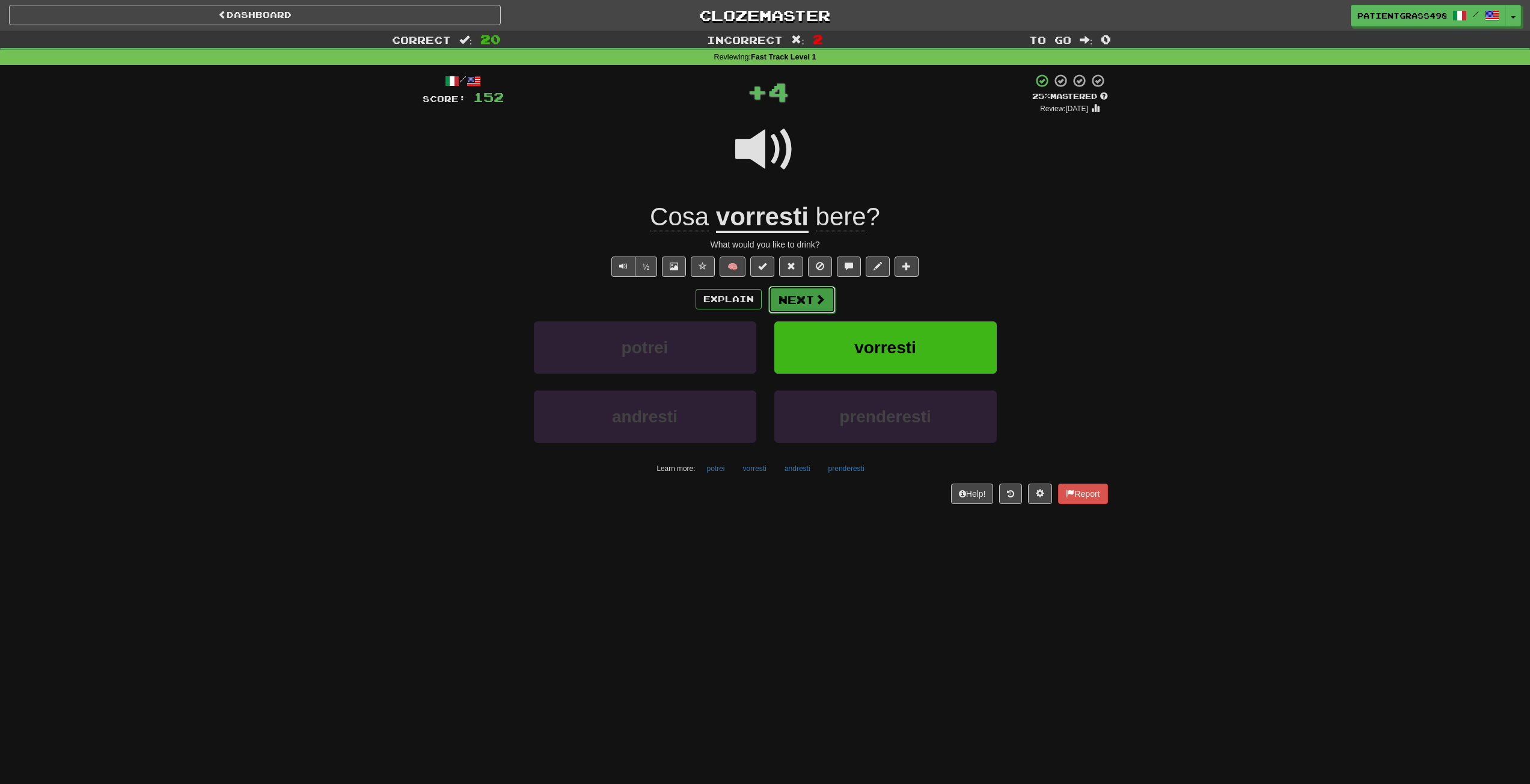
click at [800, 301] on button "Next" at bounding box center [802, 300] width 67 height 28
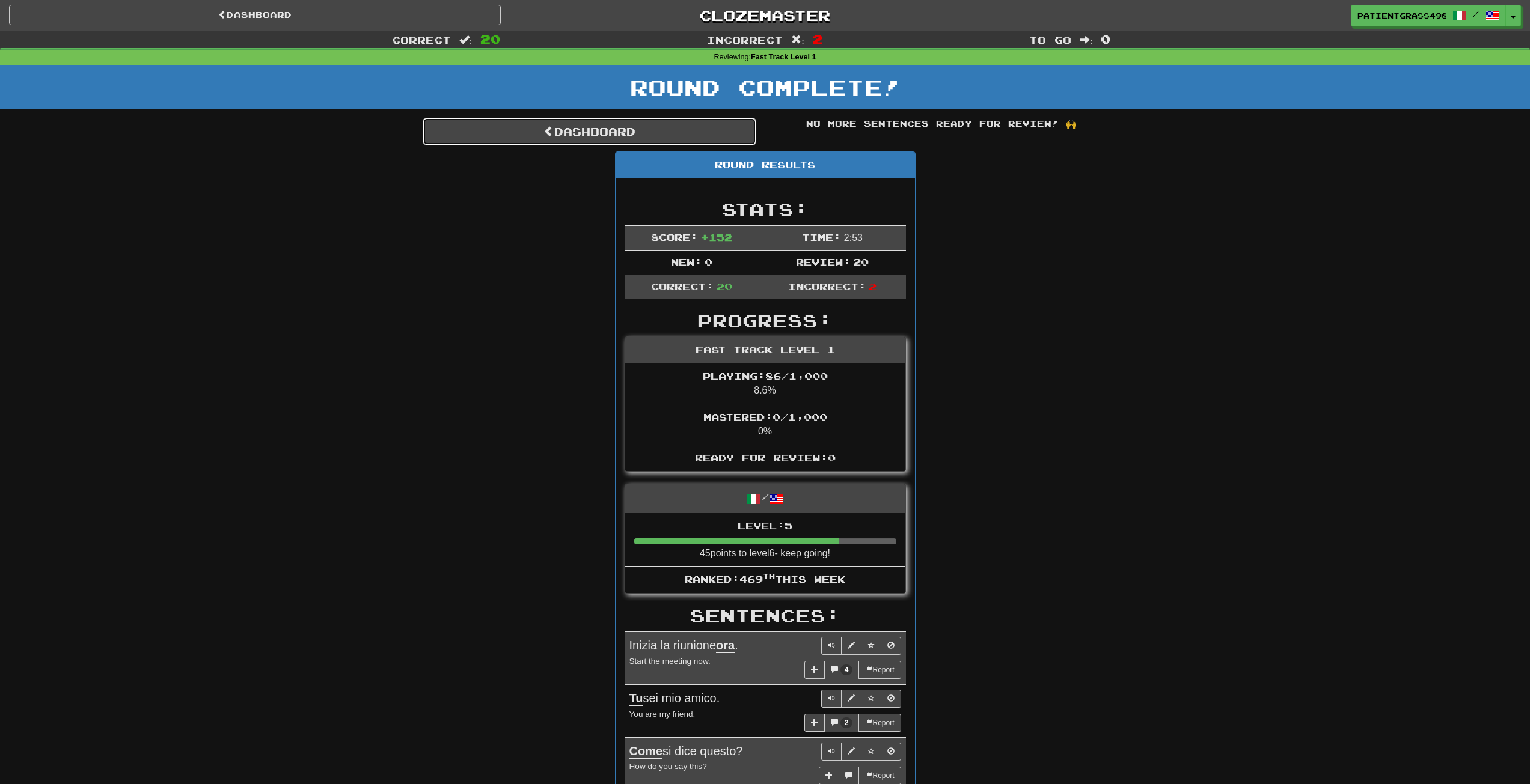
click at [618, 145] on link "Dashboard" at bounding box center [589, 131] width 334 height 28
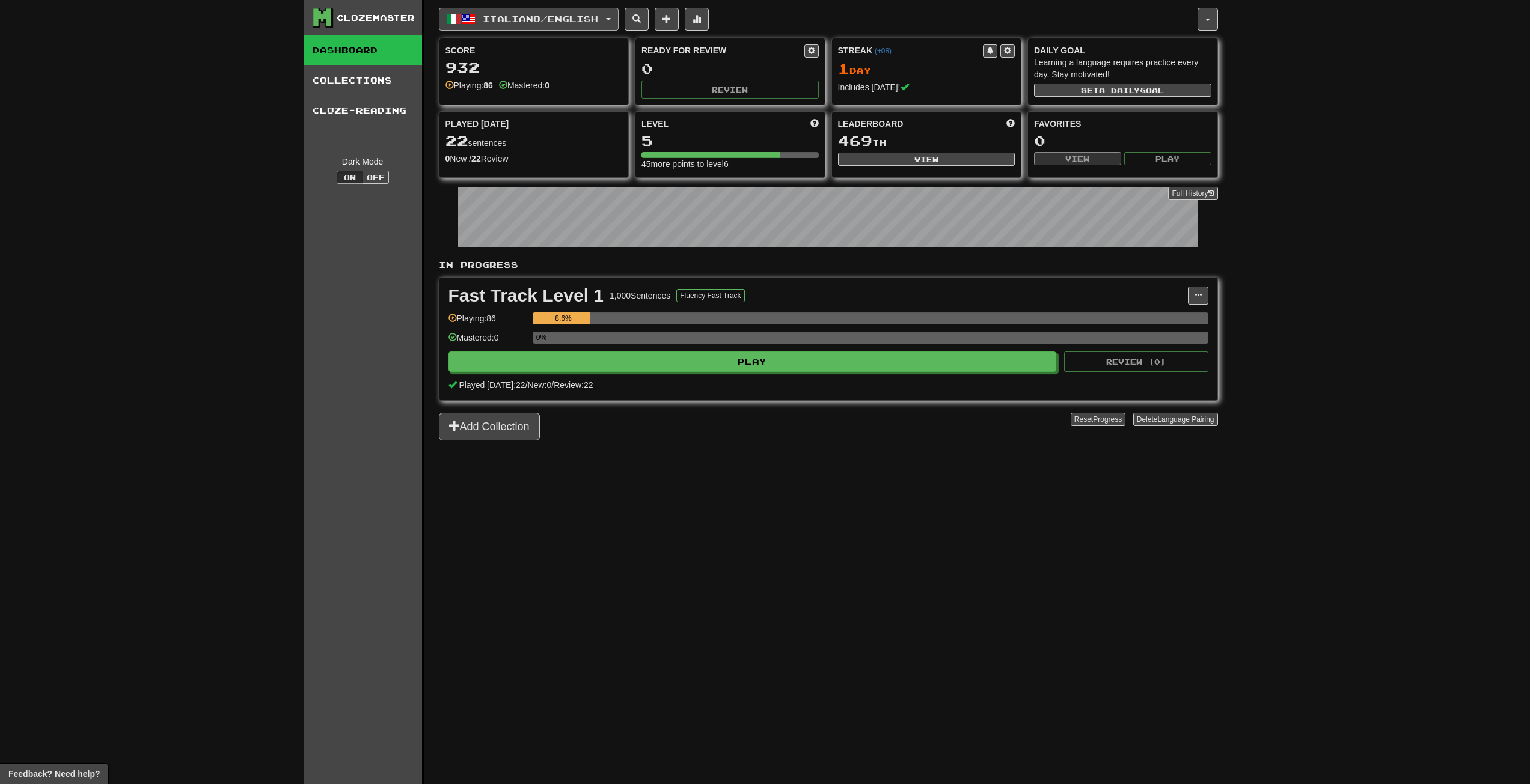
click at [486, 8] on button "Italiano / English" at bounding box center [529, 19] width 180 height 23
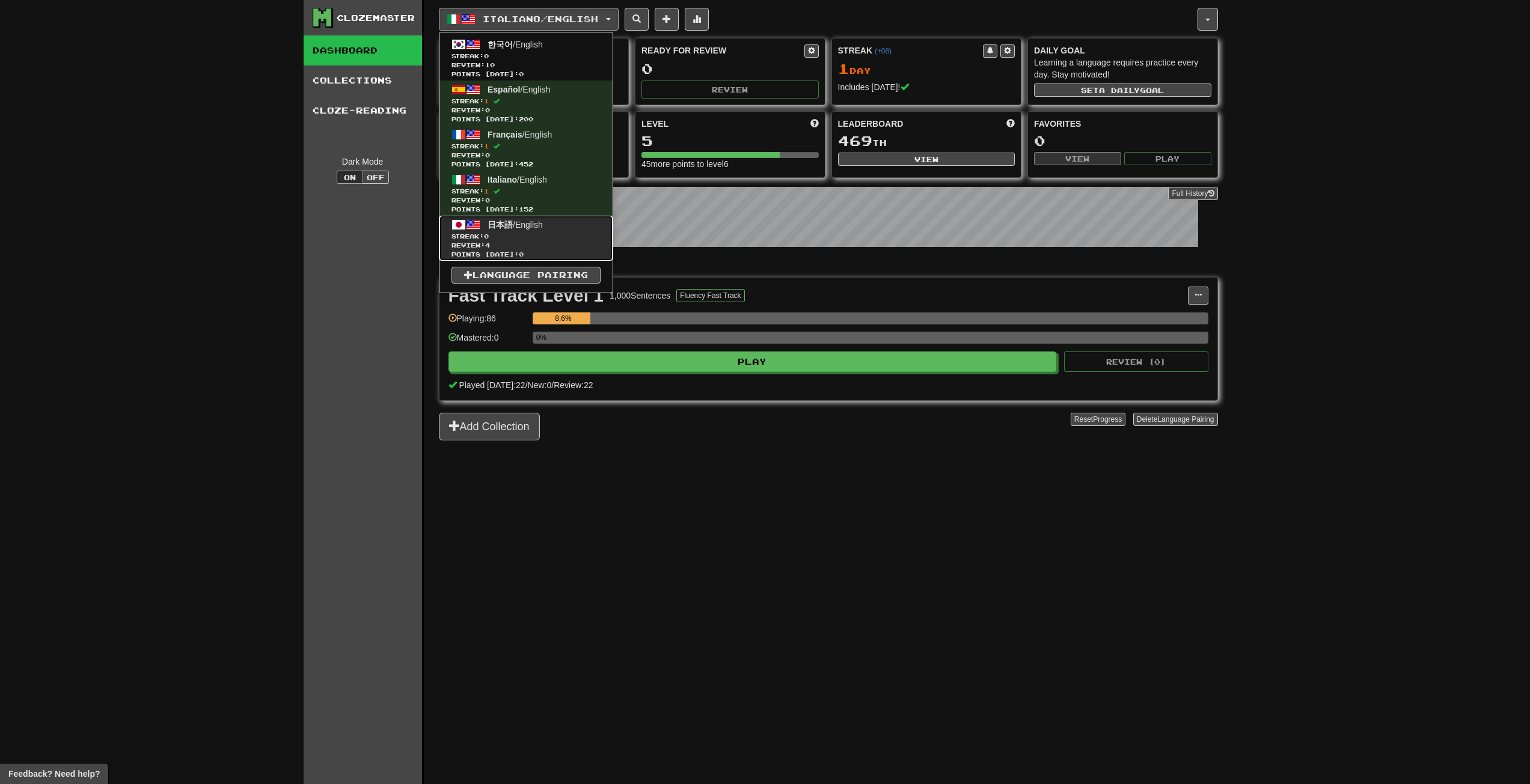
click at [508, 225] on span "日本語" at bounding box center [500, 224] width 25 height 10
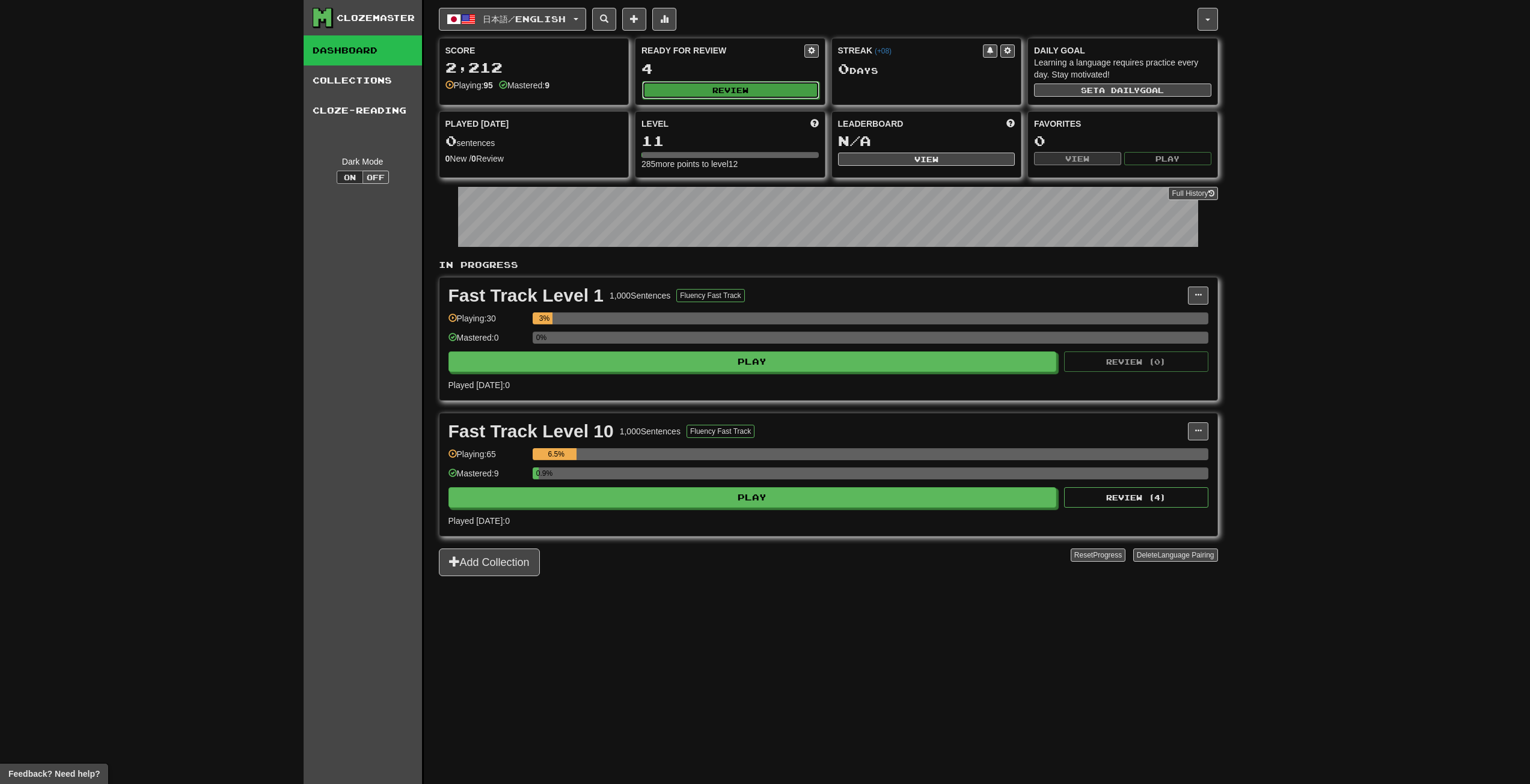
click at [722, 85] on button "Review" at bounding box center [731, 90] width 178 height 18
select select "***"
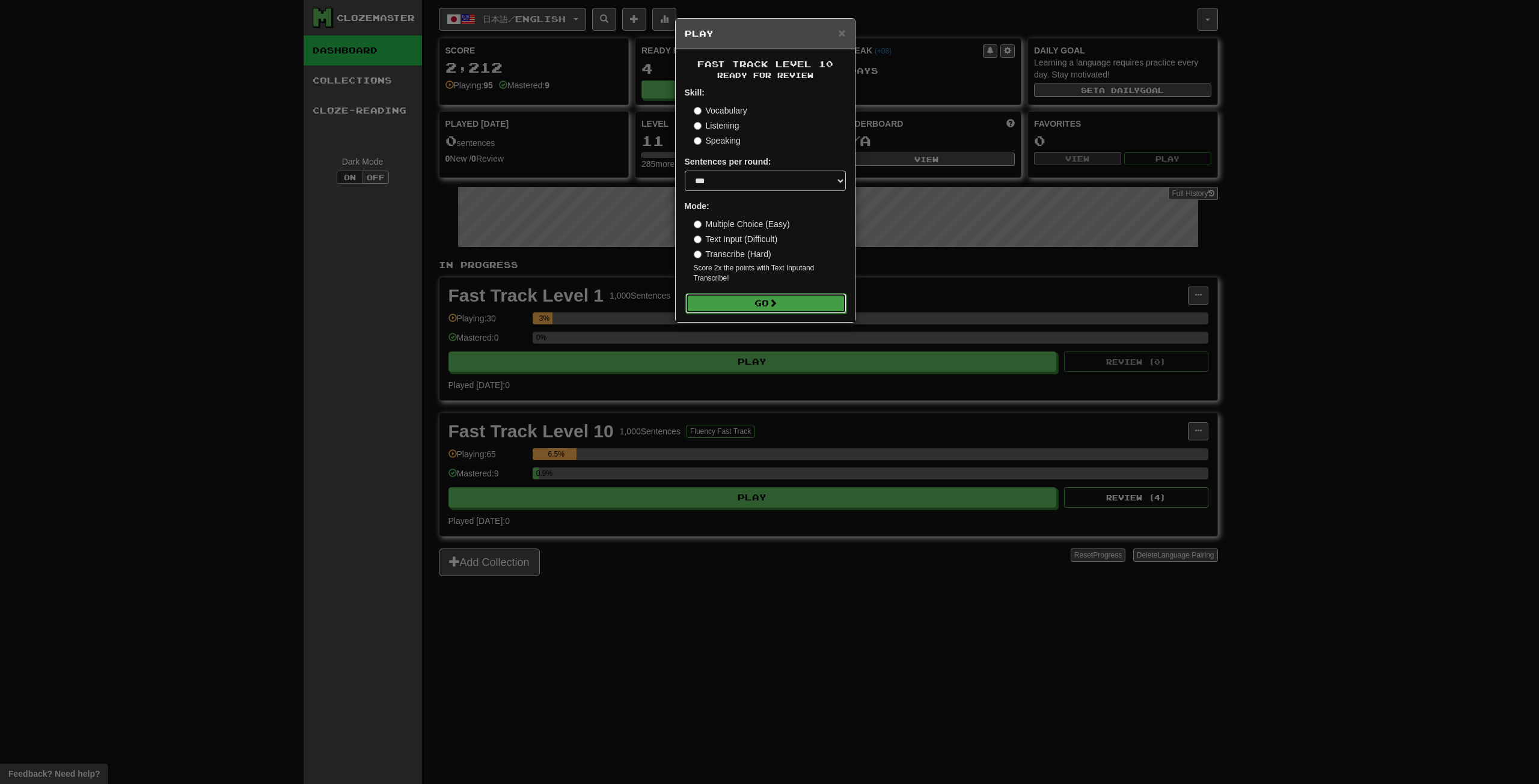
click at [765, 296] on button "Go" at bounding box center [766, 303] width 161 height 20
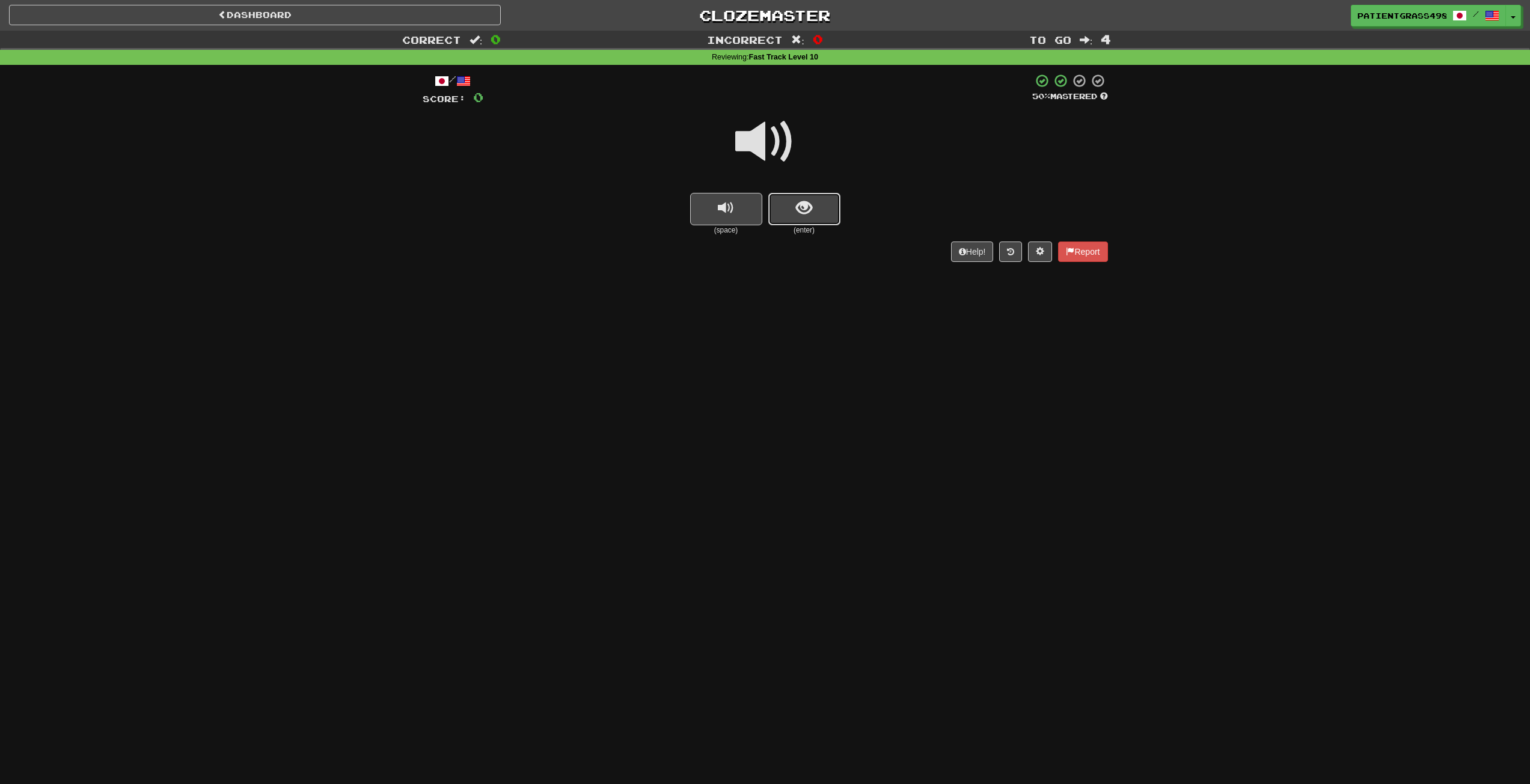
click at [789, 199] on button "show sentence" at bounding box center [805, 209] width 72 height 33
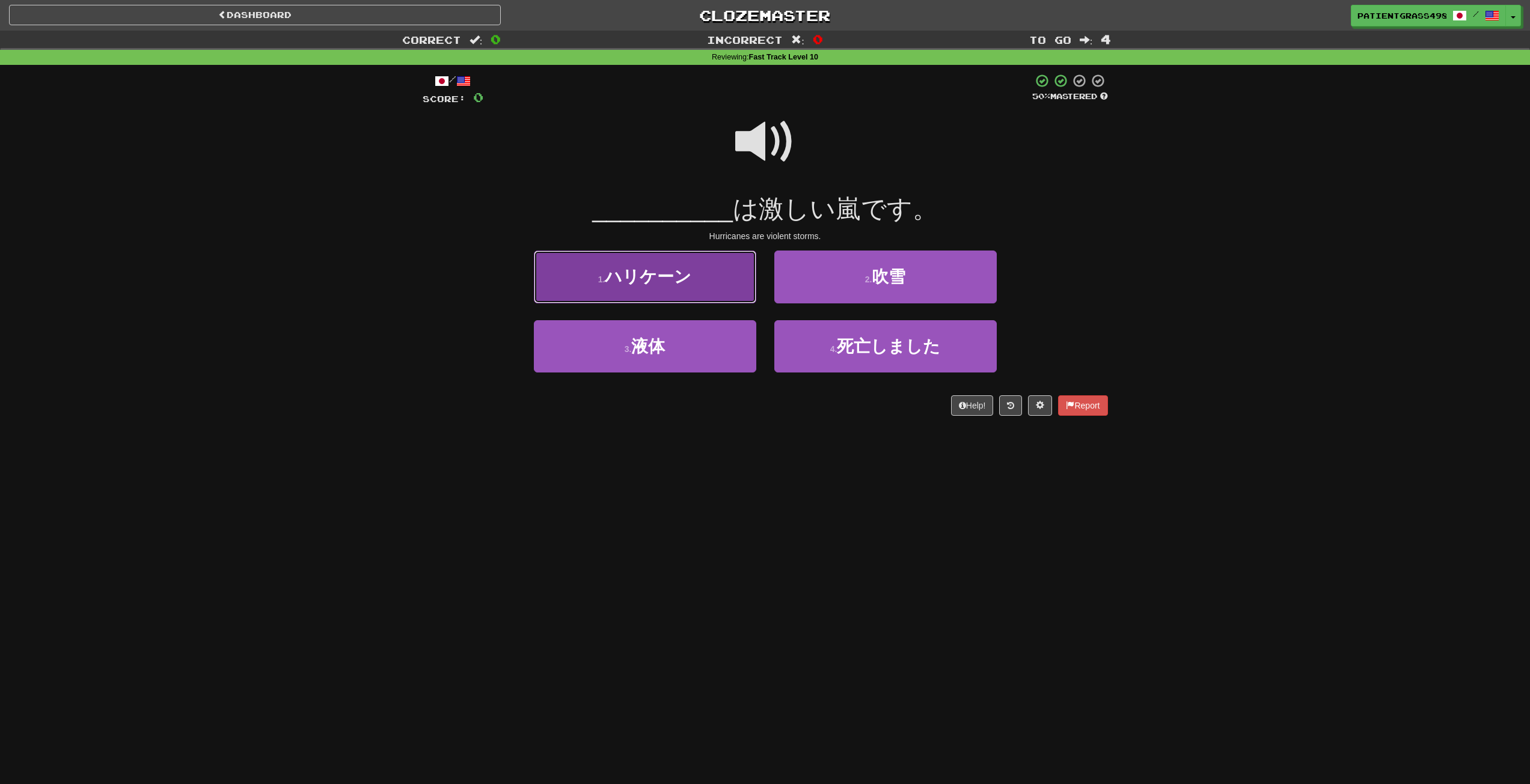
click at [713, 287] on button "1 . ハリケーン" at bounding box center [645, 277] width 222 height 52
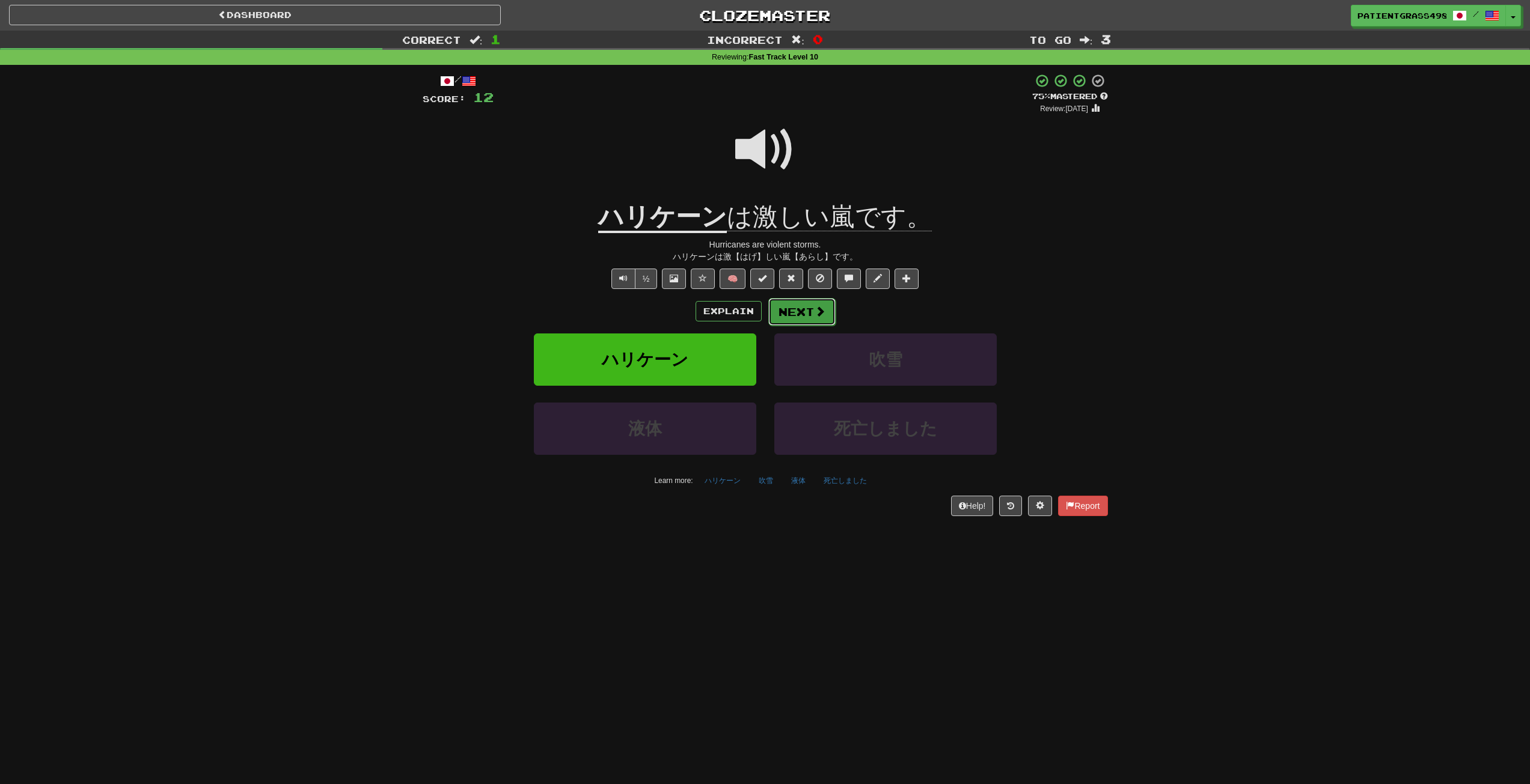
click at [793, 299] on button "Next" at bounding box center [802, 311] width 67 height 28
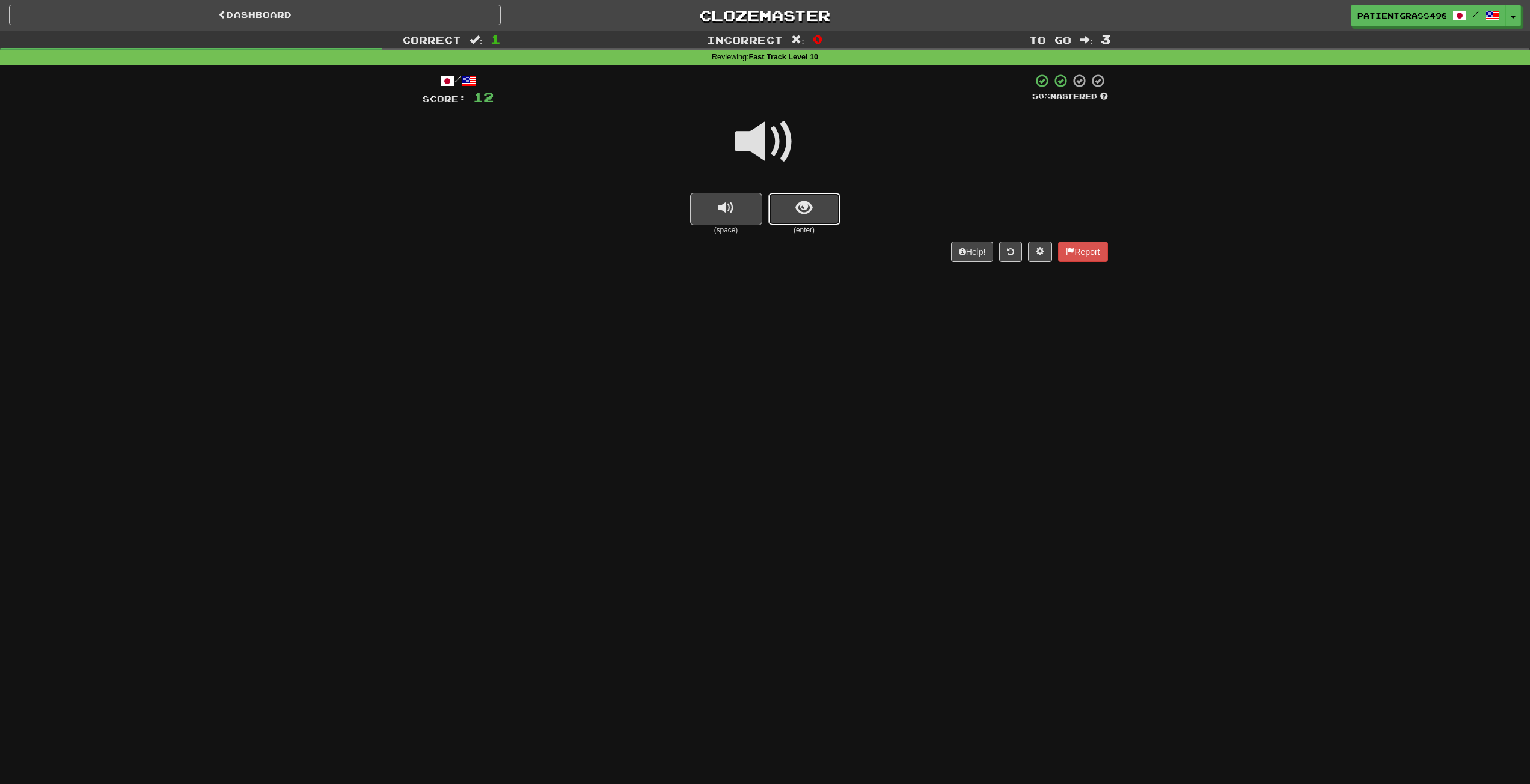
click at [831, 221] on button "show sentence" at bounding box center [805, 209] width 72 height 33
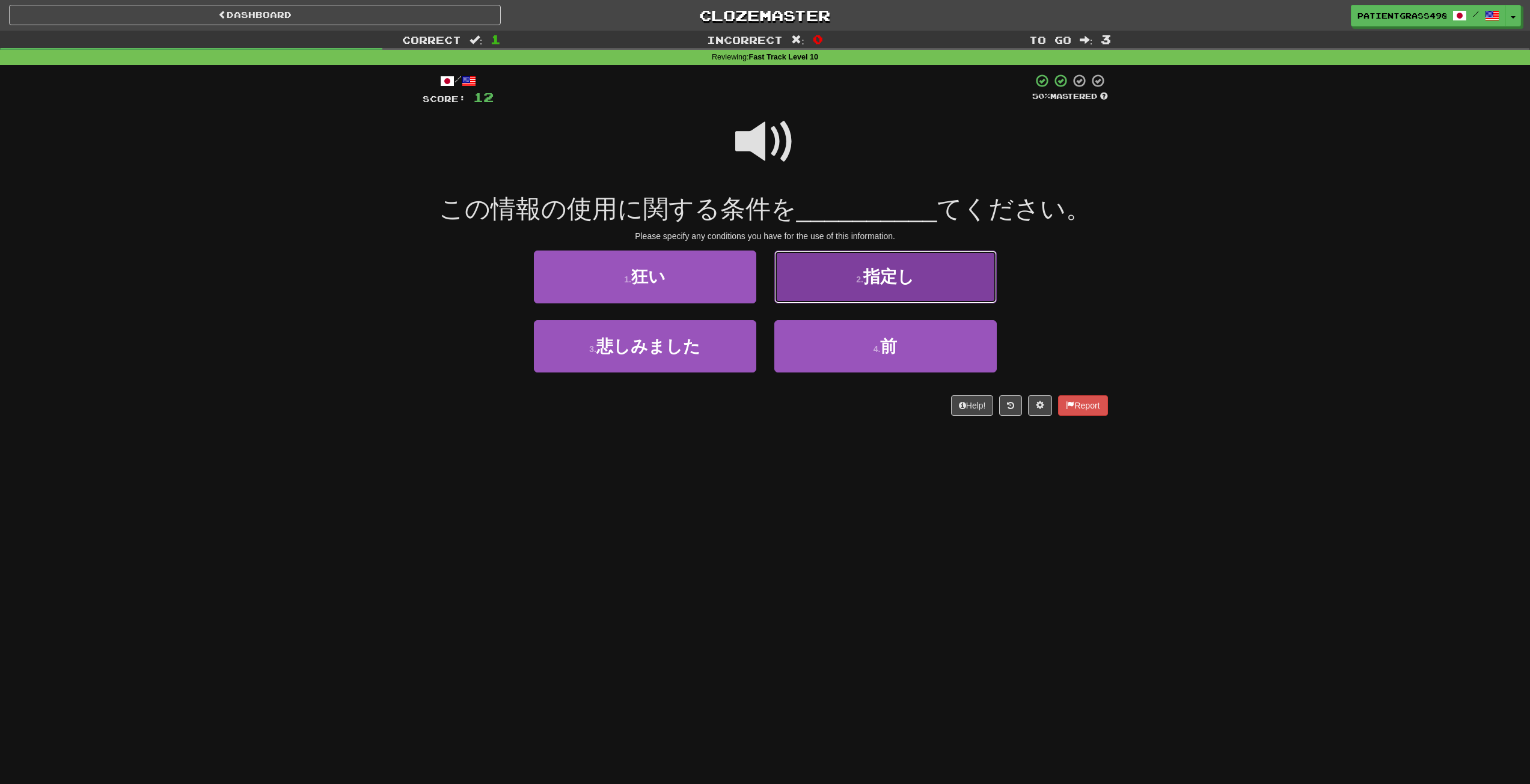
click at [859, 259] on button "2 . 指定し" at bounding box center [885, 277] width 222 height 52
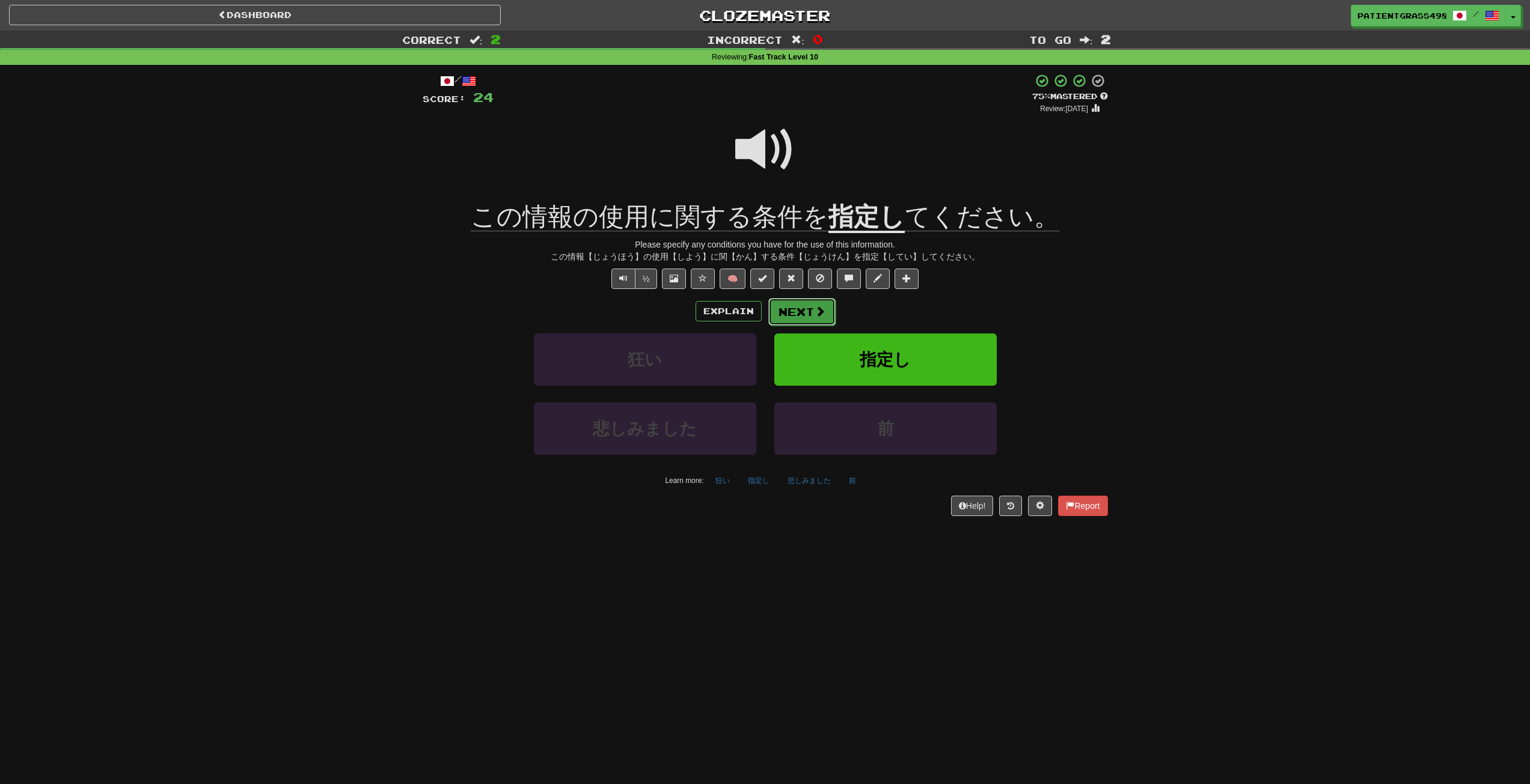
click at [819, 309] on span at bounding box center [820, 311] width 11 height 11
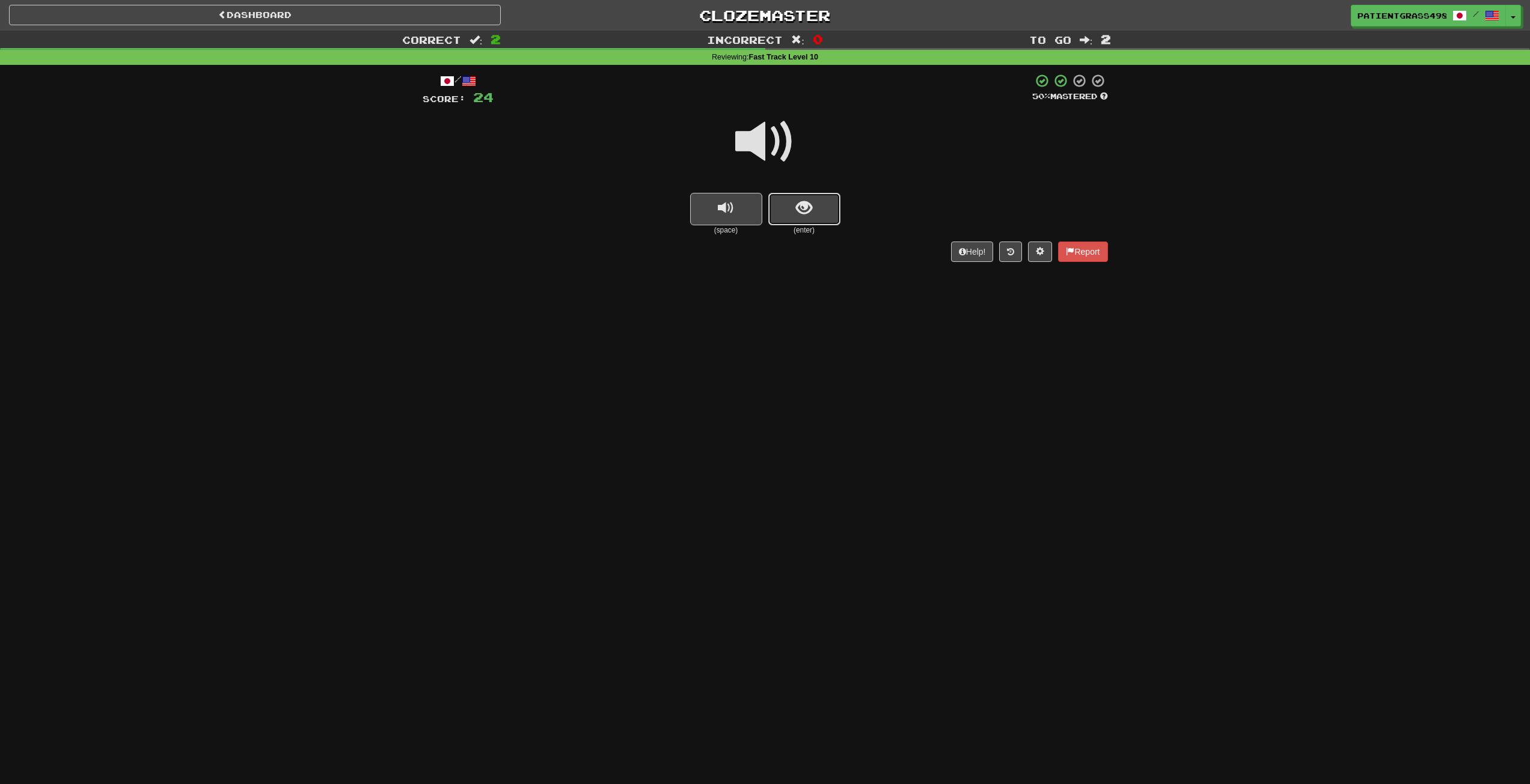
click at [799, 203] on span "show sentence" at bounding box center [804, 208] width 16 height 16
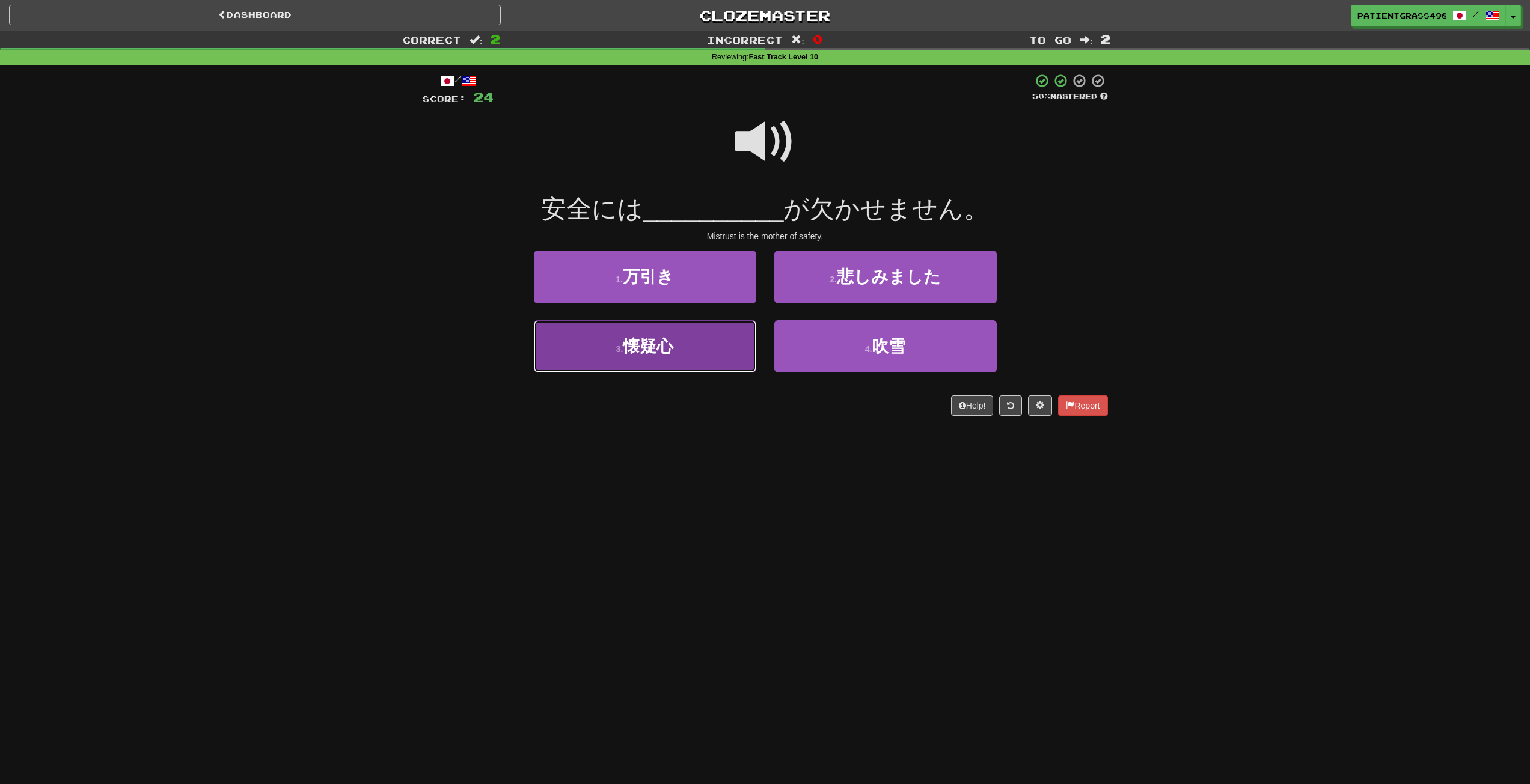
click at [691, 356] on button "3 . 懐疑心" at bounding box center [645, 346] width 222 height 52
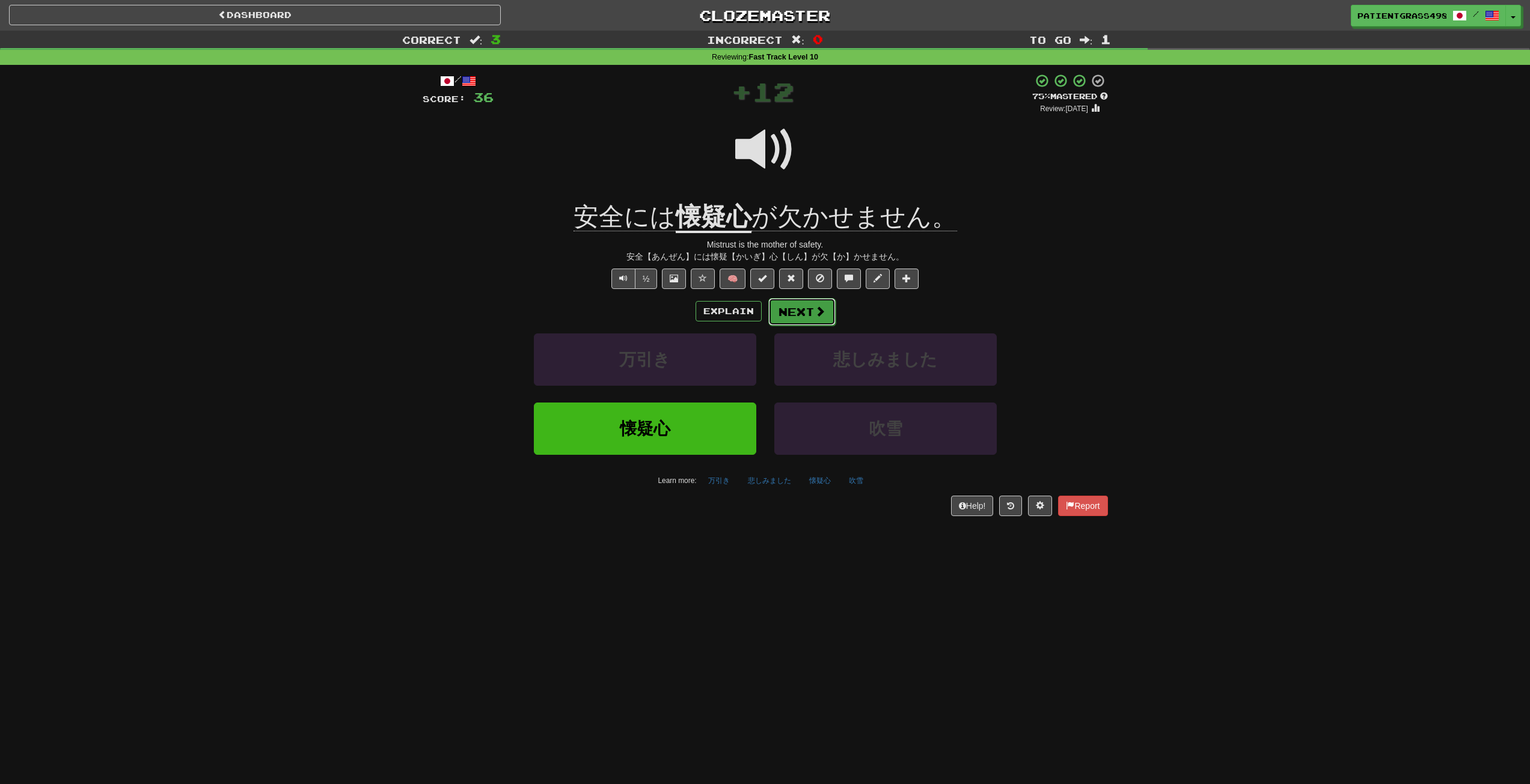
click at [819, 320] on button "Next" at bounding box center [802, 311] width 67 height 28
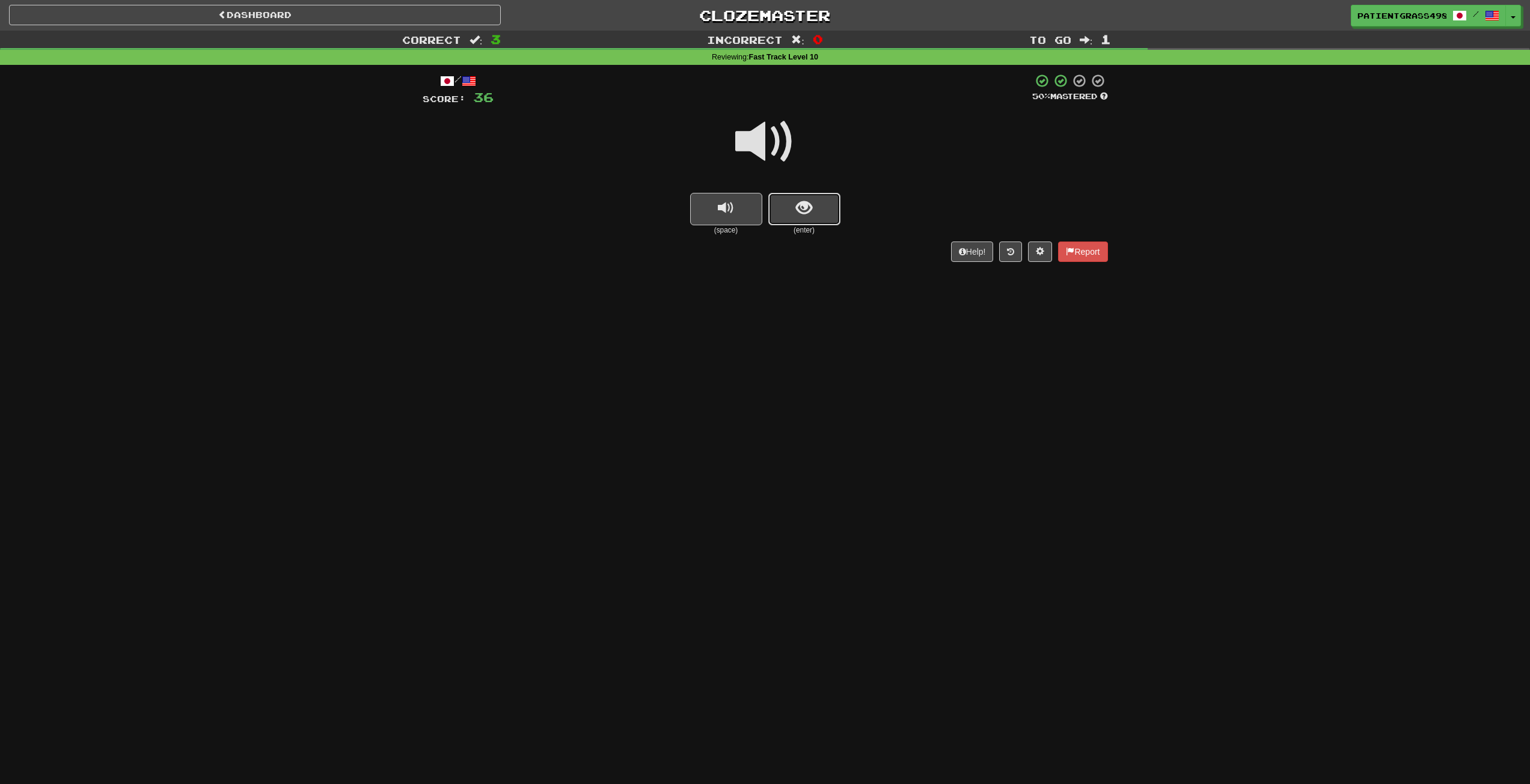
click at [792, 196] on button "show sentence" at bounding box center [805, 209] width 72 height 33
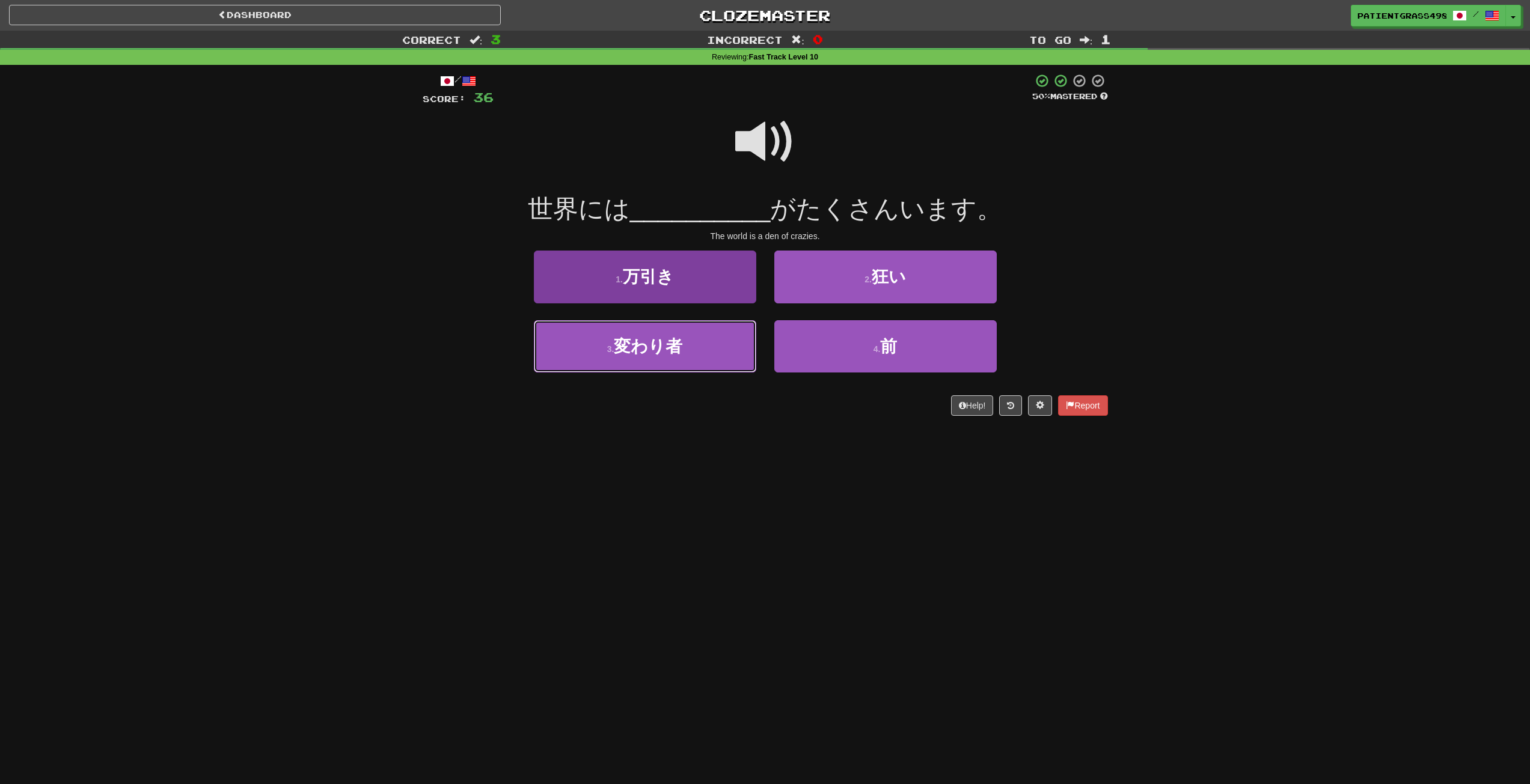
click at [718, 343] on button "3 . 変わり者" at bounding box center [645, 346] width 222 height 52
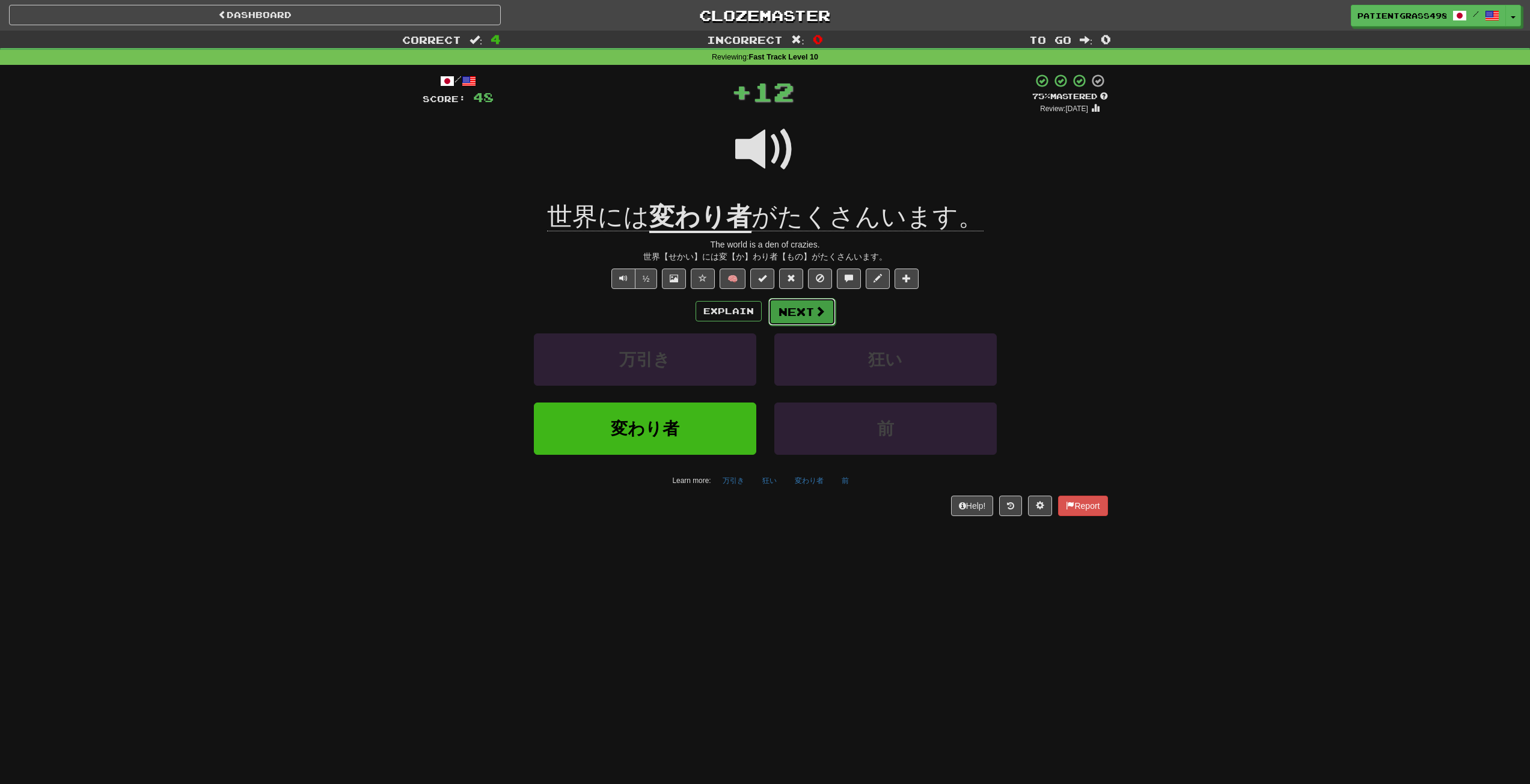
click at [810, 318] on button "Next" at bounding box center [802, 311] width 67 height 28
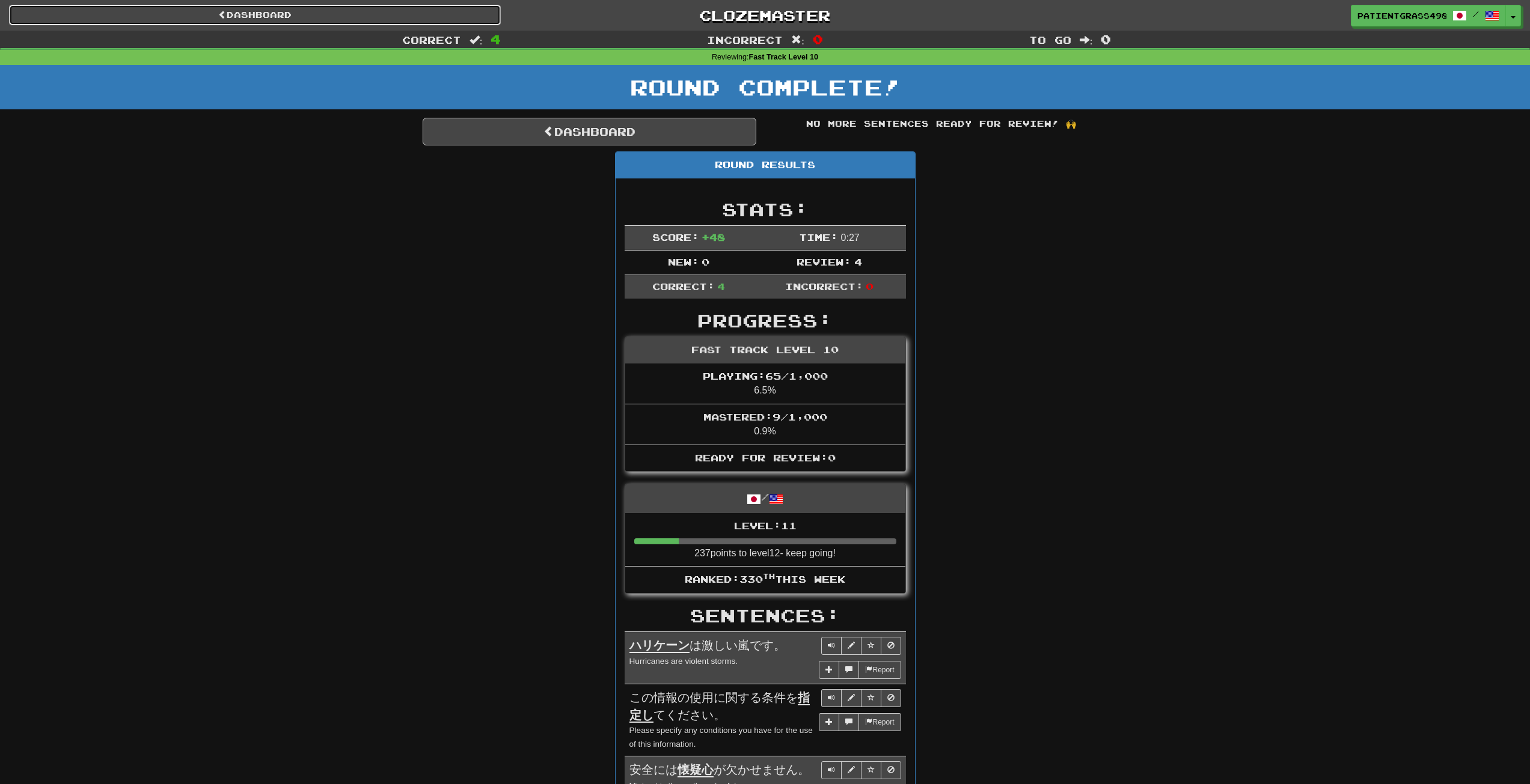
click at [398, 16] on link "Dashboard" at bounding box center [254, 15] width 492 height 20
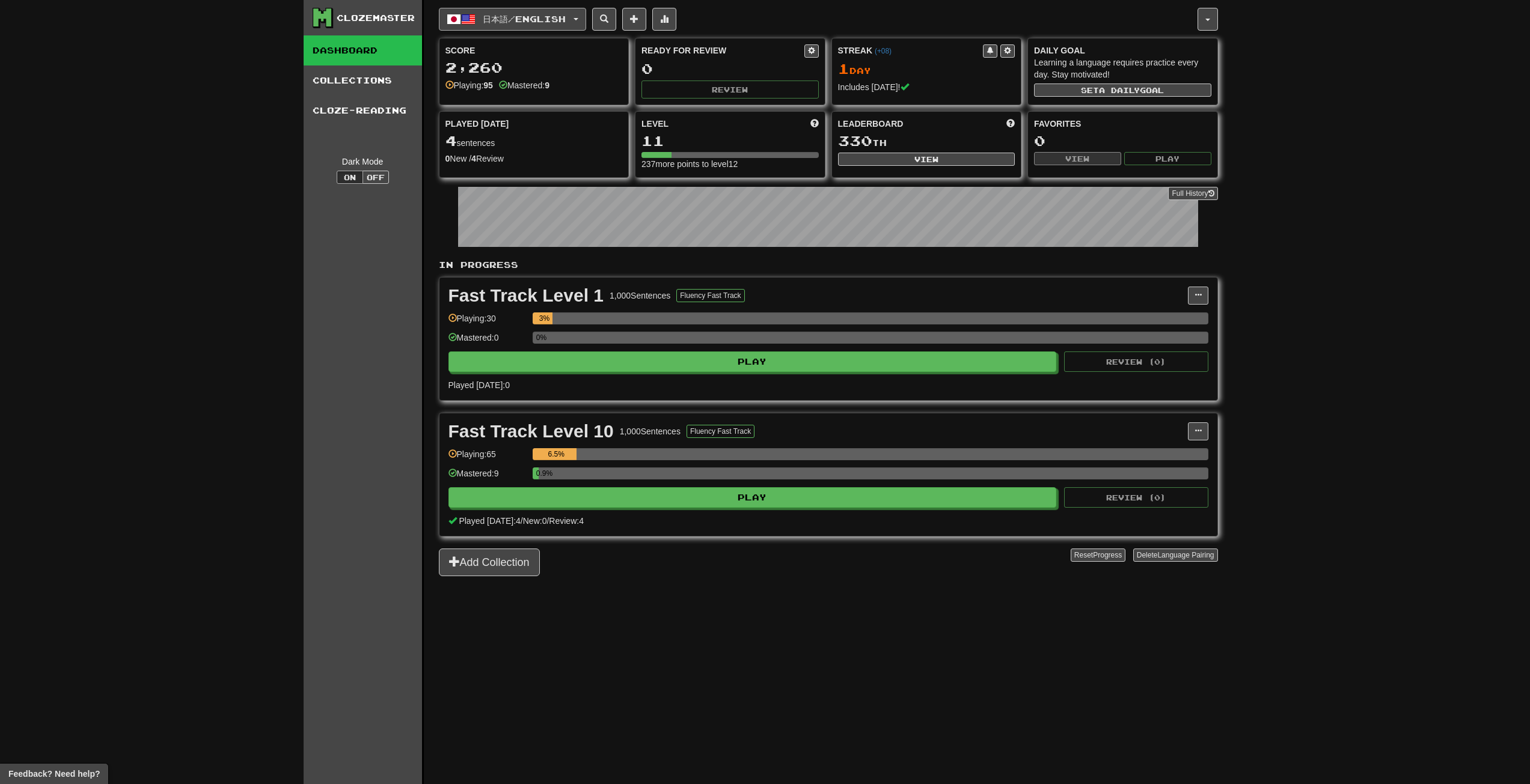
click at [540, 8] on button "日本語 / English" at bounding box center [512, 19] width 148 height 23
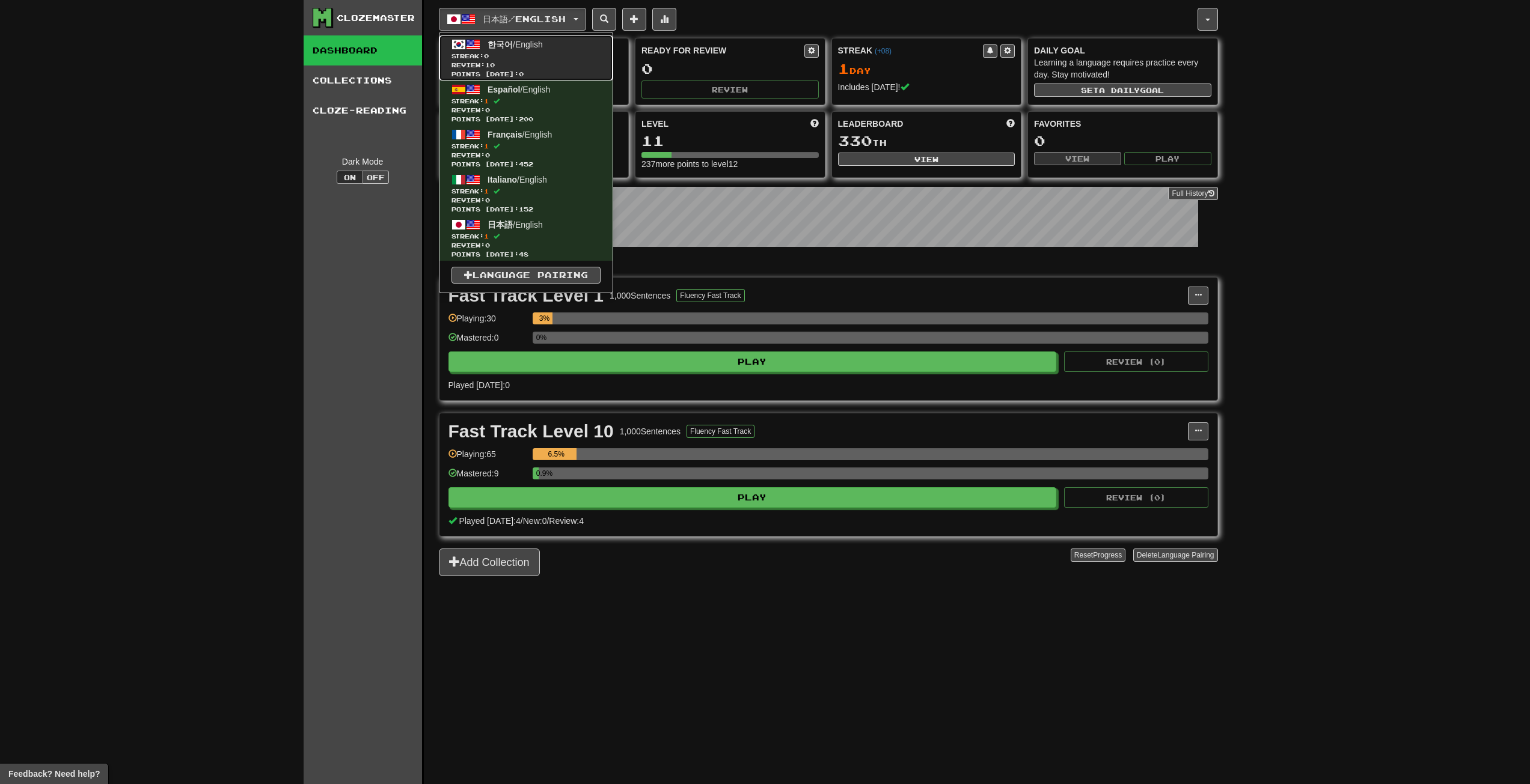
click at [564, 65] on span "Review: 10" at bounding box center [526, 65] width 149 height 9
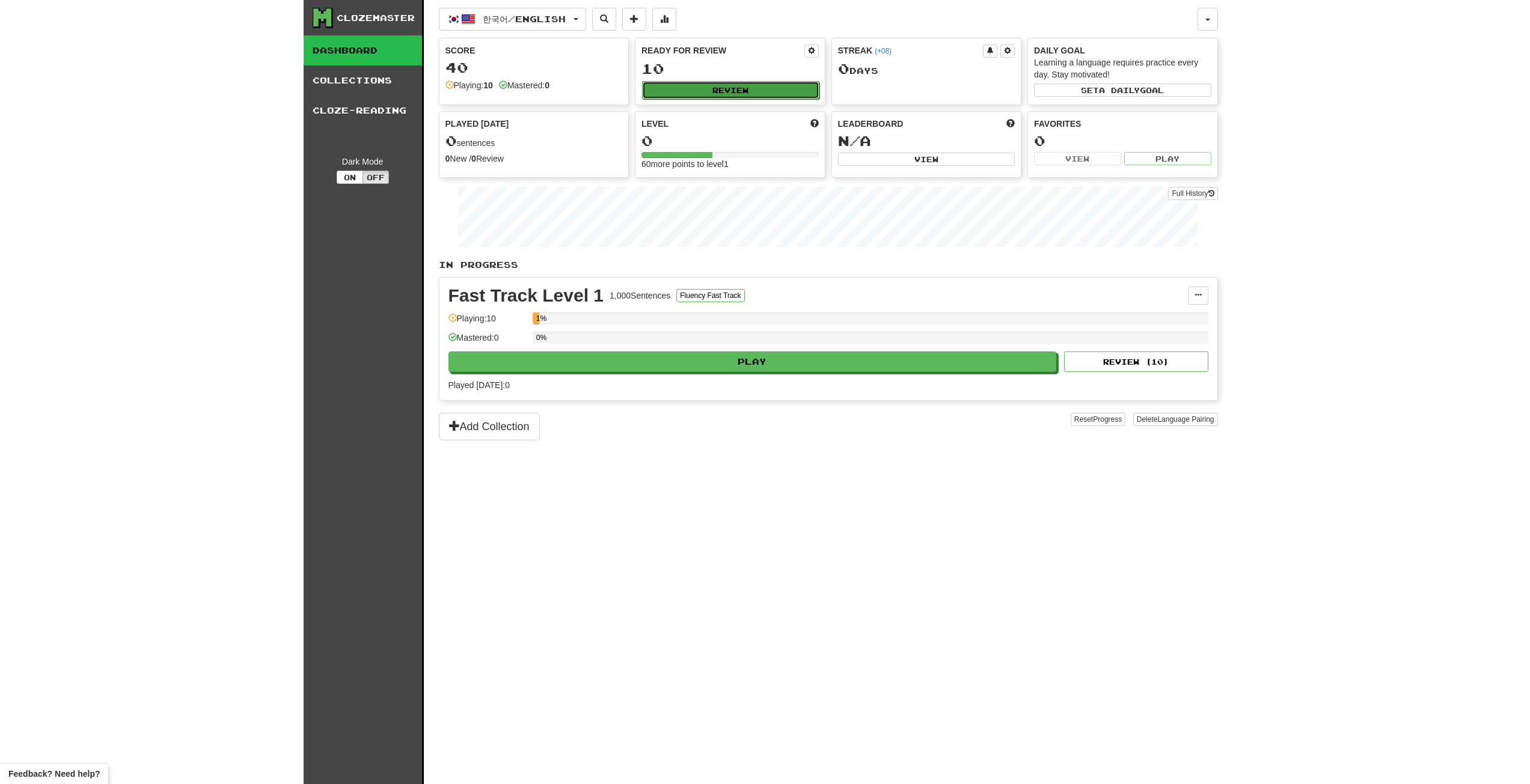
click at [720, 92] on button "Review" at bounding box center [731, 90] width 178 height 18
select select "**"
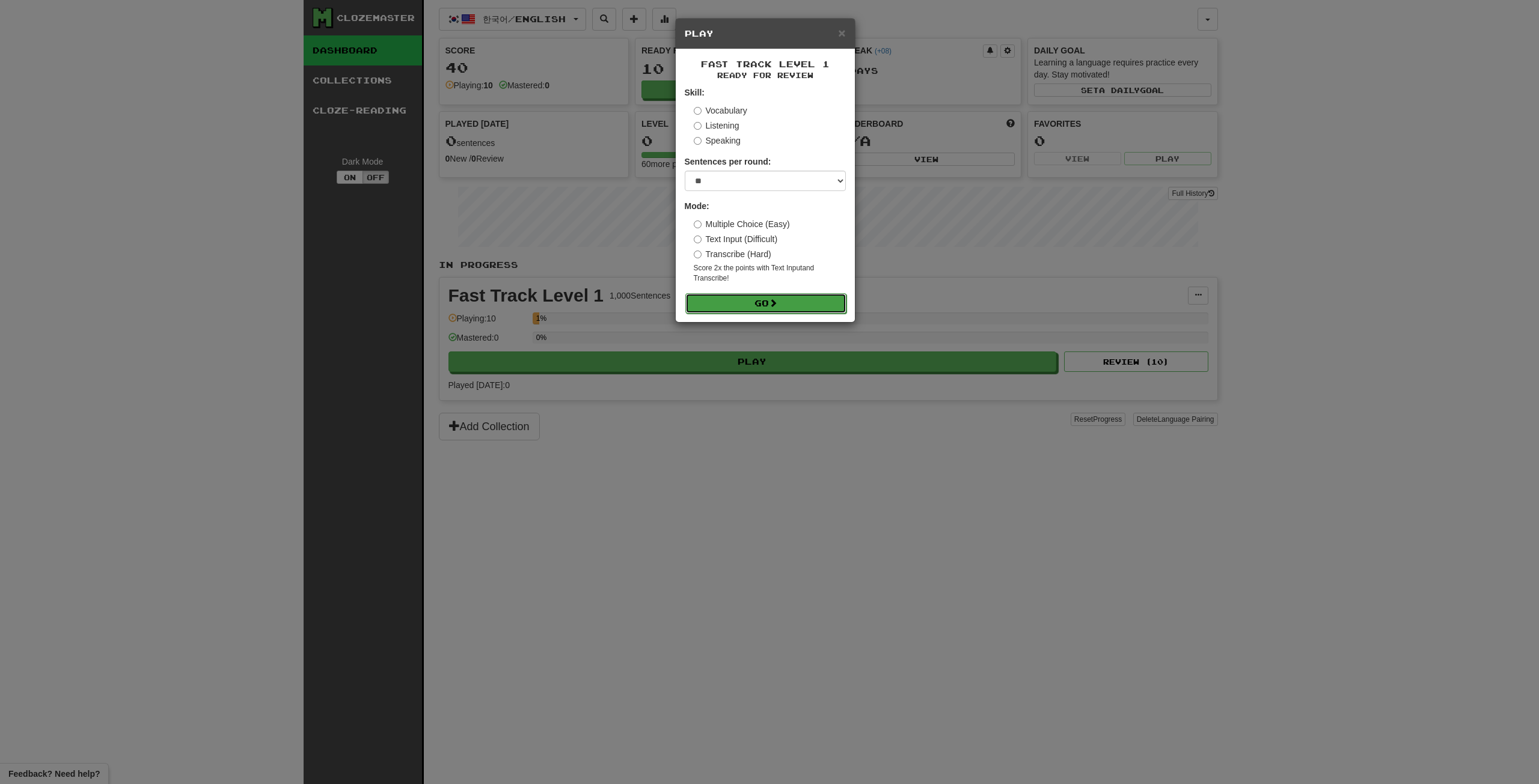
click at [797, 302] on button "Go" at bounding box center [766, 303] width 161 height 20
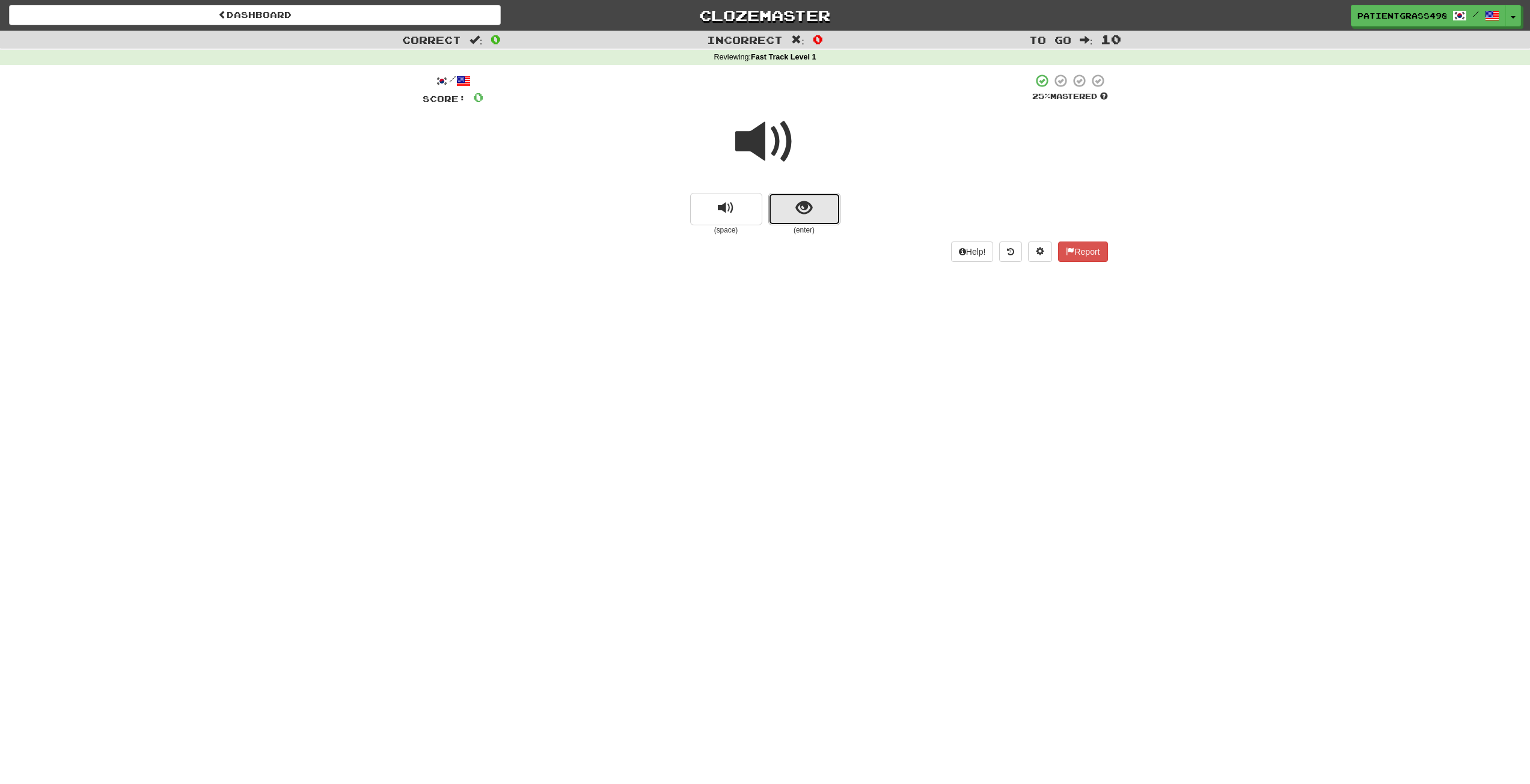
click at [819, 216] on button "show sentence" at bounding box center [805, 209] width 72 height 33
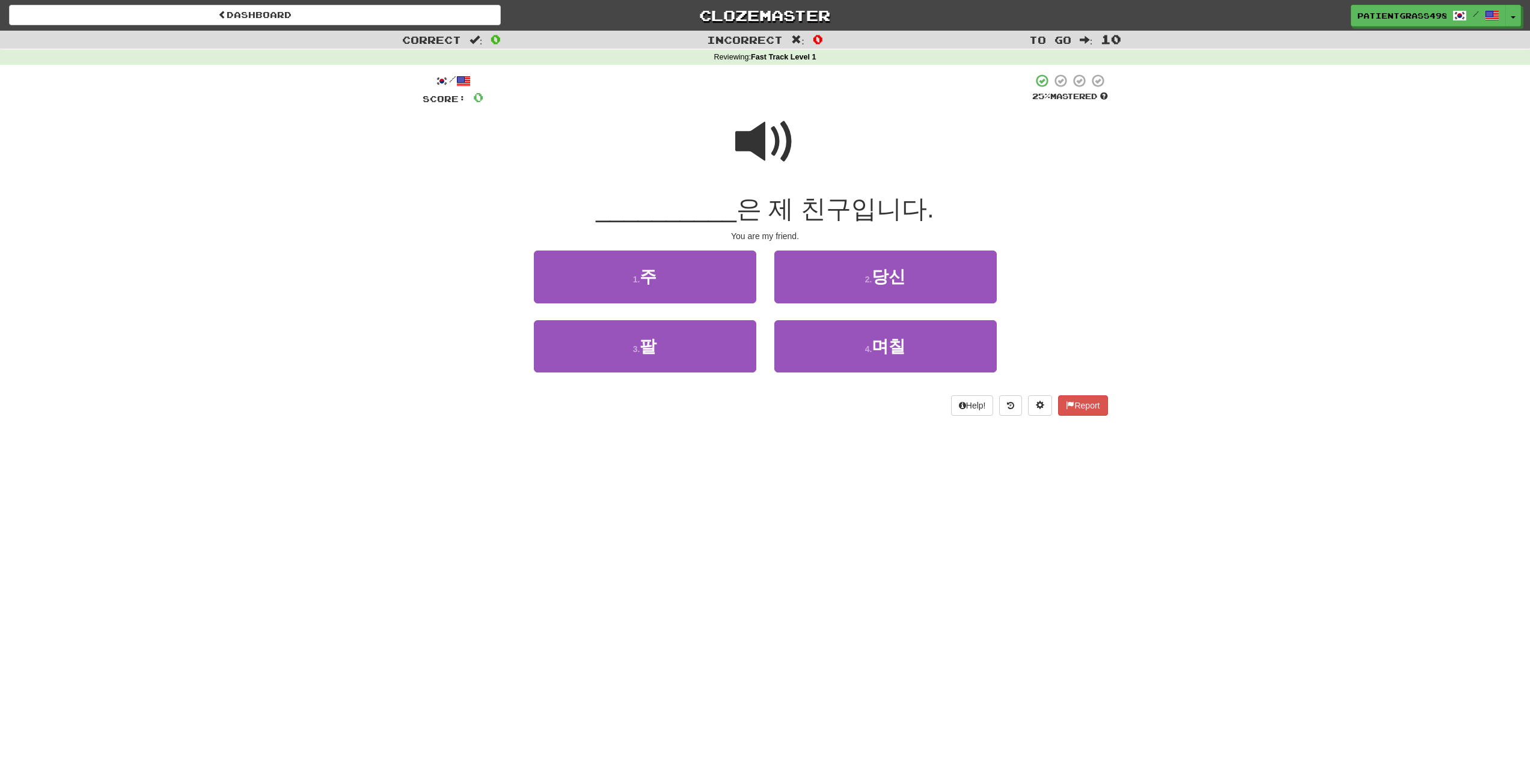
click at [718, 163] on div at bounding box center [765, 150] width 686 height 86
click at [841, 260] on button "2 . 당신" at bounding box center [885, 277] width 222 height 52
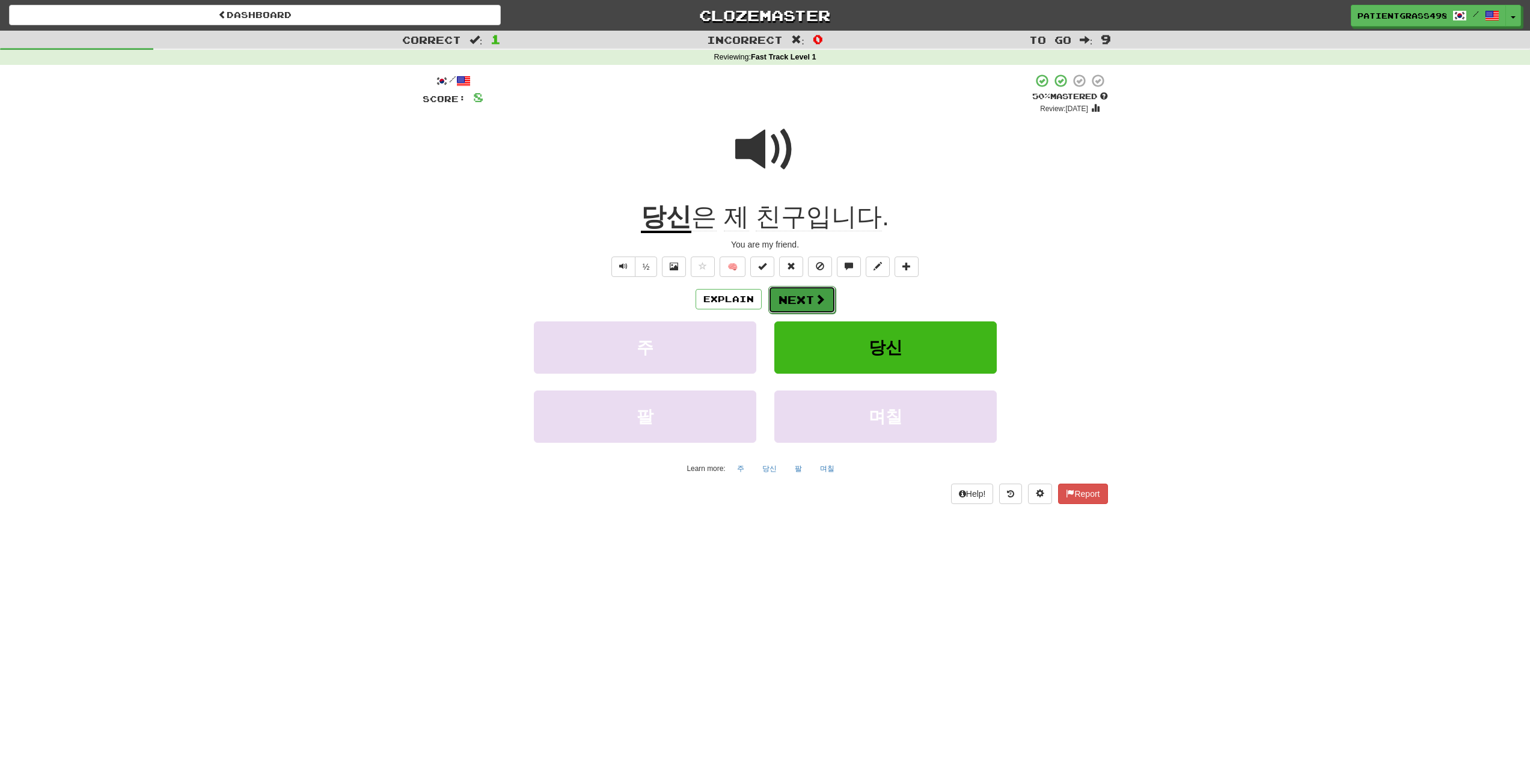
click at [789, 292] on button "Next" at bounding box center [802, 300] width 67 height 28
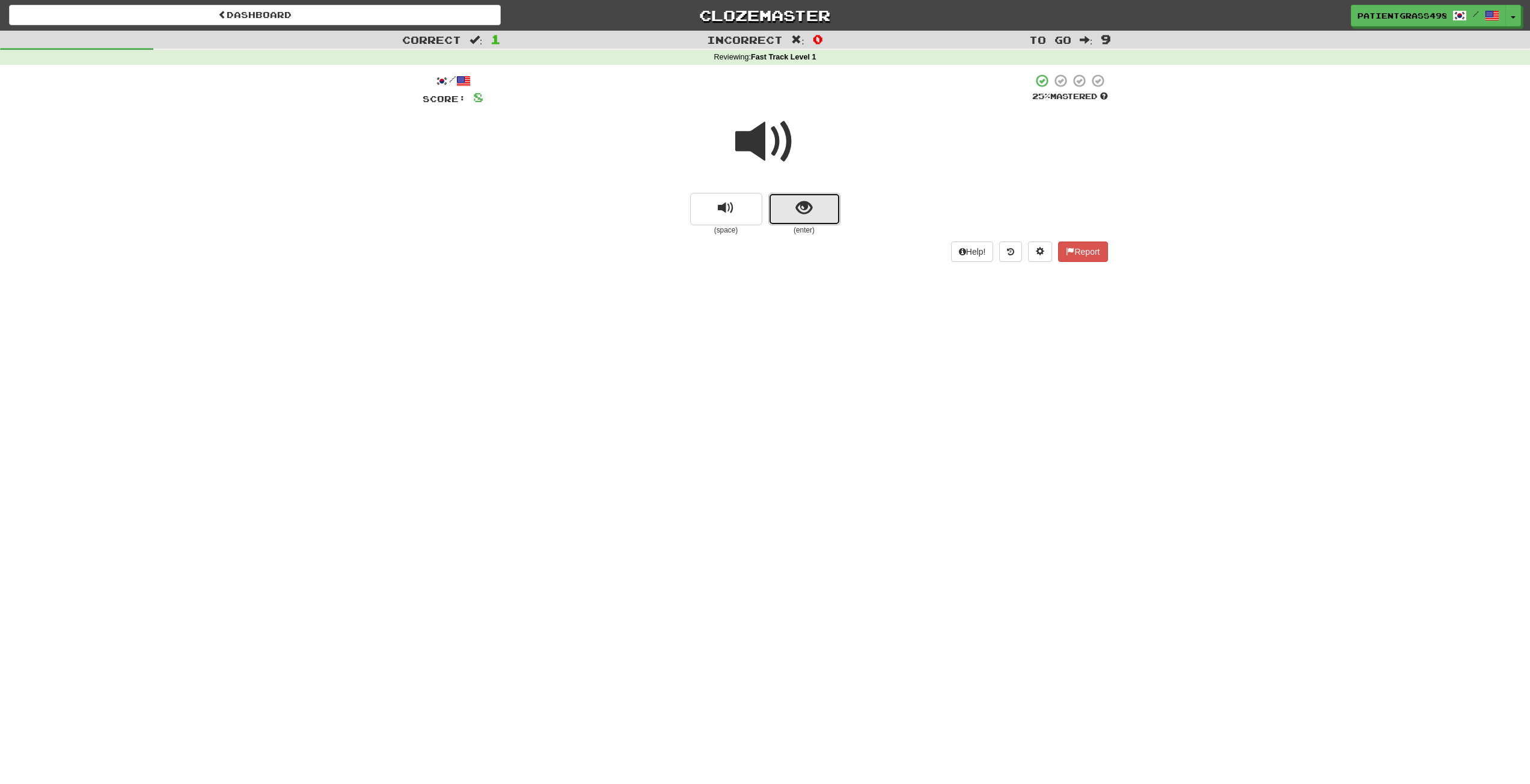
click at [802, 197] on button "show sentence" at bounding box center [805, 209] width 72 height 33
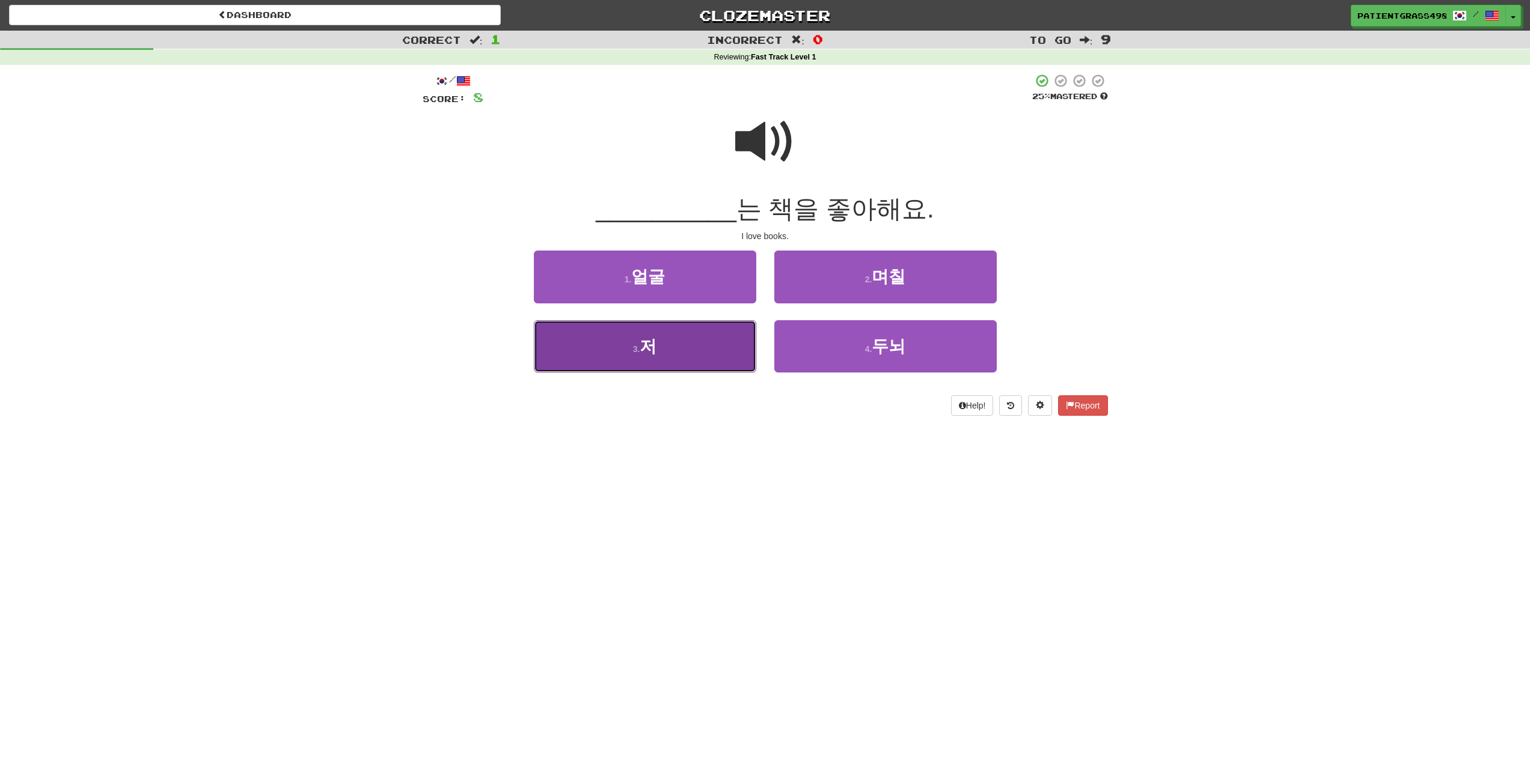
click at [696, 333] on button "3 . 저" at bounding box center [645, 346] width 222 height 52
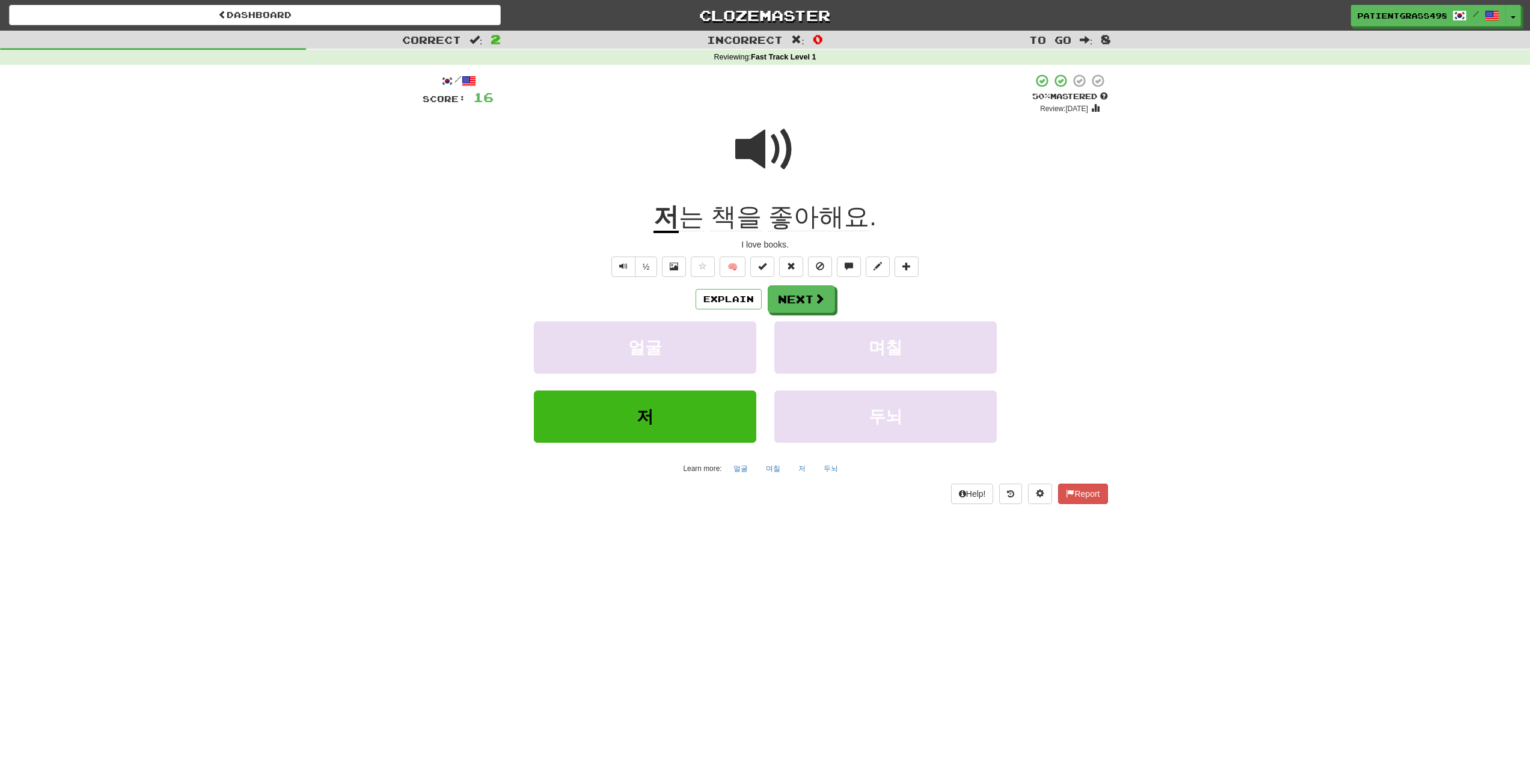
click at [712, 211] on span "는" at bounding box center [737, 217] width 50 height 29
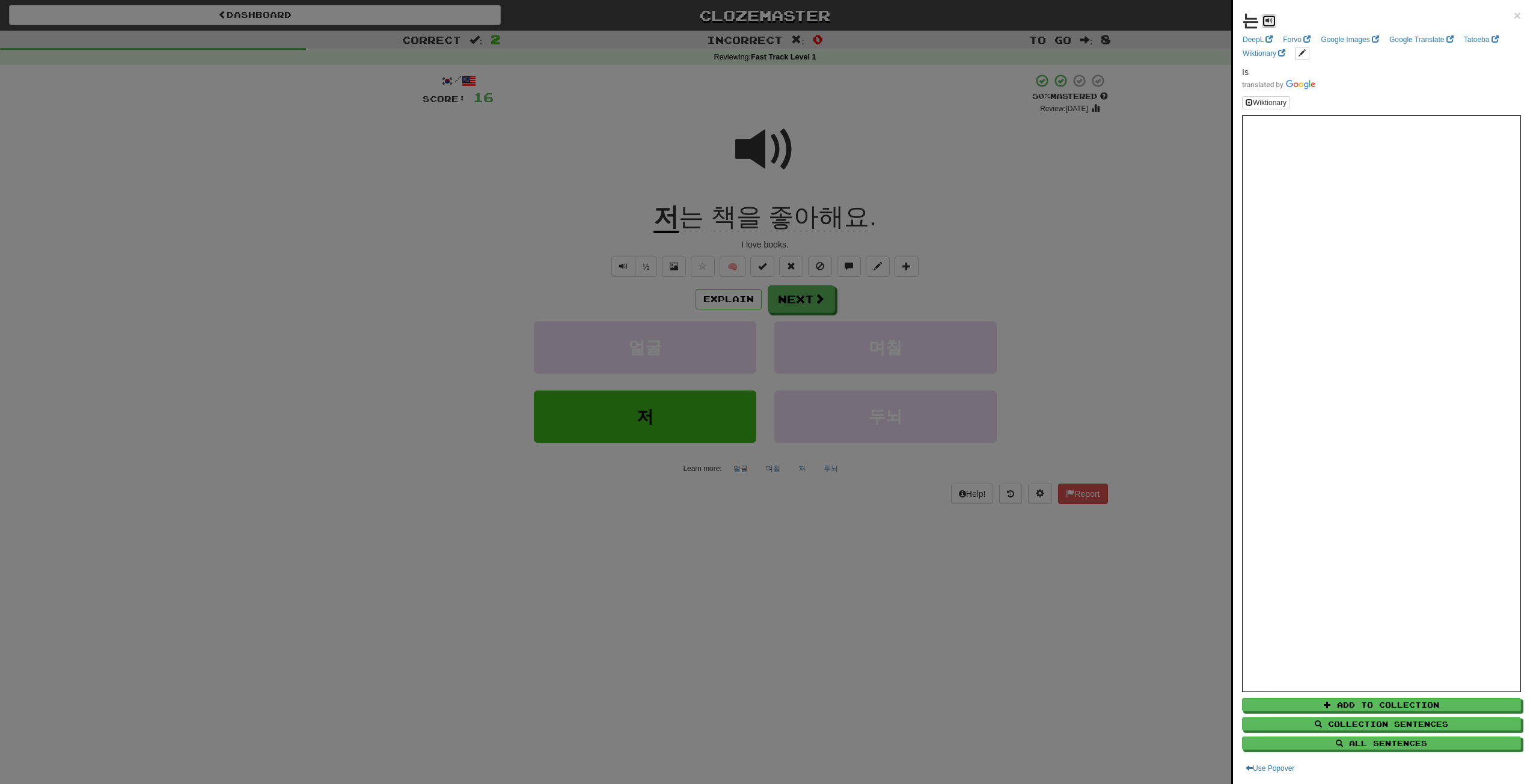
click at [1266, 25] on button at bounding box center [1269, 20] width 14 height 13
click at [728, 220] on div at bounding box center [765, 392] width 1530 height 784
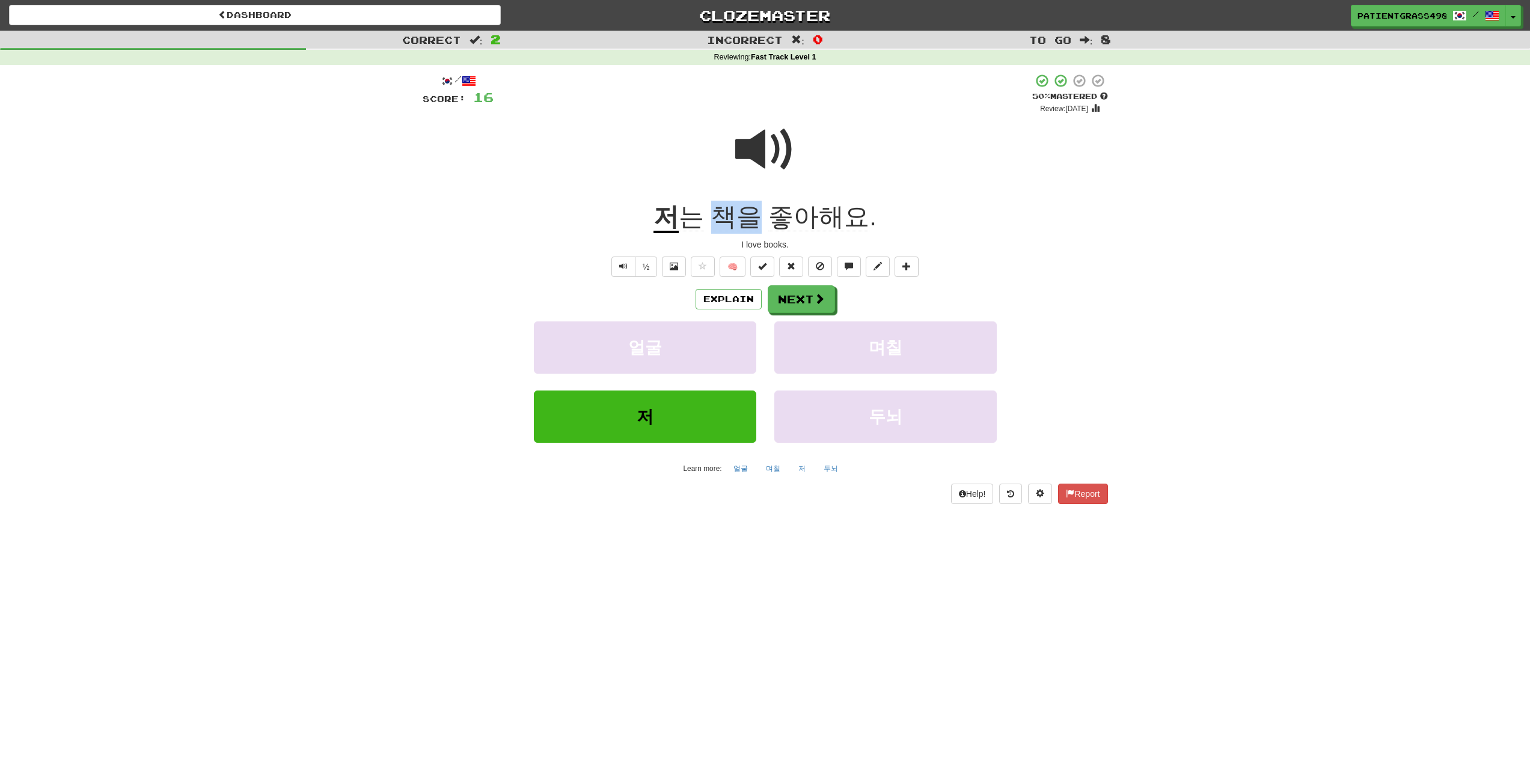
click at [769, 220] on span "책을" at bounding box center [819, 217] width 101 height 29
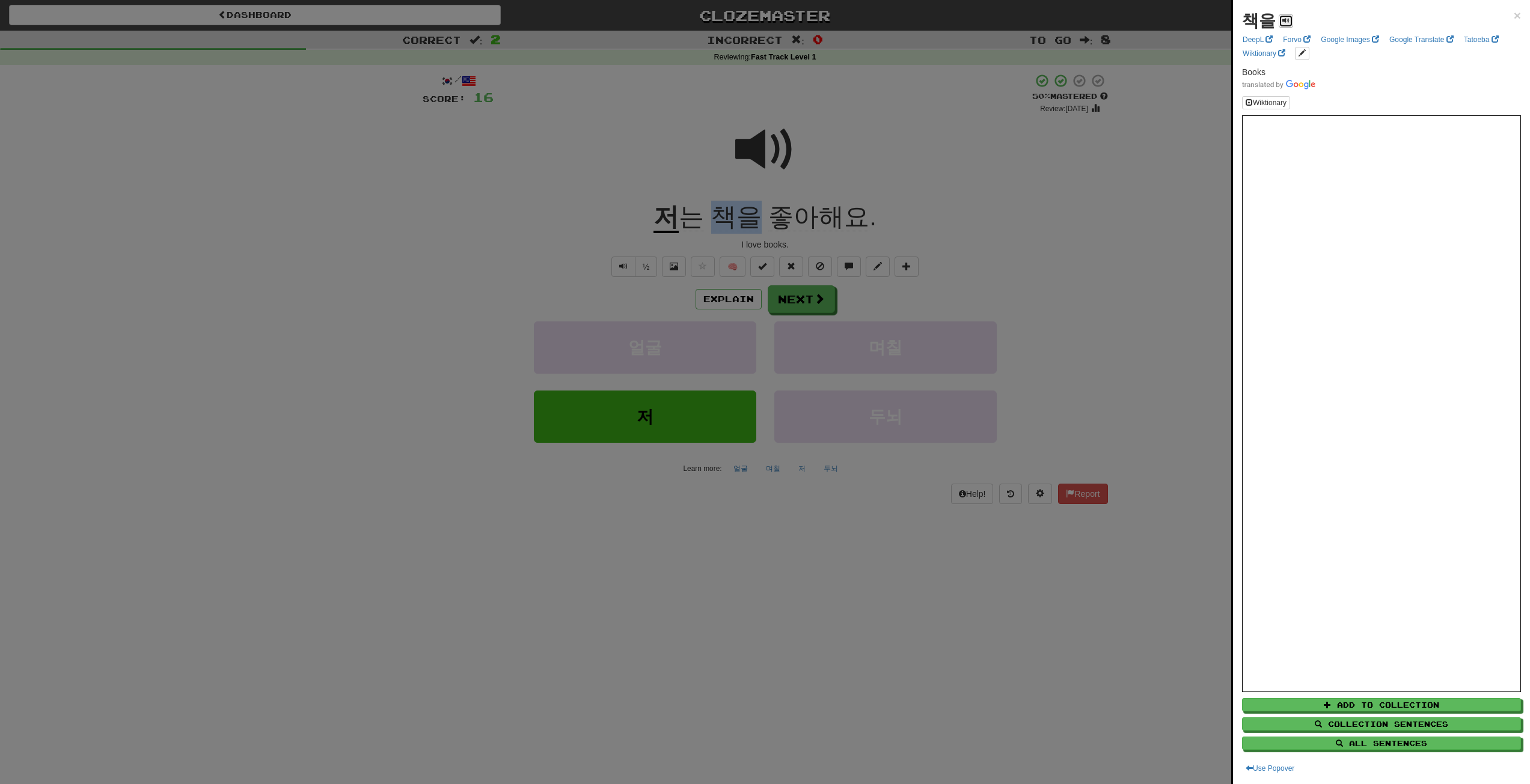
click at [1283, 16] on button at bounding box center [1286, 20] width 14 height 13
click at [1283, 17] on span at bounding box center [1286, 20] width 7 height 7
click at [1014, 184] on div at bounding box center [765, 392] width 1530 height 784
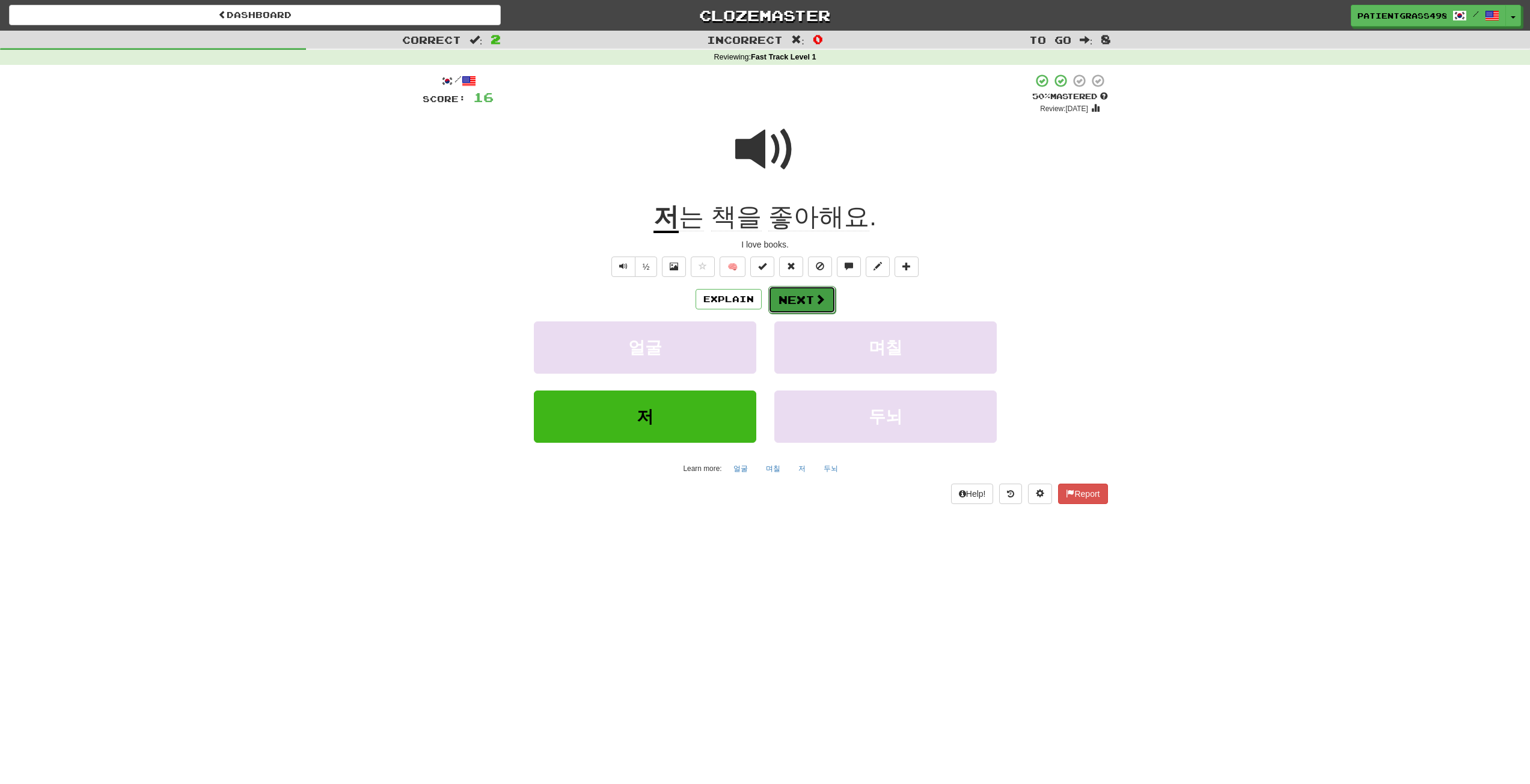
click at [815, 295] on span at bounding box center [820, 299] width 11 height 11
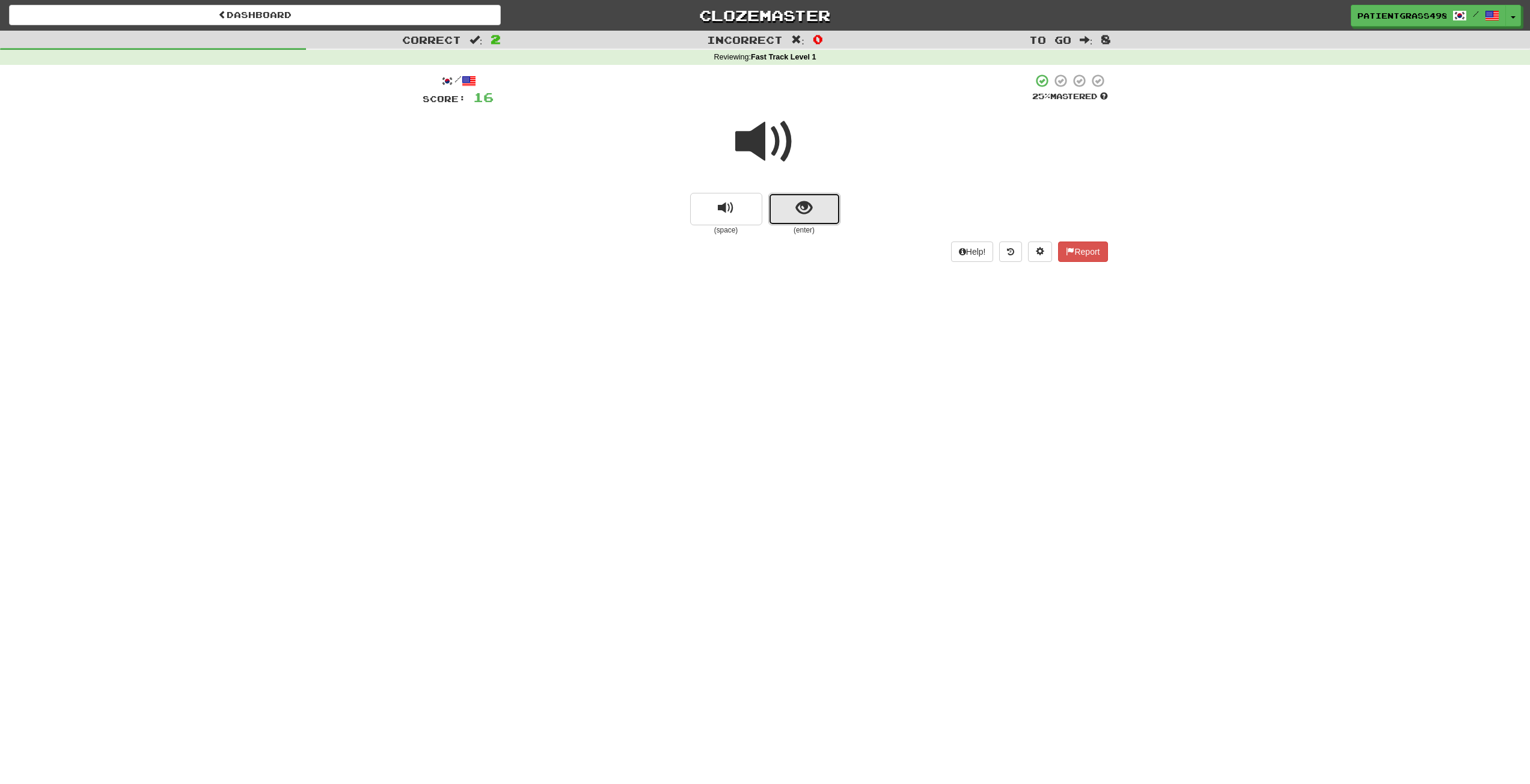
click at [797, 207] on span "show sentence" at bounding box center [804, 208] width 16 height 16
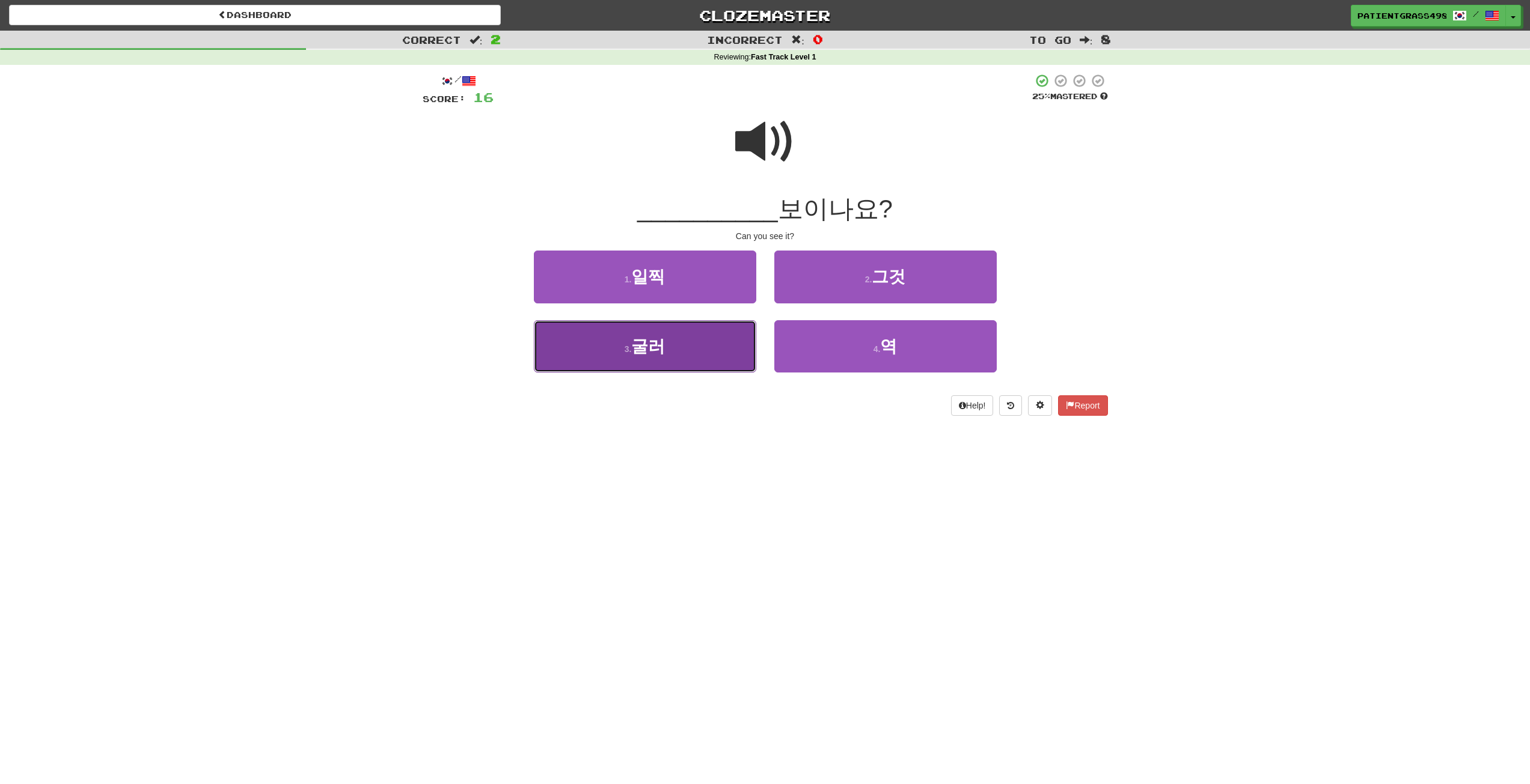
click at [703, 337] on button "3 . 굴러" at bounding box center [645, 346] width 222 height 52
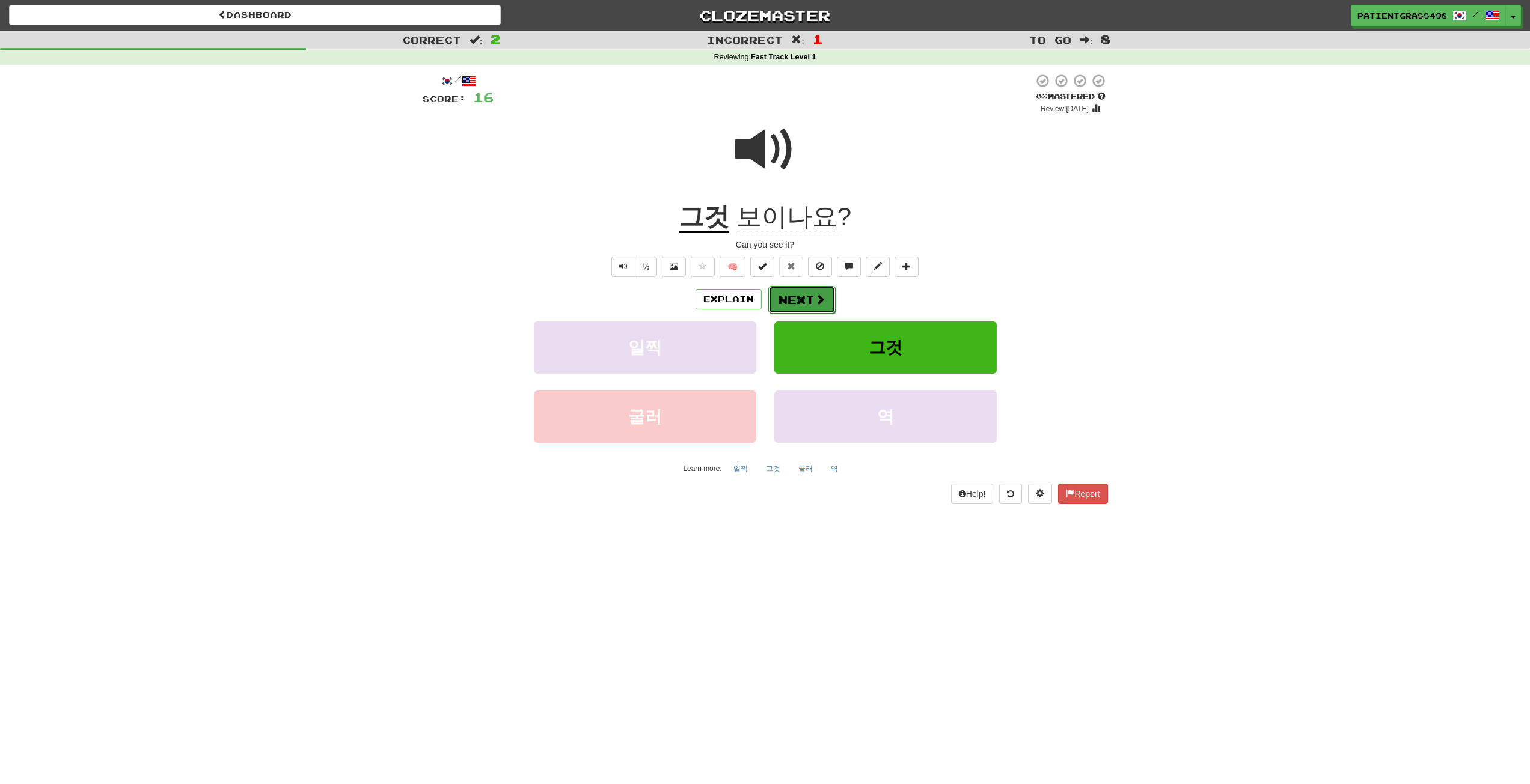
click at [791, 295] on button "Next" at bounding box center [802, 300] width 67 height 28
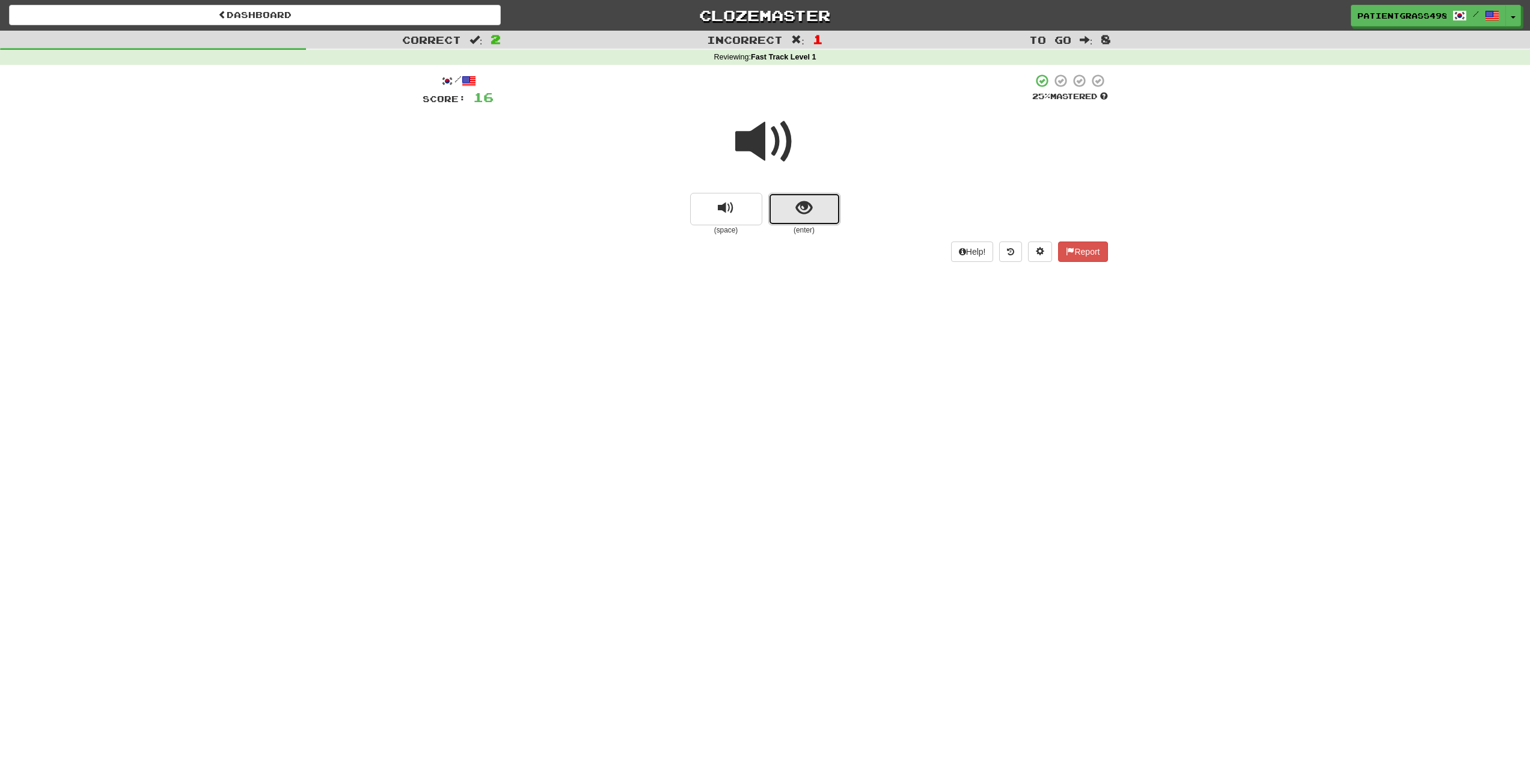
click at [796, 216] on span "show sentence" at bounding box center [804, 208] width 16 height 16
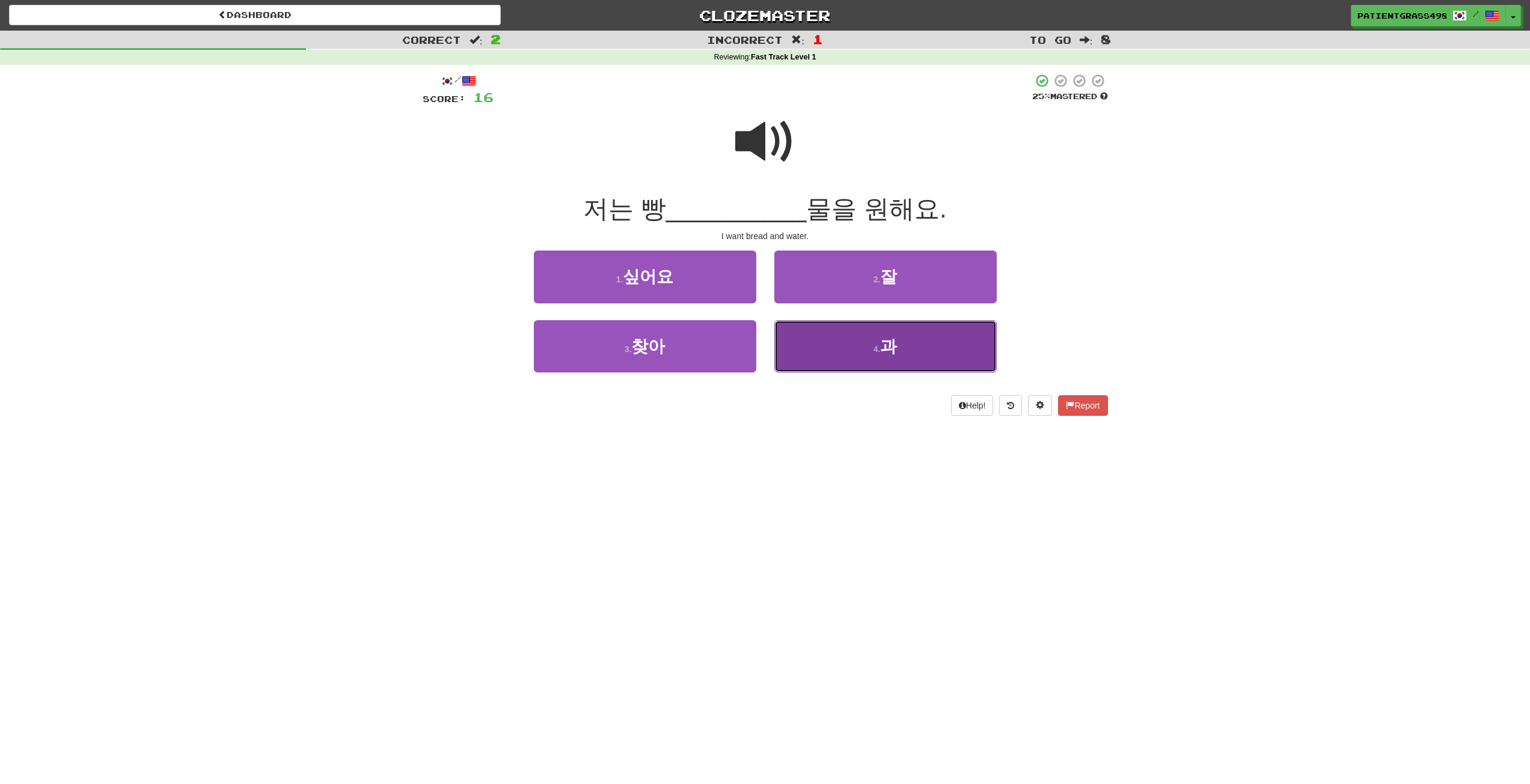
click at [854, 339] on button "4 . 과" at bounding box center [885, 346] width 222 height 52
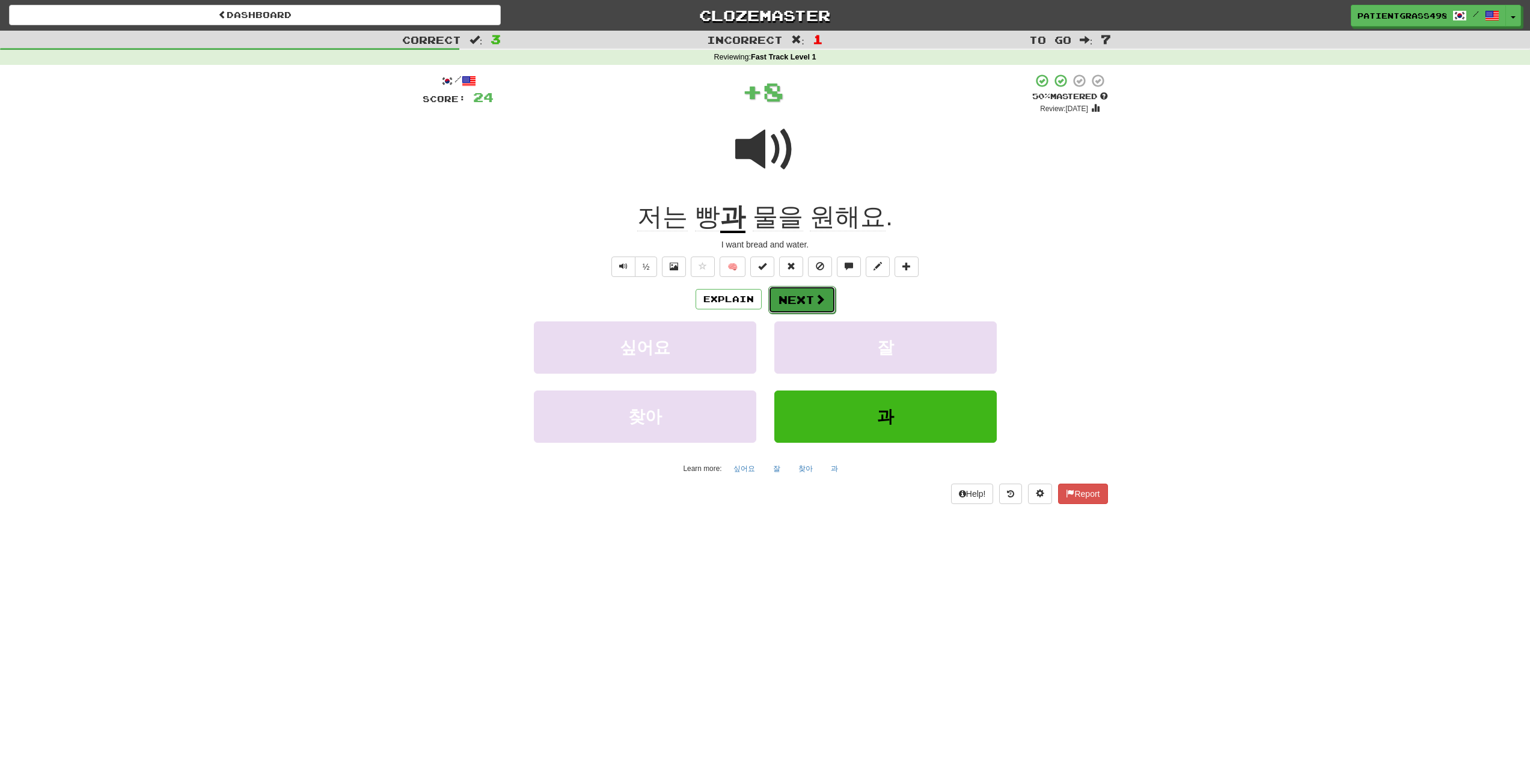
click at [799, 299] on button "Next" at bounding box center [802, 300] width 67 height 28
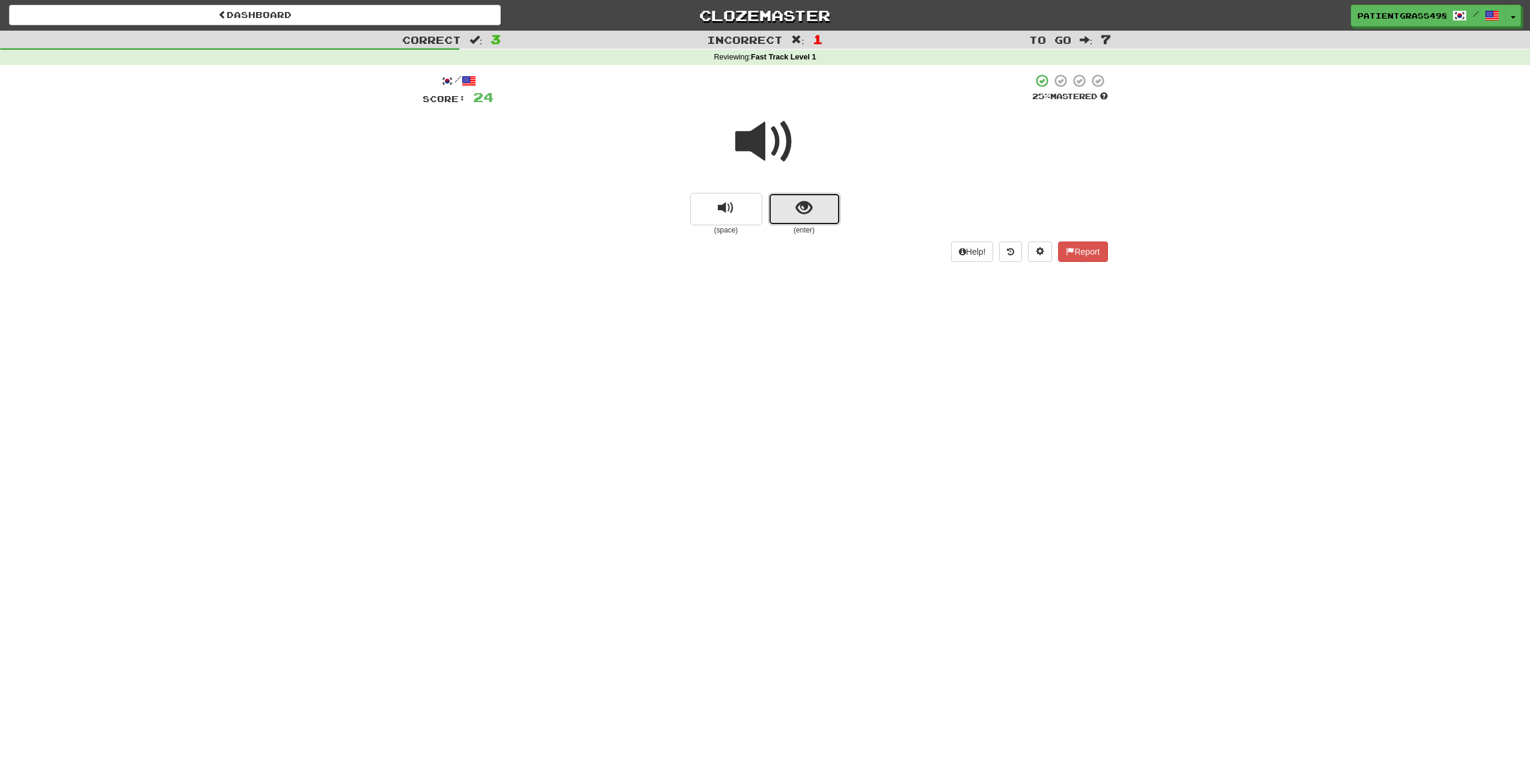
click at [789, 200] on button "show sentence" at bounding box center [805, 209] width 72 height 33
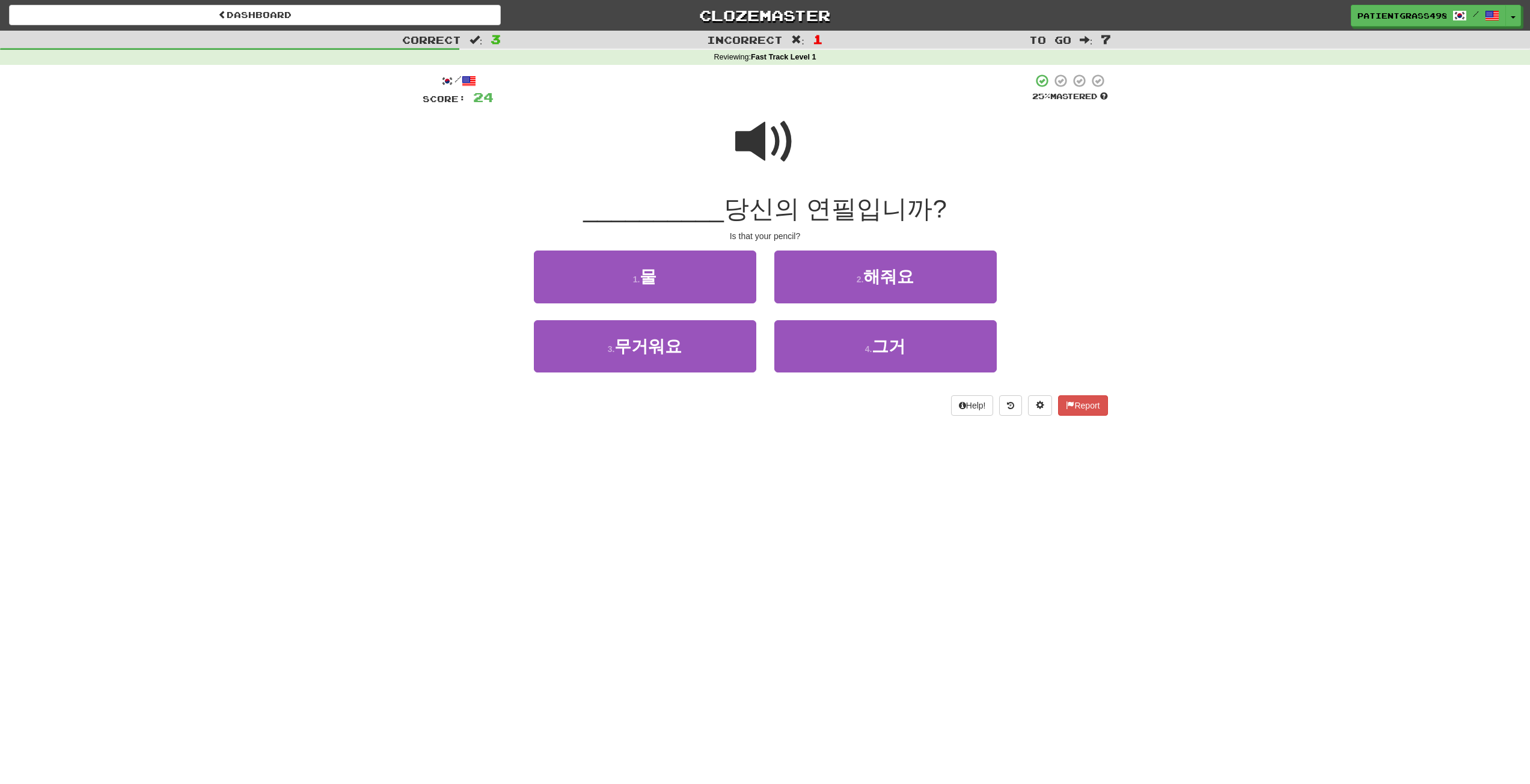
click at [780, 153] on span at bounding box center [765, 141] width 60 height 60
click at [872, 350] on small "4 ." at bounding box center [869, 349] width 7 height 10
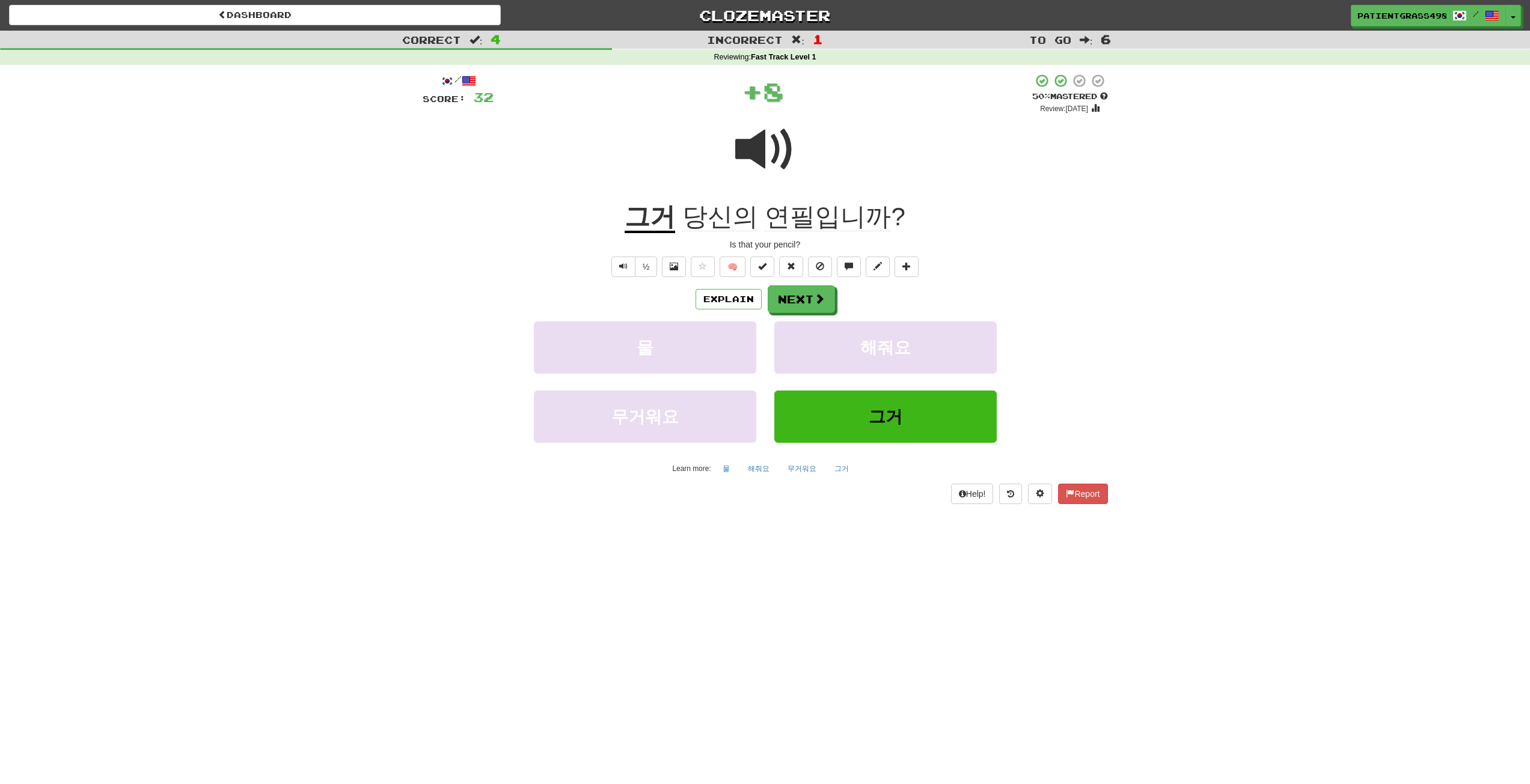
click at [661, 223] on u "그거" at bounding box center [650, 218] width 50 height 31
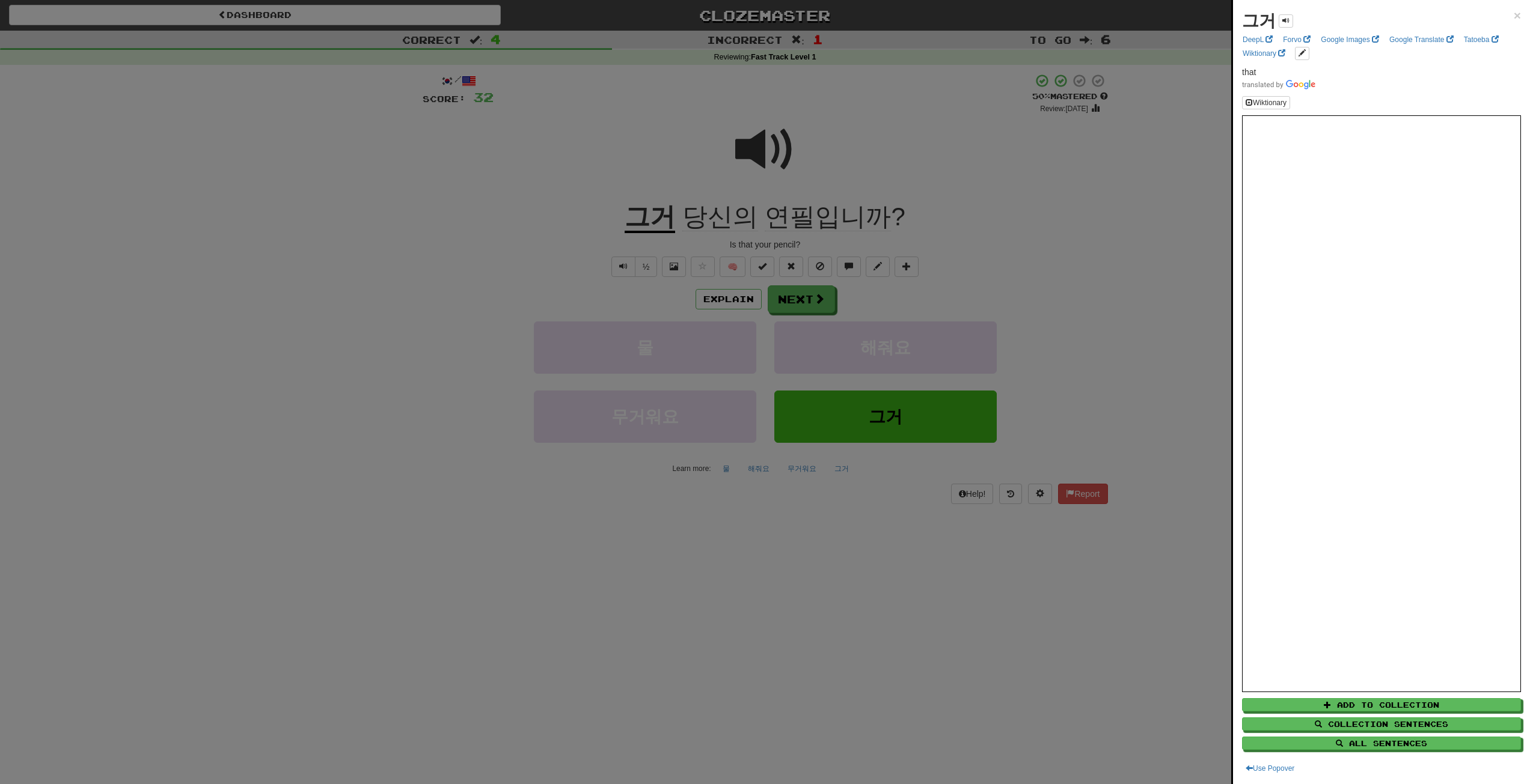
drag, startPoint x: 1123, startPoint y: 163, endPoint x: 1111, endPoint y: 165, distance: 12.2
click at [1122, 163] on div at bounding box center [765, 392] width 1530 height 784
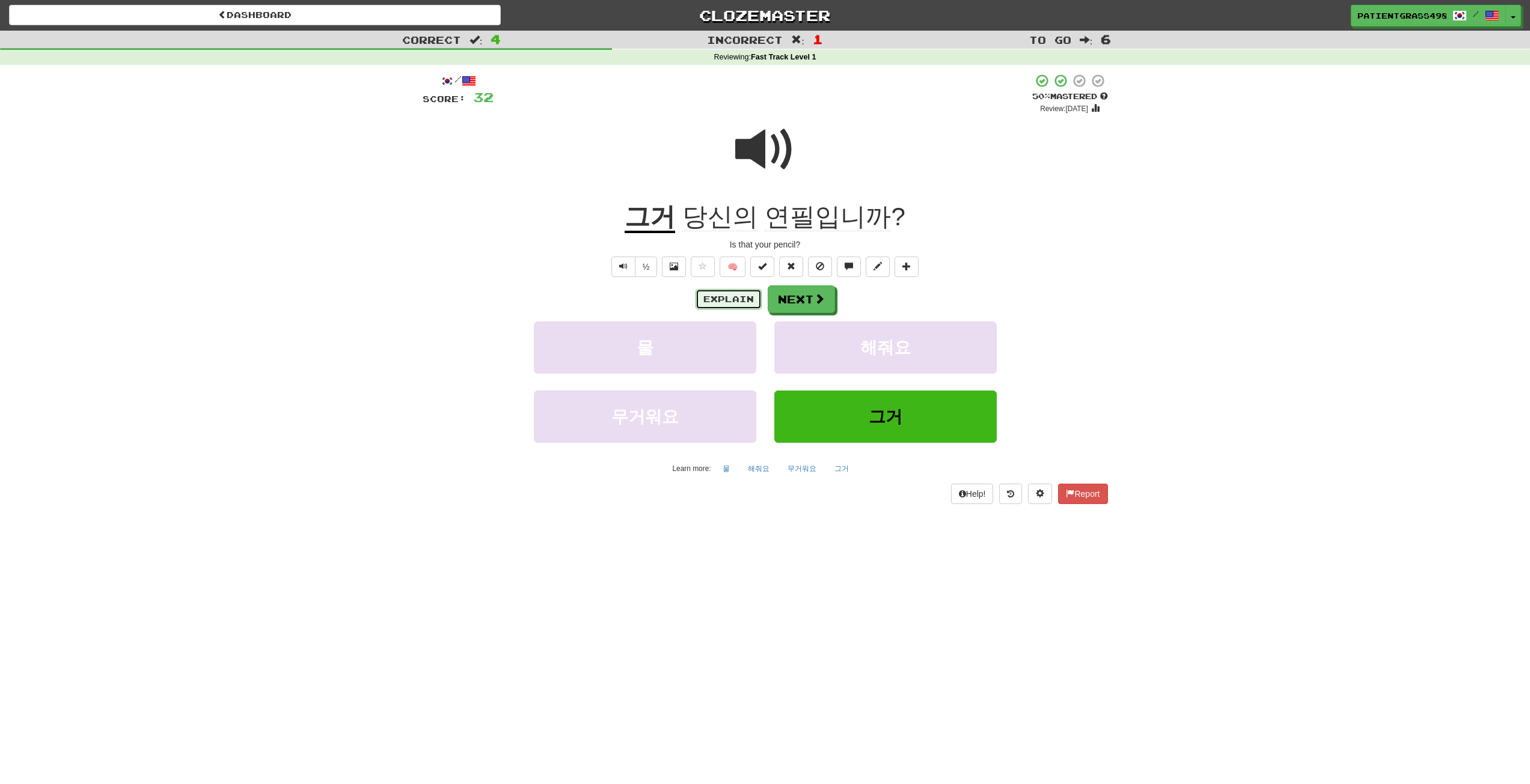
click at [752, 305] on button "Explain" at bounding box center [729, 299] width 66 height 20
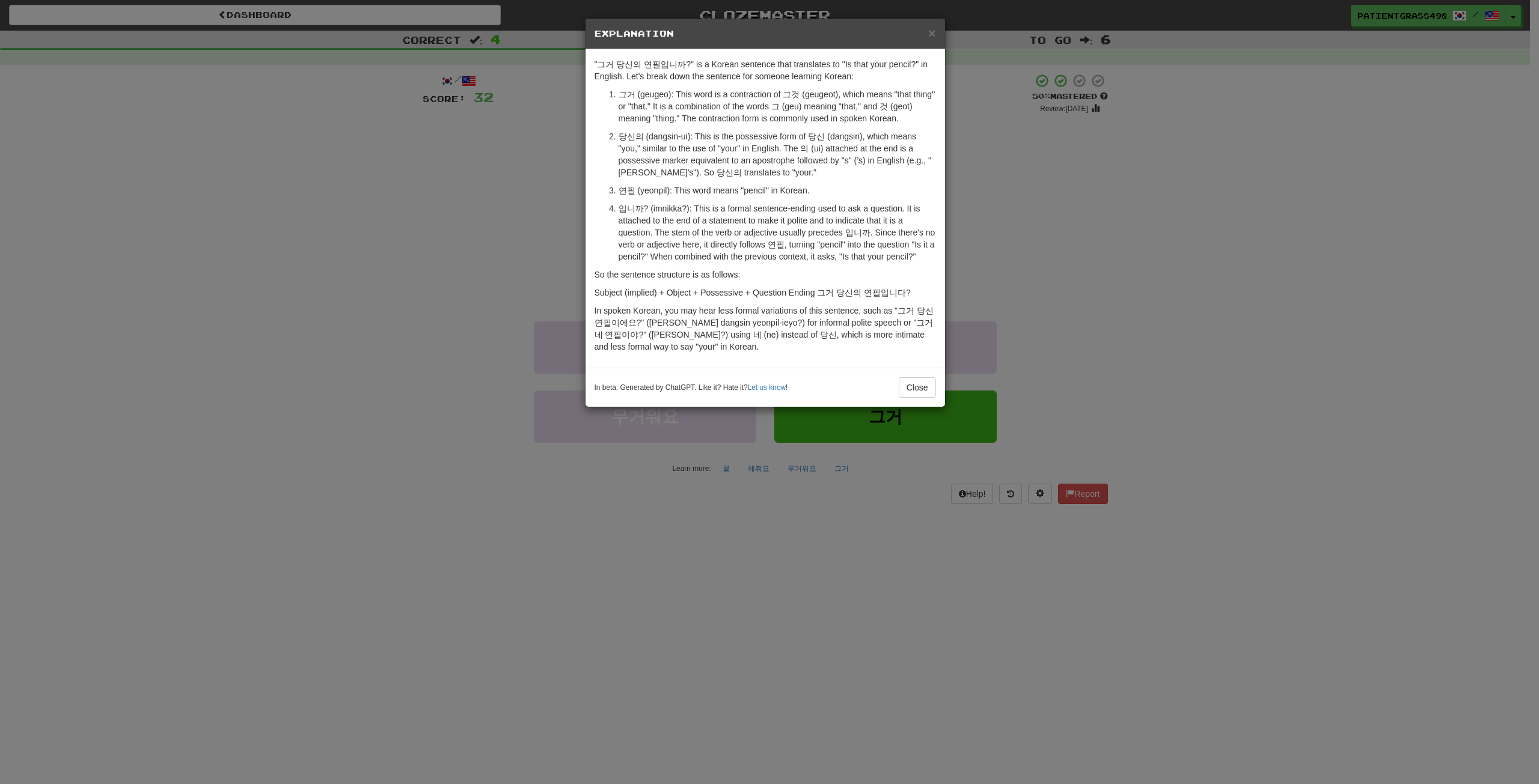
click at [1103, 158] on div "× Explanation "그거 당신의 연필입니까?" is a Korean sentence that translates to "Is that …" at bounding box center [769, 392] width 1539 height 784
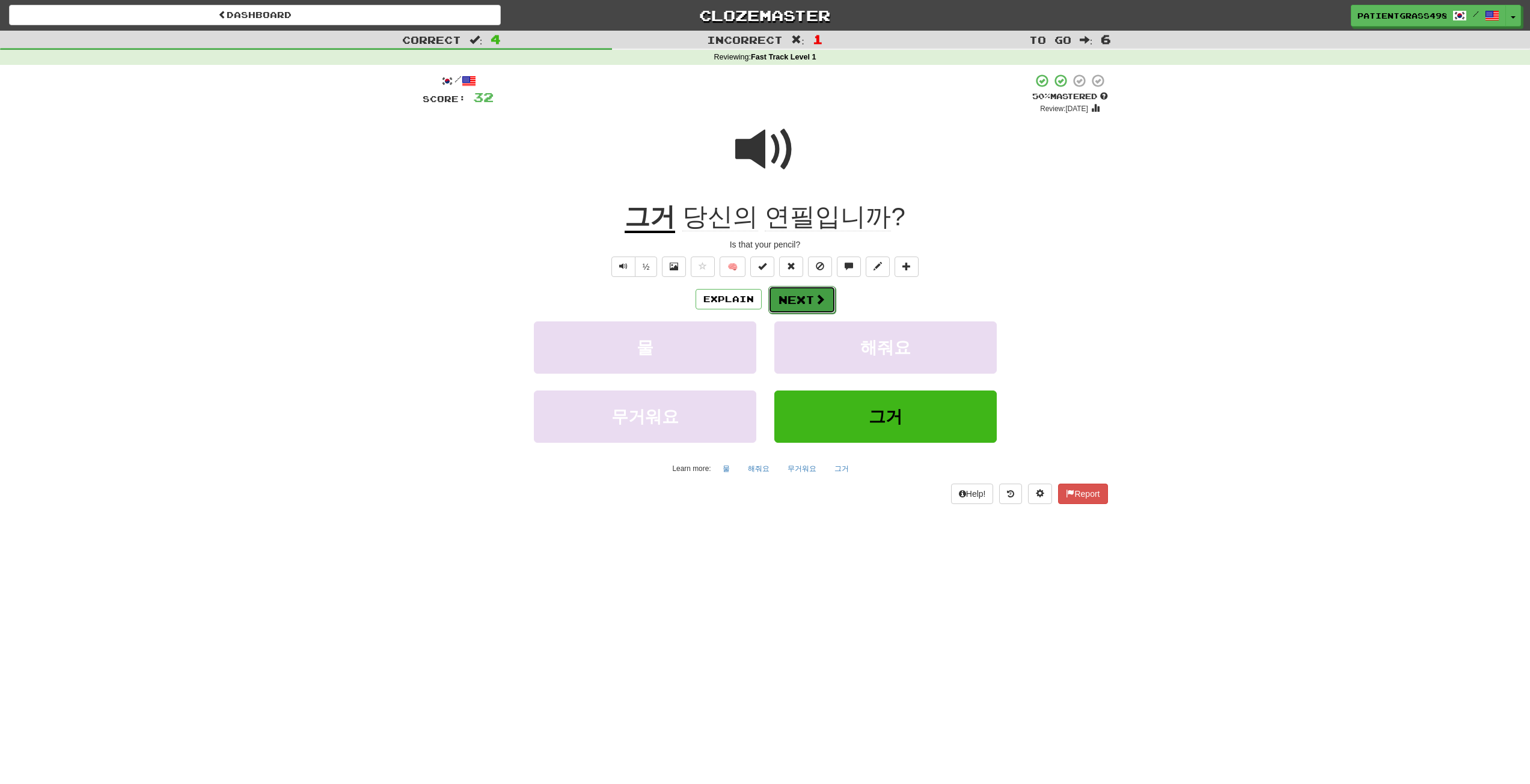
click at [779, 300] on button "Next" at bounding box center [802, 300] width 67 height 28
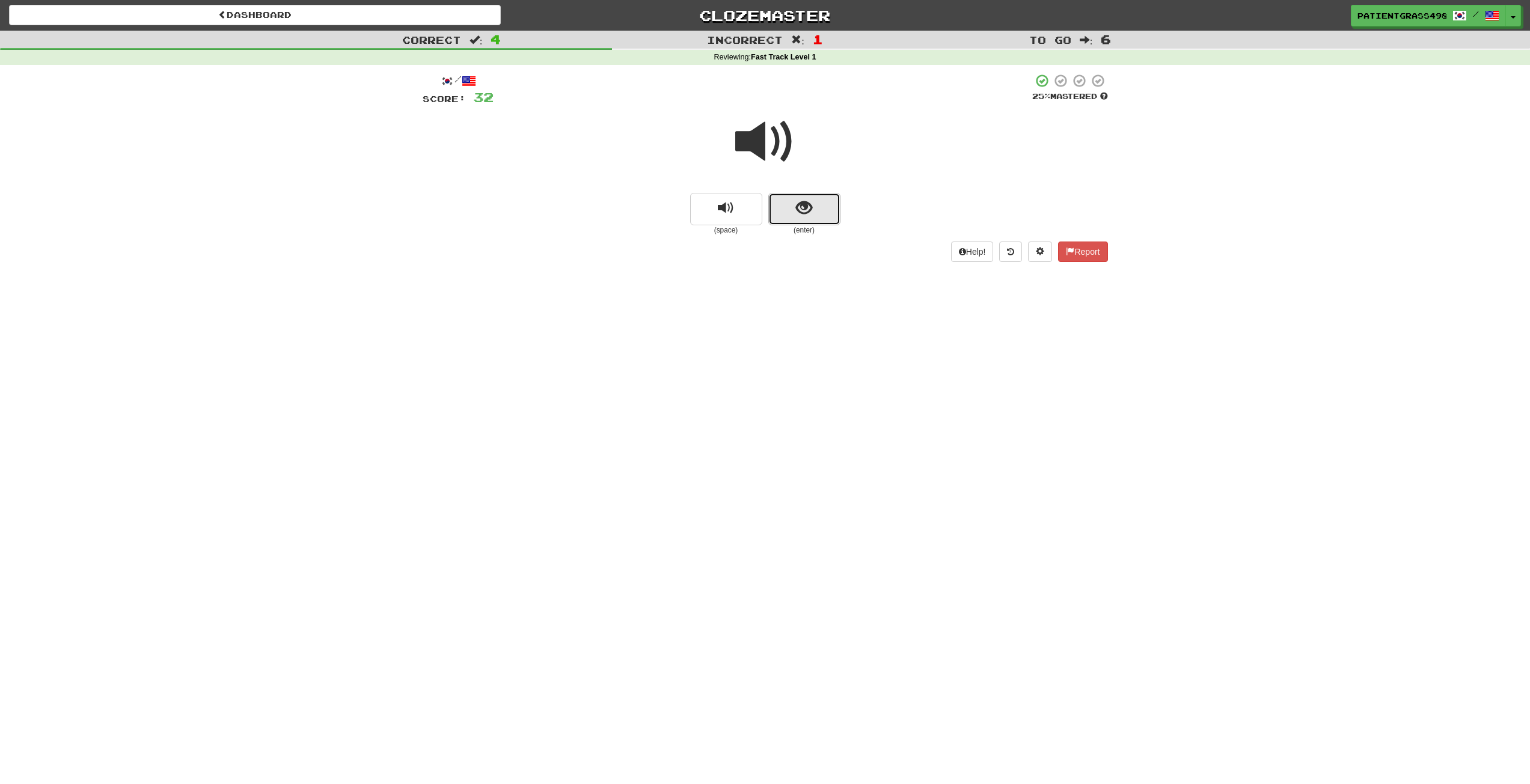
click at [818, 194] on button "show sentence" at bounding box center [805, 209] width 72 height 33
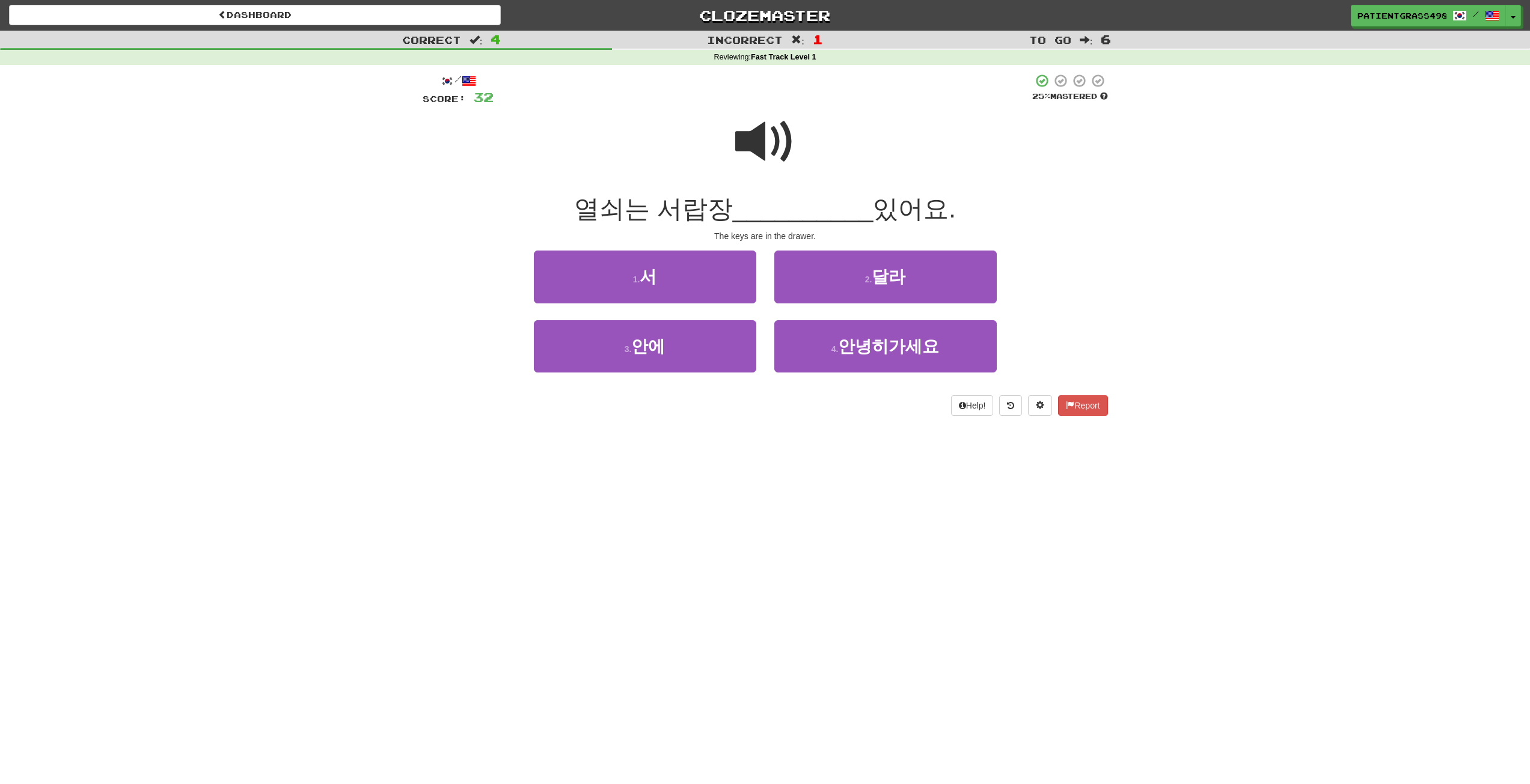
click at [769, 145] on span at bounding box center [765, 141] width 60 height 60
click at [746, 140] on span at bounding box center [765, 141] width 60 height 60
click at [784, 144] on span at bounding box center [765, 141] width 60 height 60
click at [864, 273] on button "2 . [GEOGRAPHIC_DATA]" at bounding box center [885, 277] width 222 height 52
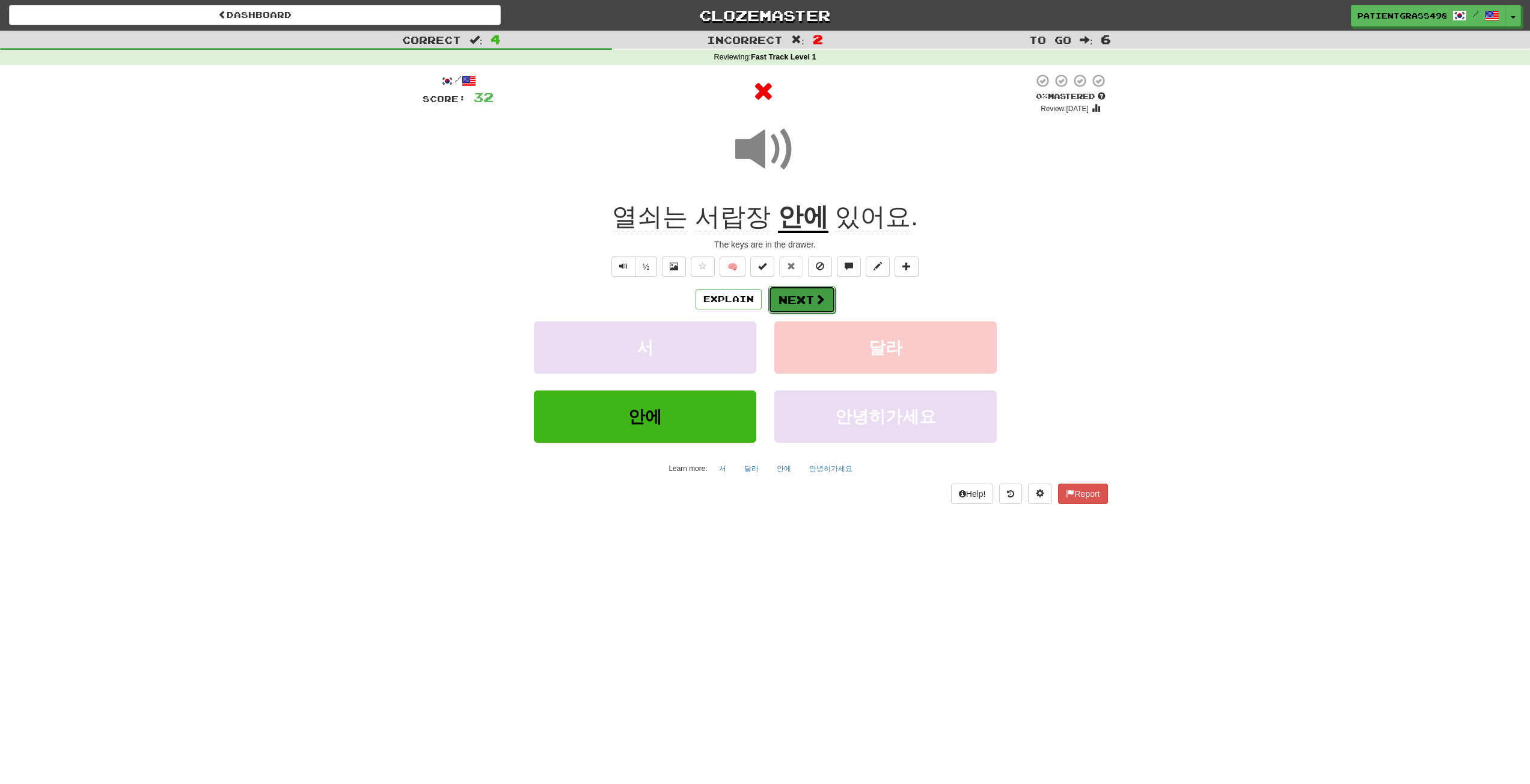
click at [809, 298] on button "Next" at bounding box center [802, 300] width 67 height 28
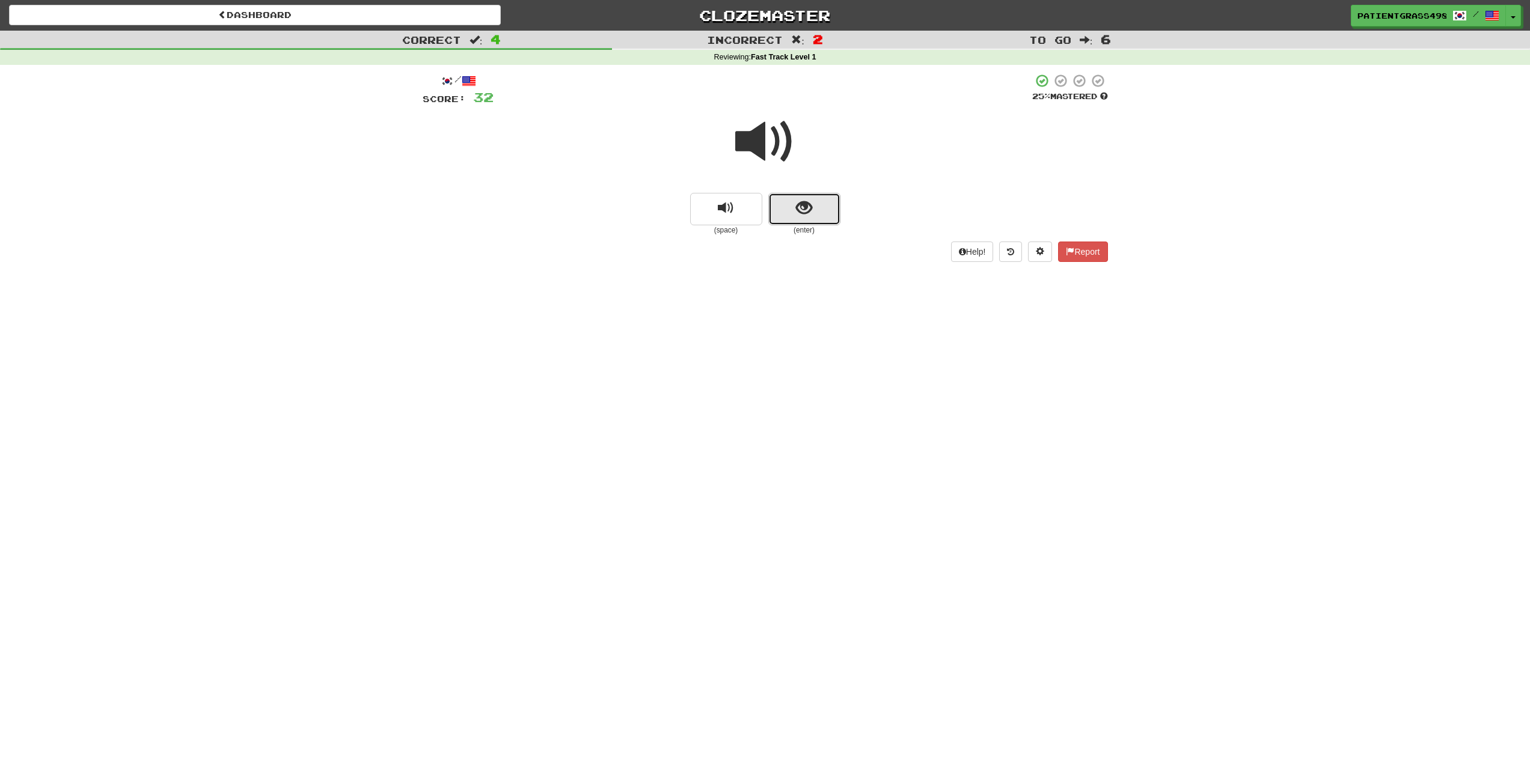
click at [776, 209] on button "show sentence" at bounding box center [805, 209] width 72 height 33
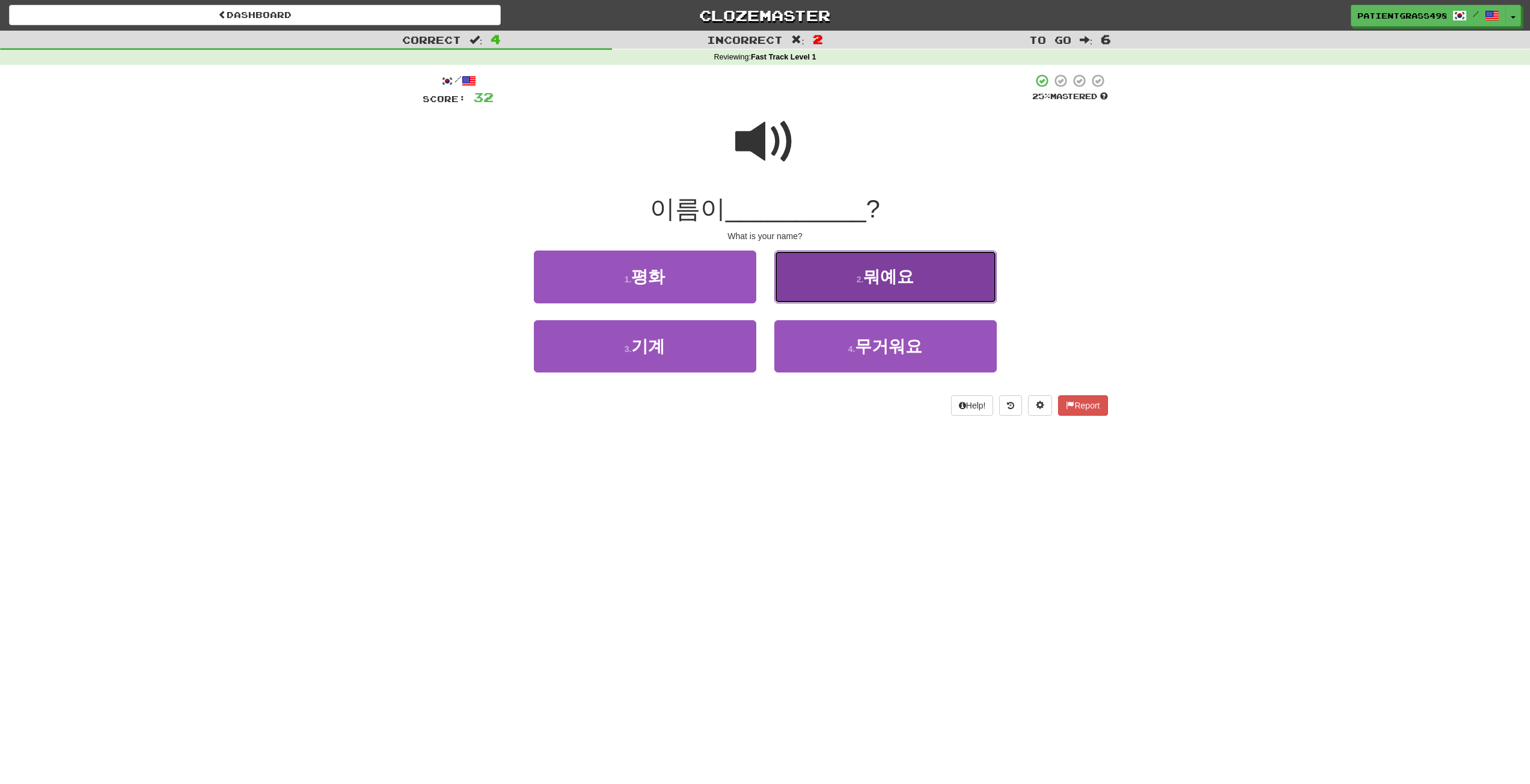
click at [844, 273] on button "2 . 뭐예요" at bounding box center [885, 277] width 222 height 52
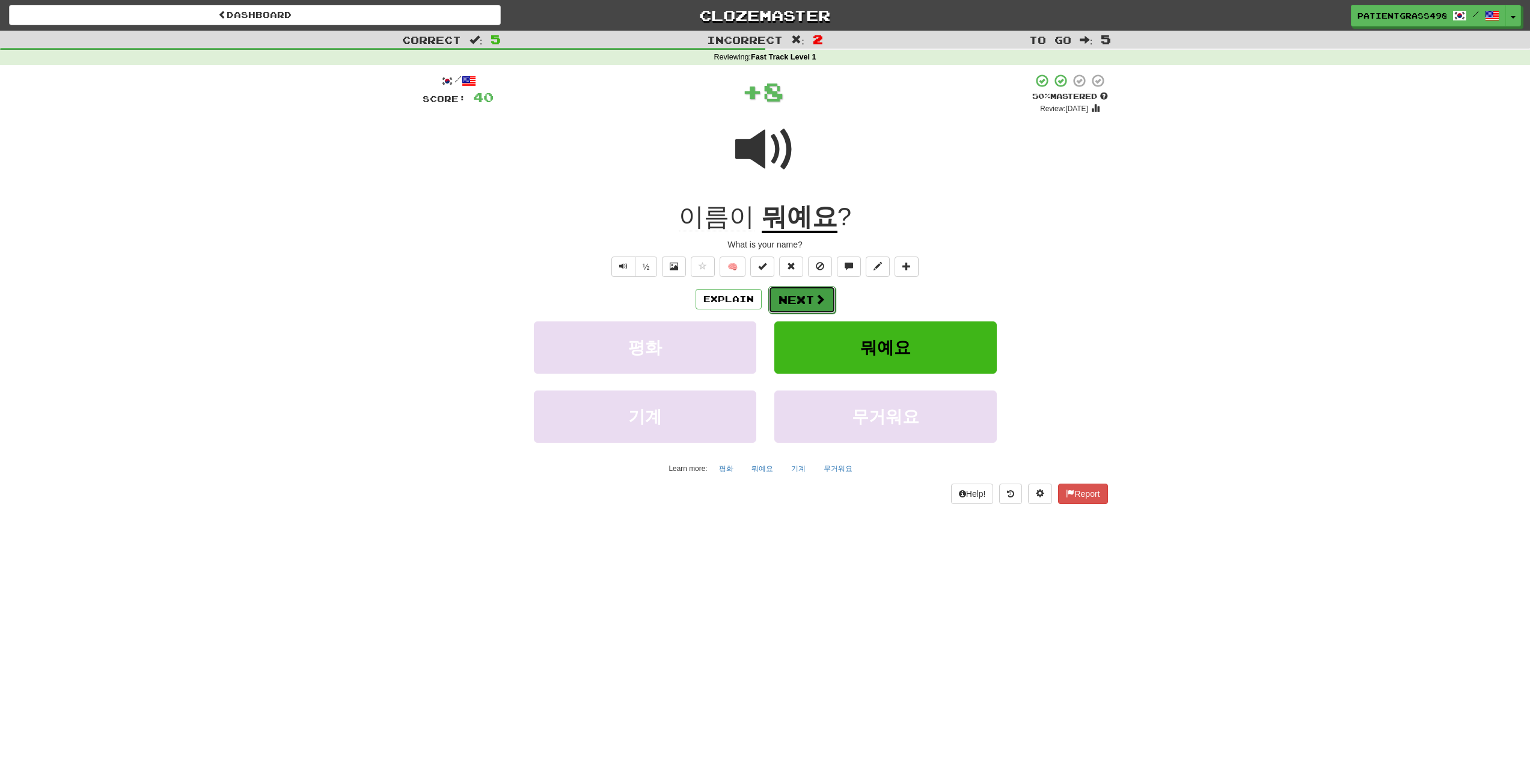
click at [818, 296] on span at bounding box center [820, 299] width 11 height 11
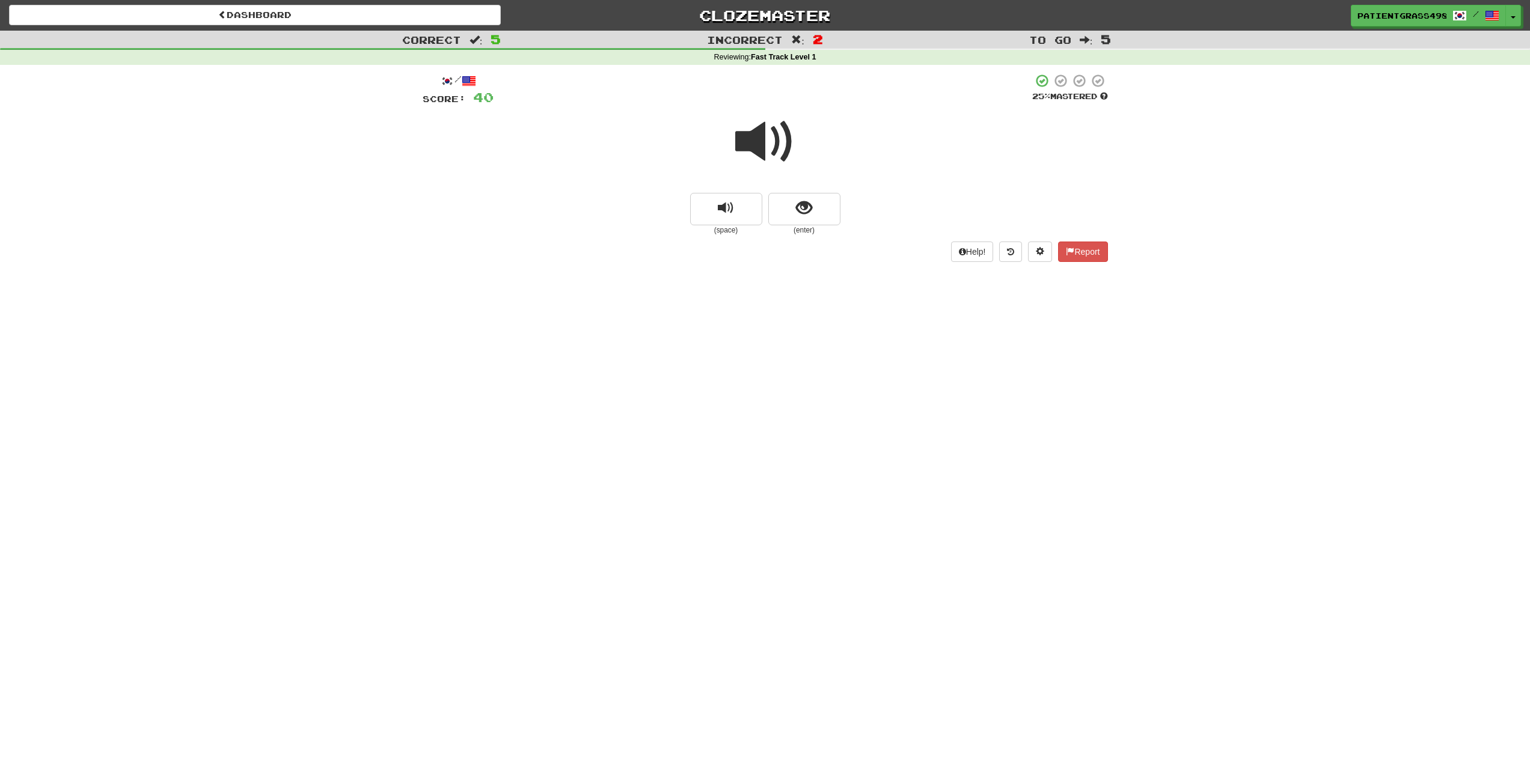
click at [781, 189] on div at bounding box center [765, 150] width 686 height 86
click at [784, 210] on button "show sentence" at bounding box center [805, 209] width 72 height 33
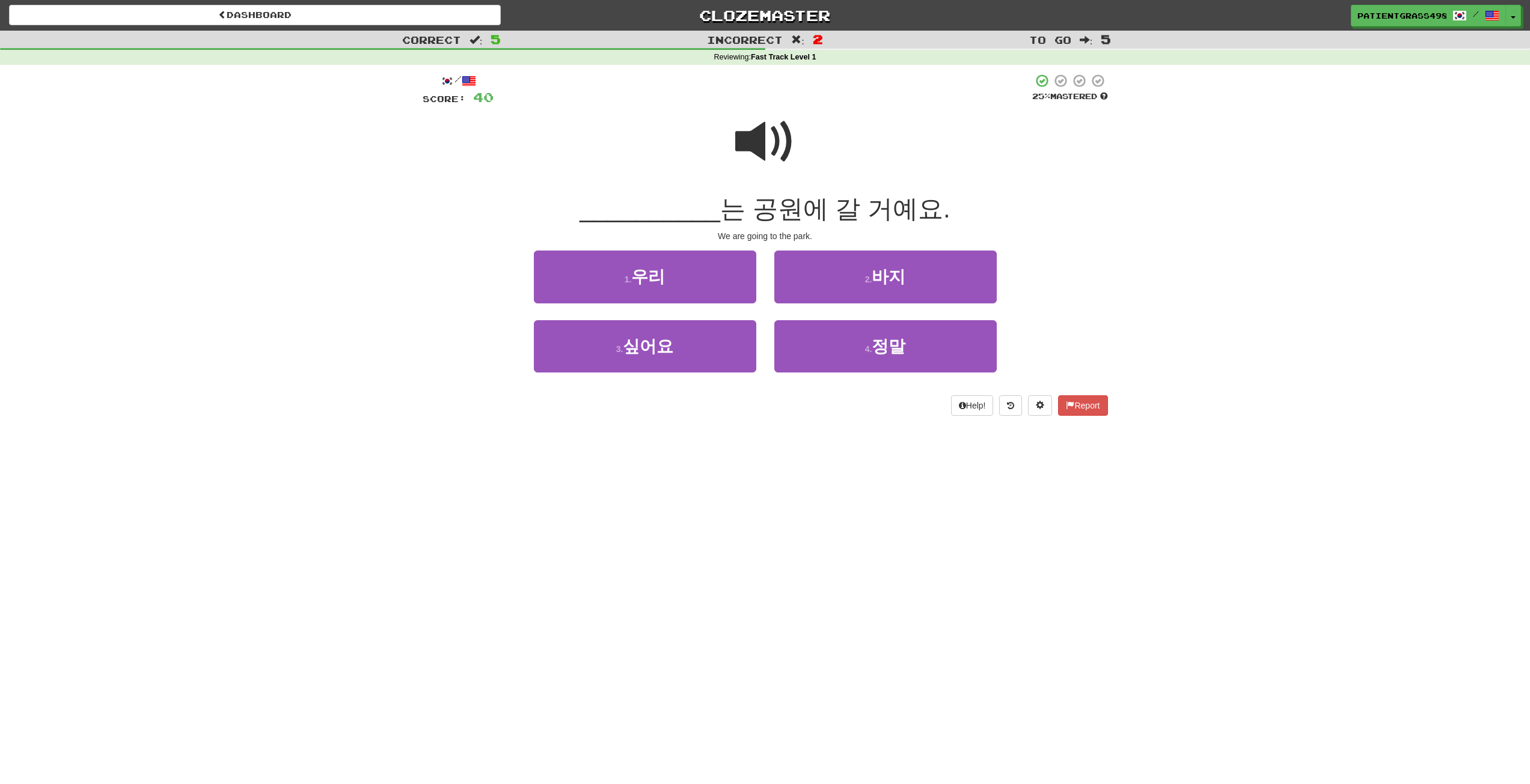
click at [766, 120] on span at bounding box center [765, 141] width 60 height 60
click at [673, 265] on button "1 . 우리" at bounding box center [645, 277] width 222 height 52
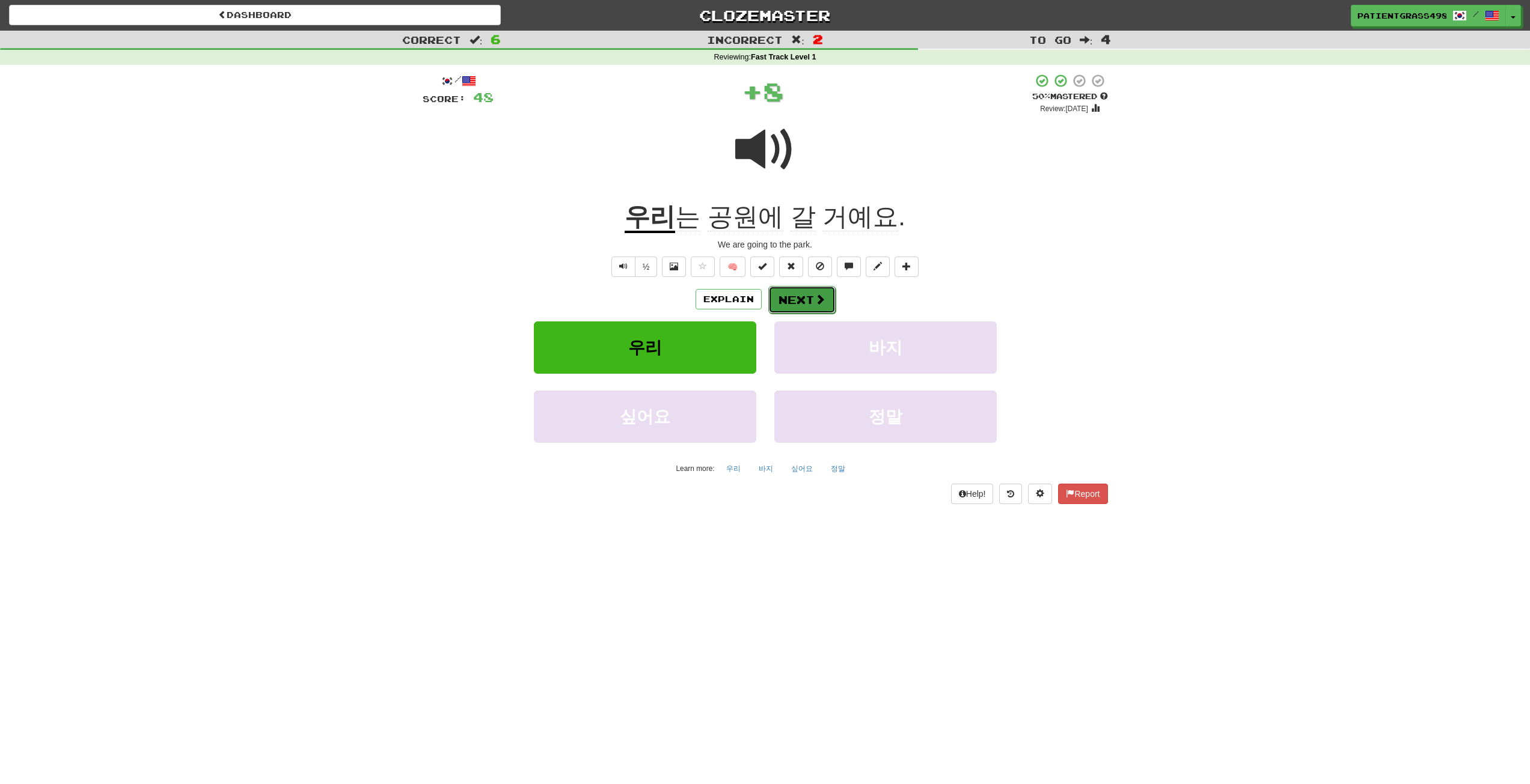
click at [822, 302] on span at bounding box center [820, 299] width 11 height 11
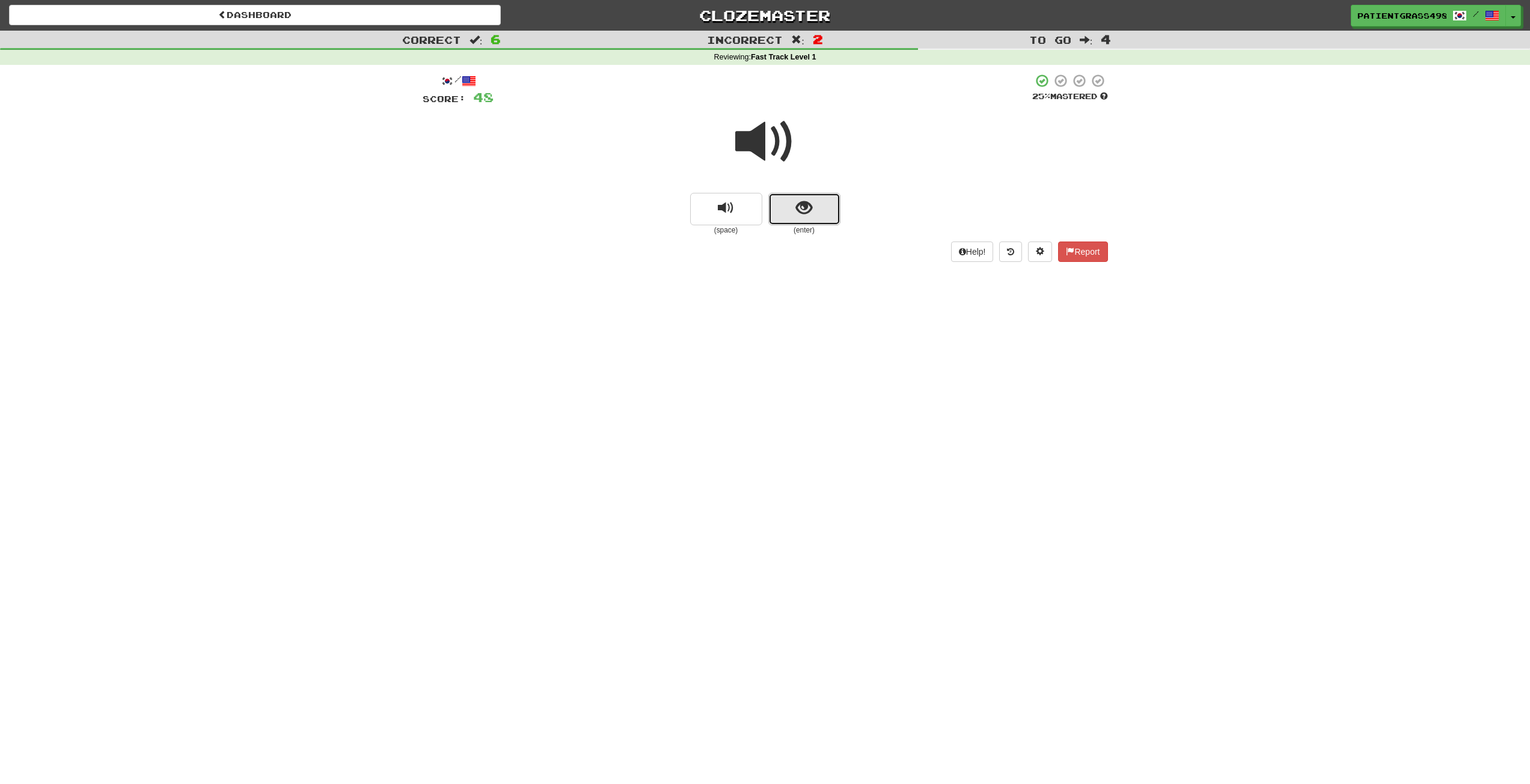
click at [788, 194] on button "show sentence" at bounding box center [805, 209] width 72 height 33
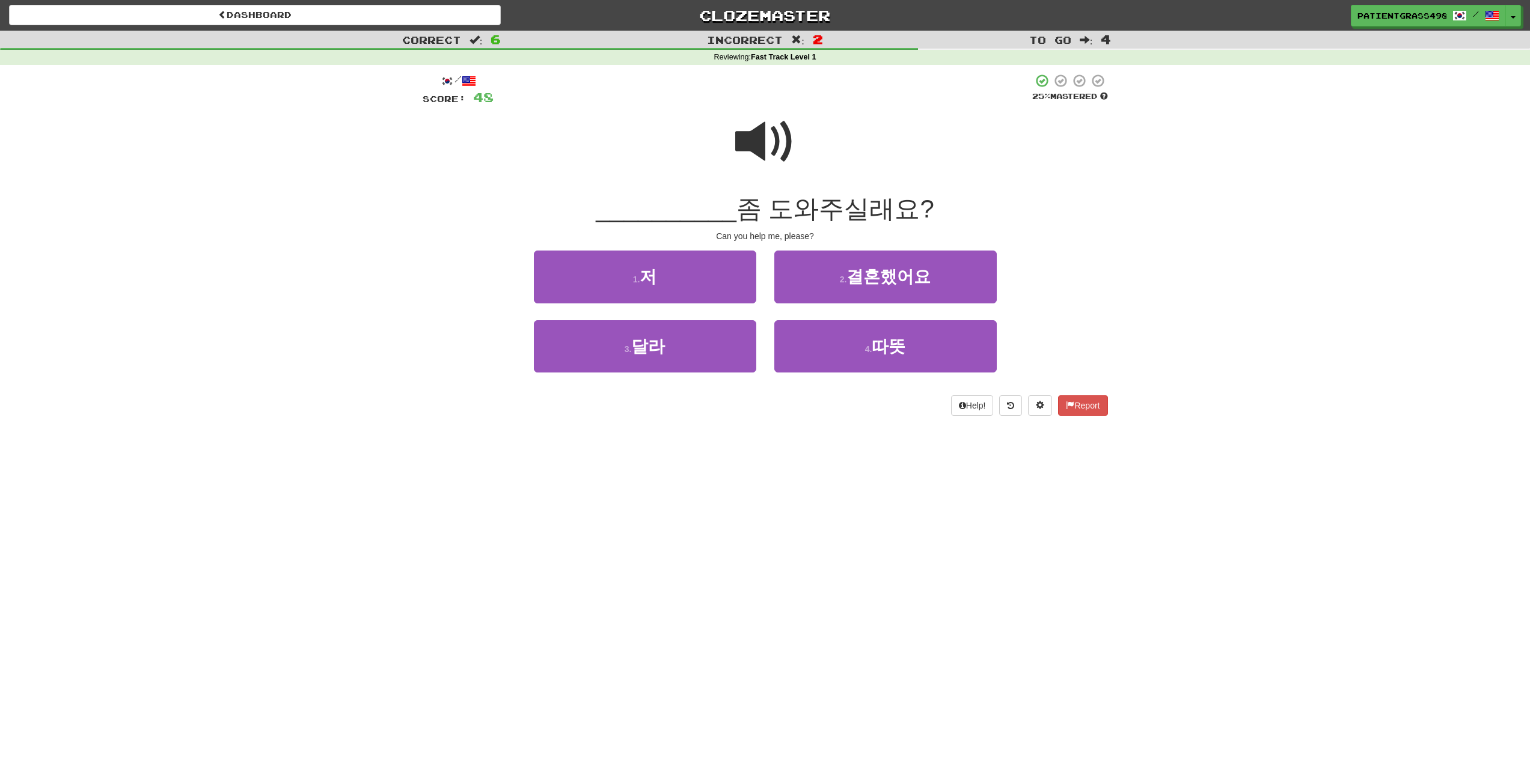
click at [774, 149] on span at bounding box center [765, 141] width 60 height 60
click at [762, 146] on span at bounding box center [765, 141] width 60 height 60
click at [691, 349] on button "3 . 달라" at bounding box center [645, 346] width 222 height 52
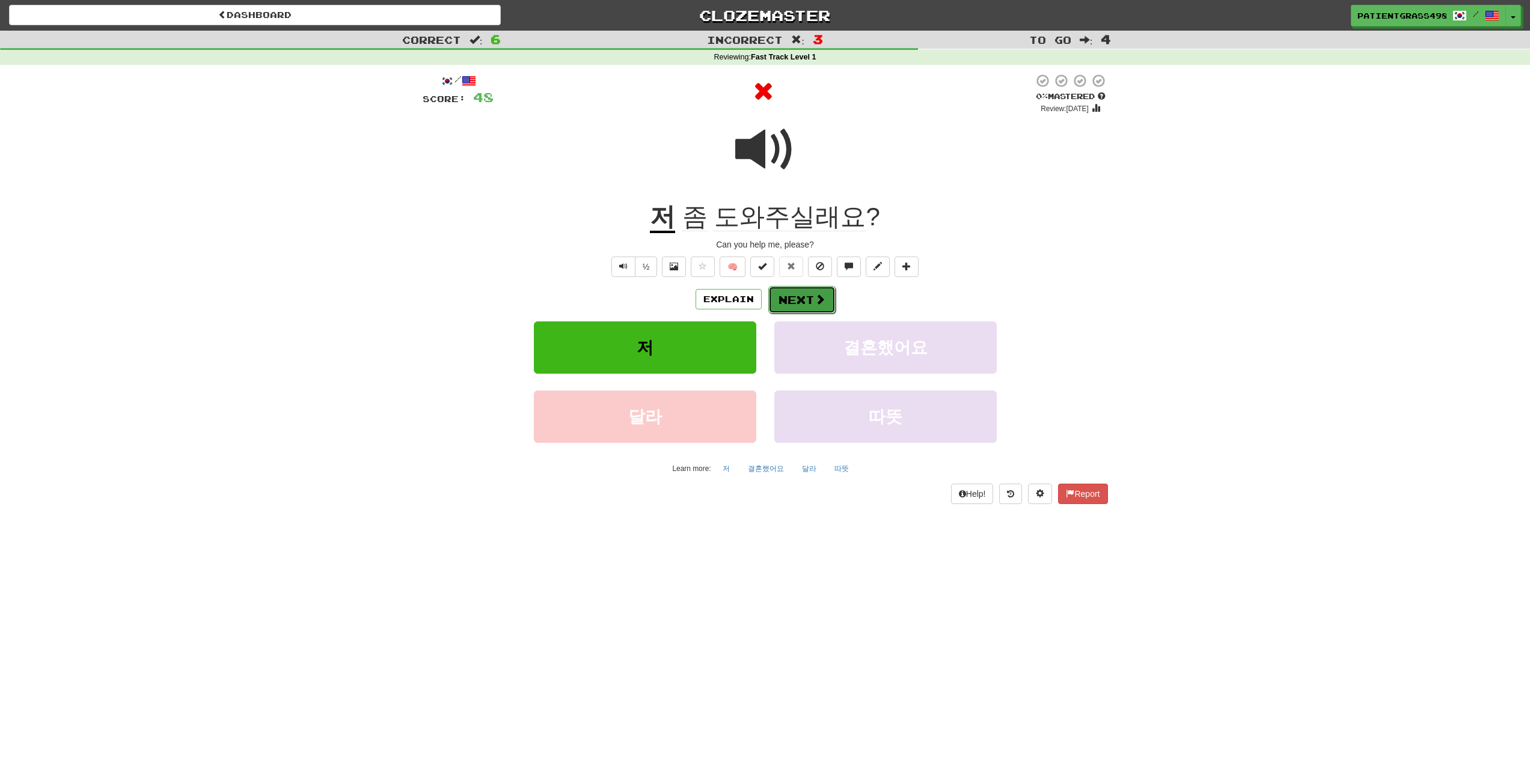
click at [795, 305] on button "Next" at bounding box center [802, 300] width 67 height 28
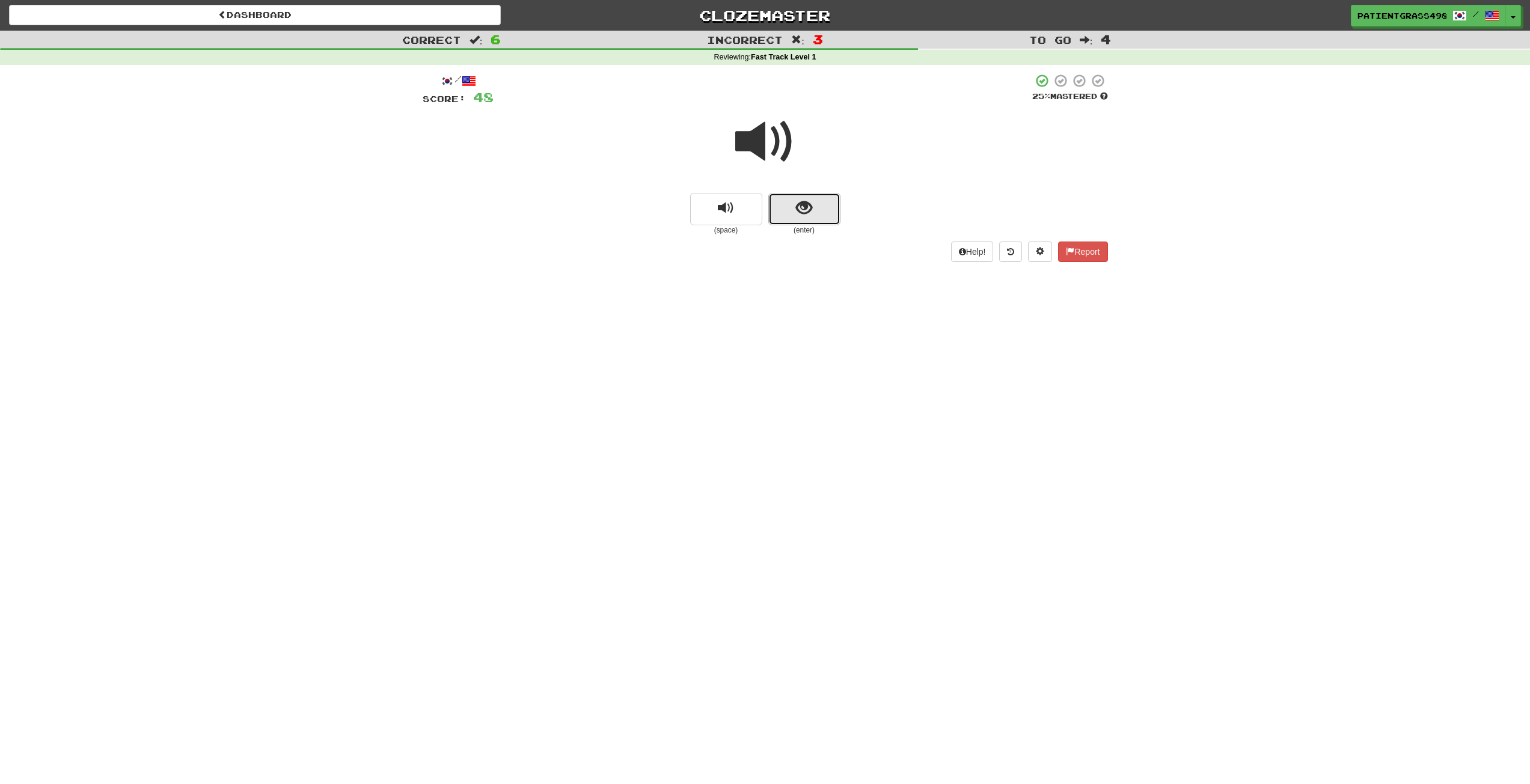
click at [775, 205] on button "show sentence" at bounding box center [805, 209] width 72 height 33
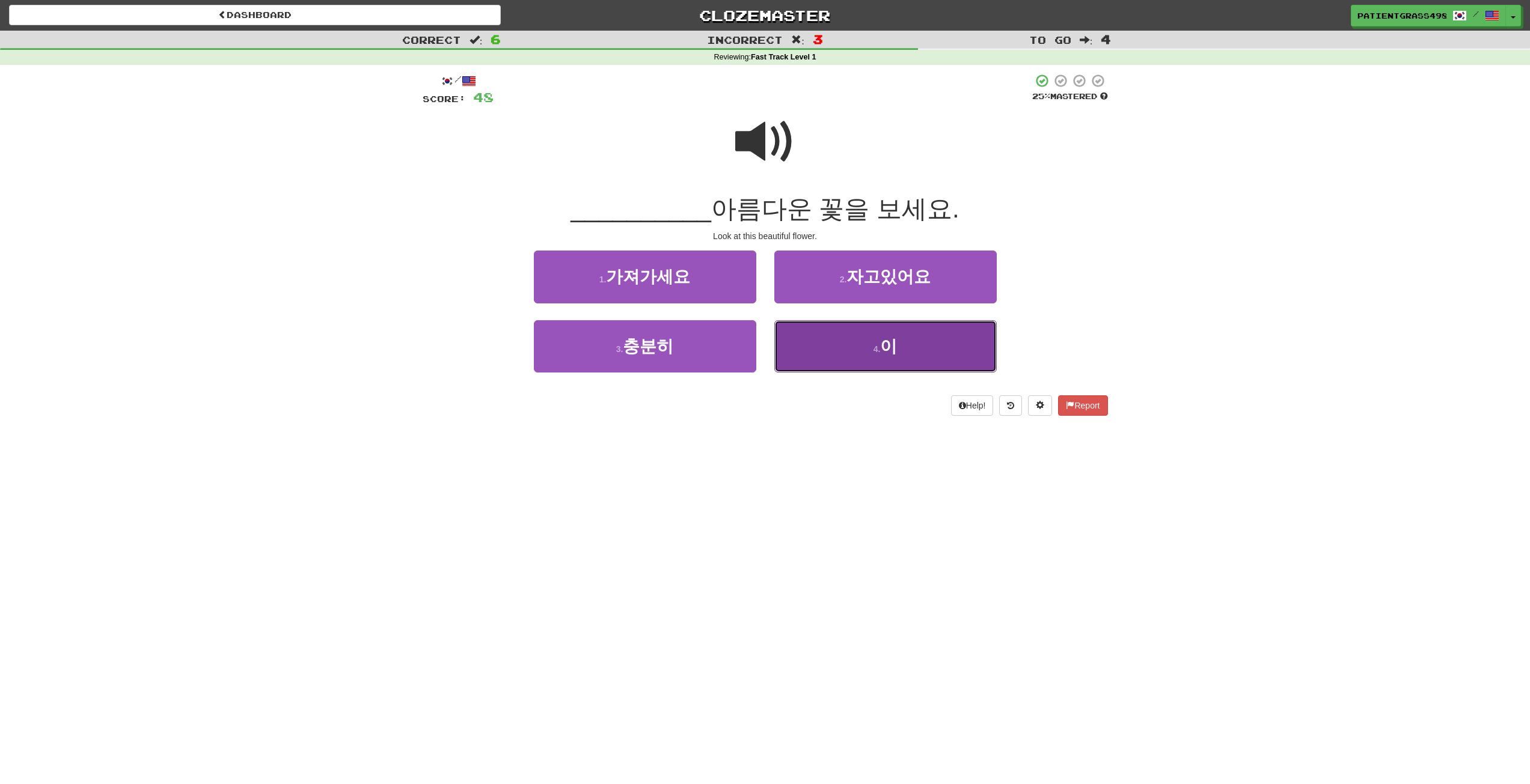
click at [788, 357] on button "4 . 이" at bounding box center [885, 346] width 222 height 52
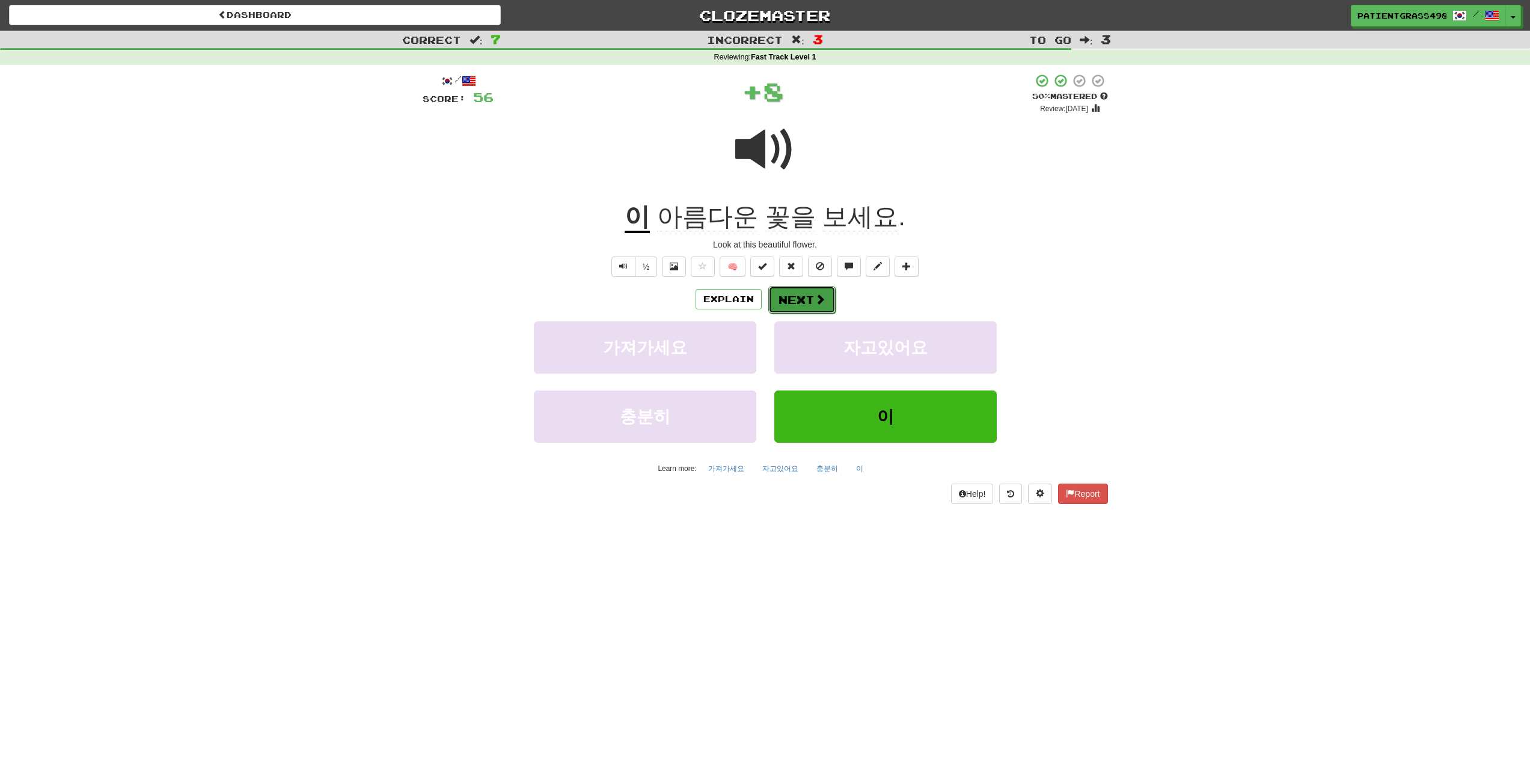
click at [801, 303] on button "Next" at bounding box center [802, 300] width 67 height 28
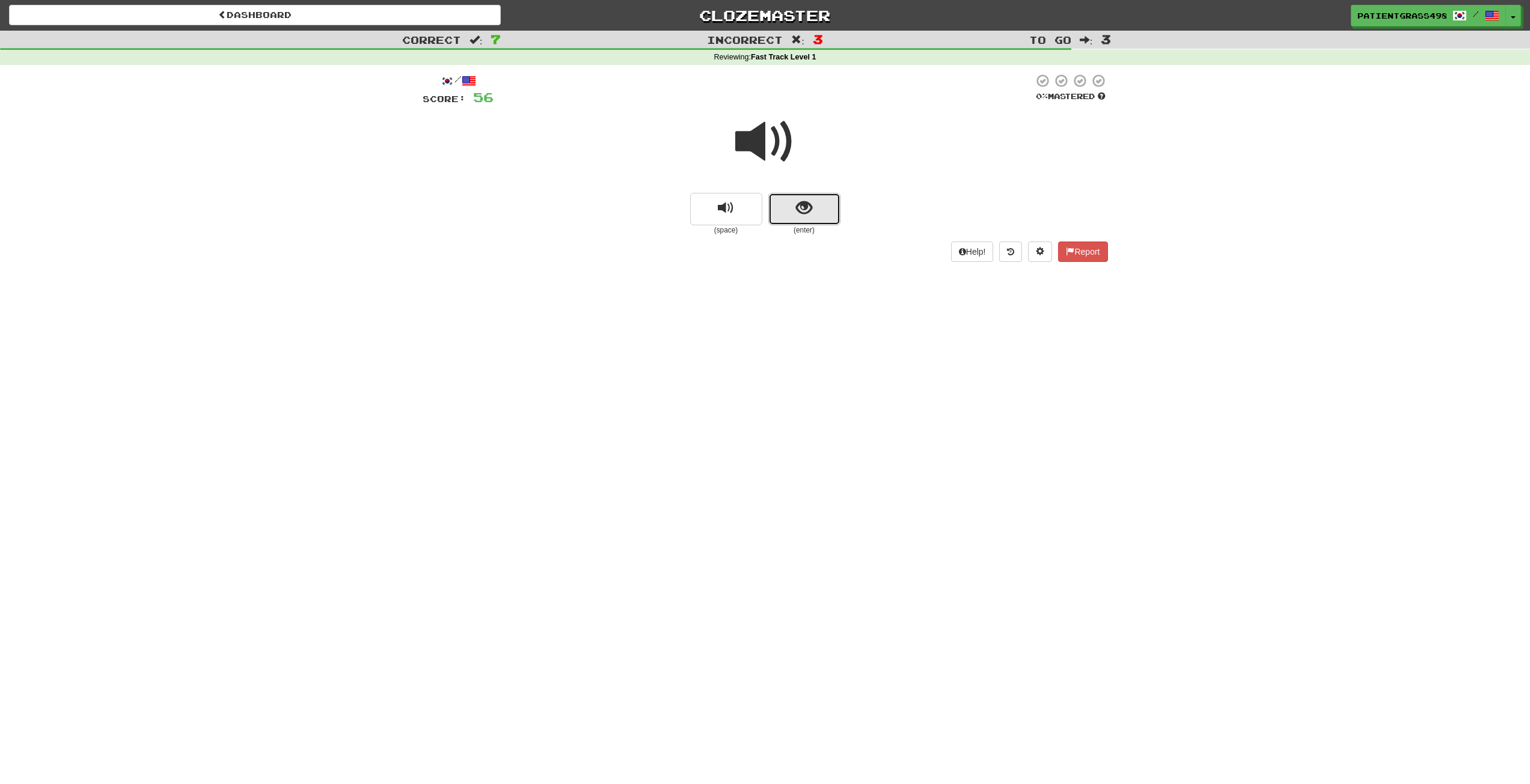
click at [822, 209] on button "show sentence" at bounding box center [805, 209] width 72 height 33
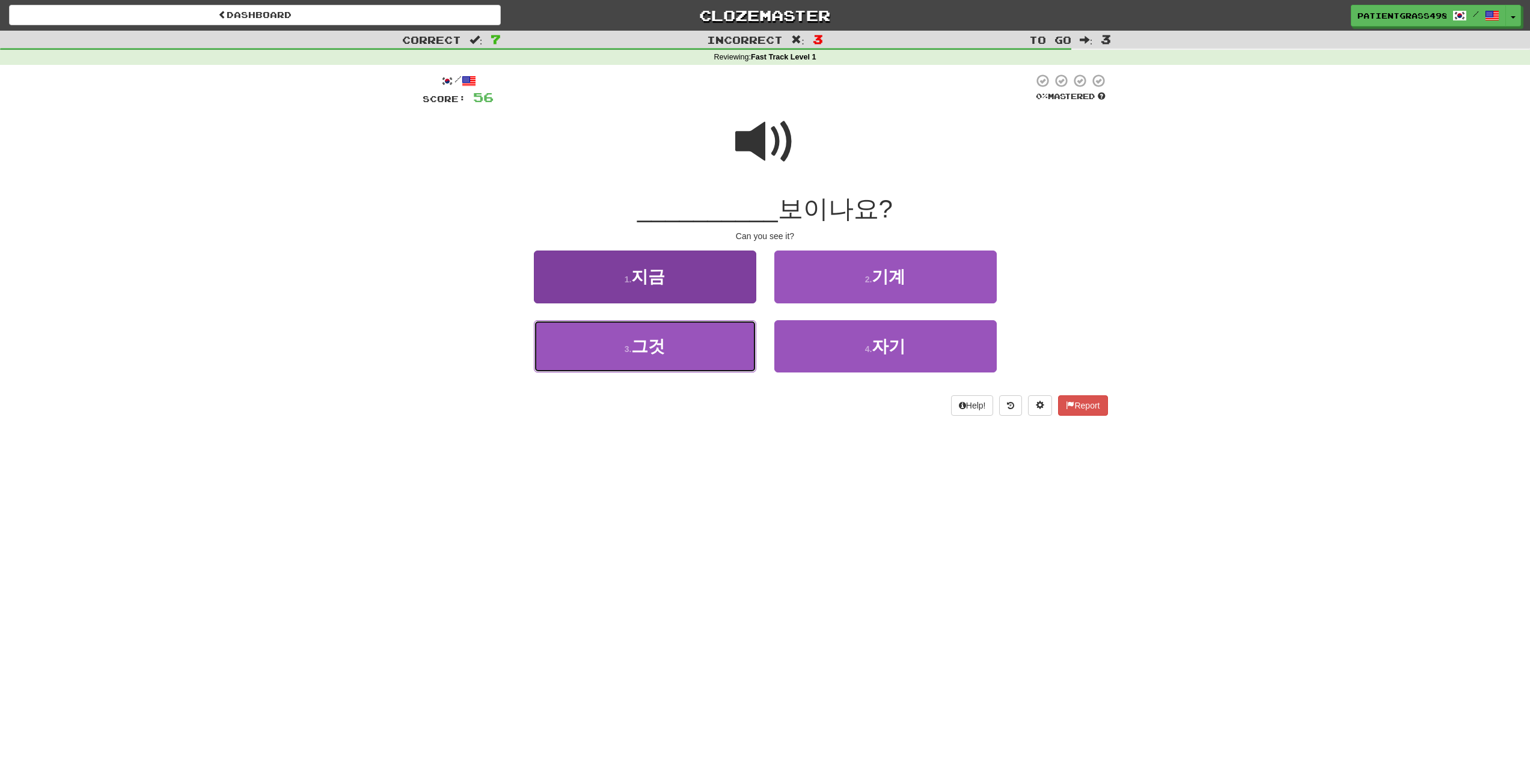
click at [712, 364] on button "3 . 그것" at bounding box center [645, 346] width 222 height 52
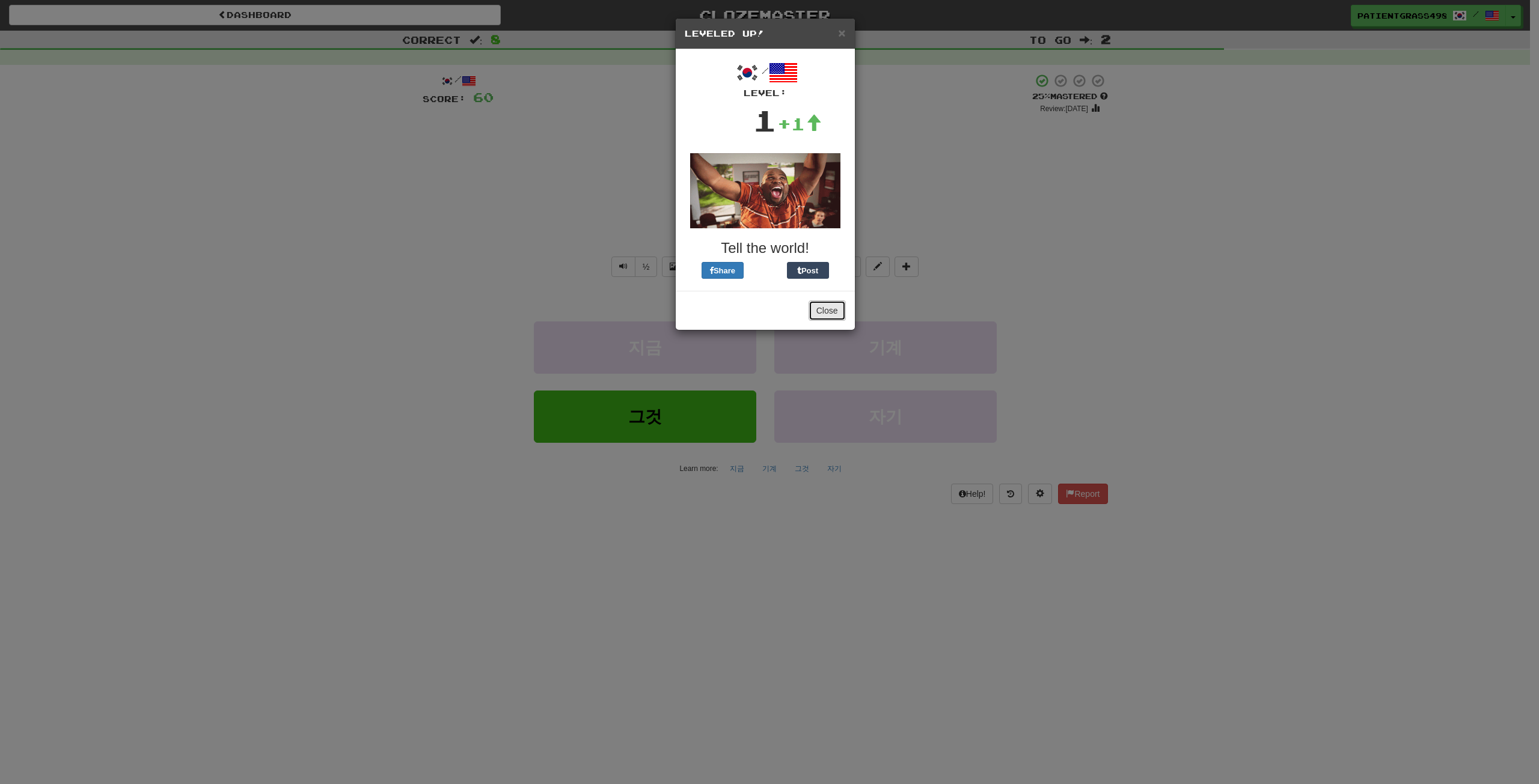
click at [822, 312] on button "Close" at bounding box center [827, 311] width 37 height 20
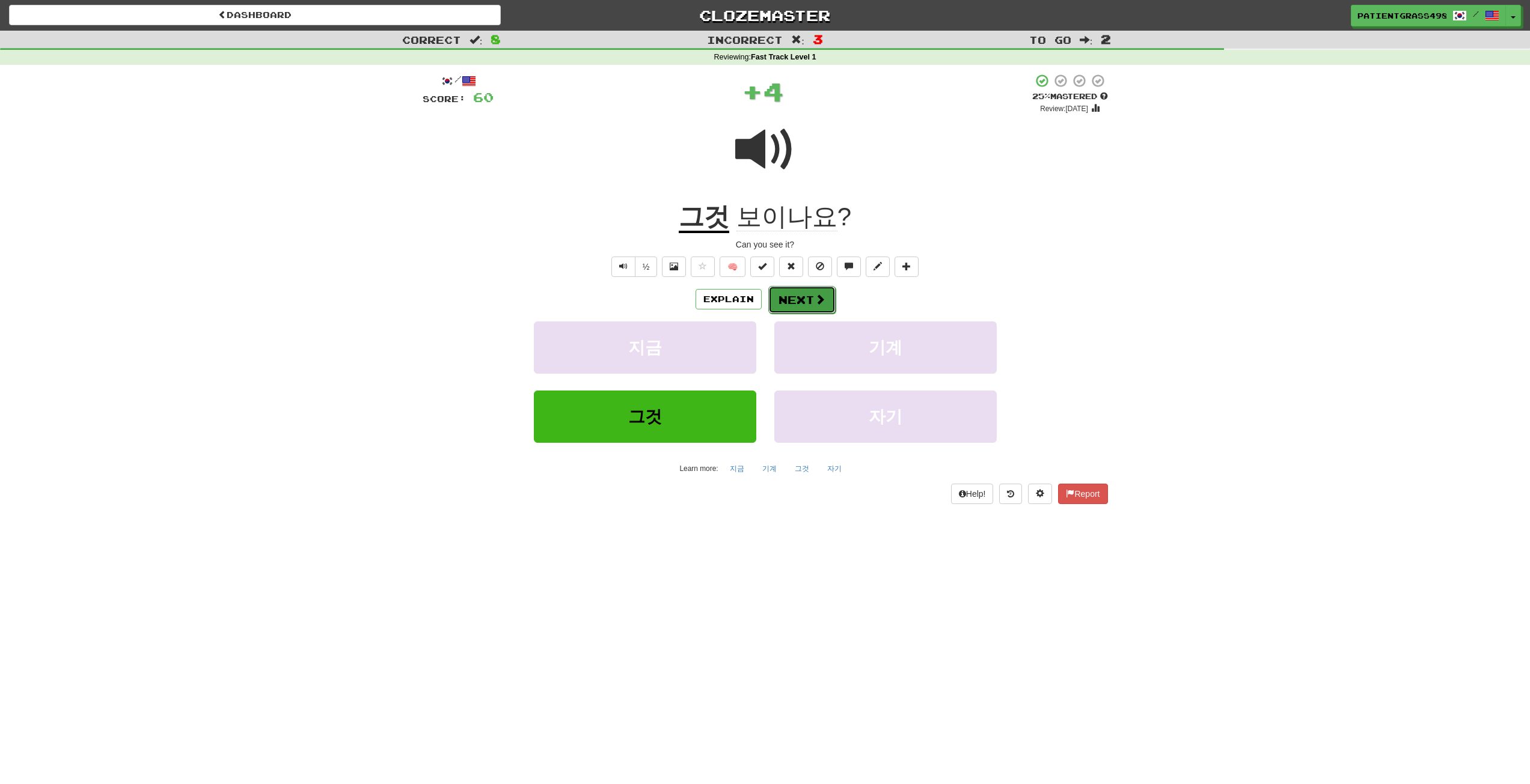
click at [817, 300] on span at bounding box center [820, 299] width 11 height 11
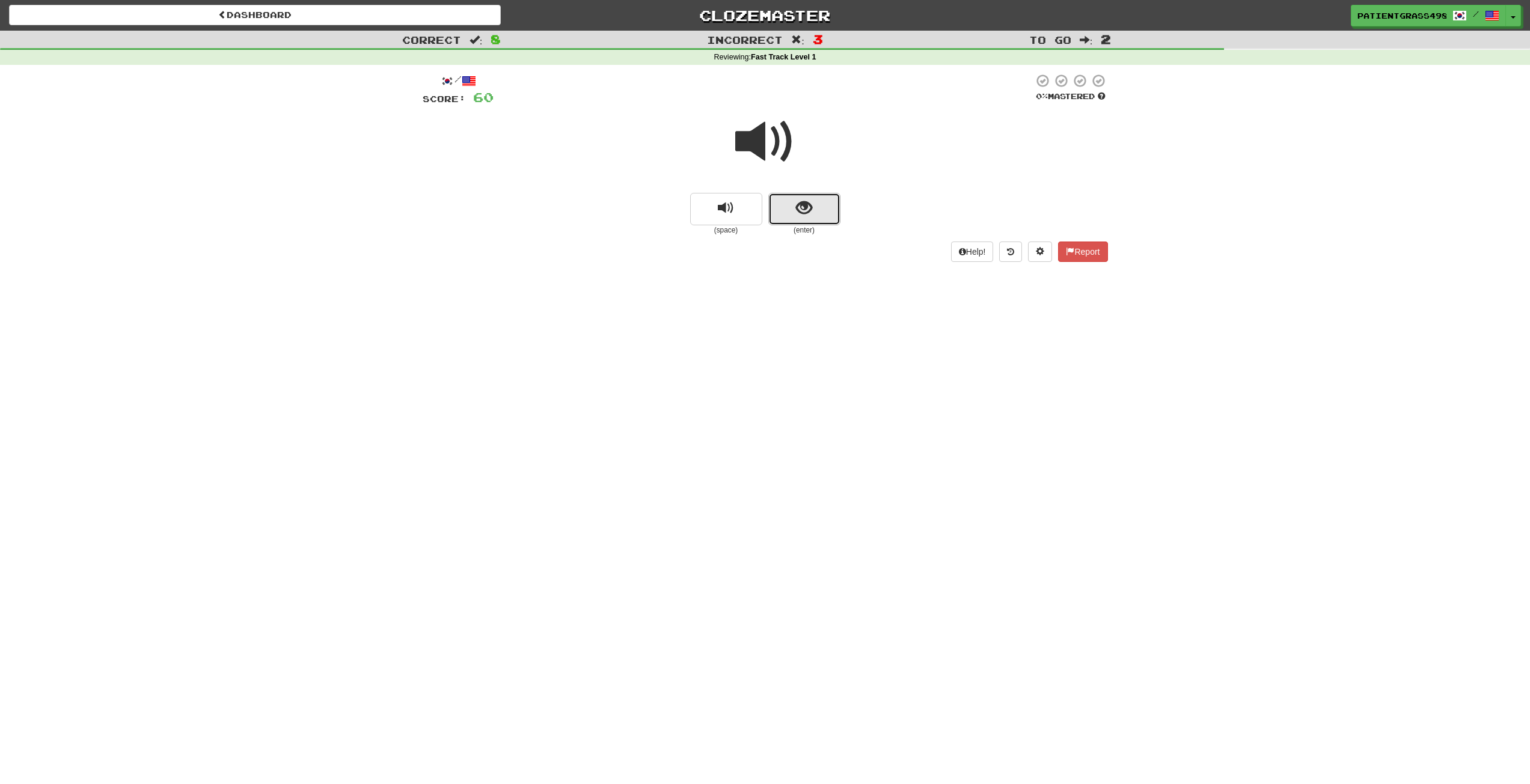
click at [795, 201] on button "show sentence" at bounding box center [805, 209] width 72 height 33
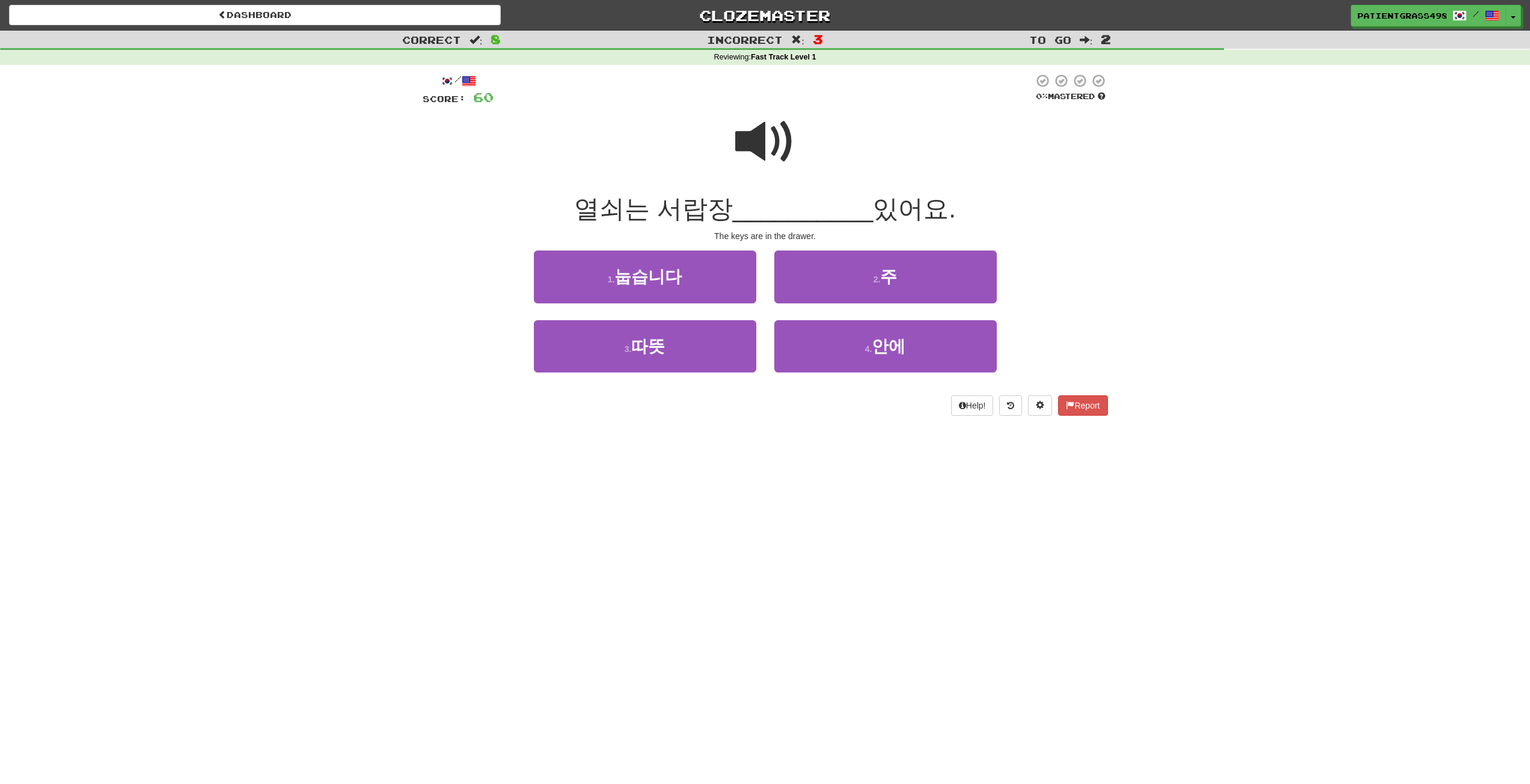
click at [773, 128] on span at bounding box center [765, 141] width 60 height 60
click at [771, 134] on span at bounding box center [765, 141] width 60 height 60
click at [756, 148] on span at bounding box center [765, 141] width 60 height 60
click at [789, 154] on span at bounding box center [765, 141] width 60 height 60
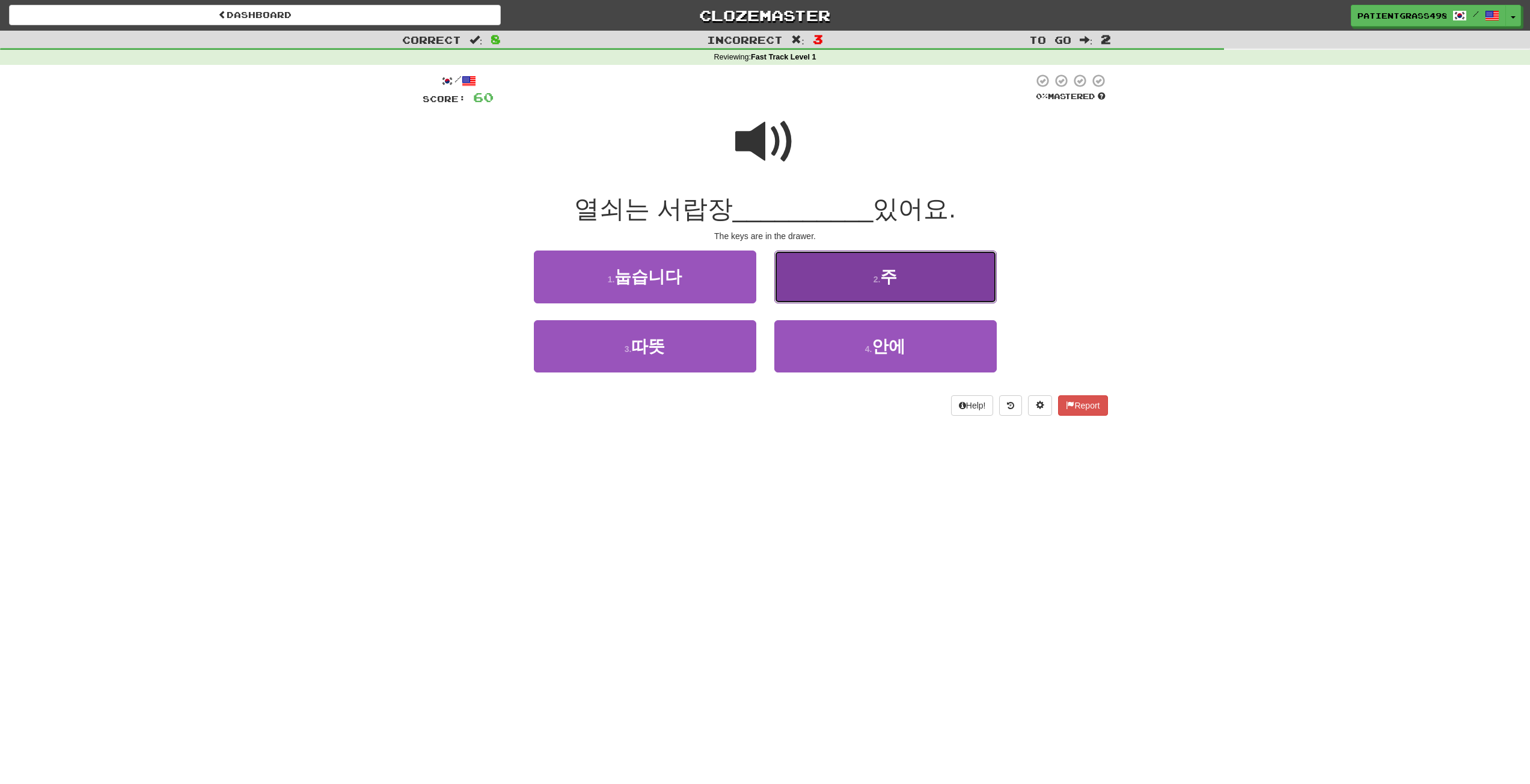
click at [965, 265] on button "2 . 주" at bounding box center [885, 277] width 222 height 52
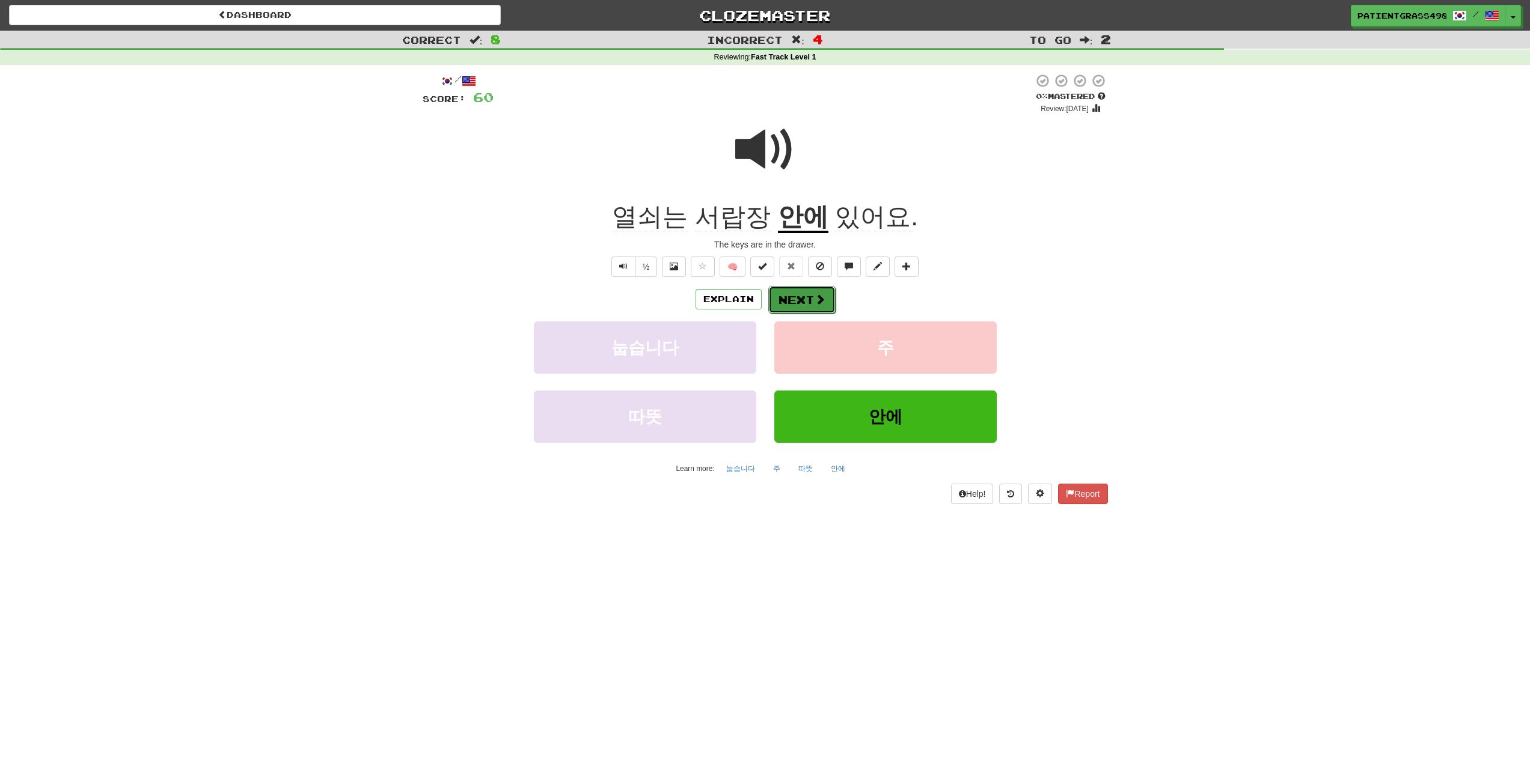
click at [806, 293] on button "Next" at bounding box center [802, 300] width 67 height 28
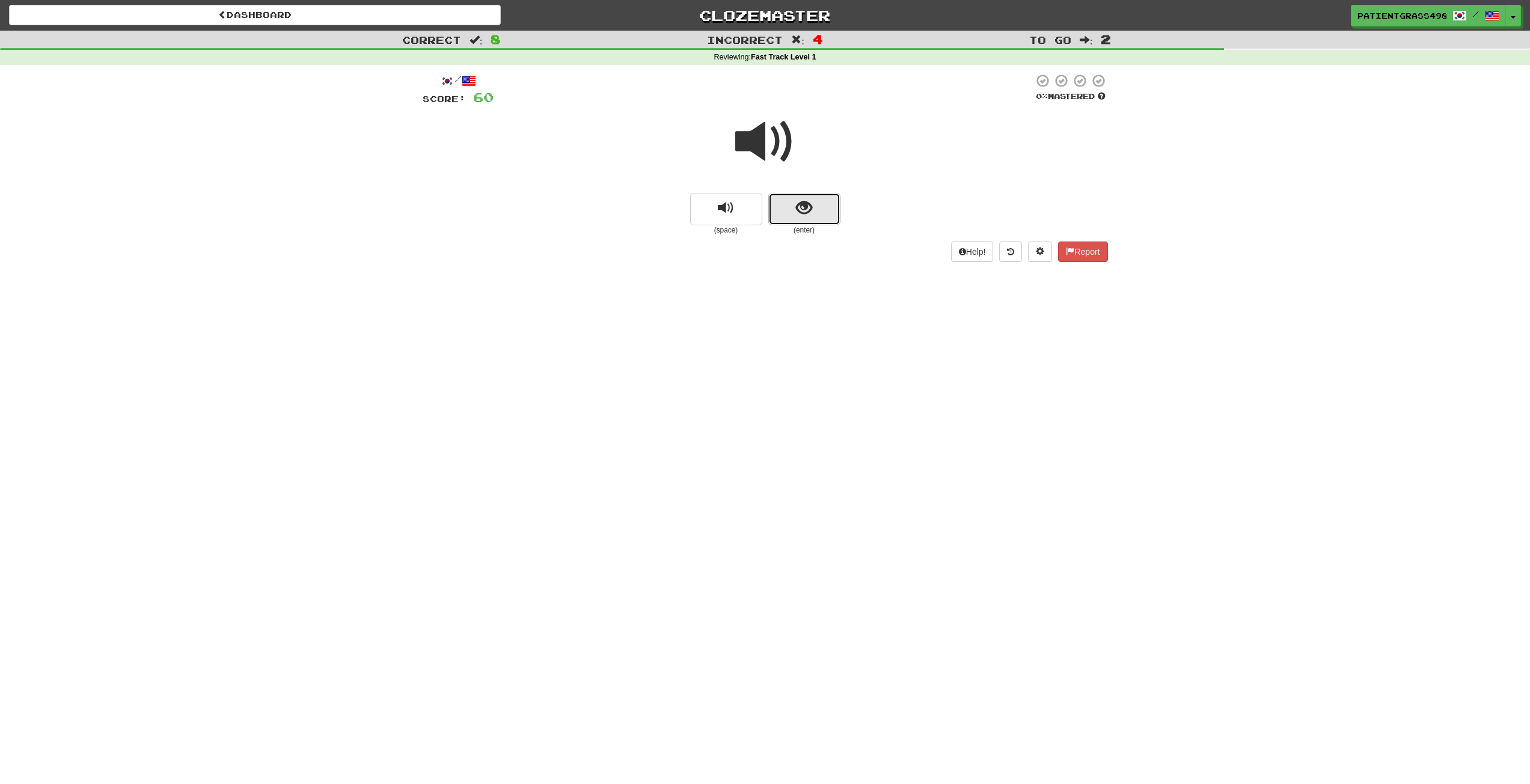
click at [801, 209] on span "show sentence" at bounding box center [804, 208] width 16 height 16
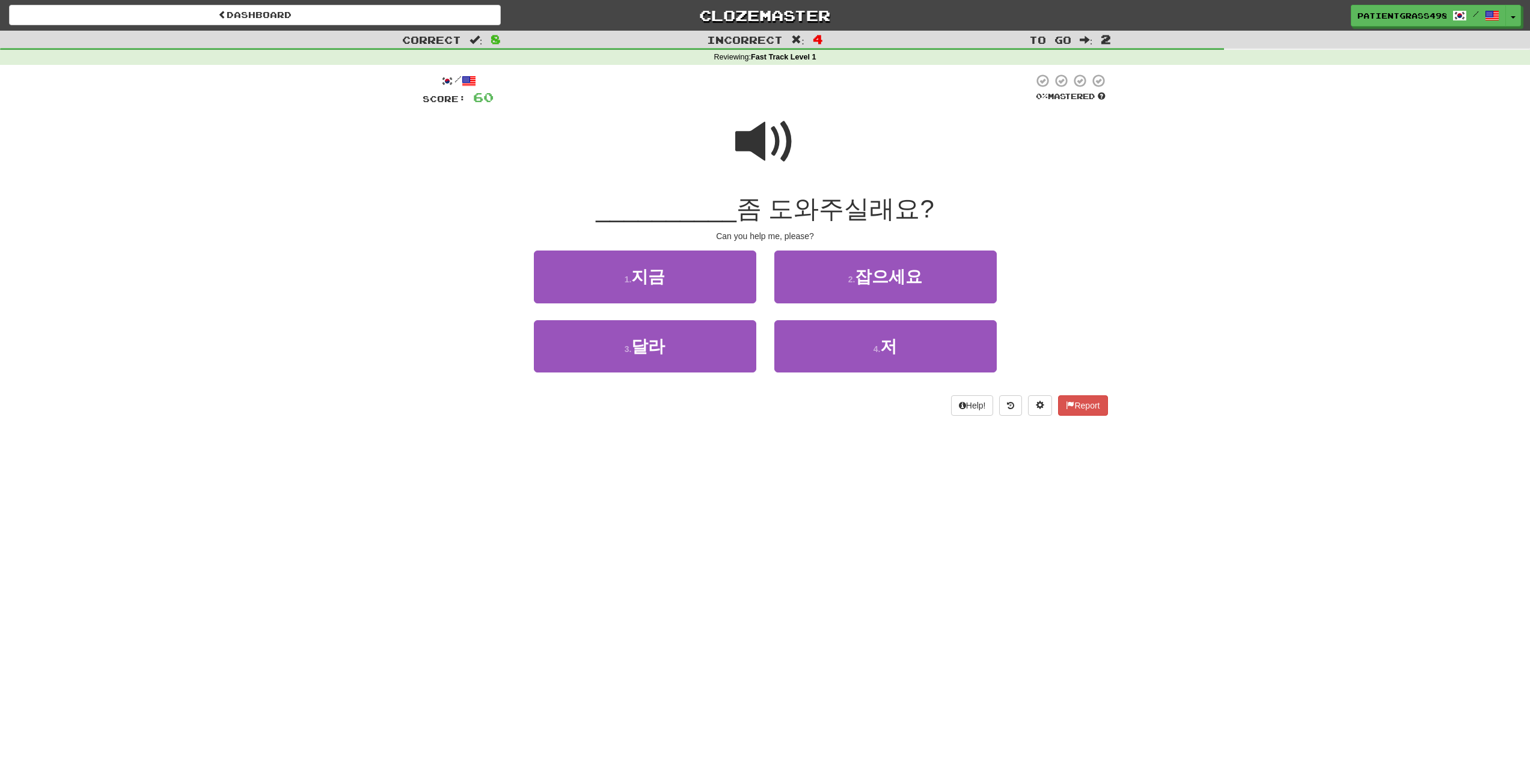
click at [753, 138] on span at bounding box center [765, 141] width 60 height 60
click at [689, 347] on button "3 . 달라" at bounding box center [645, 346] width 222 height 52
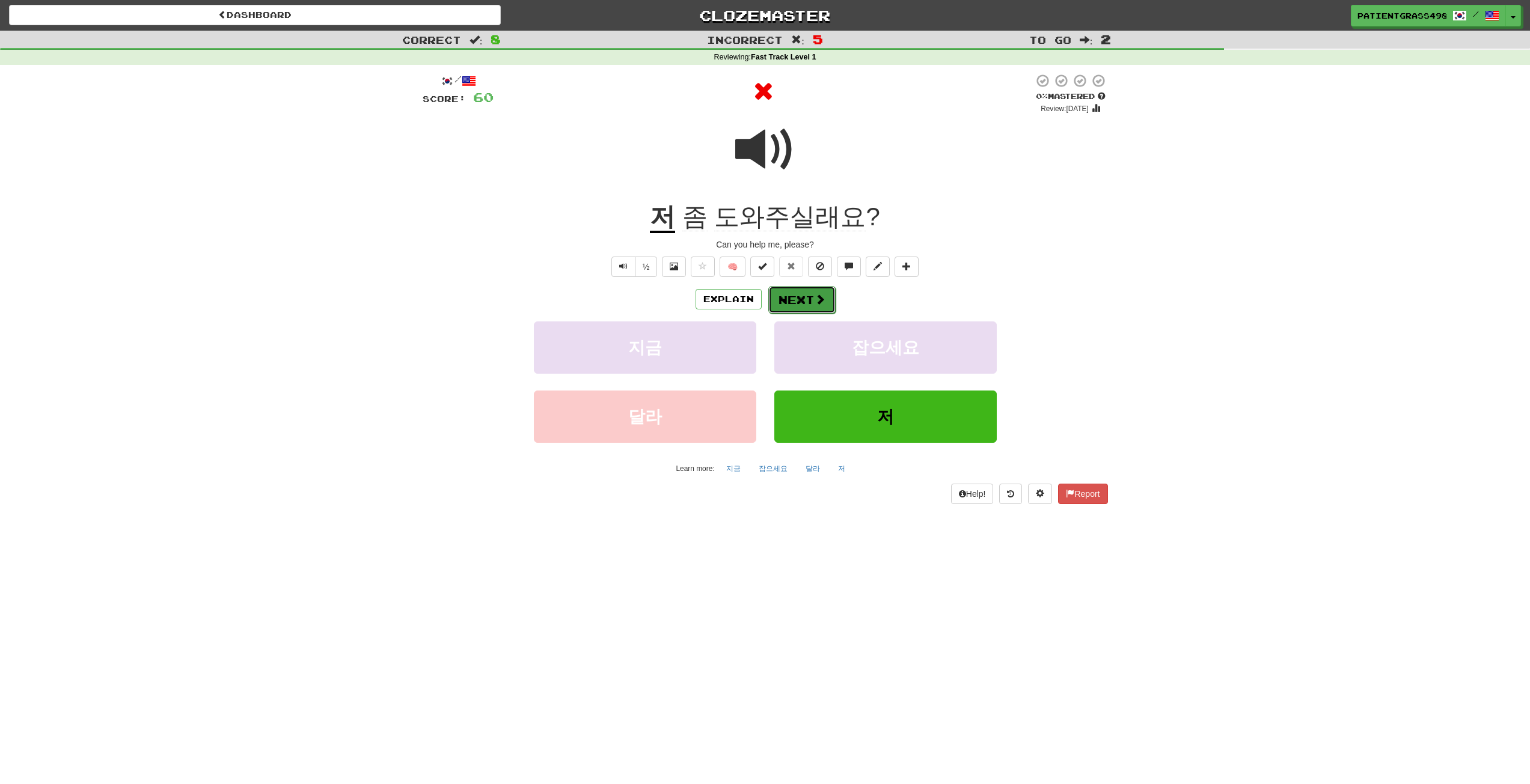
click at [822, 307] on button "Next" at bounding box center [802, 300] width 67 height 28
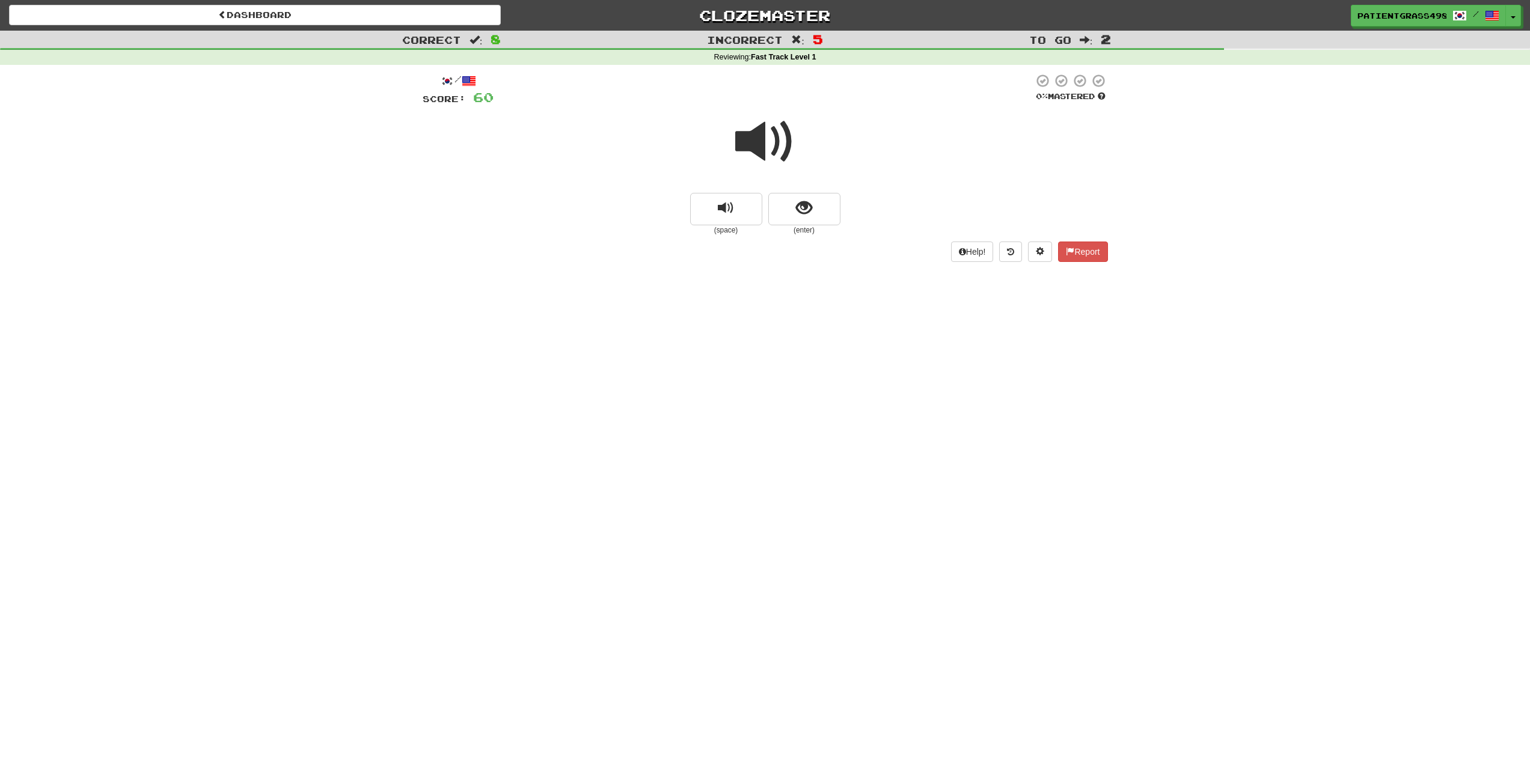
click at [796, 231] on small "(enter)" at bounding box center [805, 230] width 72 height 10
click at [799, 220] on button "show sentence" at bounding box center [805, 209] width 72 height 33
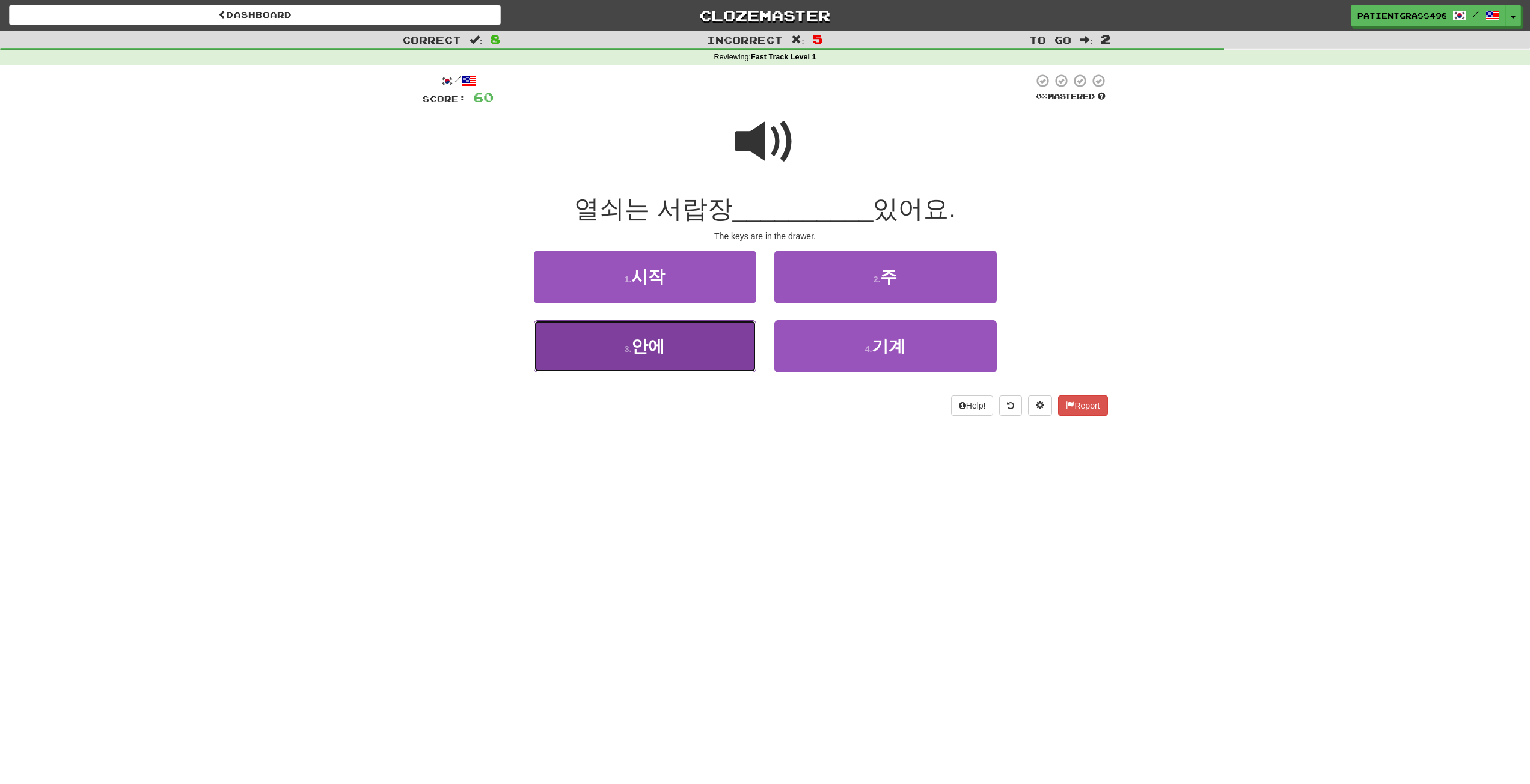
click at [703, 325] on button "3 . 안에" at bounding box center [645, 346] width 222 height 52
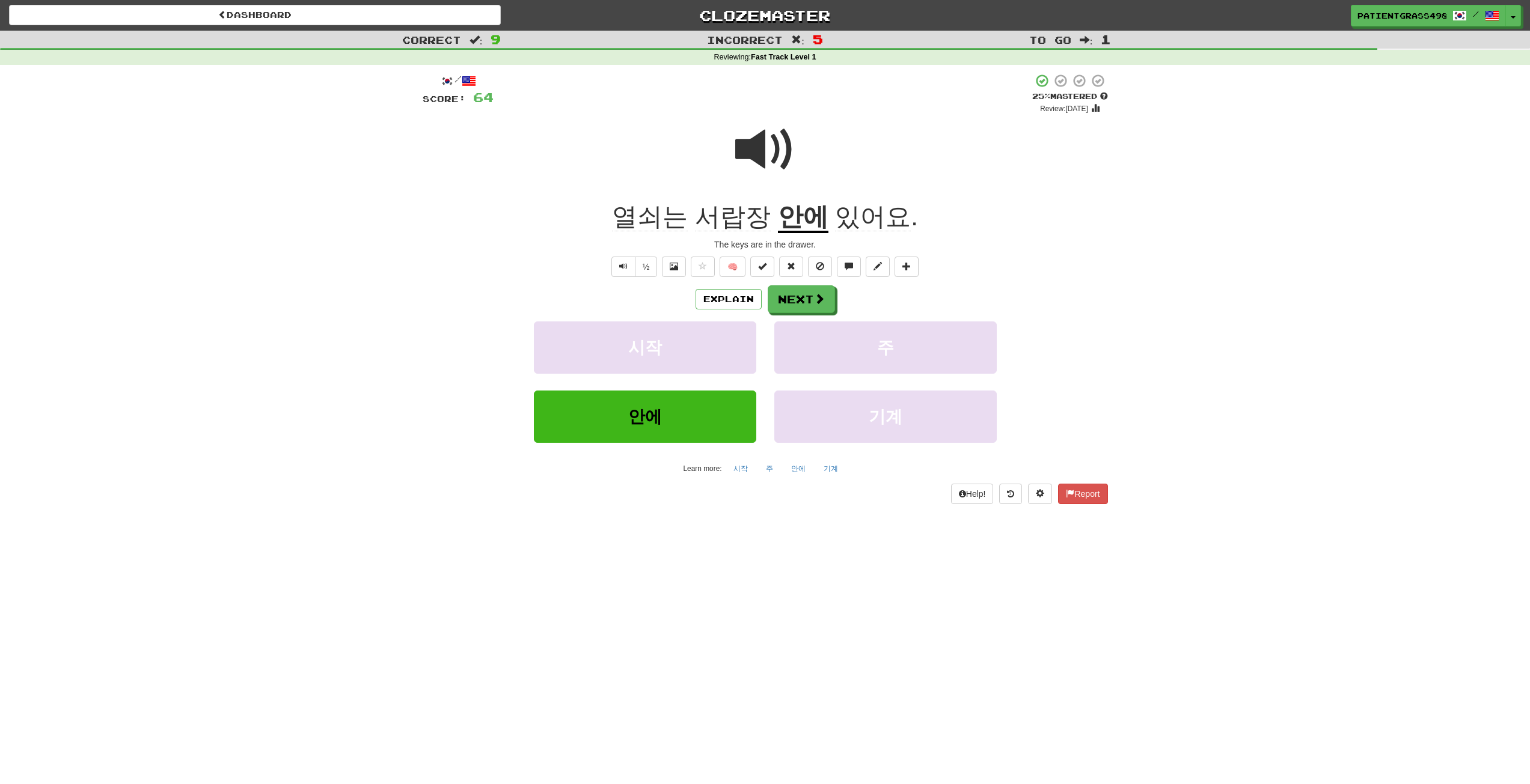
click at [774, 158] on span at bounding box center [765, 150] width 60 height 60
click at [799, 304] on button "Next" at bounding box center [802, 300] width 67 height 28
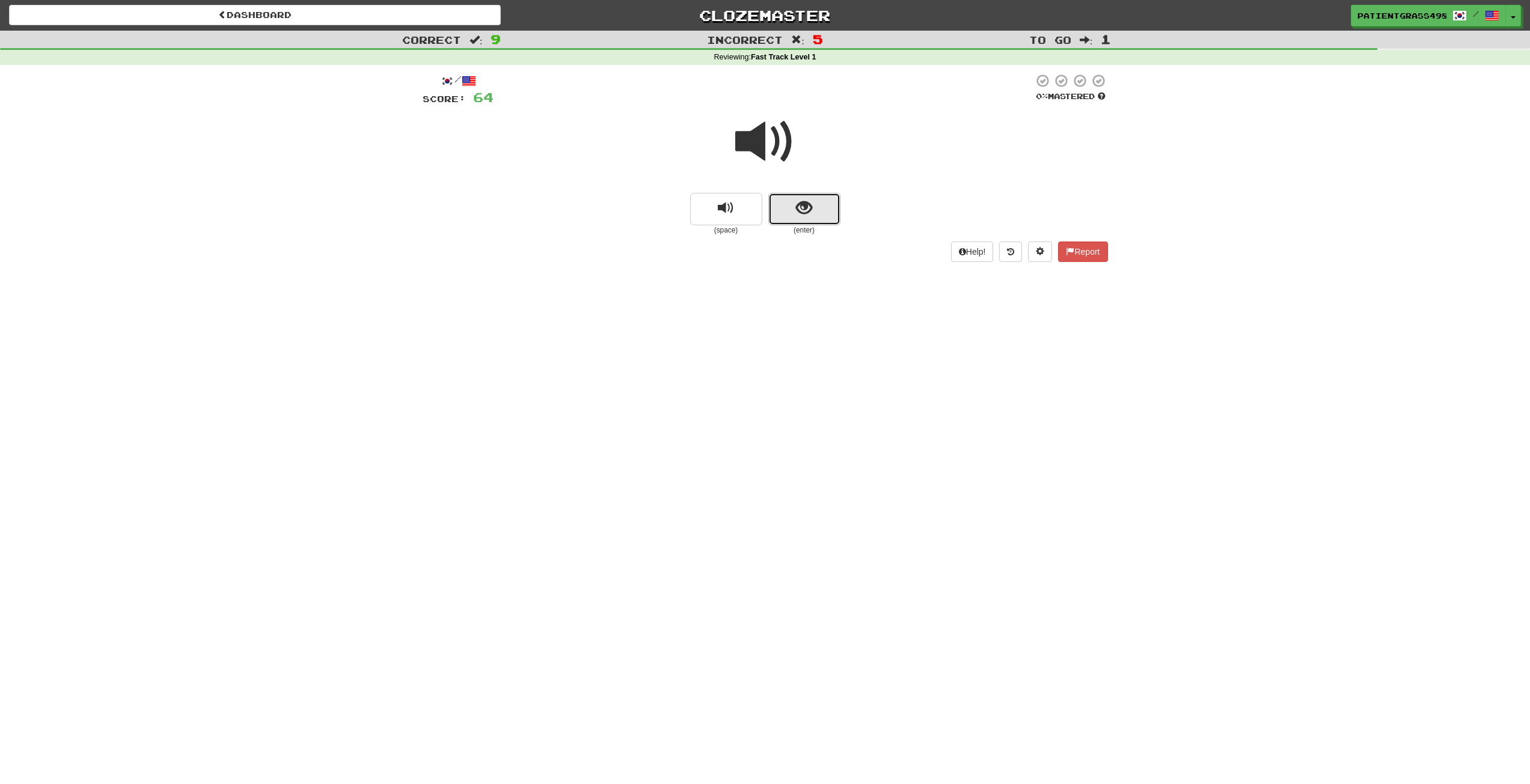
click at [800, 200] on span "show sentence" at bounding box center [804, 208] width 16 height 16
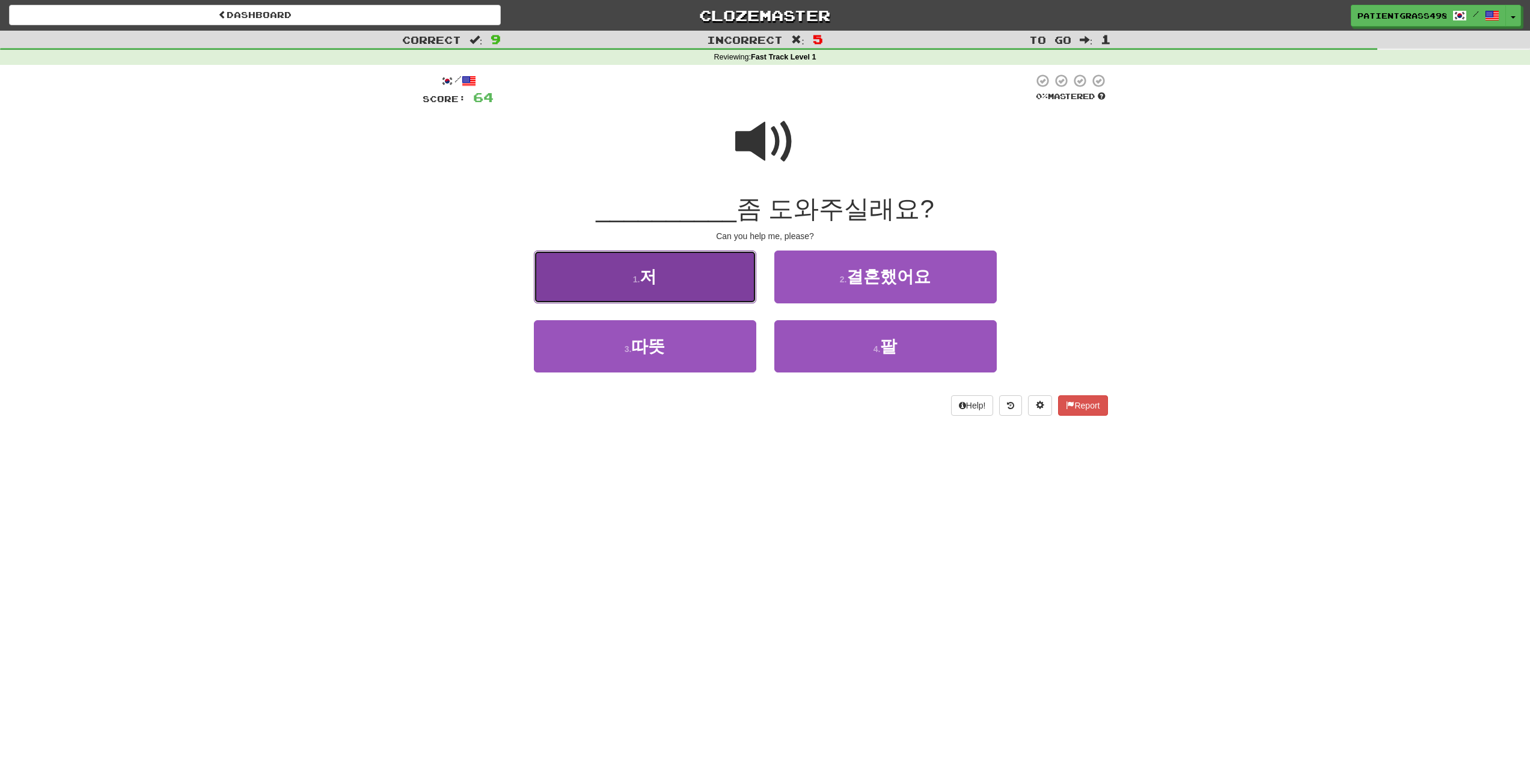
click at [678, 288] on button "1 . 저" at bounding box center [645, 277] width 222 height 52
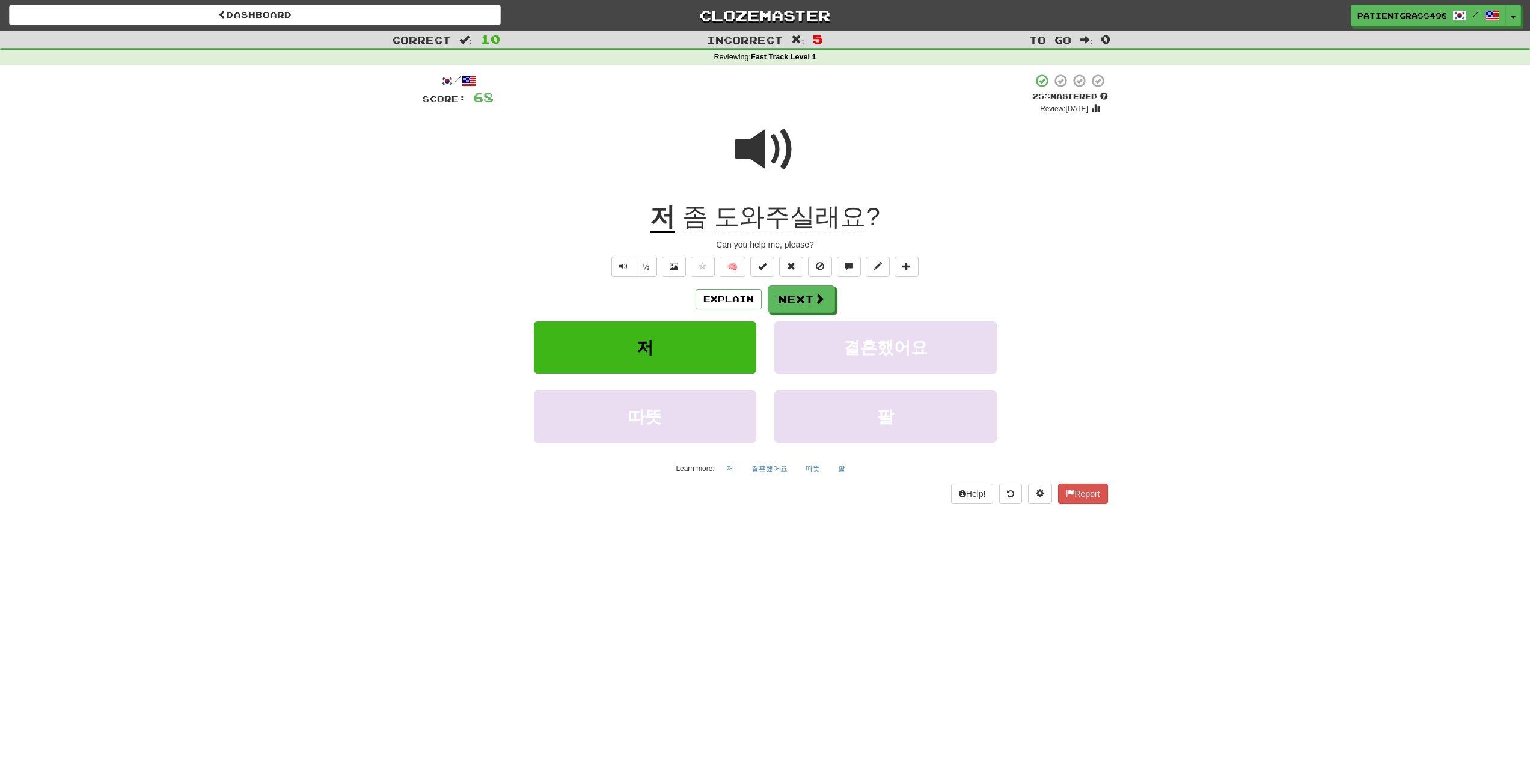
click at [764, 139] on span at bounding box center [765, 150] width 60 height 60
click at [690, 209] on span "좀" at bounding box center [695, 217] width 25 height 29
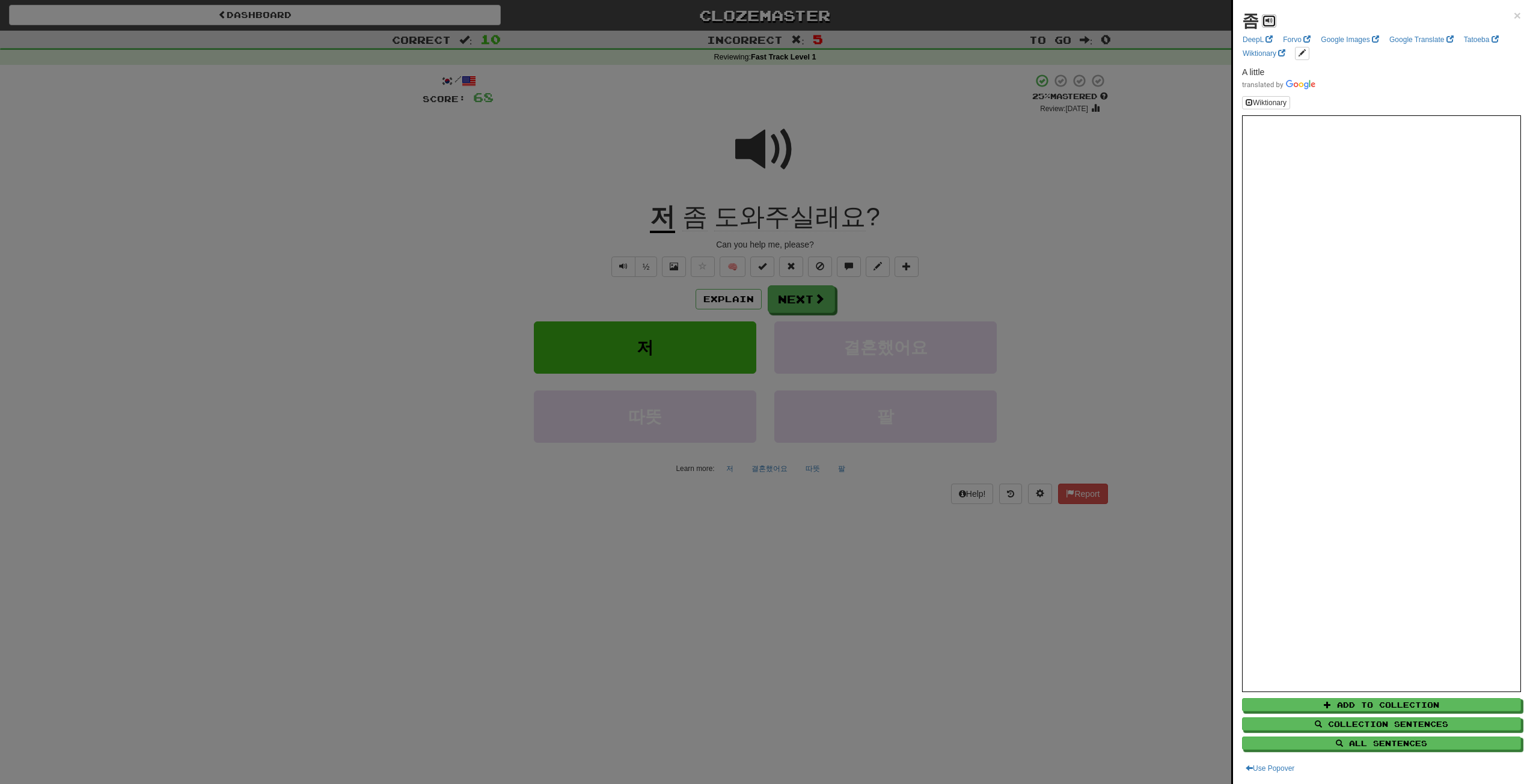
click at [1276, 25] on button at bounding box center [1269, 20] width 14 height 13
click at [675, 211] on div at bounding box center [765, 392] width 1530 height 784
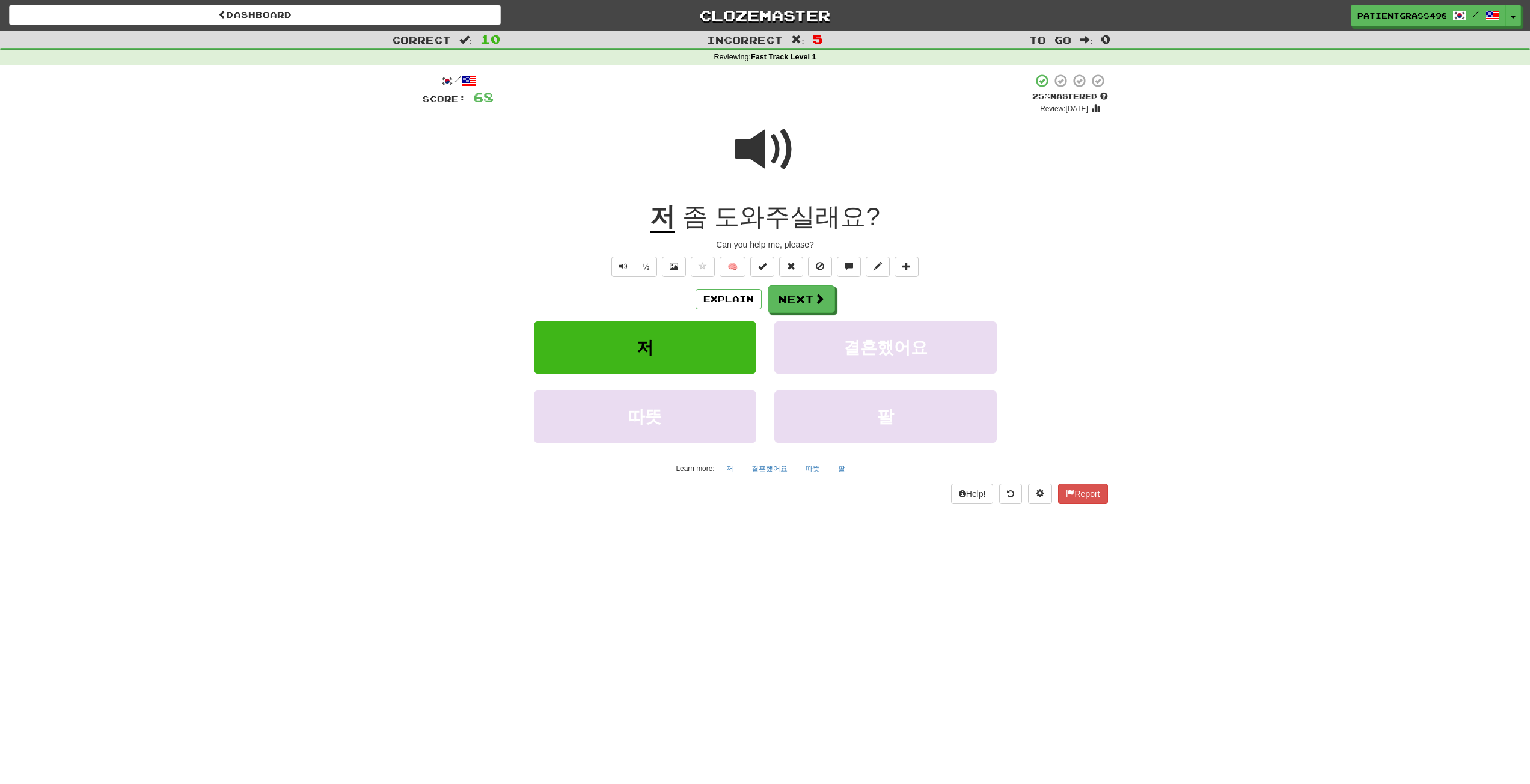
click at [664, 210] on u "저" at bounding box center [662, 218] width 25 height 31
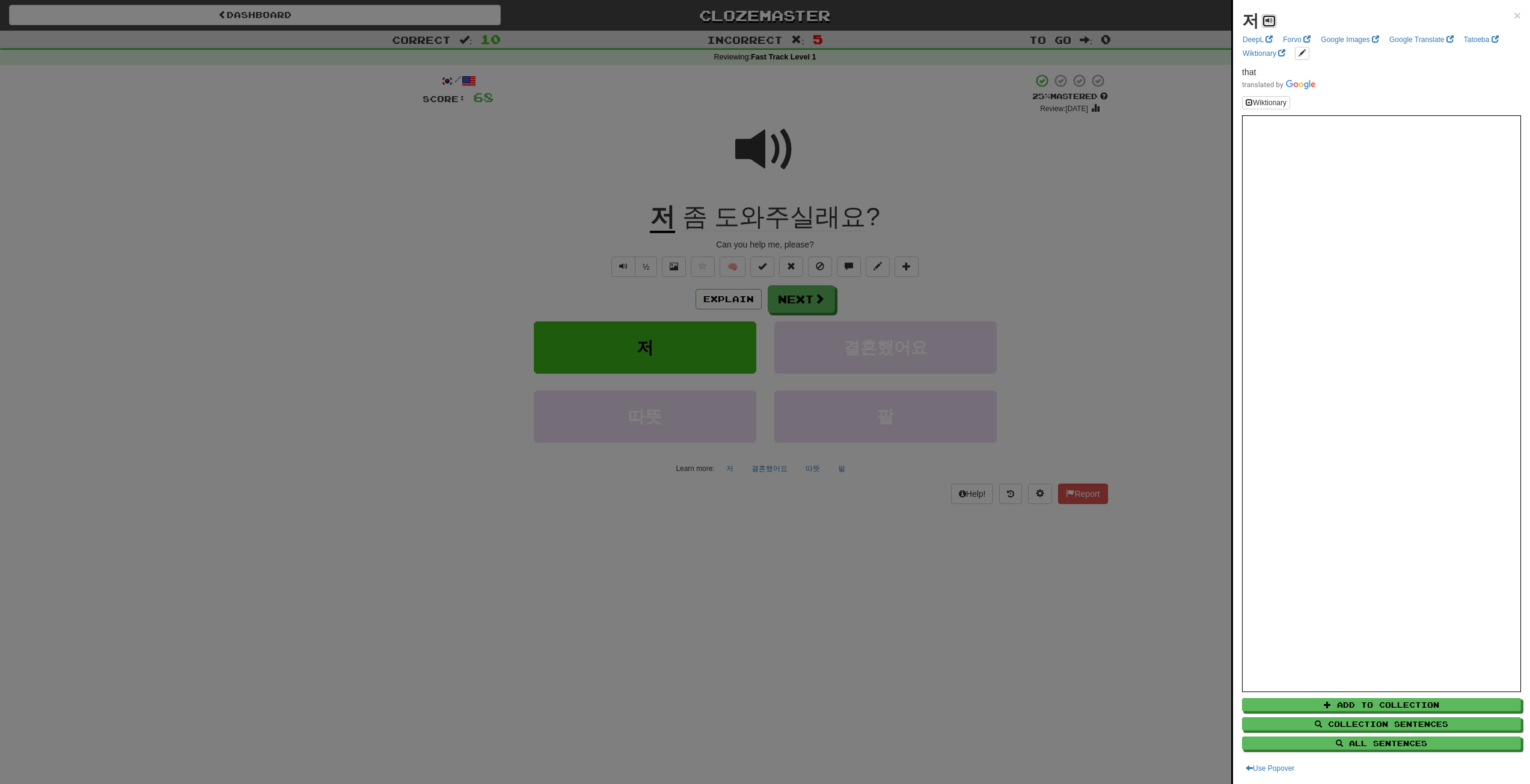
click at [1271, 24] on button at bounding box center [1269, 20] width 14 height 13
click at [748, 187] on div at bounding box center [765, 392] width 1530 height 784
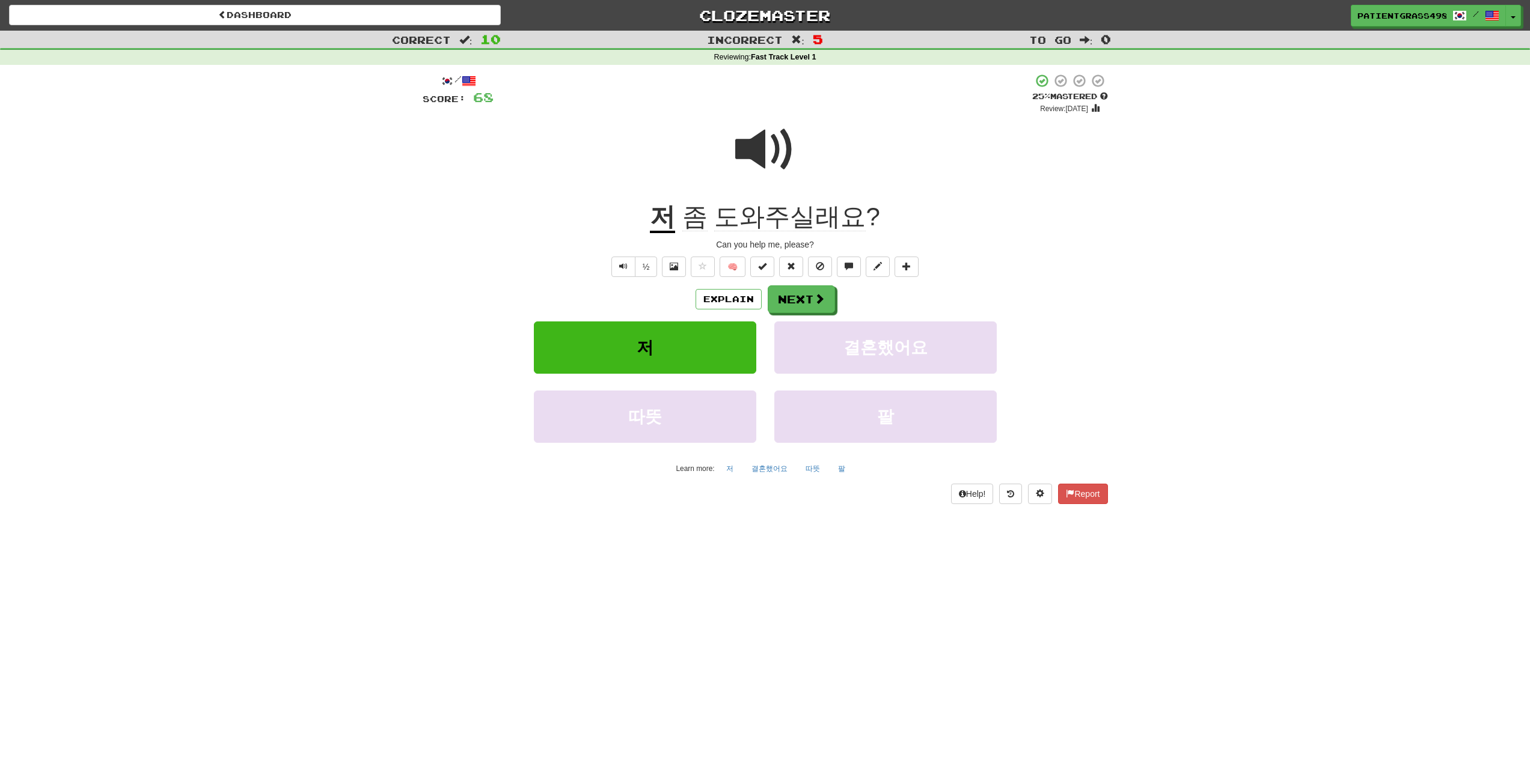
click at [724, 212] on span "도와주실래요" at bounding box center [790, 217] width 152 height 29
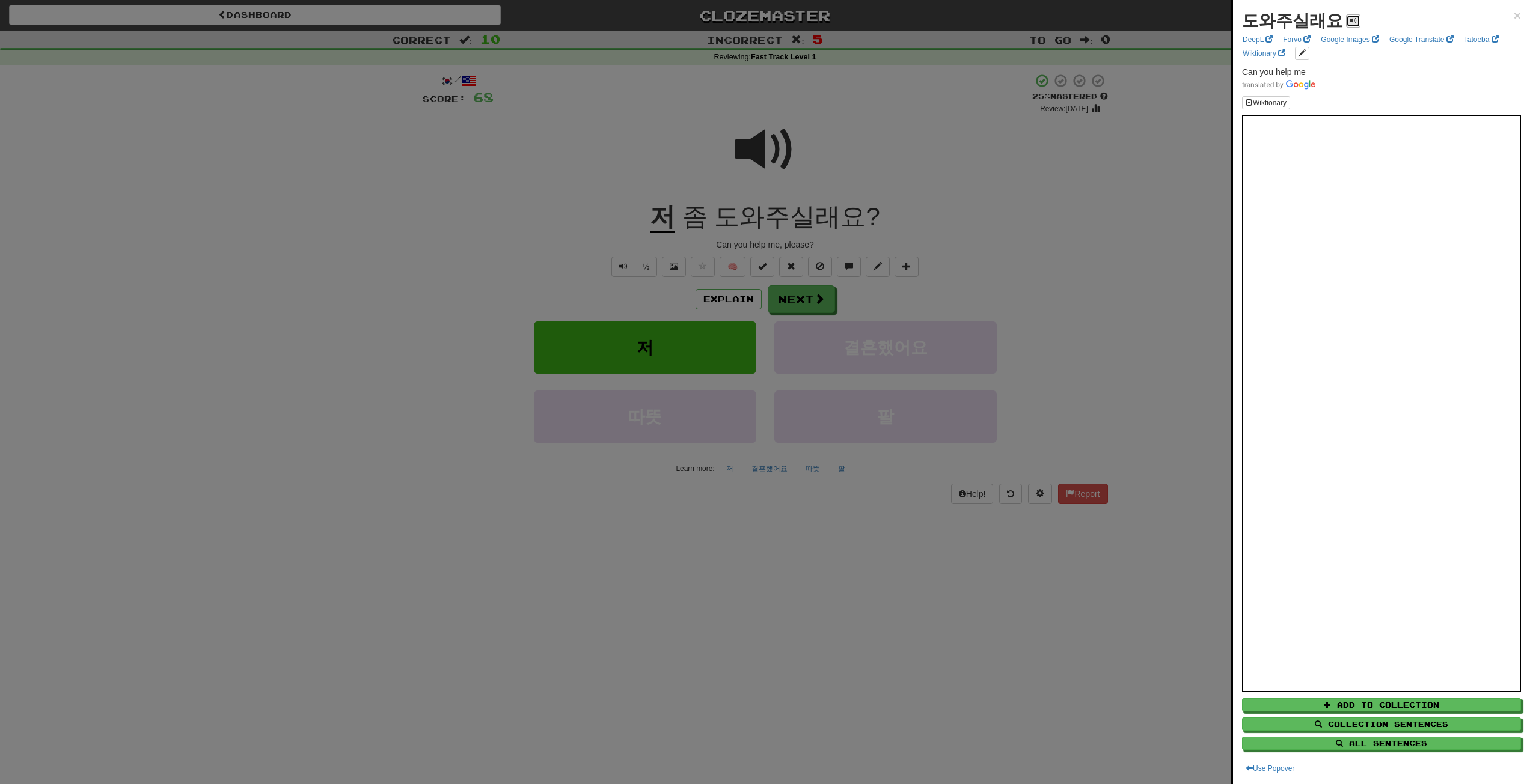
click at [1350, 24] on span at bounding box center [1353, 20] width 7 height 7
click at [1519, 6] on div "도와주실래요 × DeepL Forvo Google Images Google Translate Tatoeba Wiktionary Can you …" at bounding box center [1382, 392] width 297 height 784
click at [1514, 12] on span "×" at bounding box center [1518, 15] width 7 height 14
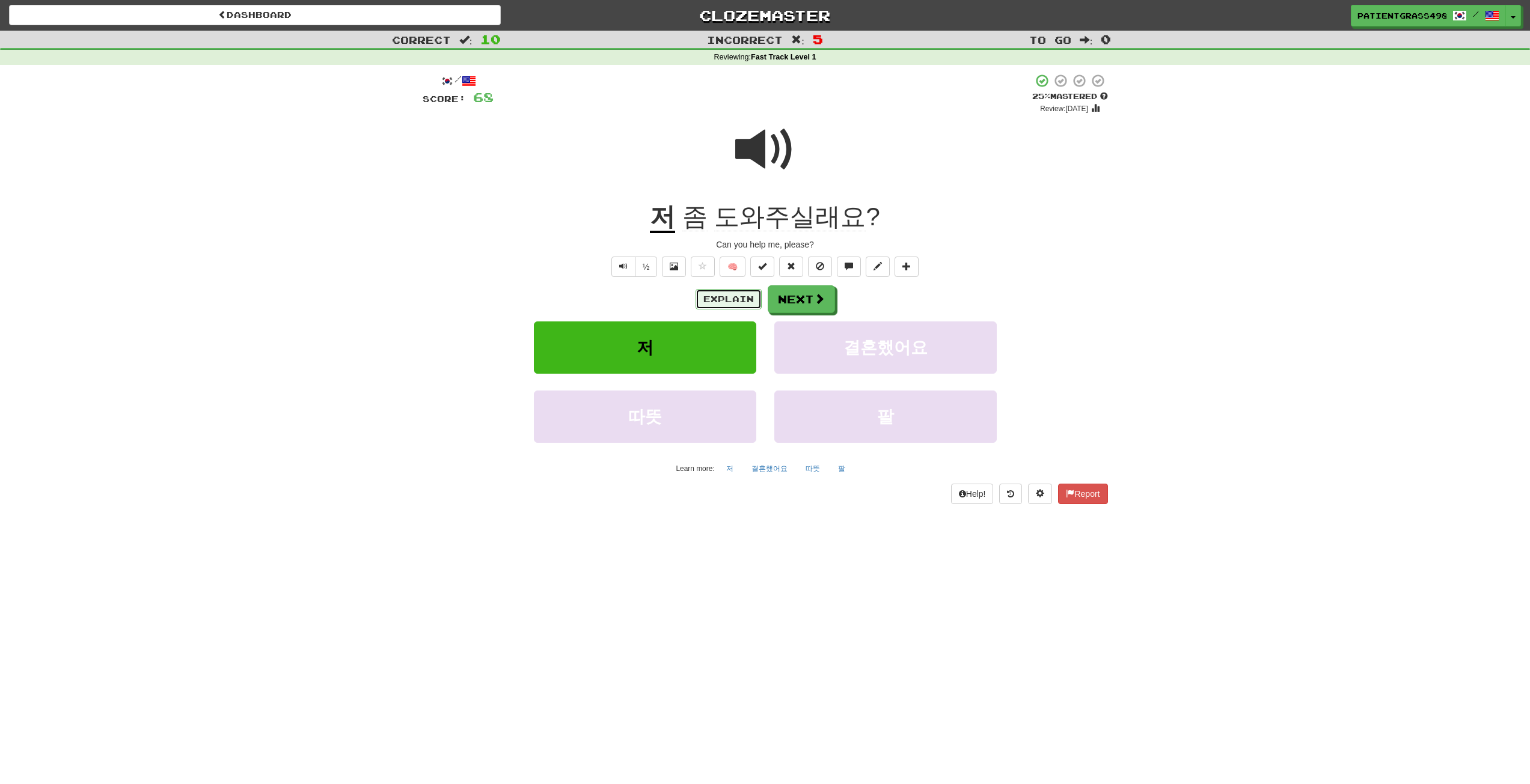
click at [722, 303] on button "Explain" at bounding box center [729, 299] width 66 height 20
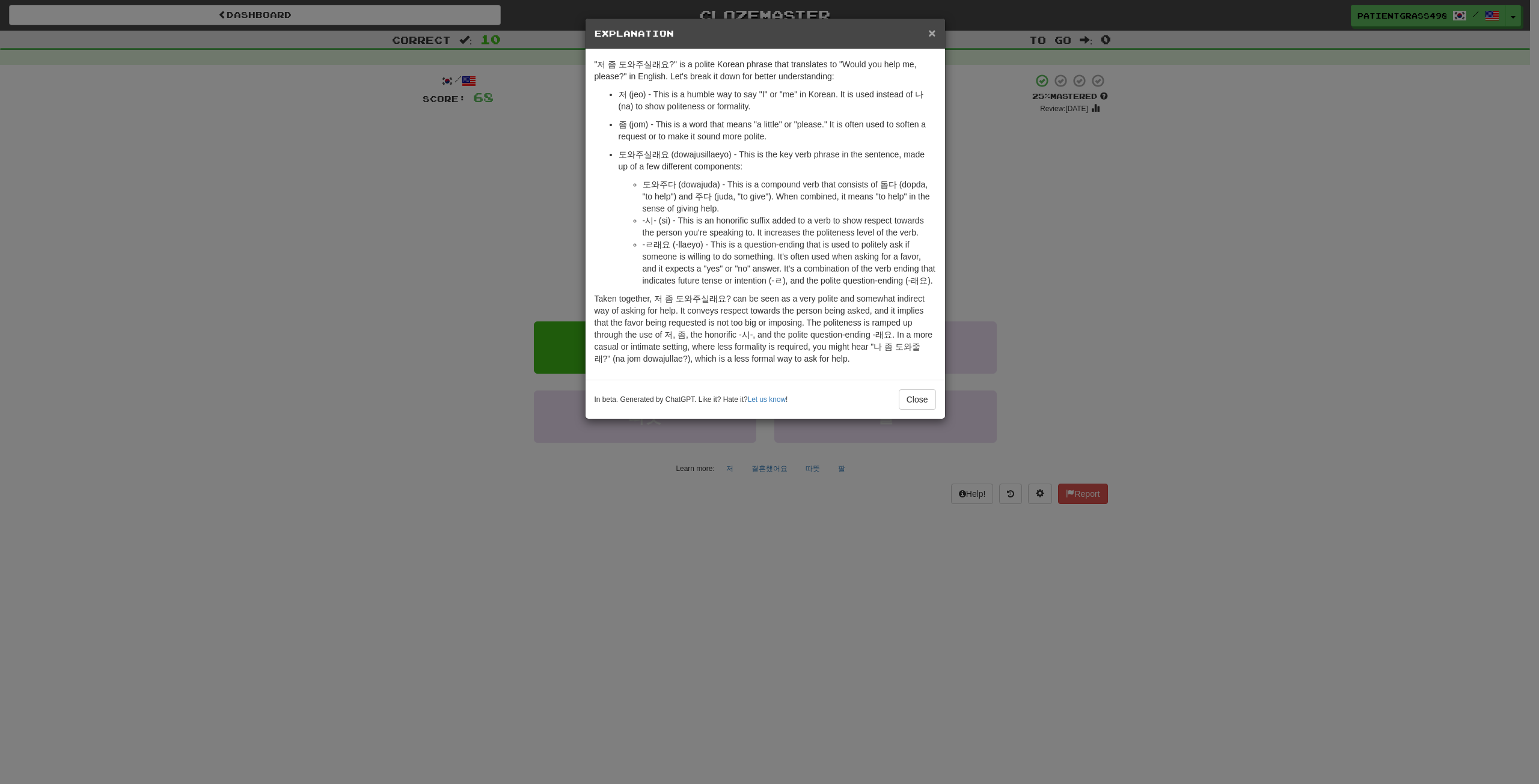
click at [930, 29] on span "×" at bounding box center [932, 33] width 7 height 14
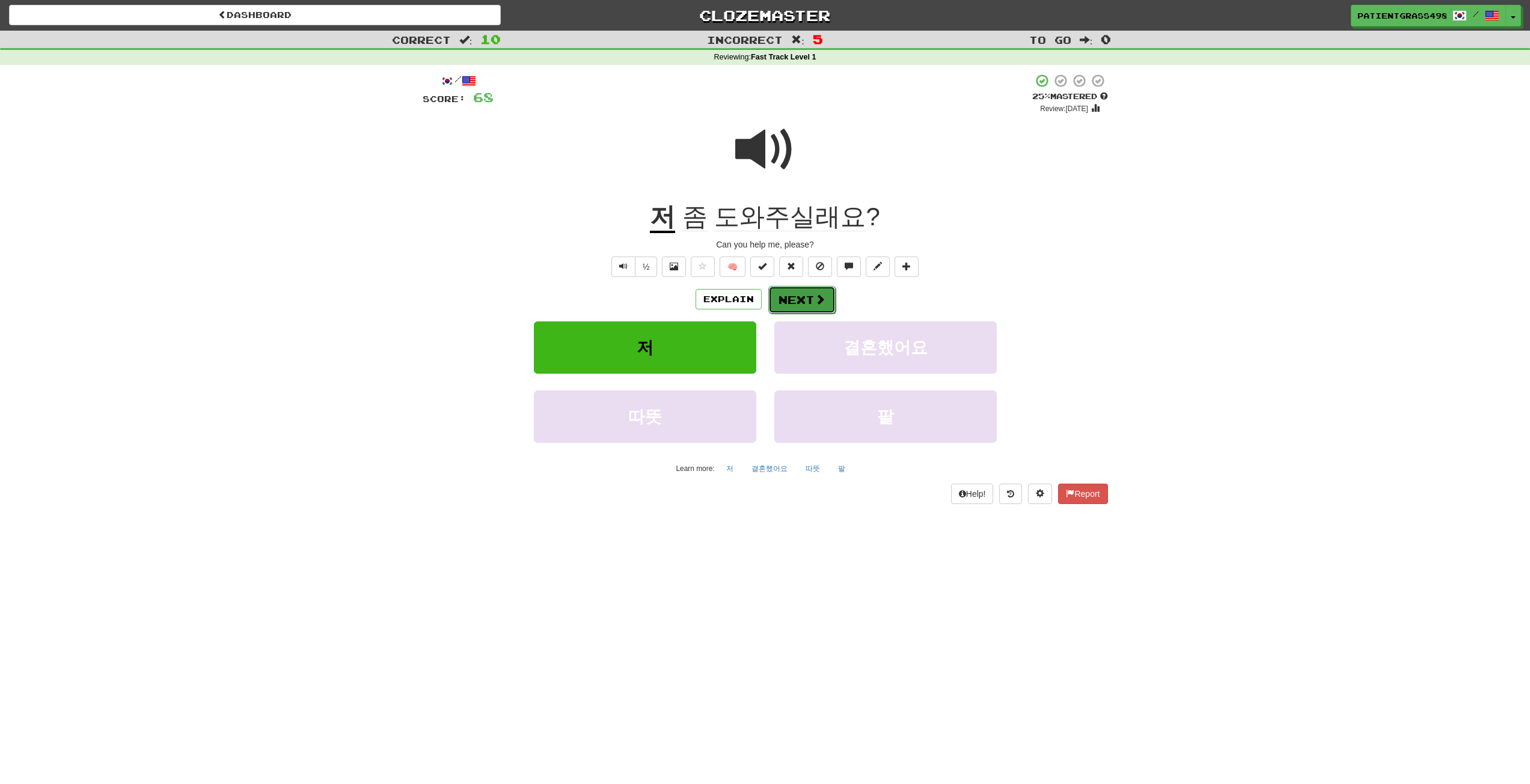
click at [812, 297] on button "Next" at bounding box center [802, 300] width 67 height 28
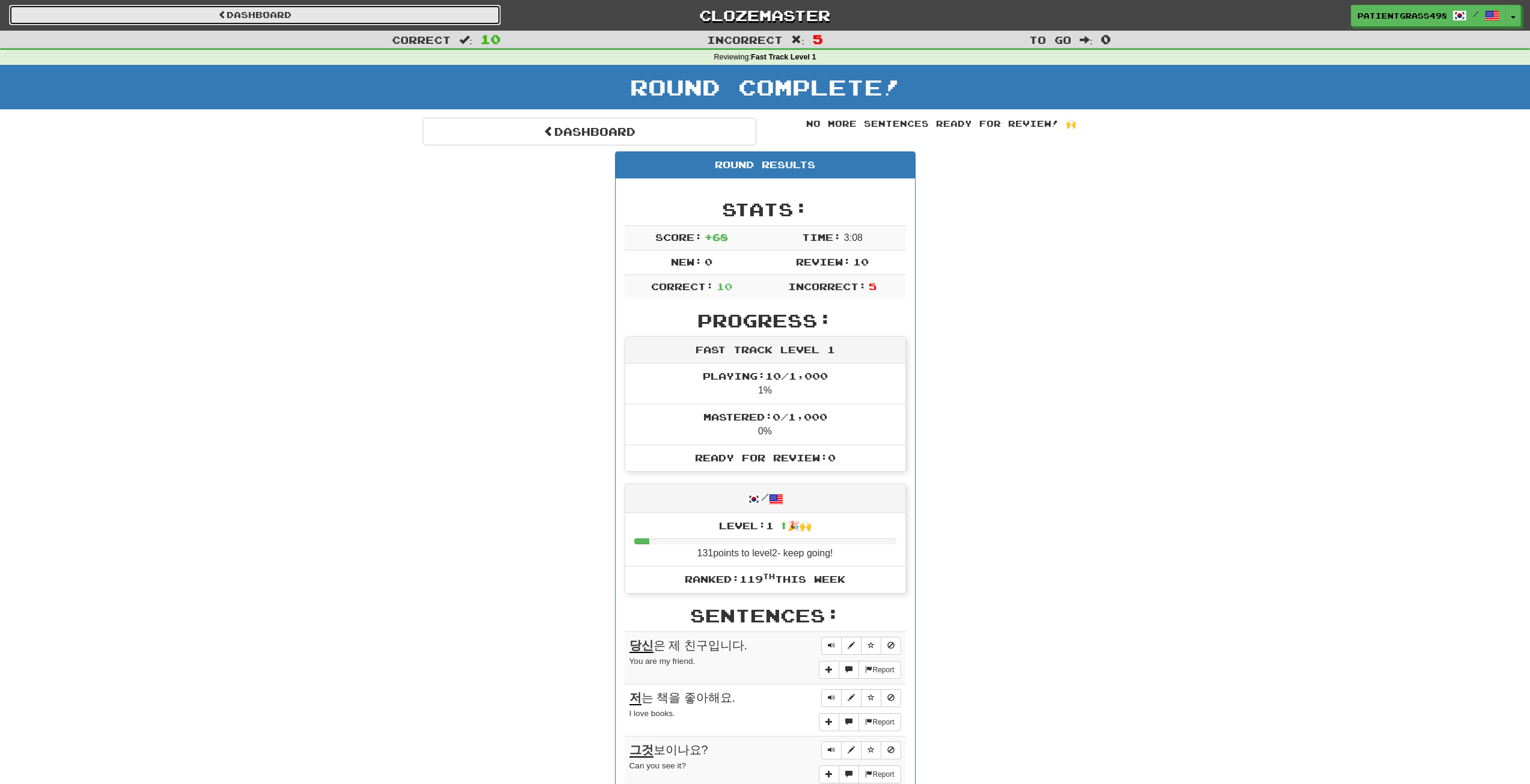
click at [287, 12] on link "Dashboard" at bounding box center [254, 15] width 492 height 20
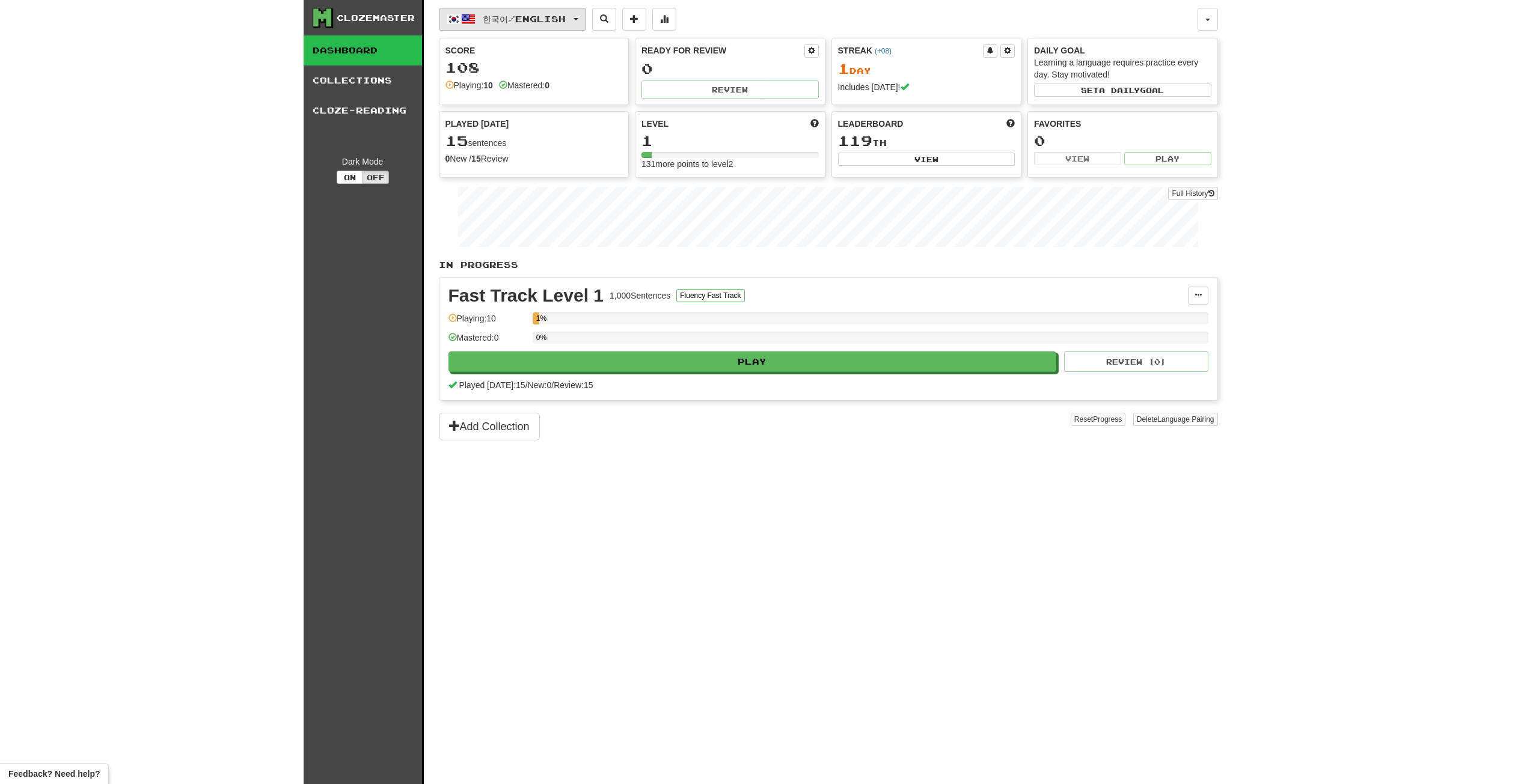
click at [450, 13] on span "button" at bounding box center [454, 19] width 14 height 14
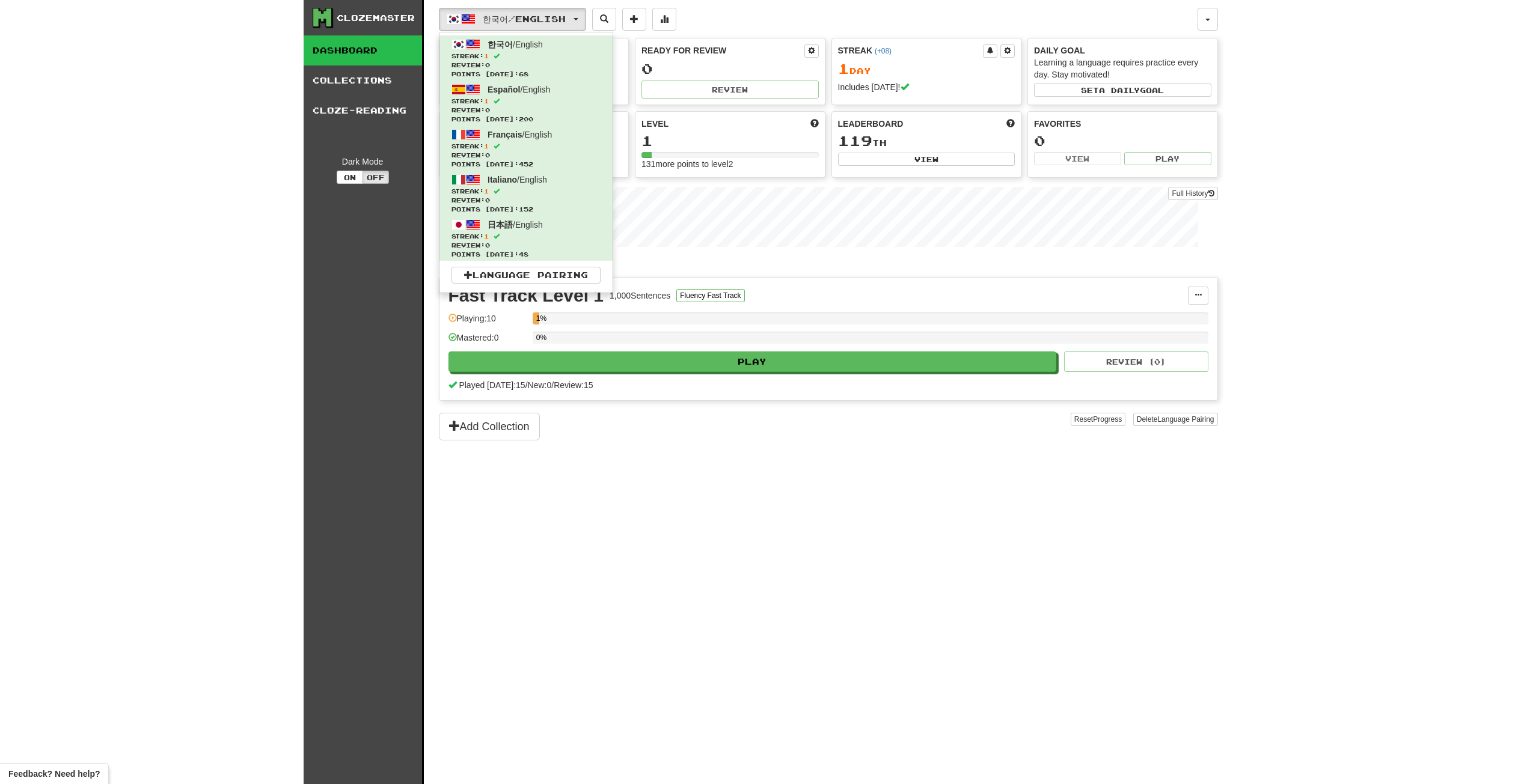
click at [1052, 613] on div "한국어 / English 한국어 / English Streak: 1 Review: 0 Points [DATE]: 68 Español / Eng…" at bounding box center [828, 407] width 779 height 815
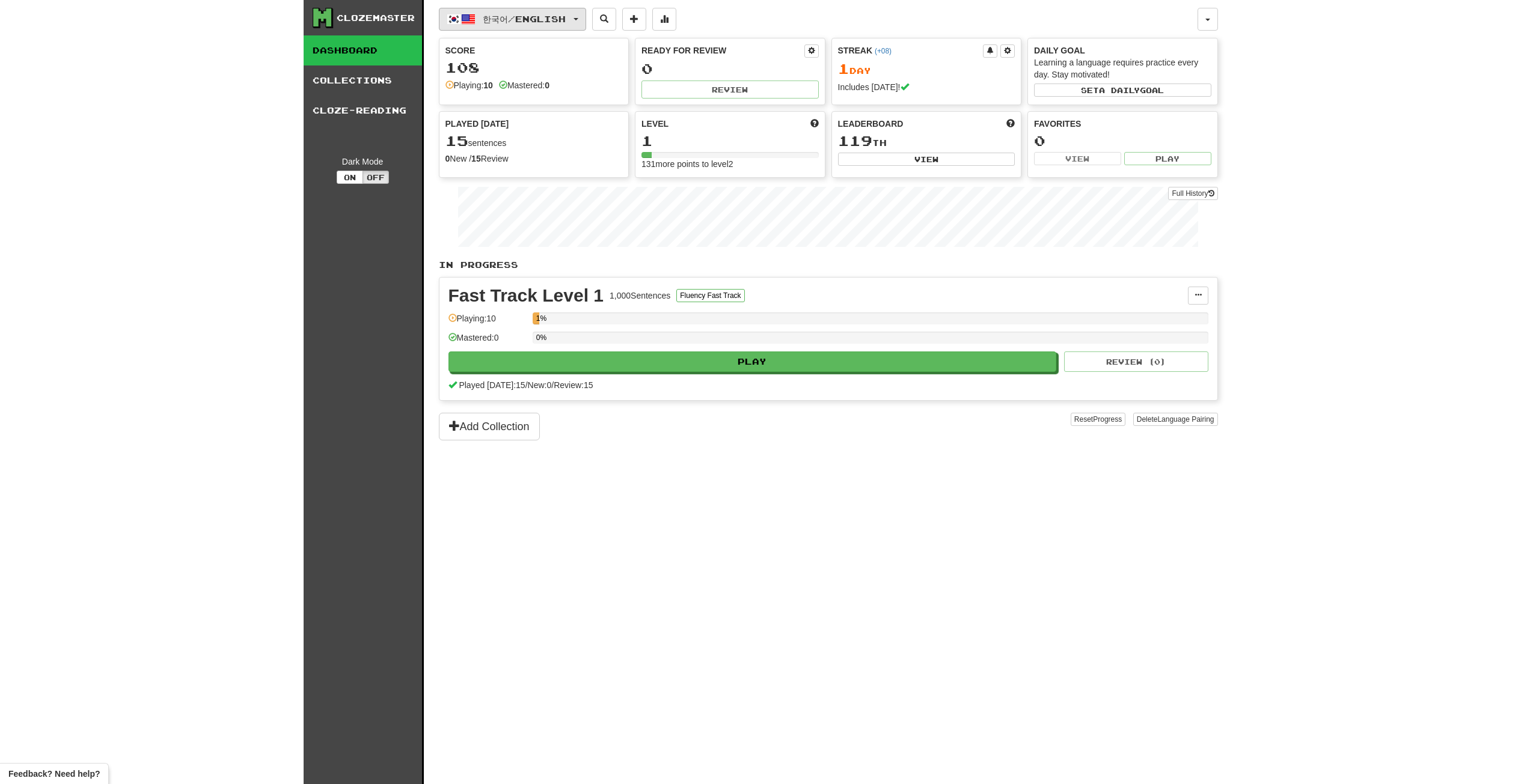
click at [553, 19] on span "한국어 / English" at bounding box center [525, 18] width 83 height 10
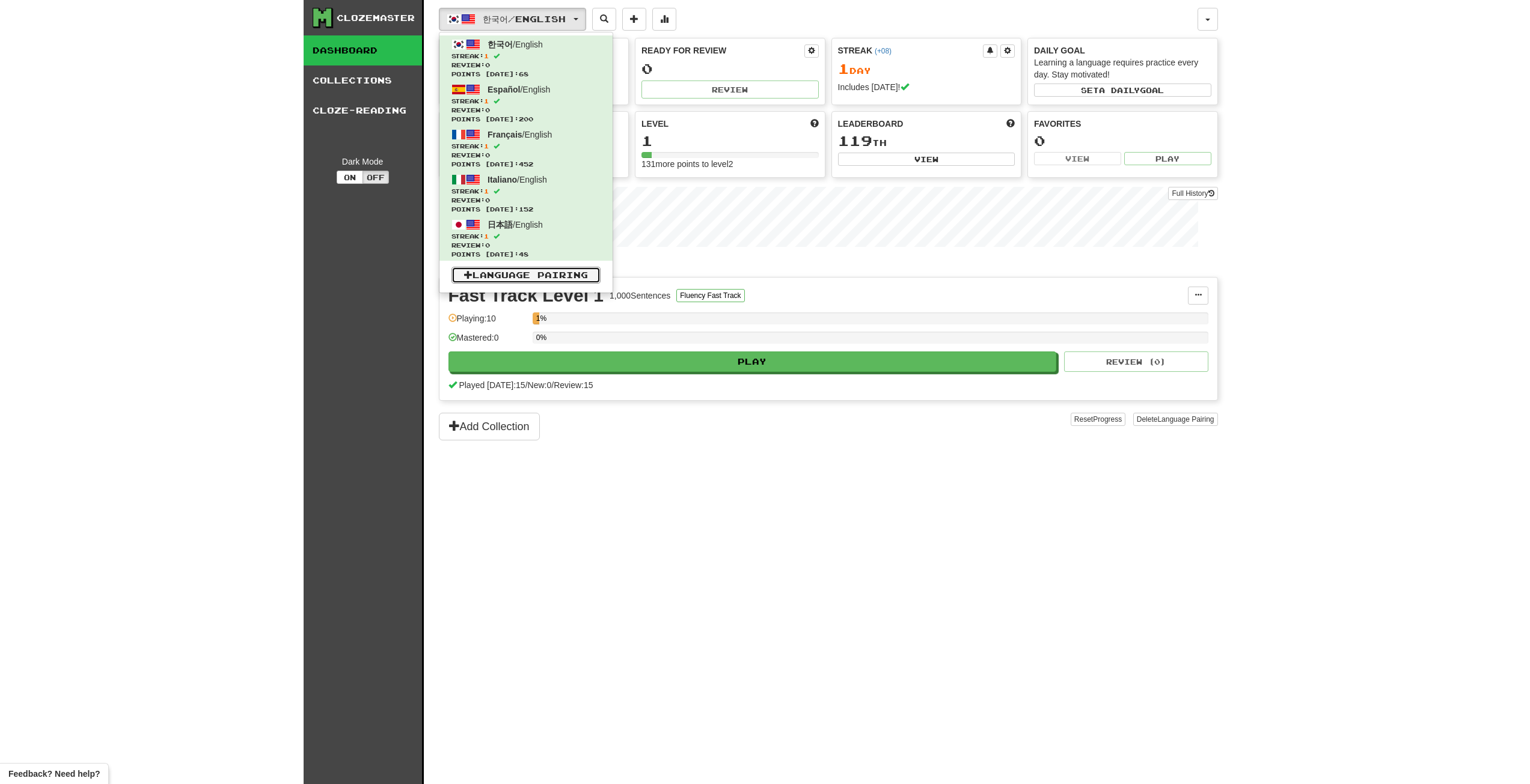
click at [493, 273] on link "Language Pairing" at bounding box center [526, 275] width 149 height 17
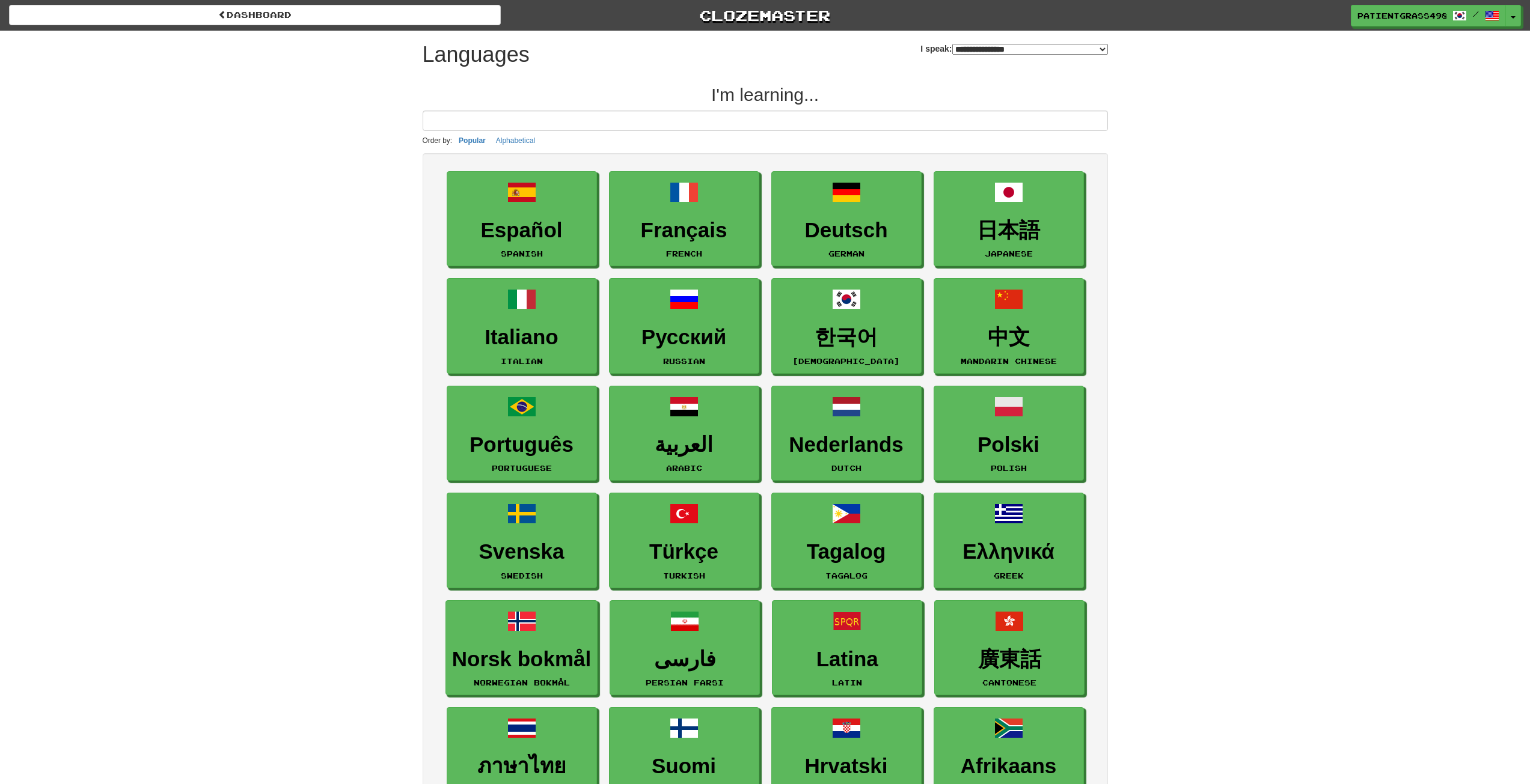
select select "*******"
click at [636, 126] on input at bounding box center [765, 121] width 686 height 20
click at [618, 113] on input at bounding box center [765, 121] width 686 height 20
click at [558, 128] on input at bounding box center [765, 121] width 686 height 20
click at [533, 119] on input at bounding box center [765, 121] width 686 height 20
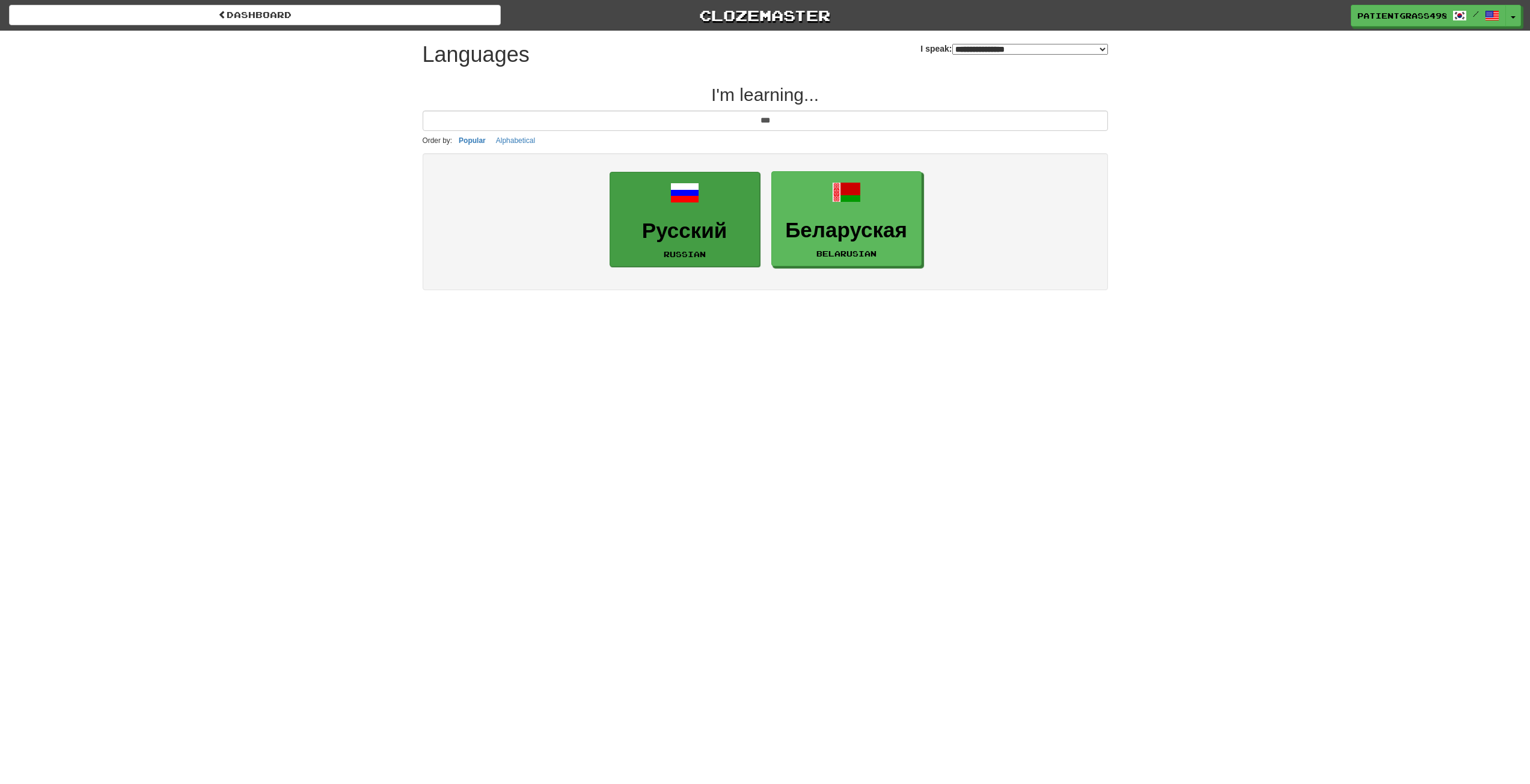
type input "***"
click at [666, 202] on link "Русский Russian" at bounding box center [684, 220] width 150 height 96
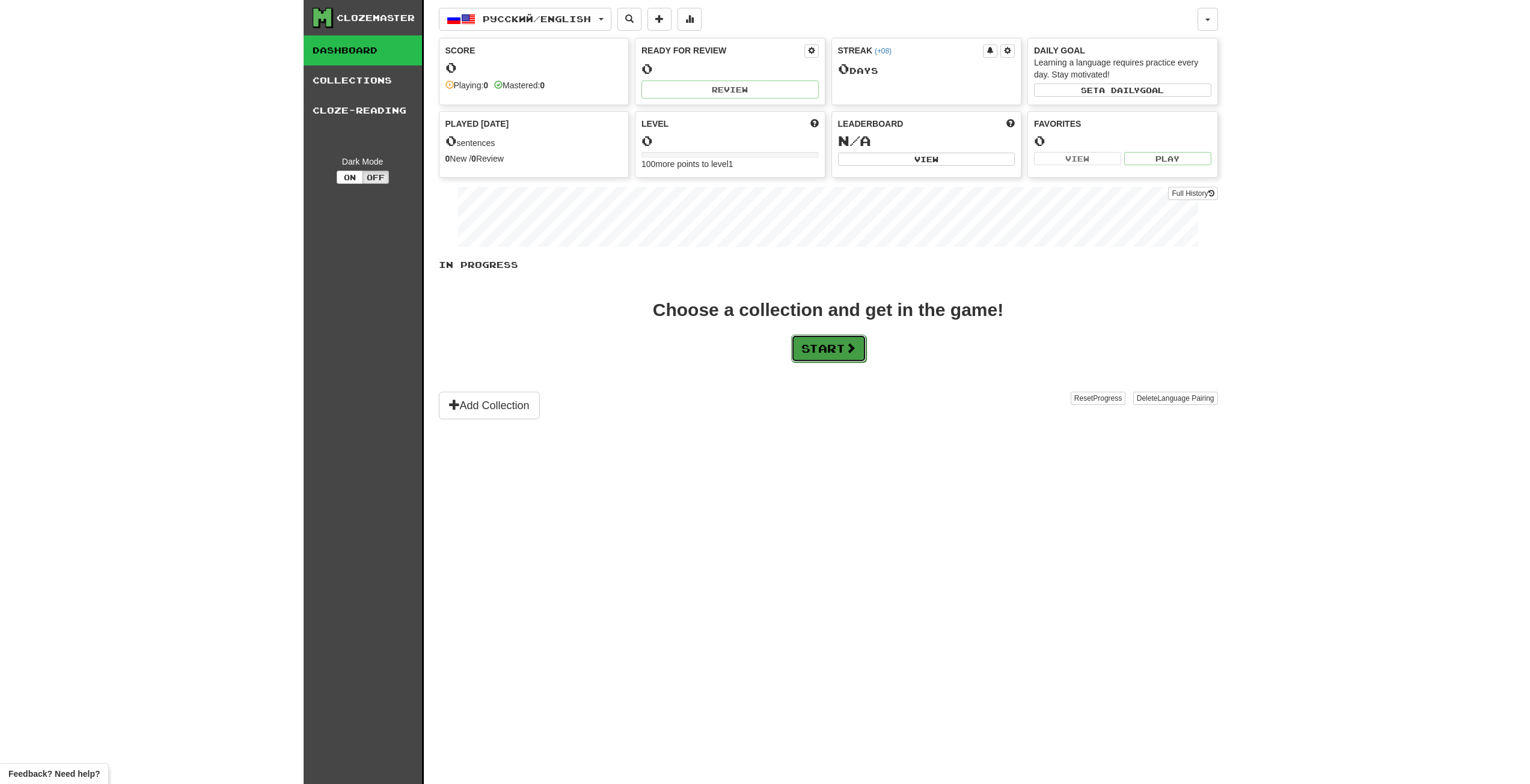
click at [796, 335] on button "Start" at bounding box center [829, 348] width 75 height 28
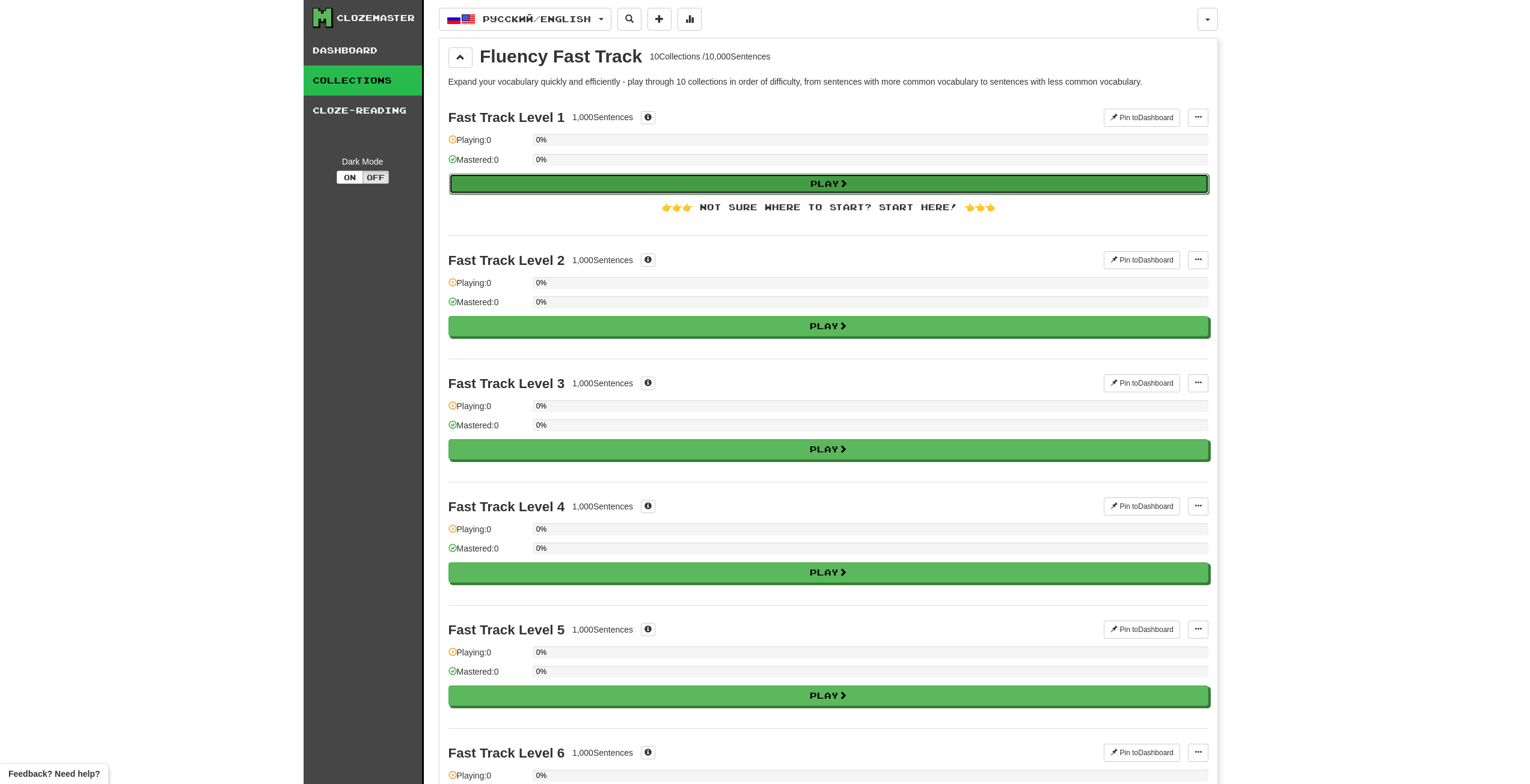
click at [721, 188] on button "Play" at bounding box center [829, 184] width 760 height 20
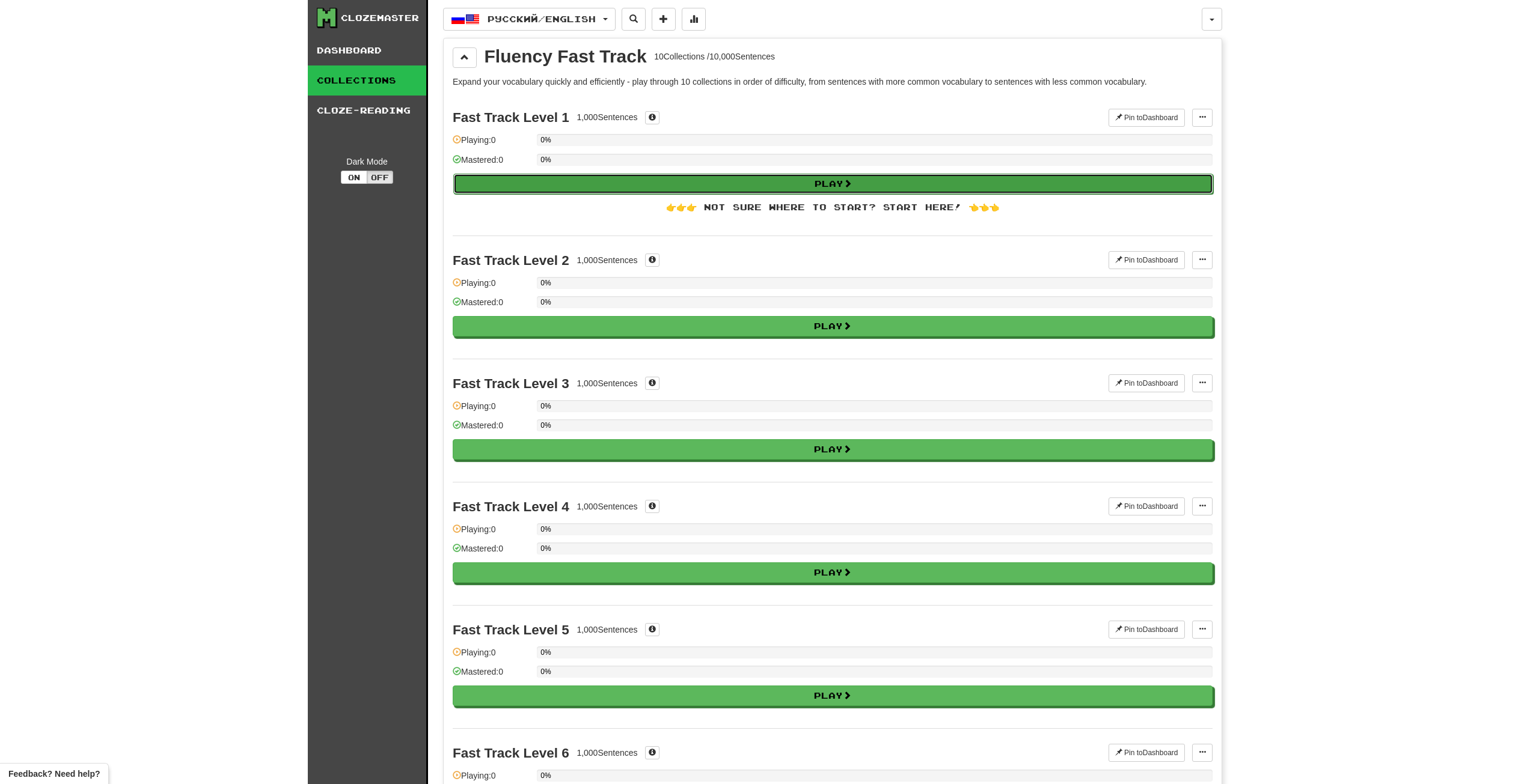
select select "**"
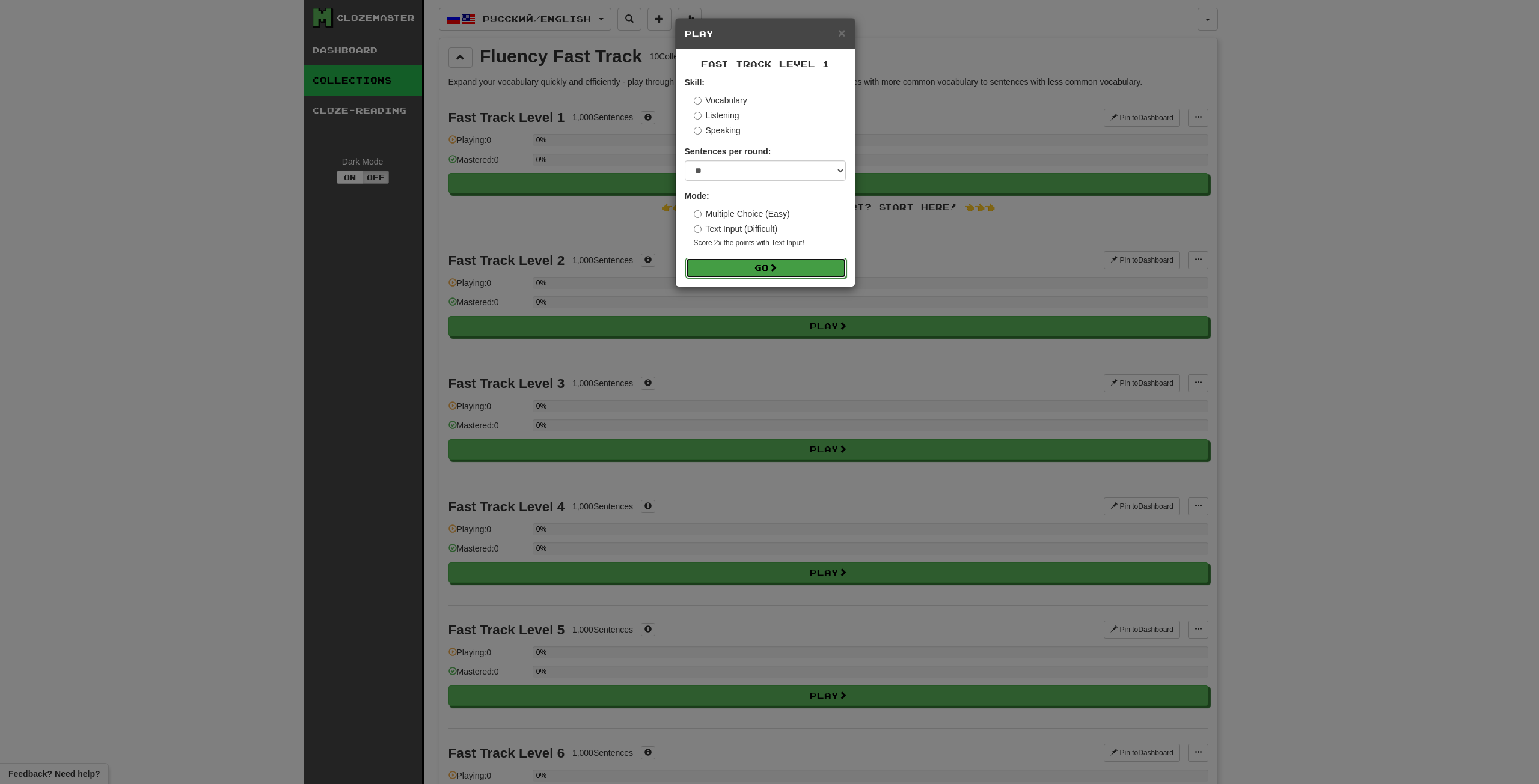
click at [763, 258] on button "Go" at bounding box center [766, 268] width 161 height 20
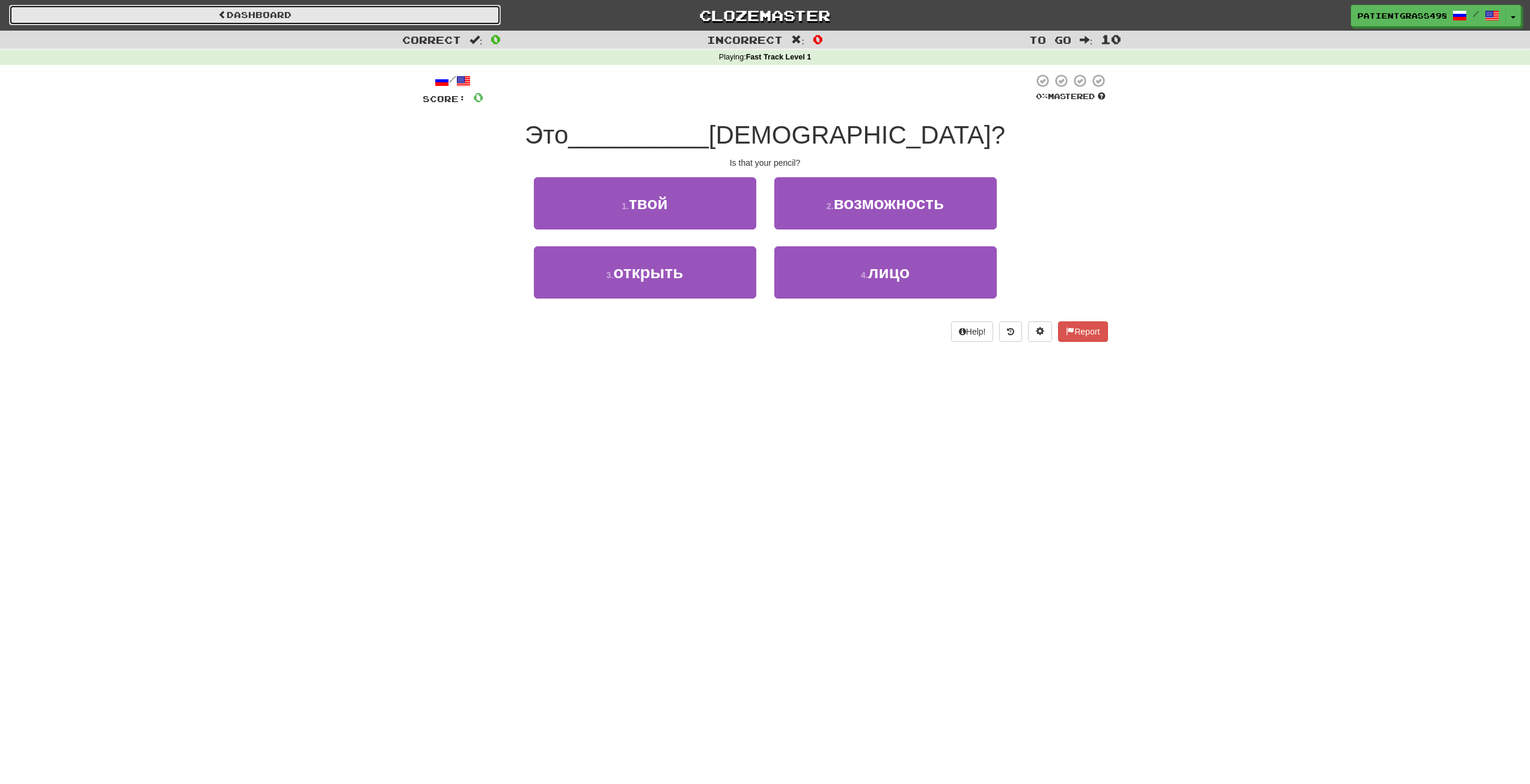
click at [327, 23] on link "Dashboard" at bounding box center [254, 15] width 492 height 20
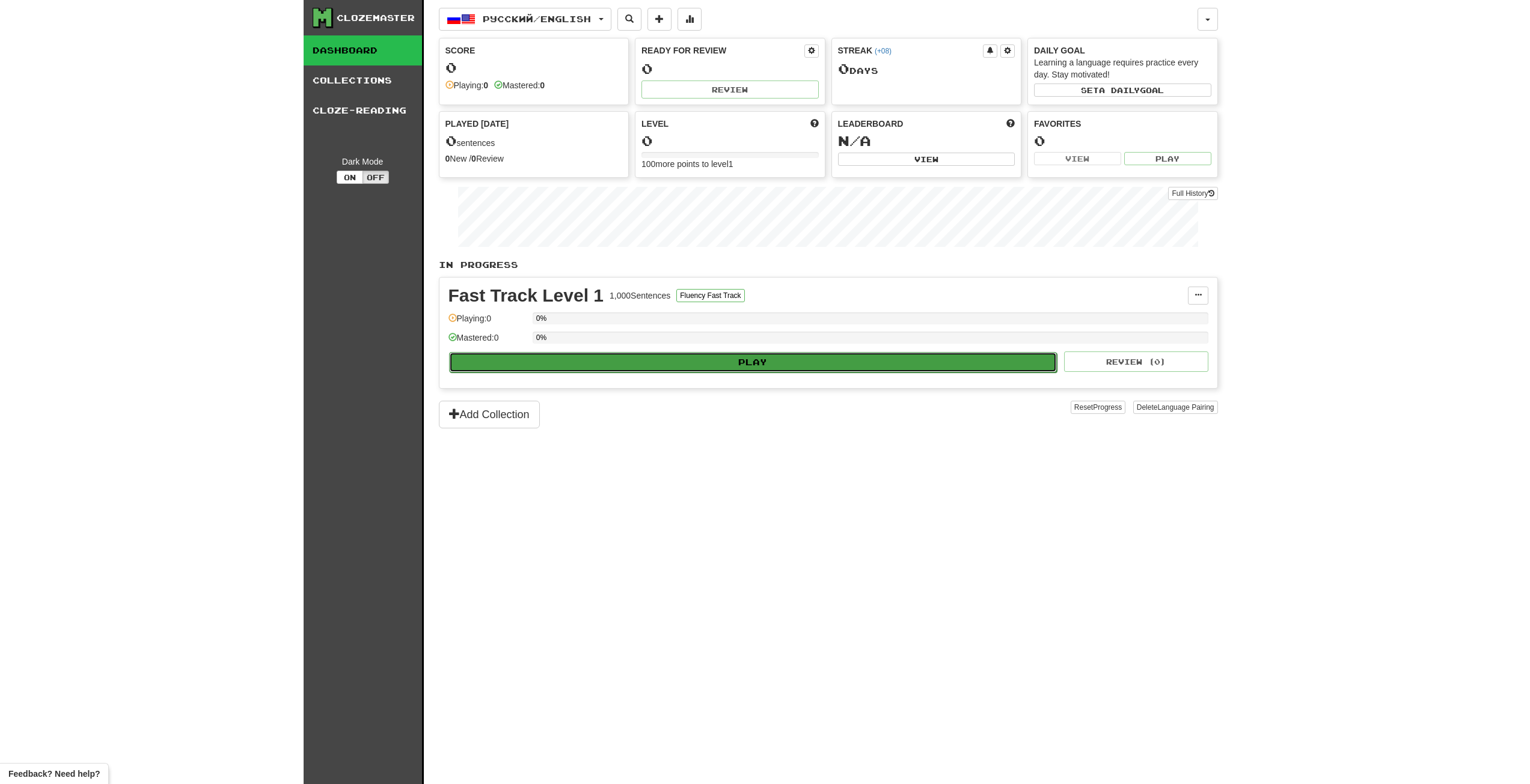
click at [644, 354] on button "Play" at bounding box center [753, 362] width 608 height 20
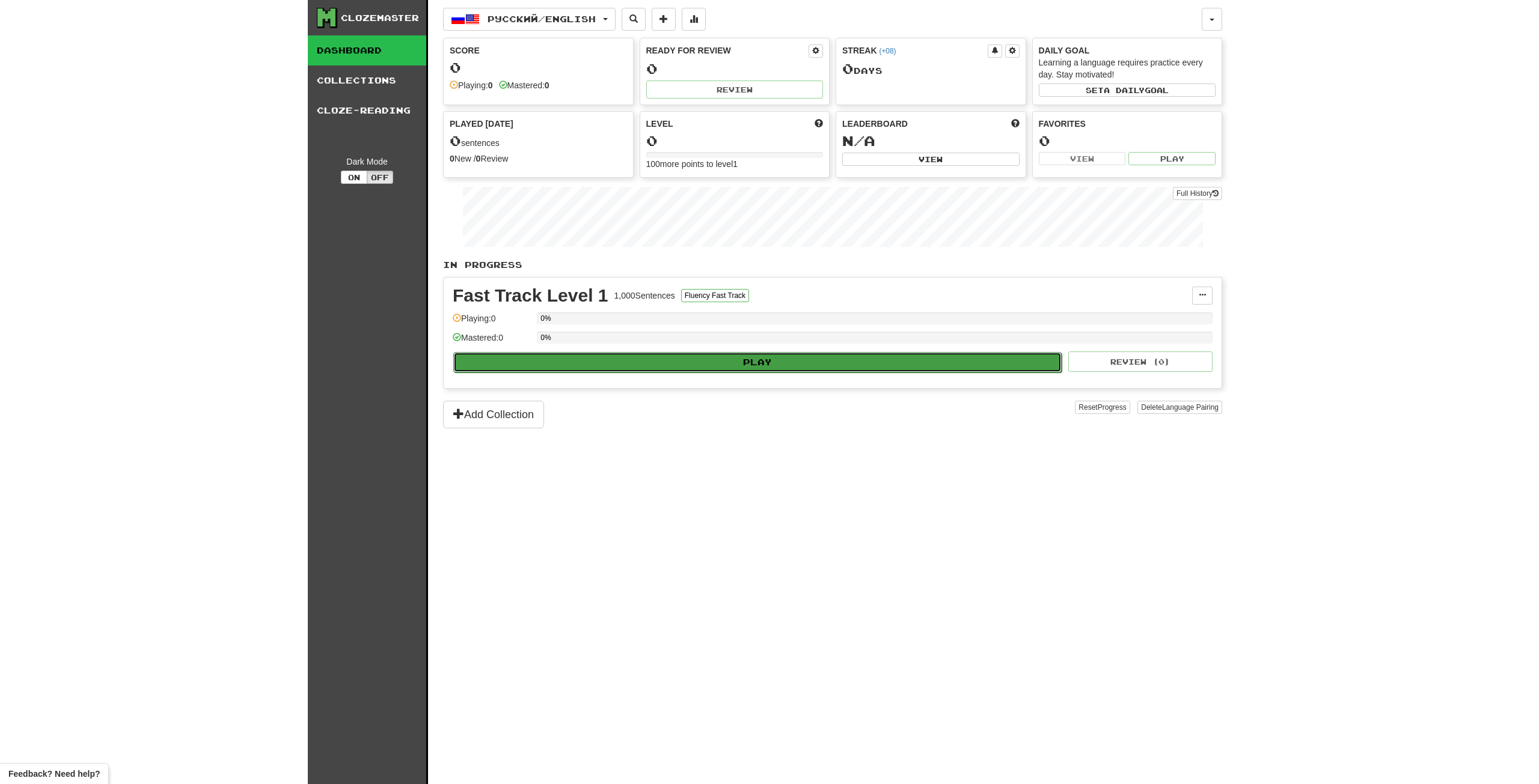
select select "**"
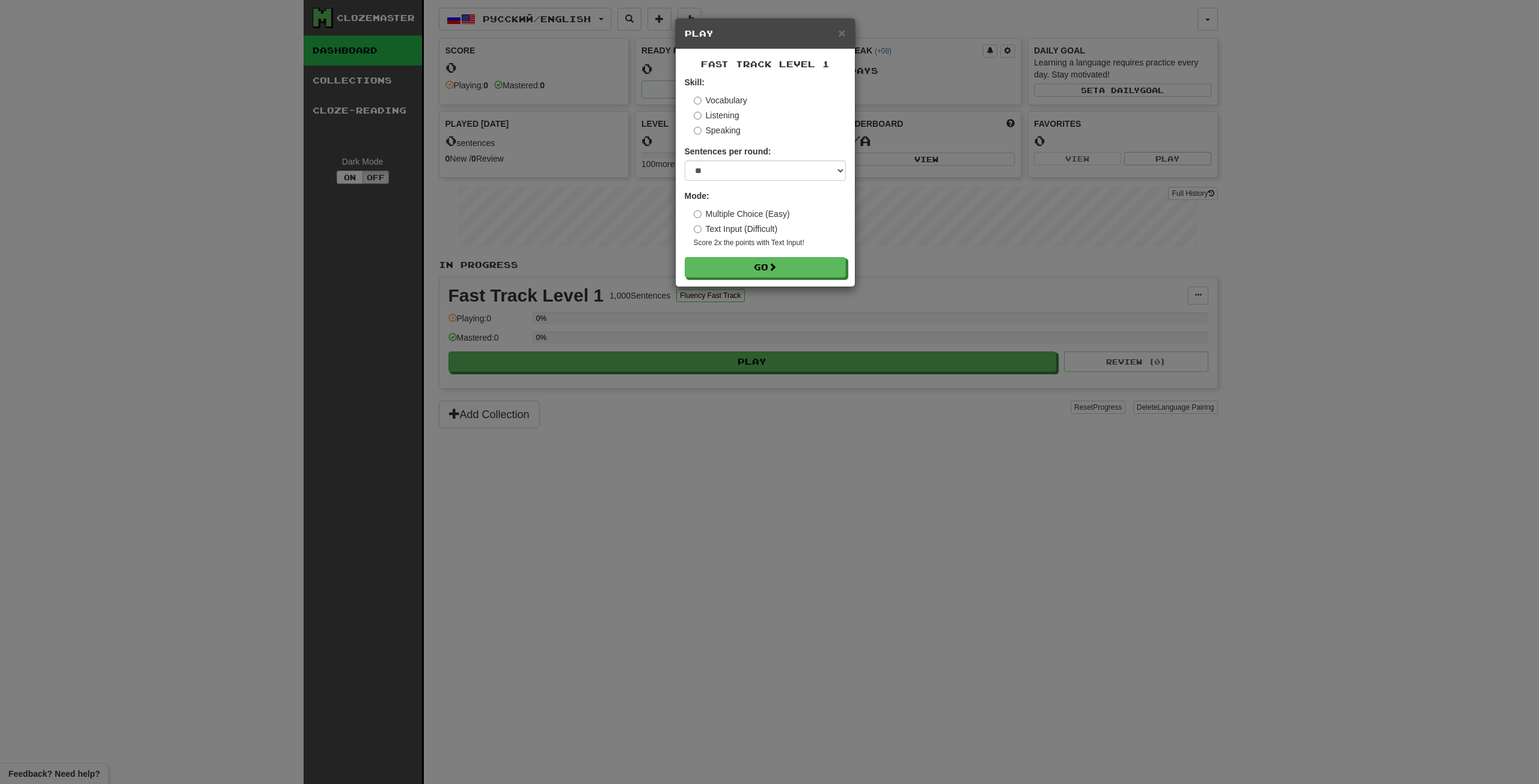
click at [726, 110] on label "Listening" at bounding box center [716, 116] width 46 height 12
click at [730, 287] on button "Go" at bounding box center [766, 293] width 161 height 20
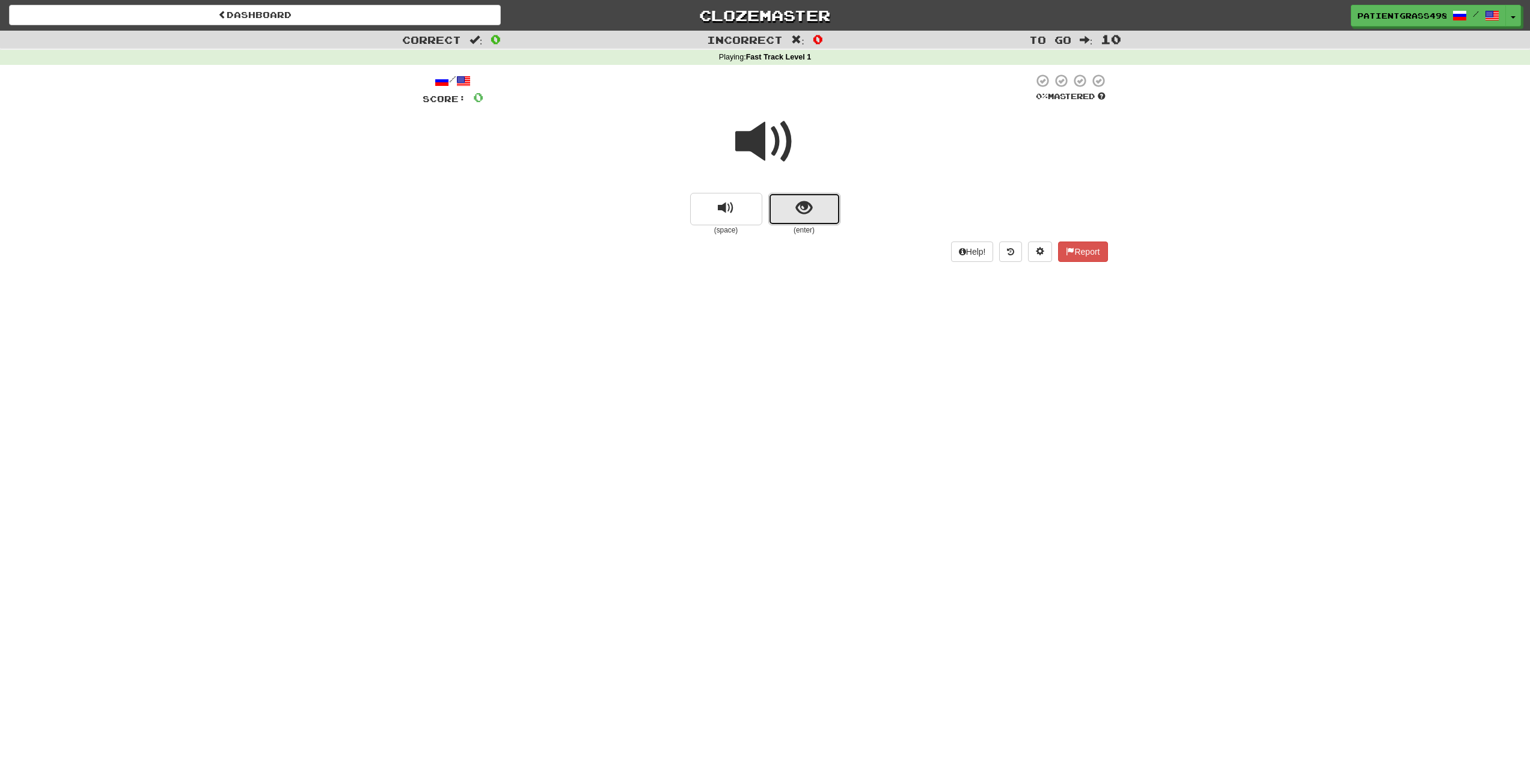
click at [779, 220] on button "show sentence" at bounding box center [805, 209] width 72 height 33
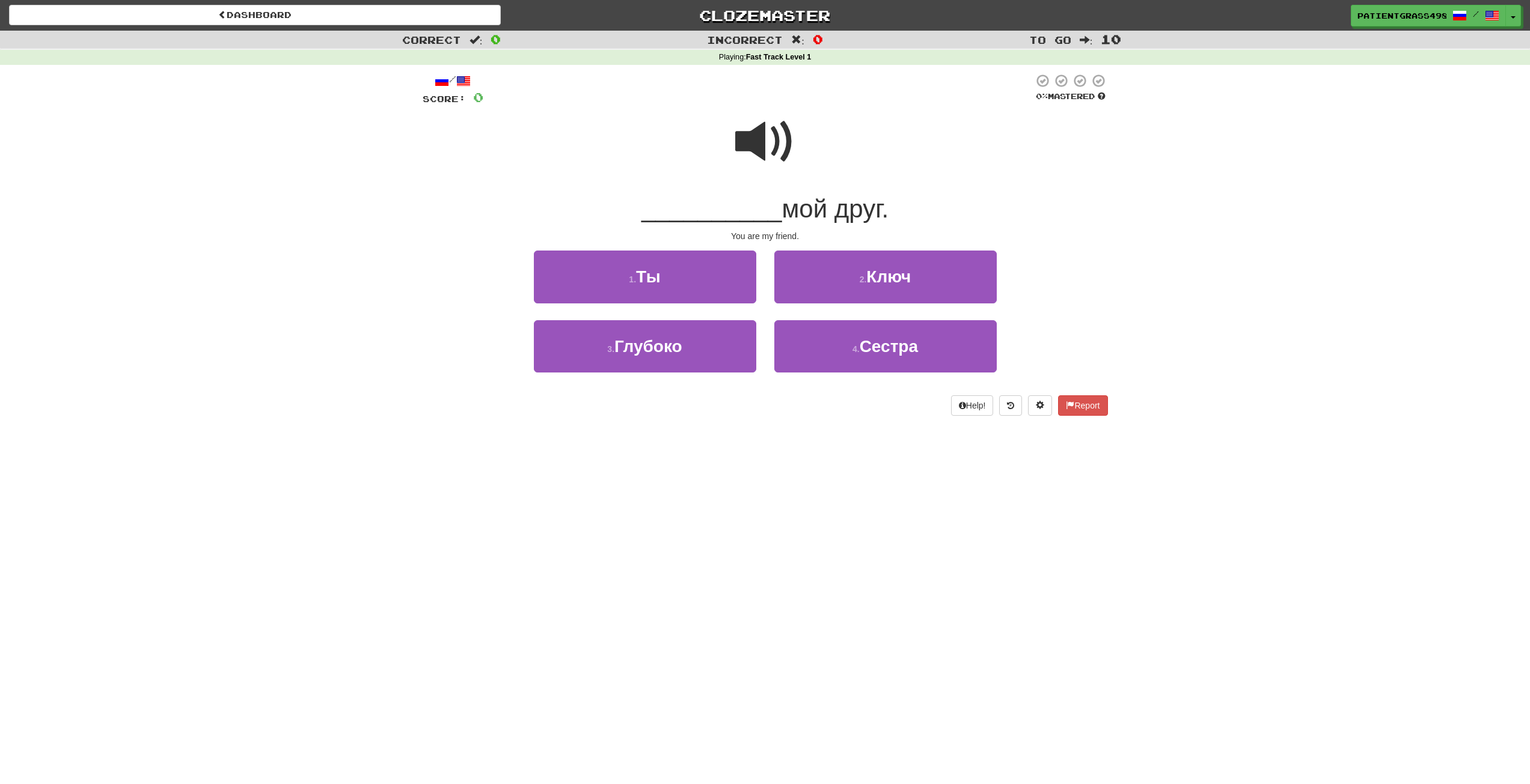
click at [763, 135] on span at bounding box center [765, 141] width 60 height 60
click at [695, 265] on button "1 . Ты" at bounding box center [645, 277] width 222 height 52
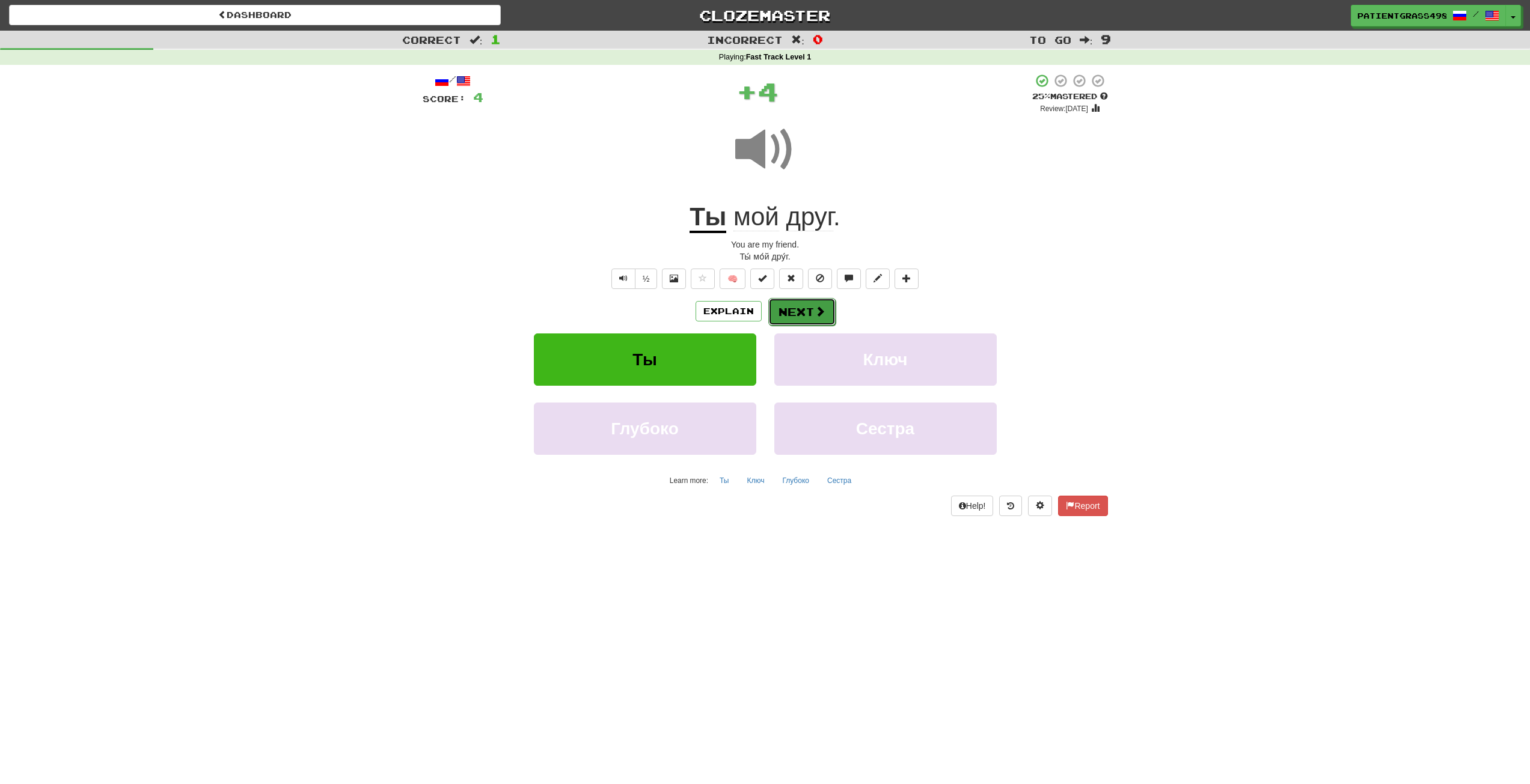
click at [808, 317] on button "Next" at bounding box center [802, 311] width 67 height 28
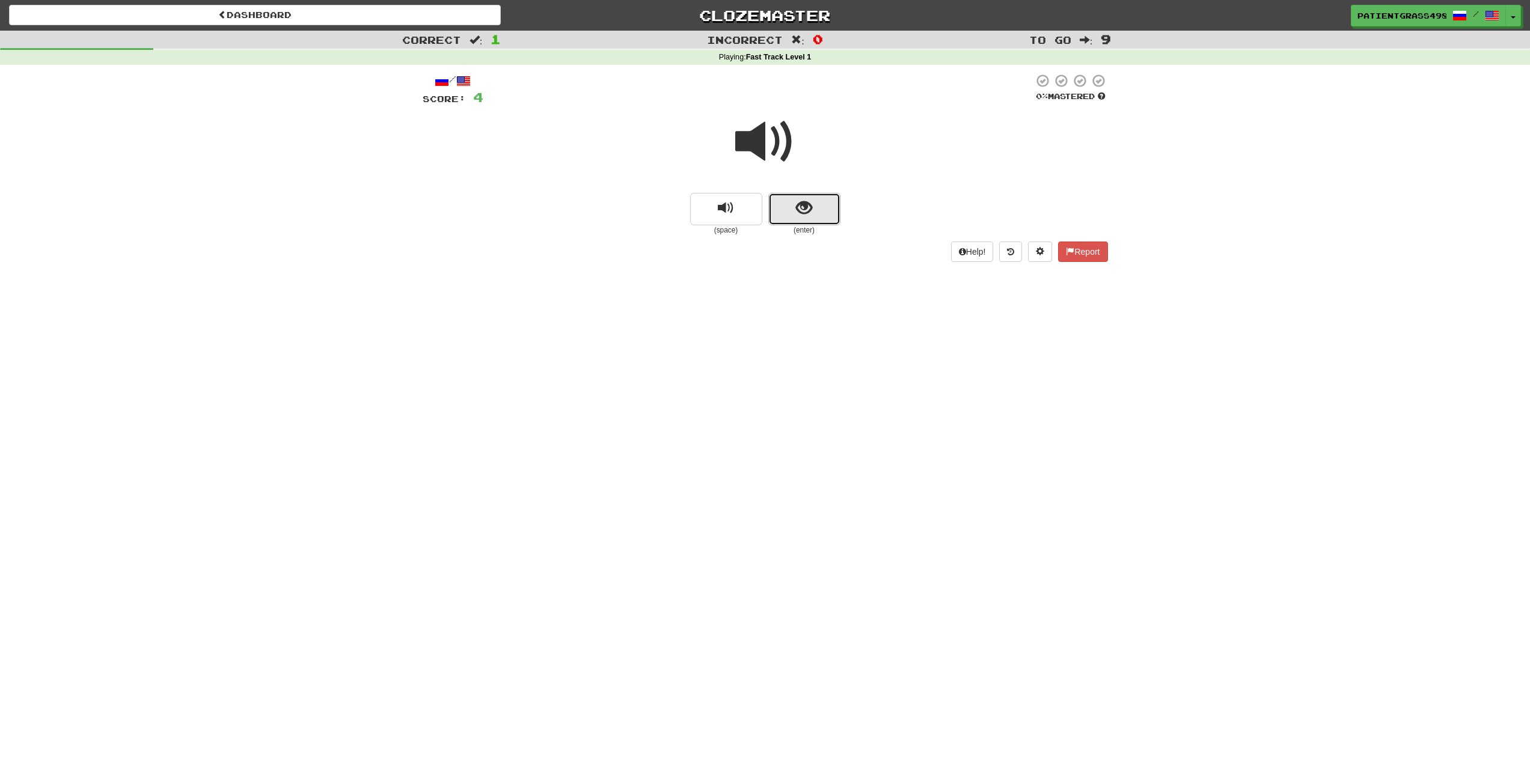
click at [794, 211] on button "show sentence" at bounding box center [805, 209] width 72 height 33
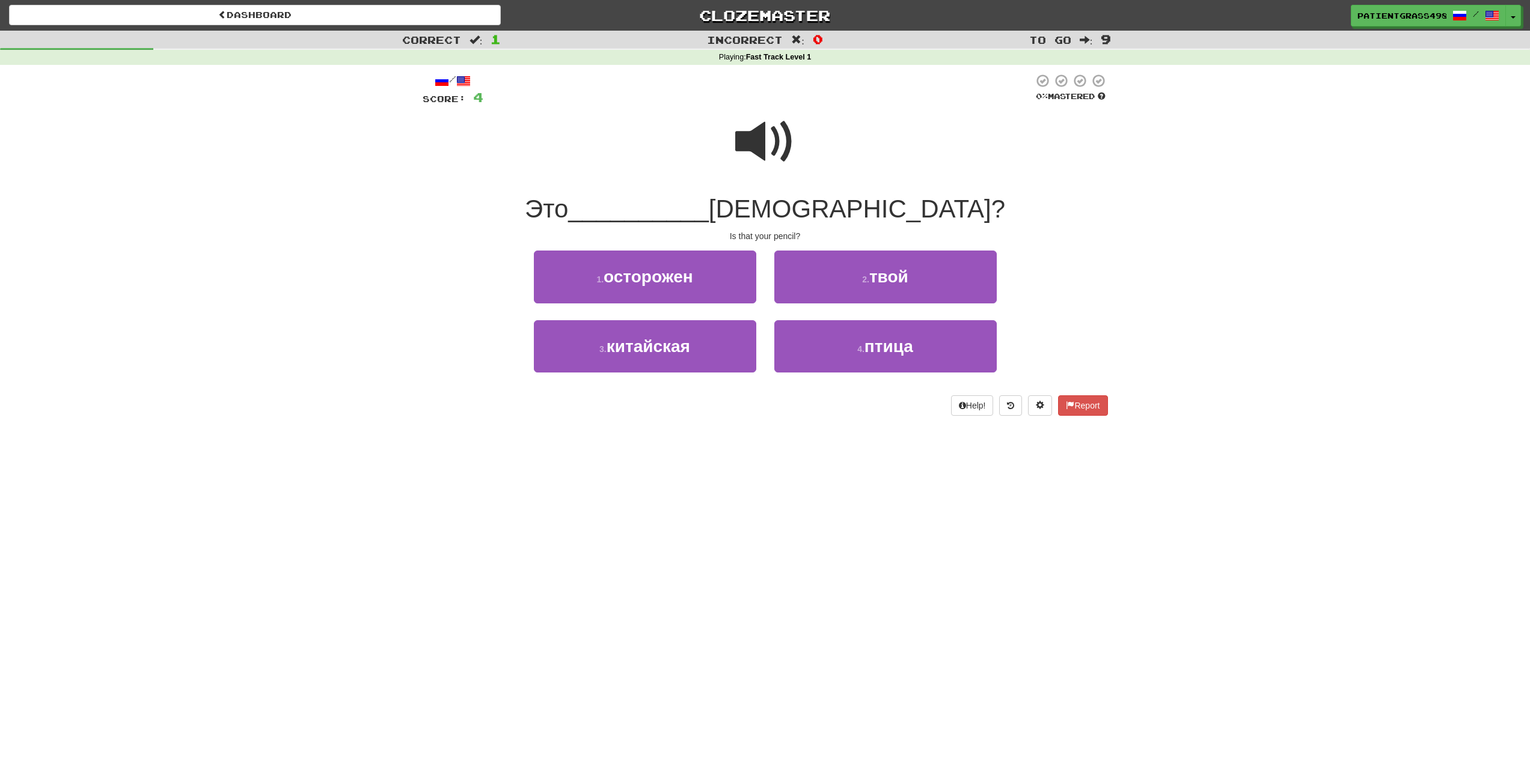
click at [747, 131] on span at bounding box center [765, 141] width 60 height 60
click at [754, 135] on span at bounding box center [765, 141] width 60 height 60
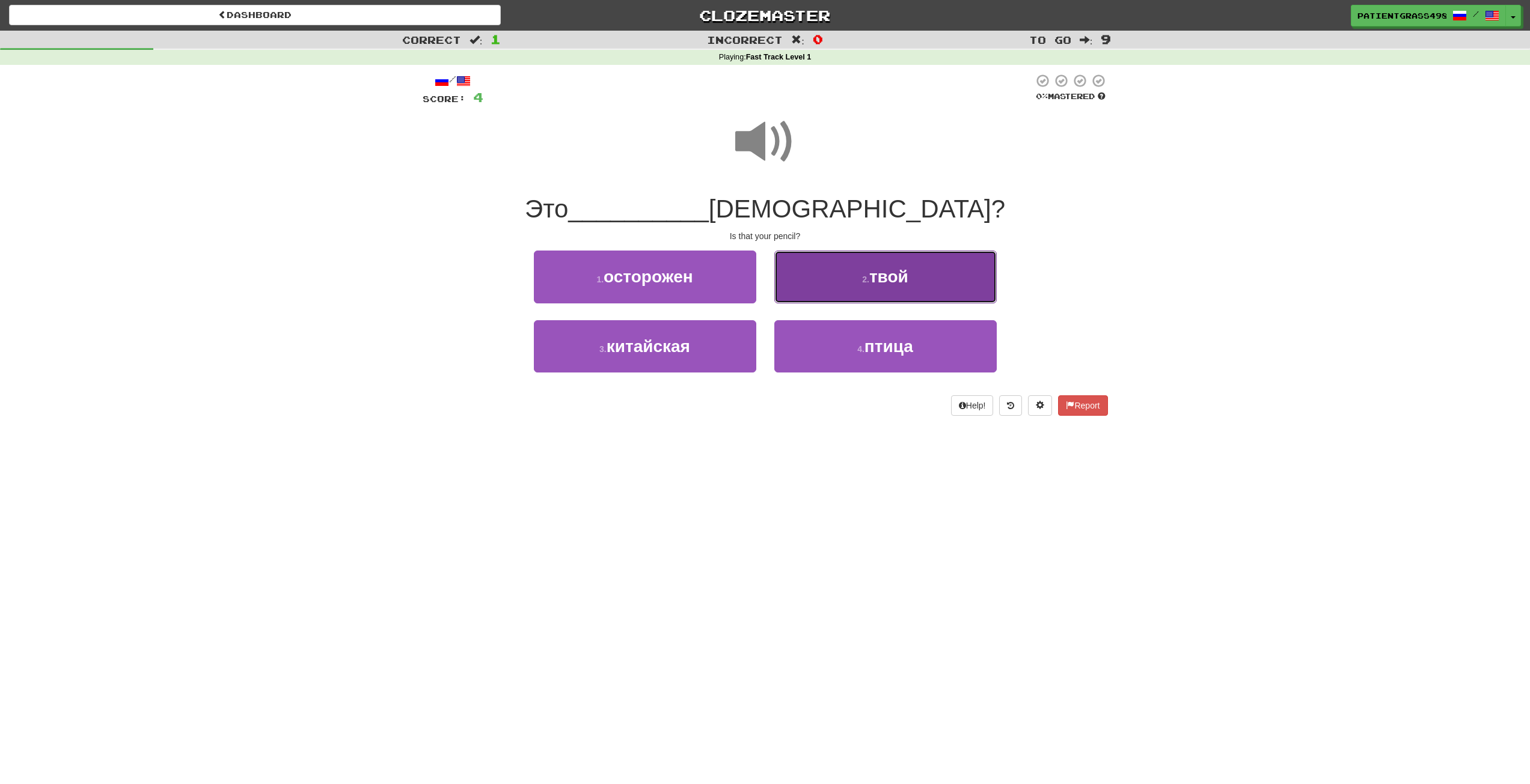
click at [880, 271] on span "твой" at bounding box center [888, 276] width 39 height 18
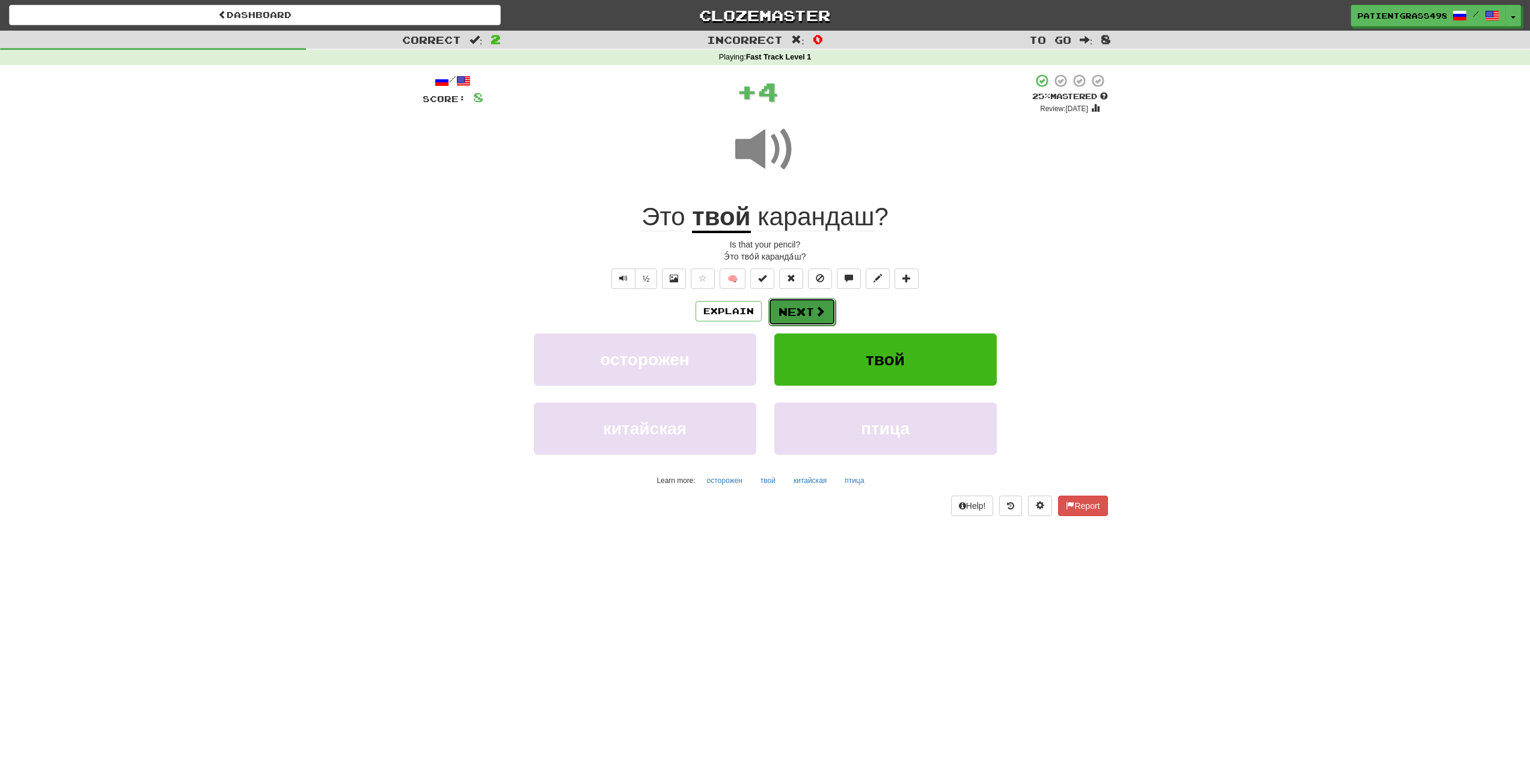
click at [804, 310] on button "Next" at bounding box center [802, 311] width 67 height 28
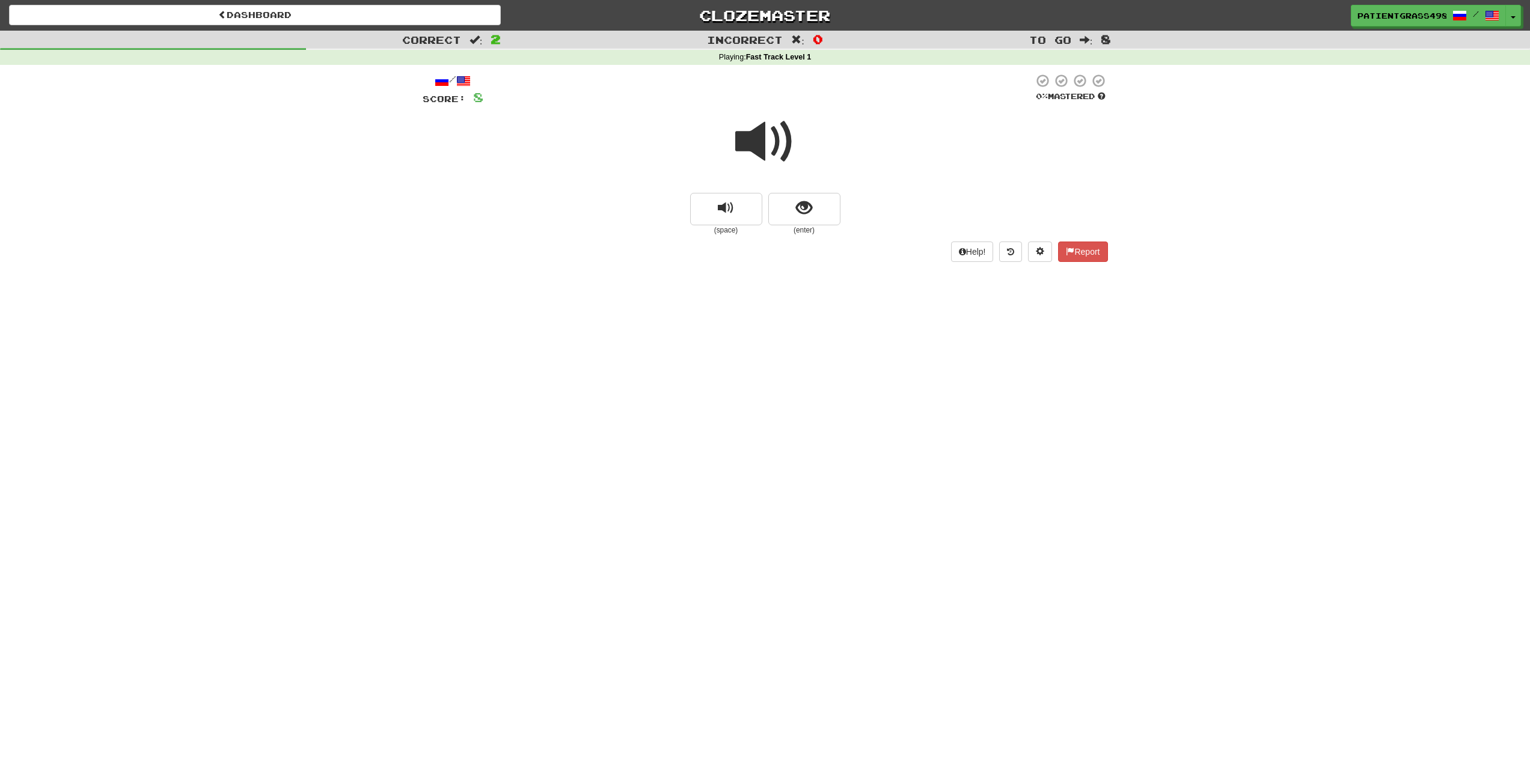
click at [763, 135] on span at bounding box center [765, 141] width 60 height 60
click at [812, 192] on div at bounding box center [765, 150] width 686 height 86
click at [811, 201] on span "show sentence" at bounding box center [804, 208] width 16 height 16
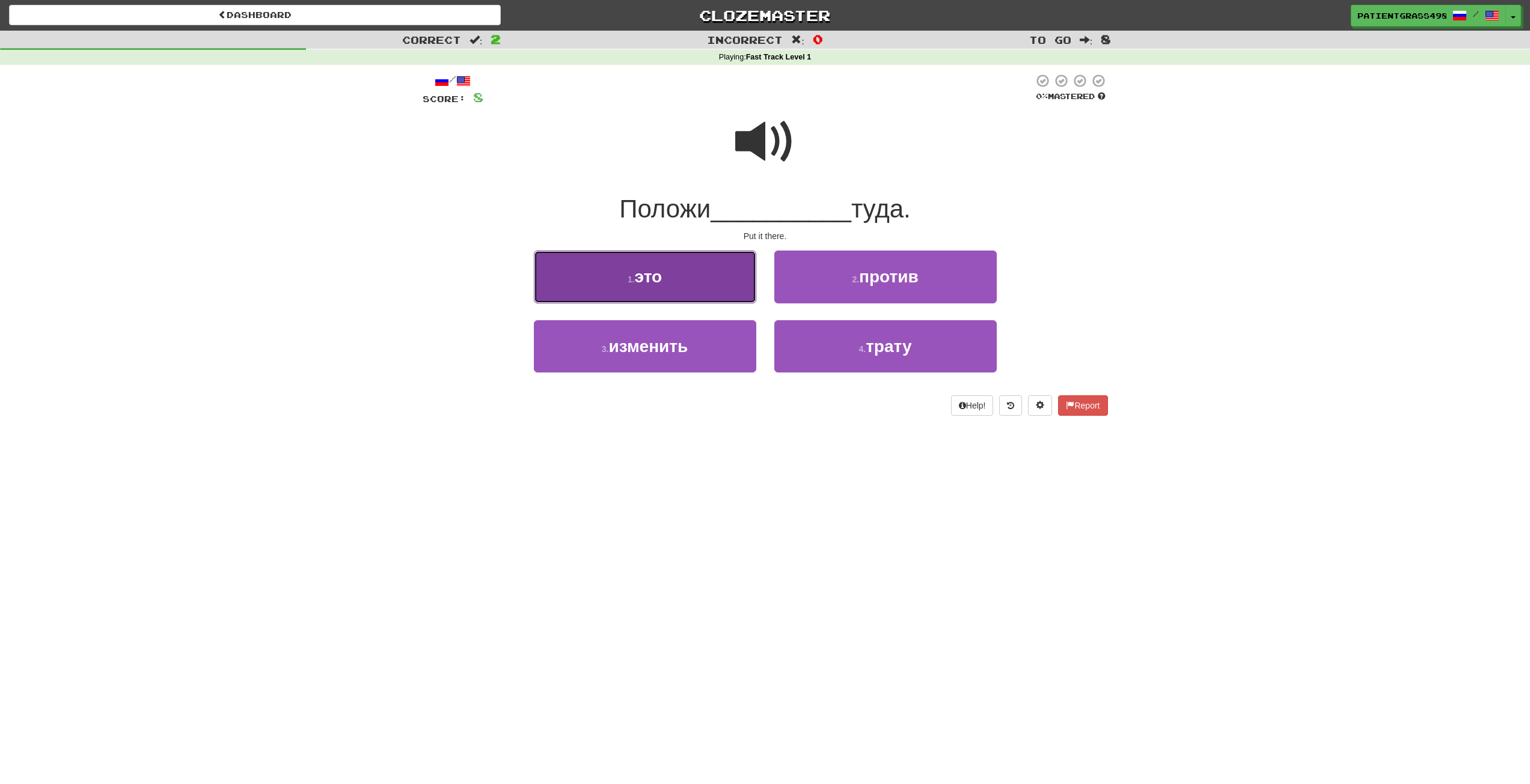
click at [718, 262] on button "1 . это" at bounding box center [645, 277] width 222 height 52
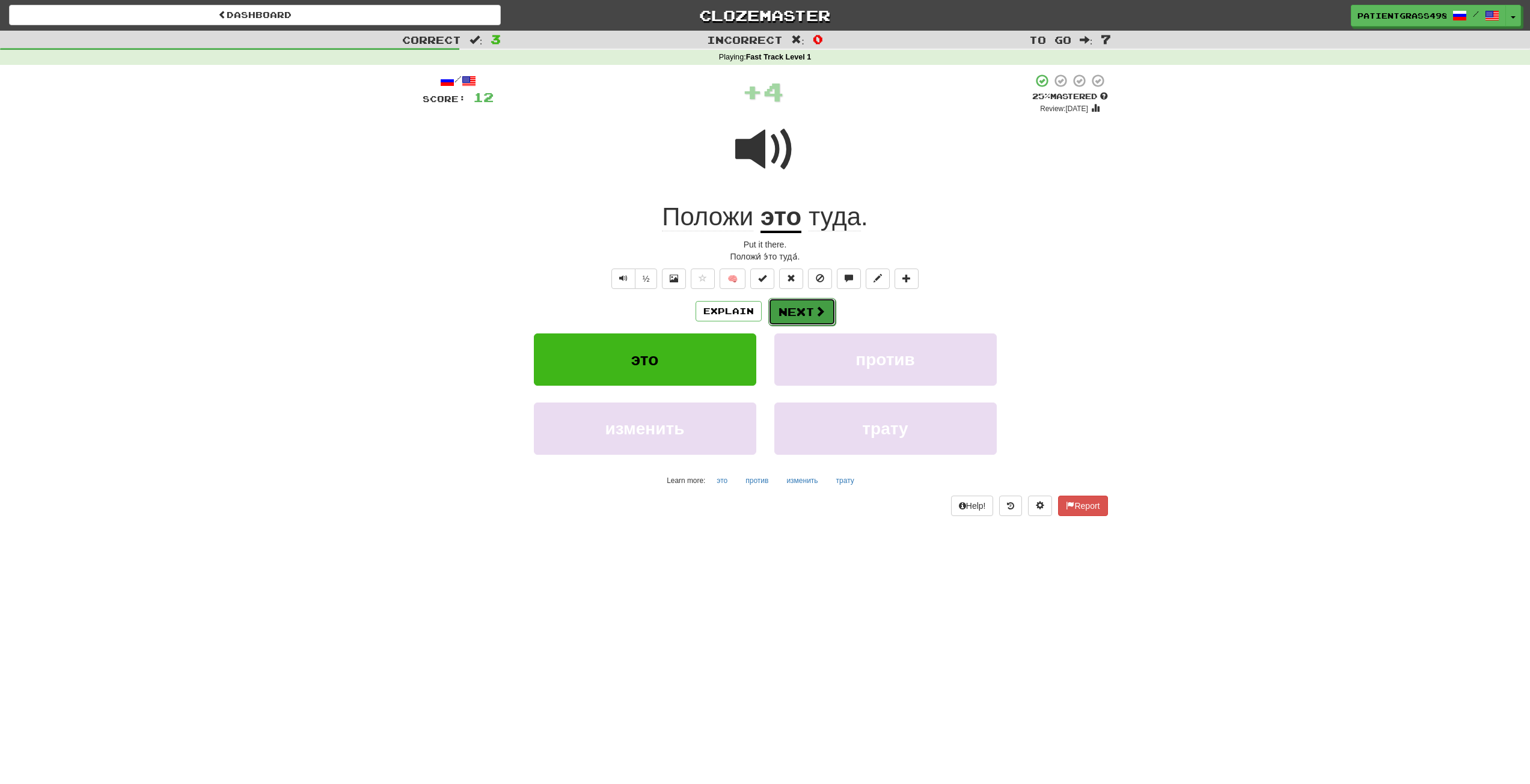
click at [822, 316] on span at bounding box center [820, 311] width 11 height 11
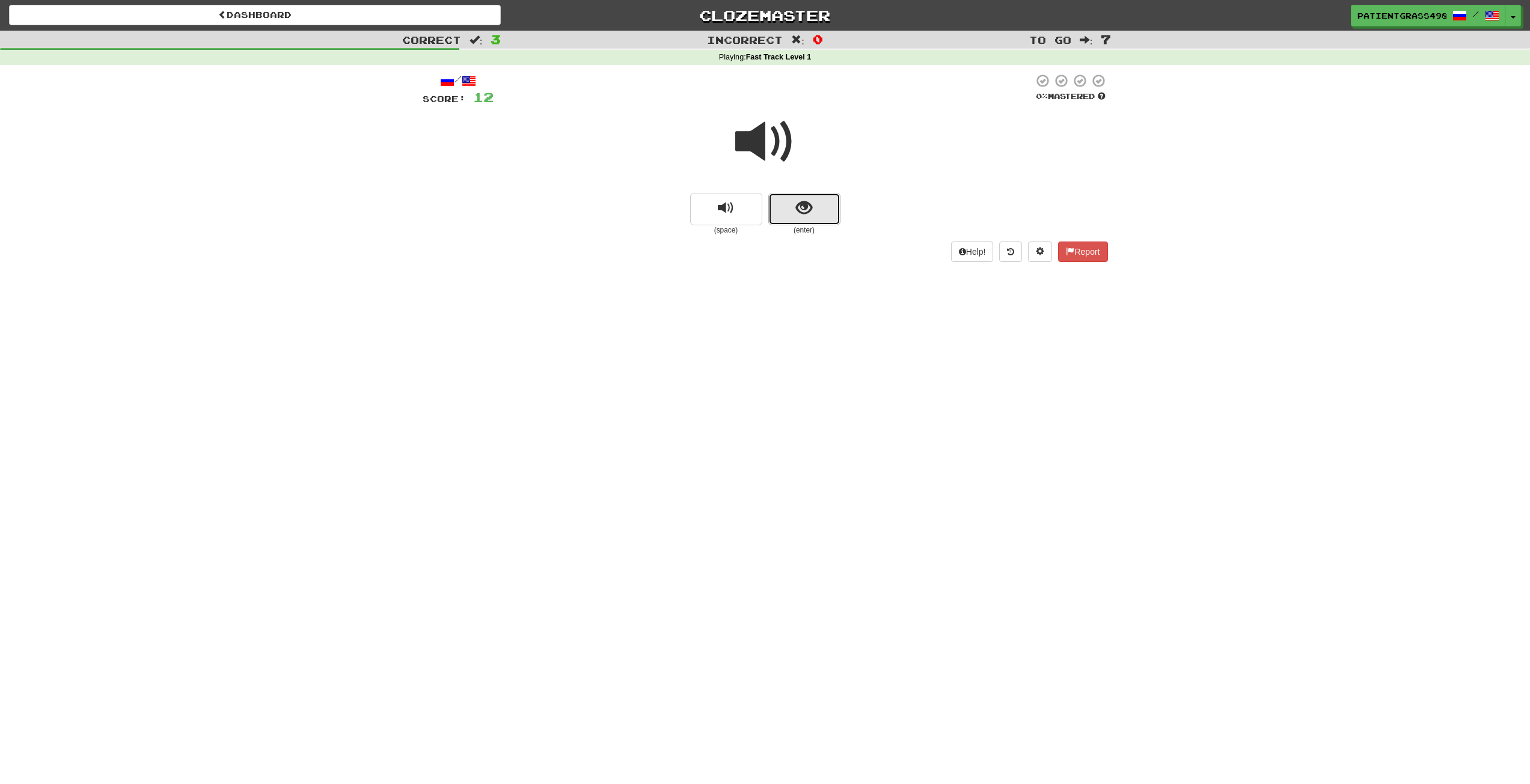
click at [779, 207] on button "show sentence" at bounding box center [805, 209] width 72 height 33
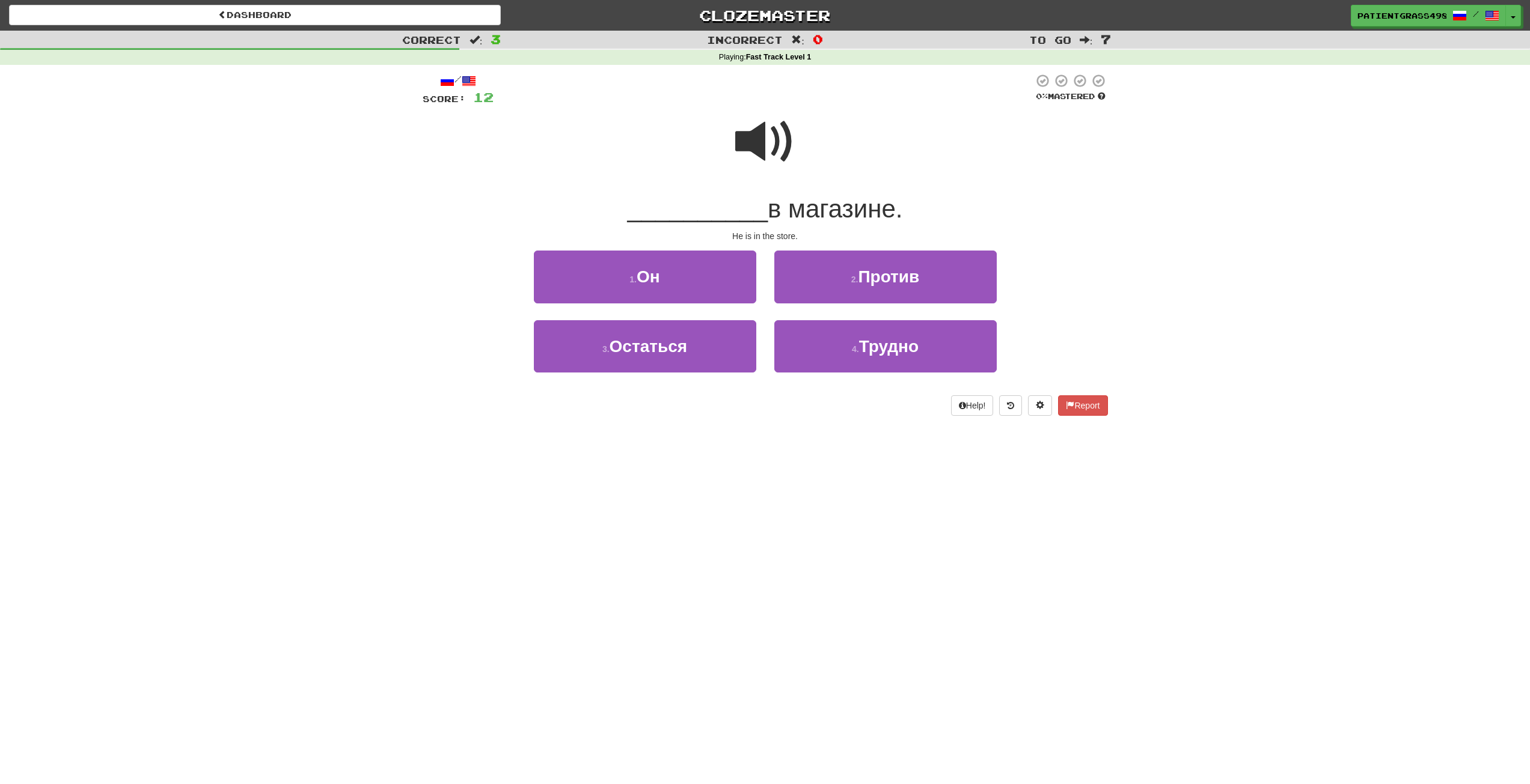
click at [757, 141] on span at bounding box center [765, 141] width 60 height 60
click at [718, 285] on button "1 . Он" at bounding box center [645, 277] width 222 height 52
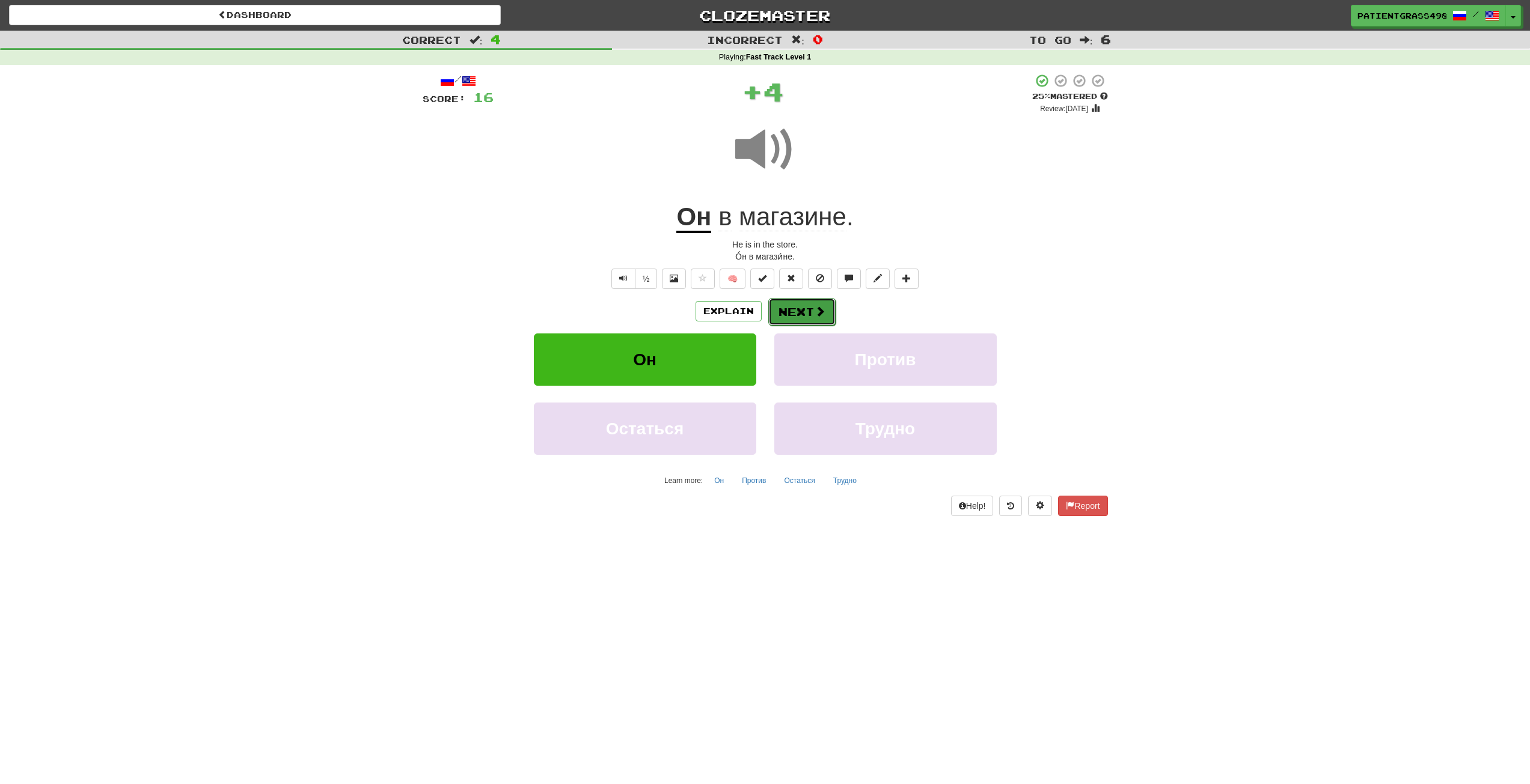
click at [816, 313] on span at bounding box center [820, 311] width 11 height 11
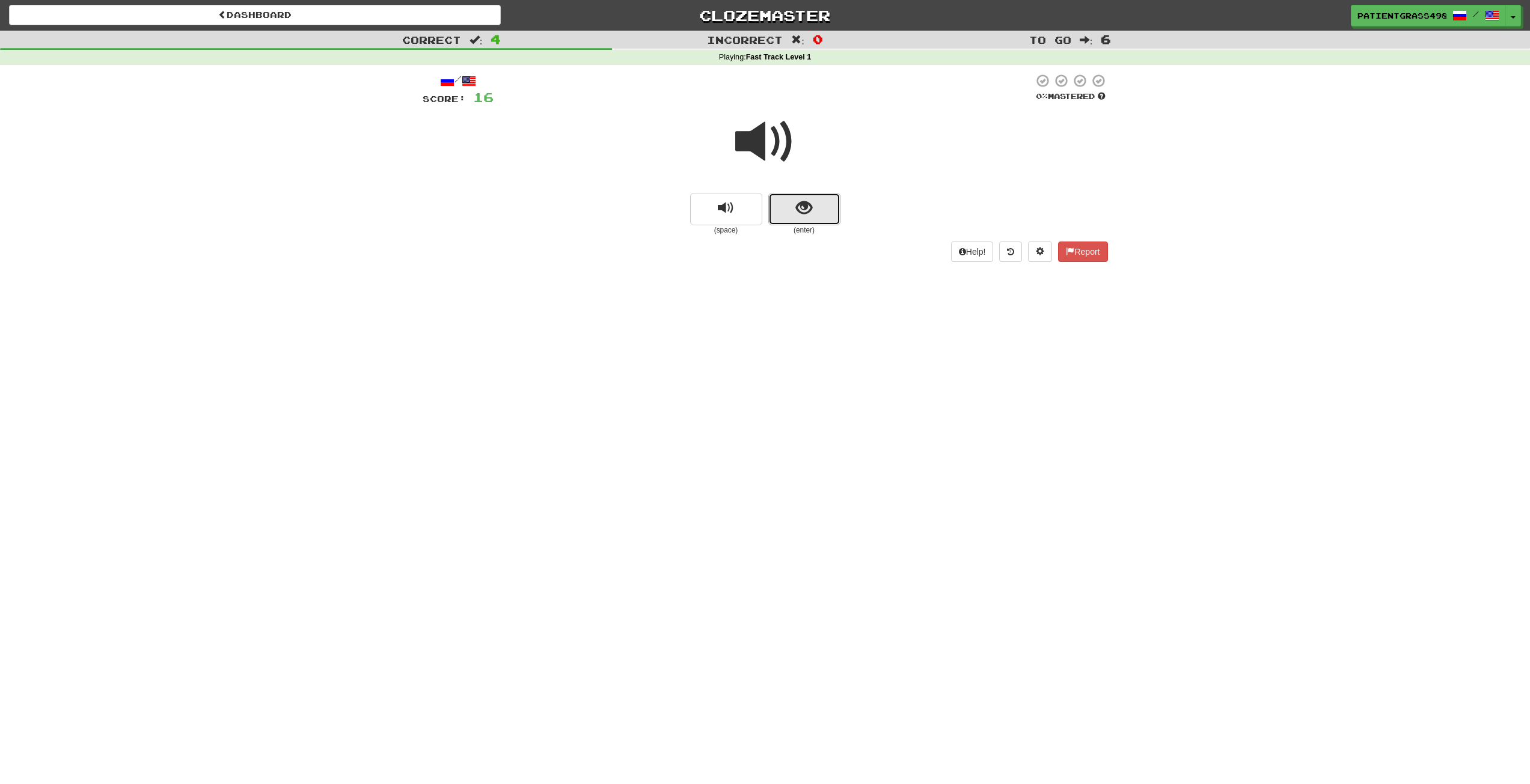
click at [790, 205] on button "show sentence" at bounding box center [805, 209] width 72 height 33
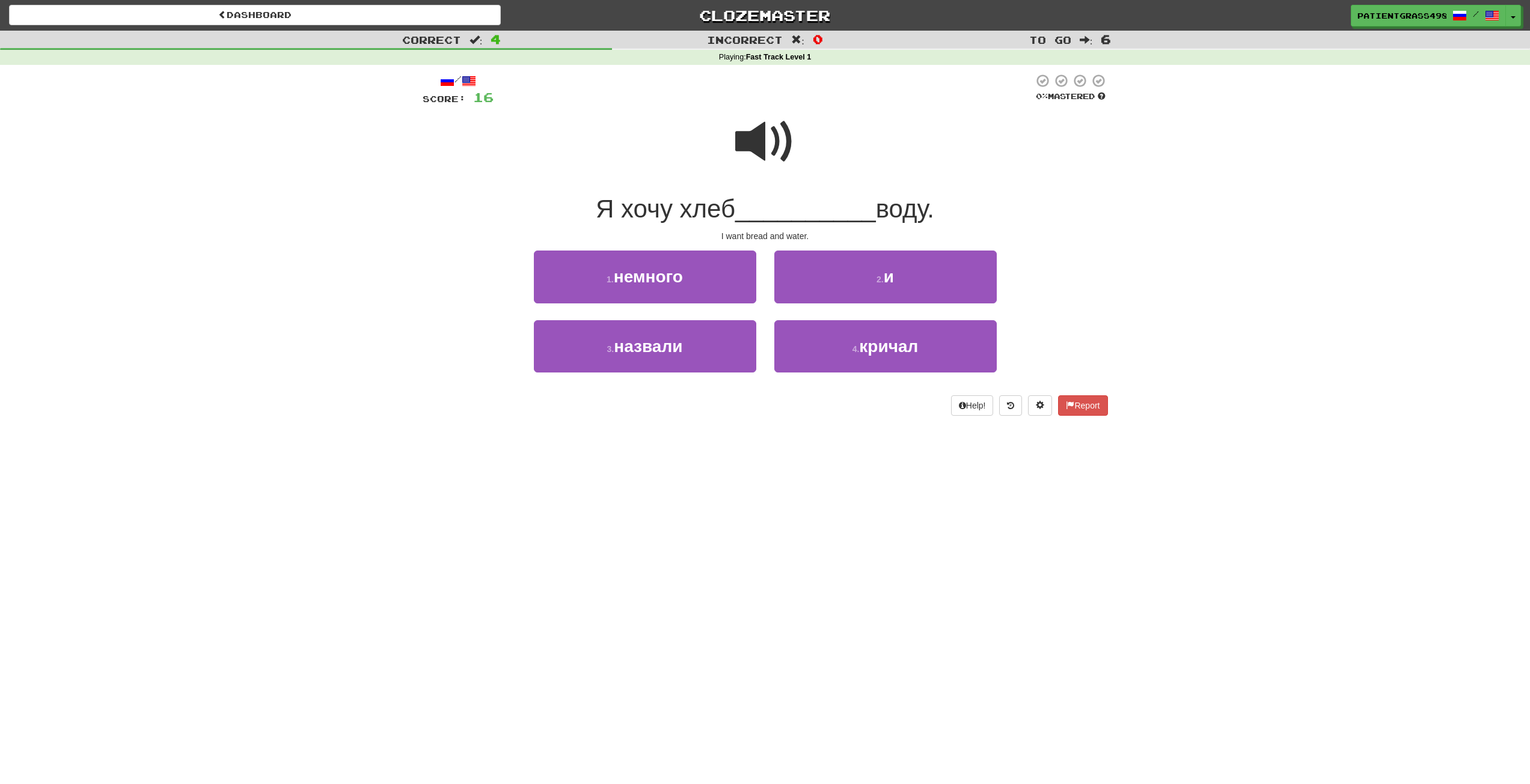
click at [779, 133] on span at bounding box center [765, 141] width 60 height 60
click at [866, 277] on button "2 . и" at bounding box center [885, 277] width 222 height 52
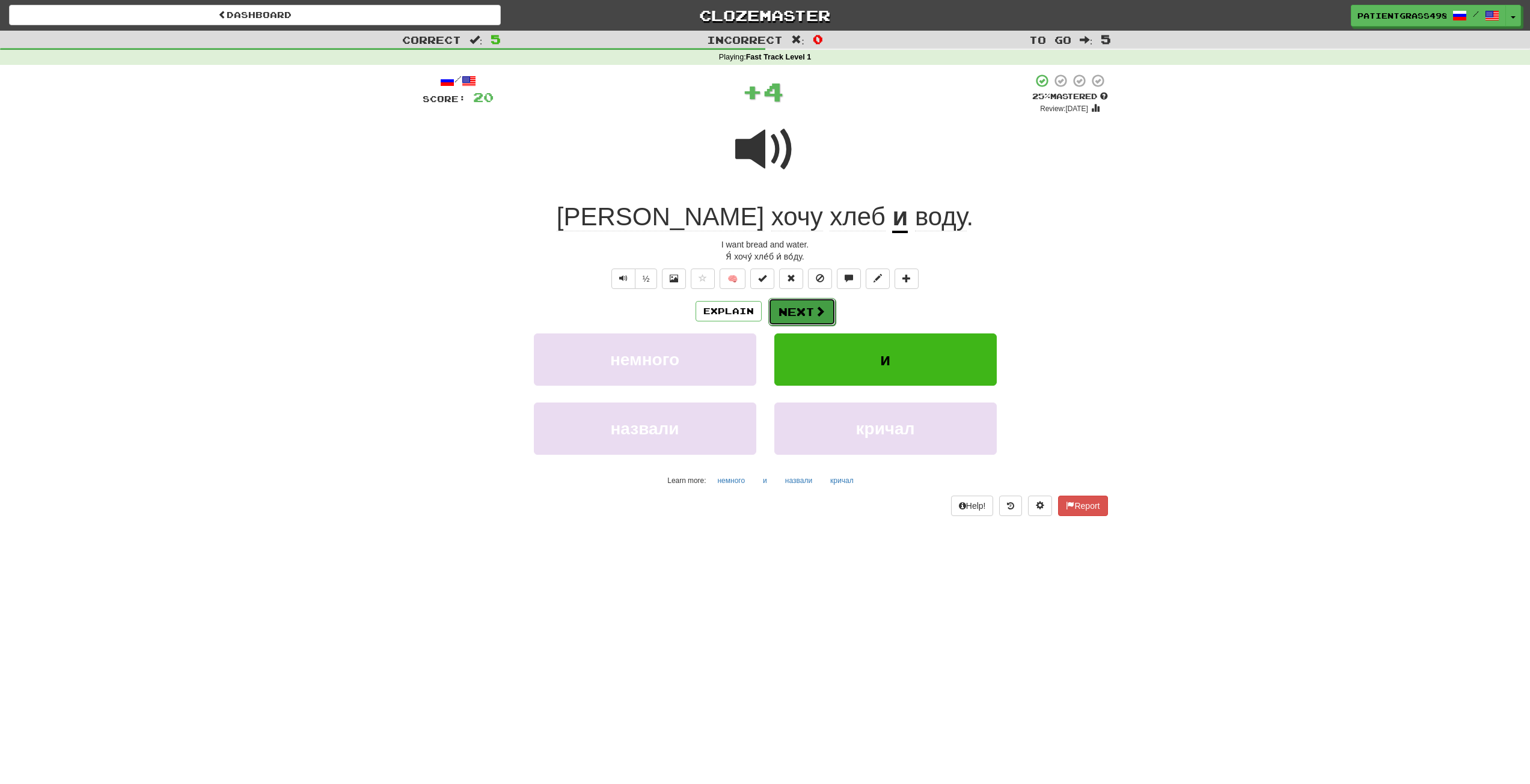
click at [822, 307] on span at bounding box center [820, 311] width 11 height 11
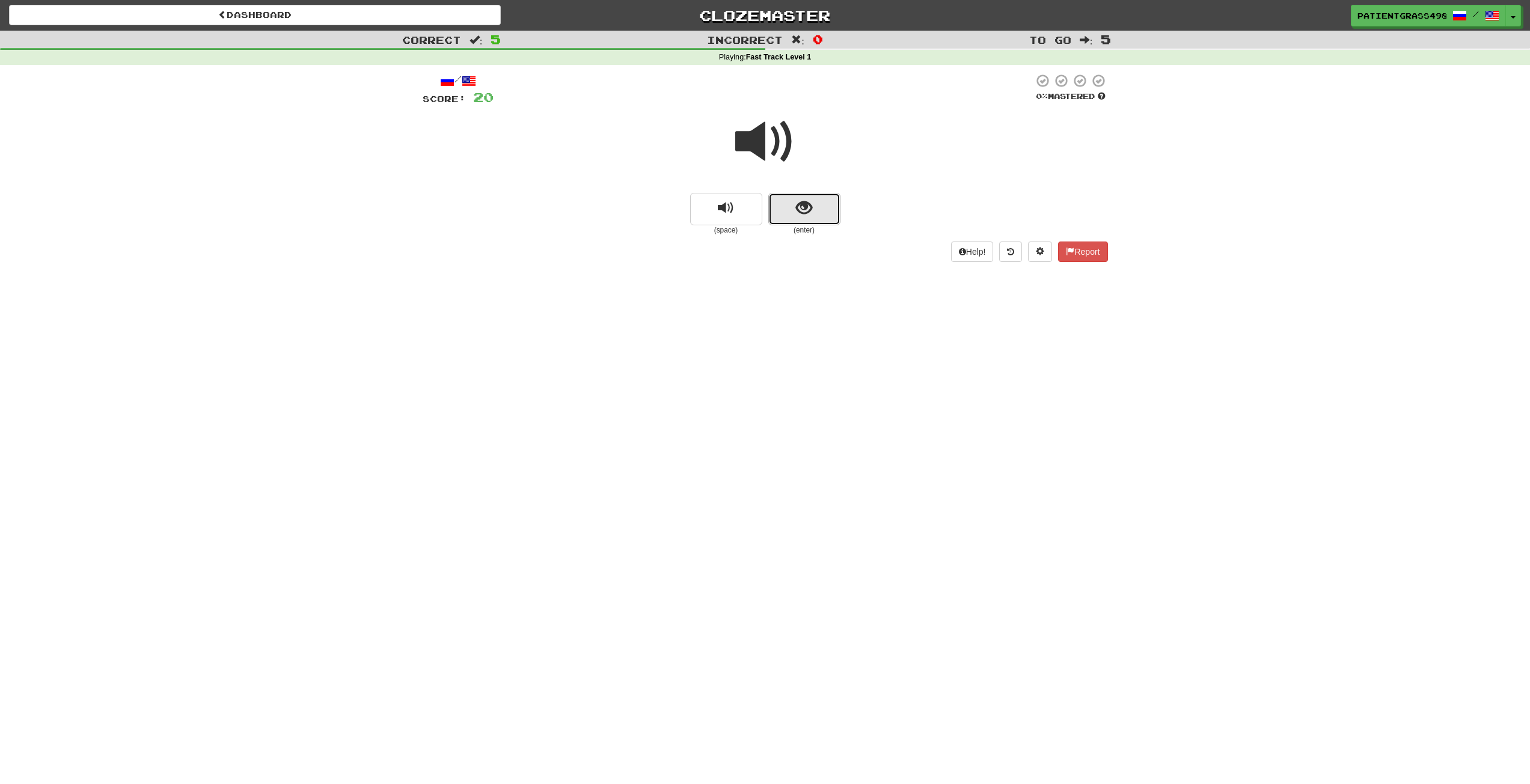
click at [803, 216] on span "show sentence" at bounding box center [804, 208] width 16 height 16
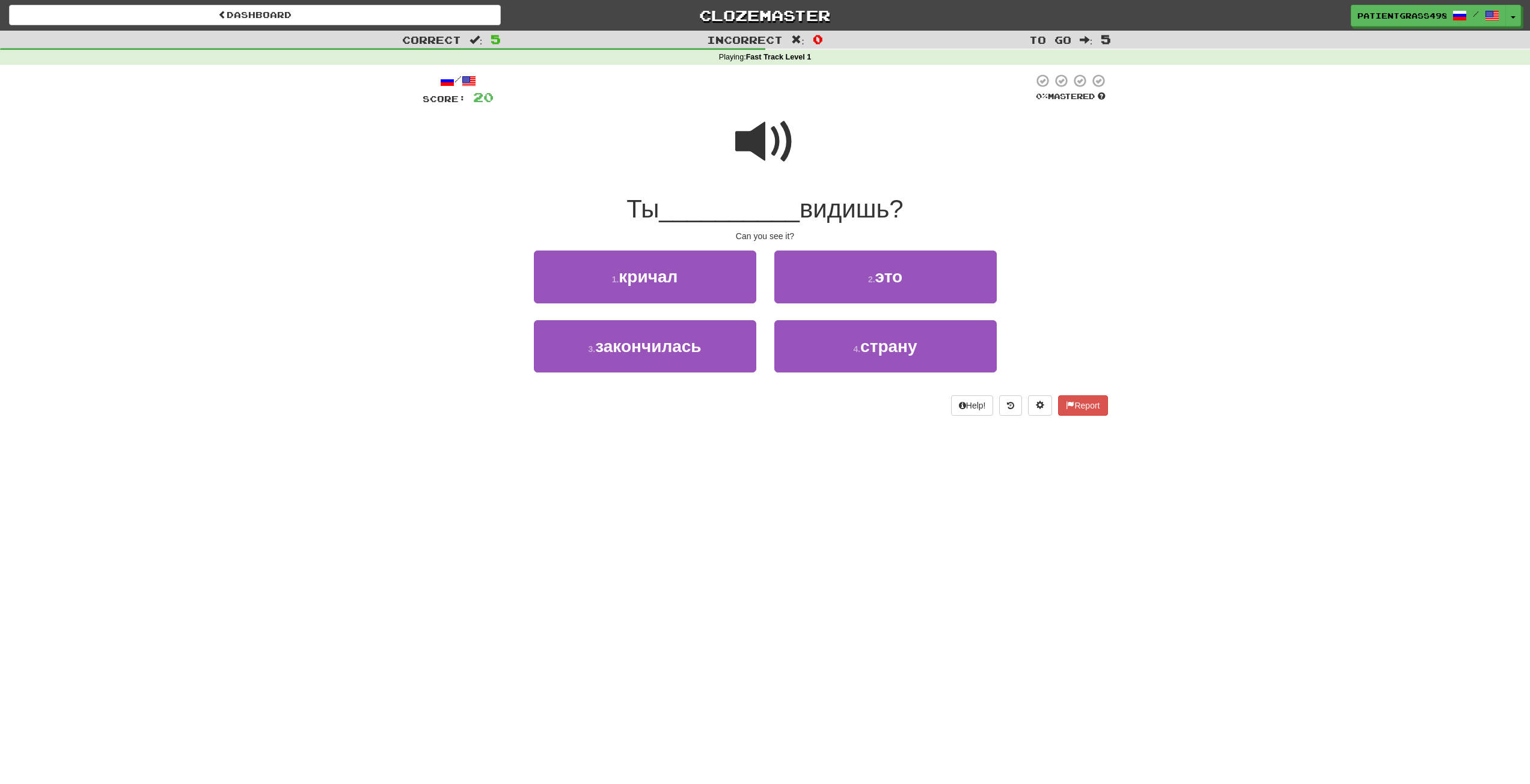
click at [788, 157] on span at bounding box center [765, 141] width 60 height 60
click at [846, 266] on button "2 . это" at bounding box center [885, 277] width 222 height 52
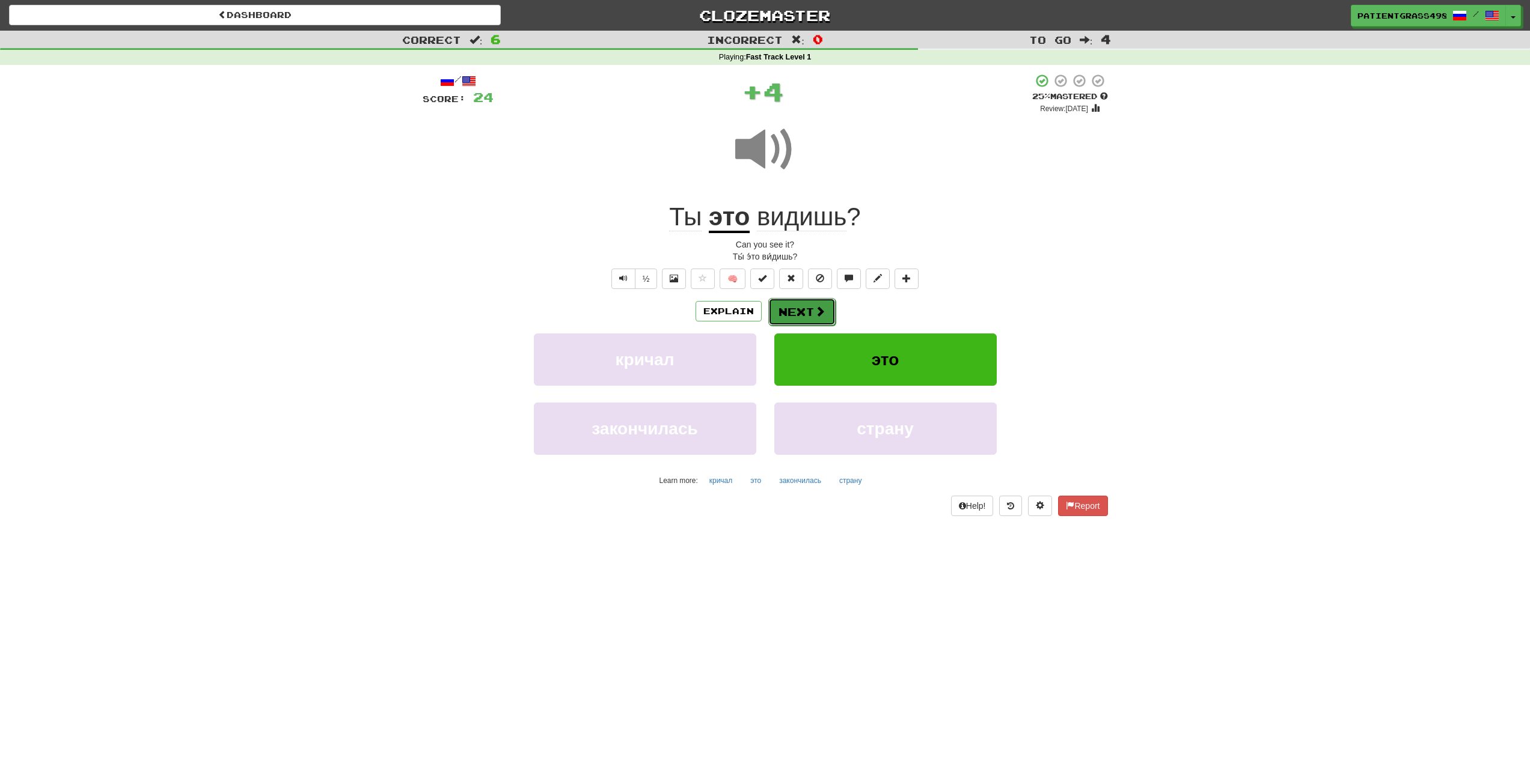
click at [824, 317] on span at bounding box center [820, 311] width 11 height 11
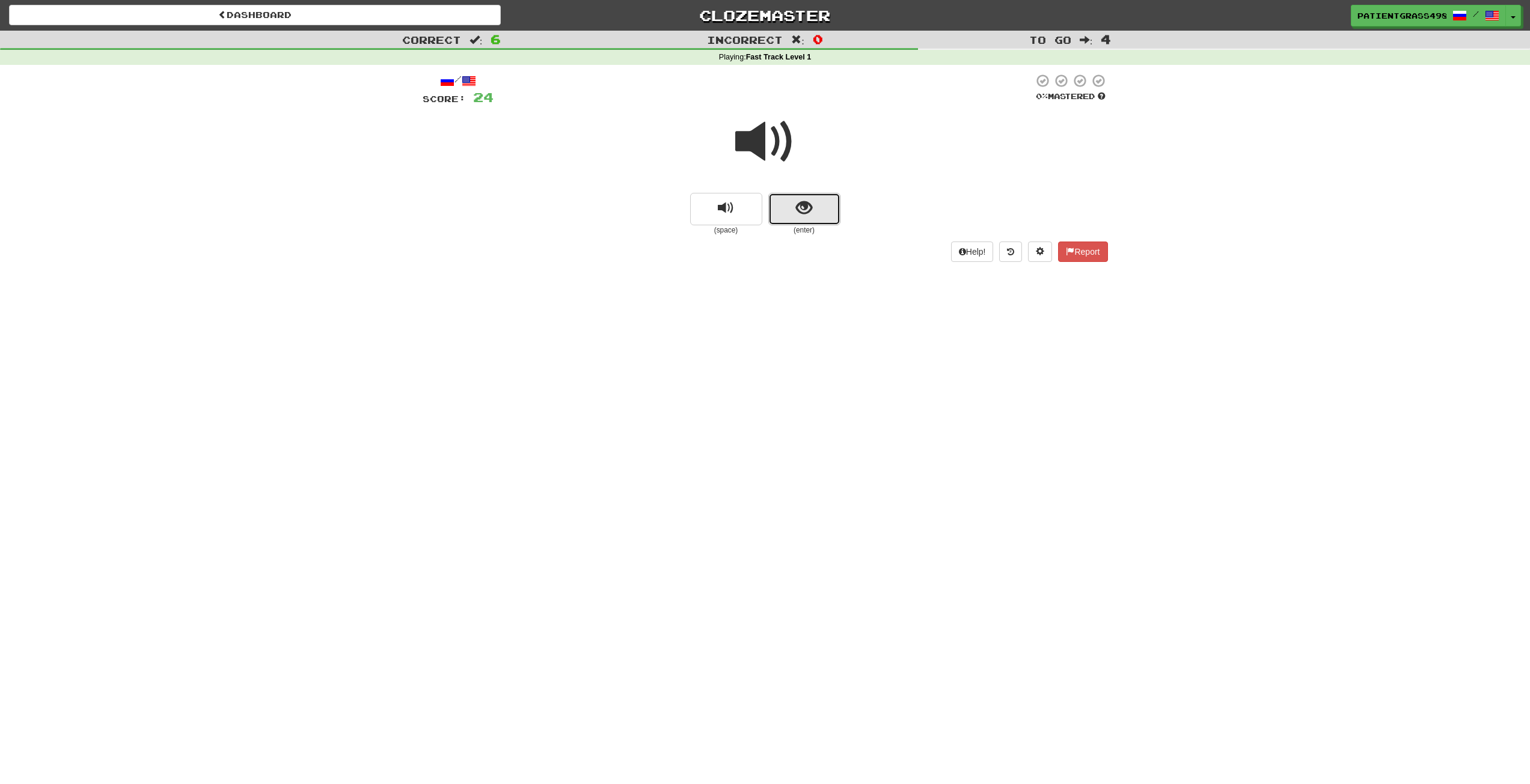
click at [788, 212] on button "show sentence" at bounding box center [805, 209] width 72 height 33
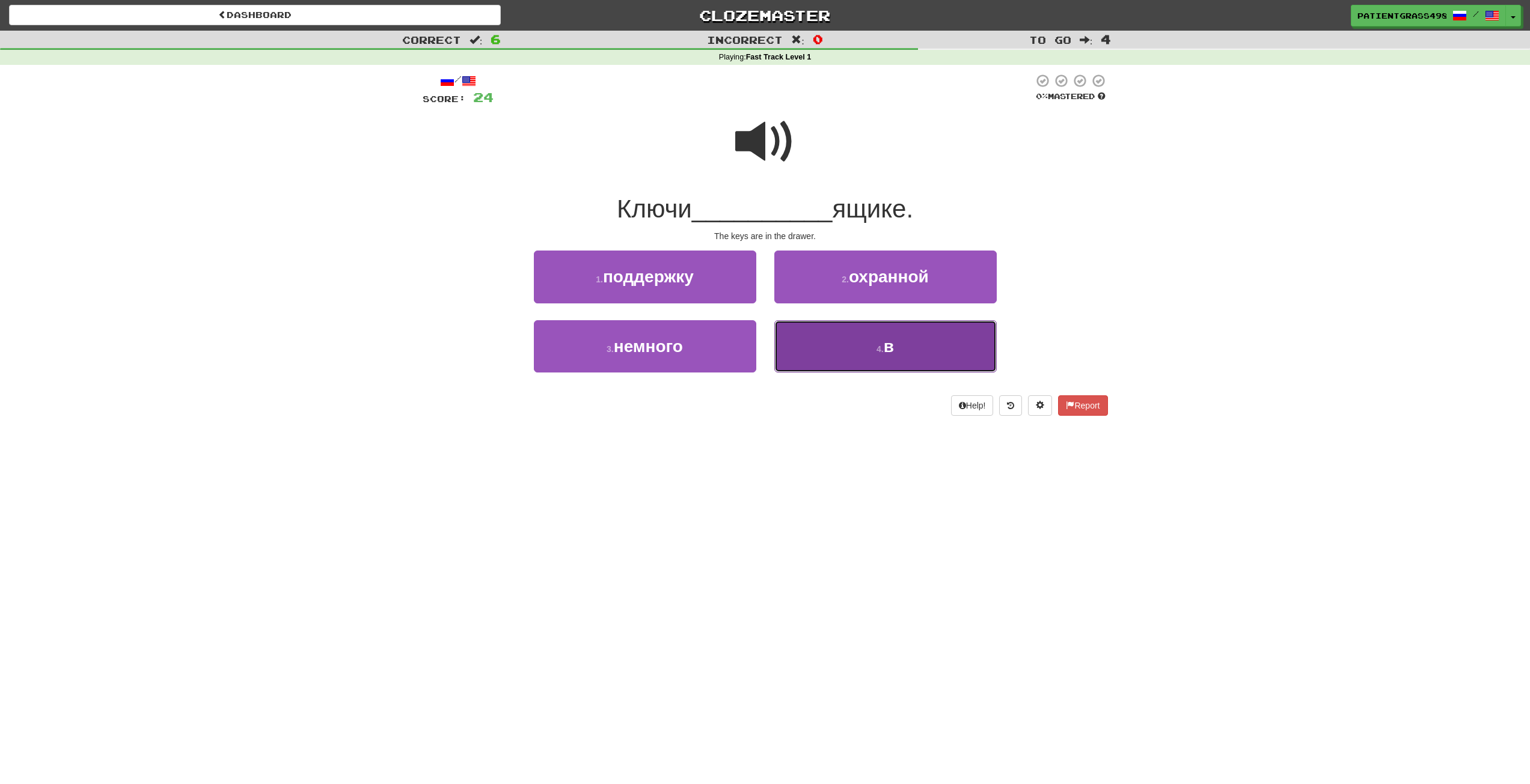
click at [829, 337] on button "4 . в" at bounding box center [885, 346] width 222 height 52
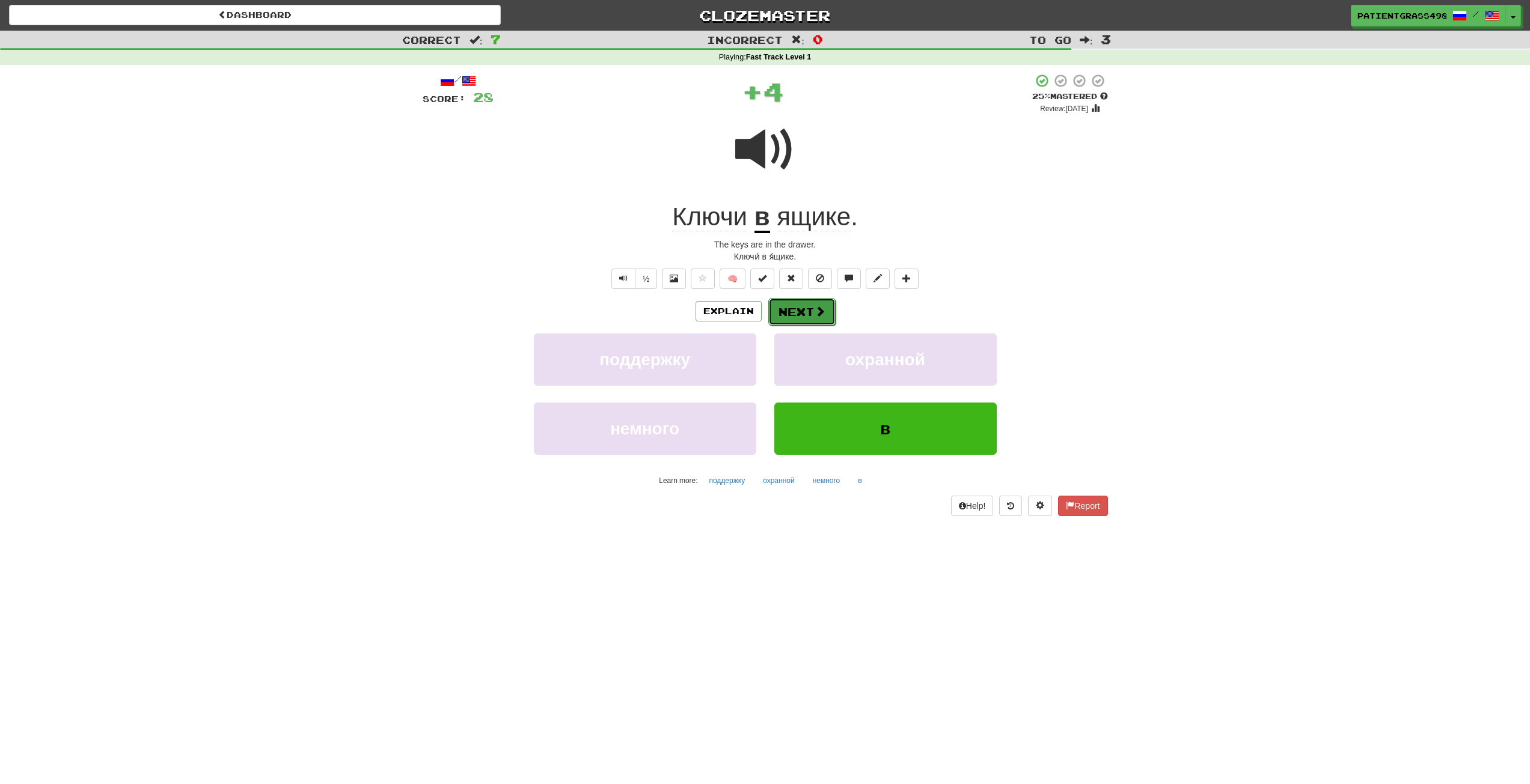
click at [825, 311] on button "Next" at bounding box center [802, 311] width 67 height 28
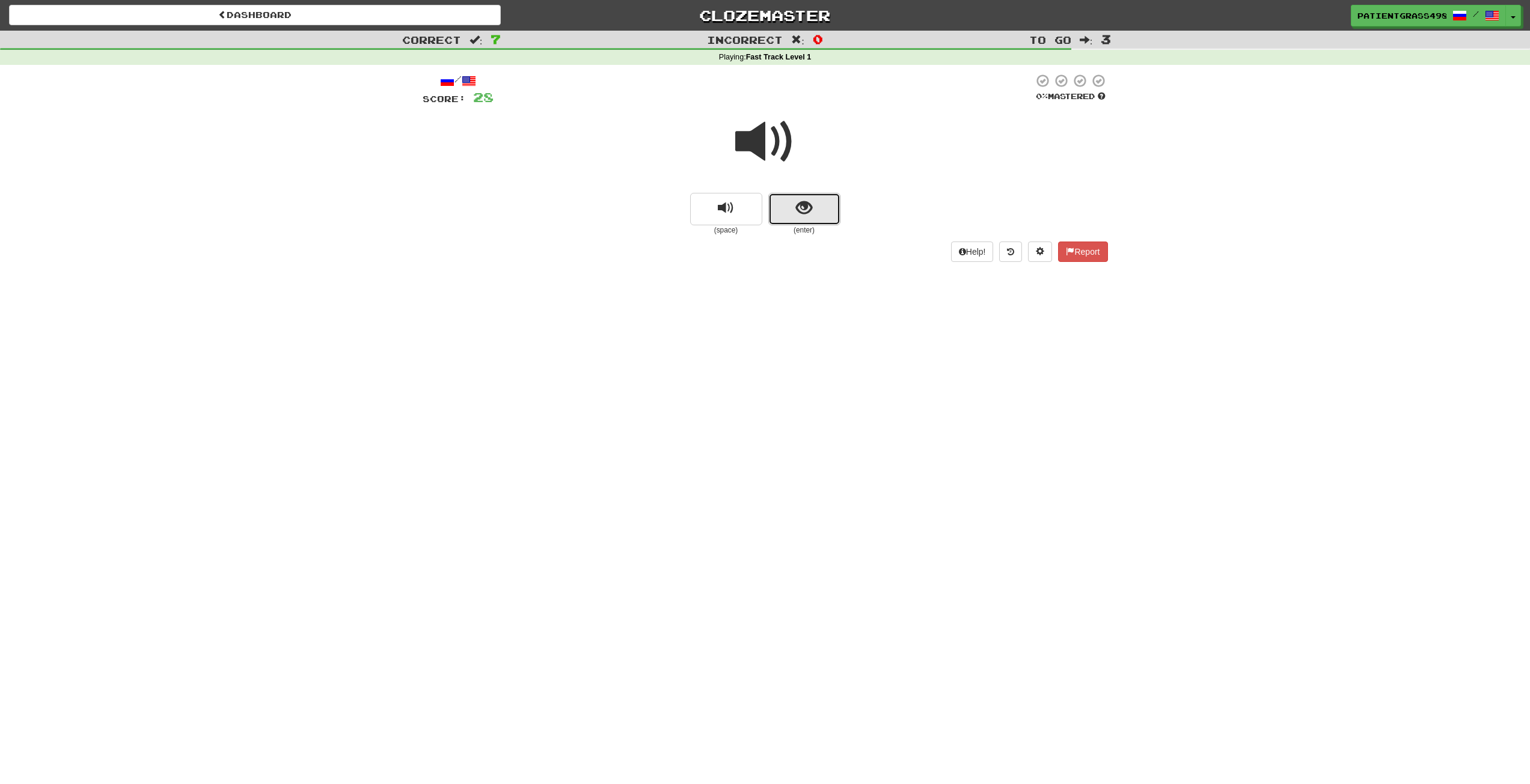
click at [786, 204] on button "show sentence" at bounding box center [805, 209] width 72 height 33
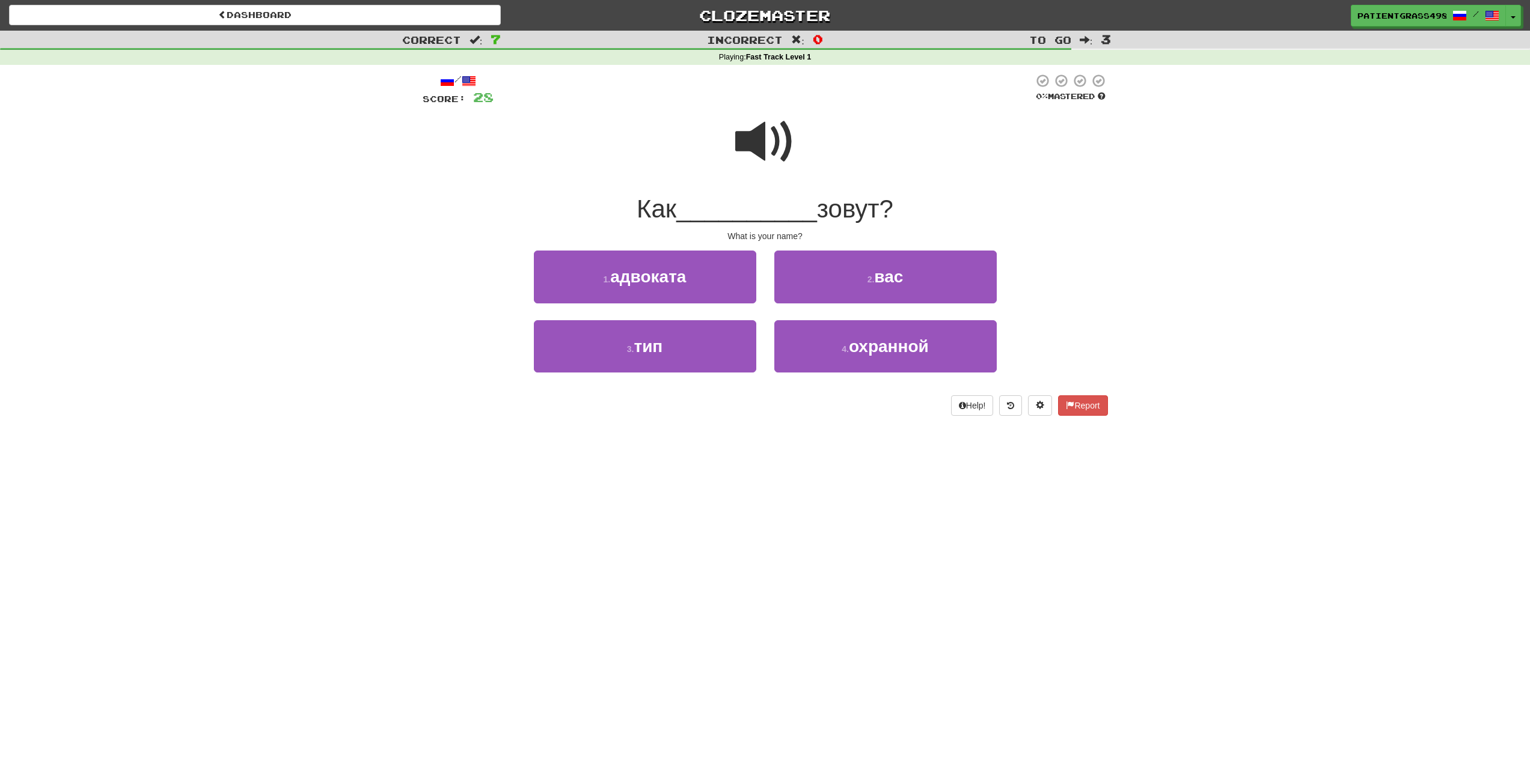
click at [744, 139] on span at bounding box center [765, 141] width 60 height 60
click at [770, 143] on span at bounding box center [765, 141] width 60 height 60
click at [752, 146] on span at bounding box center [765, 141] width 60 height 60
click at [859, 266] on button "2 . вас" at bounding box center [885, 277] width 222 height 52
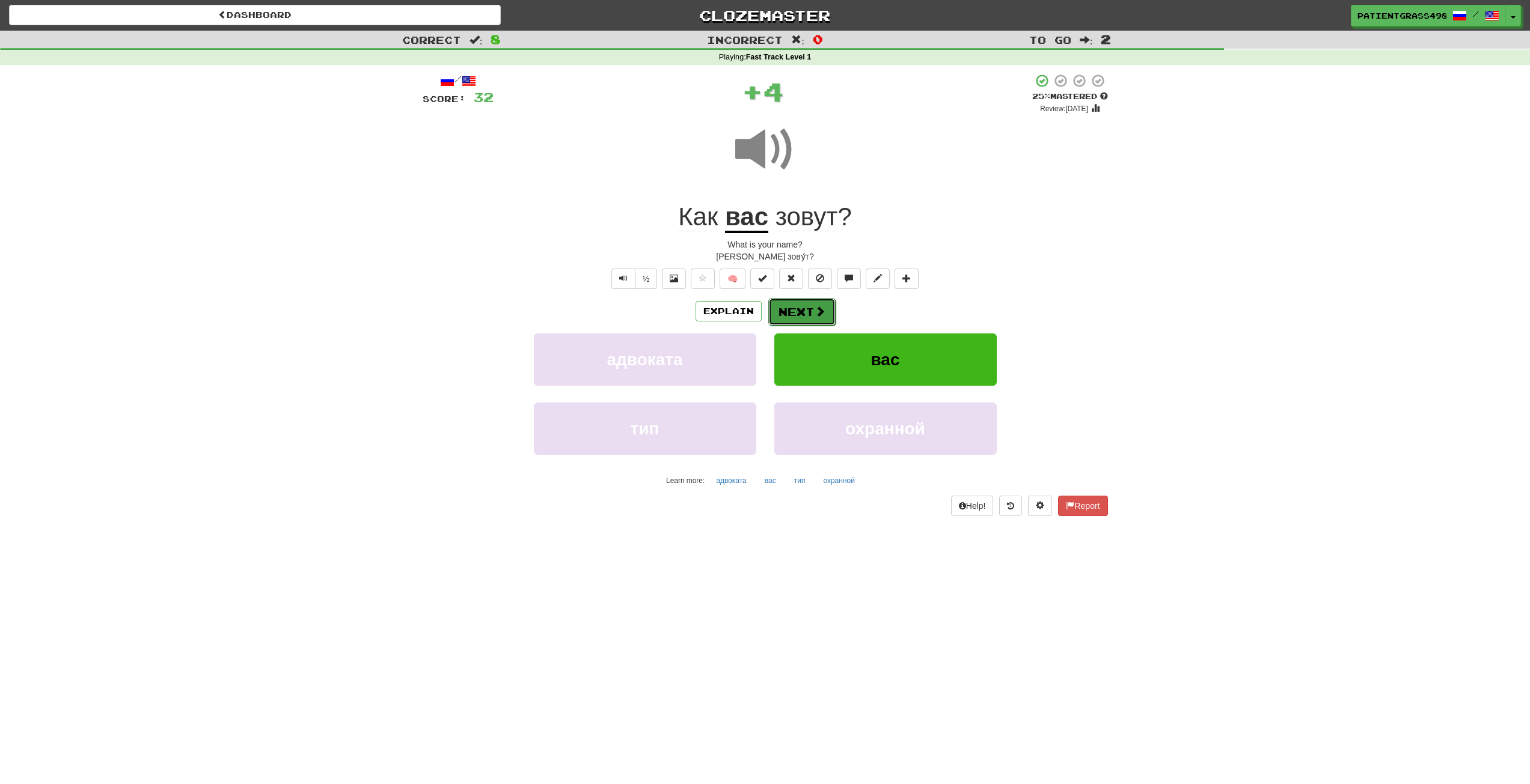
click at [816, 316] on span at bounding box center [820, 311] width 11 height 11
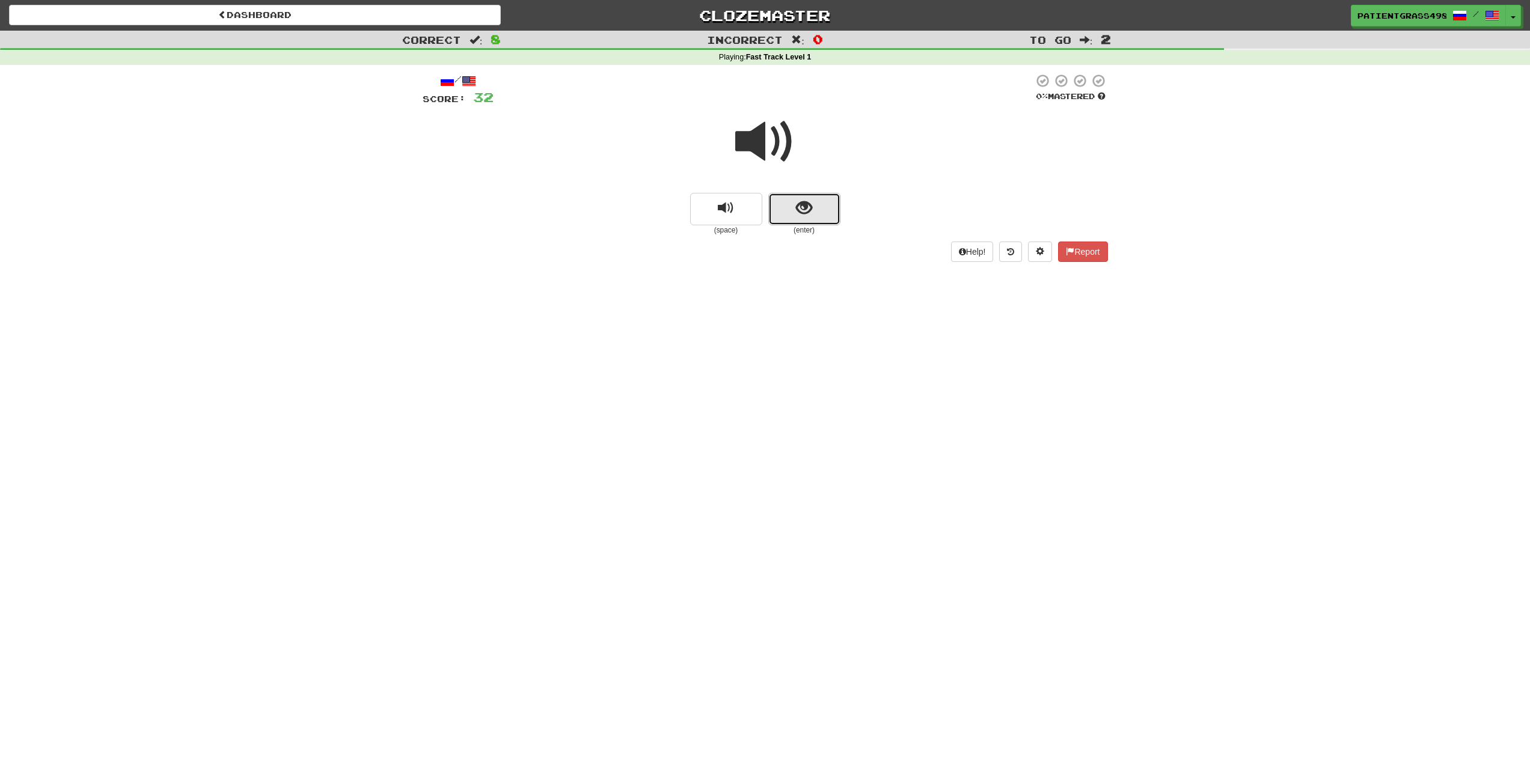
click at [799, 205] on span "show sentence" at bounding box center [804, 208] width 16 height 16
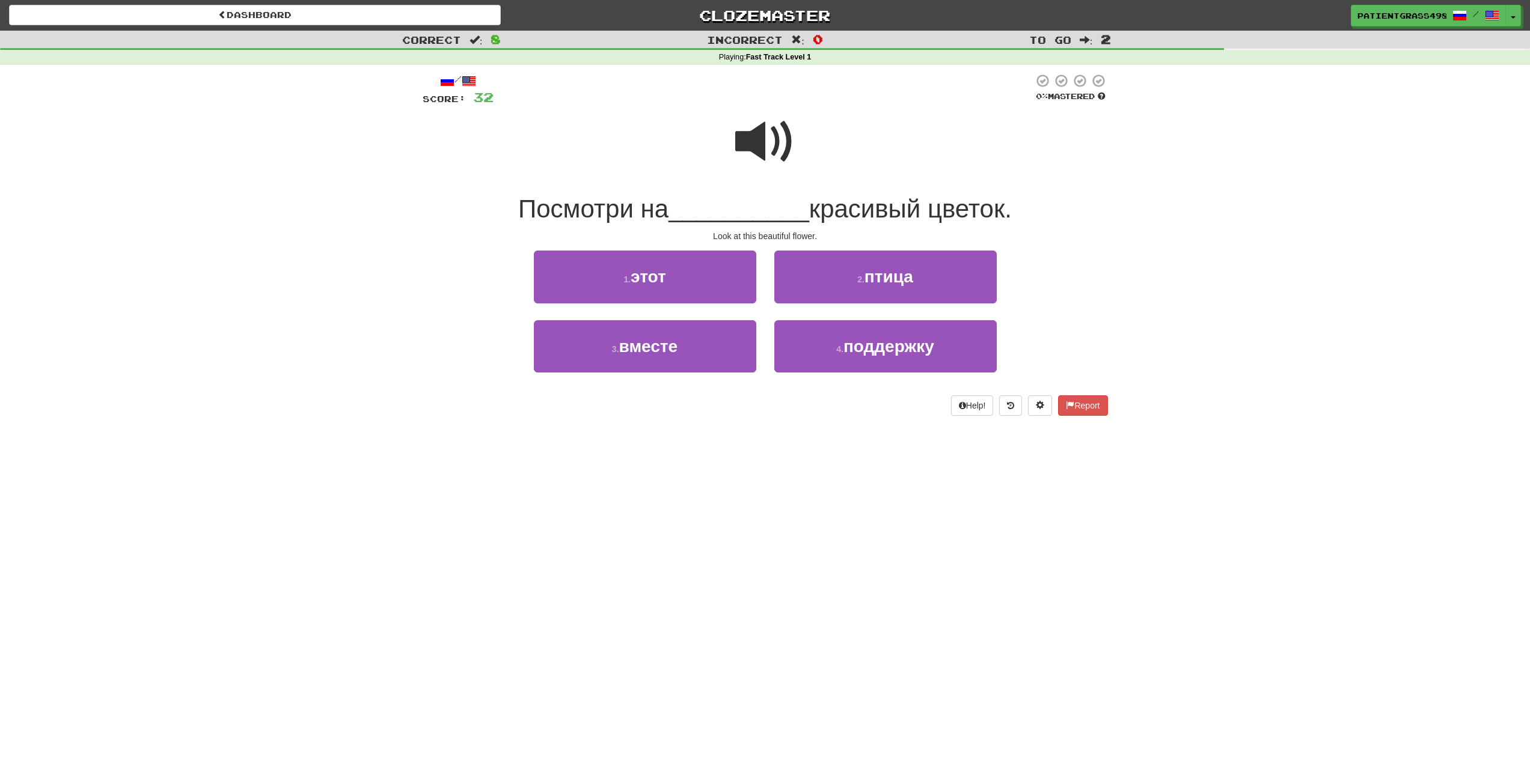
click at [784, 135] on span at bounding box center [765, 141] width 60 height 60
click at [776, 126] on span at bounding box center [765, 141] width 60 height 60
click at [776, 126] on span at bounding box center [765, 141] width 60 height 60
click at [882, 275] on span "птица" at bounding box center [889, 276] width 49 height 18
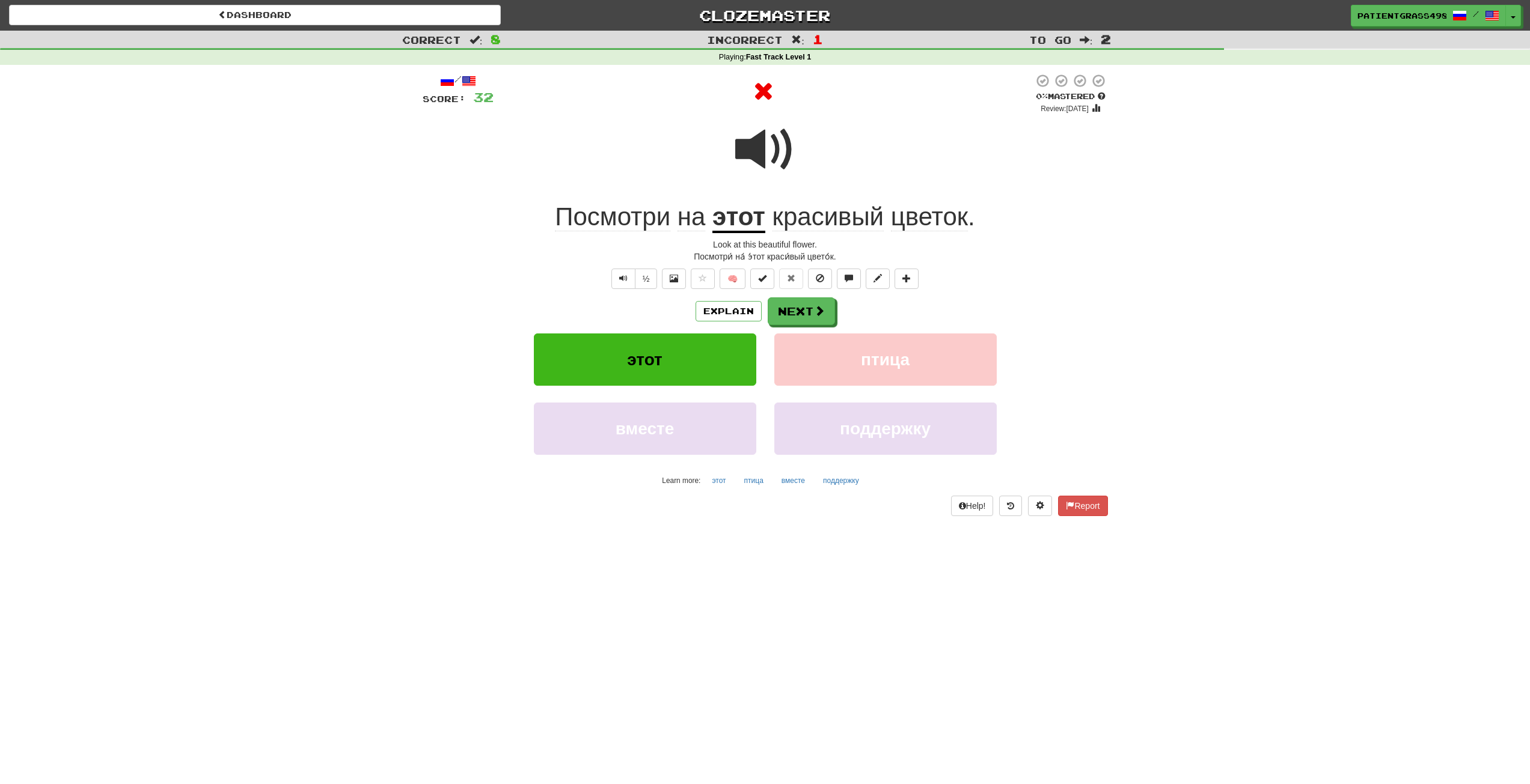
click at [778, 158] on span at bounding box center [765, 150] width 60 height 60
click at [801, 308] on button "Next" at bounding box center [802, 311] width 67 height 28
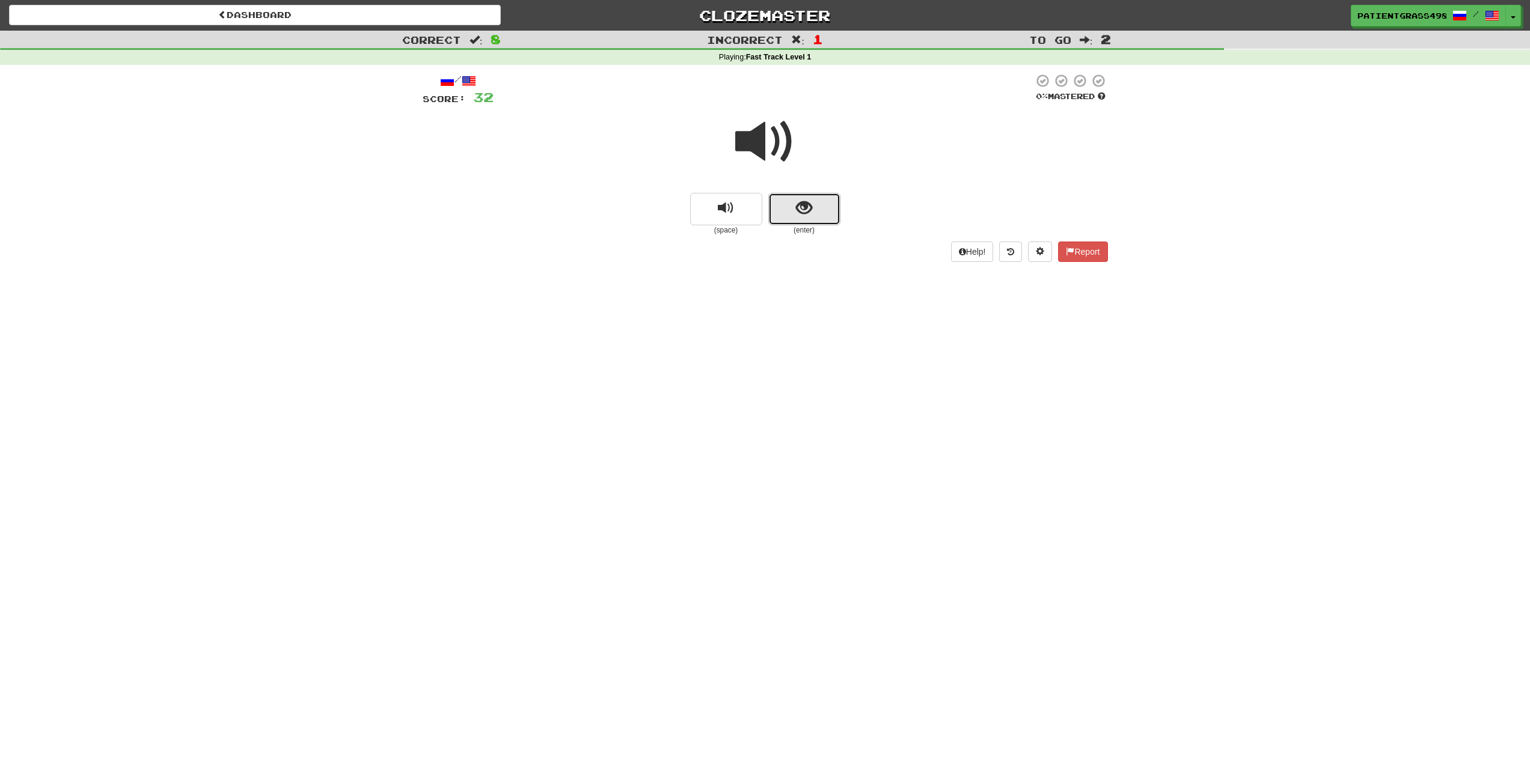
click at [786, 204] on button "show sentence" at bounding box center [805, 209] width 72 height 33
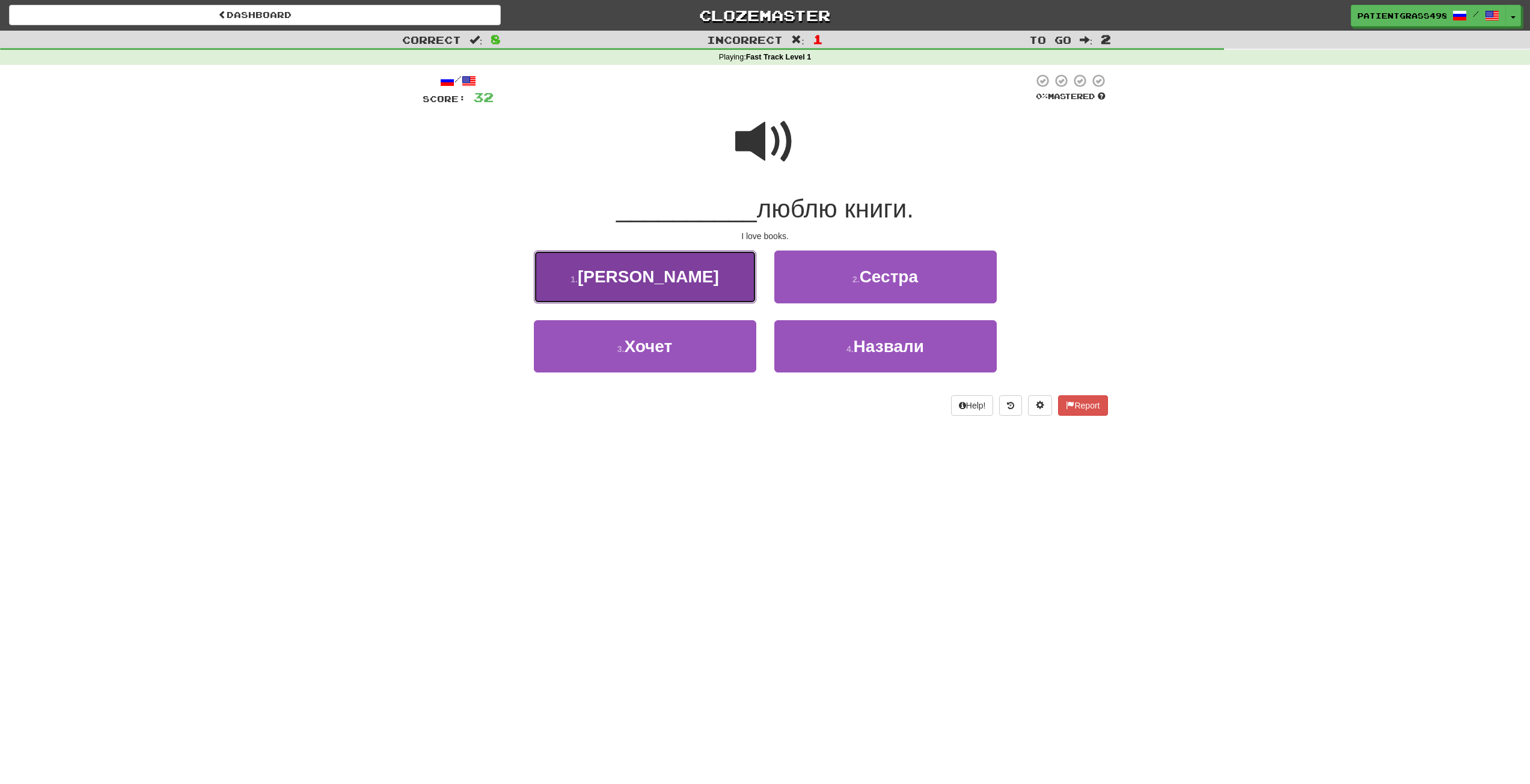
click at [737, 281] on button "1 . Я" at bounding box center [645, 277] width 222 height 52
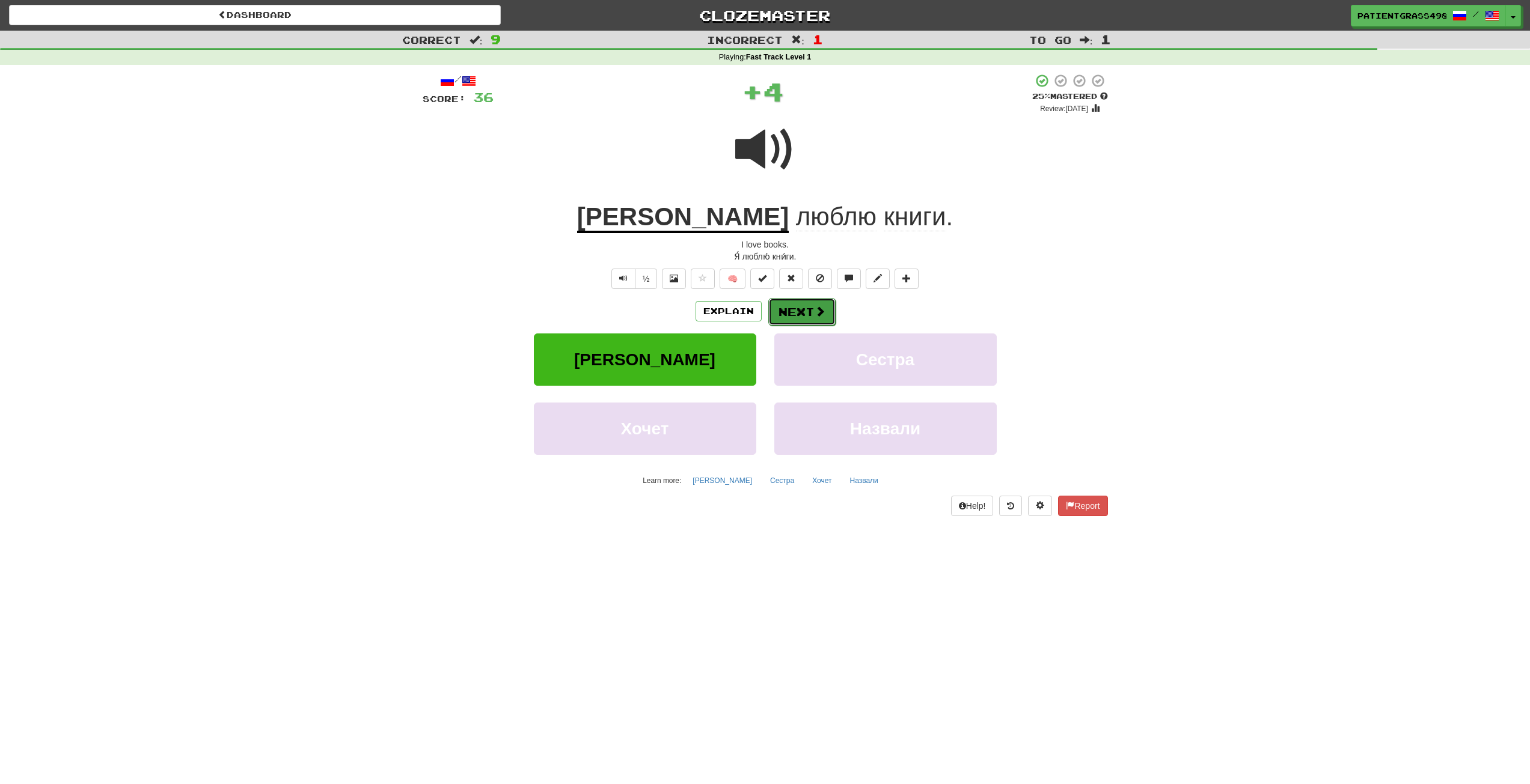
click at [818, 312] on span at bounding box center [820, 311] width 11 height 11
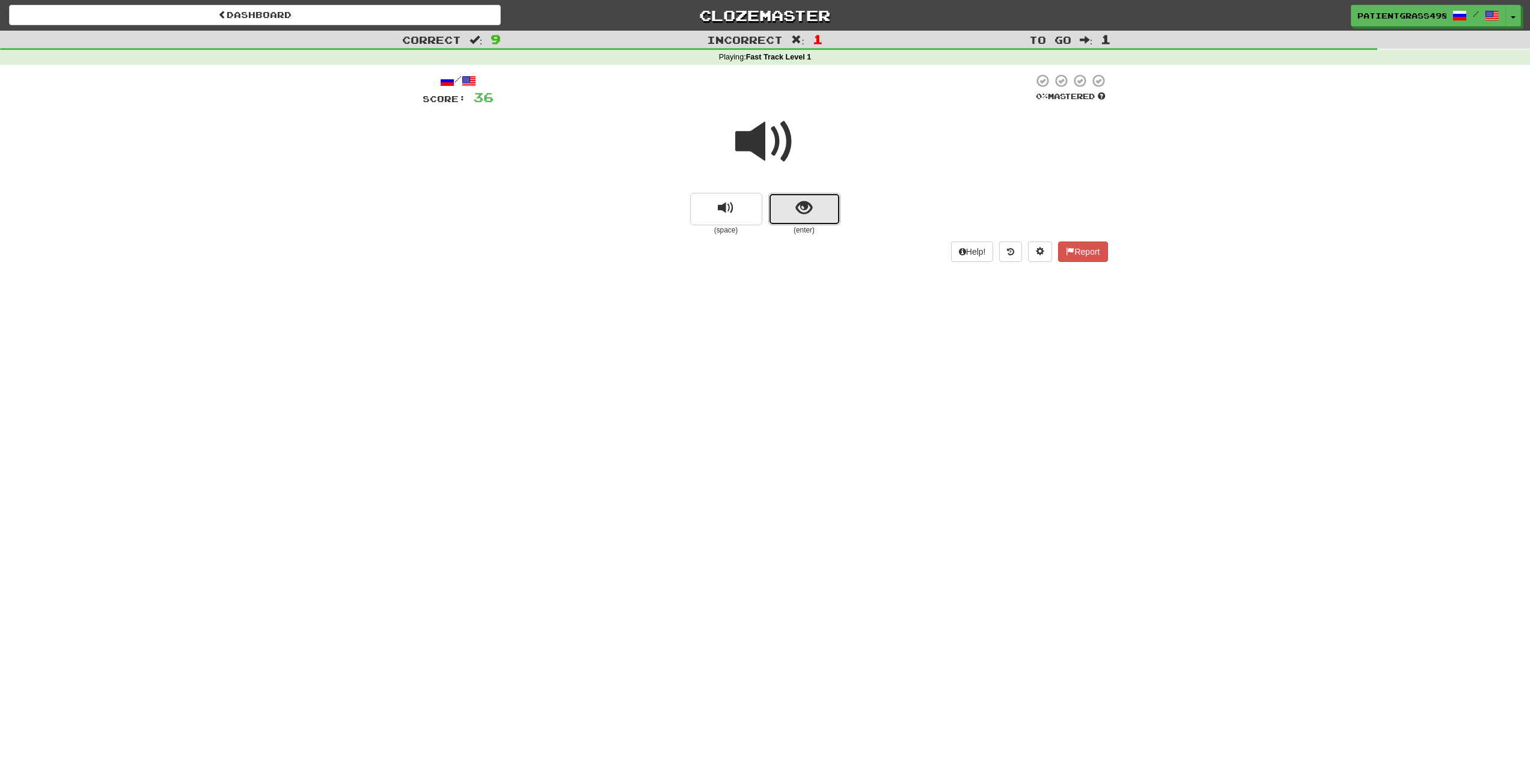
click at [805, 202] on span "show sentence" at bounding box center [804, 208] width 16 height 16
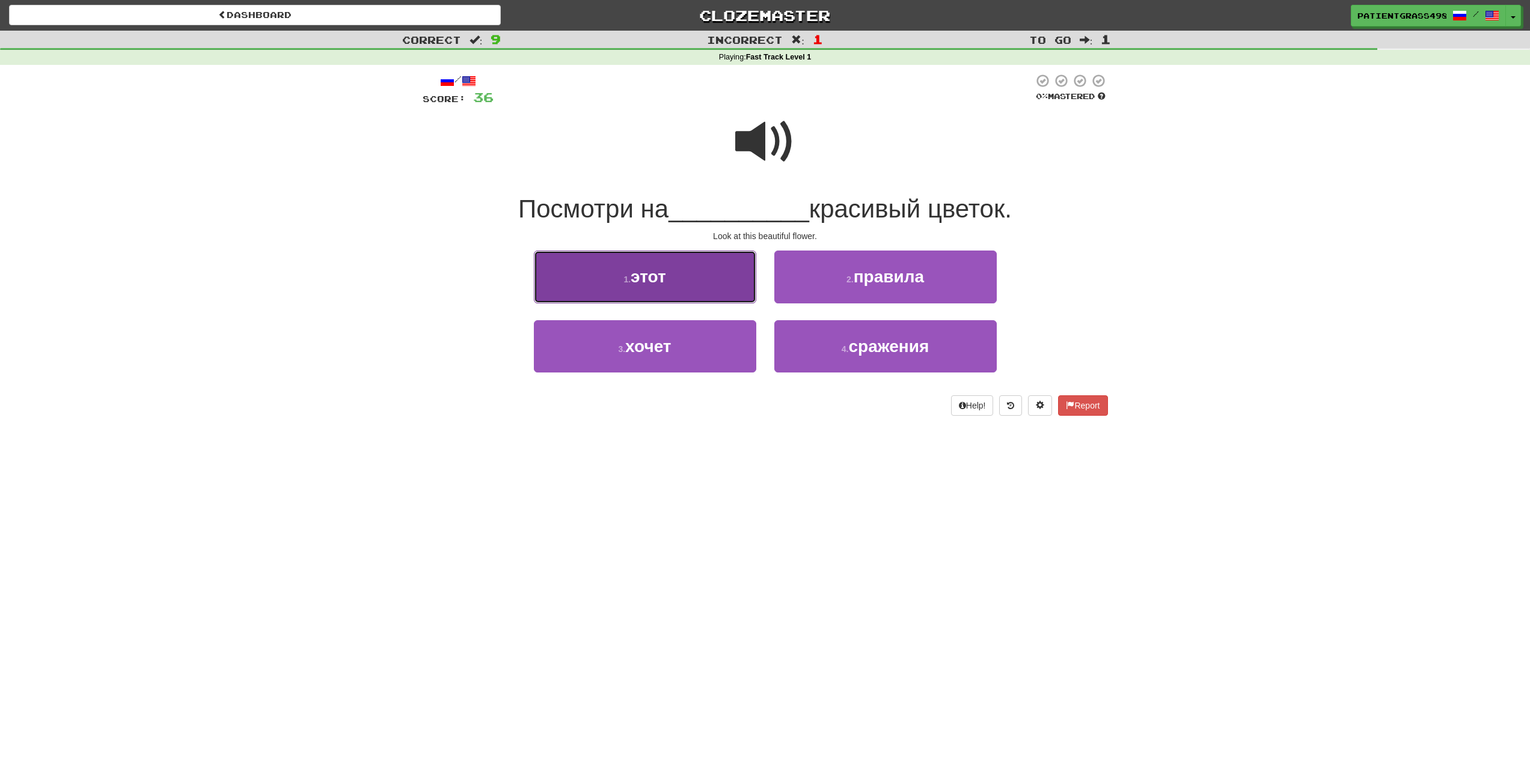
click at [722, 281] on button "1 . этот" at bounding box center [645, 277] width 222 height 52
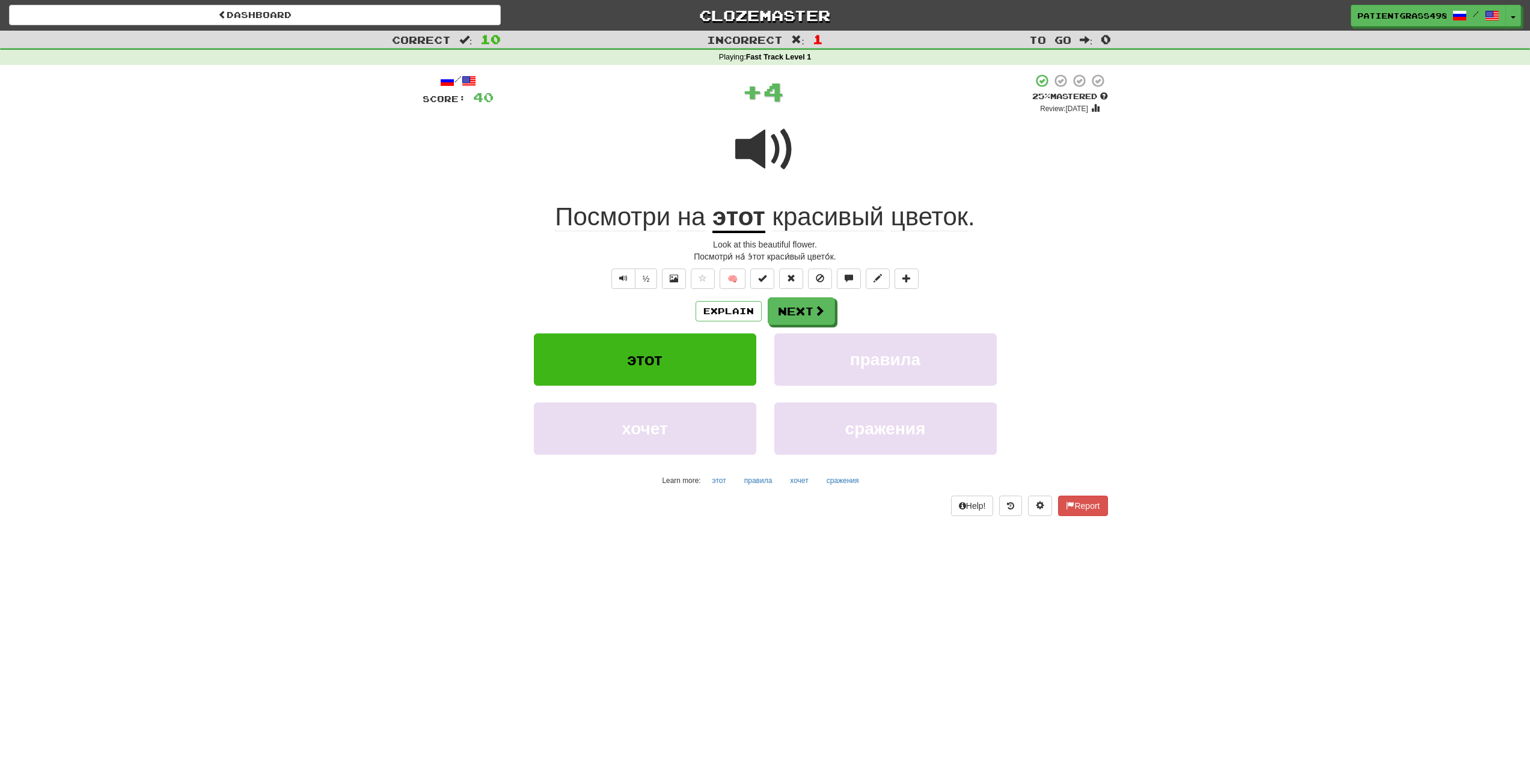
click at [754, 224] on u "этот" at bounding box center [739, 218] width 53 height 31
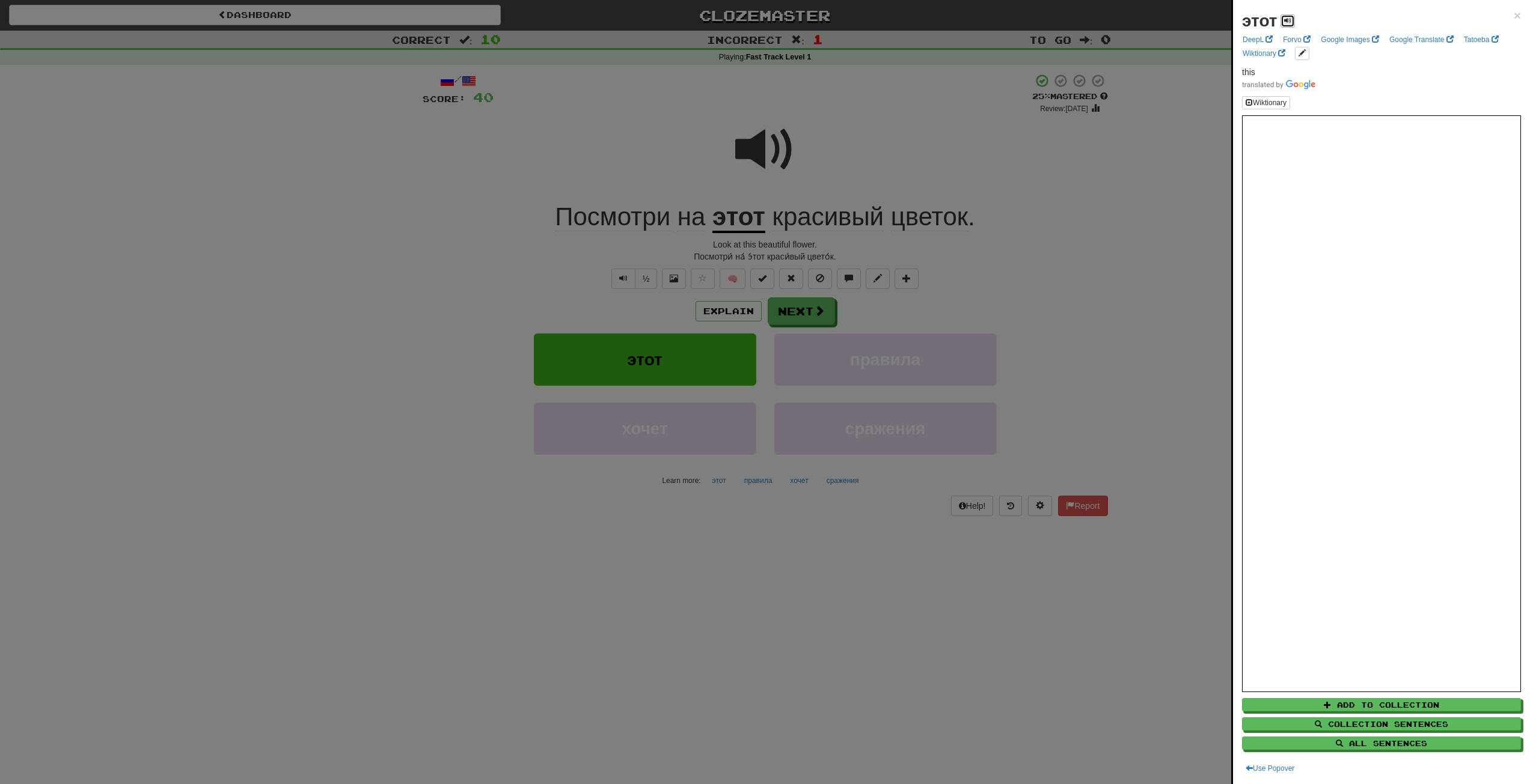
click at [1289, 22] on span at bounding box center [1288, 20] width 7 height 7
click at [1288, 23] on span at bounding box center [1288, 20] width 7 height 7
click at [1017, 227] on div at bounding box center [765, 392] width 1530 height 784
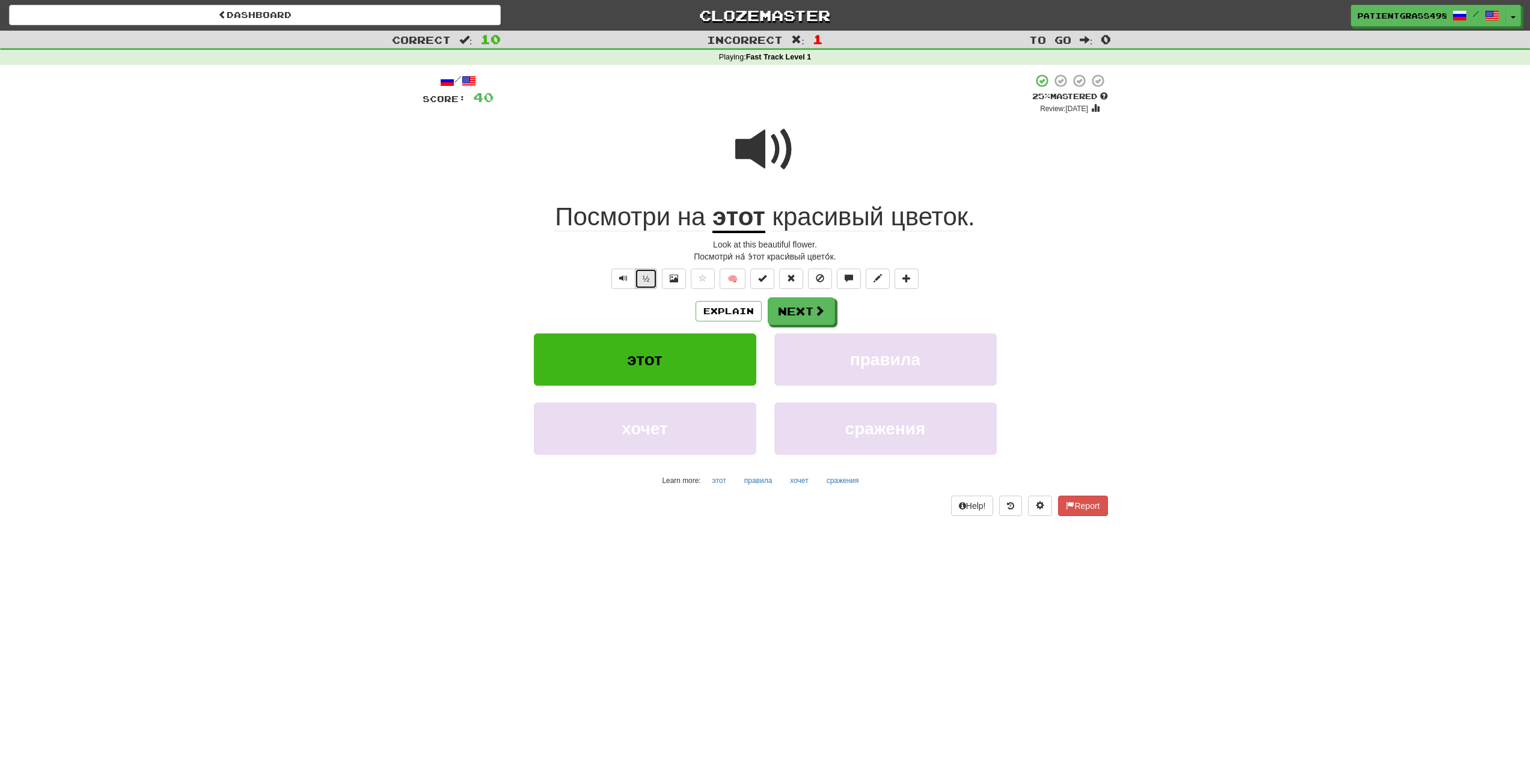
click at [653, 278] on button "½" at bounding box center [646, 279] width 23 height 20
click at [793, 218] on span "красивый" at bounding box center [829, 217] width 112 height 29
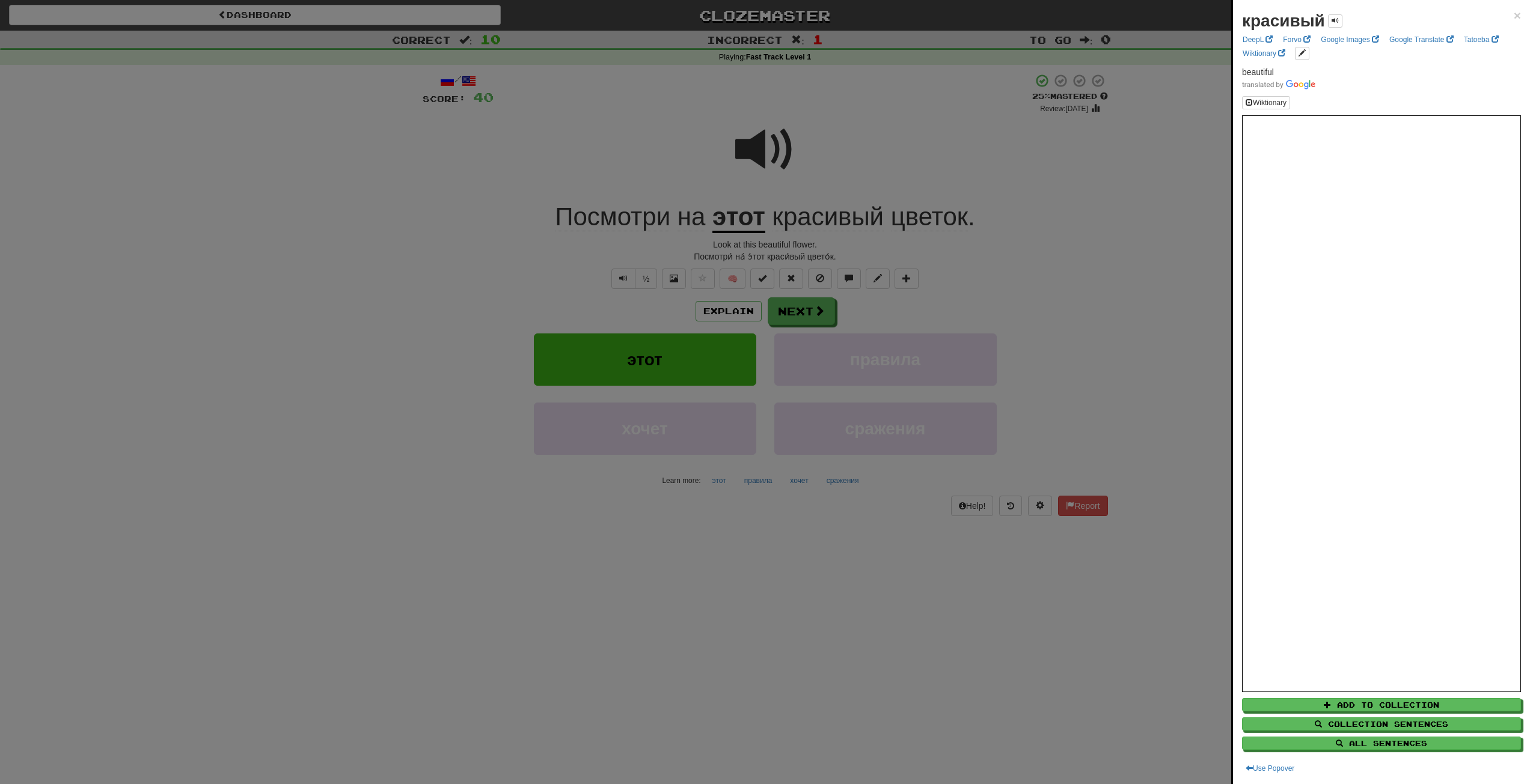
click at [759, 220] on div at bounding box center [765, 392] width 1530 height 784
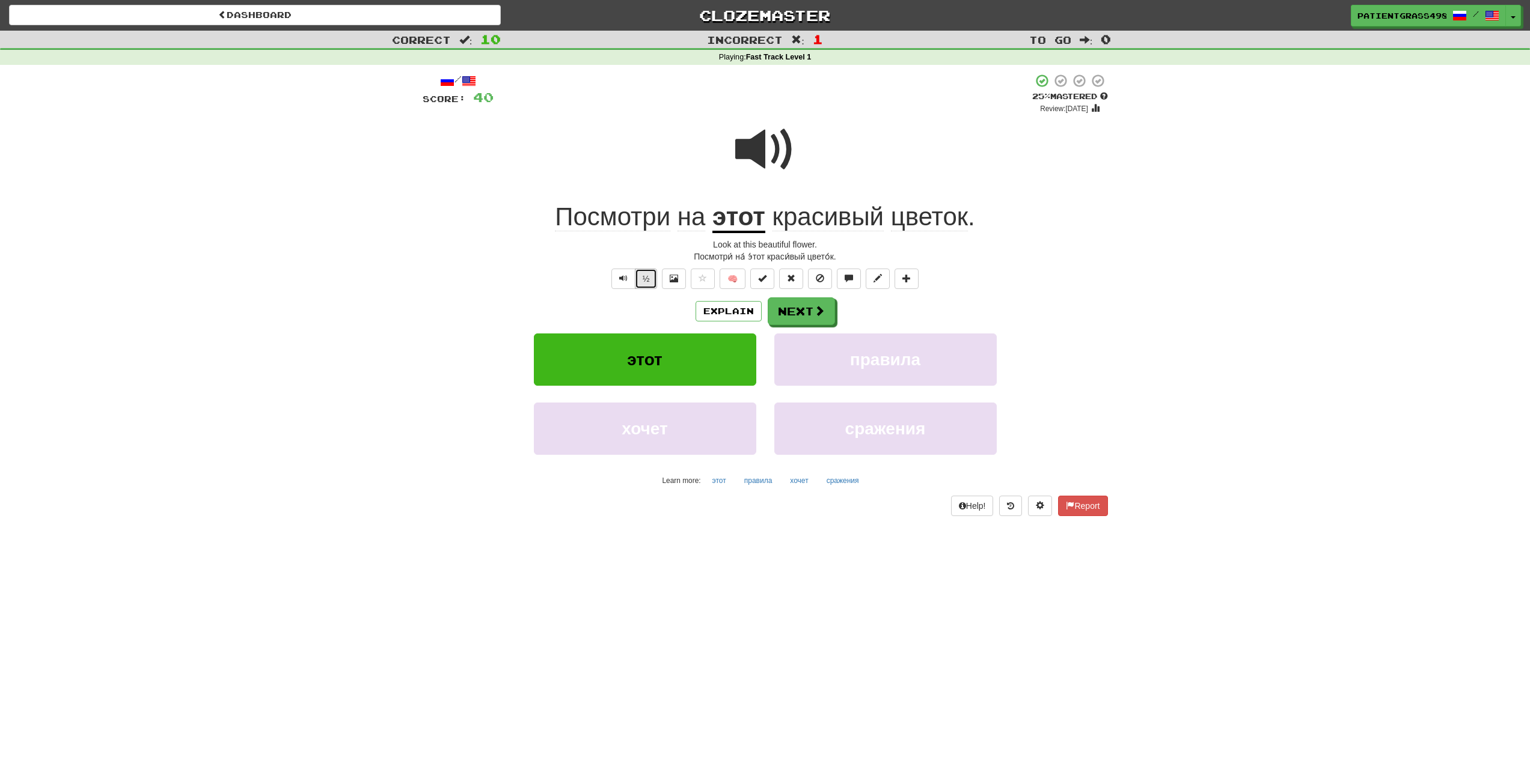
click at [647, 277] on button "½" at bounding box center [646, 279] width 23 height 20
click at [744, 218] on u "этот" at bounding box center [739, 218] width 53 height 31
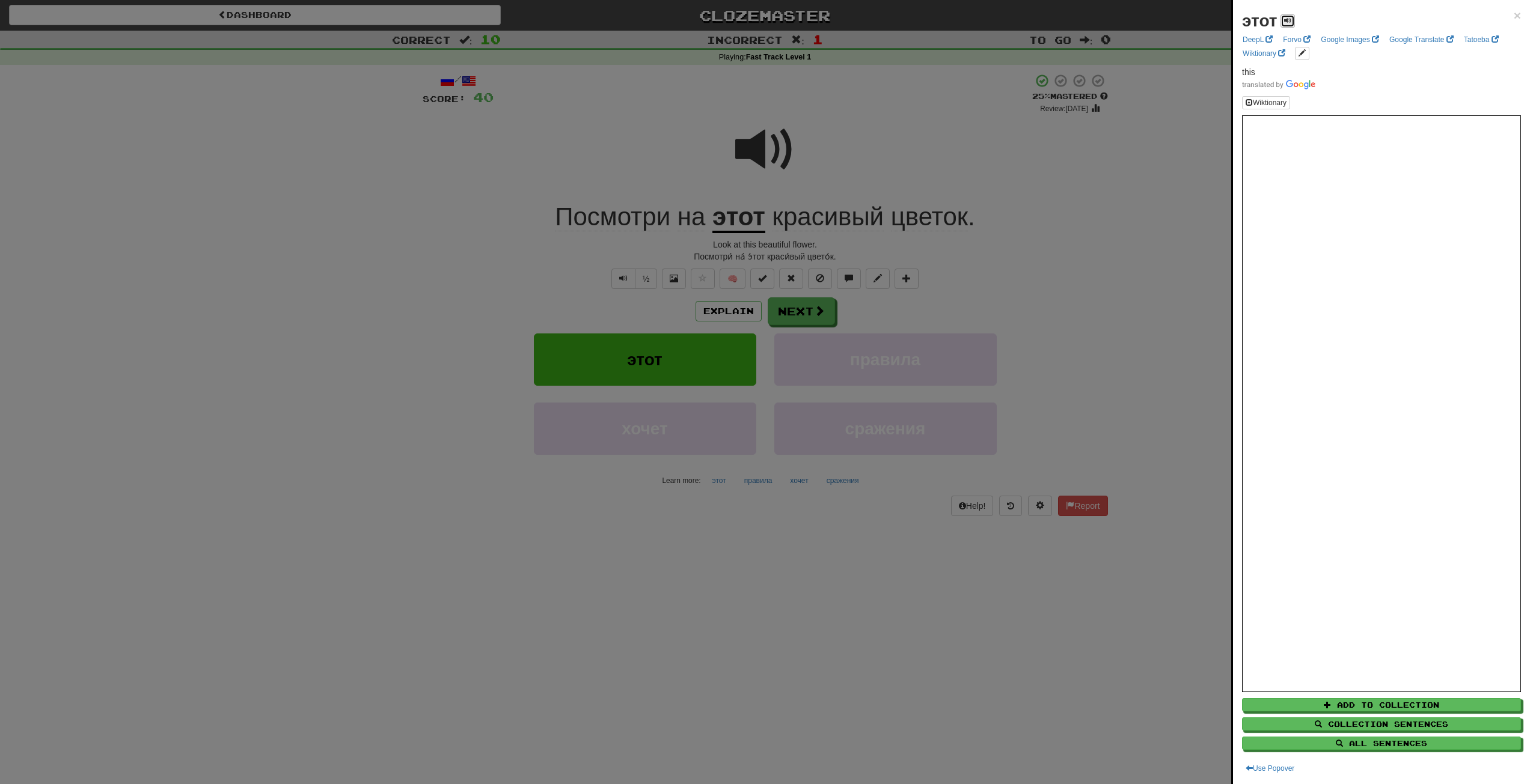
click at [1286, 22] on span at bounding box center [1288, 20] width 7 height 7
click at [735, 201] on div at bounding box center [765, 392] width 1530 height 784
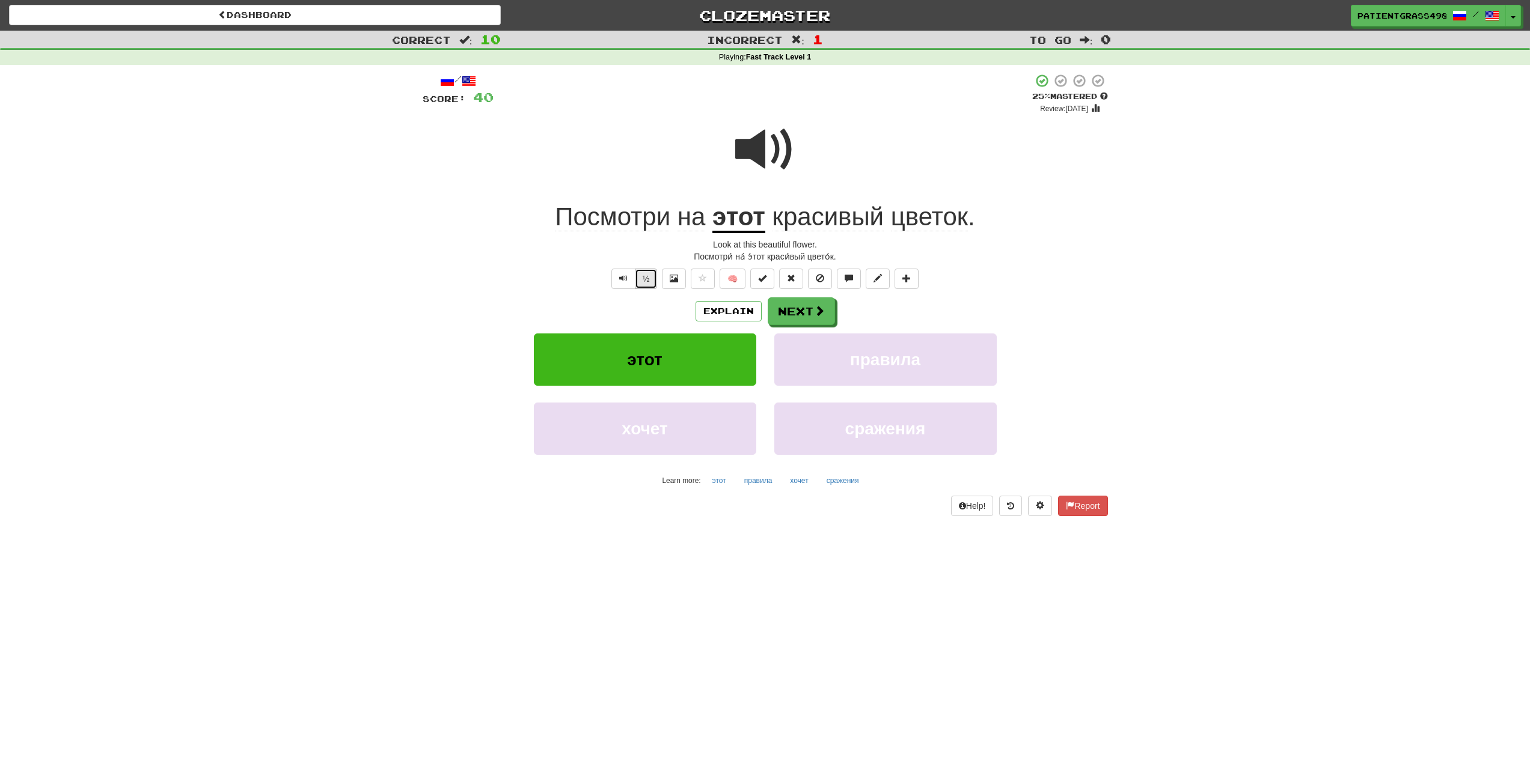
click at [643, 282] on button "½" at bounding box center [646, 279] width 23 height 20
click at [709, 171] on div at bounding box center [765, 158] width 686 height 86
click at [767, 153] on span at bounding box center [765, 150] width 60 height 60
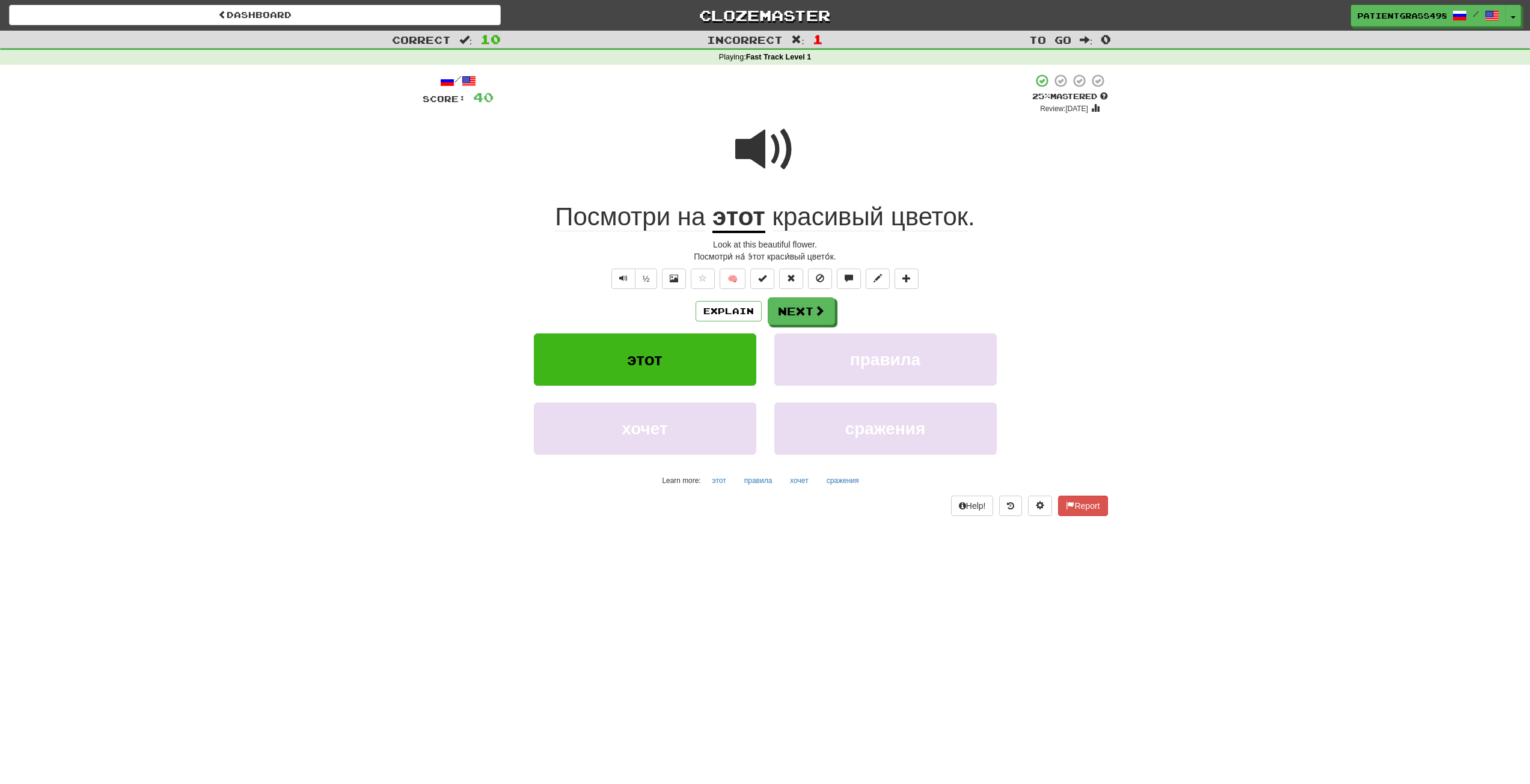
click at [925, 206] on span "цветок" at bounding box center [929, 217] width 77 height 29
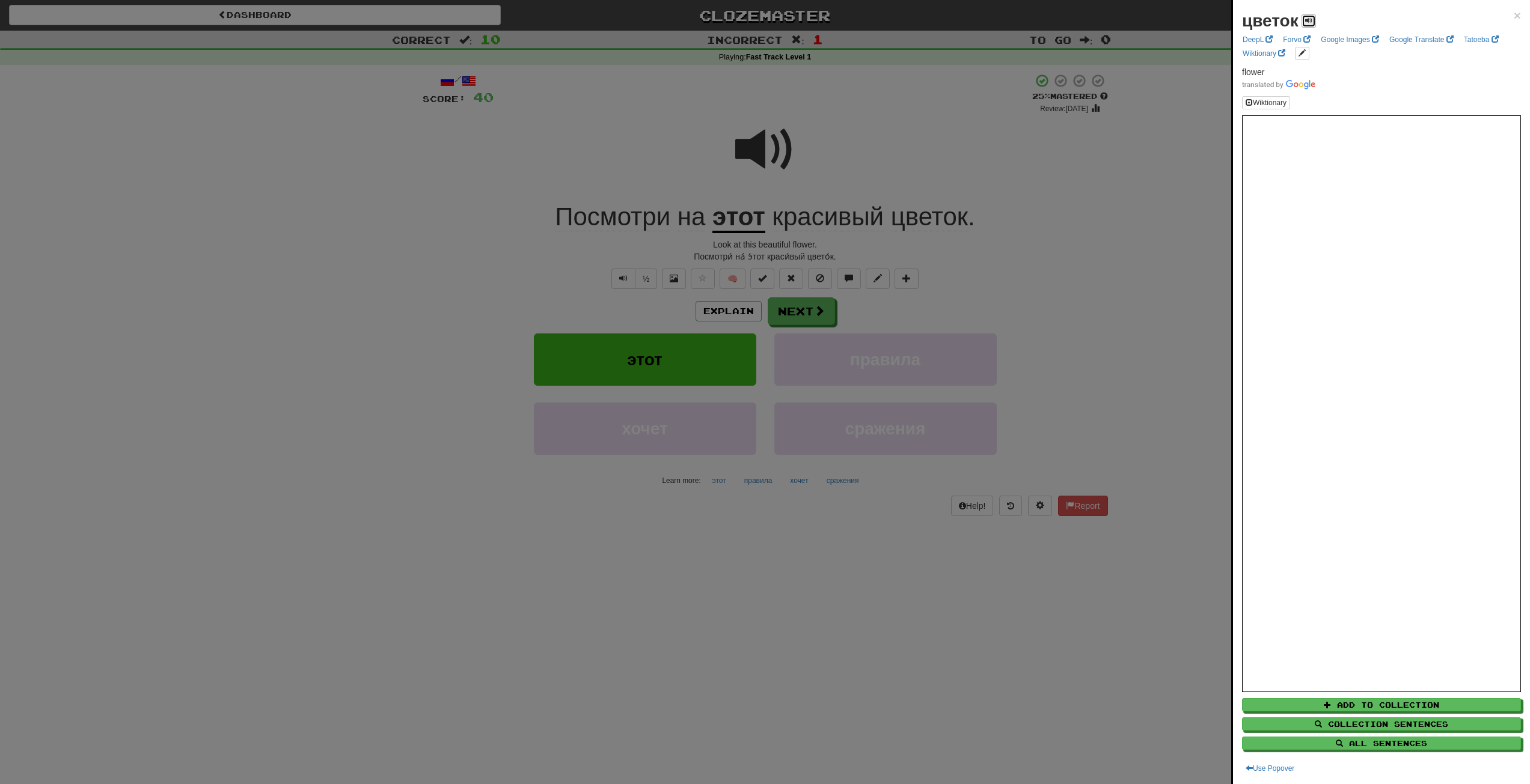
click at [1312, 23] on span at bounding box center [1309, 20] width 7 height 7
drag, startPoint x: 888, startPoint y: 183, endPoint x: 882, endPoint y: 186, distance: 6.7
click at [888, 182] on div at bounding box center [765, 392] width 1530 height 784
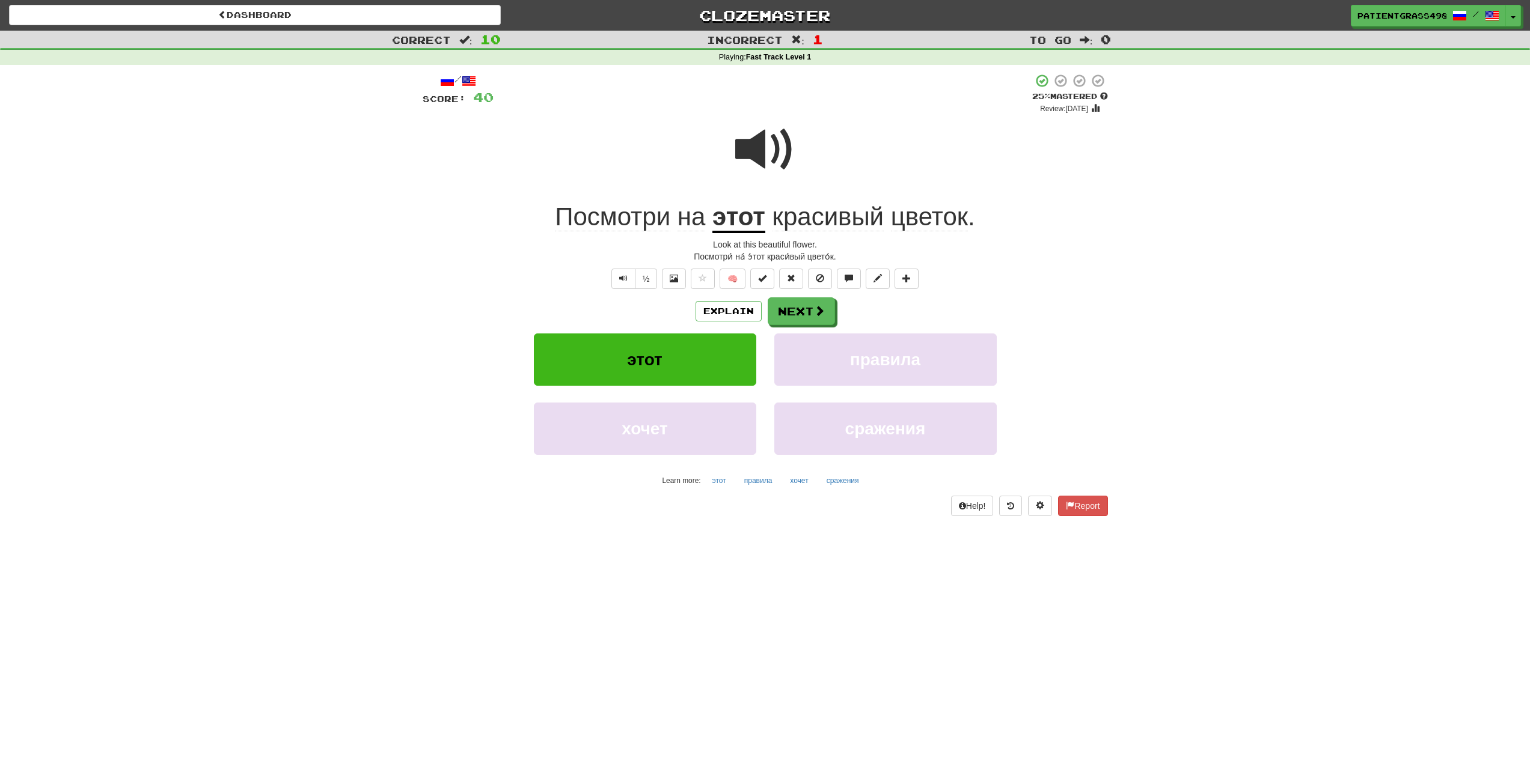
click at [842, 225] on span "красивый" at bounding box center [829, 217] width 112 height 29
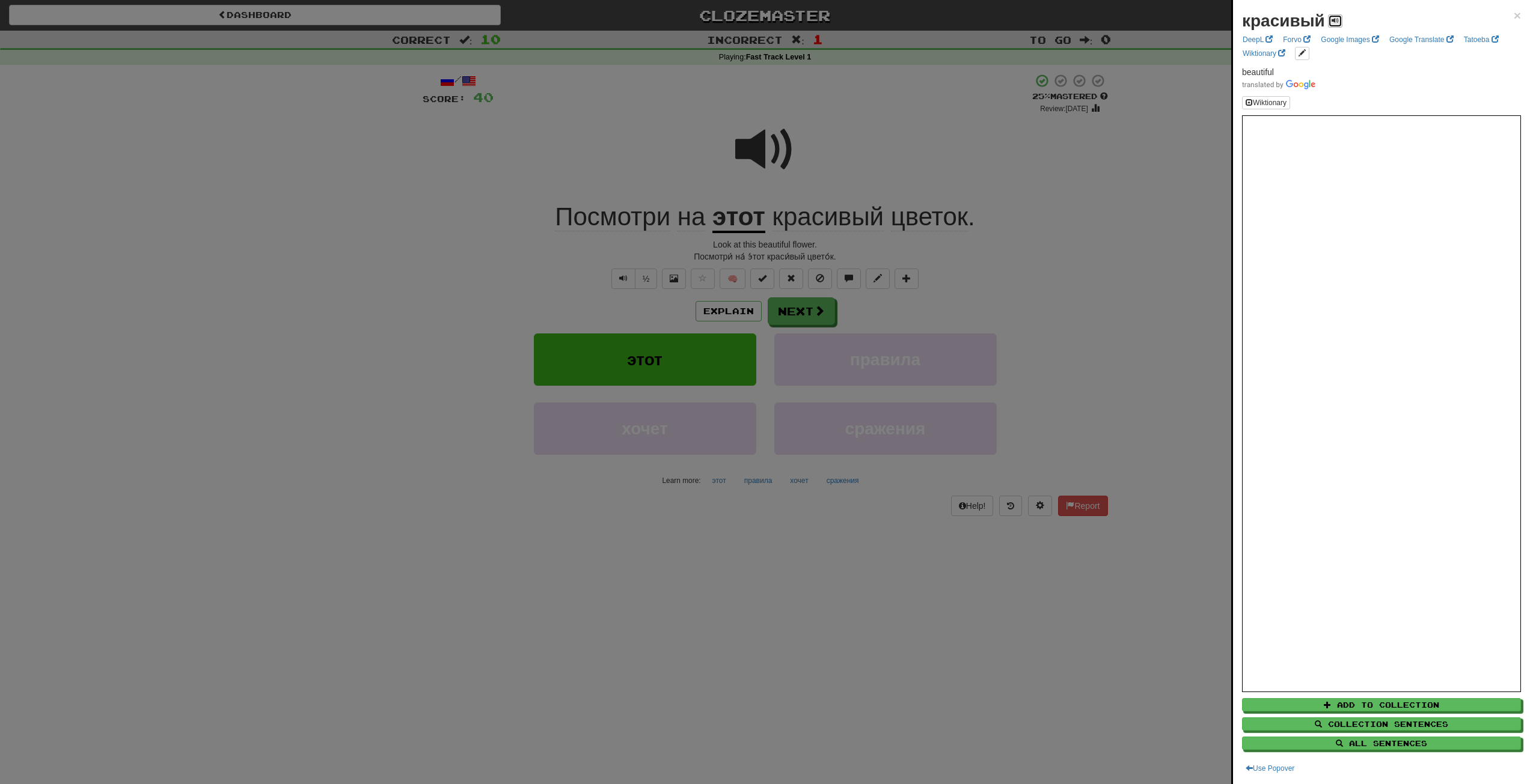
click at [1337, 18] on span at bounding box center [1335, 20] width 7 height 7
click at [848, 146] on div at bounding box center [765, 392] width 1530 height 784
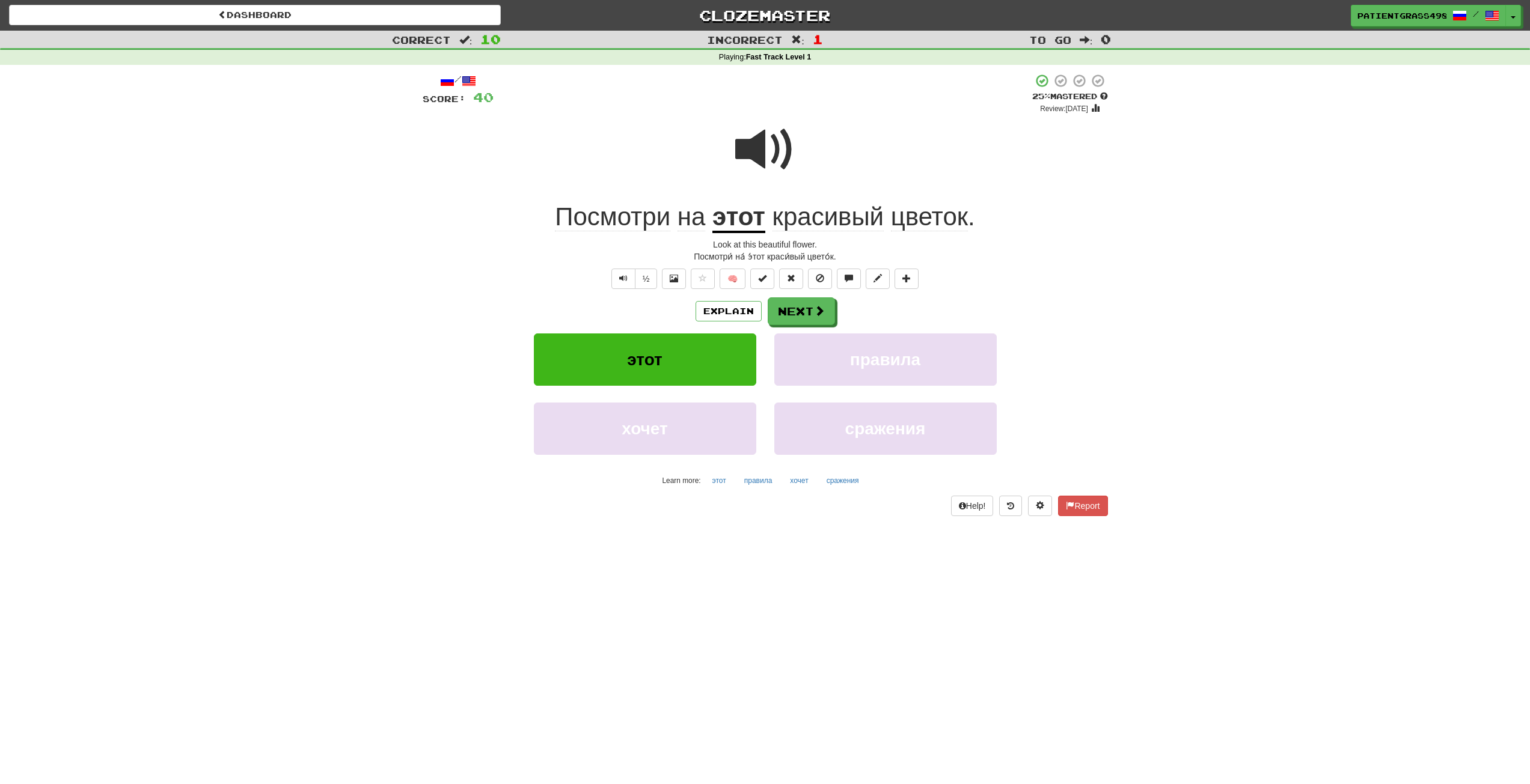
click at [743, 213] on u "этот" at bounding box center [739, 218] width 53 height 31
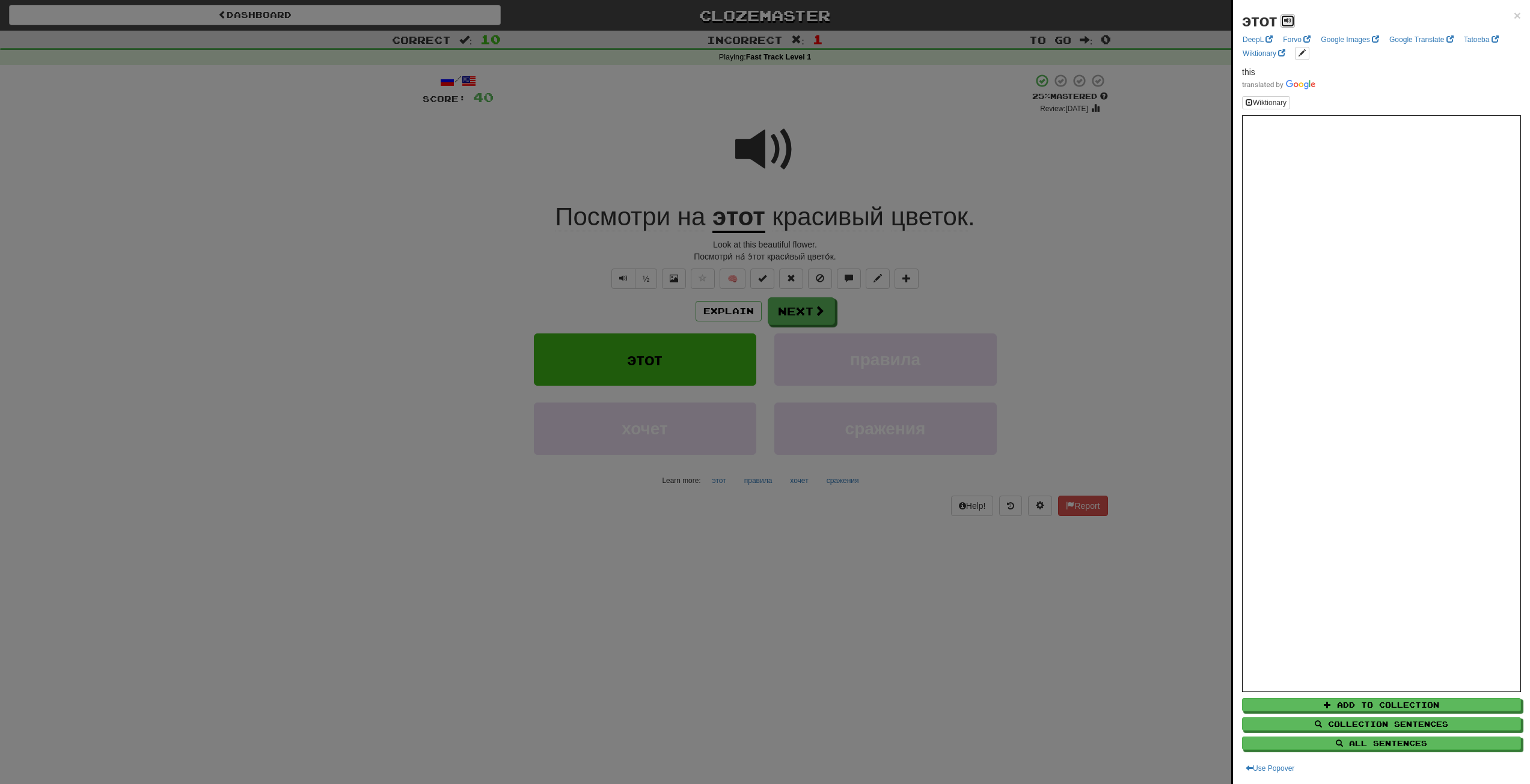
click at [1293, 26] on button at bounding box center [1288, 20] width 14 height 13
click at [1057, 106] on div at bounding box center [765, 392] width 1530 height 784
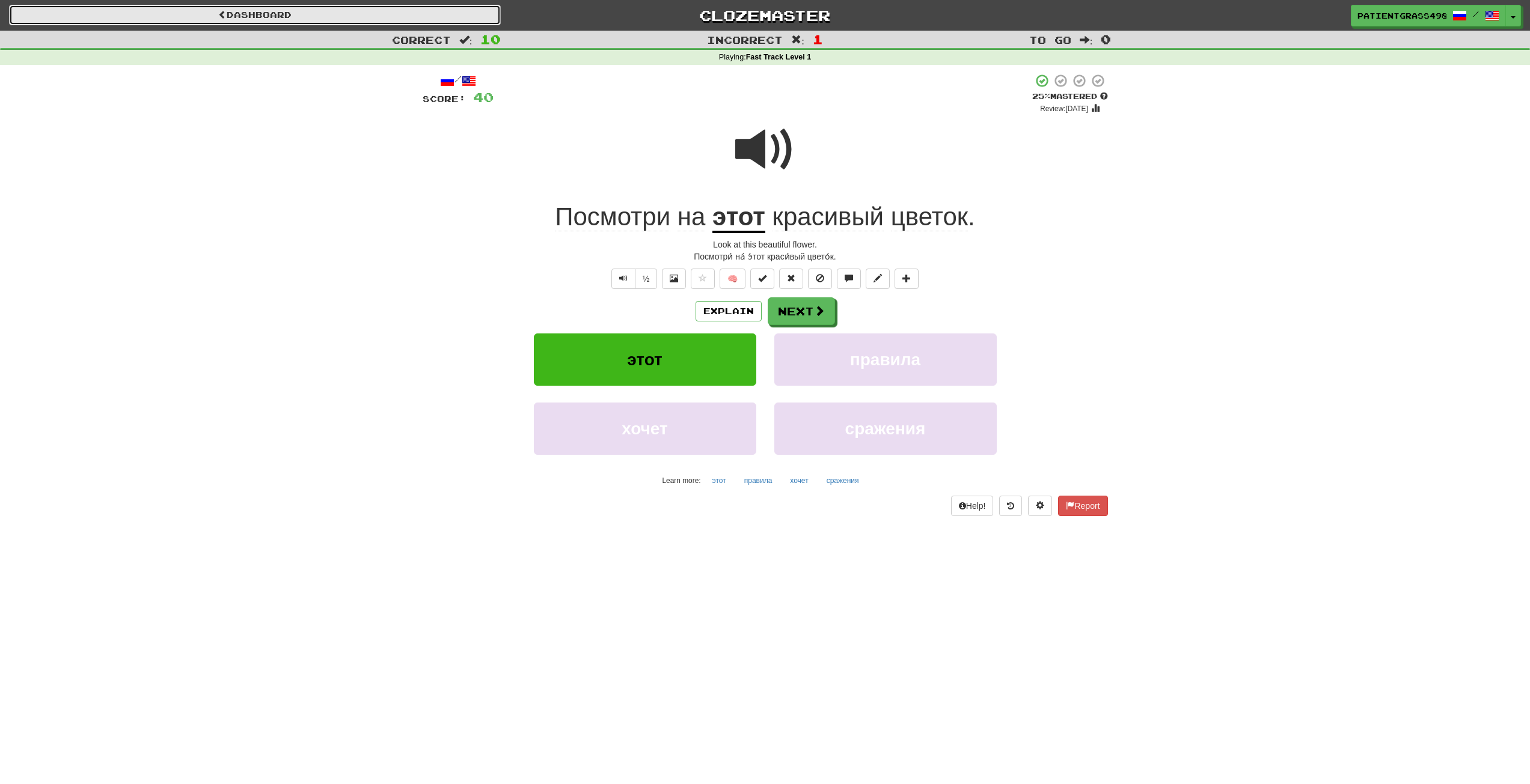
click at [433, 18] on link "Dashboard" at bounding box center [254, 15] width 492 height 20
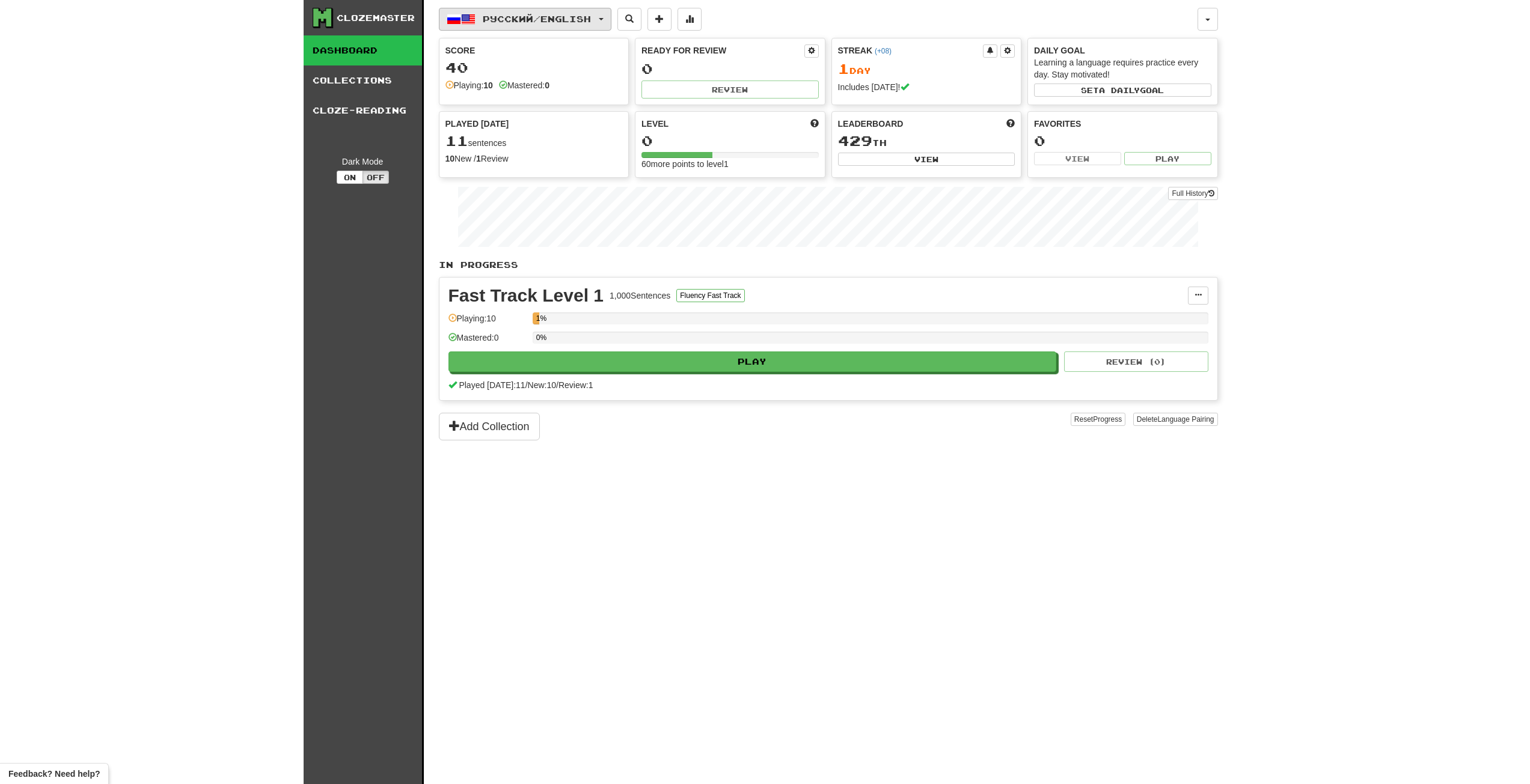
click at [536, 21] on span "Русский / English" at bounding box center [537, 18] width 108 height 10
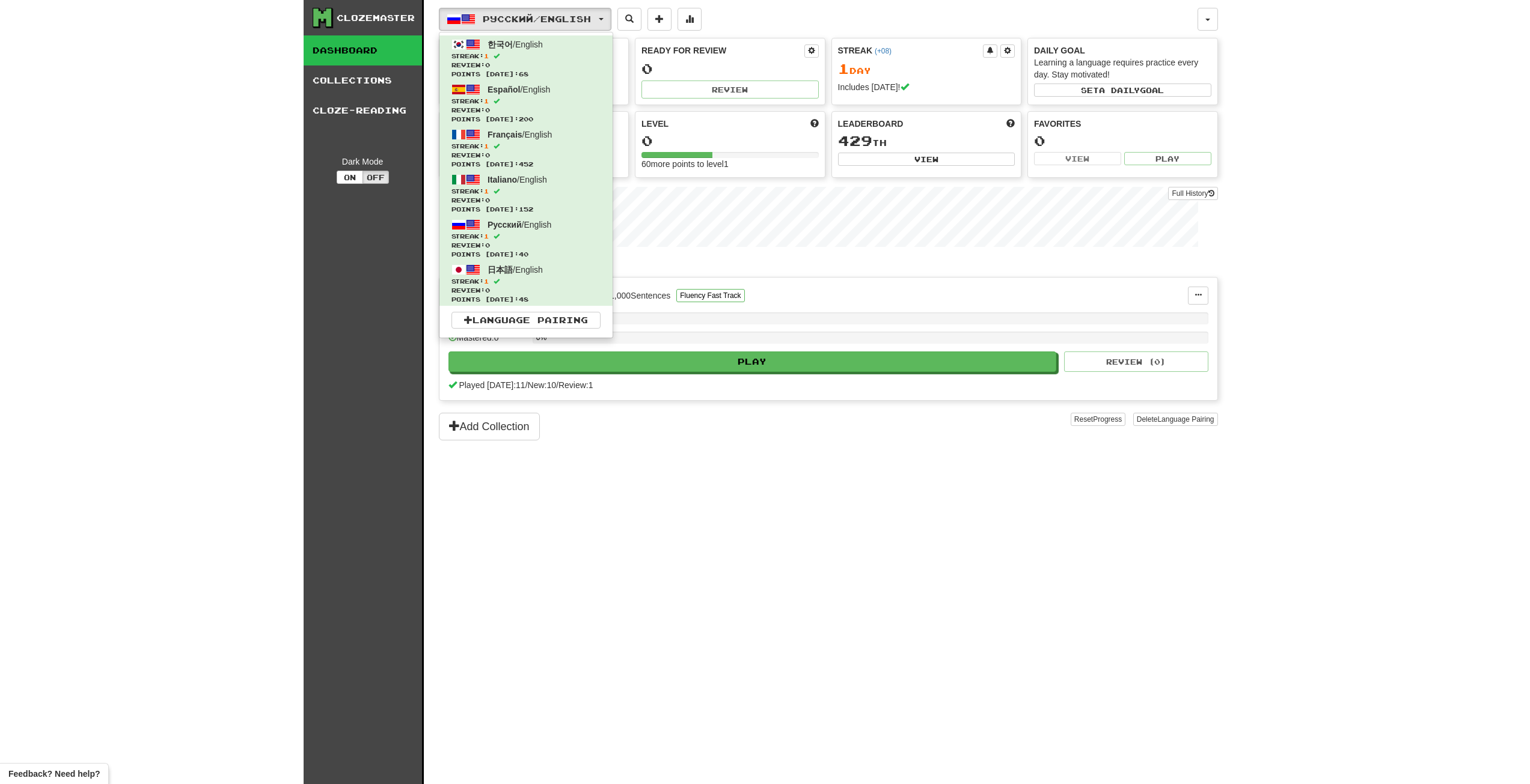
click at [1339, 184] on div "Clozemaster Dashboard Collections Cloze-Reading Dark Mode On Off Dashboard Coll…" at bounding box center [765, 392] width 1530 height 784
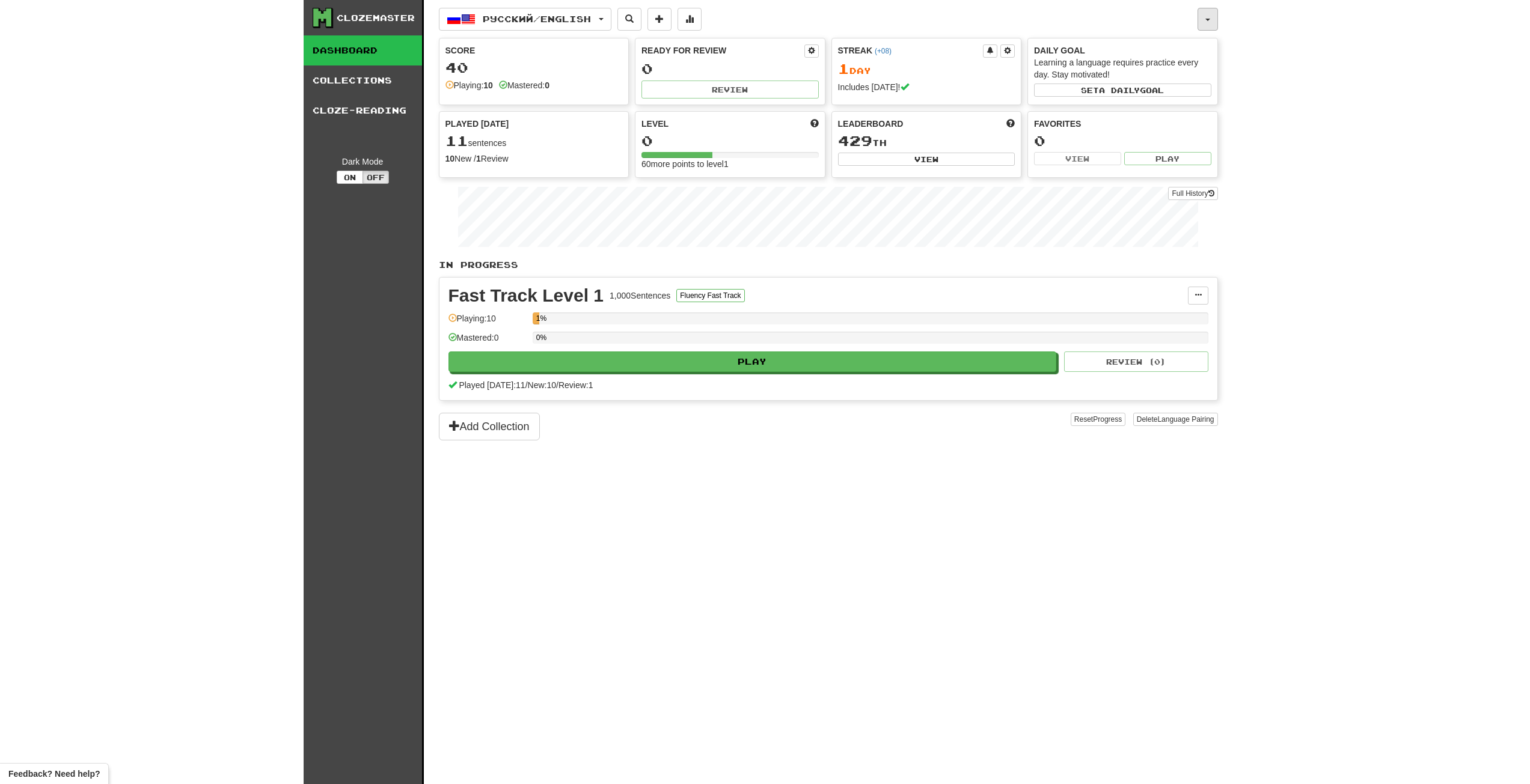
click at [1198, 18] on button "button" at bounding box center [1208, 19] width 20 height 23
click at [1103, 178] on link "Logout" at bounding box center [1140, 175] width 155 height 16
